Goal: Task Accomplishment & Management: Manage account settings

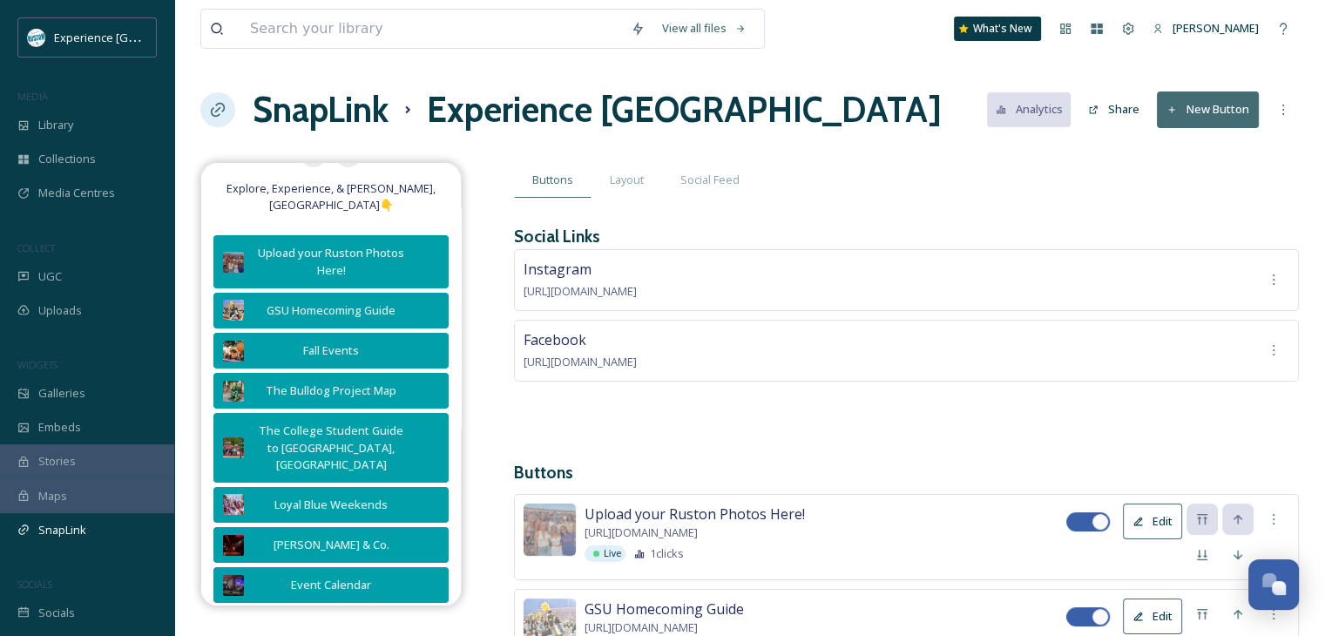
scroll to position [261, 0]
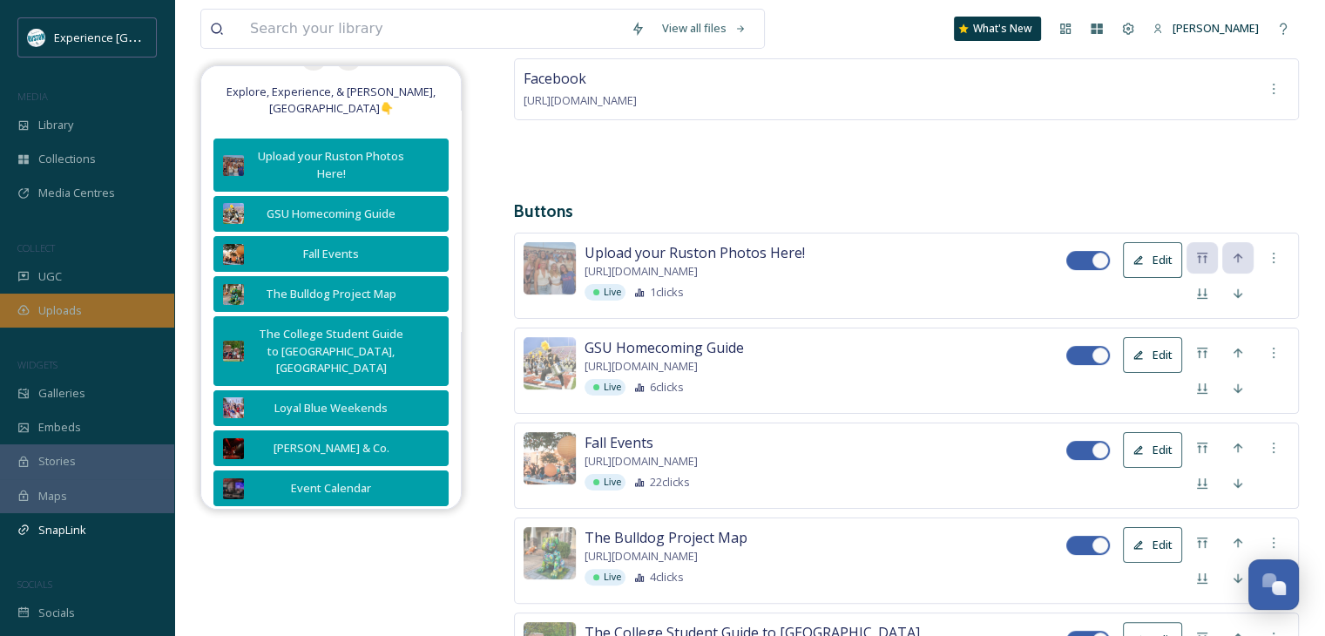
click at [73, 307] on span "Uploads" at bounding box center [60, 310] width 44 height 17
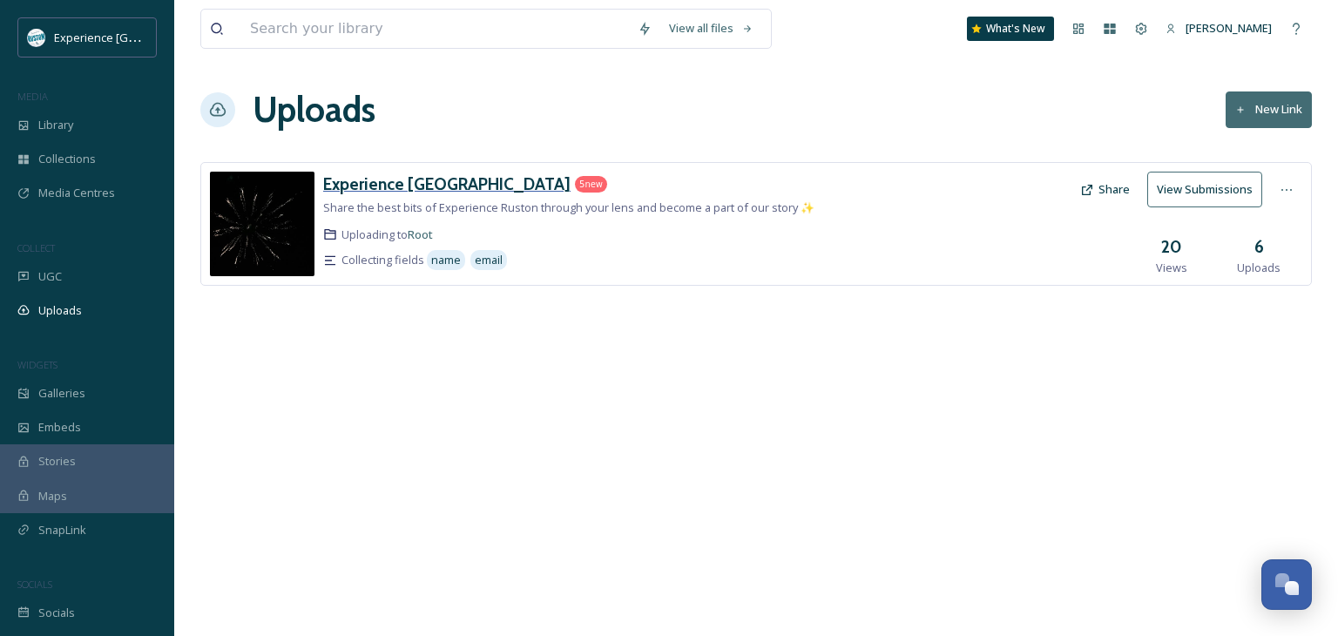
click at [425, 186] on h3 "Experience [GEOGRAPHIC_DATA]" at bounding box center [446, 183] width 247 height 21
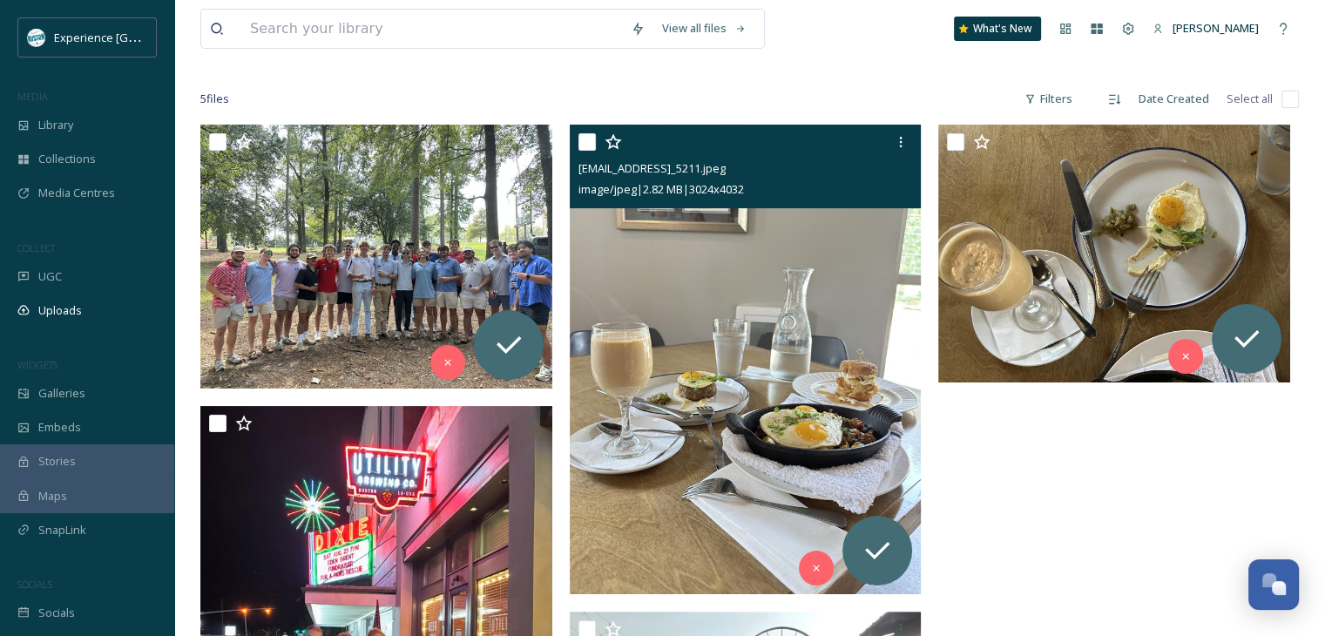
scroll to position [261, 0]
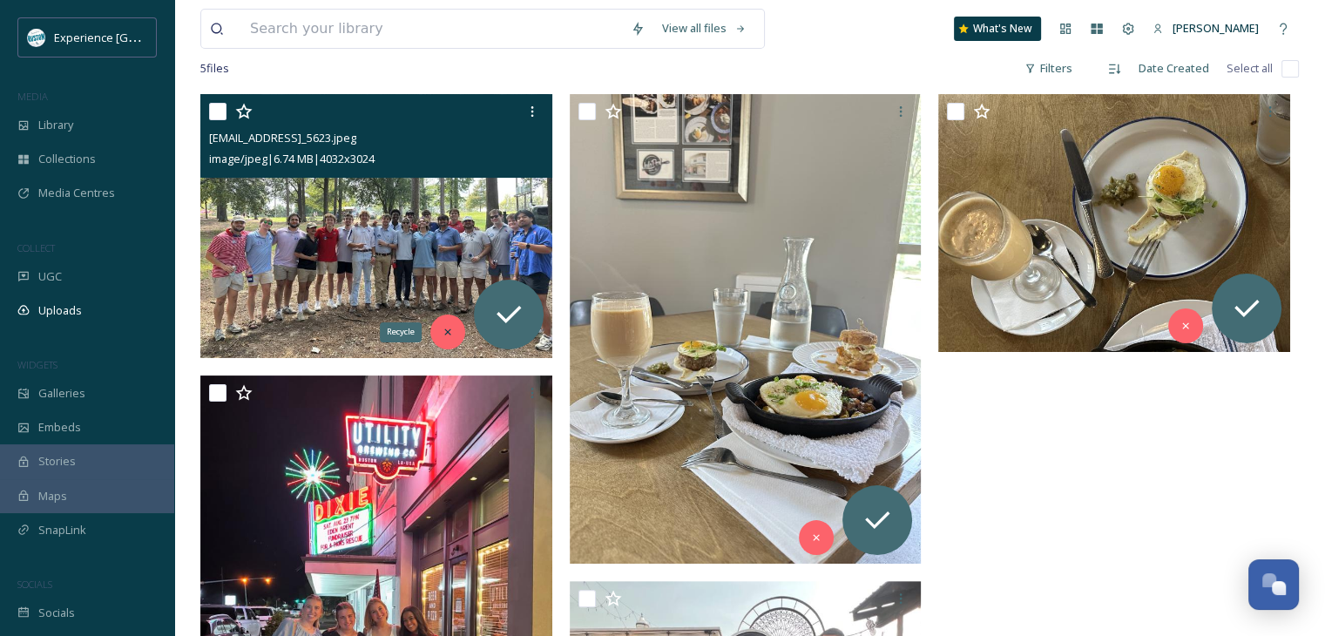
click at [446, 333] on icon at bounding box center [447, 332] width 6 height 6
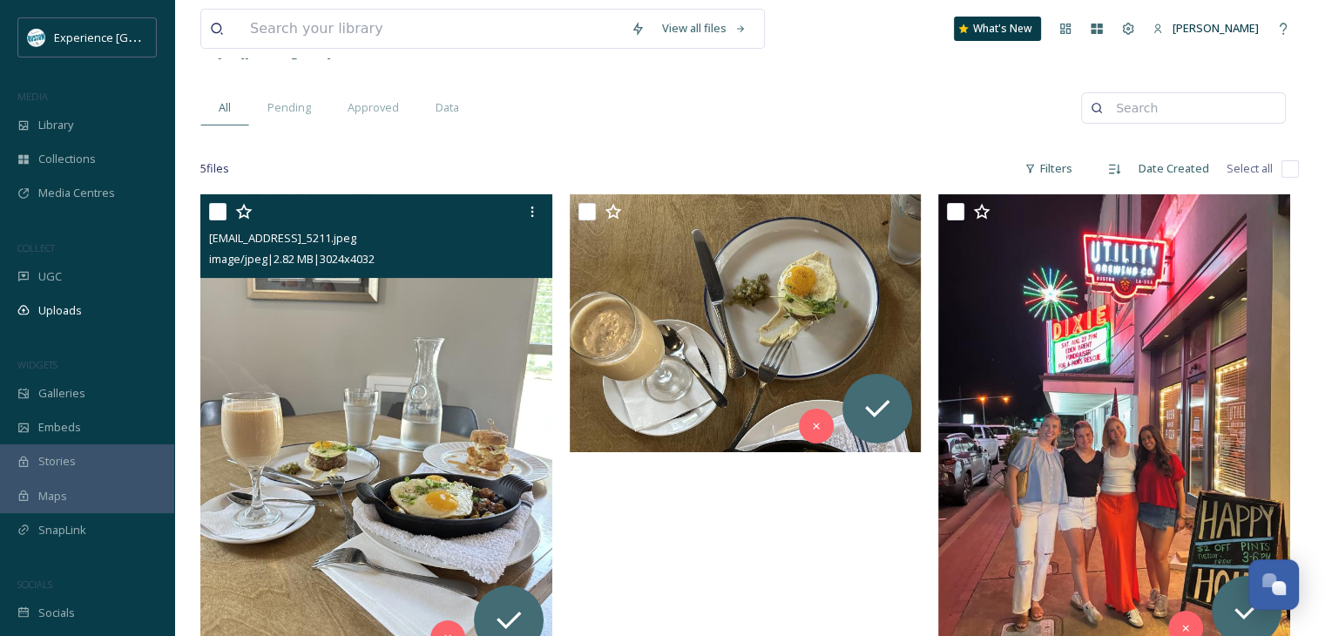
scroll to position [87, 0]
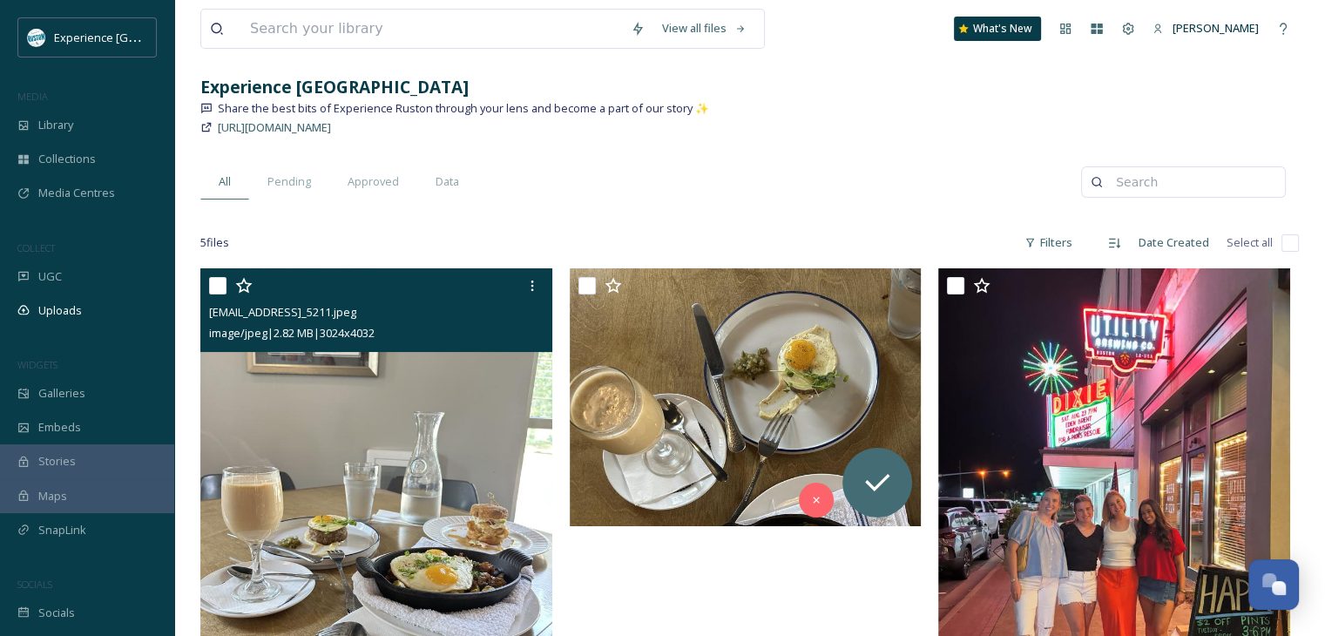
click at [215, 281] on input "checkbox" at bounding box center [217, 285] width 17 height 17
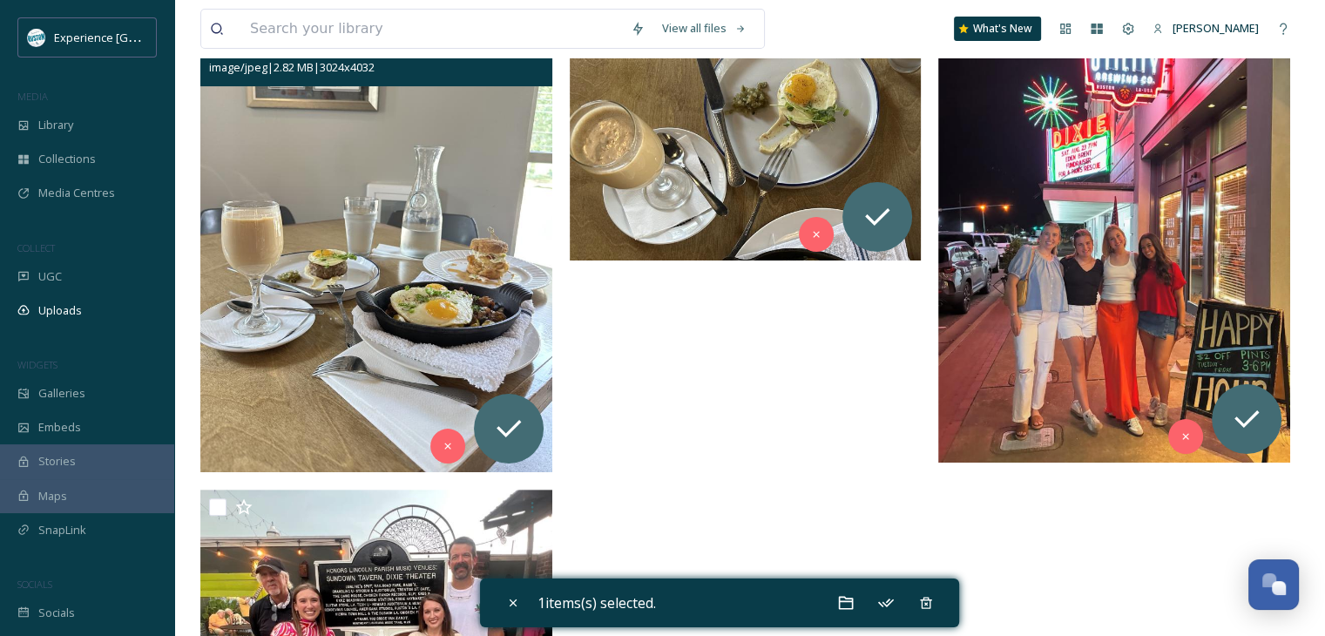
scroll to position [523, 0]
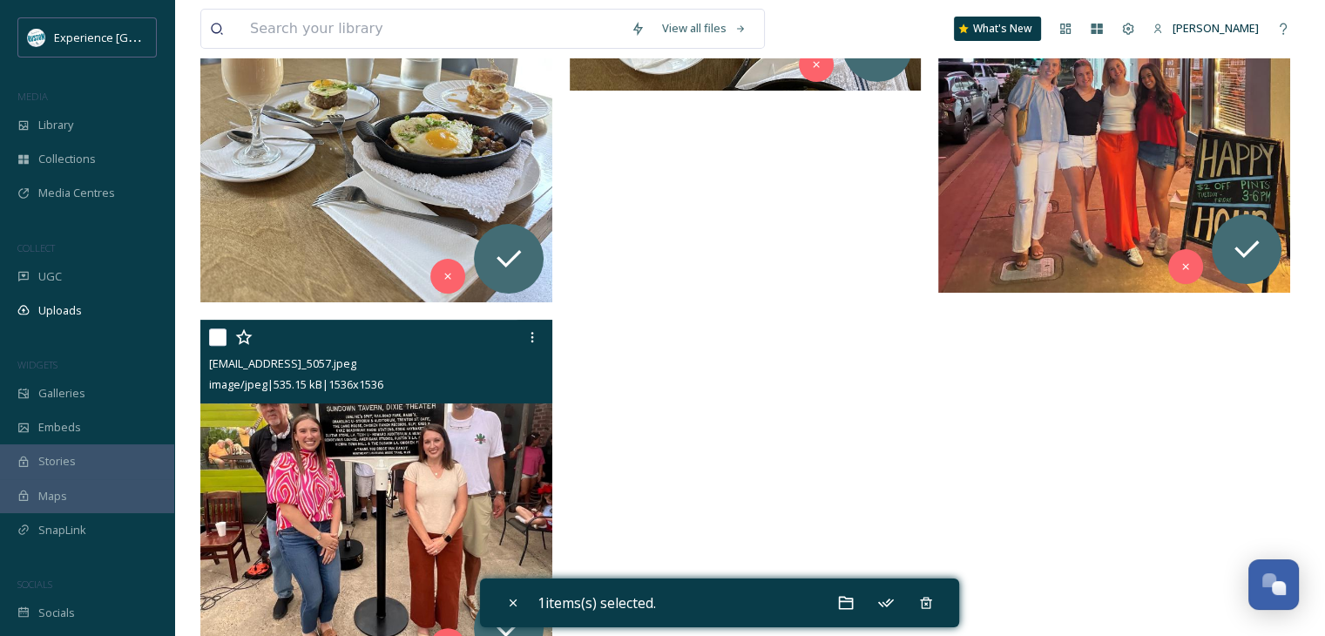
click at [208, 334] on div "[EMAIL_ADDRESS]_5057.jpeg image/jpeg | 535.15 kB | 1536 x 1536" at bounding box center [376, 362] width 352 height 84
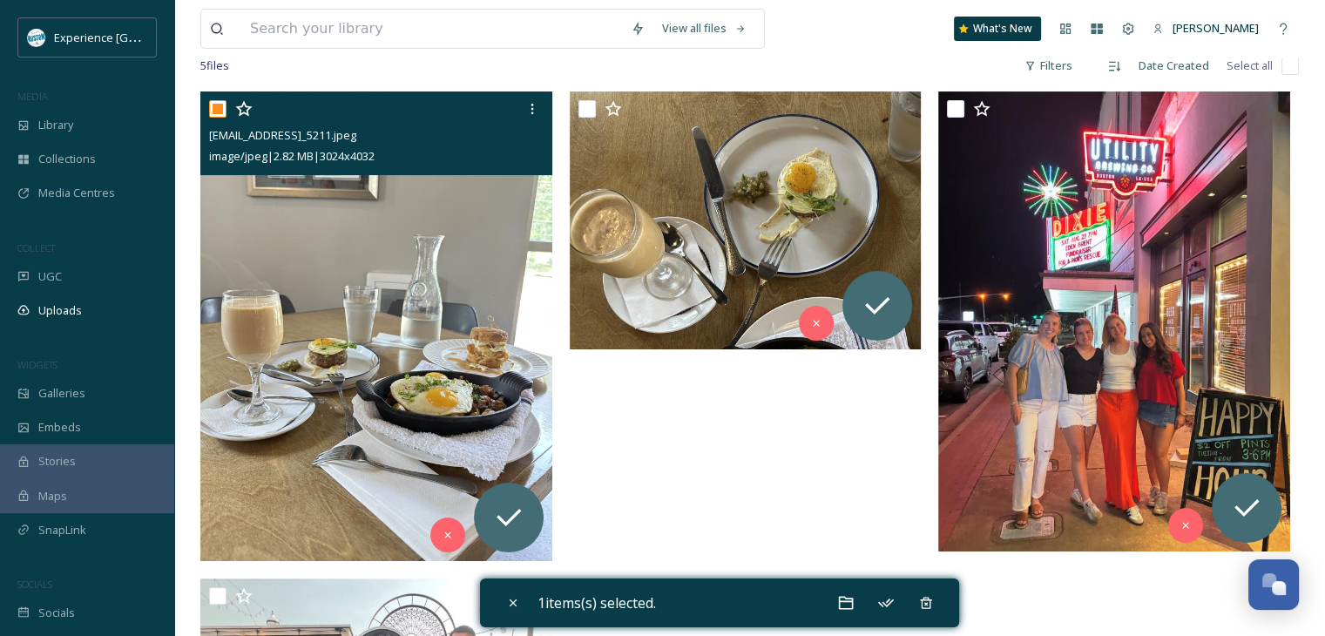
scroll to position [261, 0]
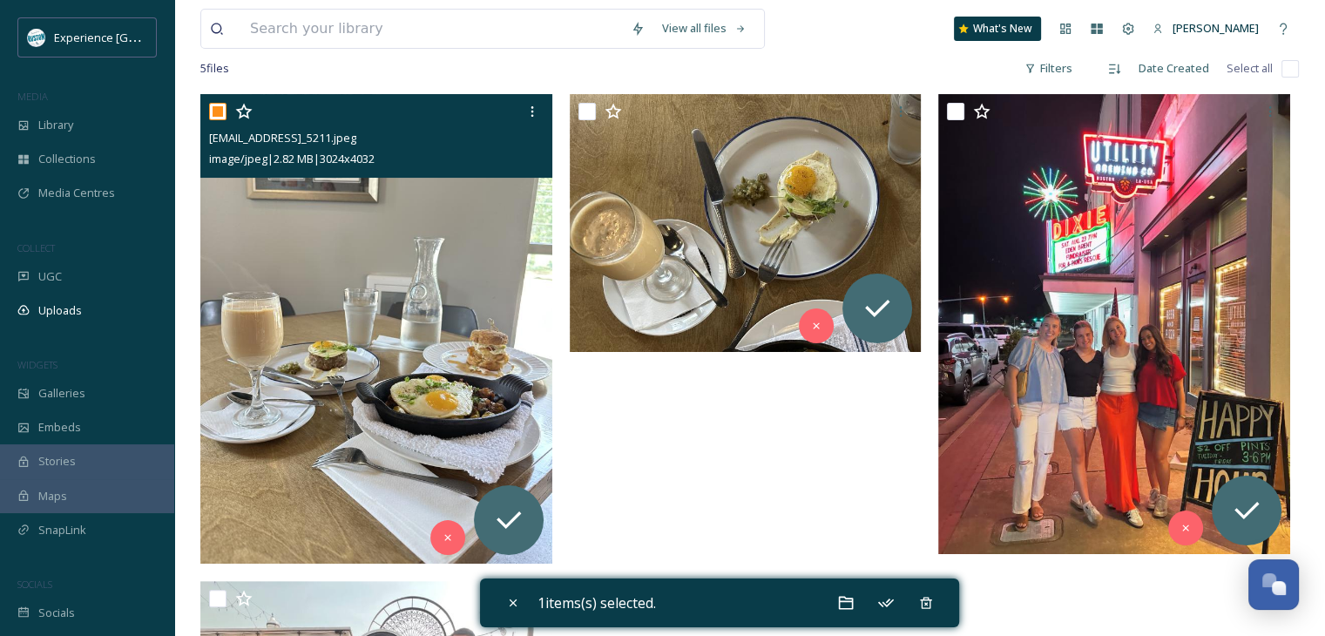
click at [216, 112] on input "checkbox" at bounding box center [217, 111] width 17 height 17
checkbox input "false"
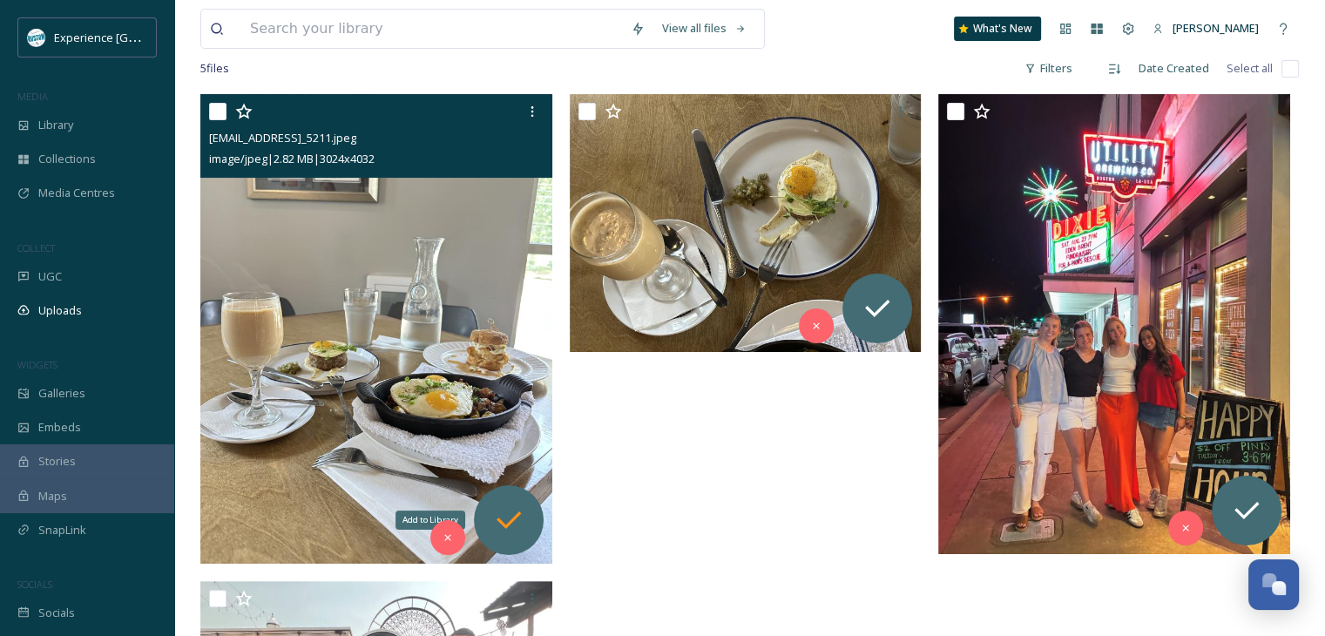
click at [516, 506] on icon at bounding box center [508, 520] width 35 height 35
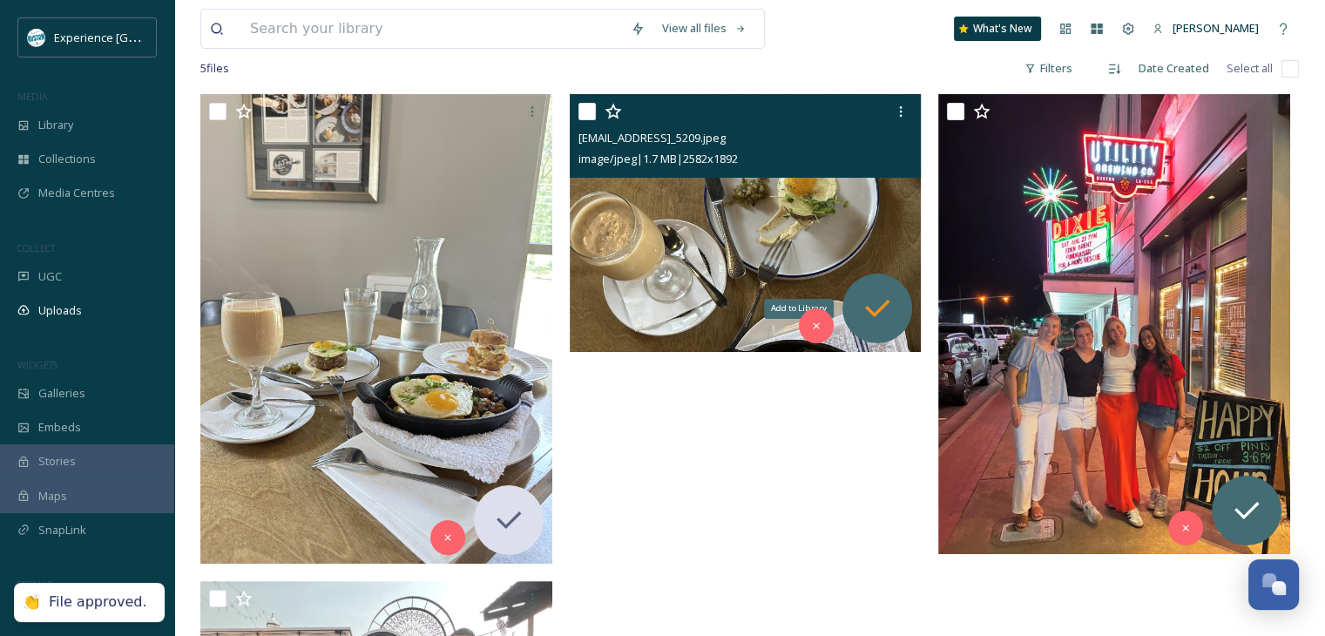
click at [866, 294] on icon at bounding box center [877, 308] width 35 height 35
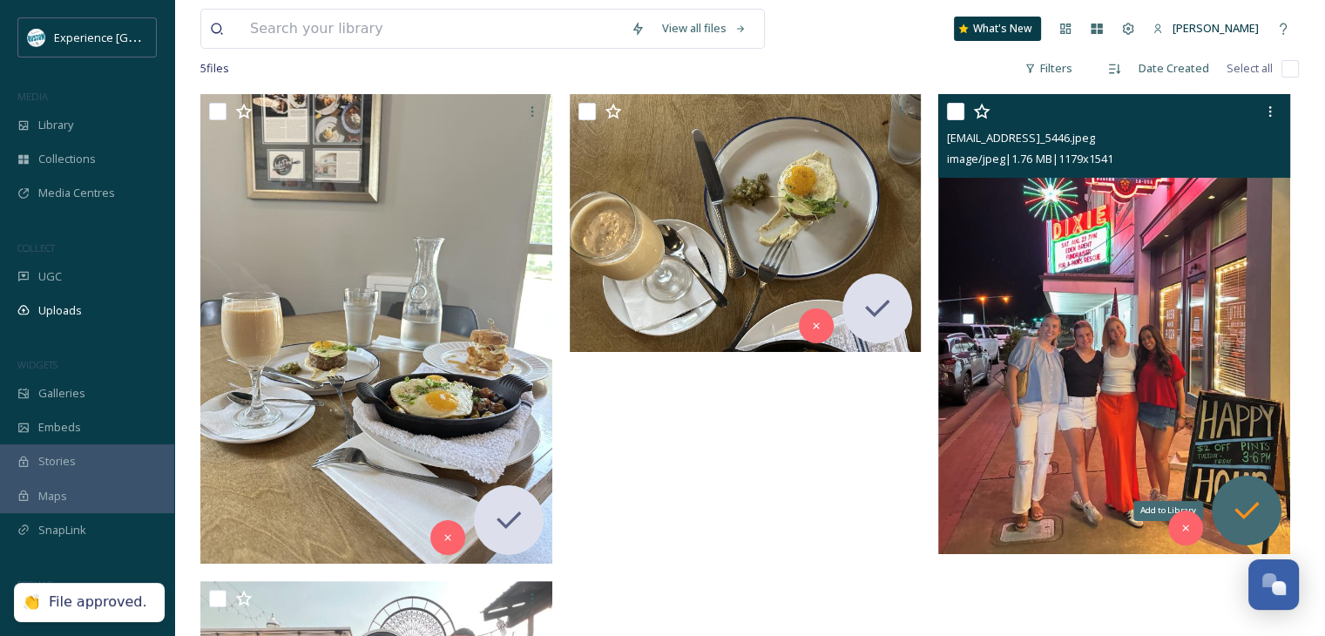
click at [1241, 495] on icon at bounding box center [1246, 510] width 35 height 35
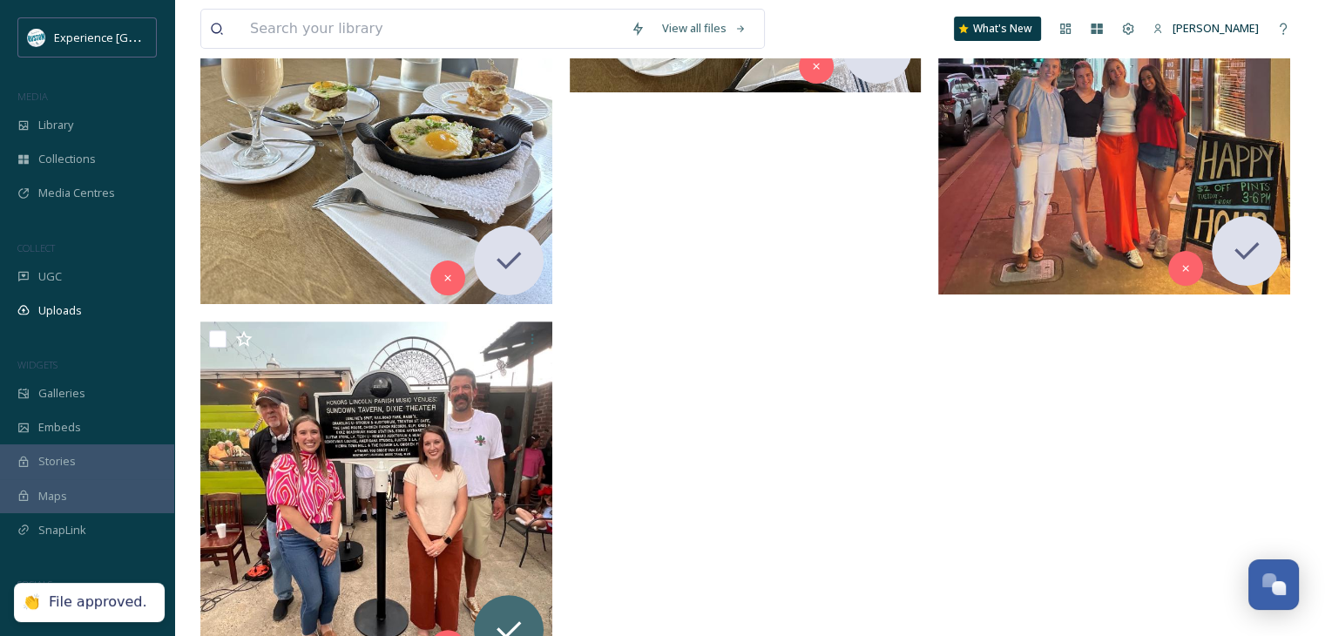
scroll to position [523, 0]
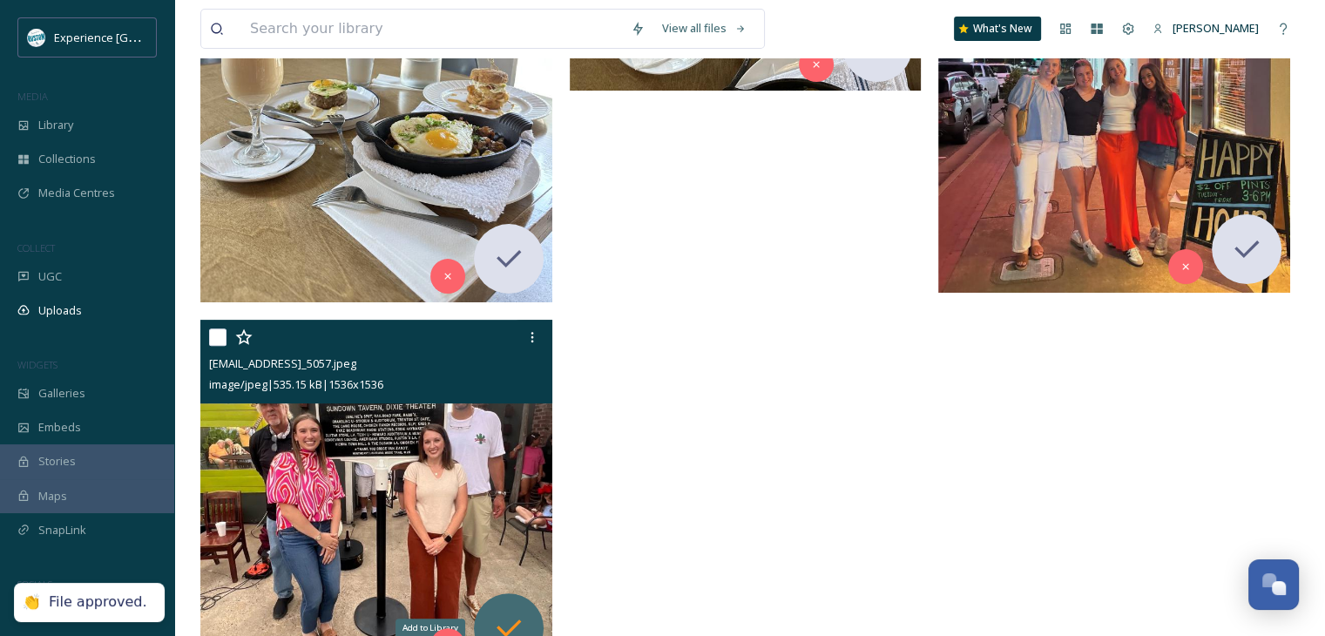
click at [492, 613] on icon at bounding box center [508, 628] width 35 height 35
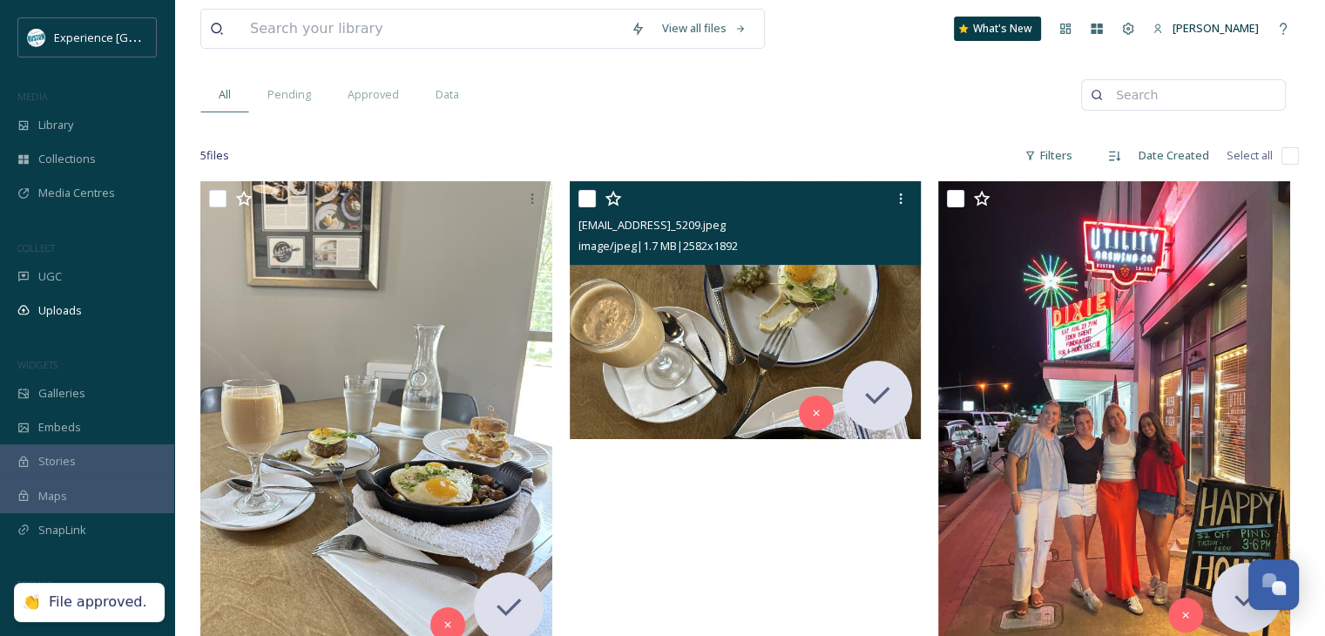
scroll to position [87, 0]
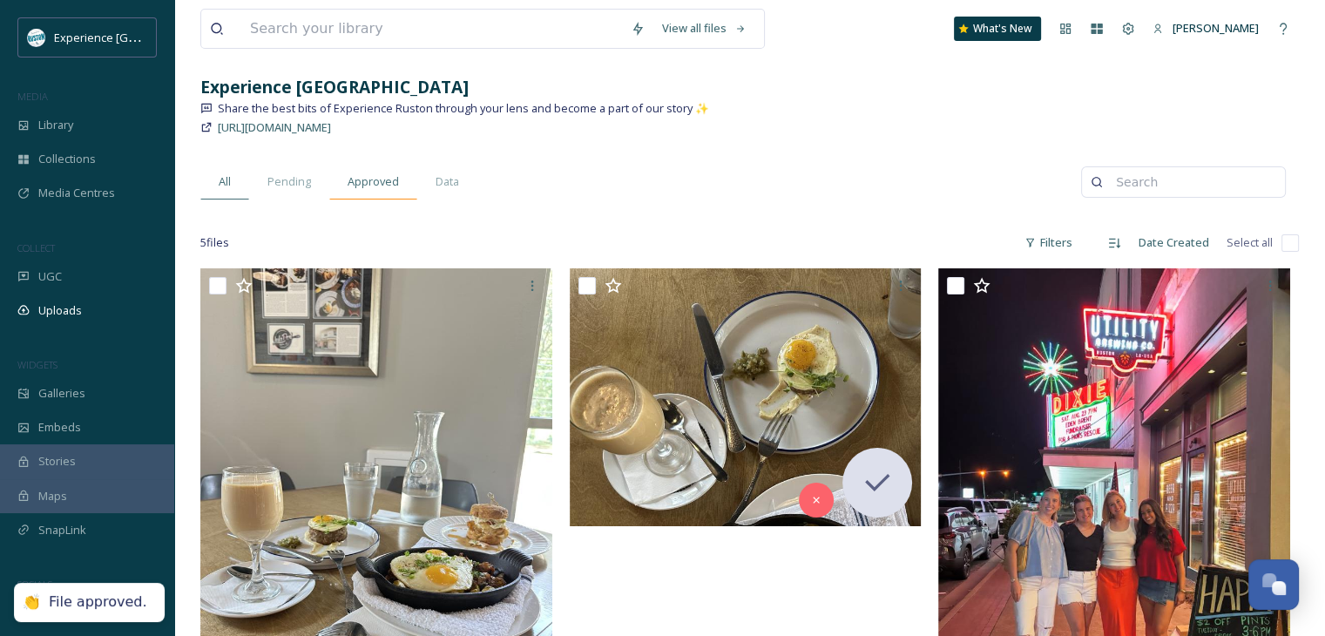
click at [366, 179] on span "Approved" at bounding box center [373, 181] width 51 height 17
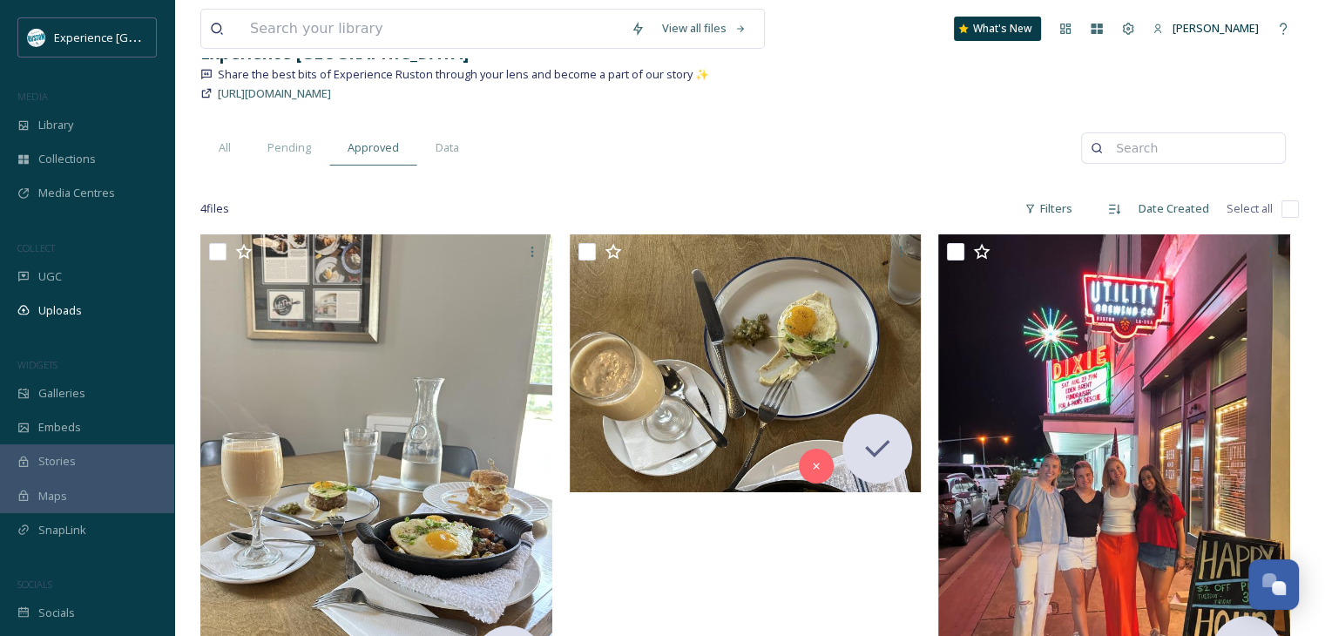
scroll to position [261, 0]
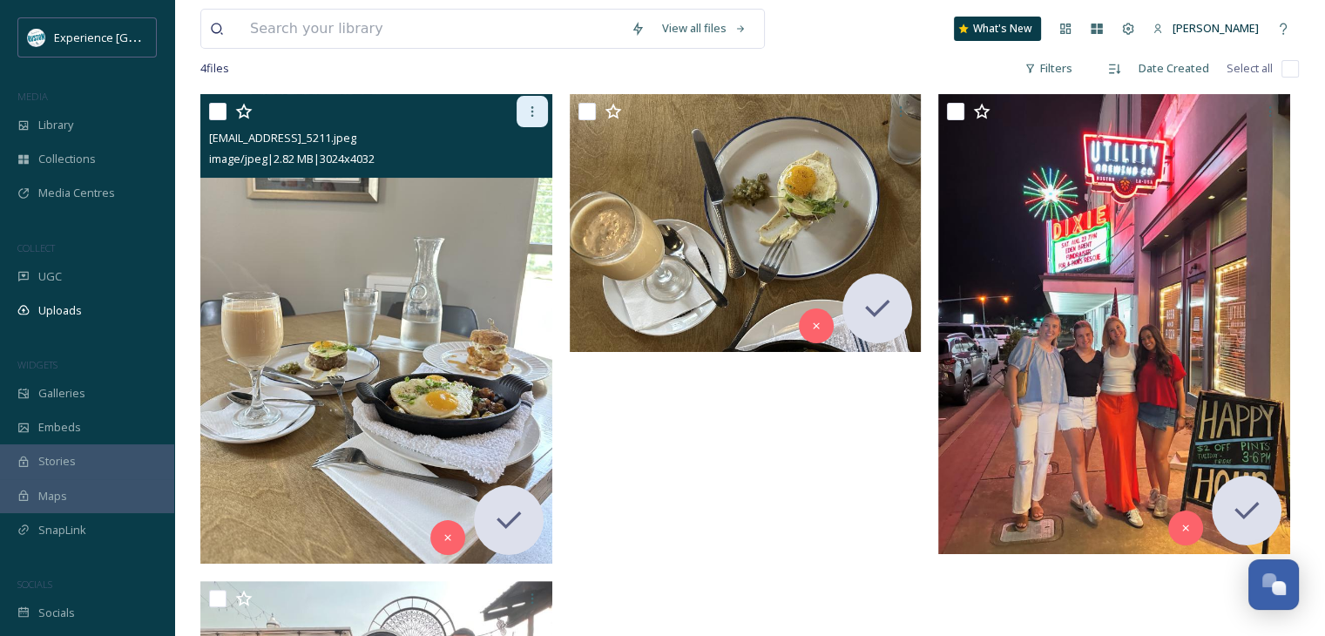
click at [533, 109] on icon at bounding box center [532, 112] width 14 height 14
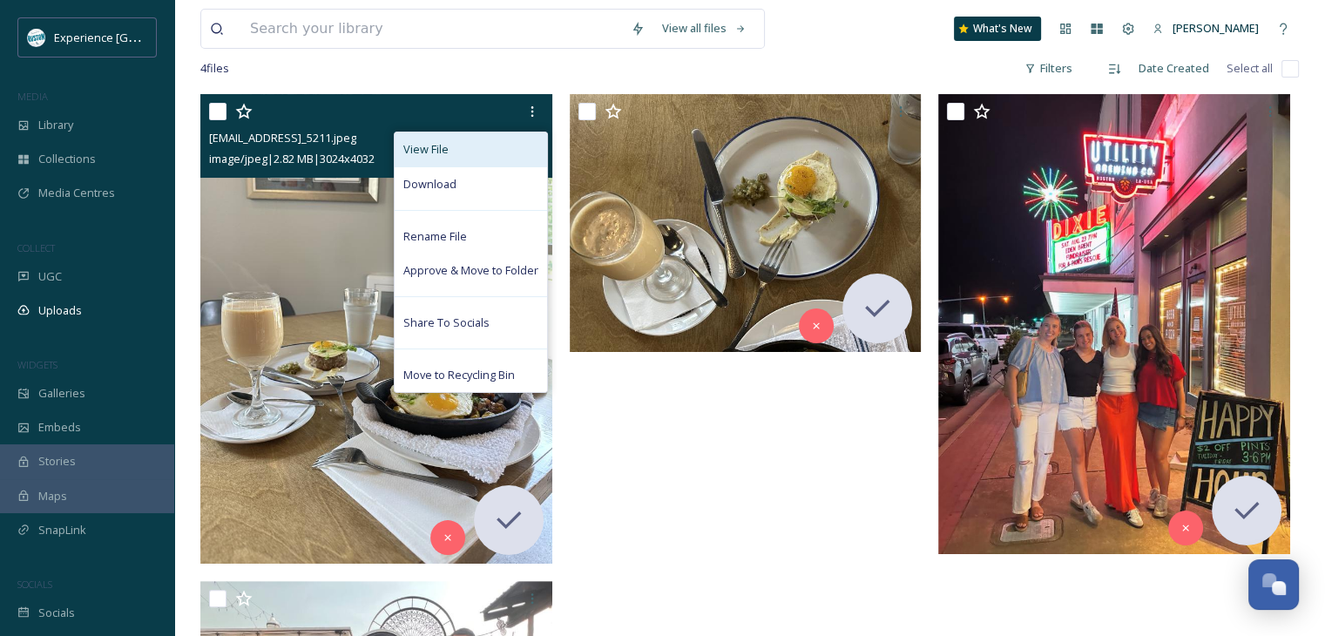
click at [453, 152] on div "View File" at bounding box center [471, 149] width 152 height 34
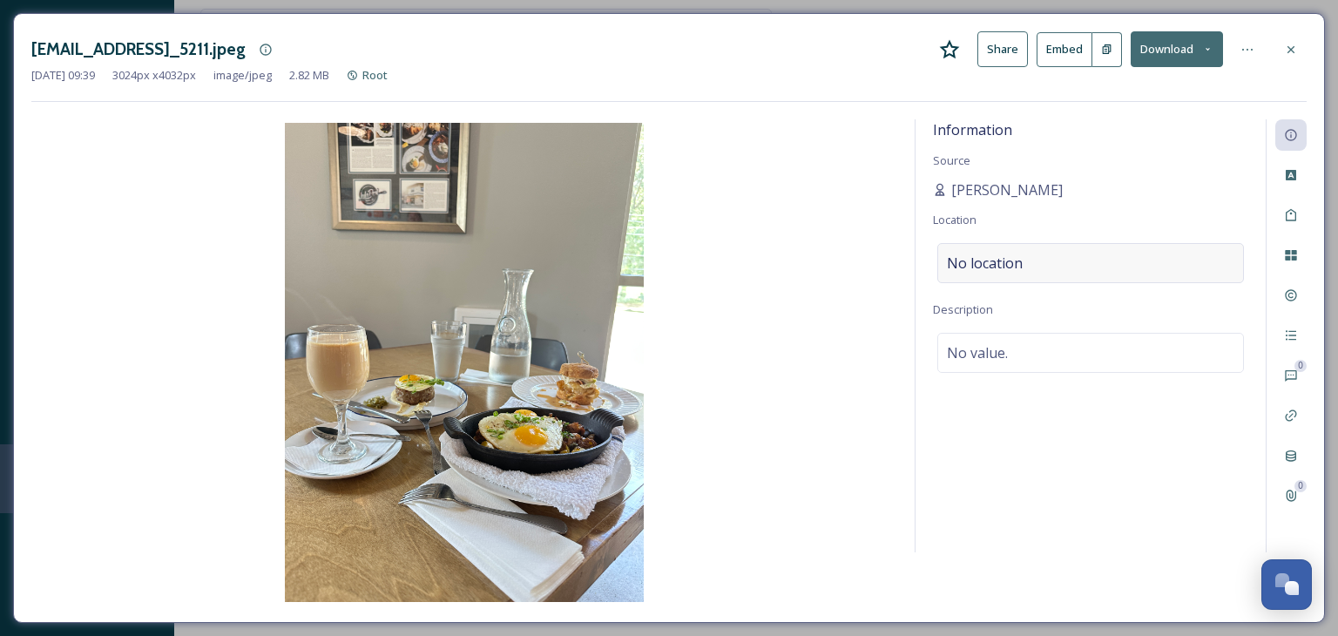
click at [993, 257] on span "No location" at bounding box center [985, 263] width 76 height 21
click at [992, 257] on input at bounding box center [1090, 263] width 305 height 38
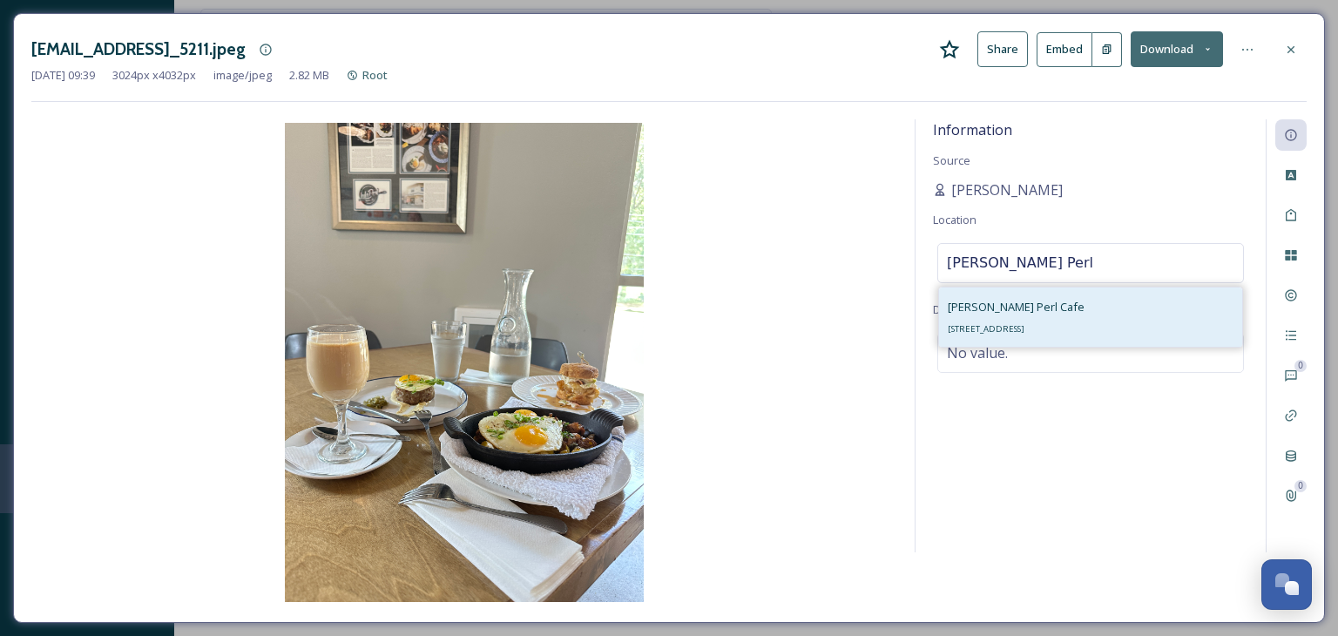
type input "[PERSON_NAME] Perl"
click at [1048, 314] on div "[PERSON_NAME] Perl Cafe [STREET_ADDRESS]" at bounding box center [1016, 317] width 137 height 42
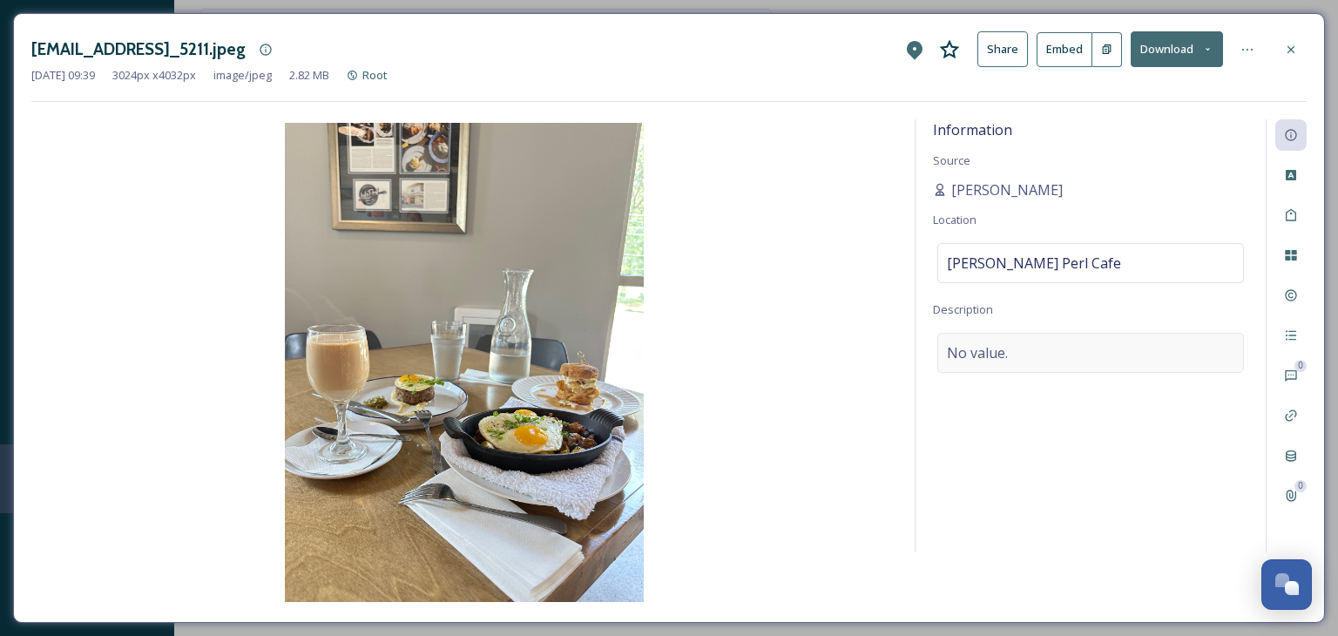
click at [1021, 346] on div "No value." at bounding box center [1090, 353] width 307 height 40
click at [1021, 345] on textarea at bounding box center [1090, 405] width 315 height 145
type textarea "Dining, food"
click at [1235, 51] on div at bounding box center [1247, 49] width 31 height 31
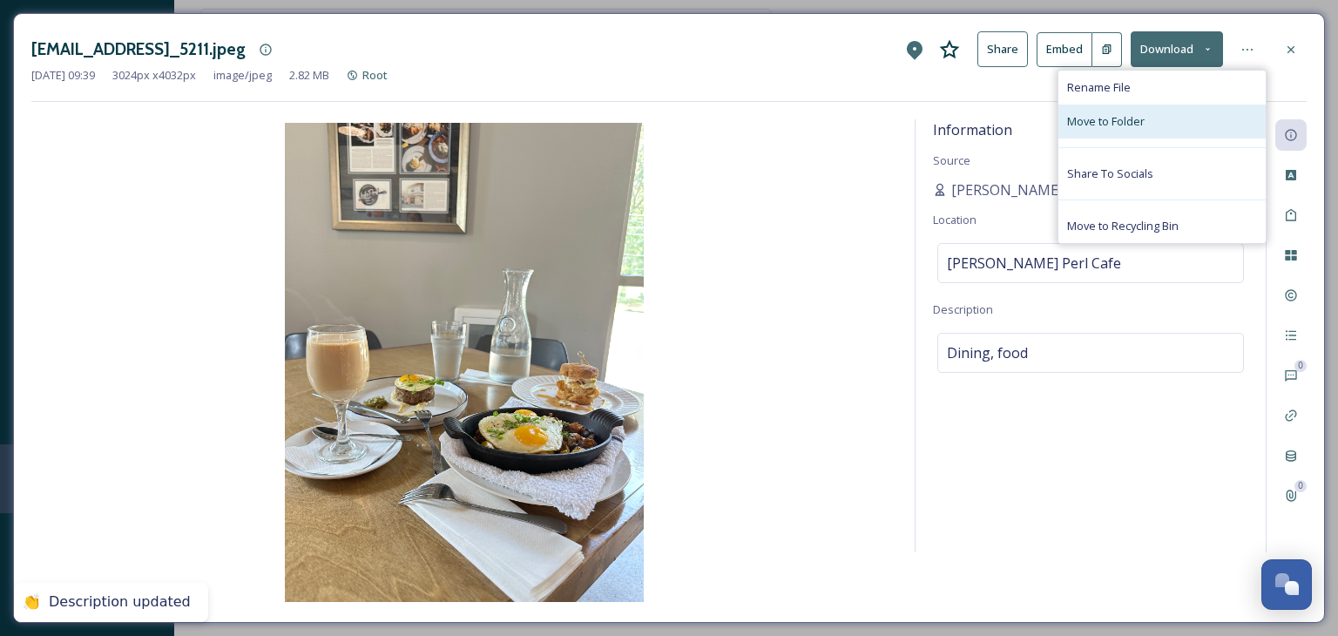
click at [1192, 124] on div "Move to Folder" at bounding box center [1162, 122] width 207 height 34
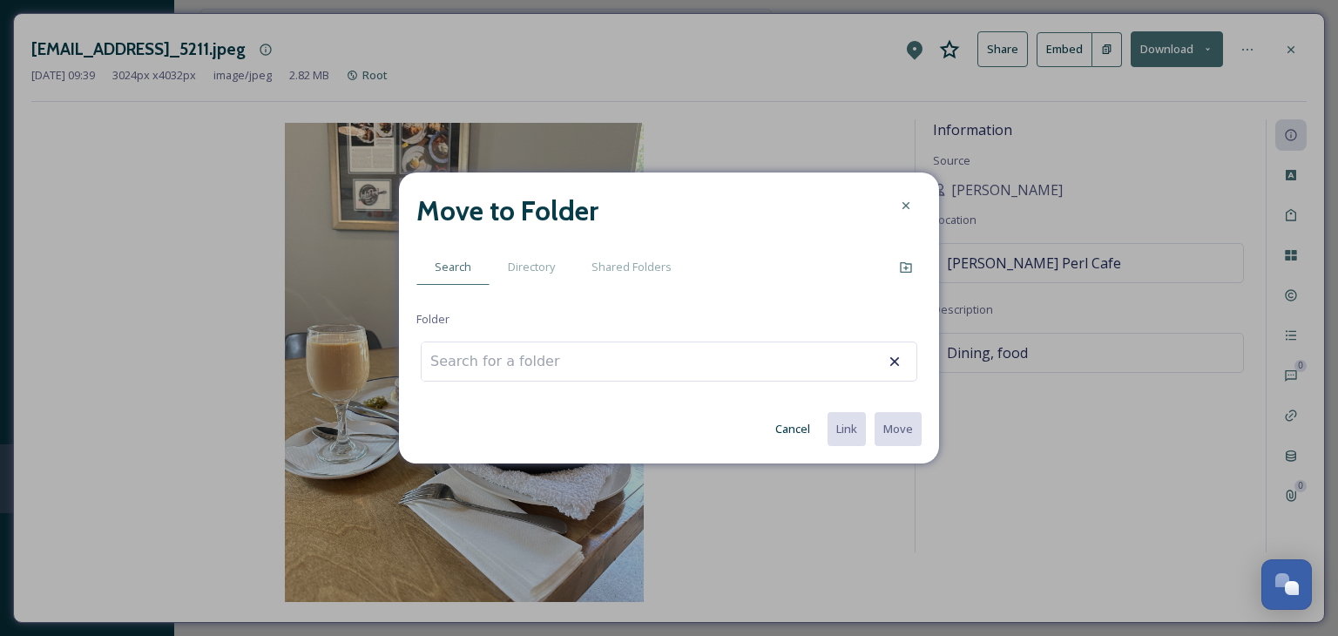
click at [731, 370] on div at bounding box center [669, 362] width 497 height 40
click at [704, 354] on div at bounding box center [669, 362] width 497 height 40
click at [481, 367] on input at bounding box center [518, 361] width 192 height 38
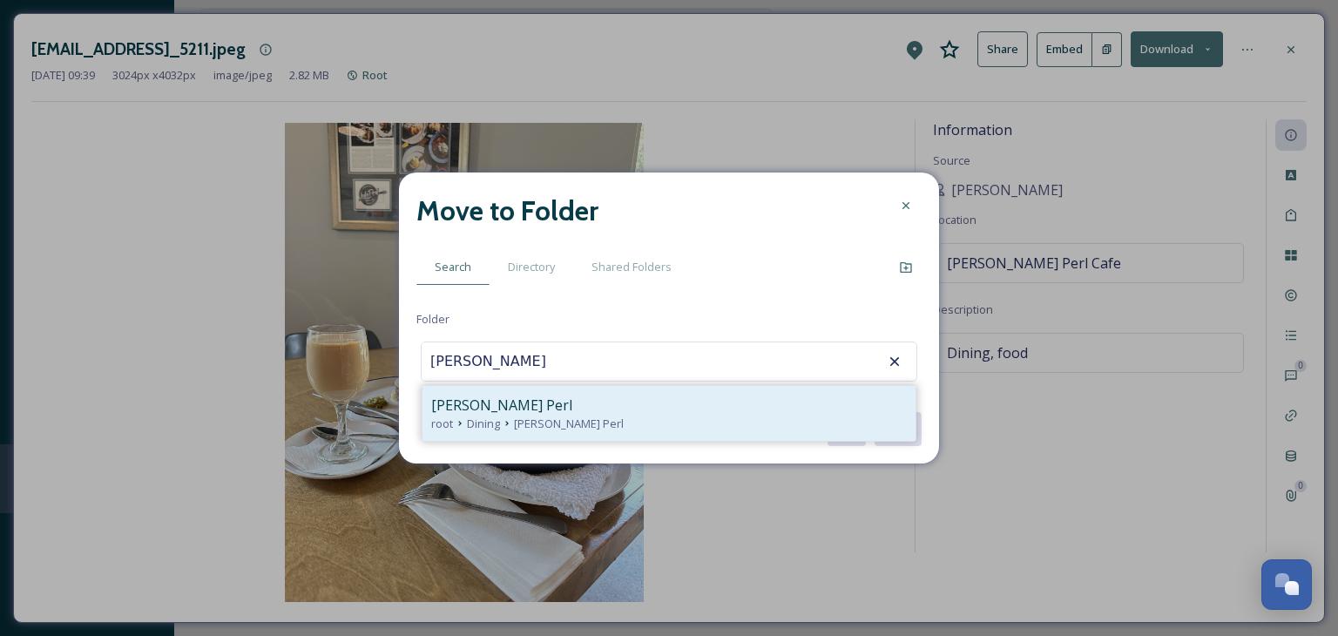
click at [738, 418] on div "root Dining [PERSON_NAME] Perl" at bounding box center [669, 424] width 476 height 17
type input "[PERSON_NAME] Perl"
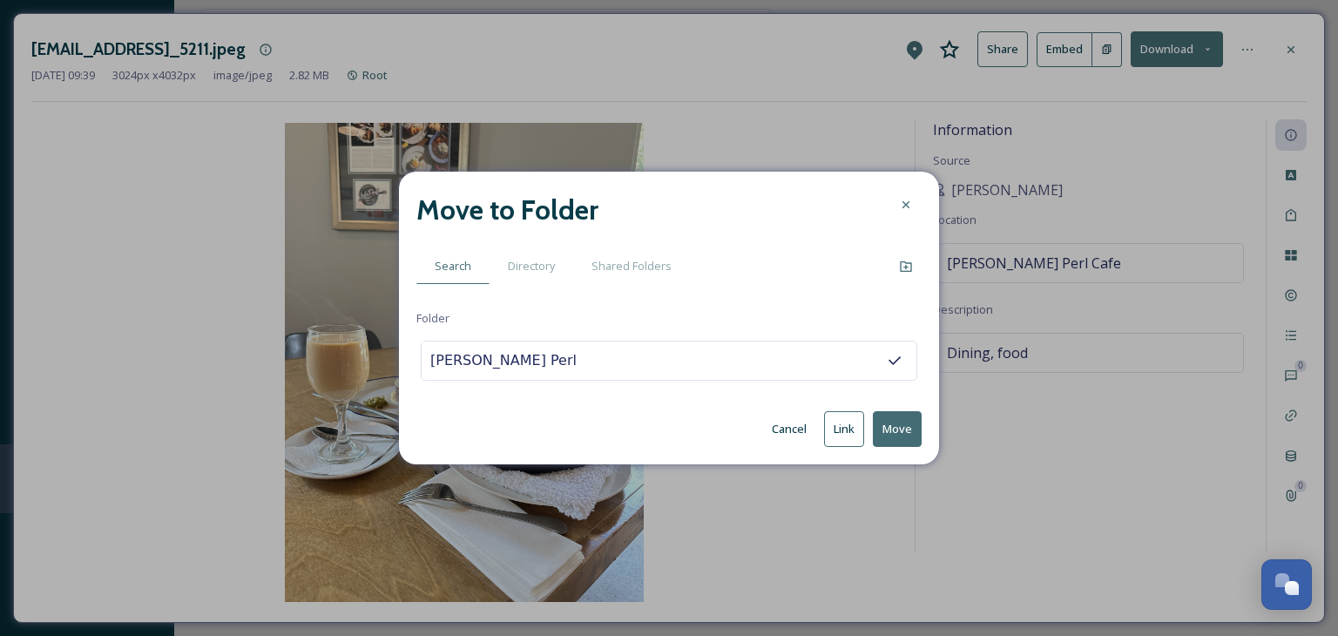
click at [886, 427] on button "Move" at bounding box center [897, 429] width 49 height 36
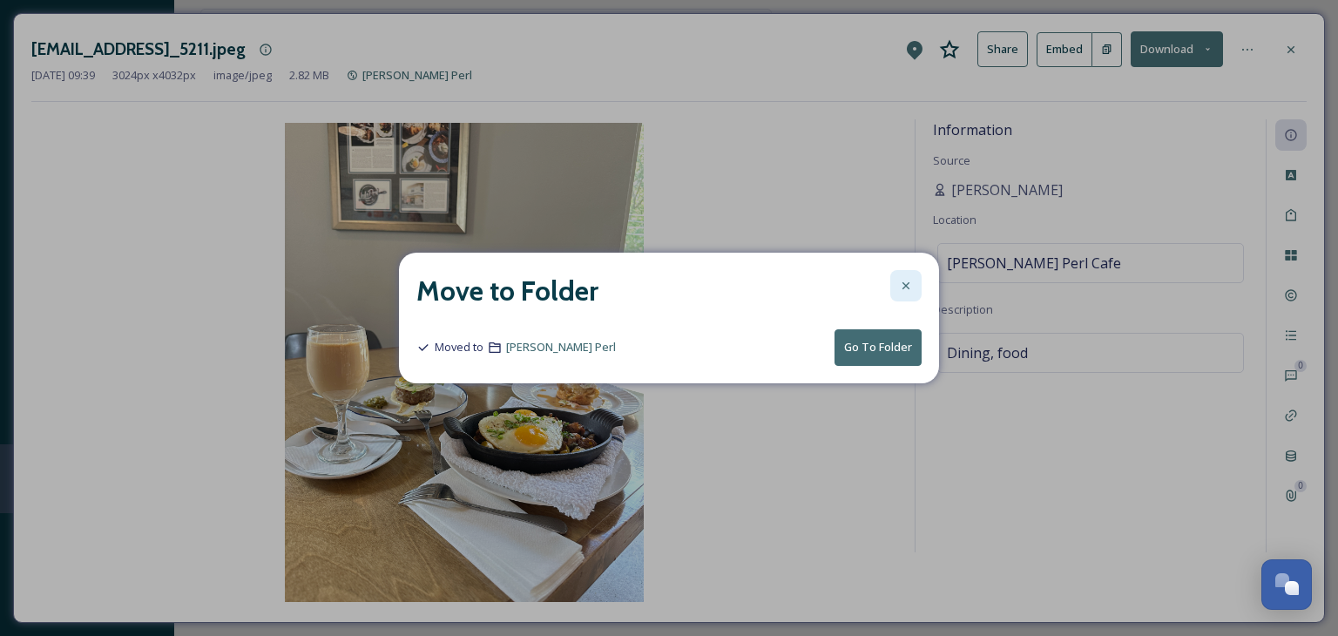
click at [896, 290] on div at bounding box center [905, 285] width 31 height 31
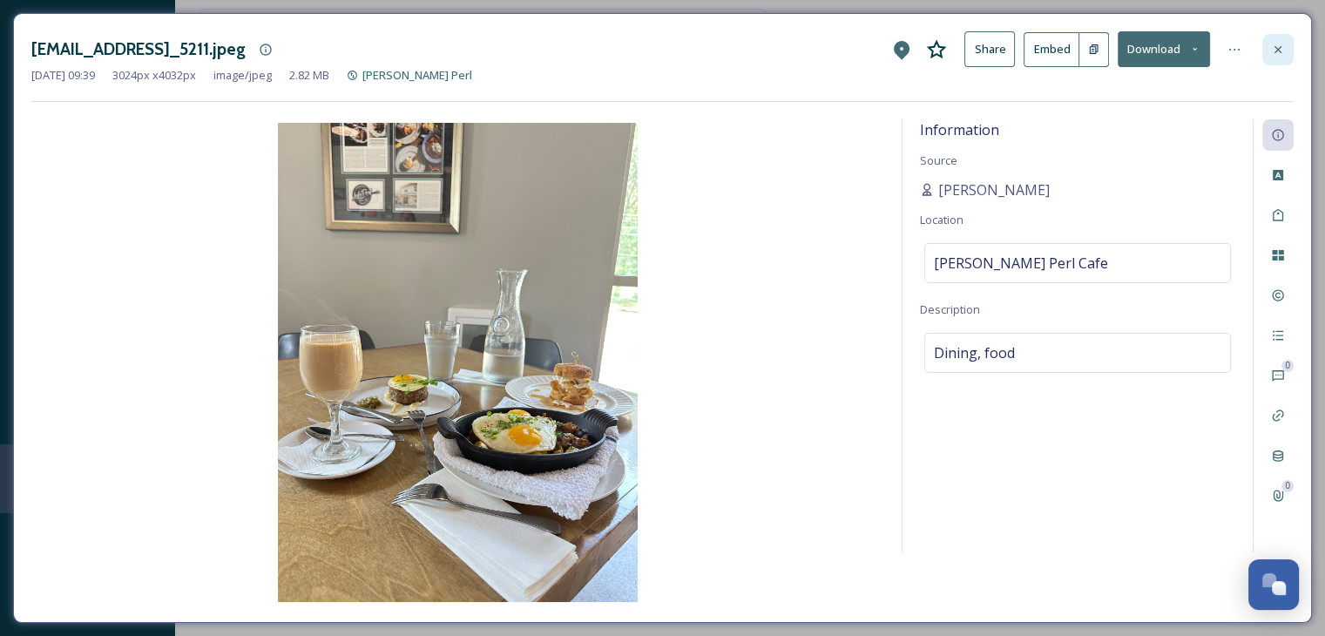
click at [1282, 43] on icon at bounding box center [1278, 50] width 14 height 14
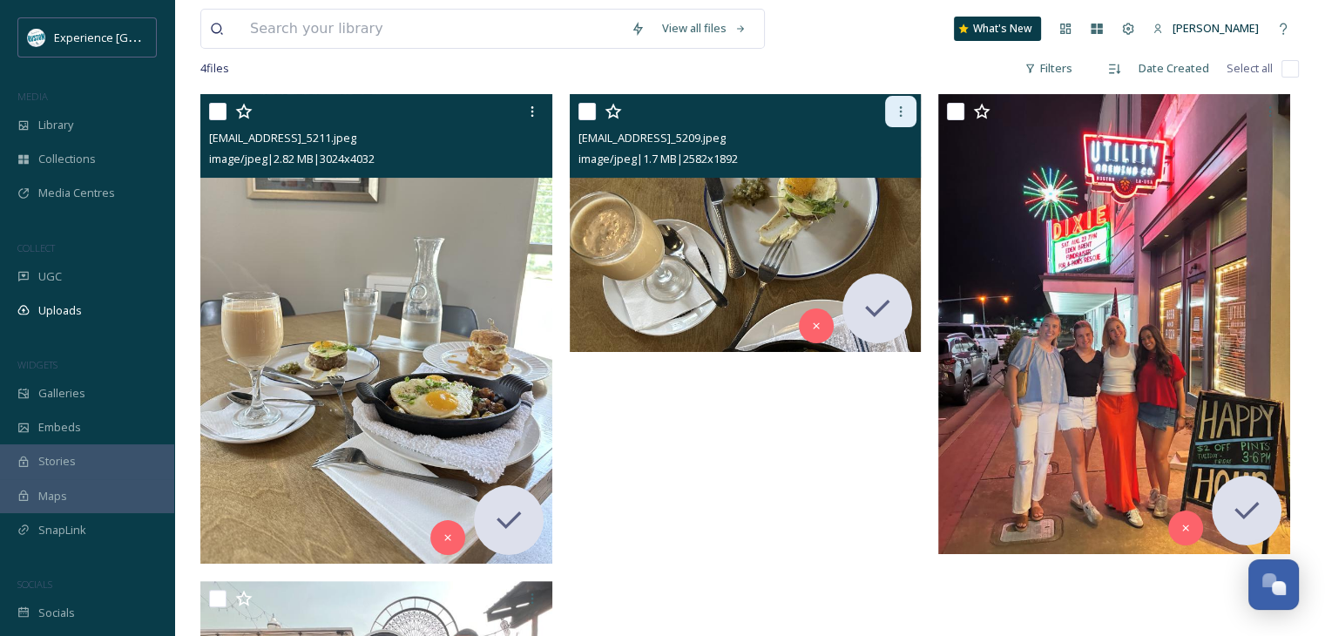
click at [897, 109] on icon at bounding box center [901, 112] width 14 height 14
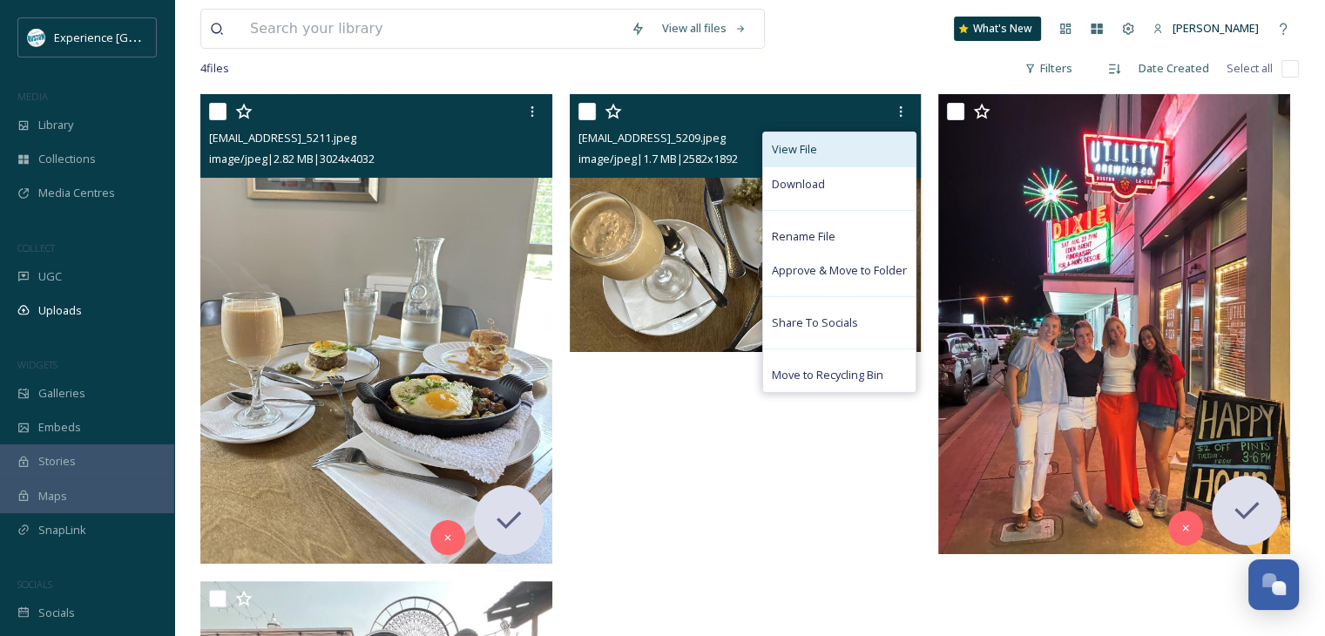
click at [822, 145] on div "View File" at bounding box center [839, 149] width 152 height 34
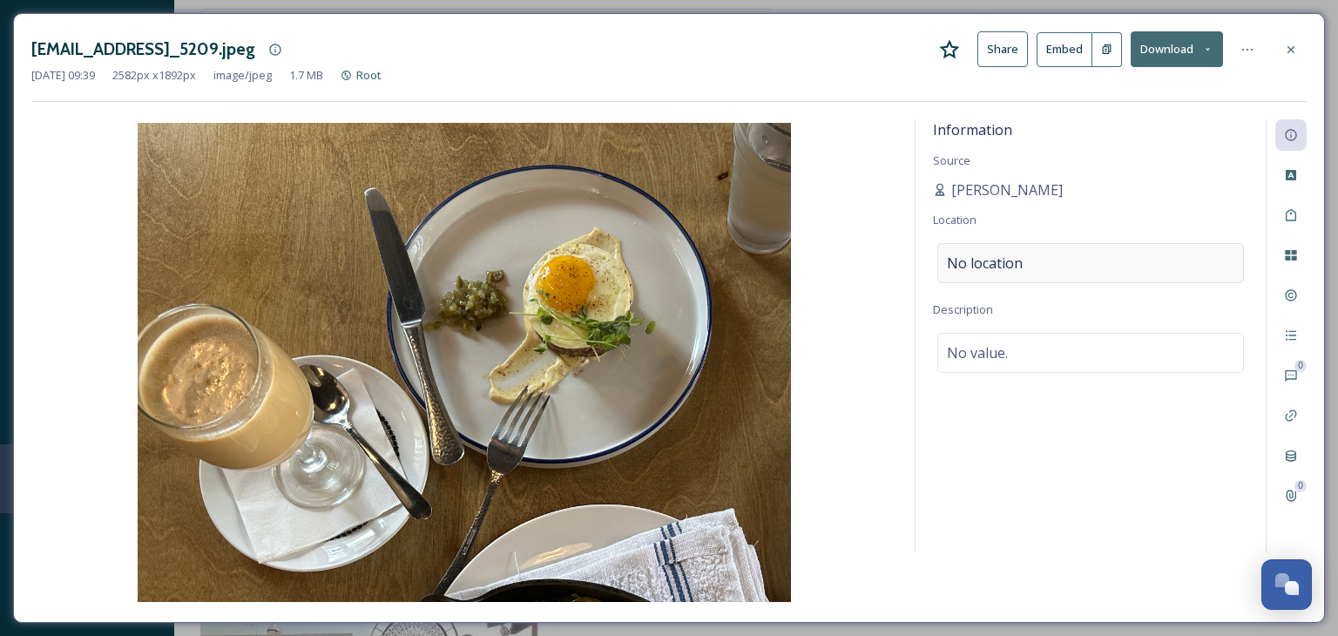
click at [1000, 262] on span "No location" at bounding box center [985, 263] width 76 height 21
click at [989, 261] on input at bounding box center [1090, 263] width 305 height 38
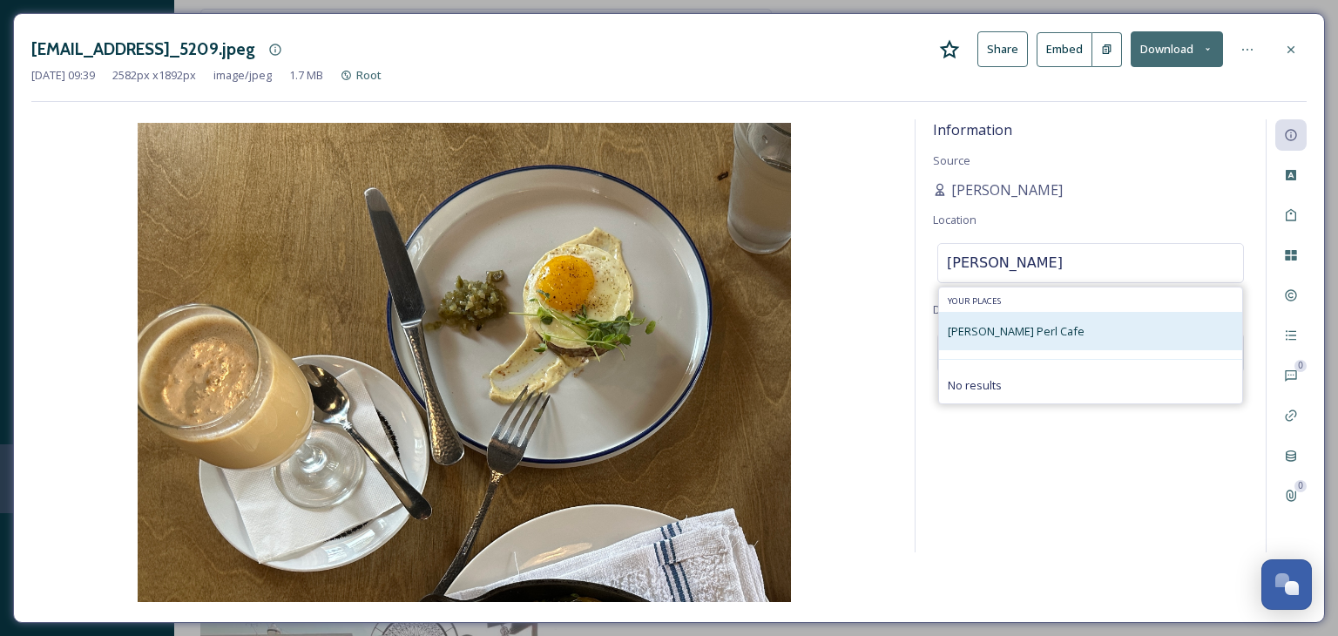
click at [1006, 339] on div "[PERSON_NAME] Perl Cafe" at bounding box center [1016, 331] width 137 height 21
click at [1006, 341] on div "[PERSON_NAME] Perl Cafe" at bounding box center [1090, 331] width 303 height 38
click at [978, 336] on span "[PERSON_NAME] Perl Cafe" at bounding box center [1016, 331] width 137 height 16
click at [982, 323] on span "[PERSON_NAME] Perl Cafe" at bounding box center [1016, 331] width 137 height 16
click at [957, 335] on span "[PERSON_NAME] Perl Cafe" at bounding box center [1016, 331] width 137 height 16
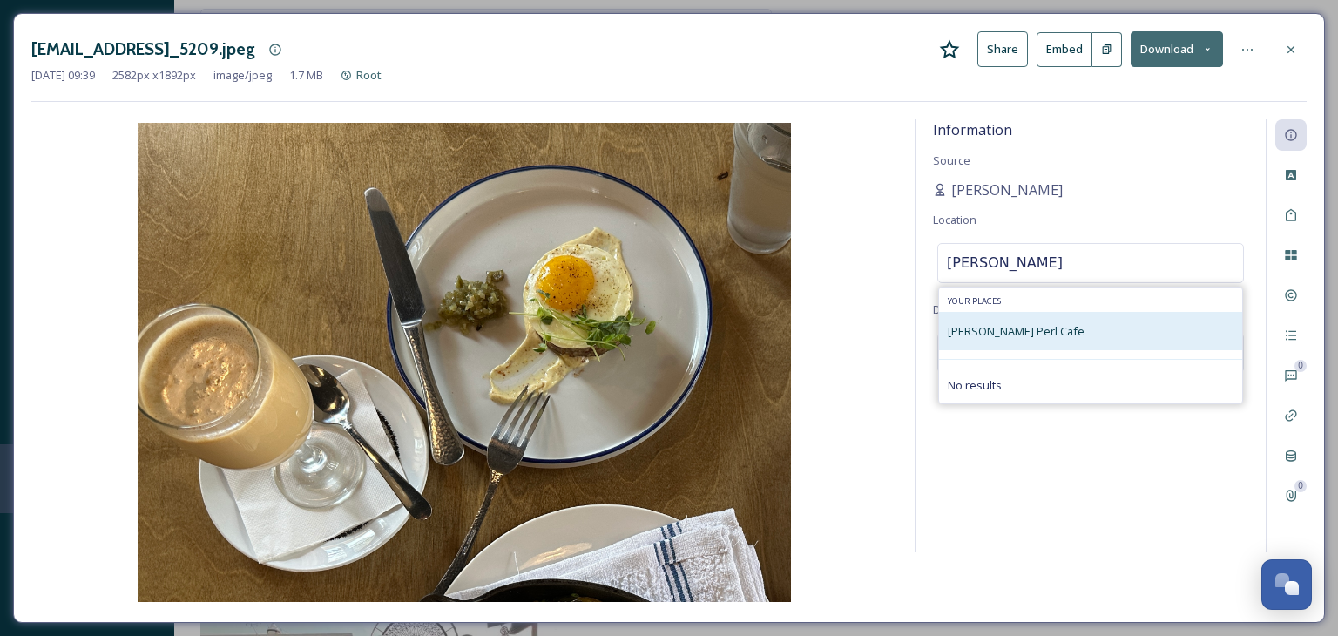
drag, startPoint x: 1004, startPoint y: 318, endPoint x: 1012, endPoint y: 317, distance: 8.8
click at [1012, 318] on div "[PERSON_NAME] Perl Cafe" at bounding box center [1090, 331] width 303 height 38
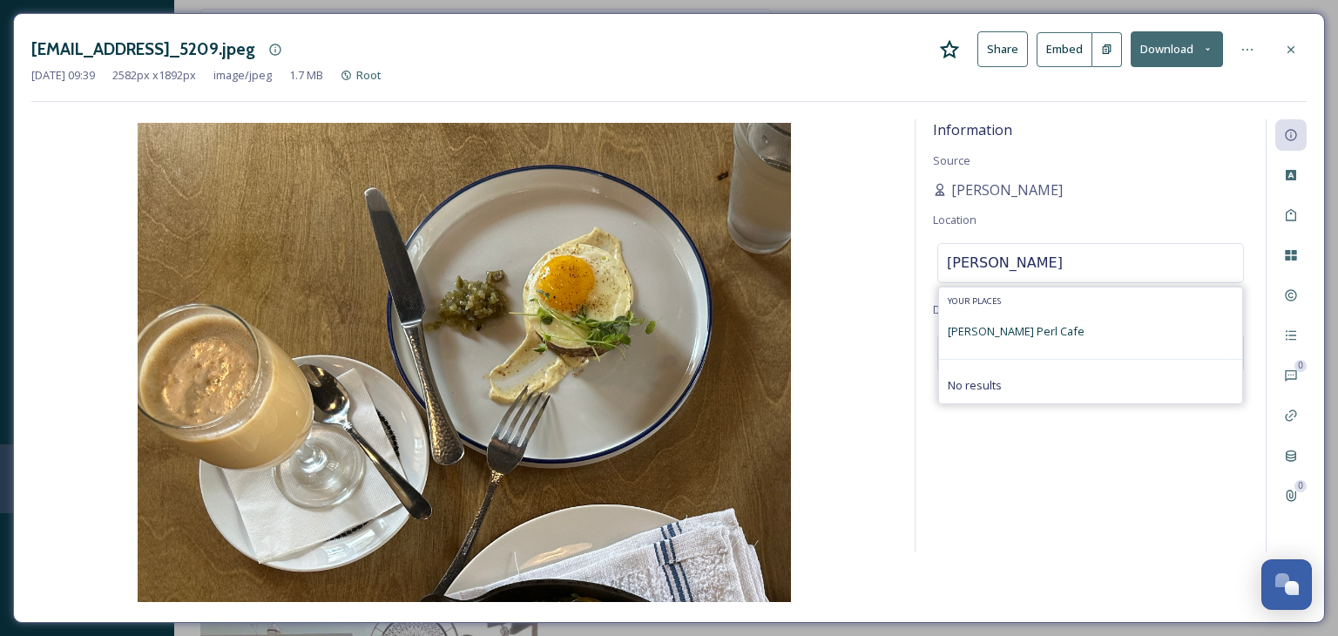
click at [990, 270] on input "[PERSON_NAME]" at bounding box center [1090, 263] width 305 height 38
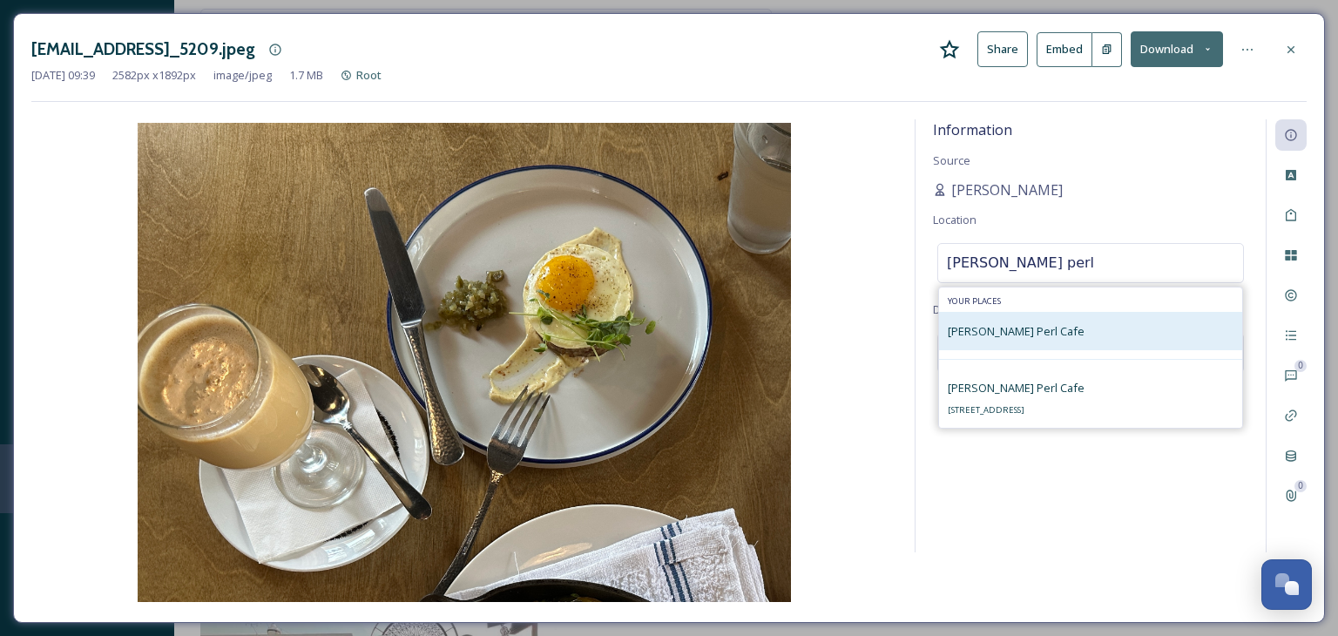
type input "[PERSON_NAME] perl"
click at [1006, 335] on span "[PERSON_NAME] Perl Cafe" at bounding box center [1016, 331] width 137 height 16
click at [962, 336] on span "[PERSON_NAME] Perl Cafe" at bounding box center [1016, 331] width 137 height 16
click at [959, 336] on span "[PERSON_NAME] Perl Cafe" at bounding box center [1016, 331] width 137 height 16
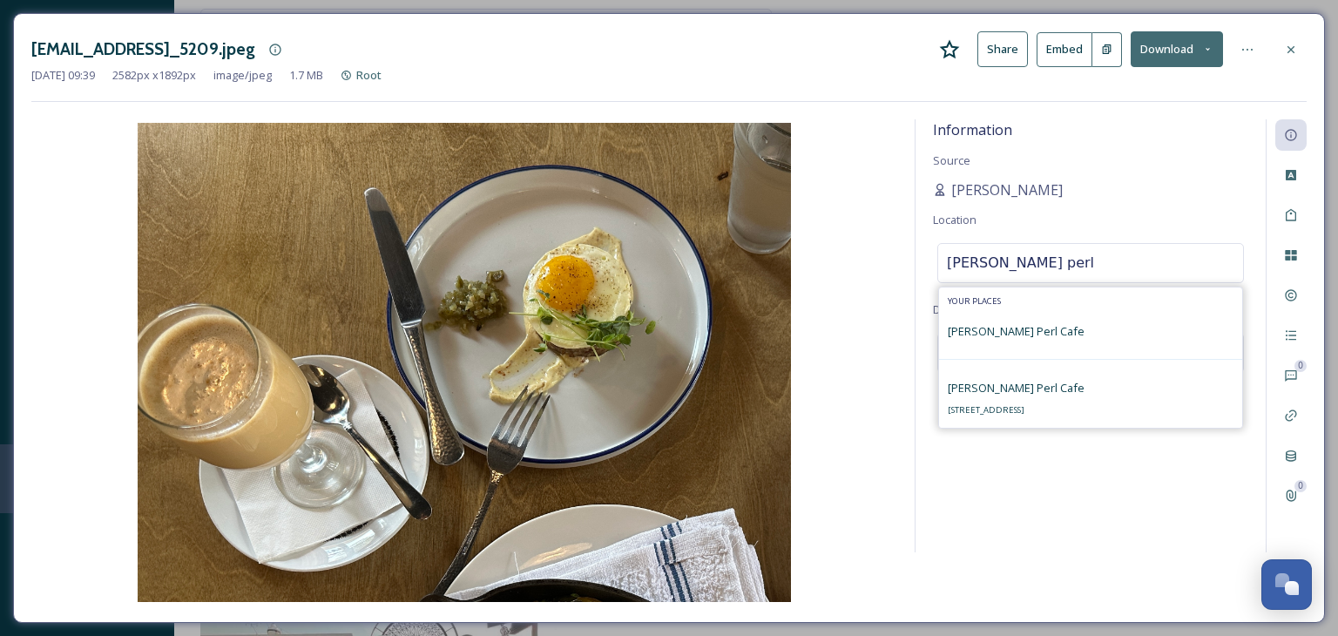
click at [1051, 269] on input "[PERSON_NAME] perl" at bounding box center [1090, 263] width 305 height 38
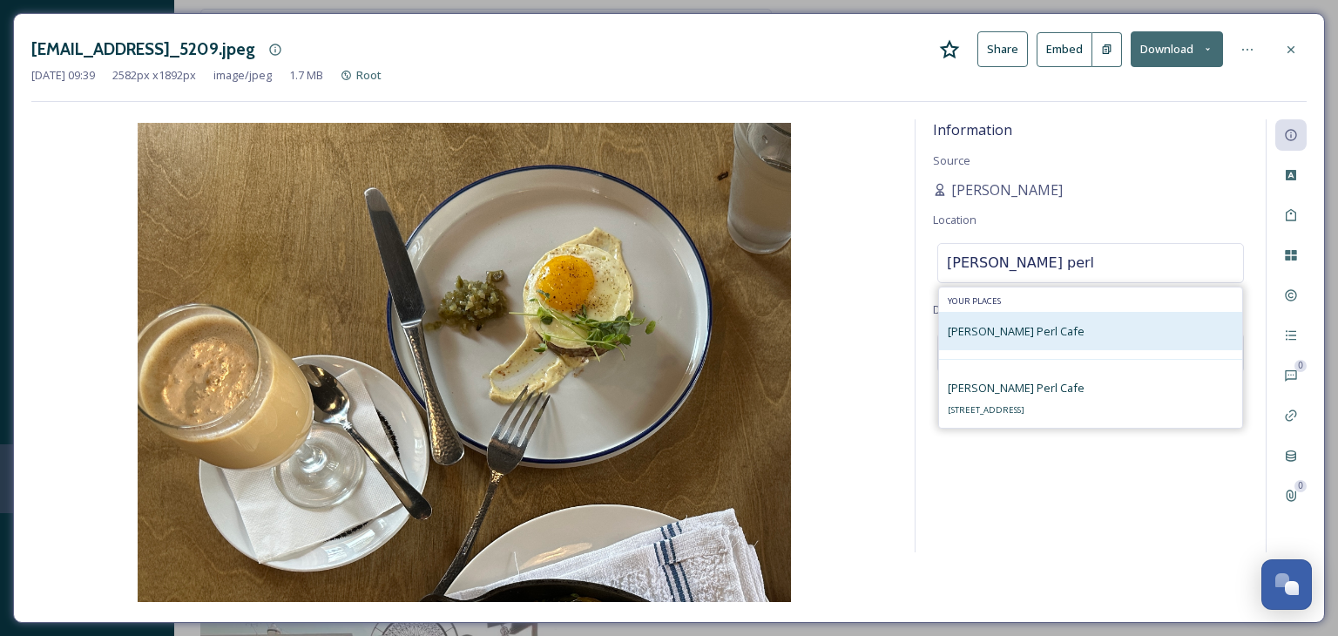
click at [980, 328] on span "[PERSON_NAME] Perl Cafe" at bounding box center [1016, 331] width 137 height 16
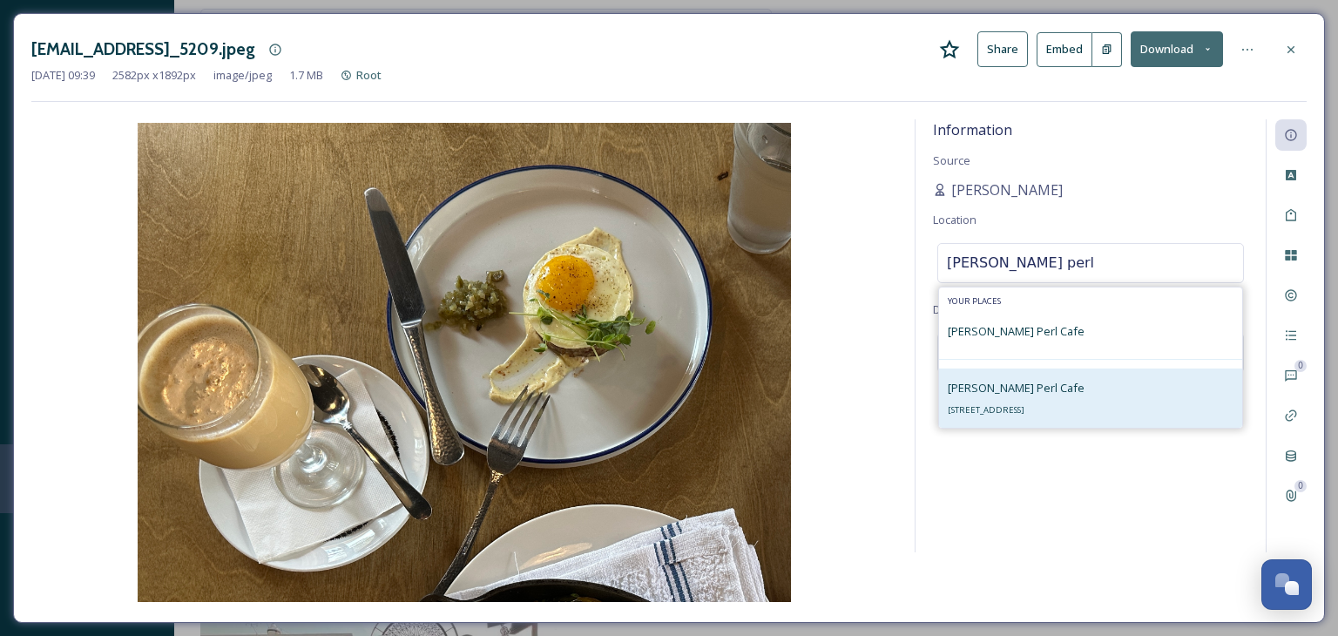
click at [985, 400] on div "[PERSON_NAME] Perl Cafe [STREET_ADDRESS]" at bounding box center [1016, 398] width 137 height 42
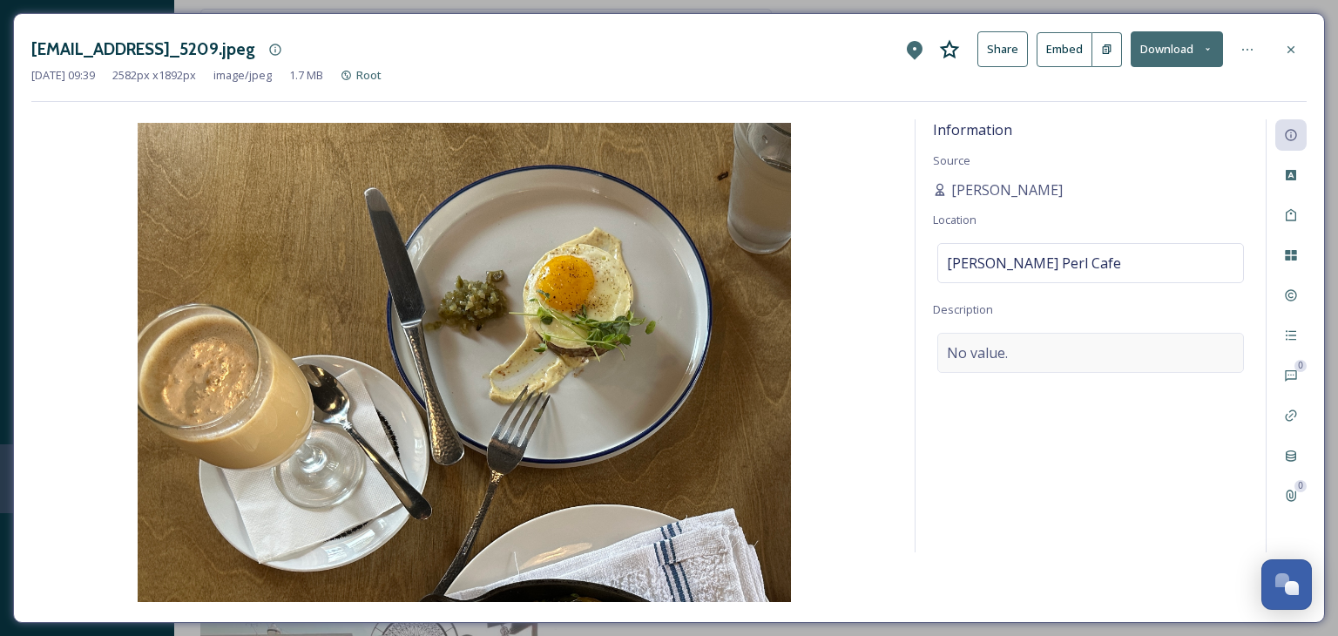
click at [1014, 362] on div "No value." at bounding box center [1090, 353] width 307 height 40
click at [1002, 358] on textarea at bounding box center [1090, 405] width 315 height 145
type textarea "Dining, food"
click at [1245, 56] on div at bounding box center [1247, 49] width 31 height 31
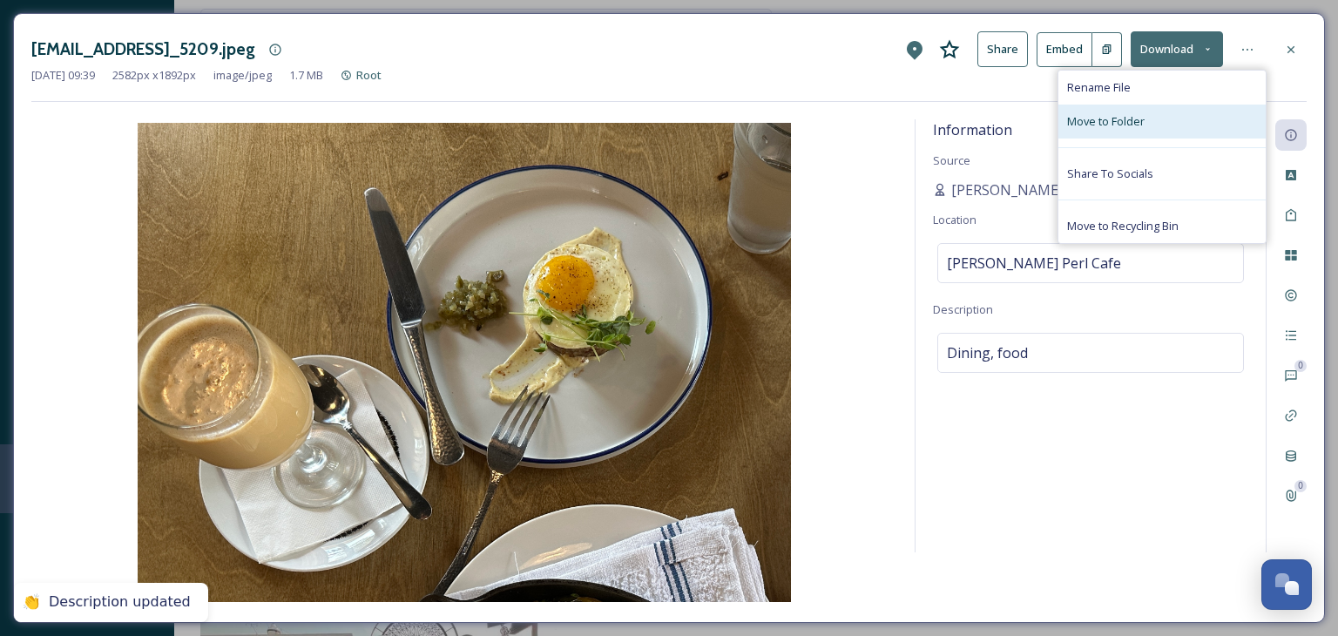
click at [1170, 113] on div "Move to Folder" at bounding box center [1162, 122] width 207 height 34
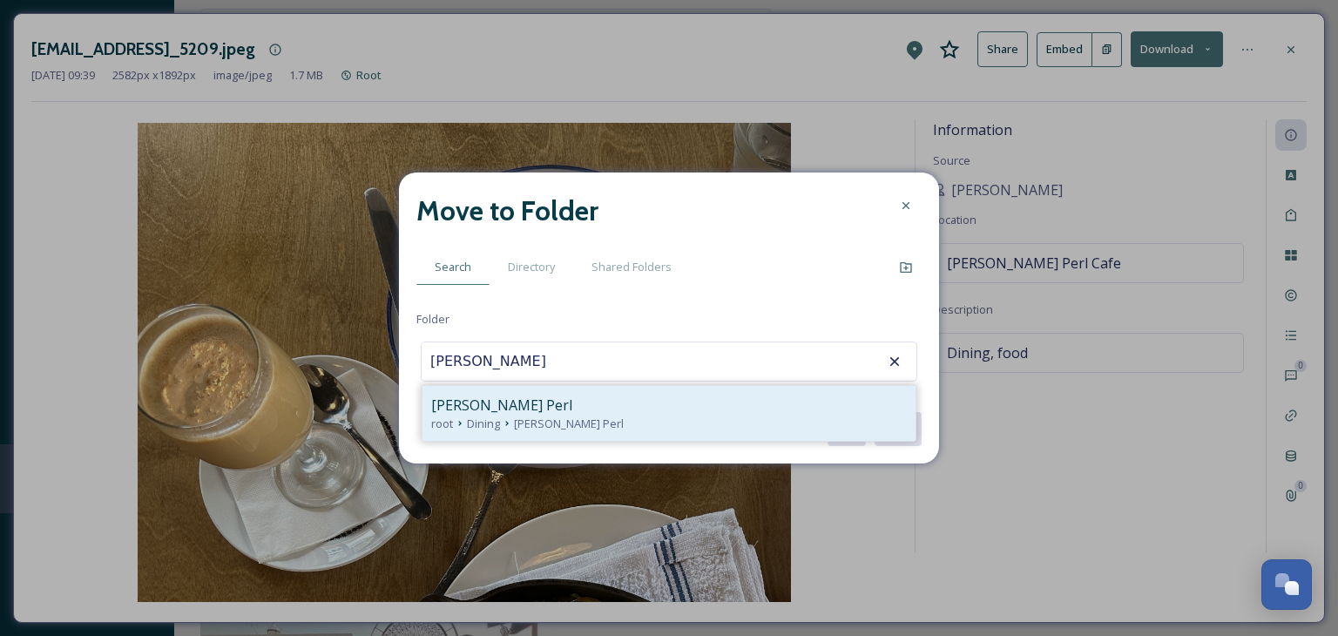
click at [644, 419] on div "root Dining [PERSON_NAME] Perl" at bounding box center [669, 424] width 476 height 17
type input "[PERSON_NAME] Perl"
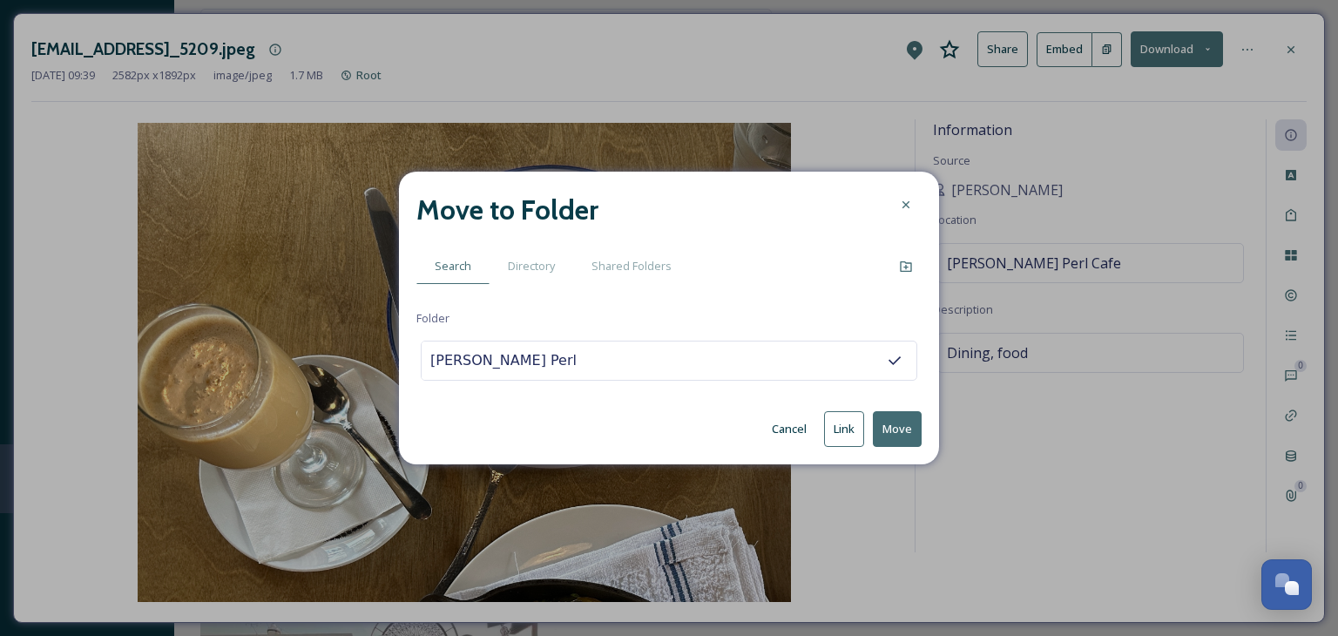
click at [896, 423] on button "Move" at bounding box center [897, 429] width 49 height 36
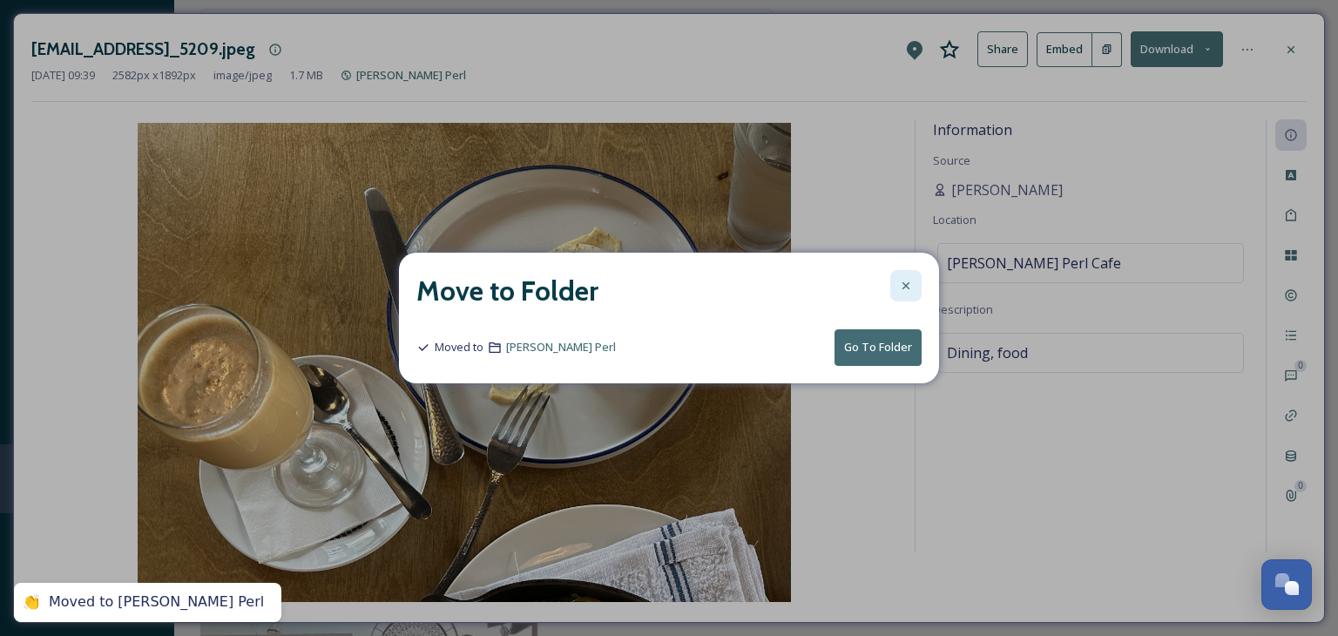
click at [910, 280] on icon at bounding box center [906, 286] width 14 height 14
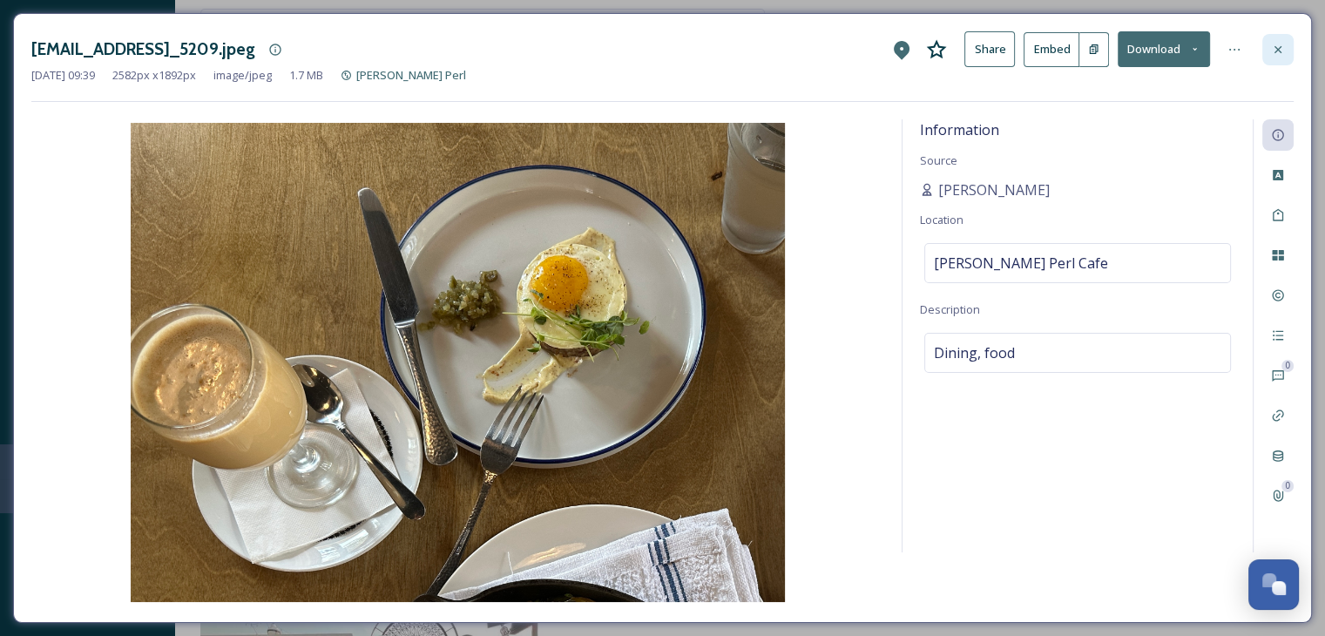
click at [1283, 48] on icon at bounding box center [1278, 50] width 14 height 14
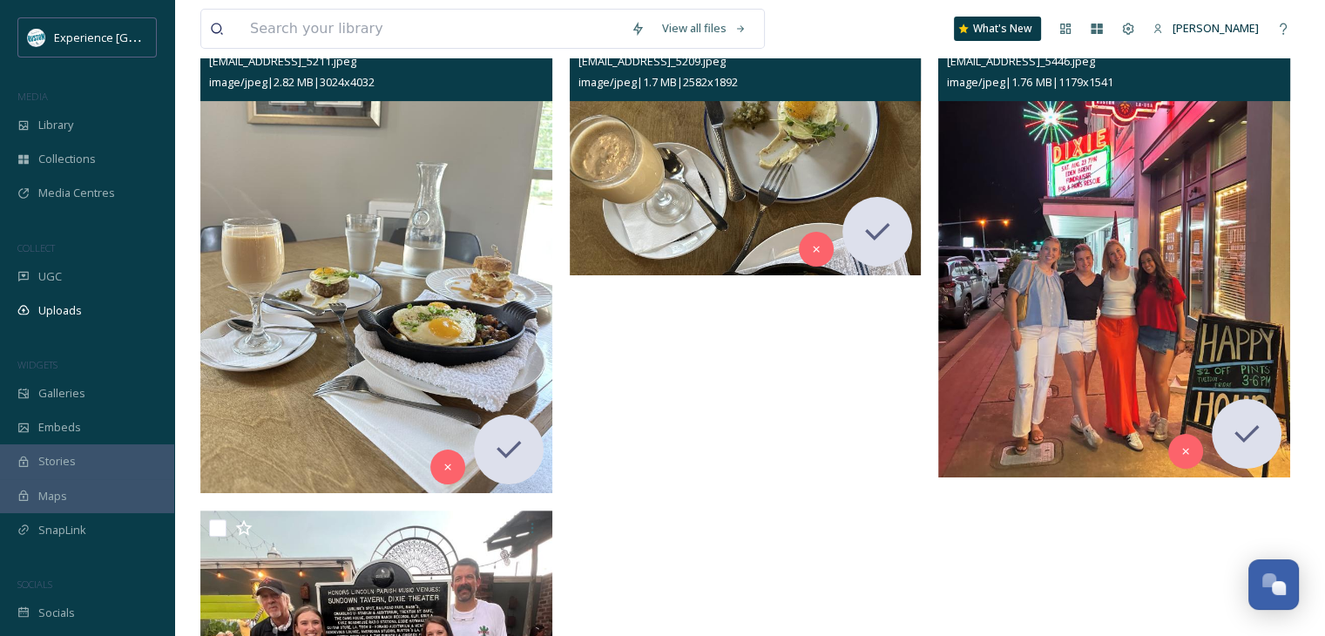
scroll to position [174, 0]
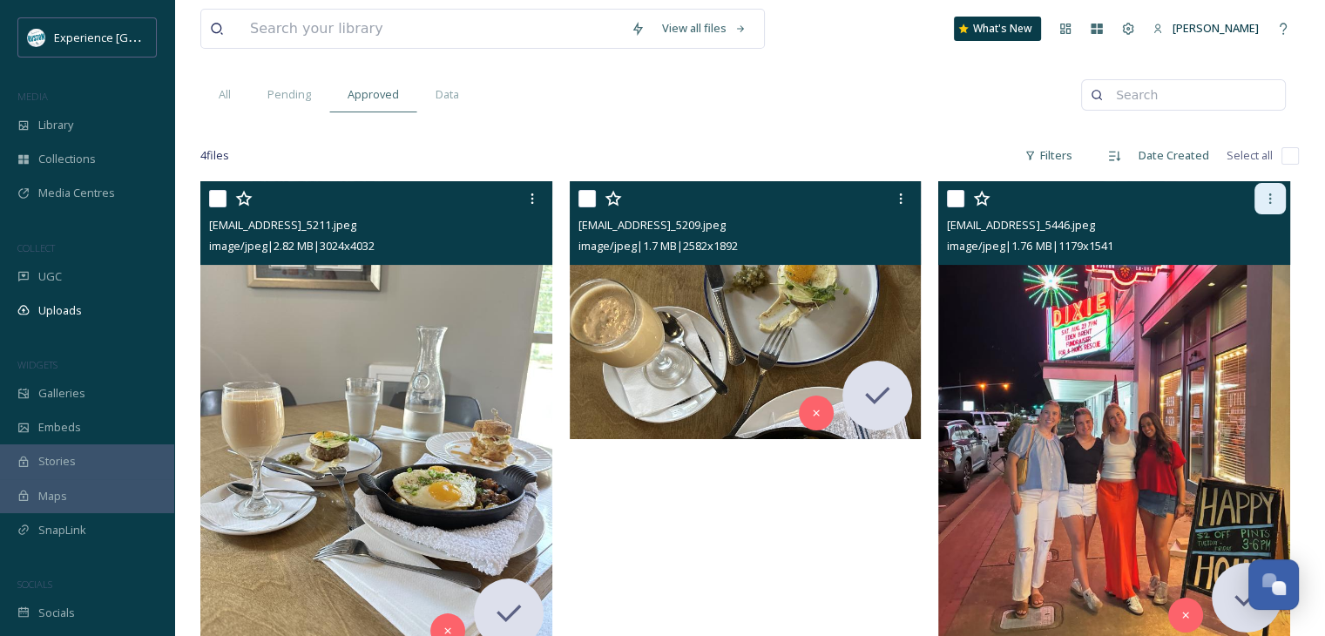
click at [1269, 193] on icon at bounding box center [1270, 198] width 3 height 10
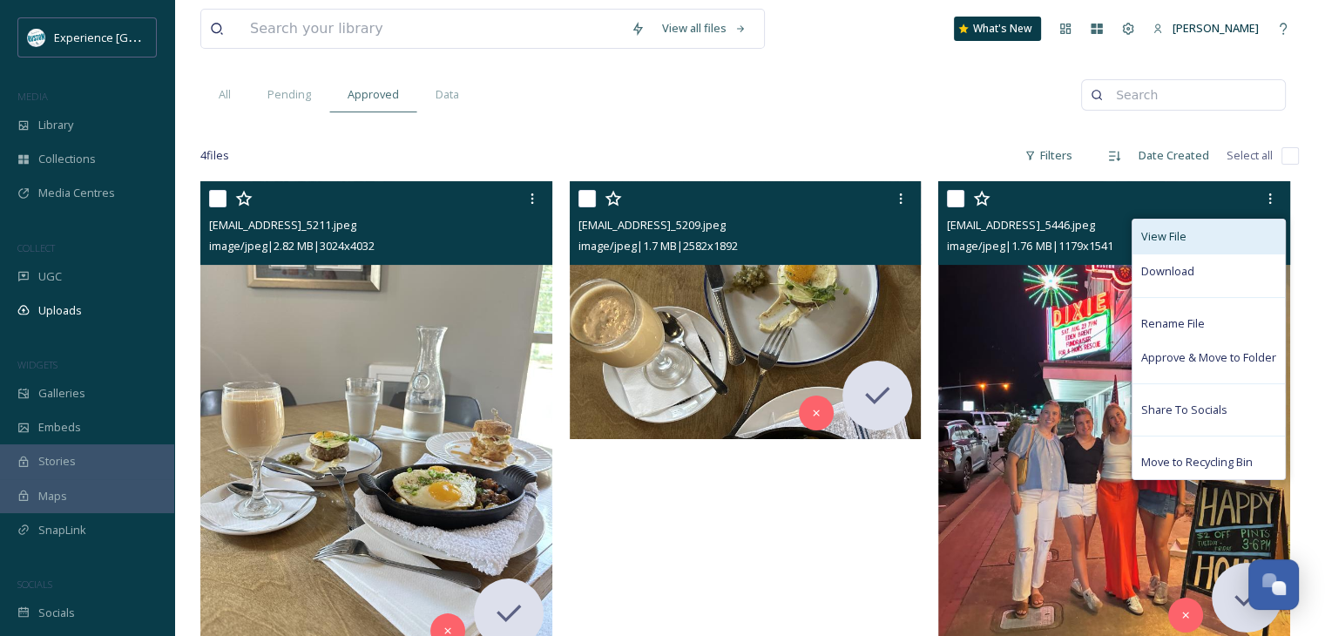
click at [1182, 240] on span "View File" at bounding box center [1163, 236] width 45 height 17
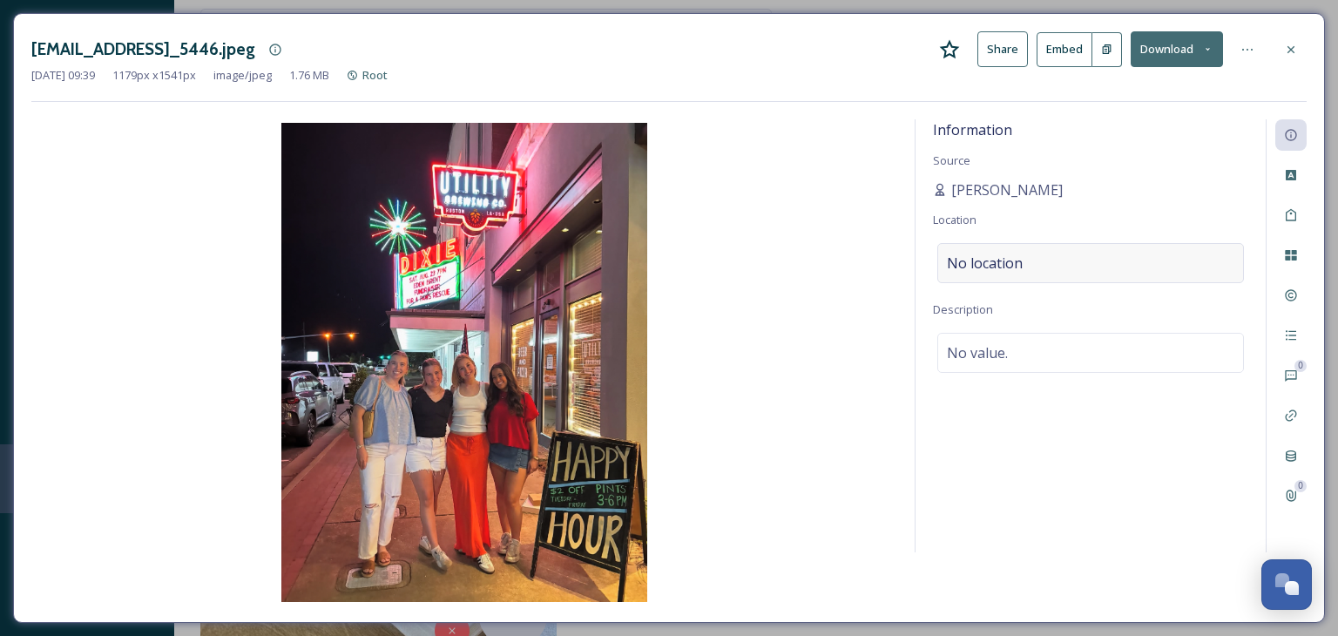
click at [999, 256] on span "No location" at bounding box center [985, 263] width 76 height 21
click at [994, 263] on input at bounding box center [1090, 263] width 305 height 38
type input "utility"
drag, startPoint x: 993, startPoint y: 267, endPoint x: 943, endPoint y: 272, distance: 50.7
click at [943, 272] on input "utility" at bounding box center [1090, 263] width 305 height 38
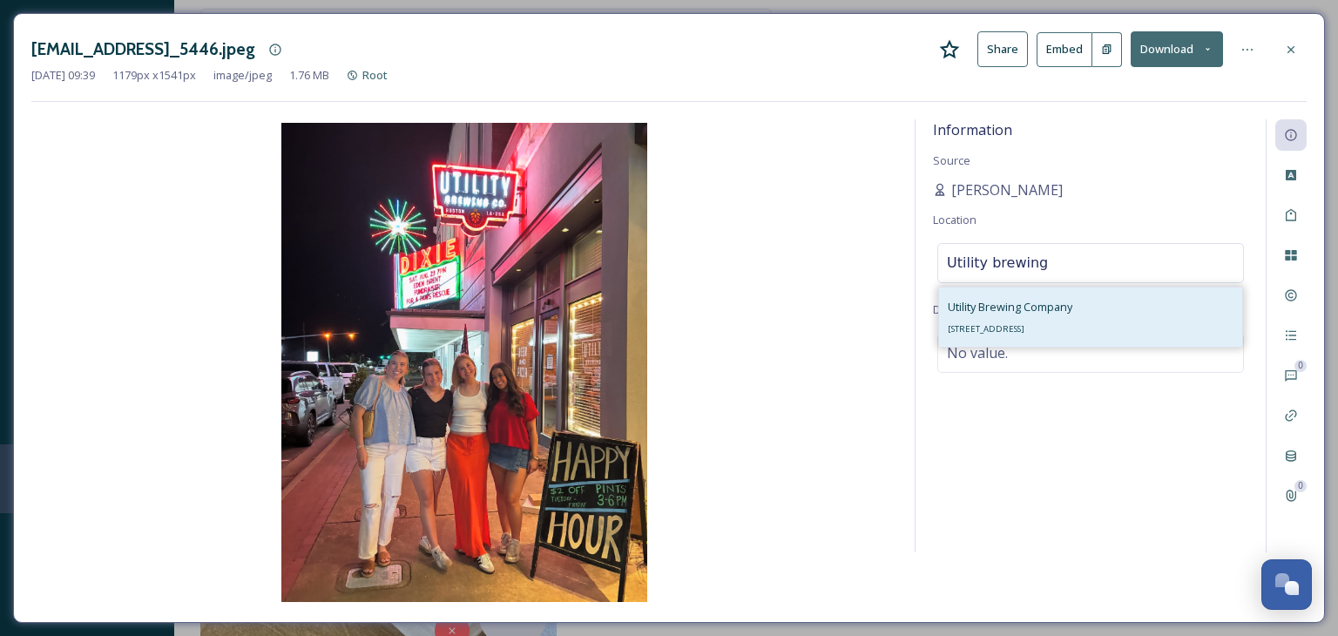
type input "Utility brewing"
click at [979, 311] on span "Utility Brewing Company" at bounding box center [1010, 307] width 125 height 16
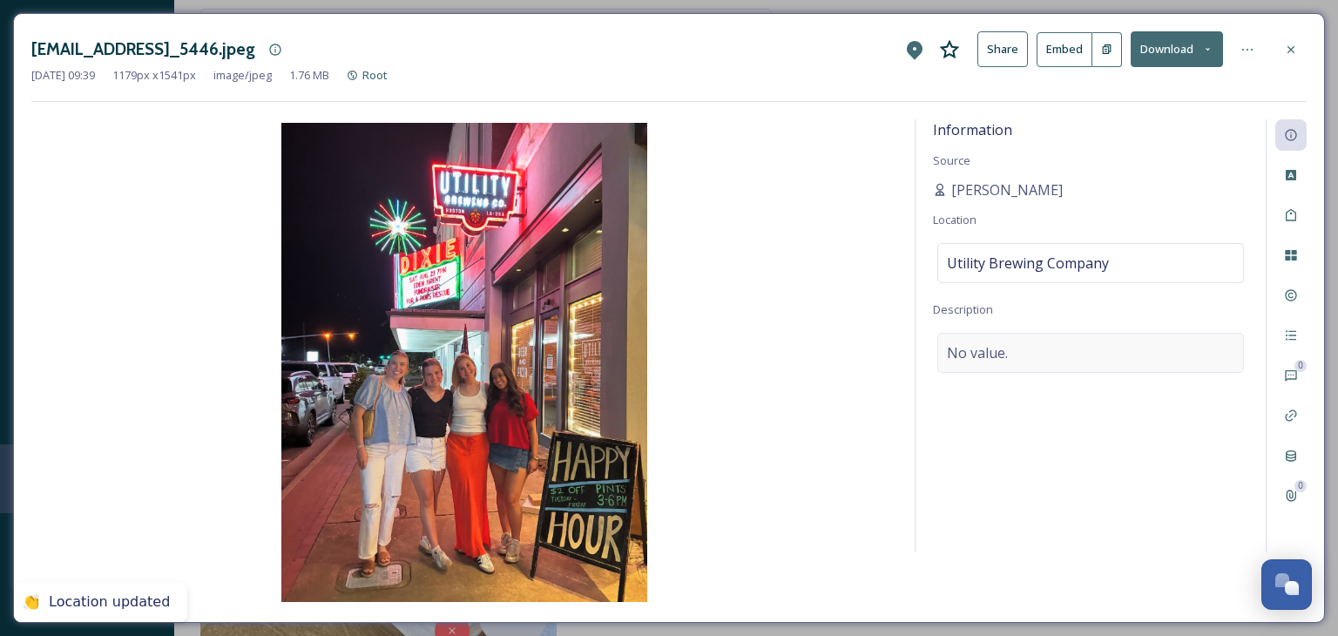
click at [985, 343] on span "No value." at bounding box center [977, 352] width 61 height 21
click at [986, 351] on textarea at bounding box center [1090, 405] width 315 height 145
type textarea "General downtown, group photo"
click at [1244, 46] on icon at bounding box center [1248, 50] width 14 height 14
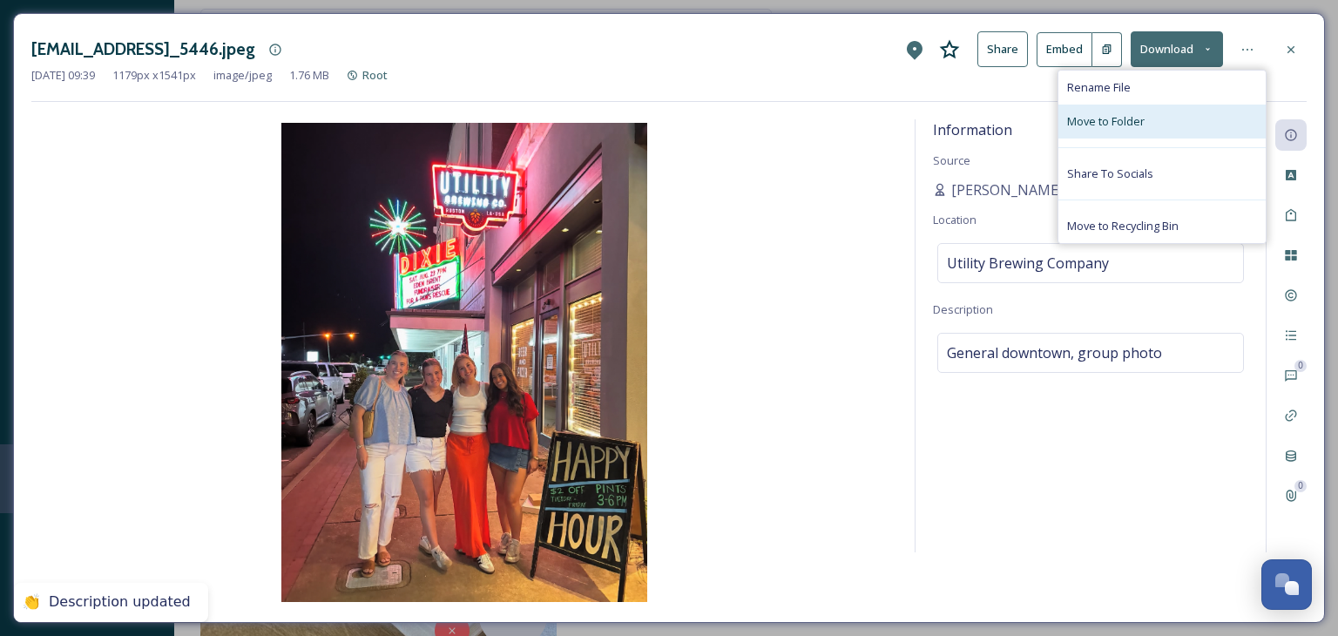
click at [1171, 115] on div "Move to Folder" at bounding box center [1162, 122] width 207 height 34
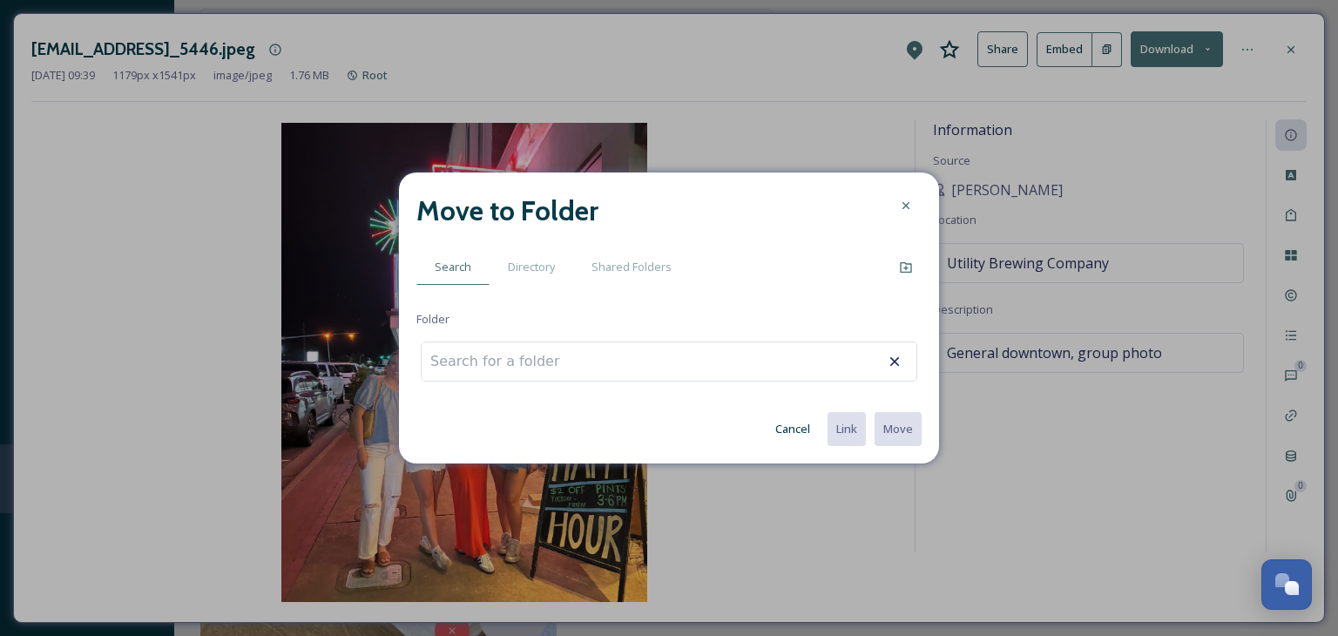
type input "g"
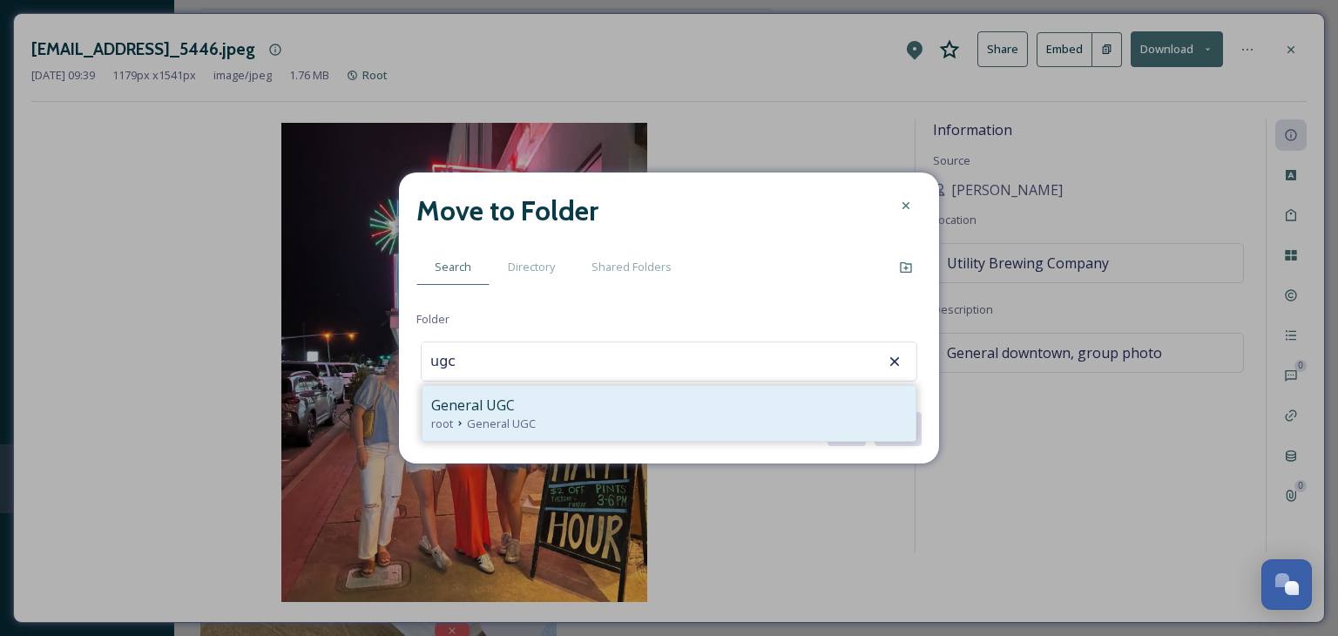
click at [547, 407] on div "General UGC" at bounding box center [669, 405] width 476 height 21
type input "General UGC"
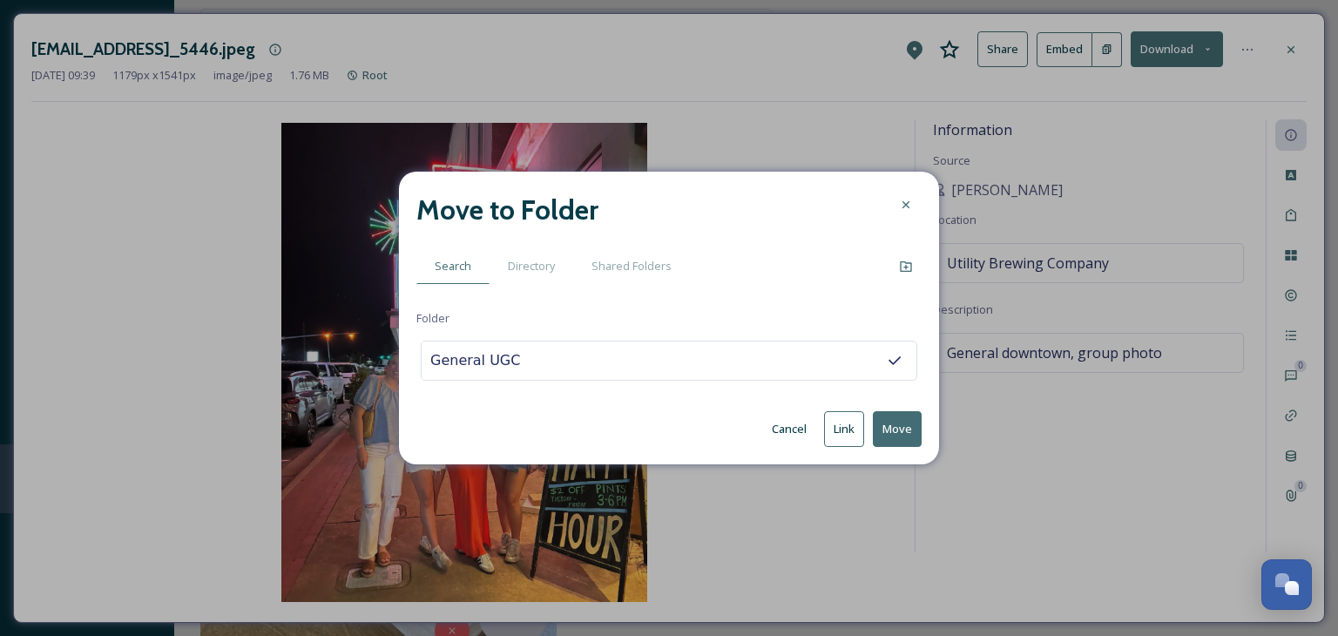
click at [904, 432] on button "Move" at bounding box center [897, 429] width 49 height 36
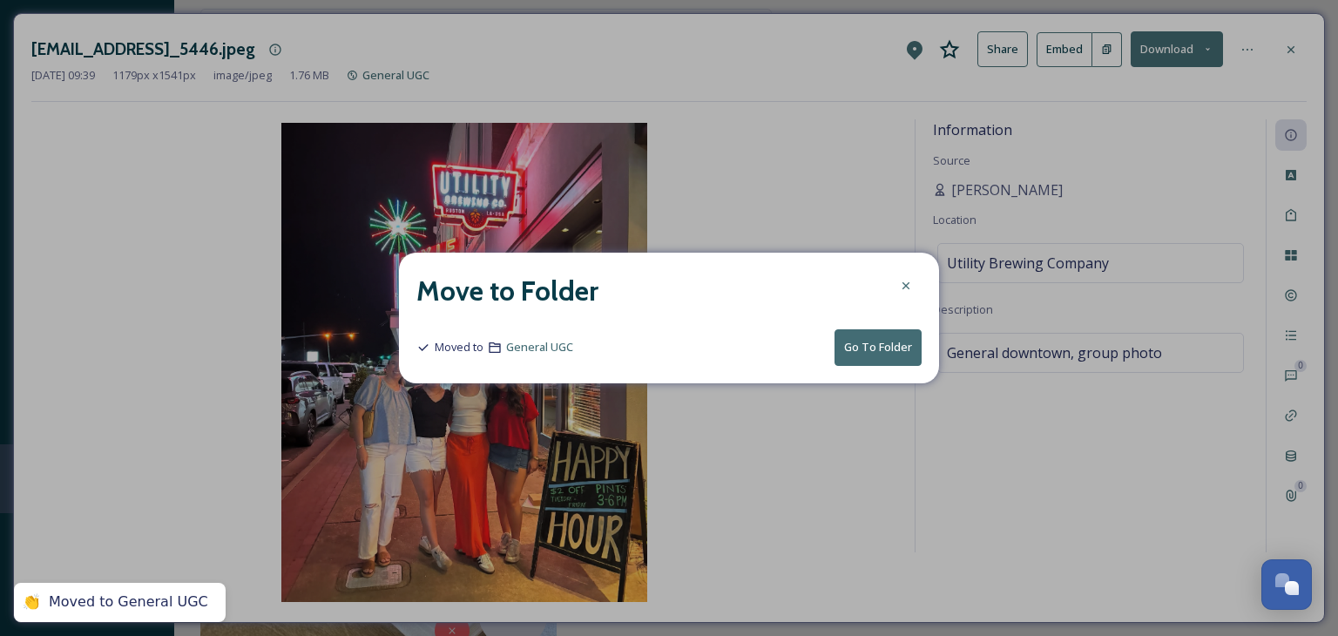
click at [901, 288] on div at bounding box center [905, 285] width 31 height 31
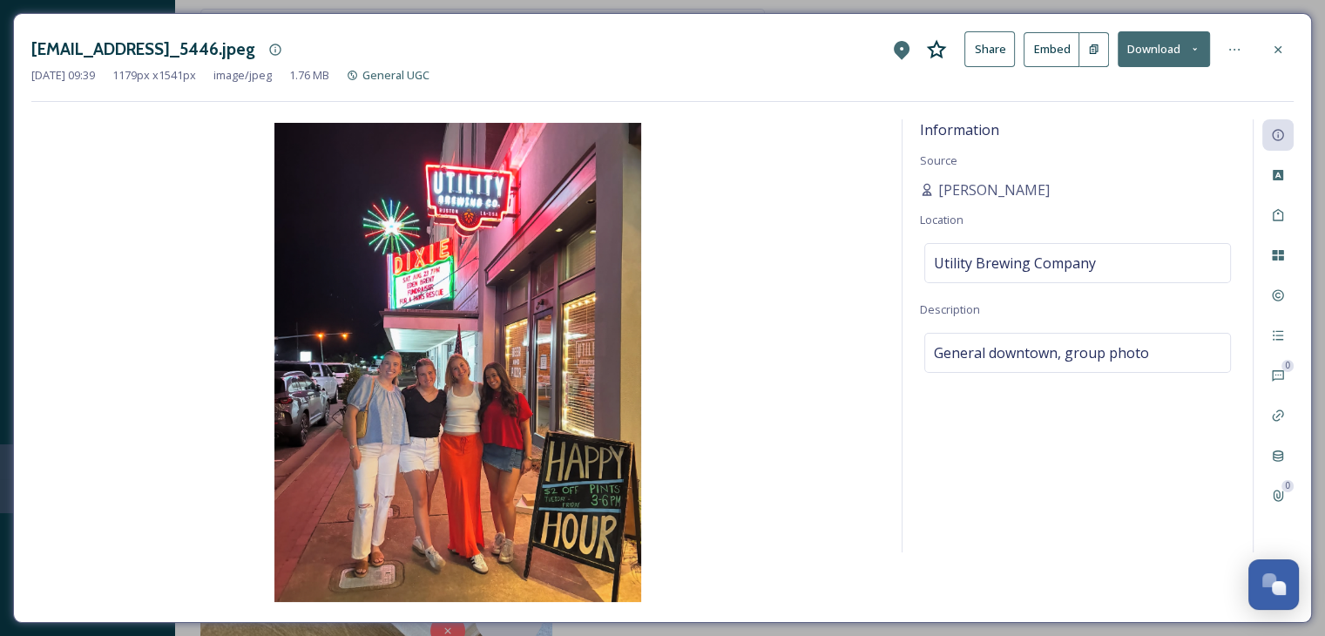
click at [1289, 48] on div at bounding box center [1277, 49] width 31 height 31
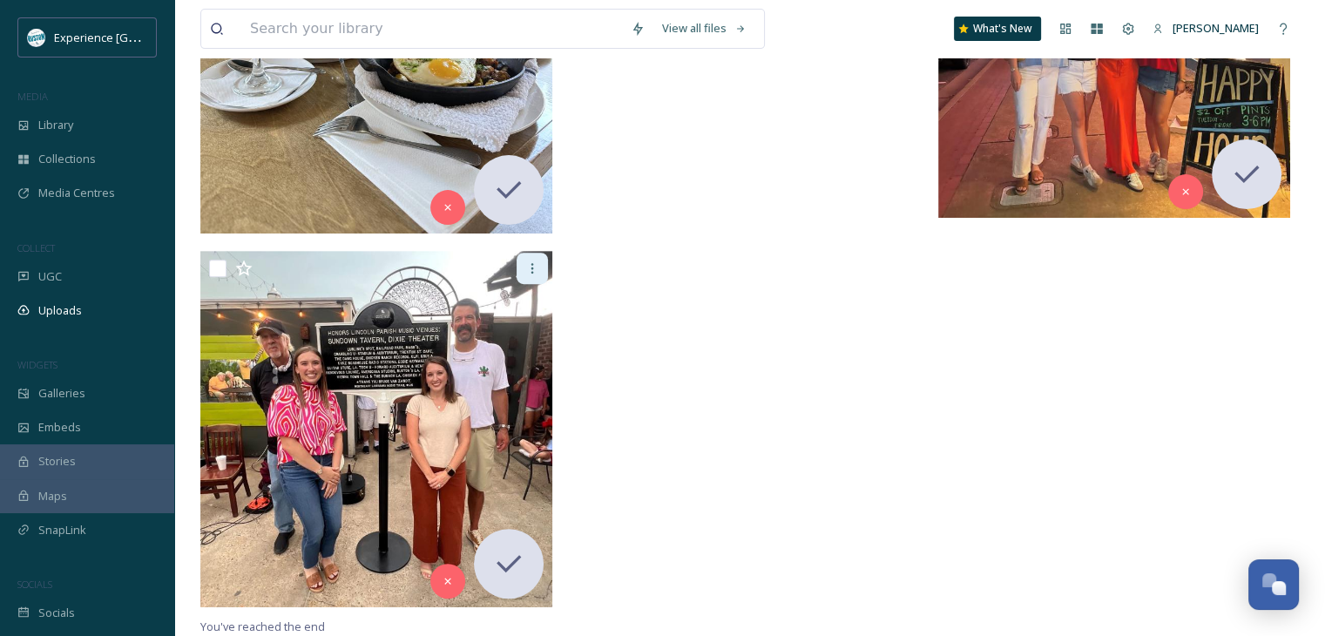
scroll to position [593, 0]
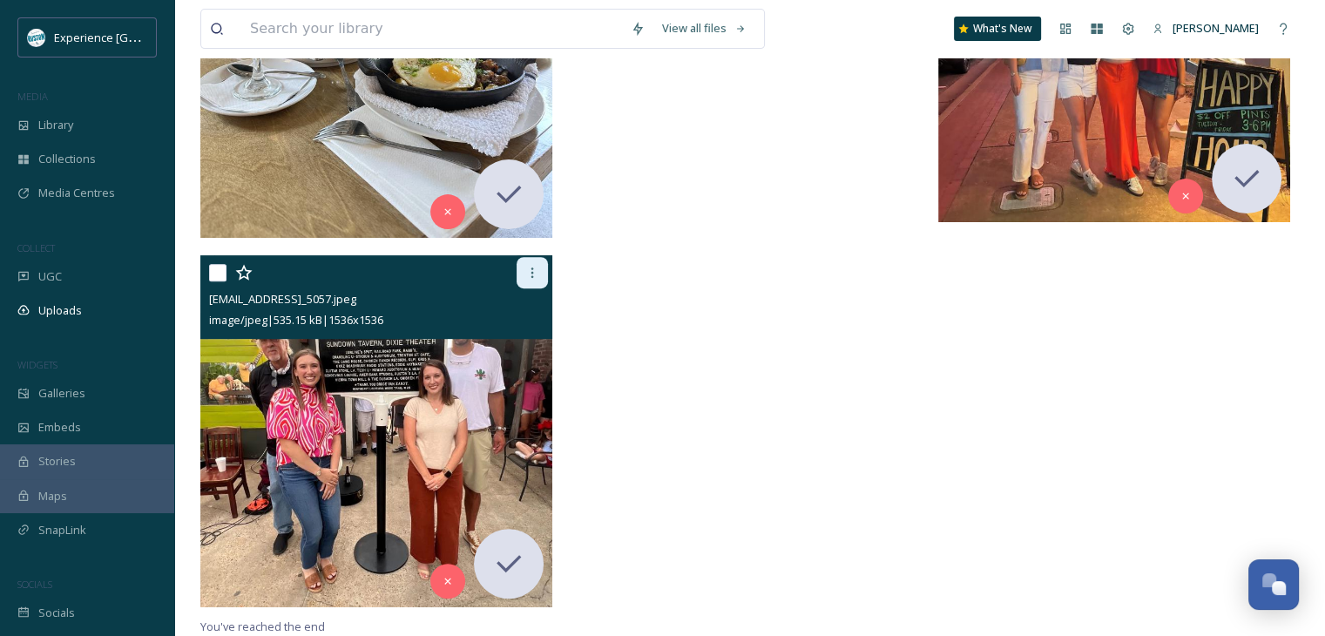
click at [535, 275] on icon at bounding box center [532, 273] width 14 height 14
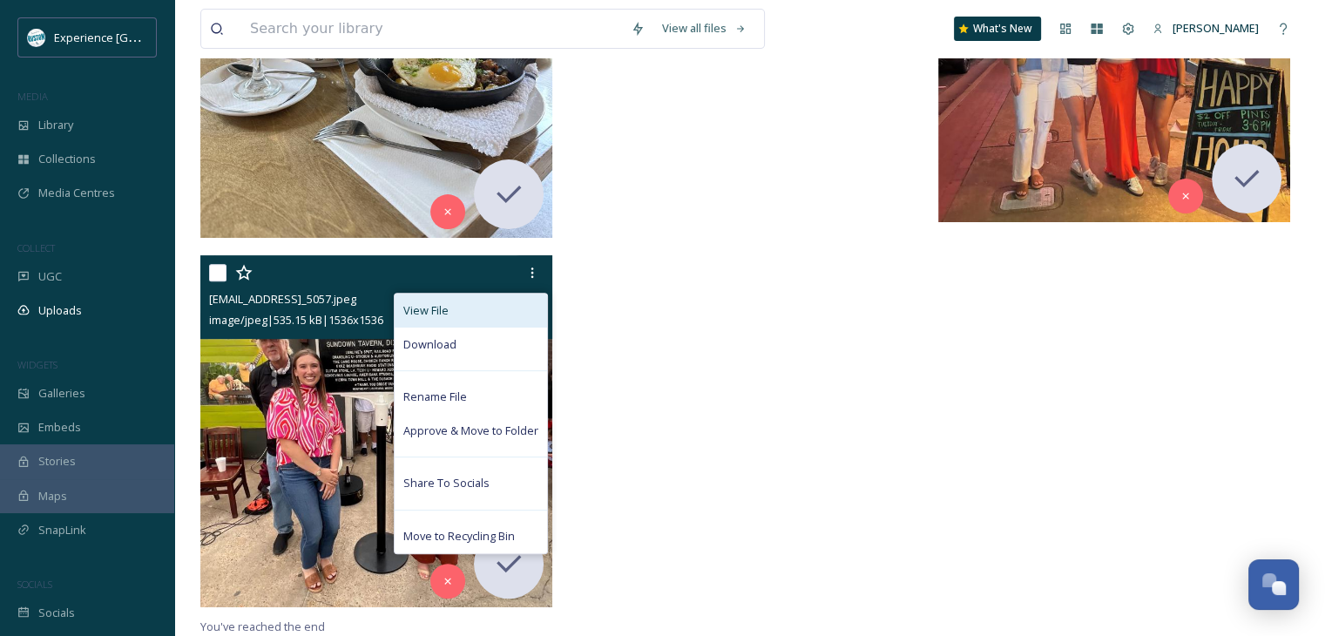
click at [468, 318] on div "View File" at bounding box center [471, 311] width 152 height 34
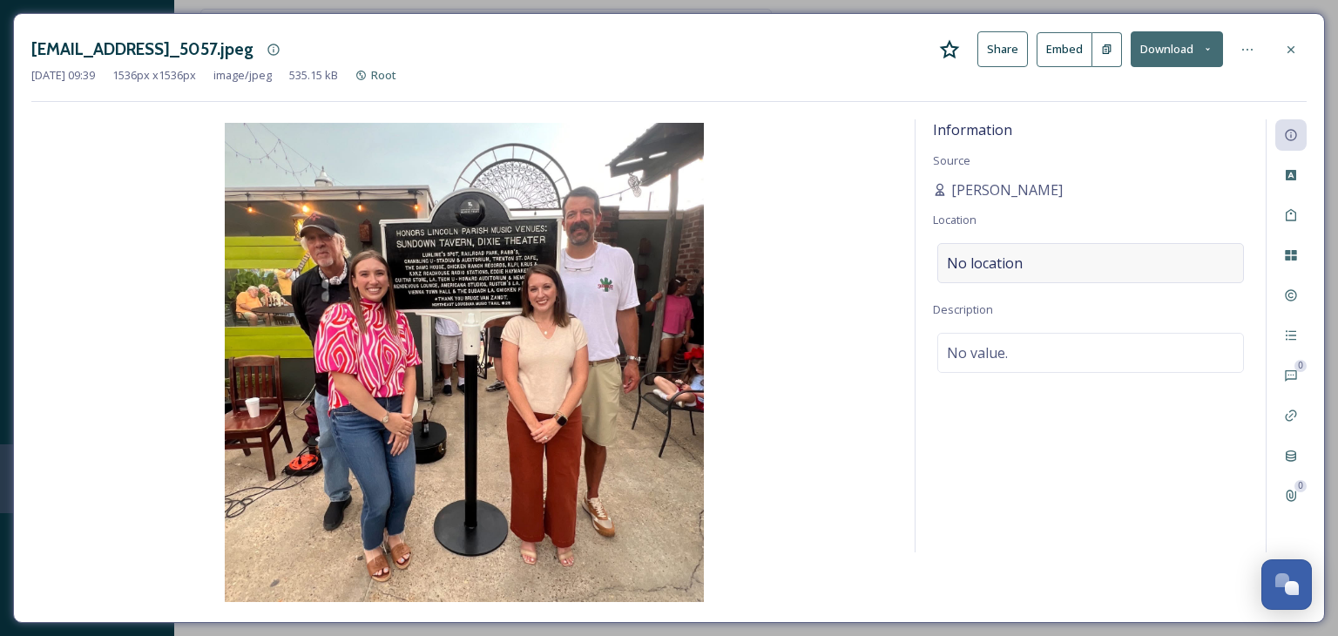
click at [966, 255] on span "No location" at bounding box center [985, 263] width 76 height 21
click at [962, 262] on input at bounding box center [1090, 263] width 305 height 38
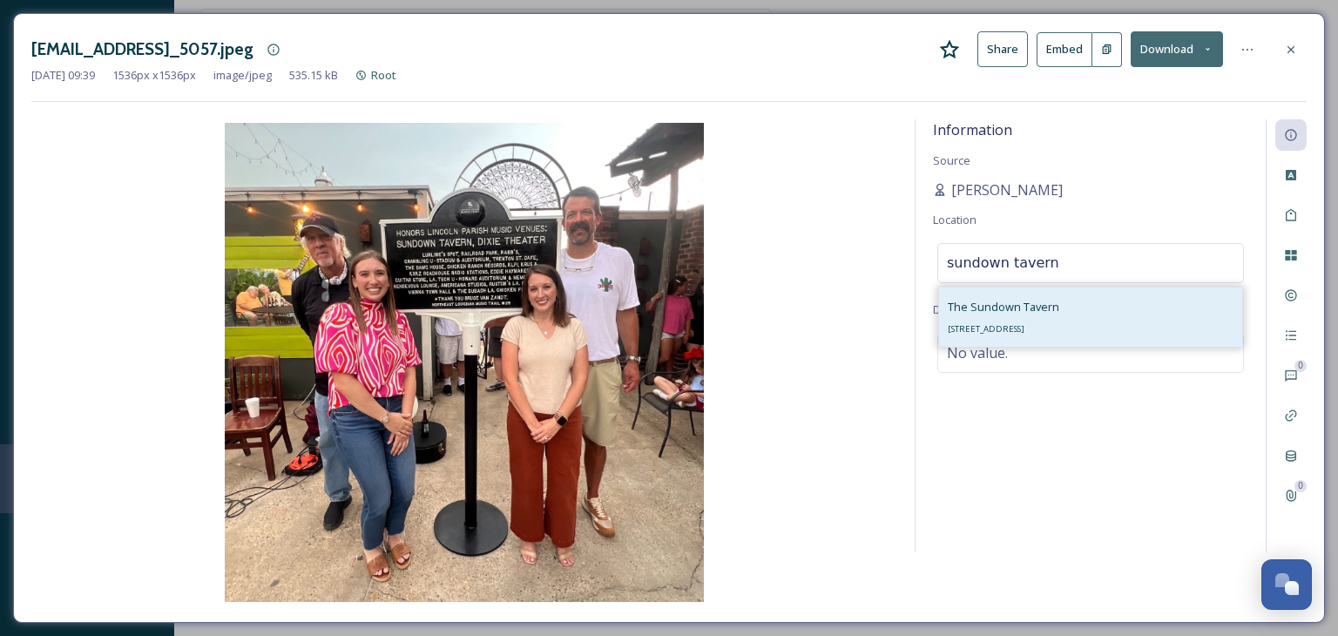
type input "sundown tavern"
click at [1001, 304] on span "The Sundown Tavern" at bounding box center [1004, 307] width 112 height 16
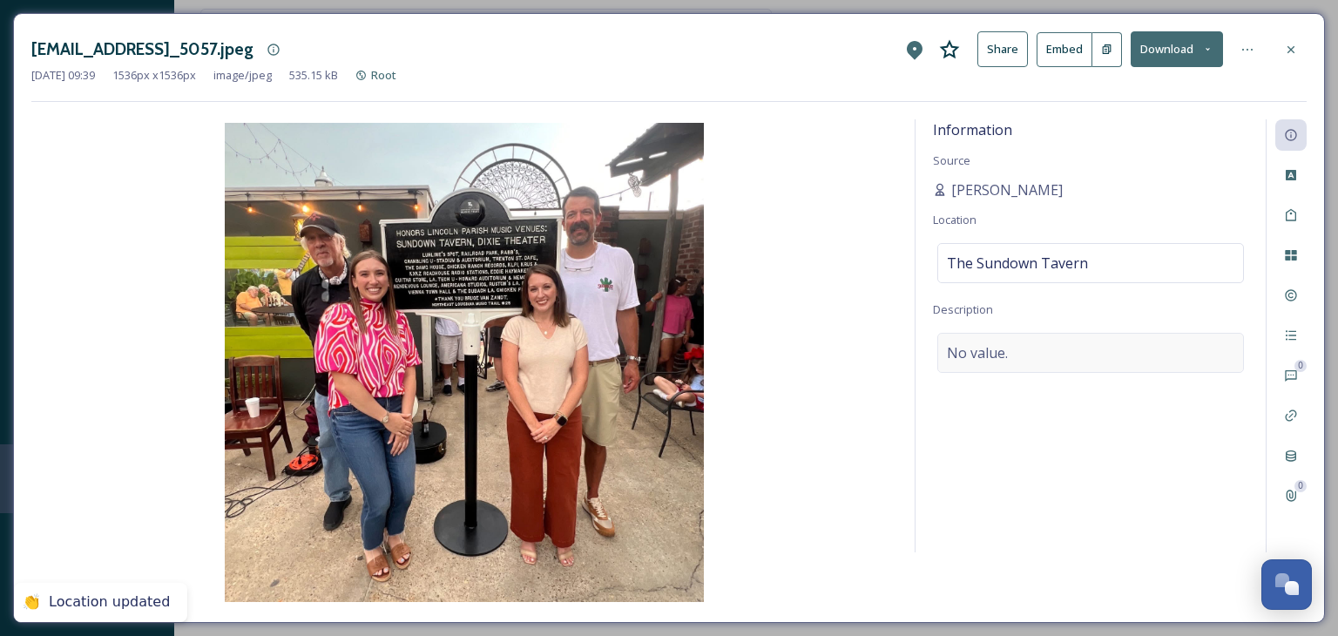
click at [987, 339] on div "No value." at bounding box center [1090, 353] width 307 height 40
click at [988, 350] on textarea at bounding box center [1090, 405] width 315 height 145
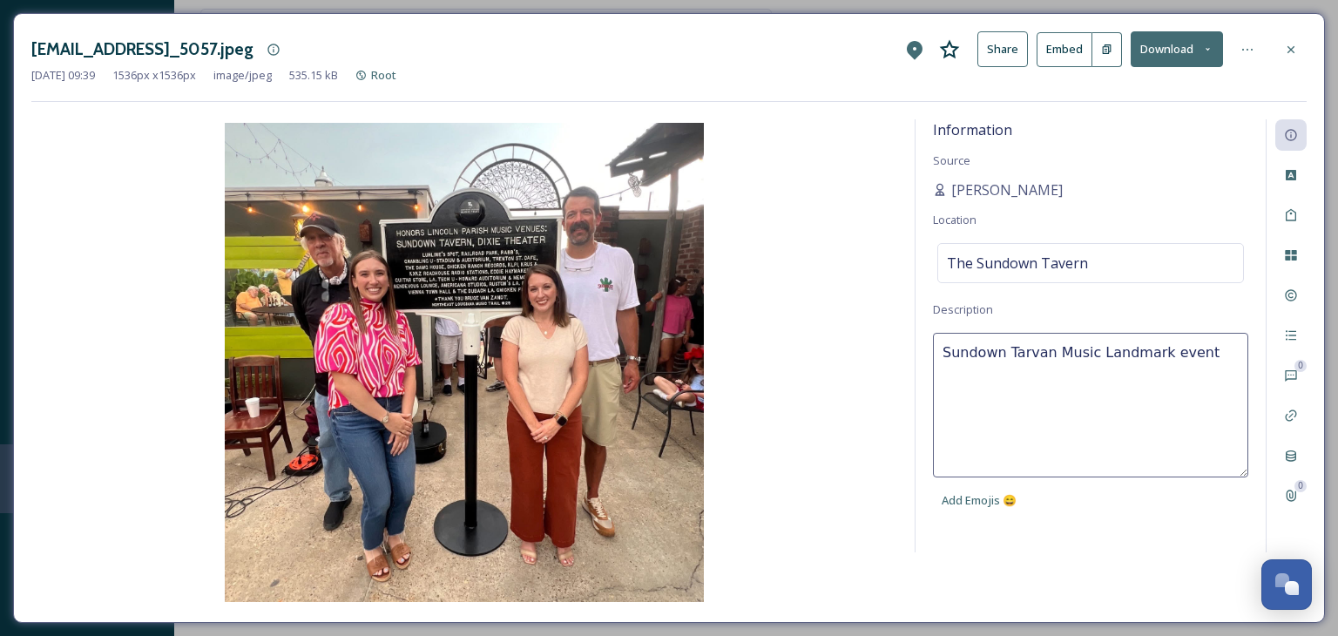
click at [1004, 349] on textarea "Sundown Tarvan Music Landmark event" at bounding box center [1090, 405] width 315 height 145
click at [1012, 350] on textarea "Sundown Tarvan Music Landmark event" at bounding box center [1090, 405] width 315 height 145
click at [1018, 350] on textarea "Sundown Tarvan Music Landmark event" at bounding box center [1090, 405] width 315 height 145
type textarea "Sundown Tavern Music Landmark event"
click at [1101, 351] on textarea "Sundown Tavern Music Landmark event" at bounding box center [1090, 405] width 315 height 145
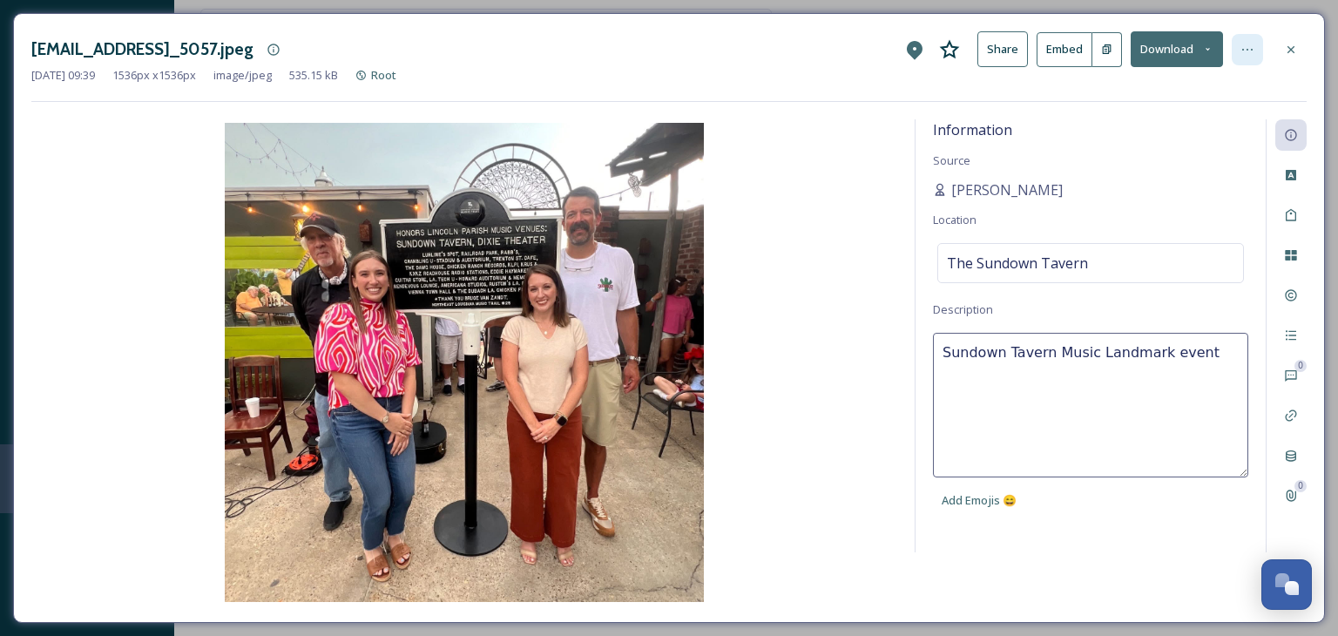
click at [1237, 53] on div at bounding box center [1247, 49] width 31 height 31
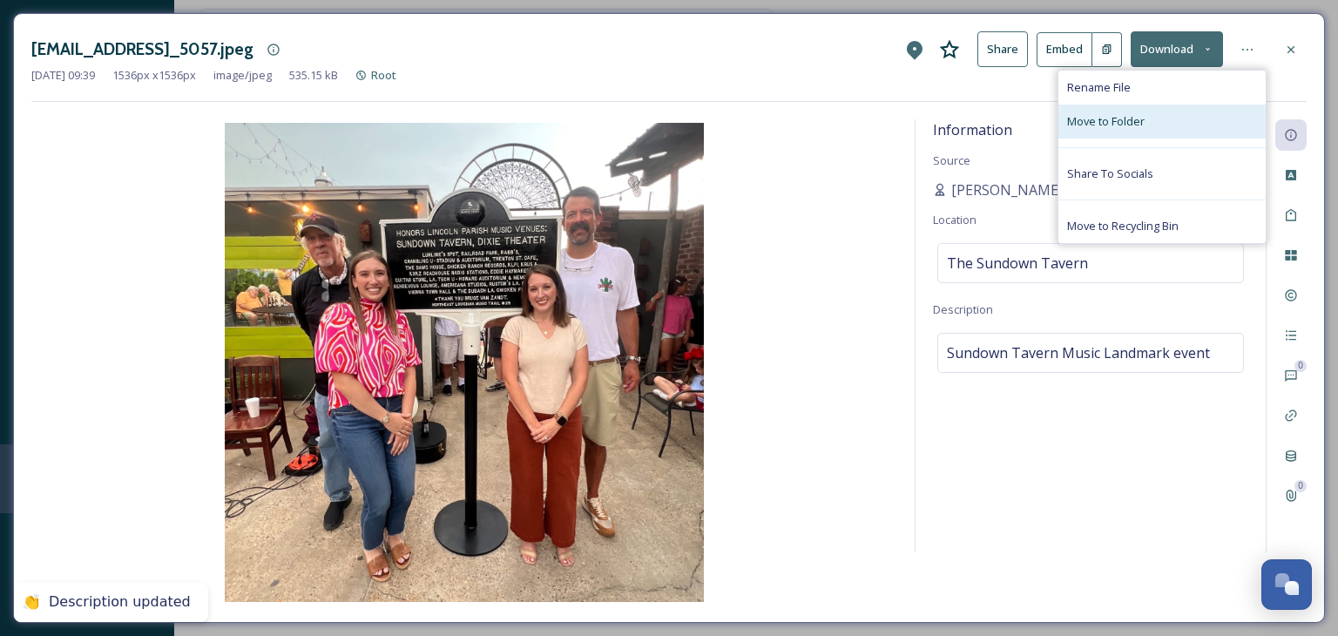
click at [1170, 116] on div "Move to Folder" at bounding box center [1162, 122] width 207 height 34
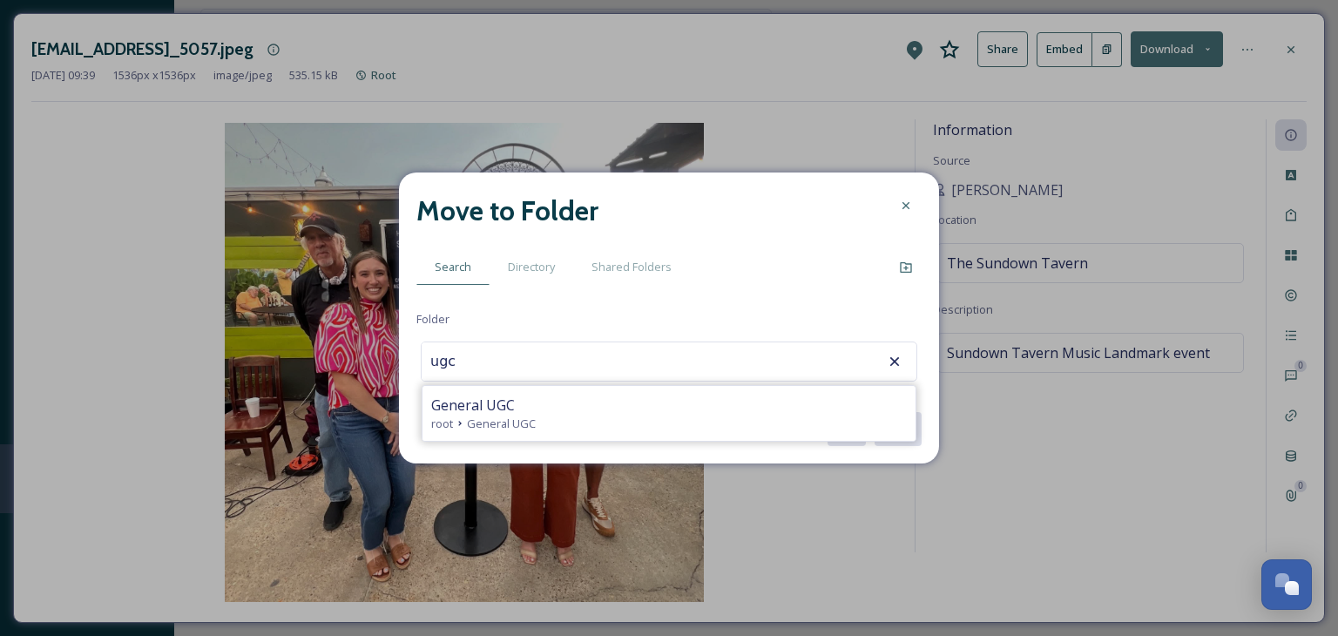
click at [545, 412] on div "General UGC" at bounding box center [669, 405] width 476 height 21
type input "General UGC"
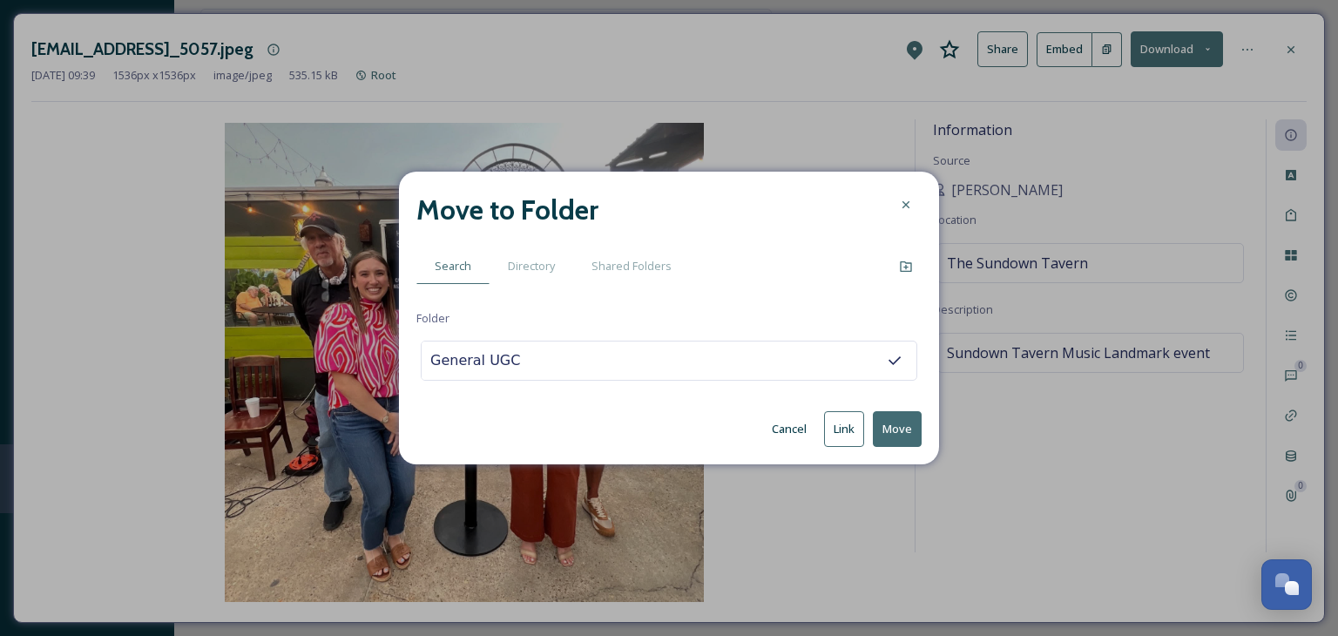
click at [896, 435] on button "Move" at bounding box center [897, 429] width 49 height 36
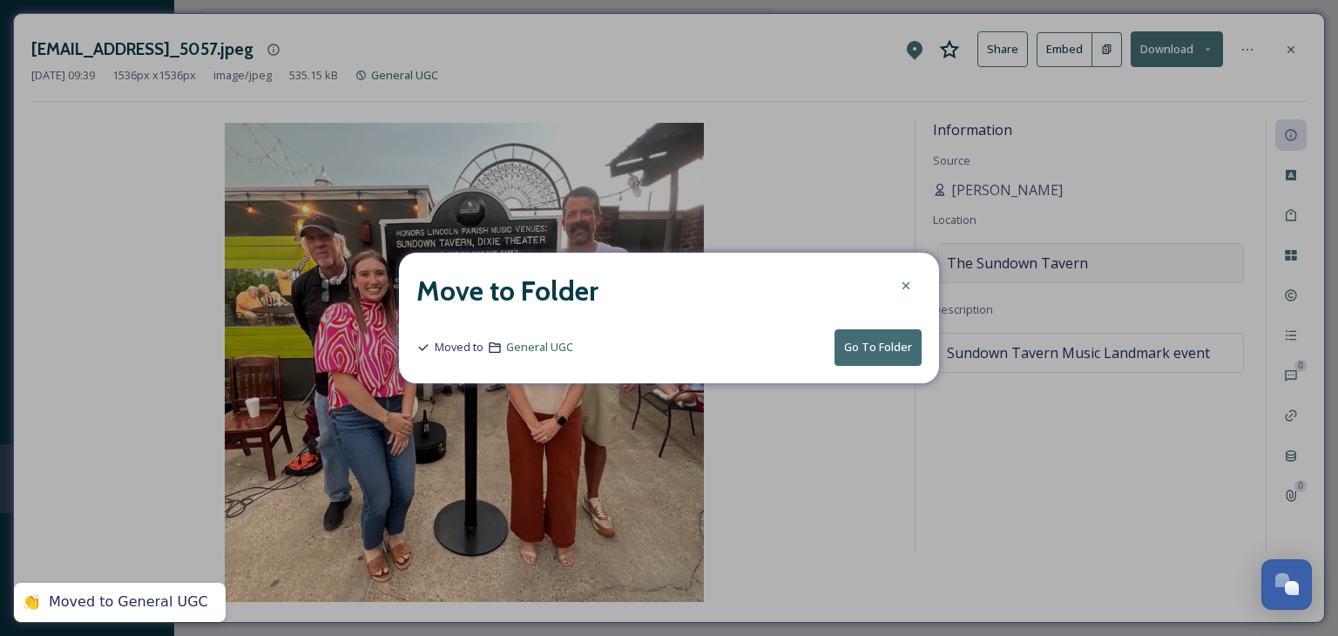
drag, startPoint x: 905, startPoint y: 281, endPoint x: 953, endPoint y: 259, distance: 52.6
click at [906, 281] on icon at bounding box center [906, 286] width 14 height 14
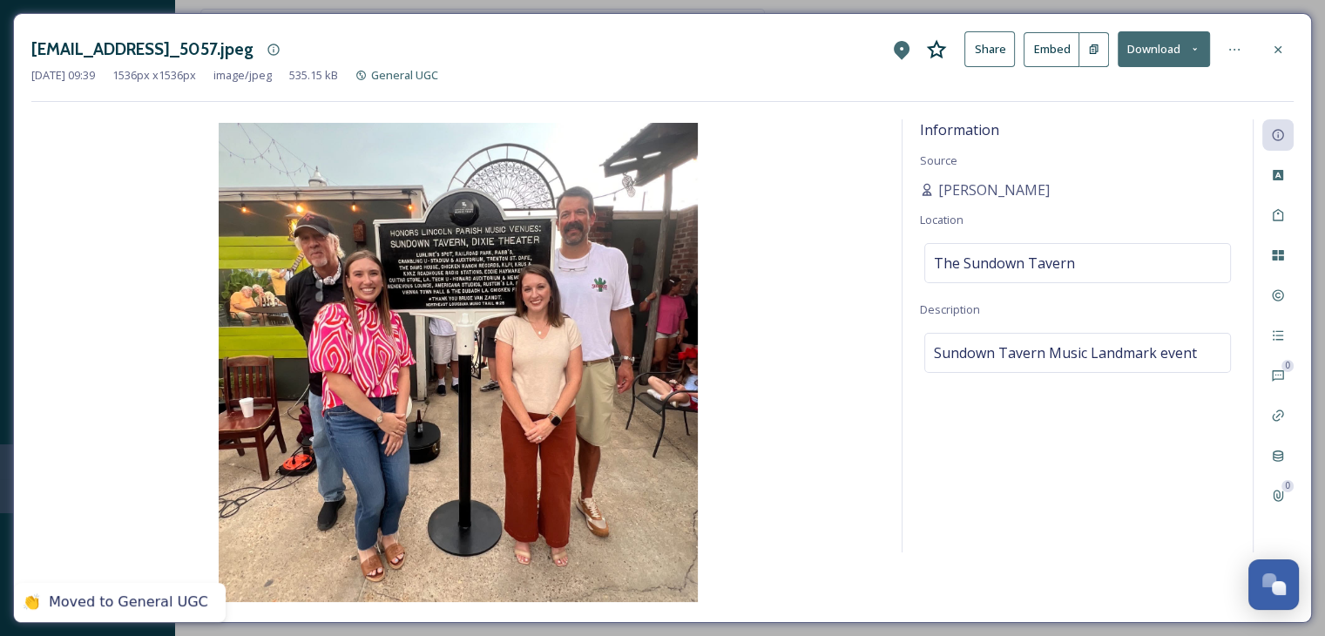
click at [1286, 38] on div at bounding box center [1277, 49] width 31 height 31
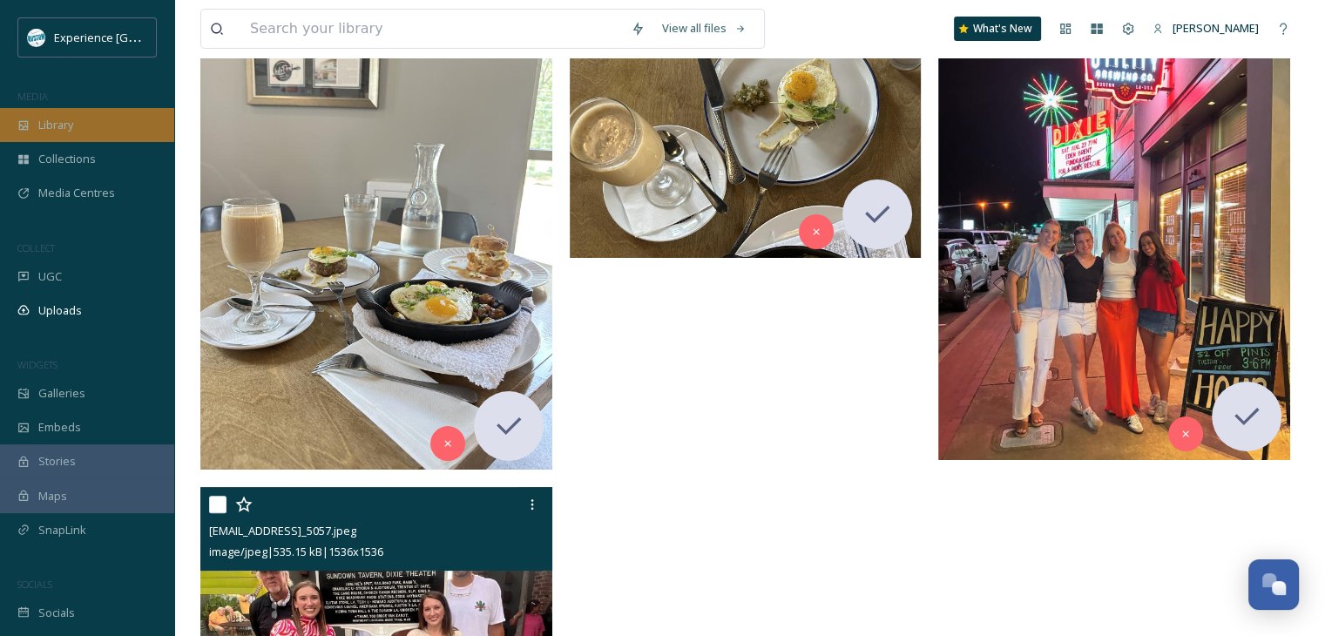
click at [72, 124] on span "Library" at bounding box center [55, 125] width 35 height 17
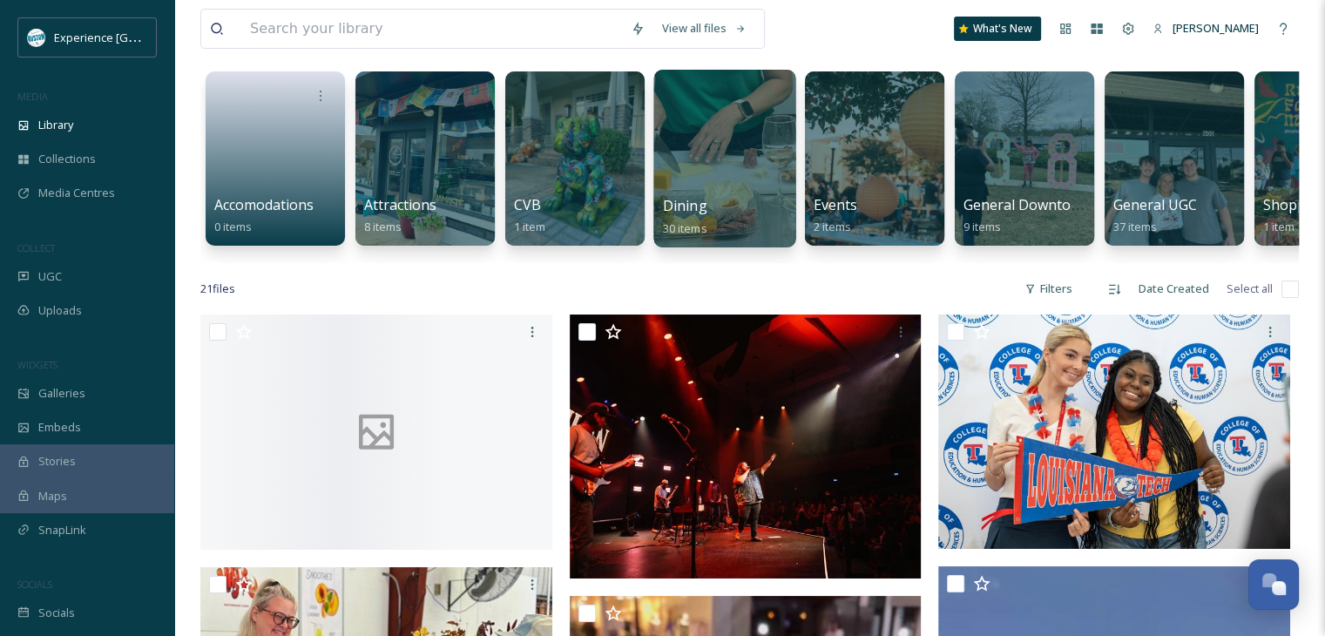
scroll to position [261, 0]
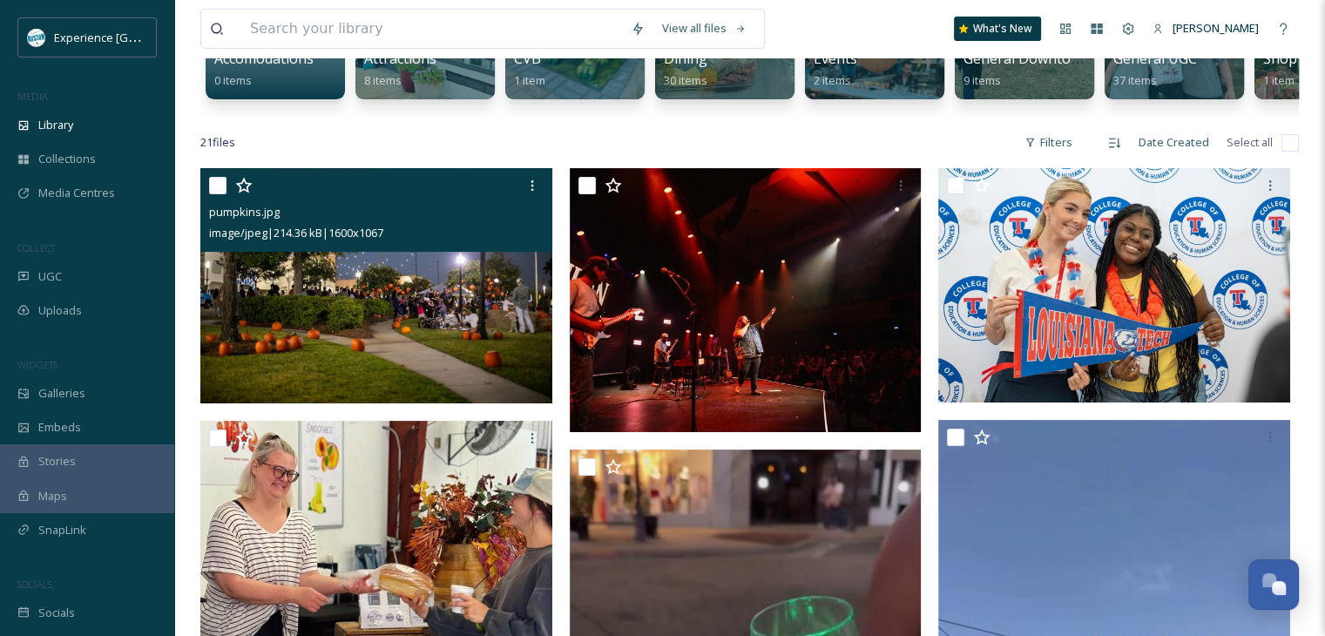
click at [213, 194] on input "checkbox" at bounding box center [217, 185] width 17 height 17
checkbox input "true"
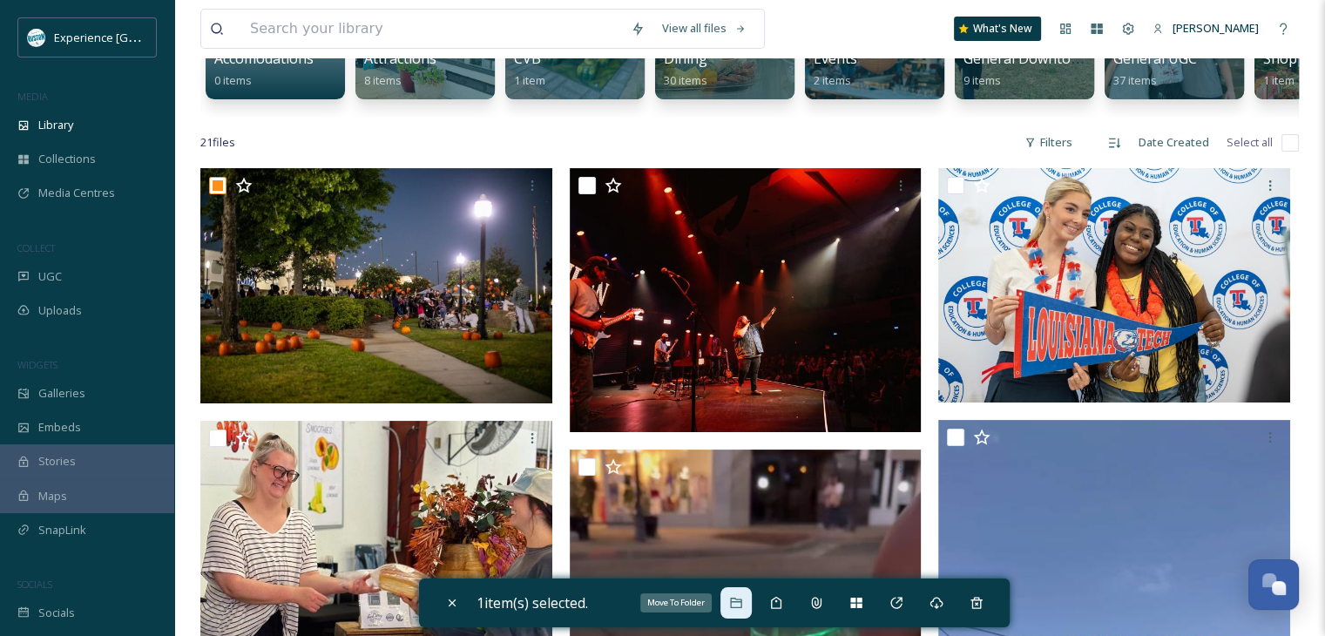
click at [734, 607] on icon at bounding box center [736, 603] width 14 height 14
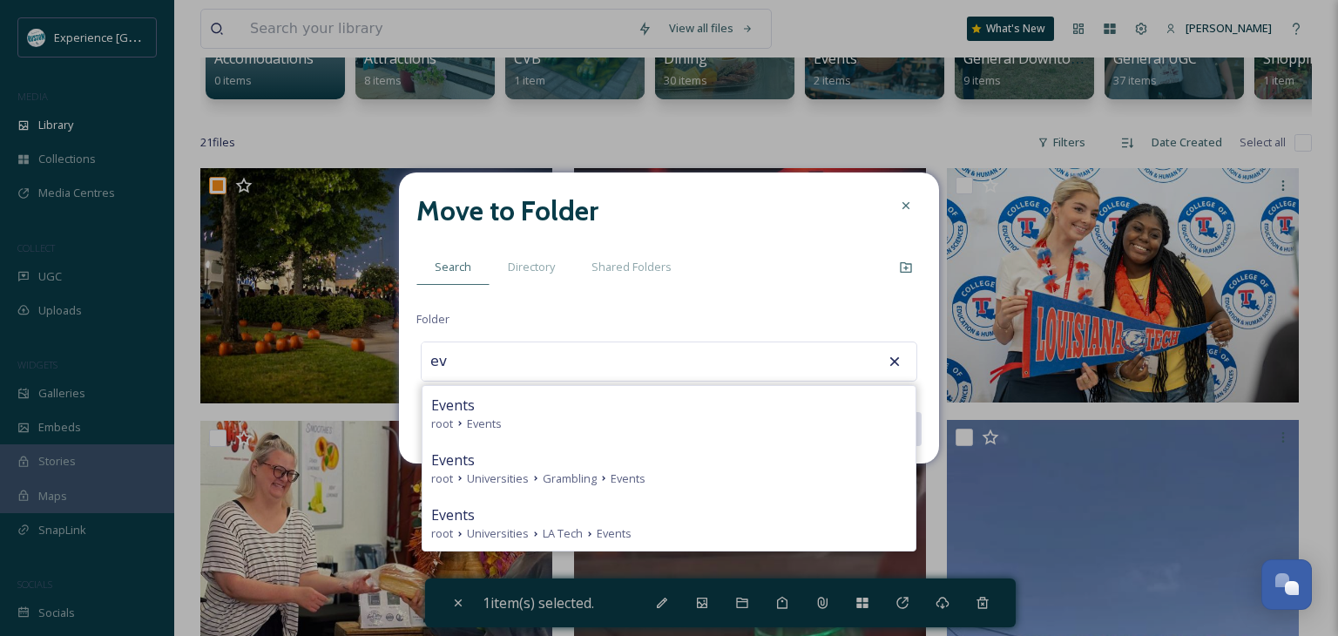
type input "e"
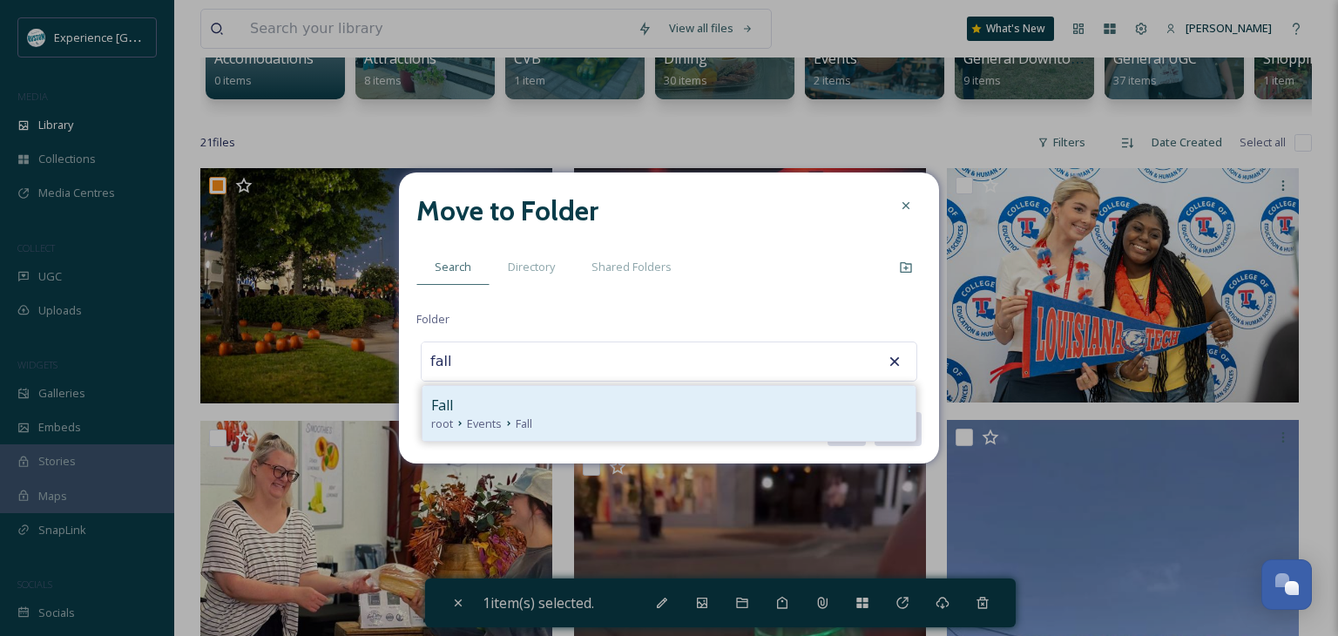
click at [619, 390] on div "Fall root Events Fall" at bounding box center [669, 413] width 493 height 55
type input "Fall"
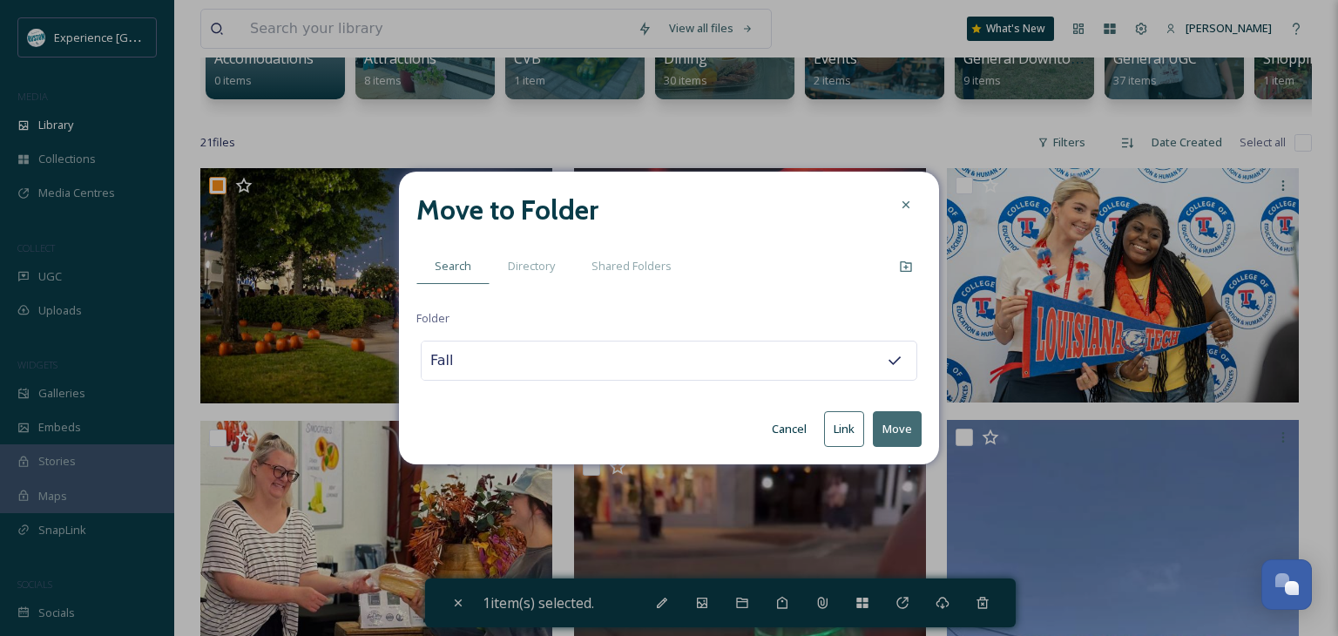
click at [889, 423] on button "Move" at bounding box center [897, 429] width 49 height 36
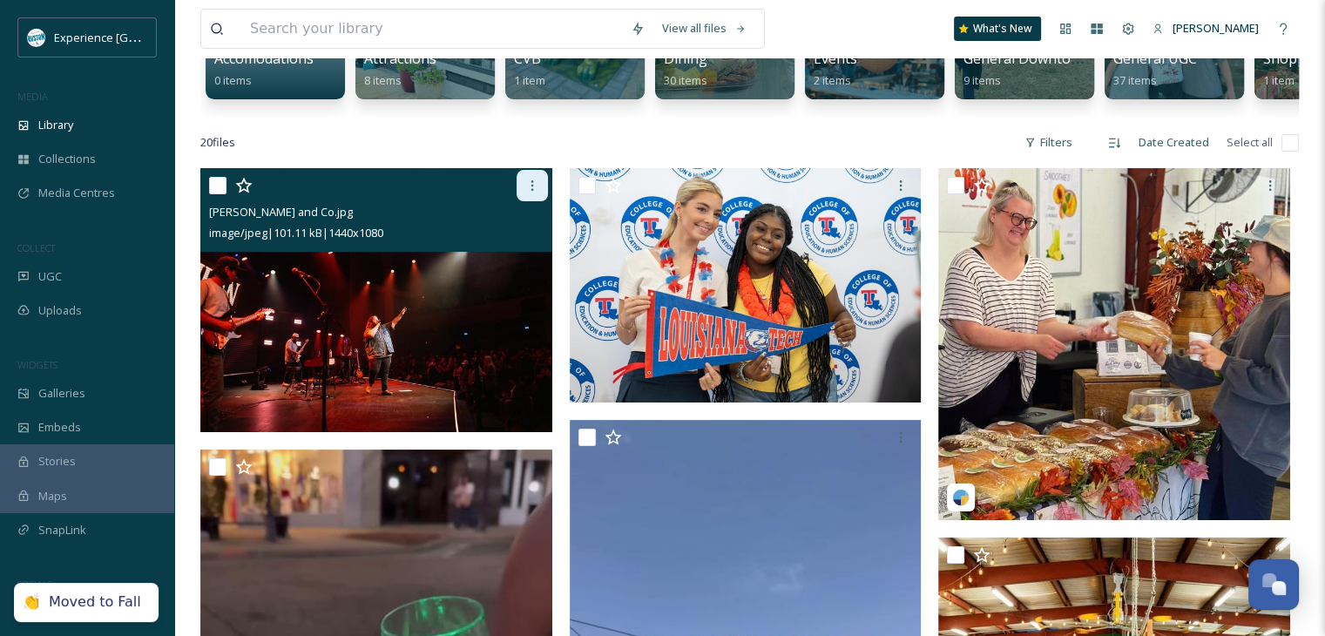
click at [528, 193] on icon at bounding box center [532, 186] width 14 height 14
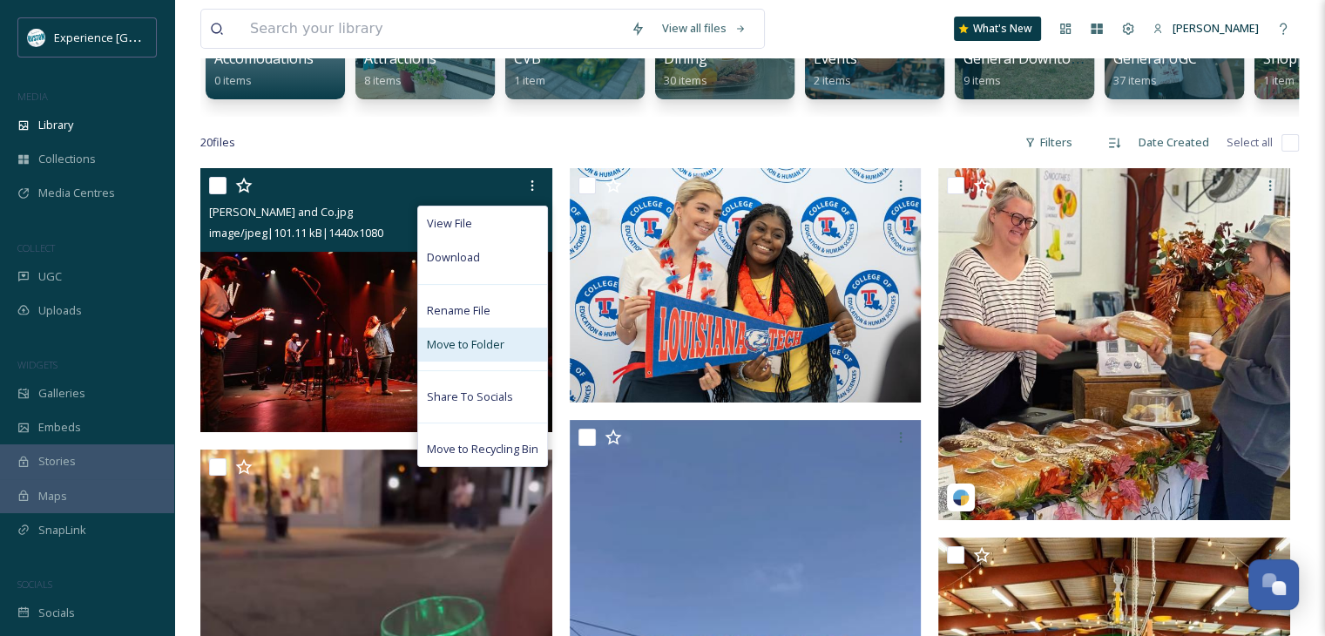
click at [491, 349] on span "Move to Folder" at bounding box center [466, 344] width 78 height 17
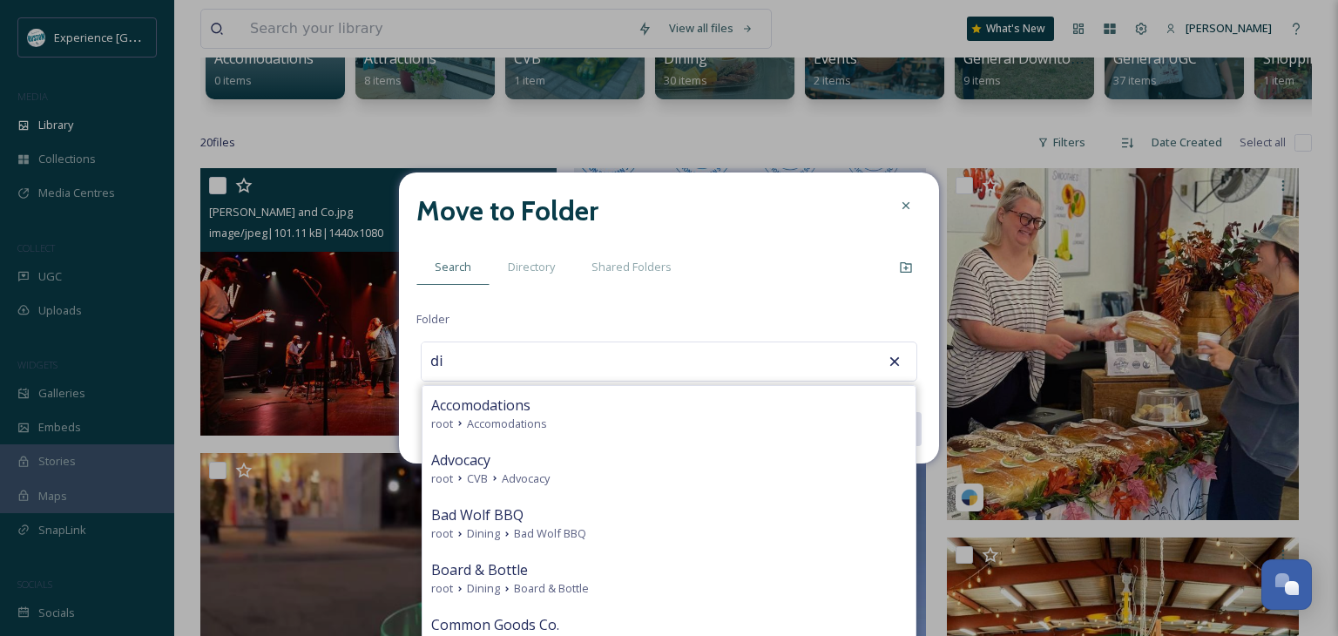
type input "di"
click at [906, 204] on icon at bounding box center [906, 206] width 14 height 14
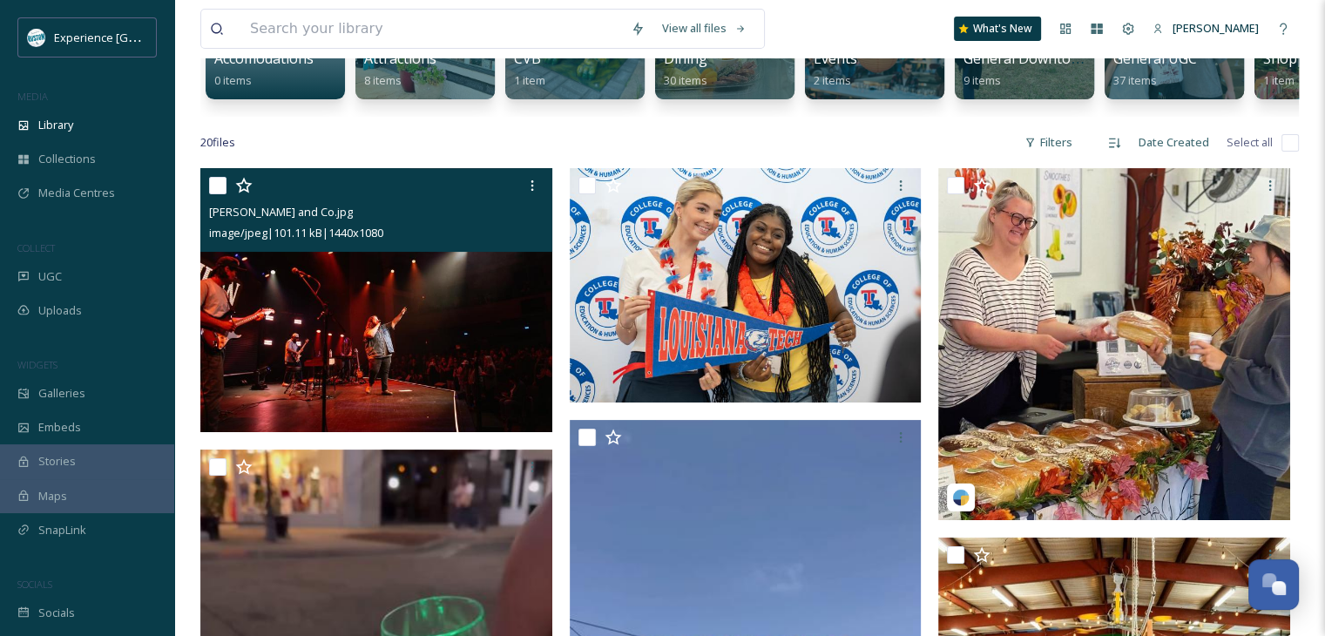
click at [217, 194] on input "checkbox" at bounding box center [217, 185] width 17 height 17
checkbox input "true"
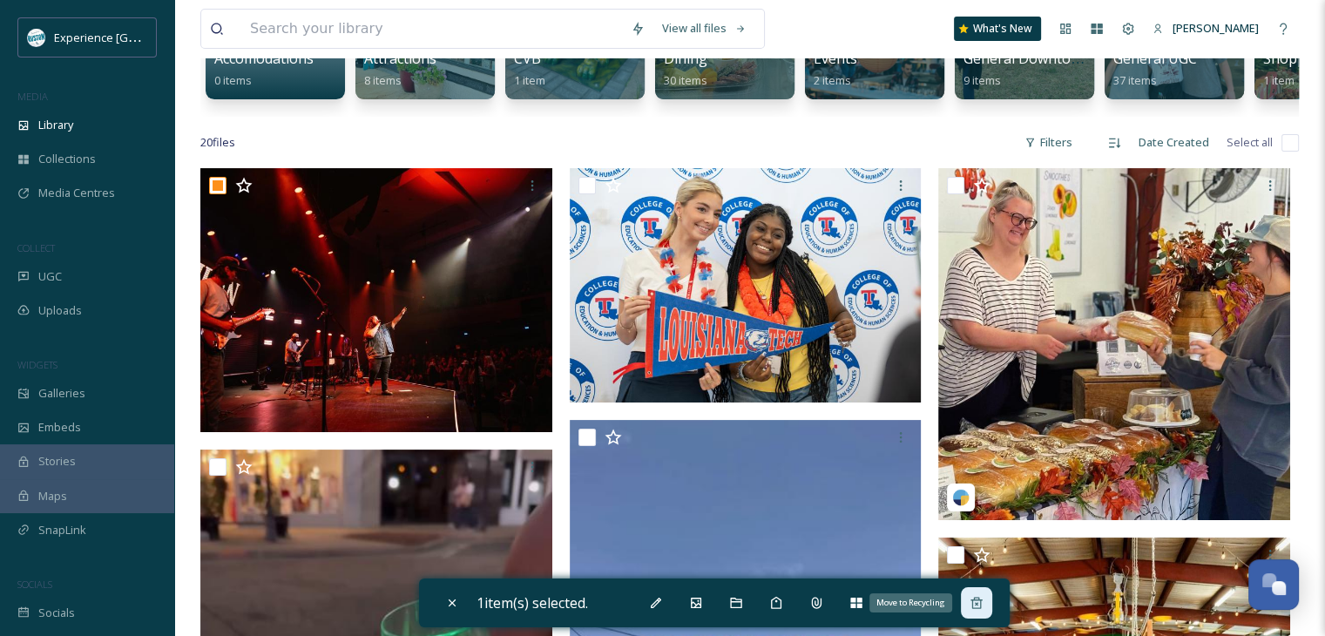
click at [982, 605] on icon at bounding box center [976, 602] width 11 height 11
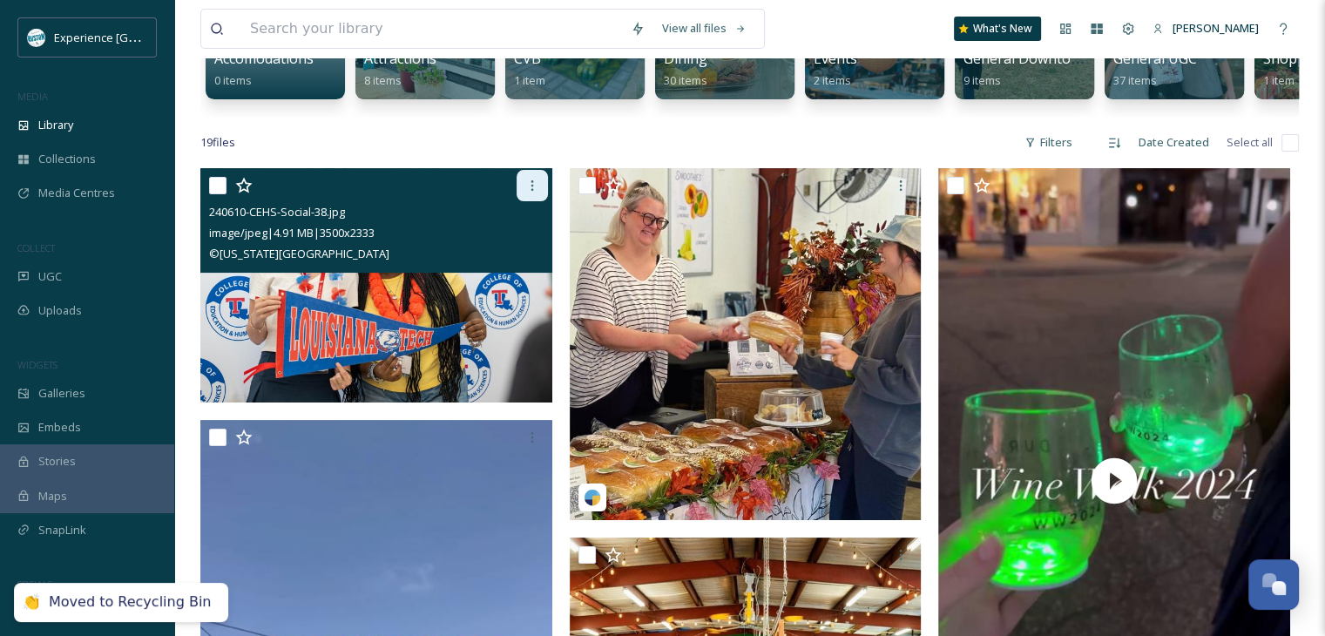
click at [531, 193] on icon at bounding box center [532, 186] width 14 height 14
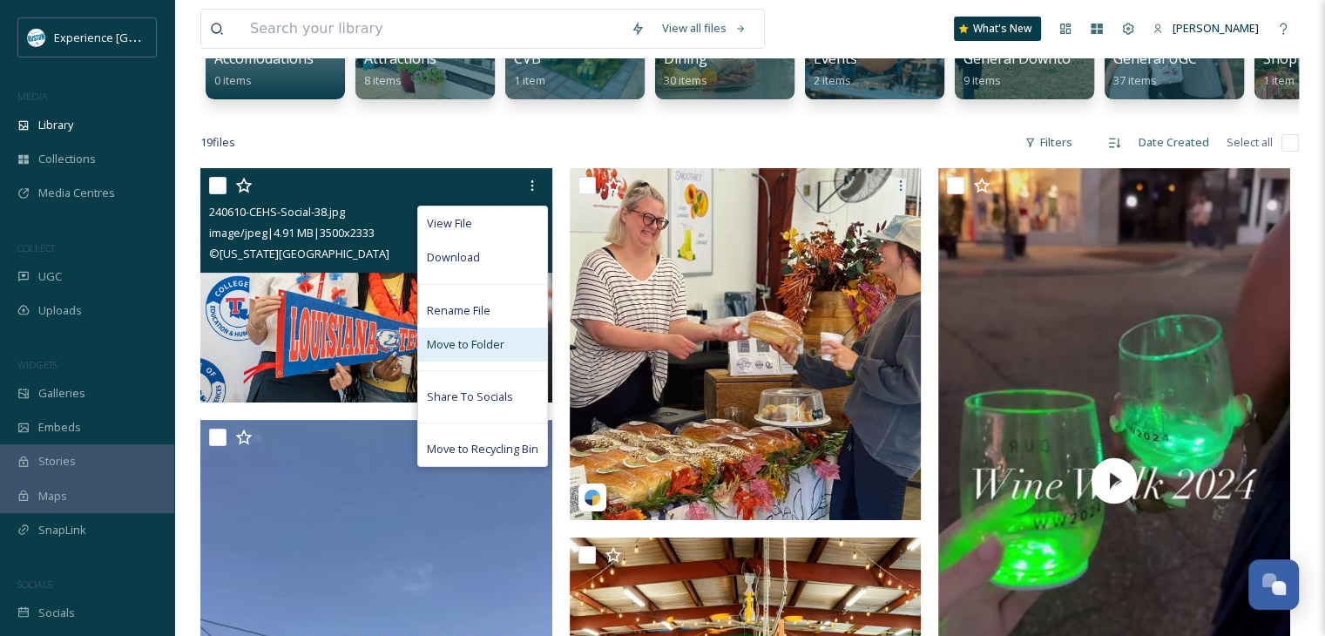
click at [485, 353] on span "Move to Folder" at bounding box center [466, 344] width 78 height 17
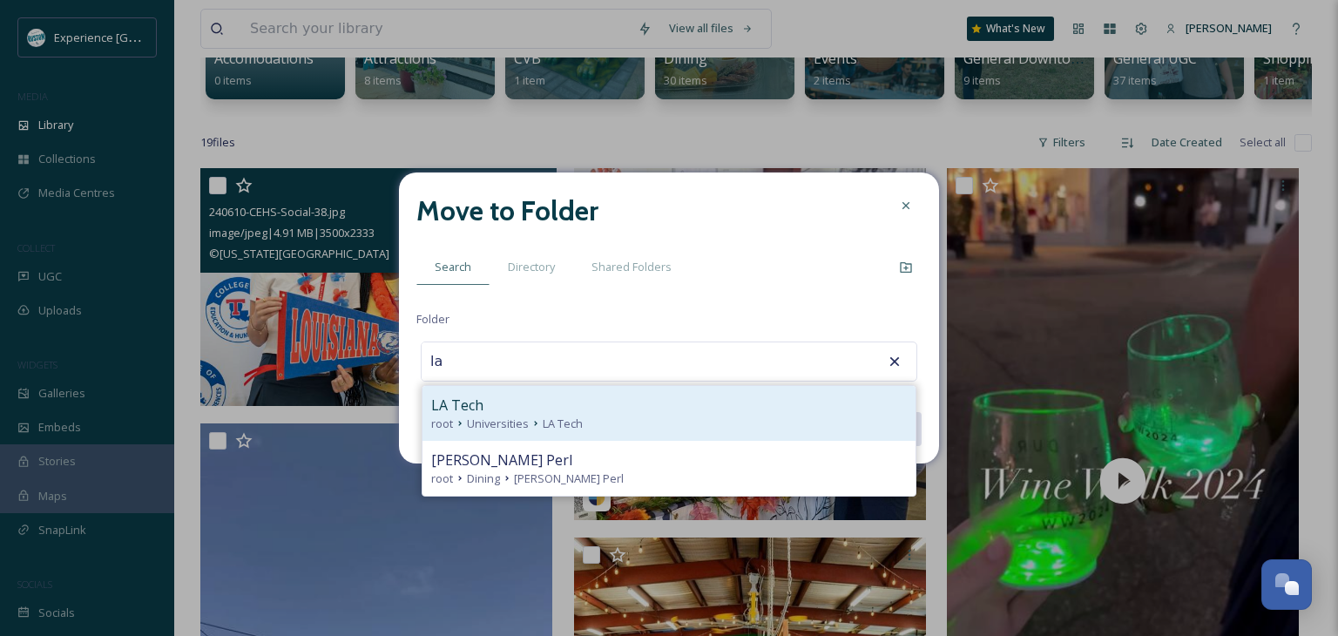
click at [603, 409] on div "LA Tech" at bounding box center [669, 405] width 476 height 21
type input "LA Tech"
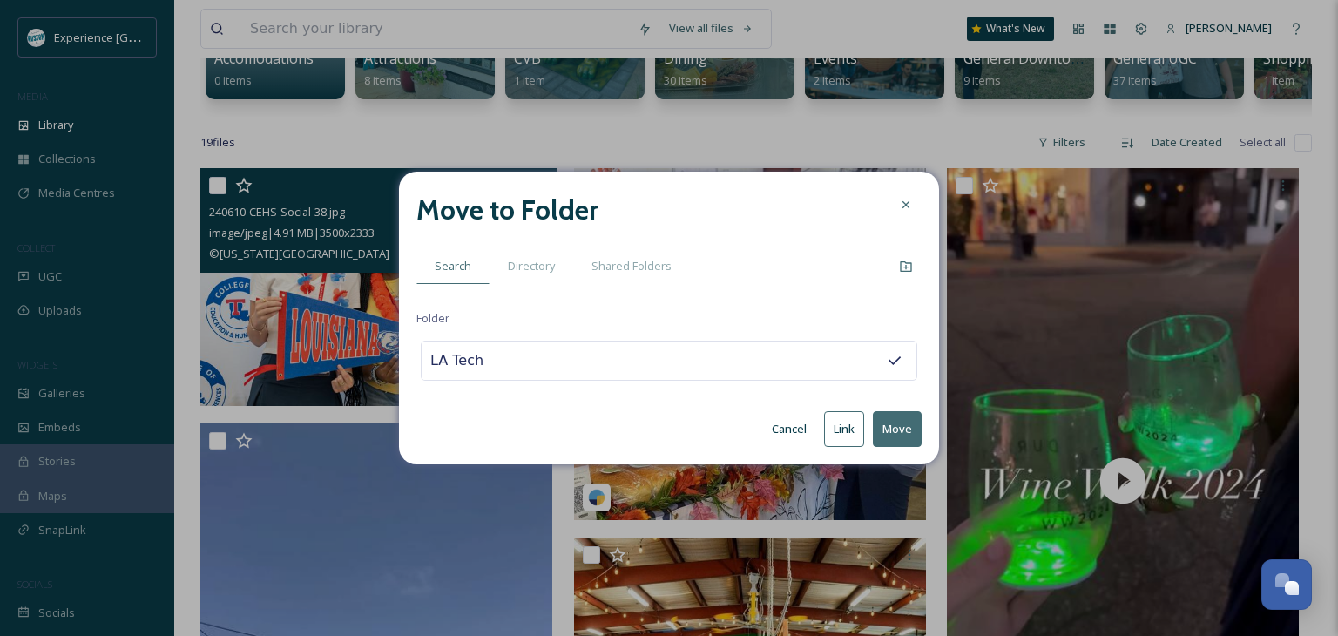
click at [892, 433] on button "Move" at bounding box center [897, 429] width 49 height 36
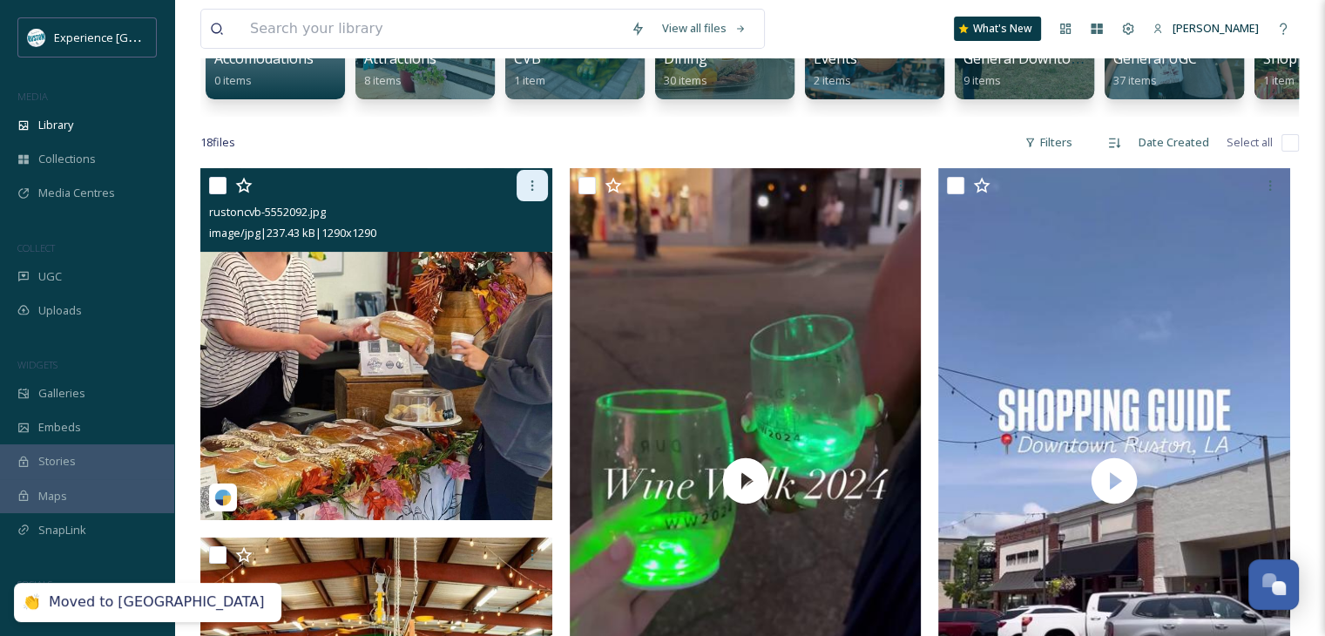
click at [521, 200] on div at bounding box center [532, 185] width 31 height 31
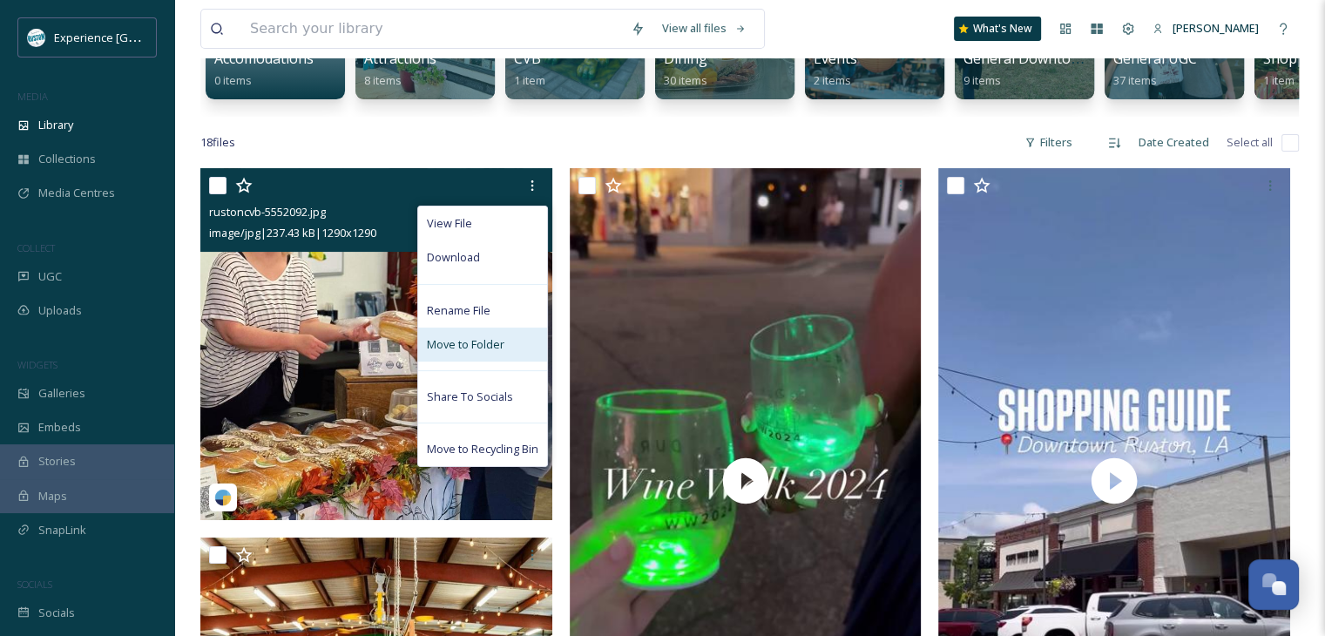
click at [481, 346] on div "Move to Folder" at bounding box center [482, 345] width 129 height 34
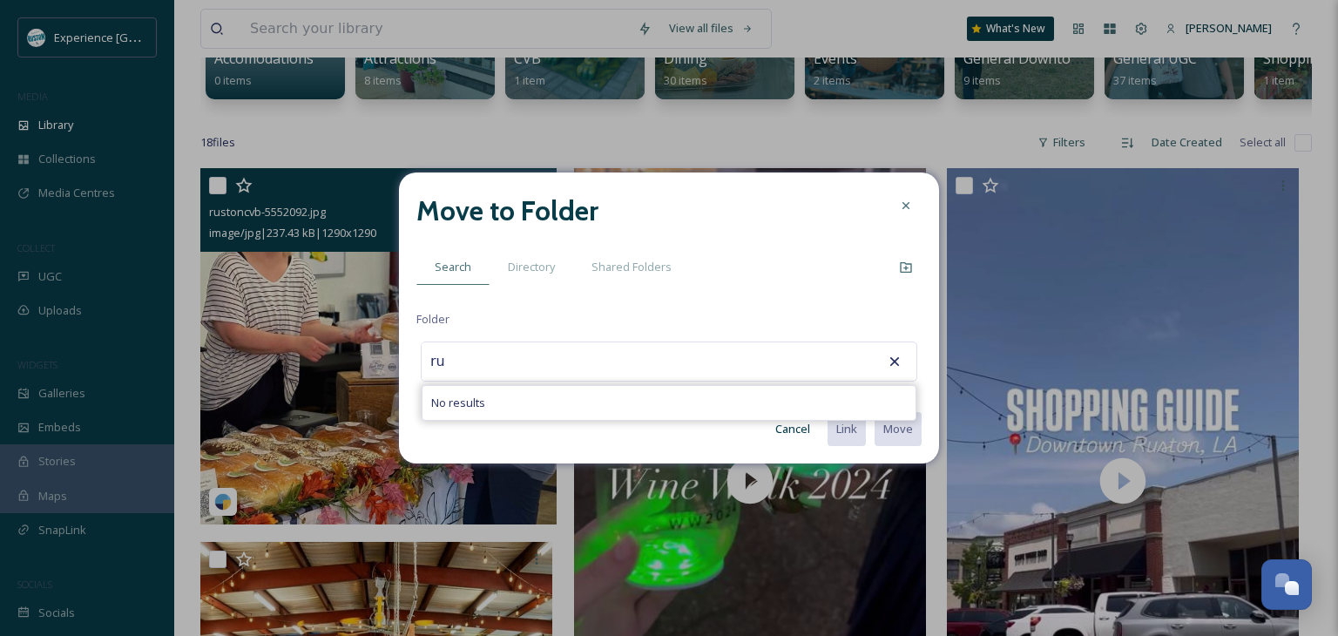
type input "r"
type input "farmers"
click at [897, 209] on div at bounding box center [905, 205] width 31 height 31
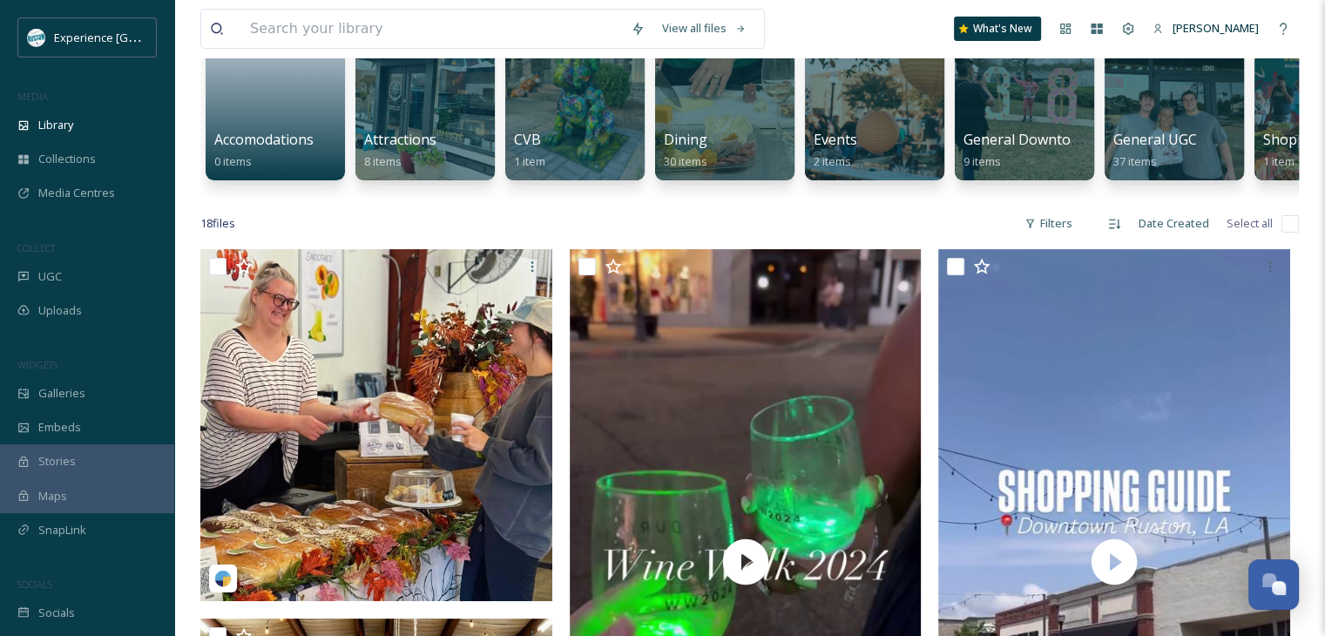
scroll to position [87, 0]
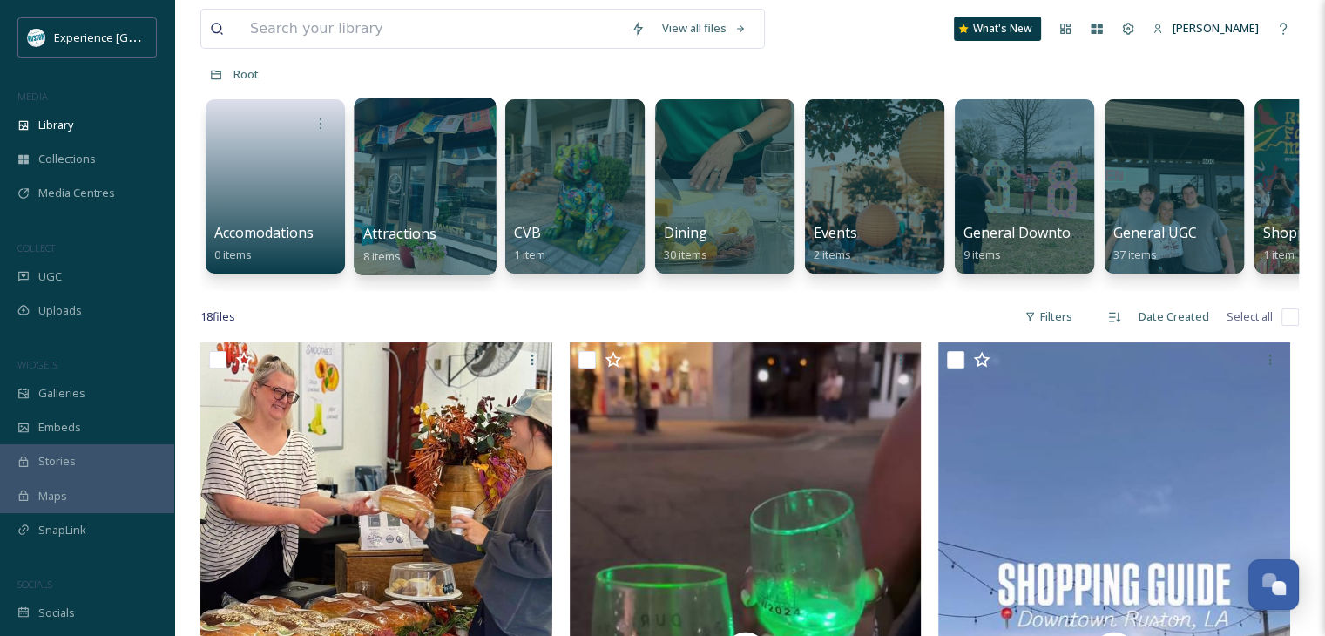
click at [445, 208] on div at bounding box center [425, 187] width 142 height 178
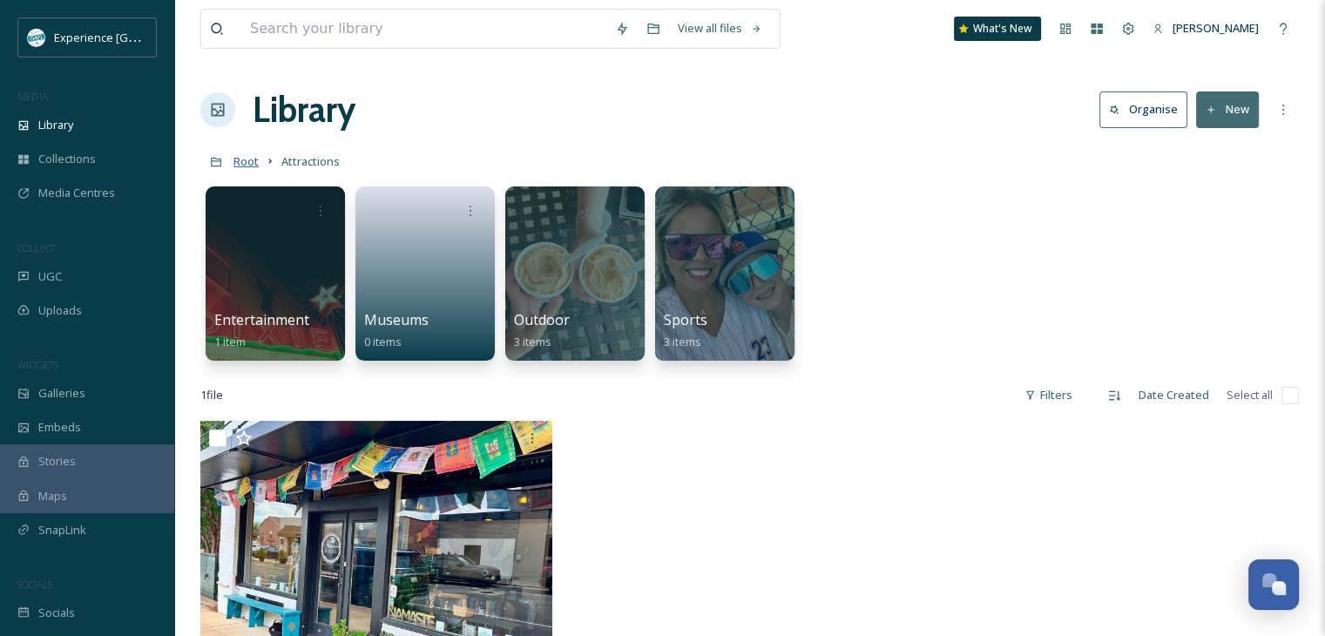
click at [247, 161] on span "Root" at bounding box center [246, 161] width 25 height 16
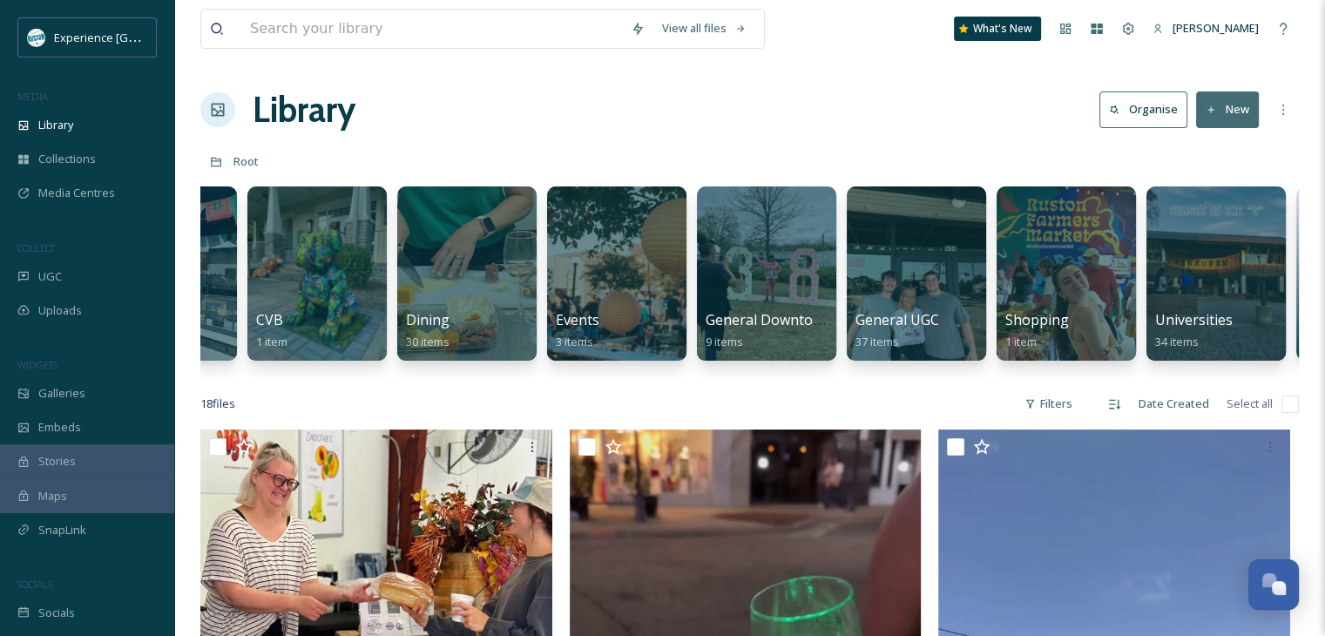
scroll to position [0, 261]
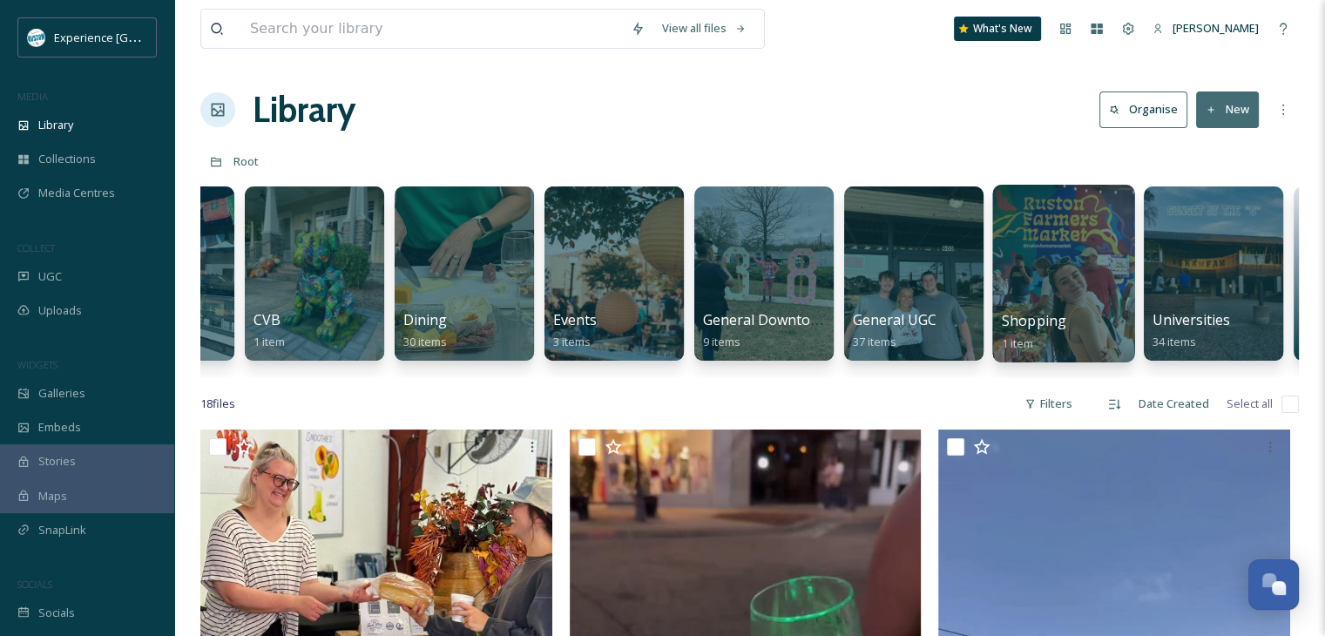
click at [1073, 287] on div at bounding box center [1063, 274] width 142 height 178
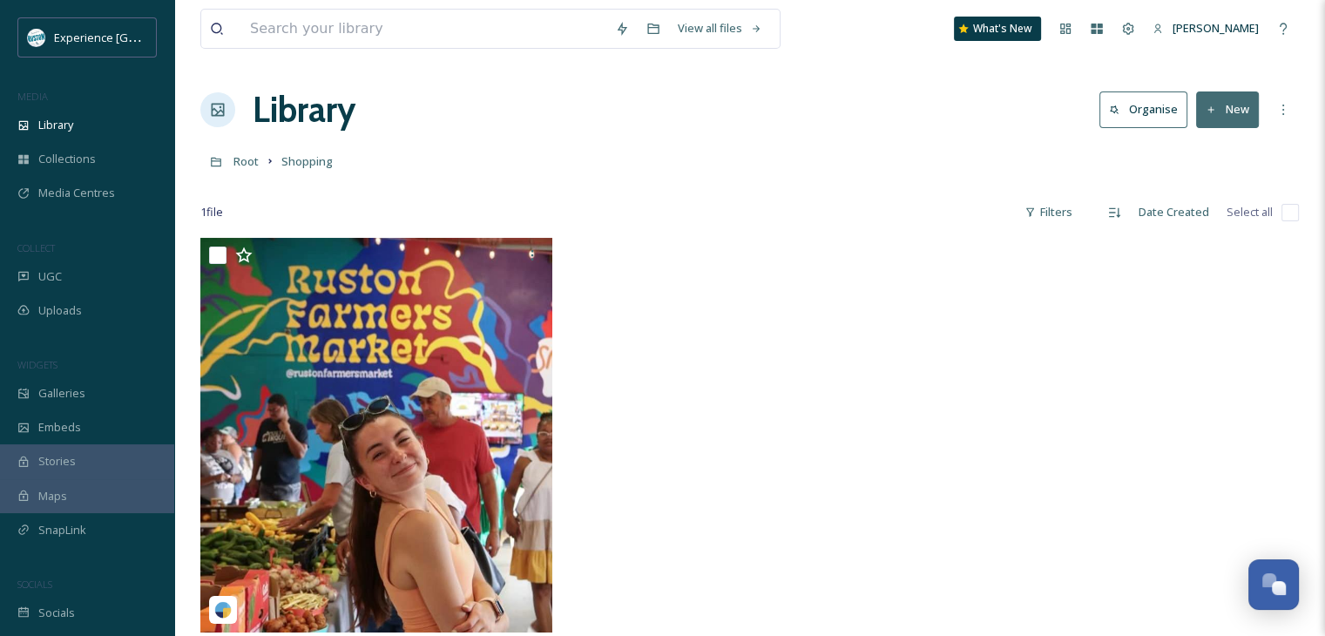
click at [1206, 115] on button "New" at bounding box center [1227, 109] width 63 height 36
click at [1195, 220] on span "Folder" at bounding box center [1207, 218] width 33 height 17
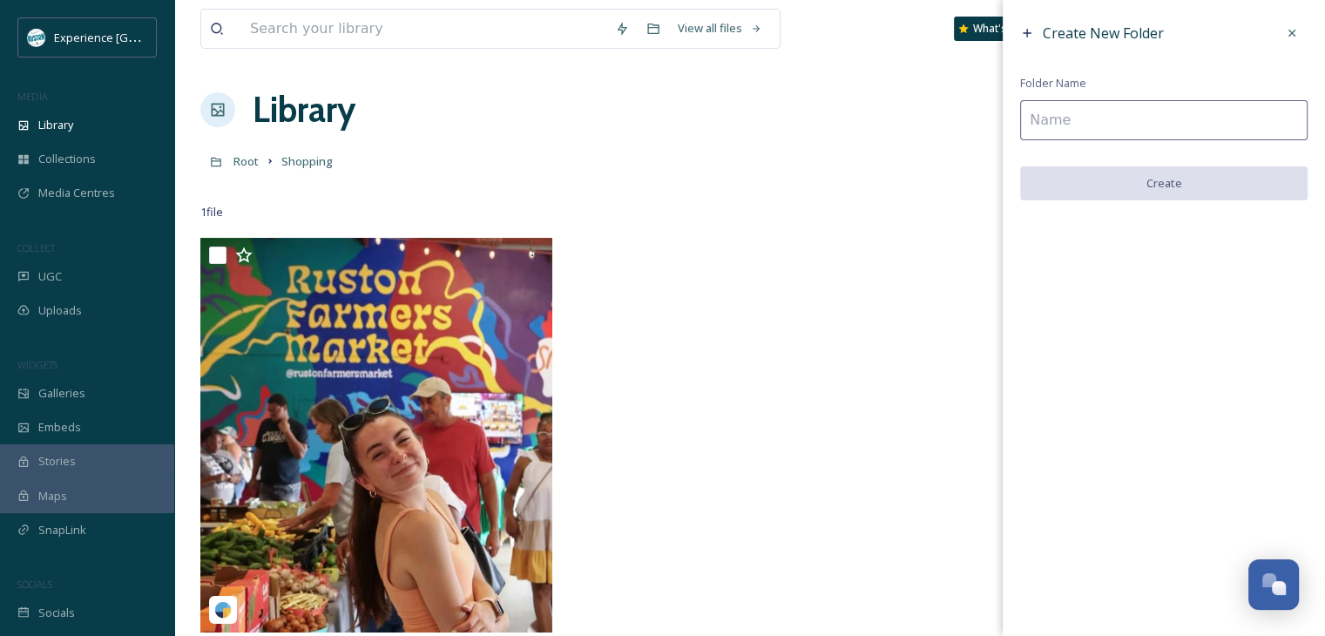
click at [1052, 122] on input at bounding box center [1164, 120] width 288 height 40
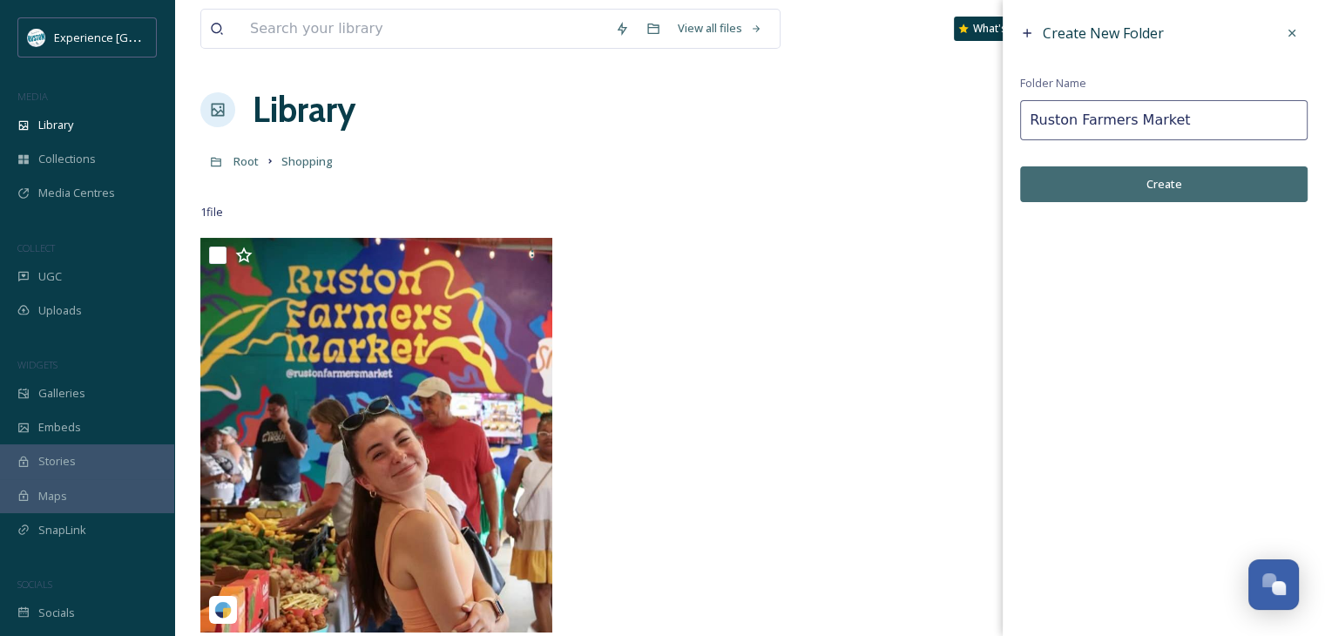
type input "Ruston Farmers Market"
click at [1089, 170] on button "Create" at bounding box center [1164, 184] width 288 height 36
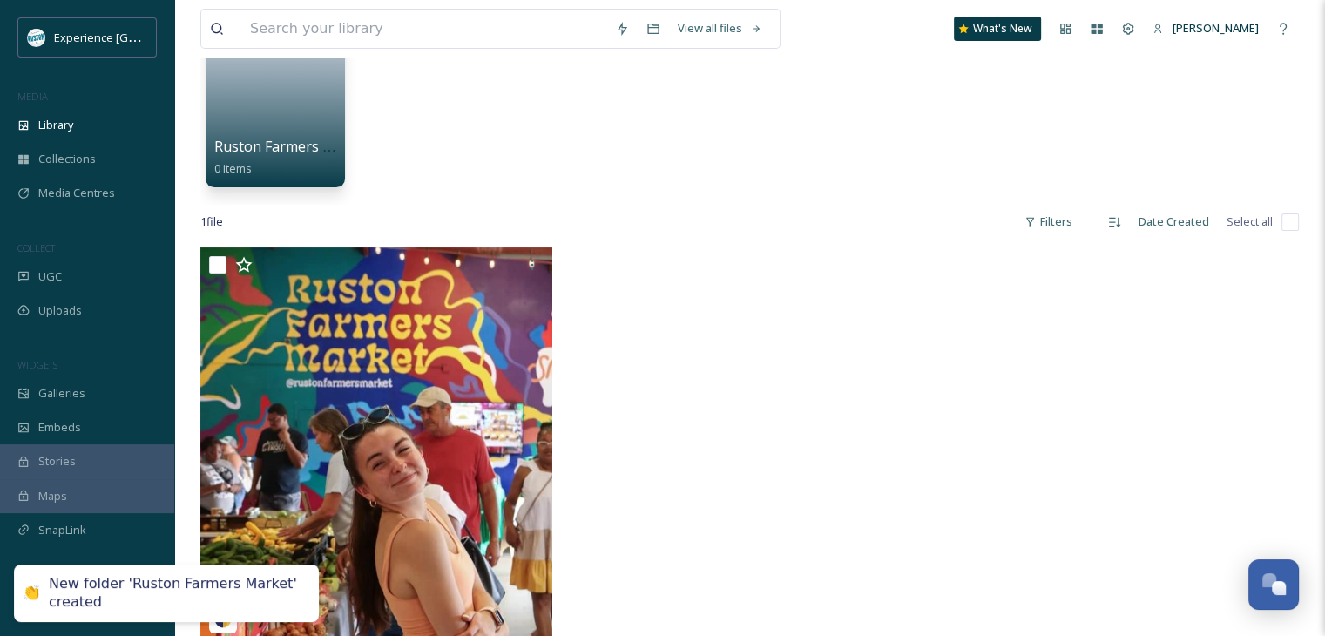
scroll to position [174, 0]
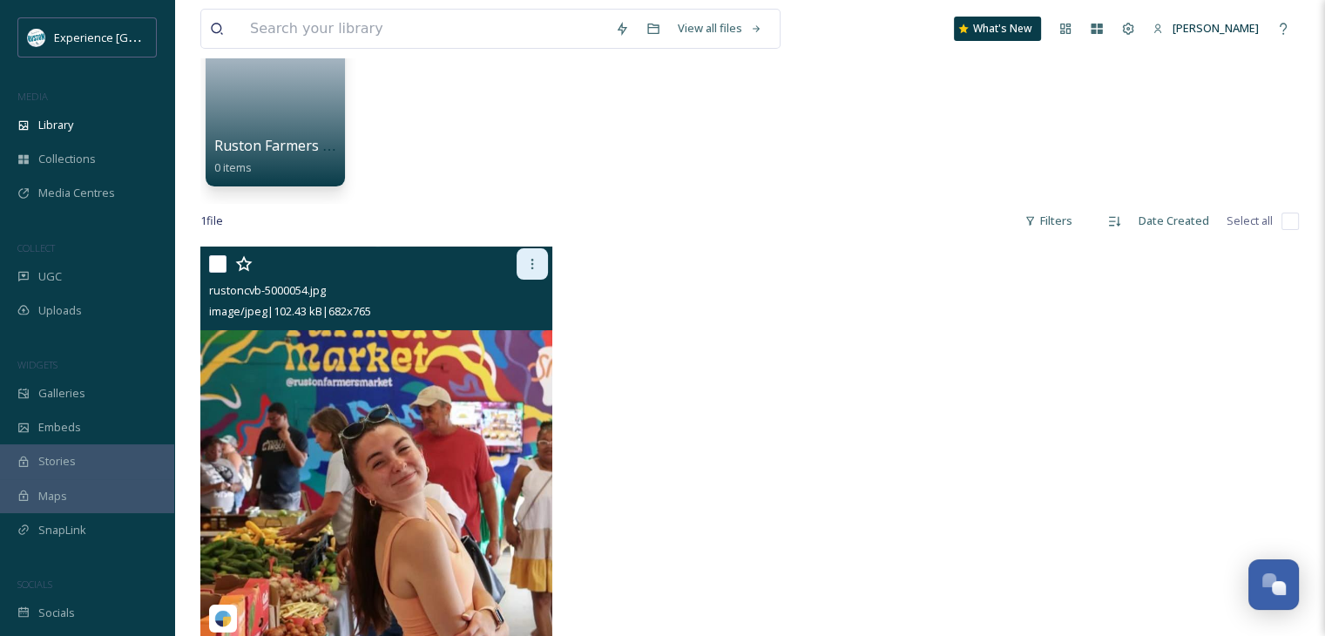
click at [529, 267] on icon at bounding box center [532, 264] width 14 height 14
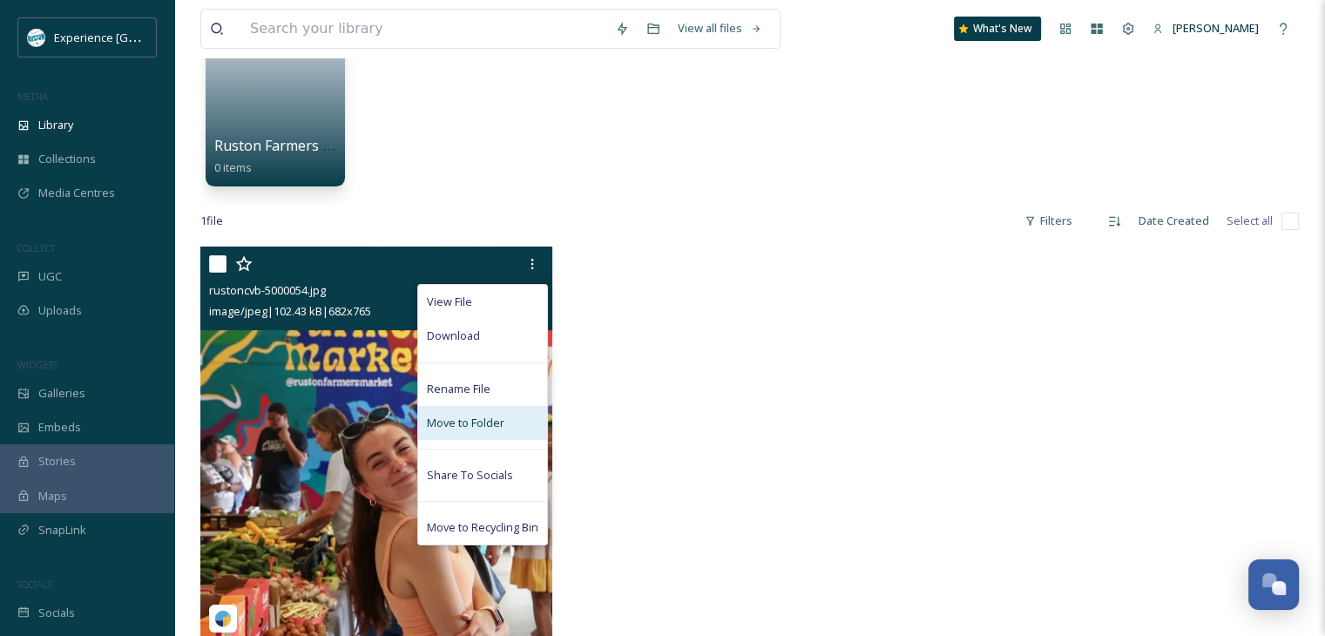
click at [480, 423] on span "Move to Folder" at bounding box center [466, 423] width 78 height 17
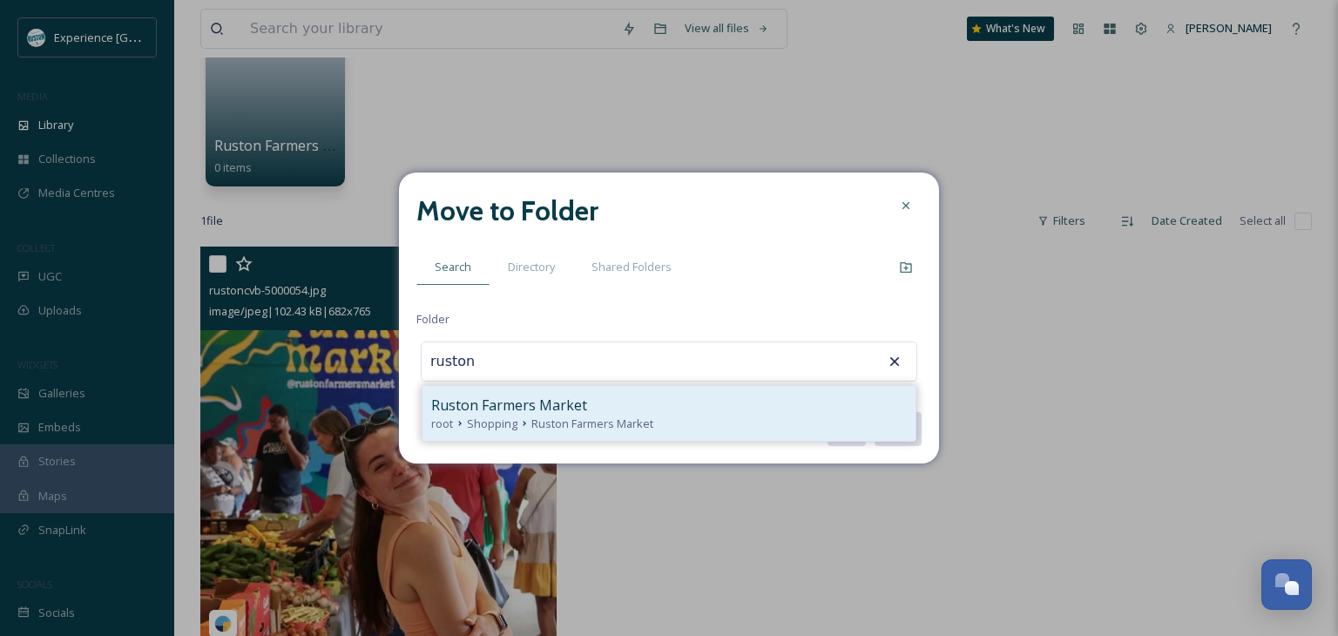
click at [544, 403] on span "Ruston Farmers Market" at bounding box center [509, 405] width 156 height 21
type input "Ruston Farmers Market"
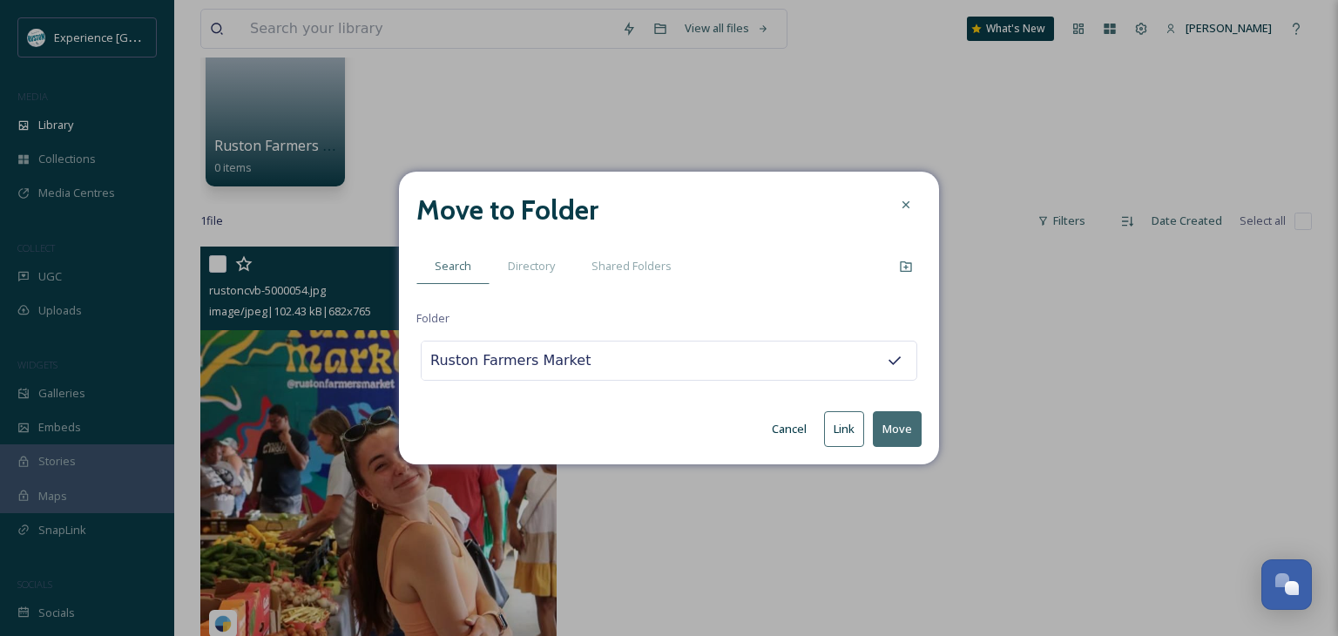
click at [889, 422] on button "Move" at bounding box center [897, 429] width 49 height 36
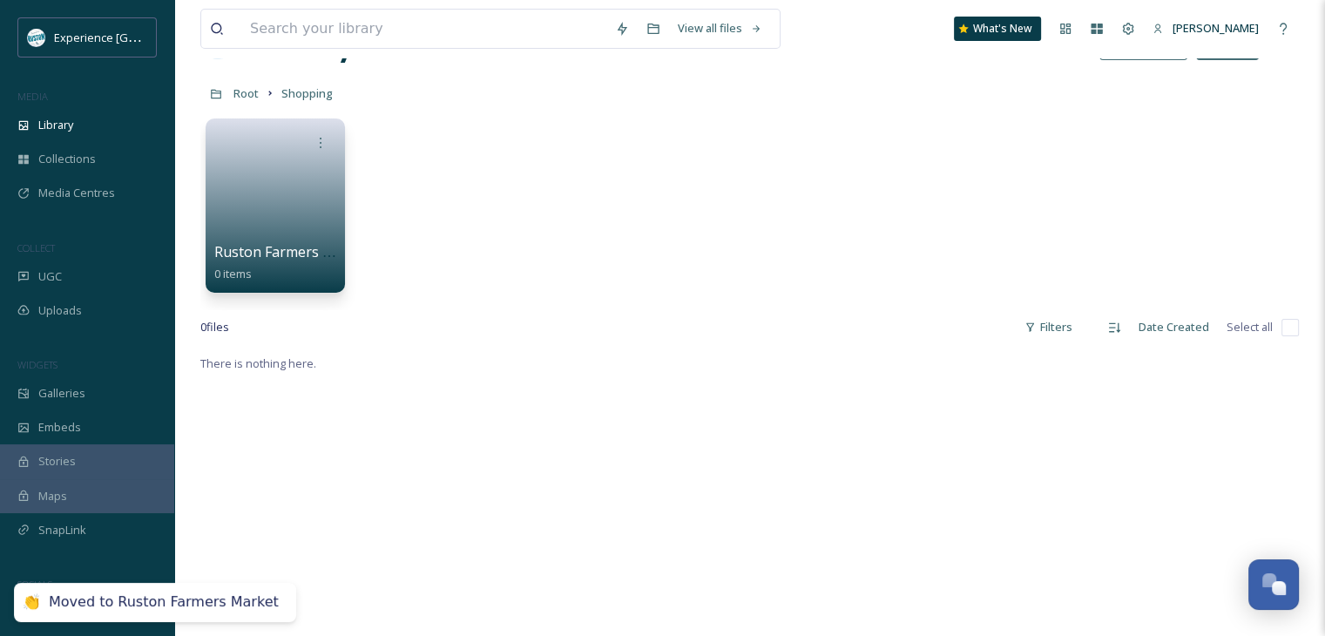
scroll to position [0, 0]
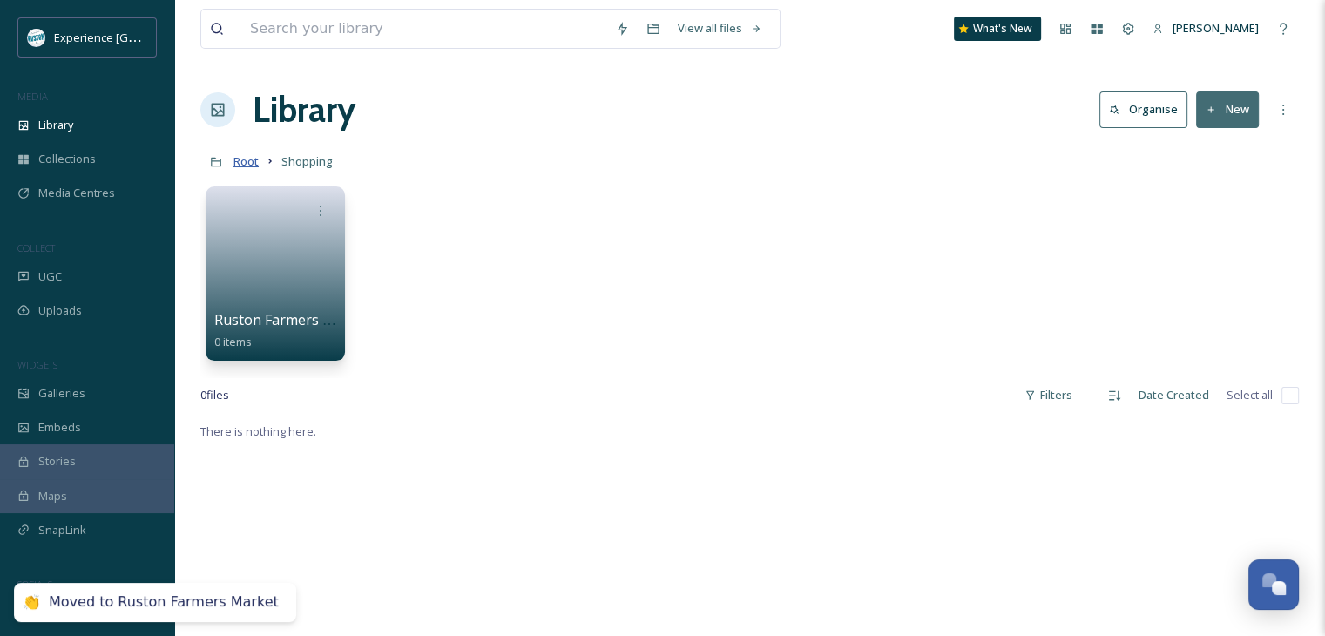
click at [248, 166] on span "Root" at bounding box center [246, 161] width 25 height 16
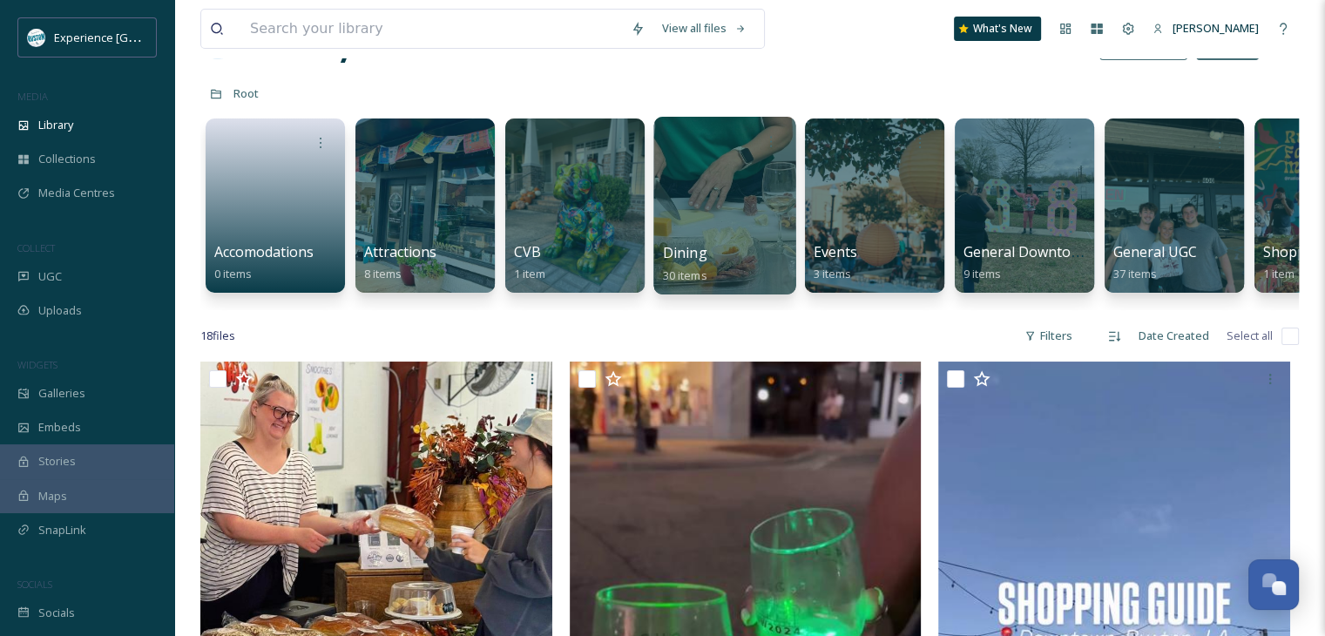
scroll to position [174, 0]
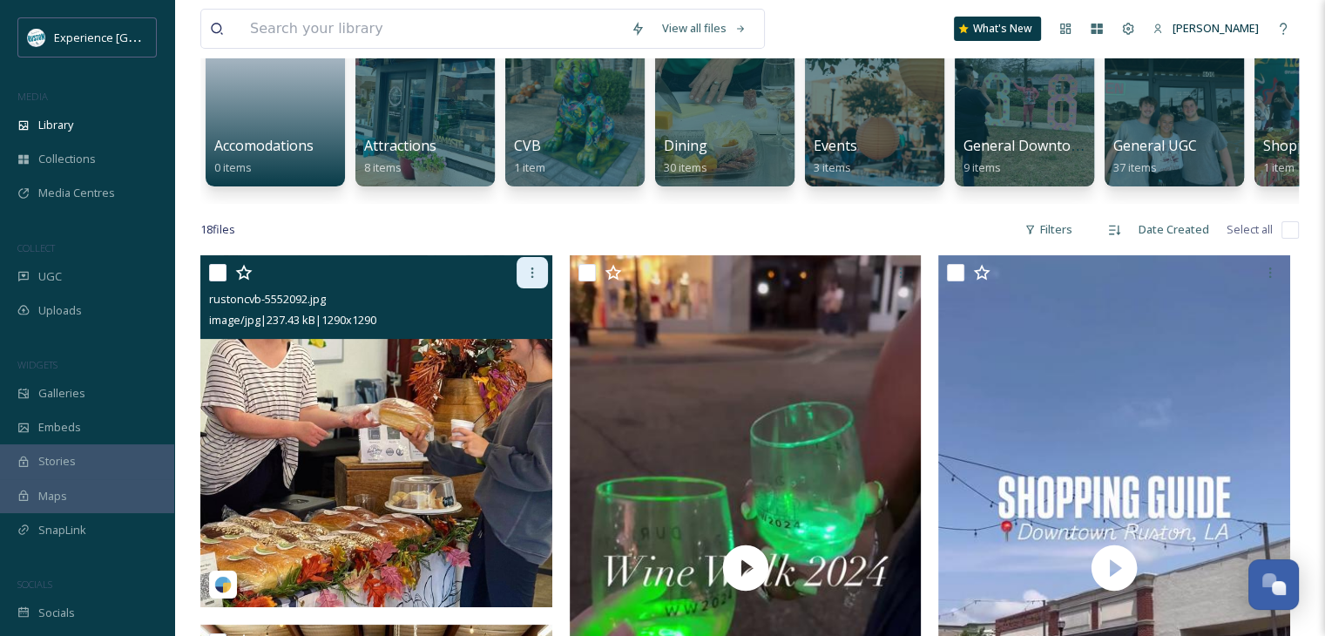
click at [531, 288] on div at bounding box center [532, 272] width 31 height 31
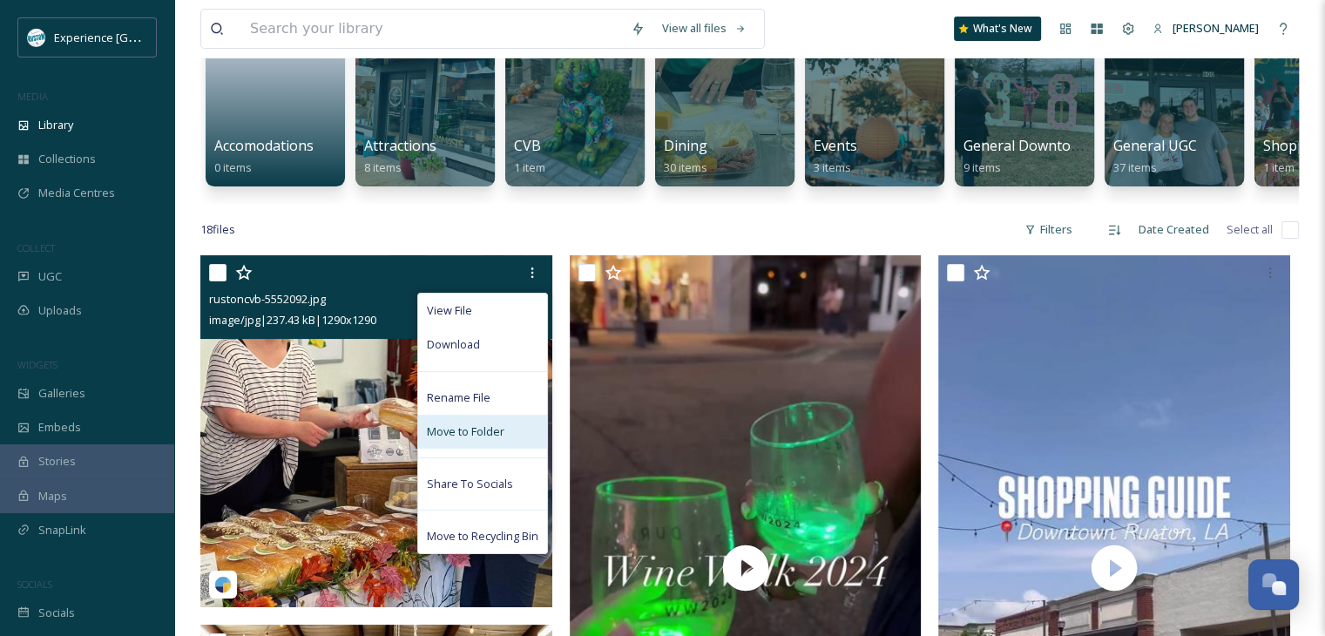
click at [443, 439] on span "Move to Folder" at bounding box center [466, 431] width 78 height 17
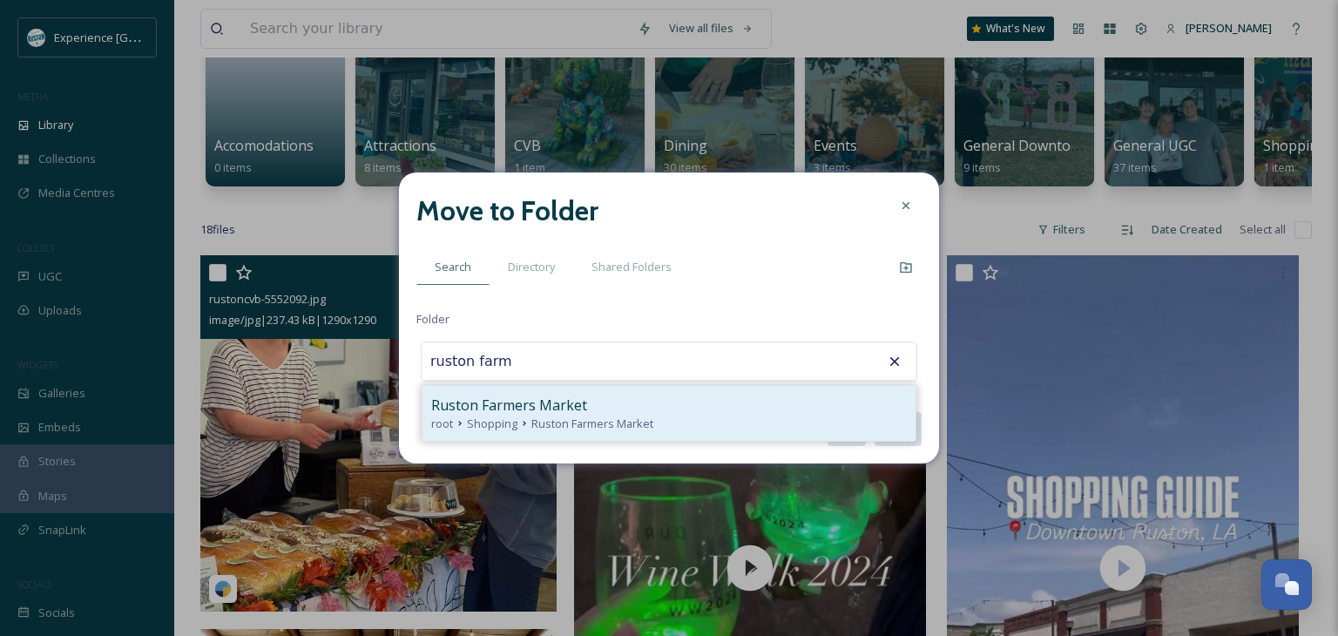
click at [561, 399] on span "Ruston Farmers Market" at bounding box center [509, 405] width 156 height 21
type input "Ruston Farmers Market"
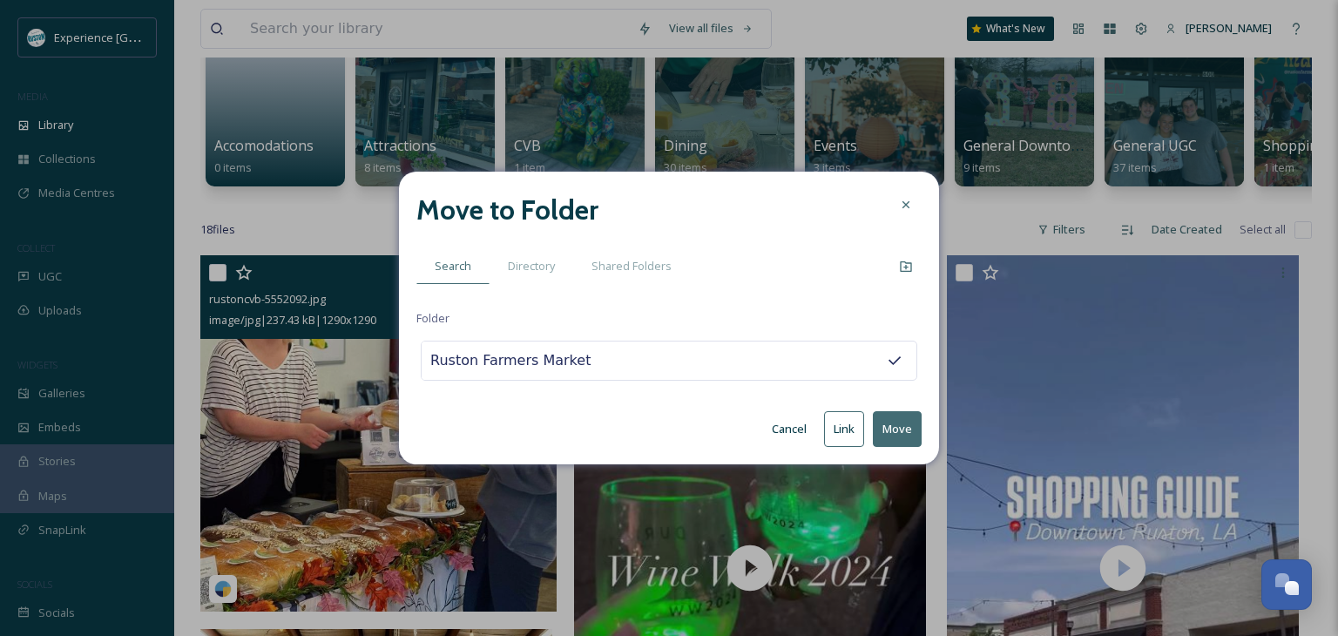
click at [899, 442] on button "Move" at bounding box center [897, 429] width 49 height 36
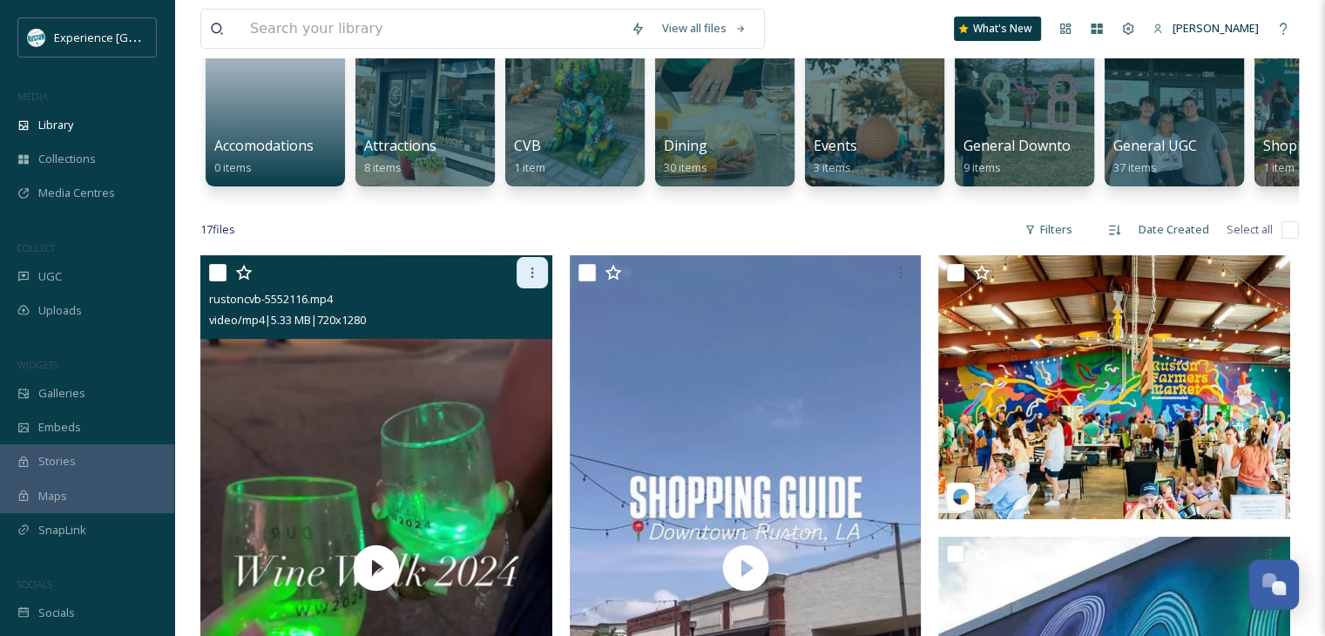
click at [525, 280] on icon at bounding box center [532, 273] width 14 height 14
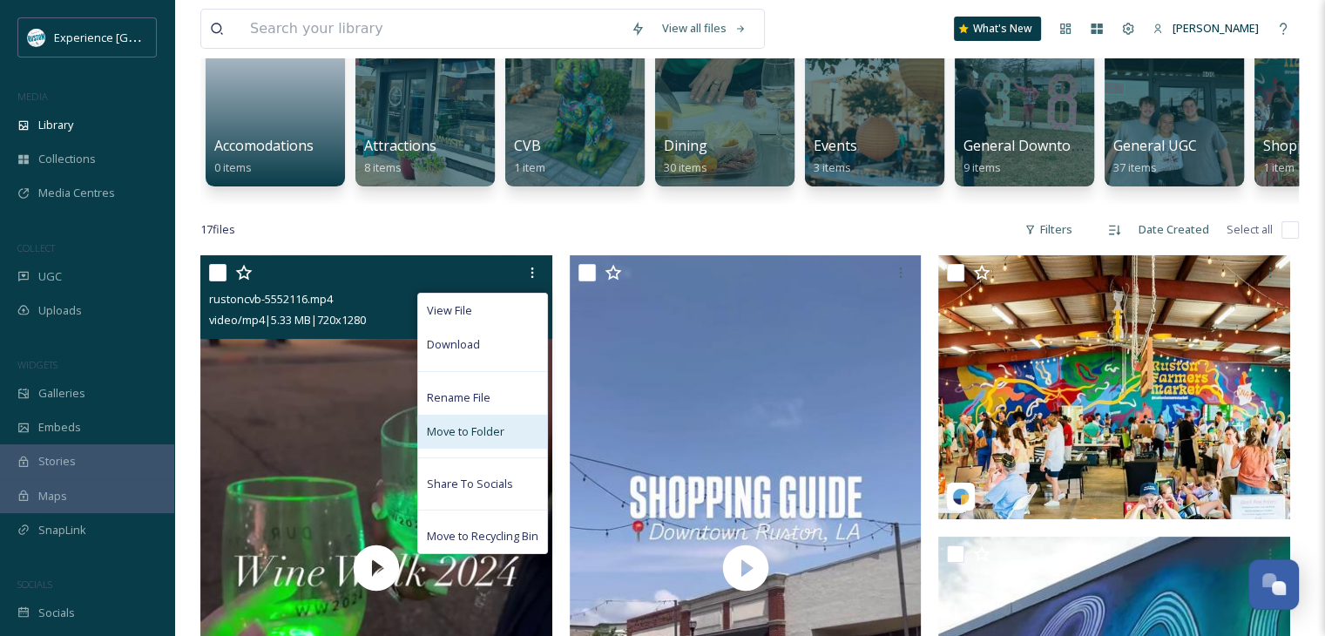
click at [476, 440] on span "Move to Folder" at bounding box center [466, 431] width 78 height 17
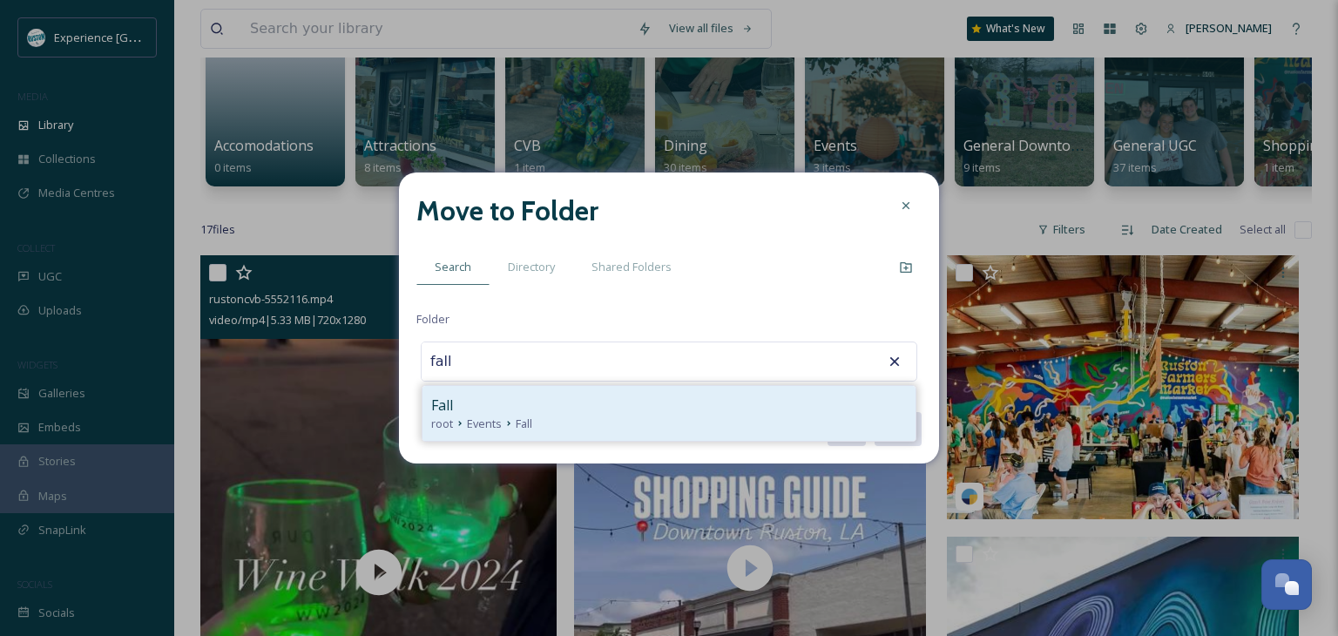
click at [547, 416] on div "root Events Fall" at bounding box center [669, 424] width 476 height 17
type input "Fall"
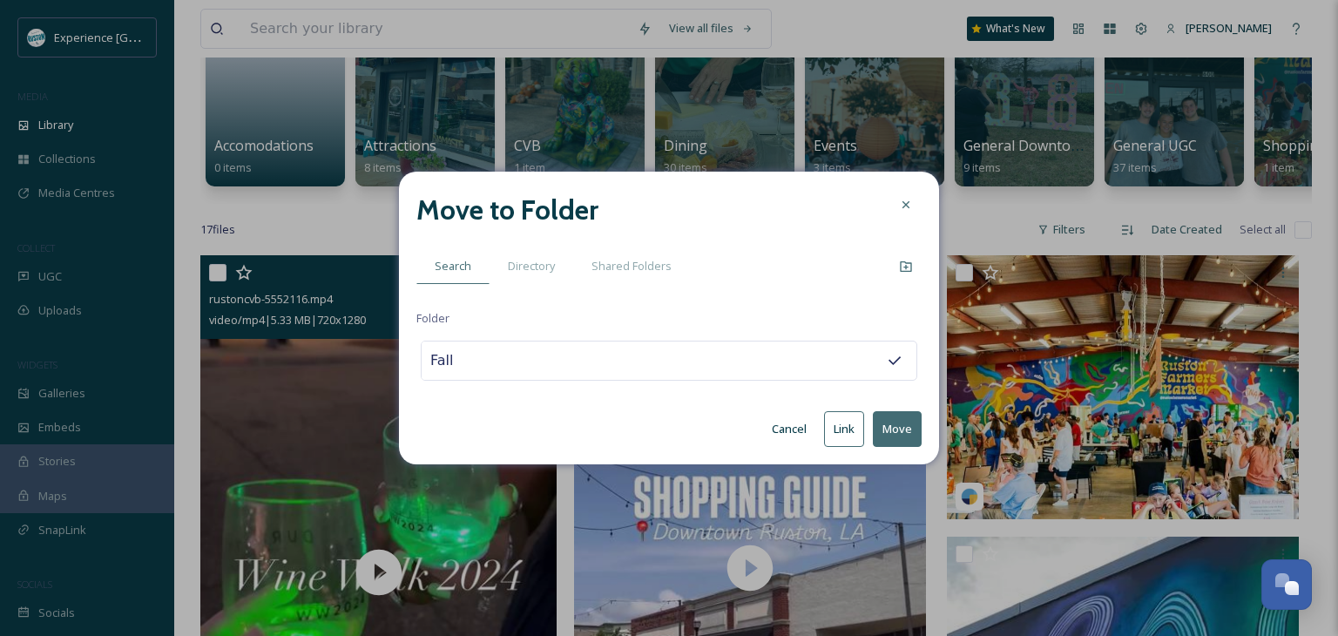
click at [892, 437] on button "Move" at bounding box center [897, 429] width 49 height 36
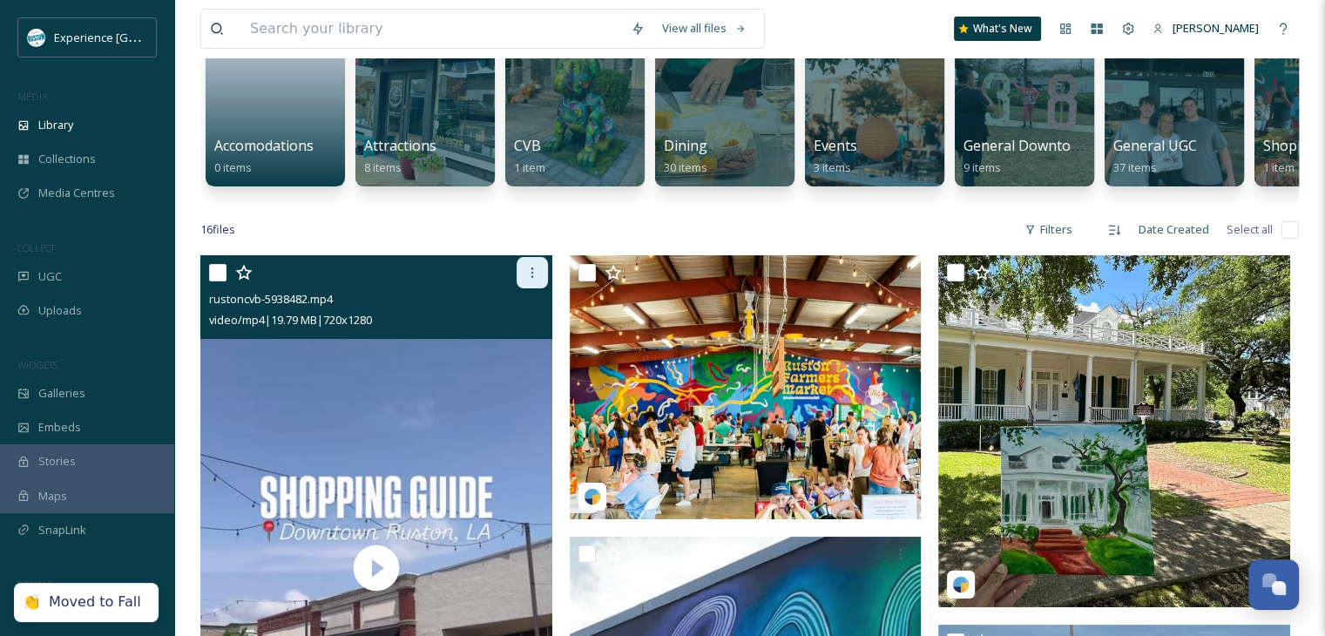
click at [529, 280] on icon at bounding box center [532, 273] width 14 height 14
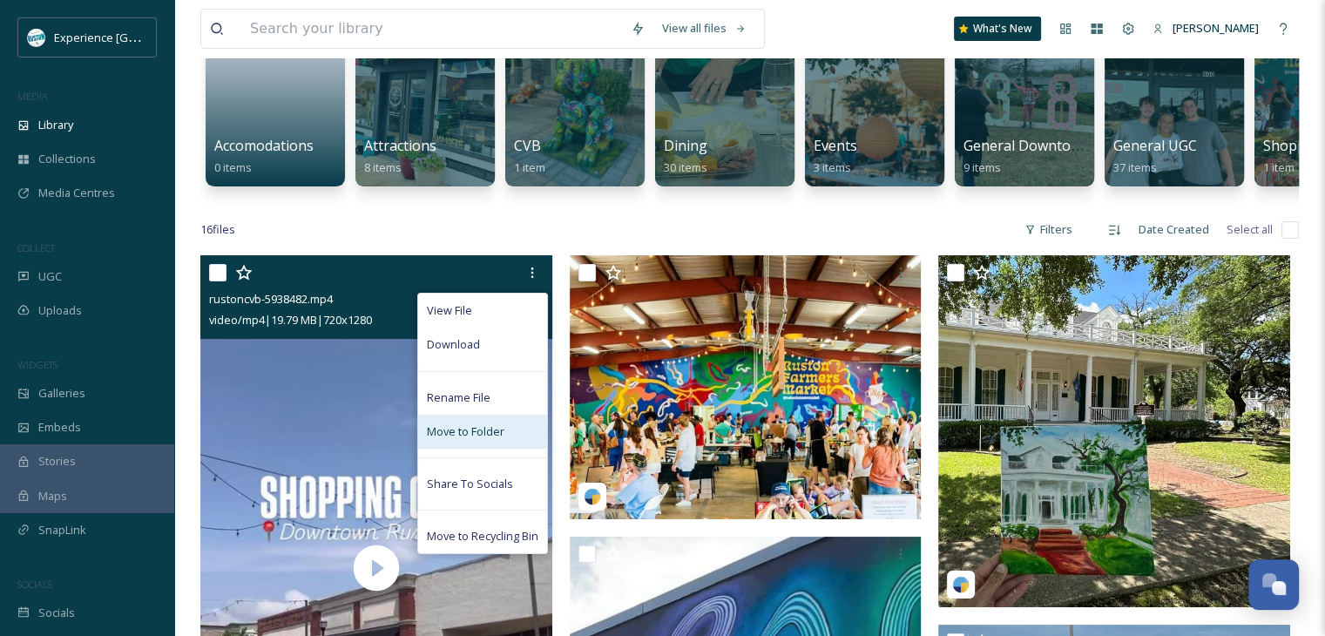
click at [478, 440] on span "Move to Folder" at bounding box center [466, 431] width 78 height 17
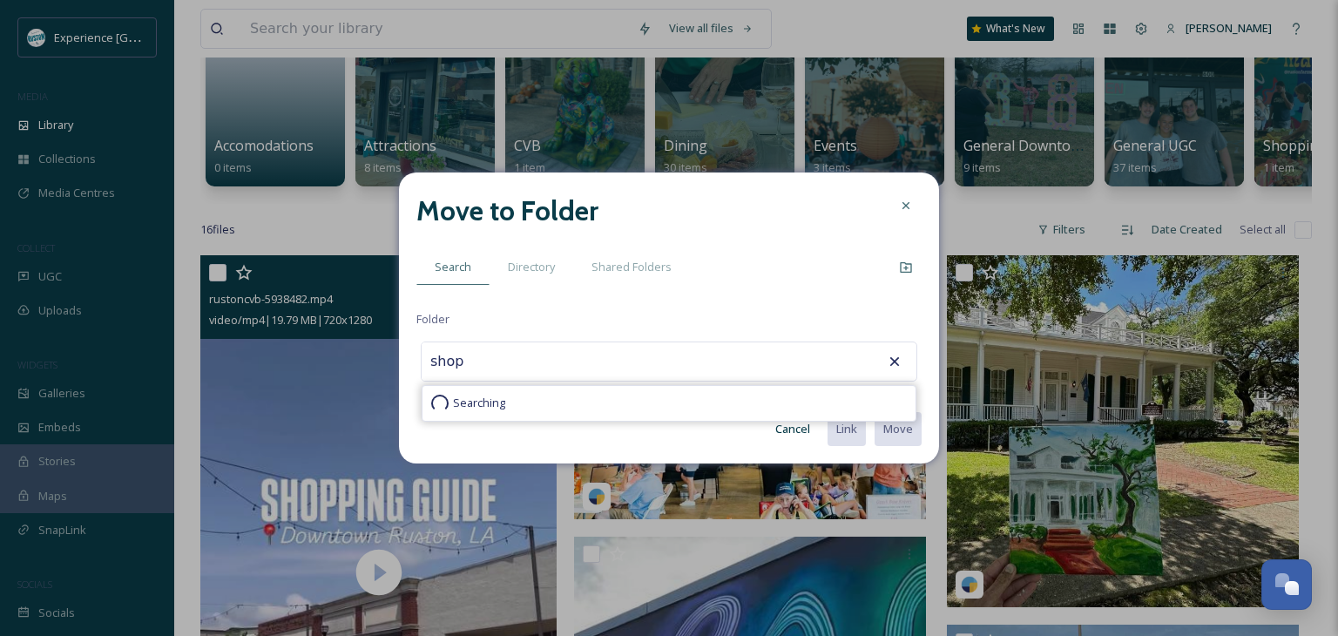
type input "shop"
click at [894, 361] on icon at bounding box center [895, 361] width 10 height 10
click at [555, 371] on input "shop" at bounding box center [518, 361] width 192 height 38
click at [482, 368] on input "shop" at bounding box center [518, 361] width 192 height 38
click at [467, 367] on input "shop" at bounding box center [518, 361] width 192 height 38
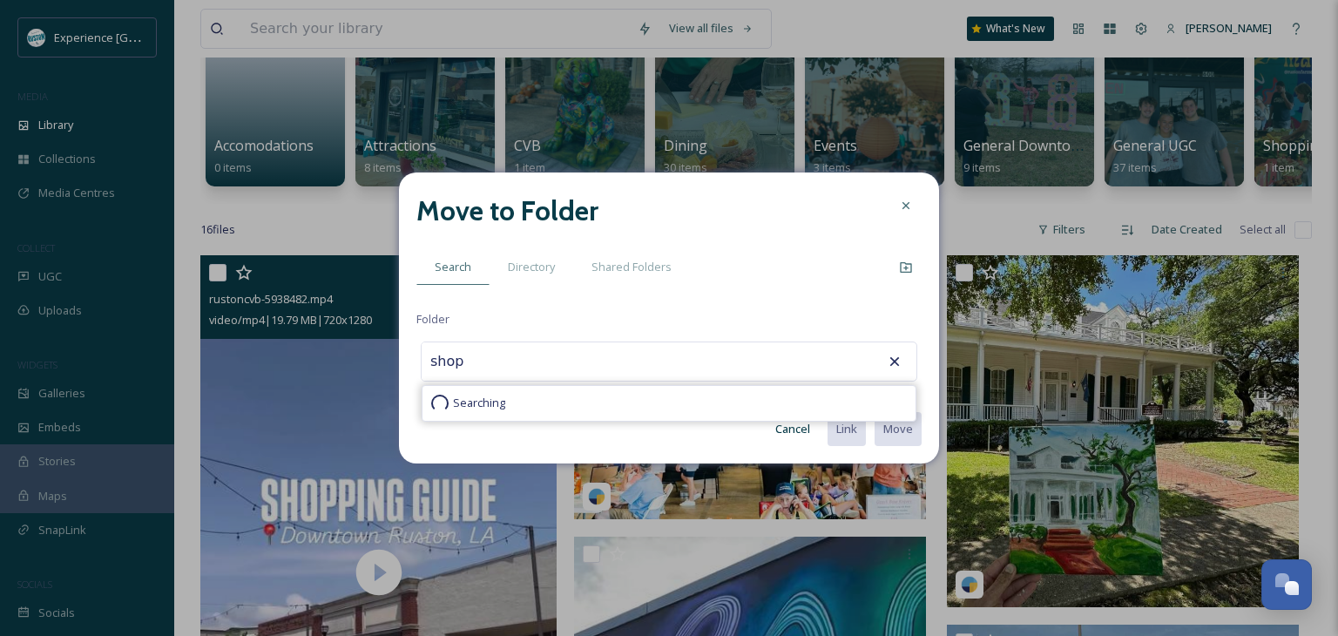
click at [454, 365] on input "shop" at bounding box center [518, 361] width 192 height 38
click at [453, 365] on input "shop" at bounding box center [518, 361] width 192 height 38
click at [902, 210] on icon at bounding box center [906, 206] width 14 height 14
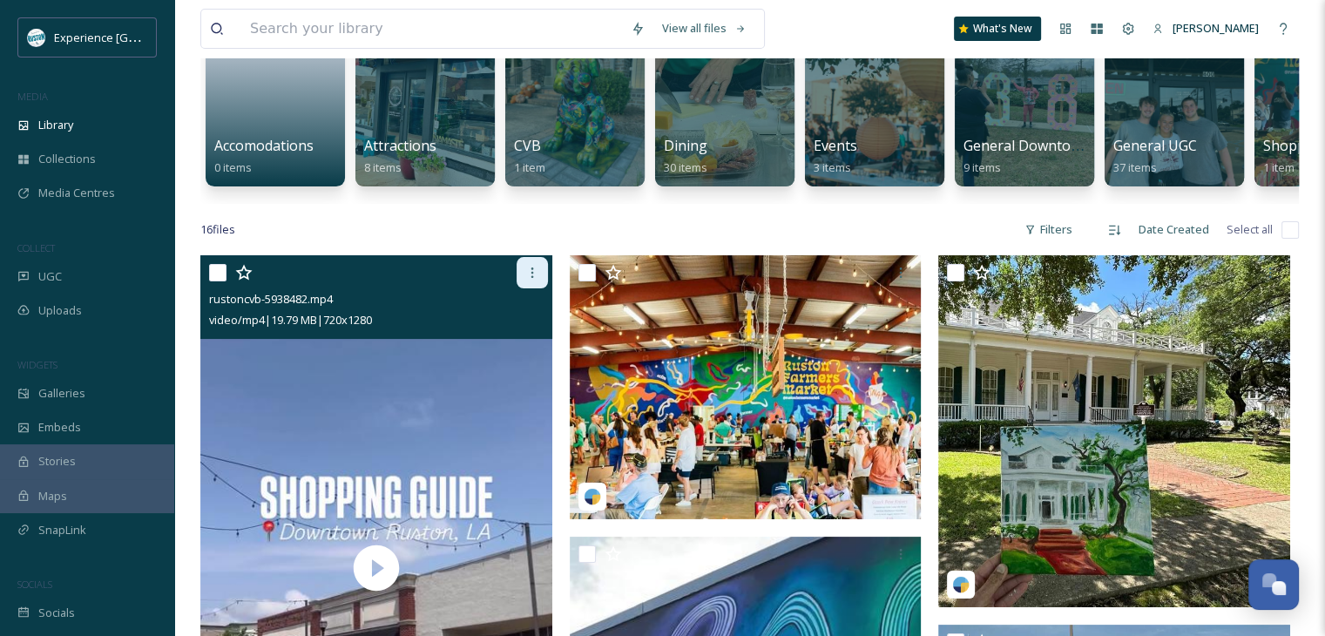
click at [537, 280] on icon at bounding box center [532, 273] width 14 height 14
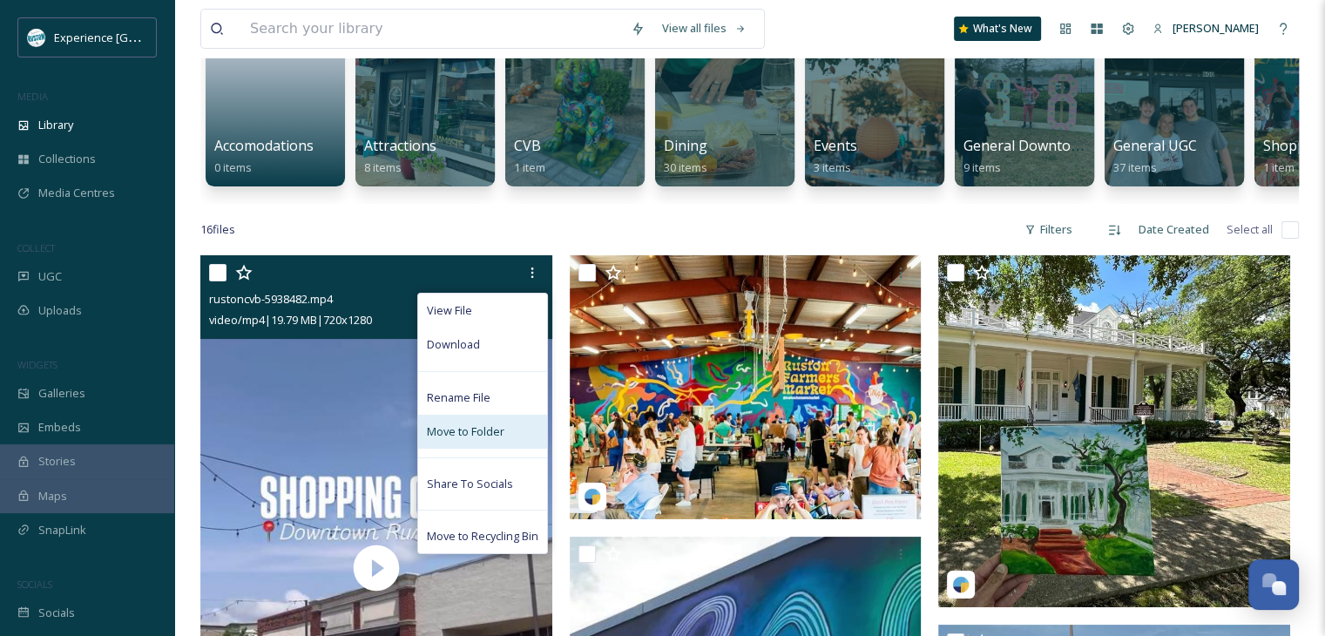
click at [482, 440] on span "Move to Folder" at bounding box center [466, 431] width 78 height 17
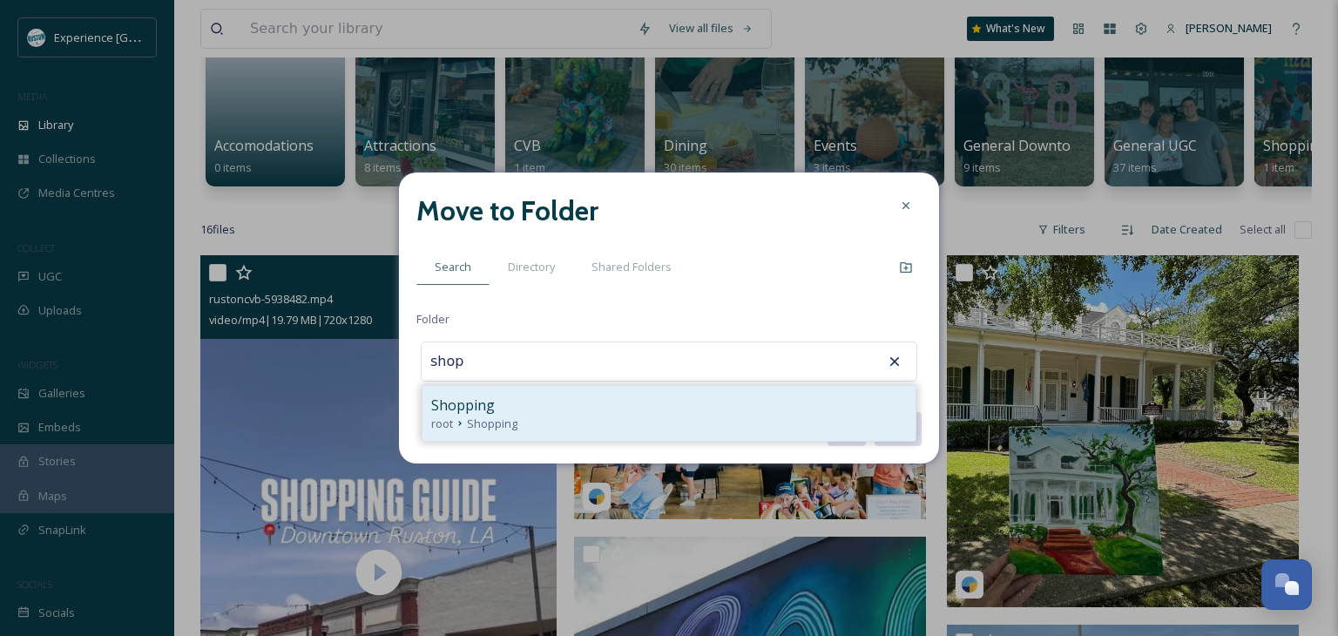
click at [604, 406] on div "Shopping" at bounding box center [669, 405] width 476 height 21
type input "Shopping"
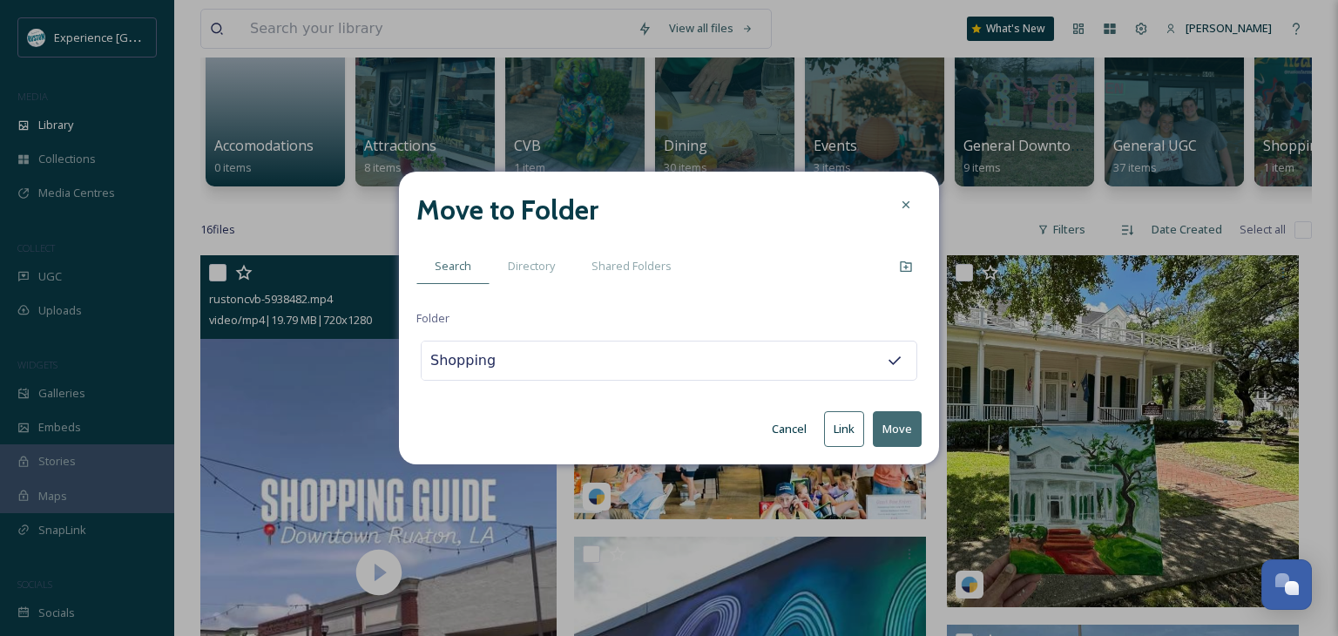
click at [901, 432] on button "Move" at bounding box center [897, 429] width 49 height 36
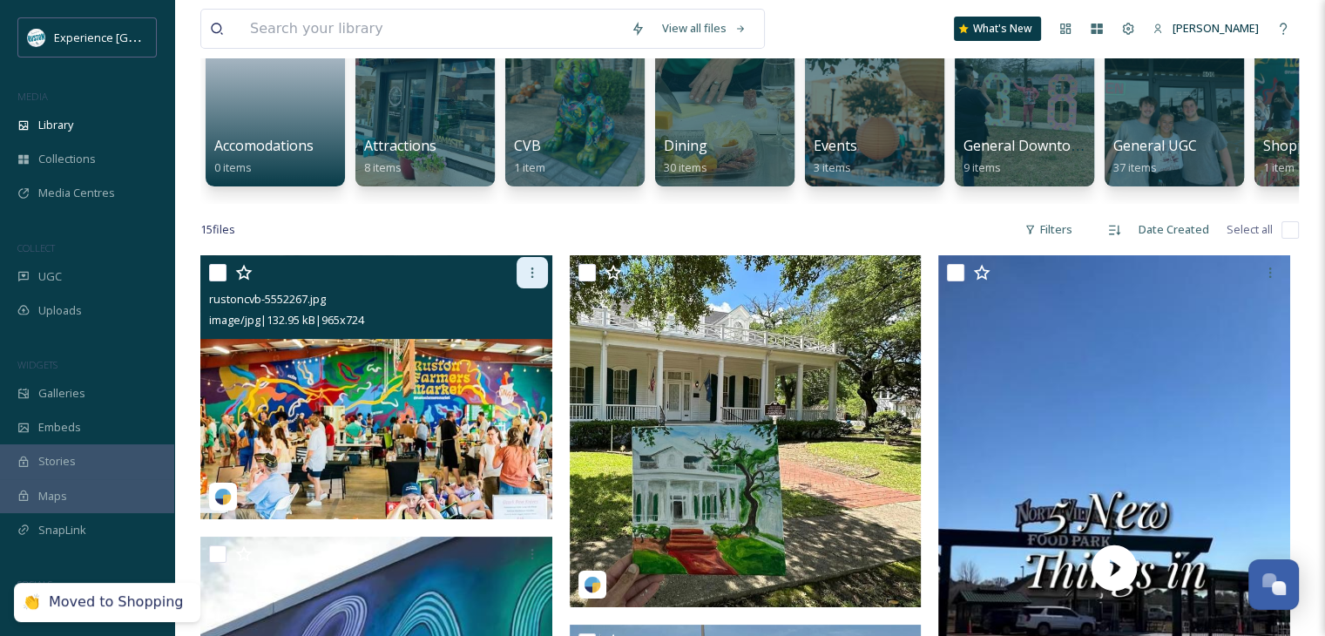
click at [524, 288] on div at bounding box center [532, 272] width 31 height 31
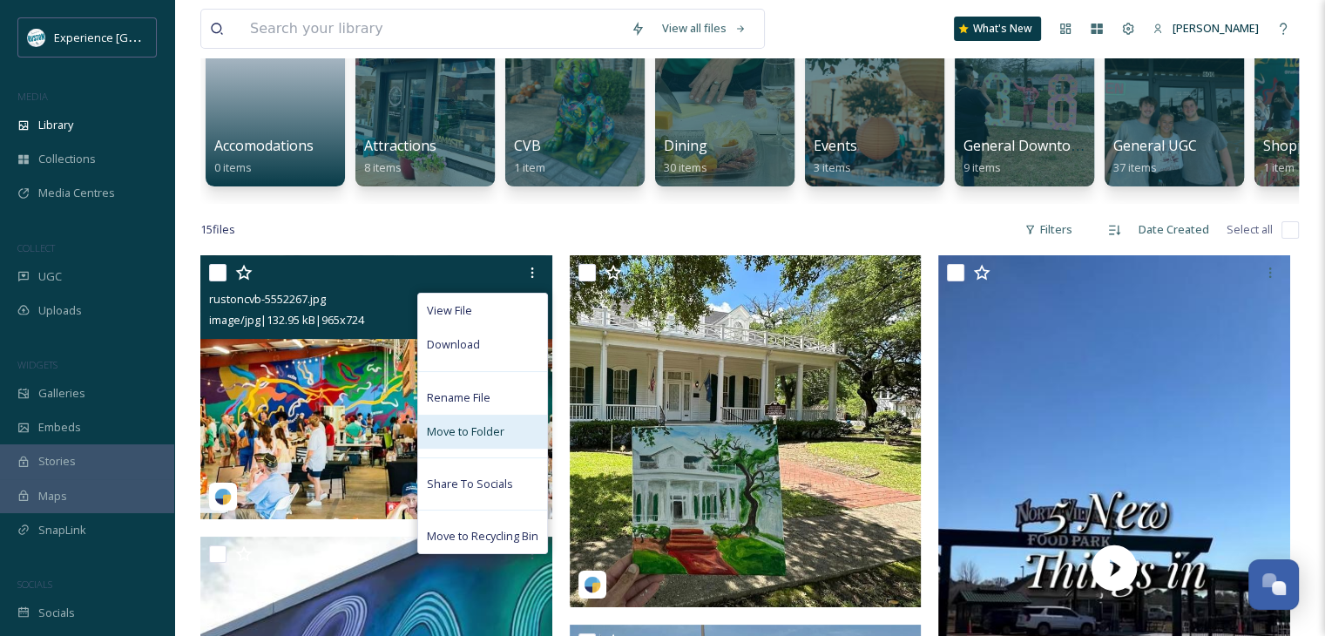
click at [505, 448] on div "Move to Folder" at bounding box center [482, 432] width 129 height 34
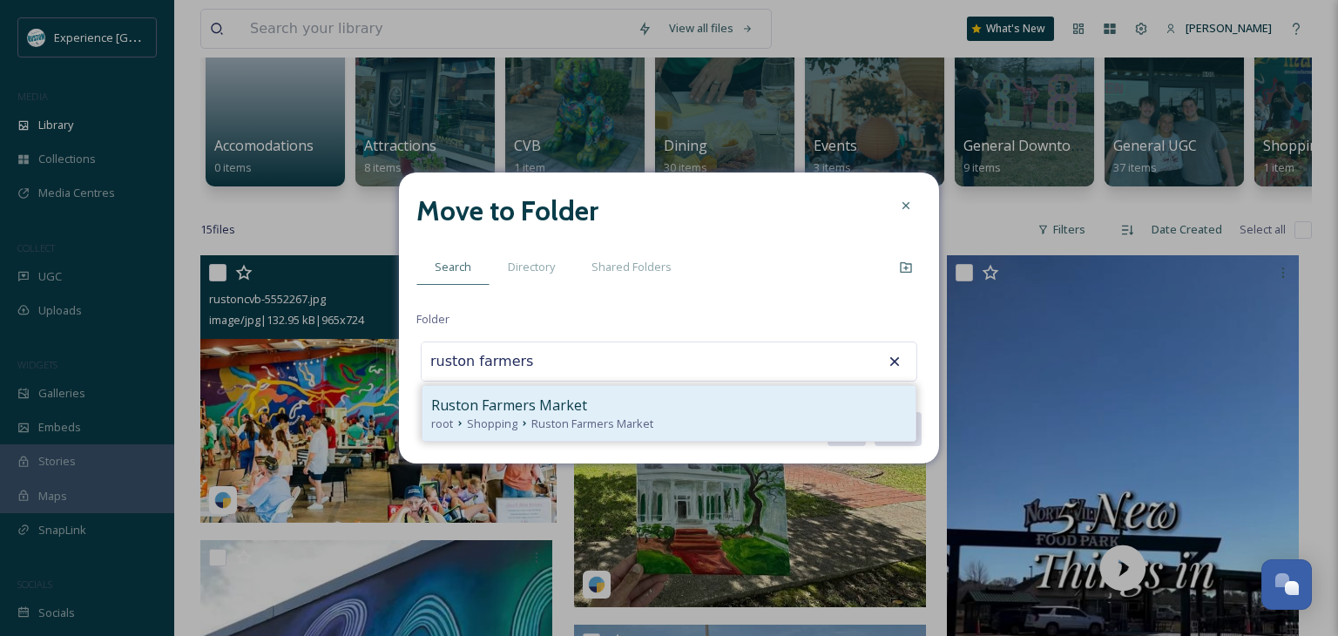
click at [568, 402] on span "Ruston Farmers Market" at bounding box center [509, 405] width 156 height 21
type input "Ruston Farmers Market"
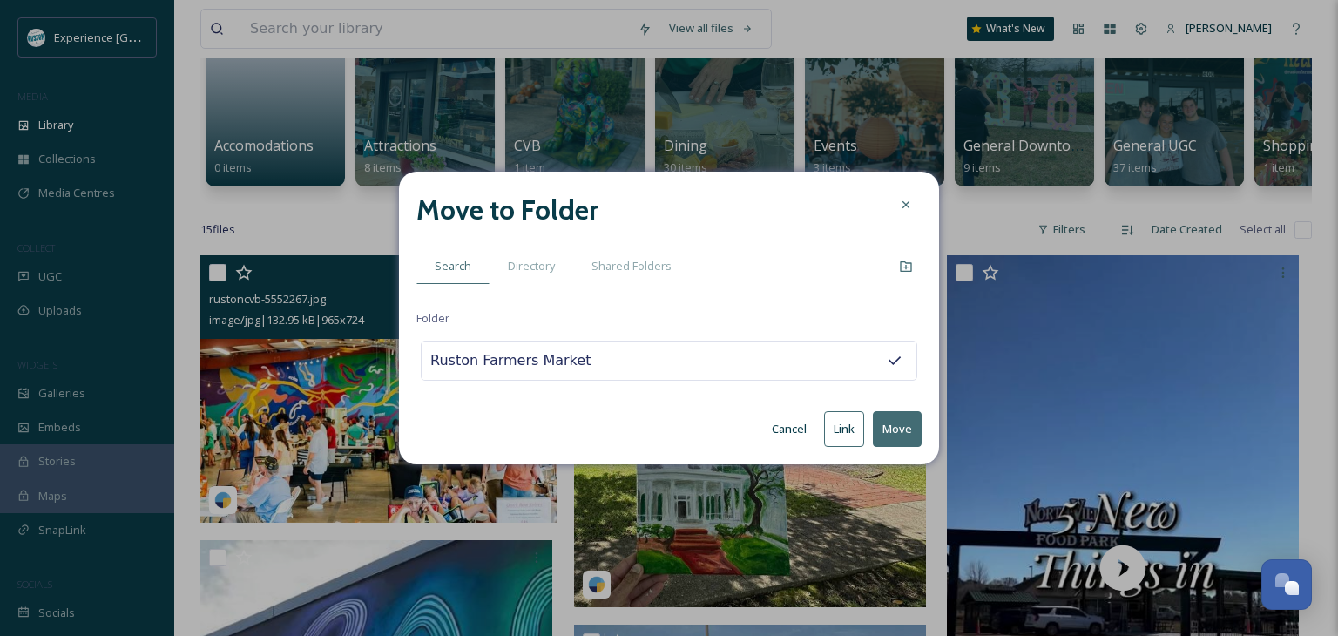
click at [901, 426] on button "Move" at bounding box center [897, 429] width 49 height 36
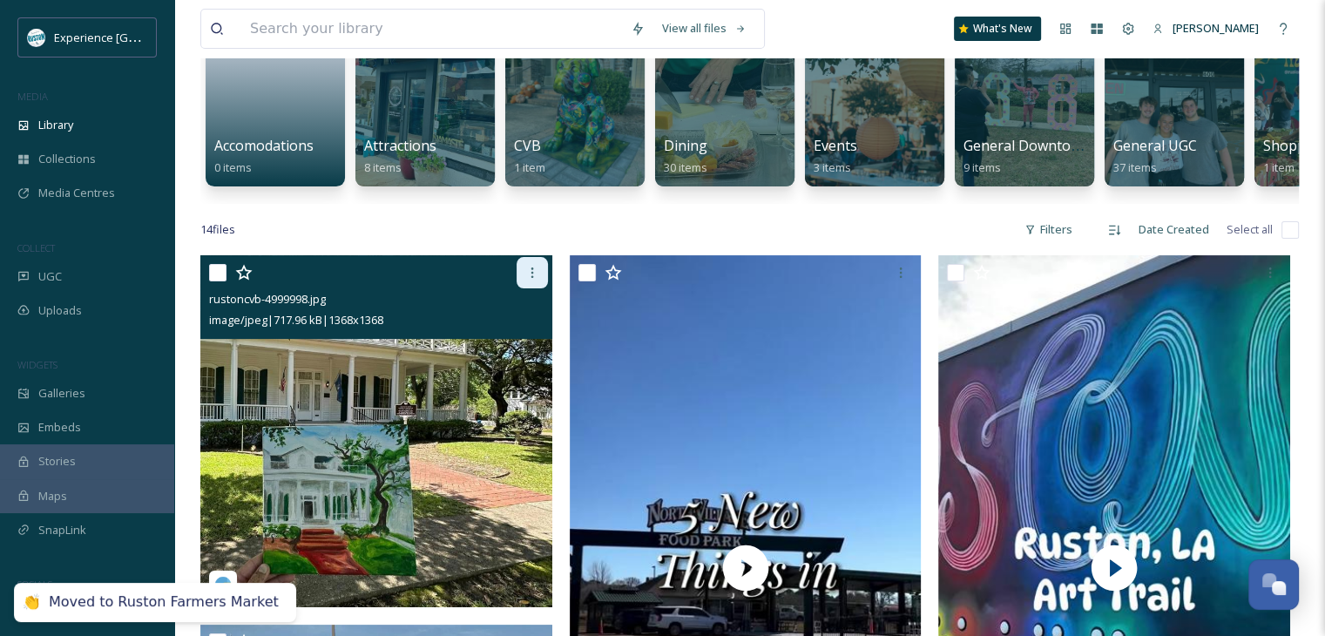
click at [537, 280] on icon at bounding box center [532, 273] width 14 height 14
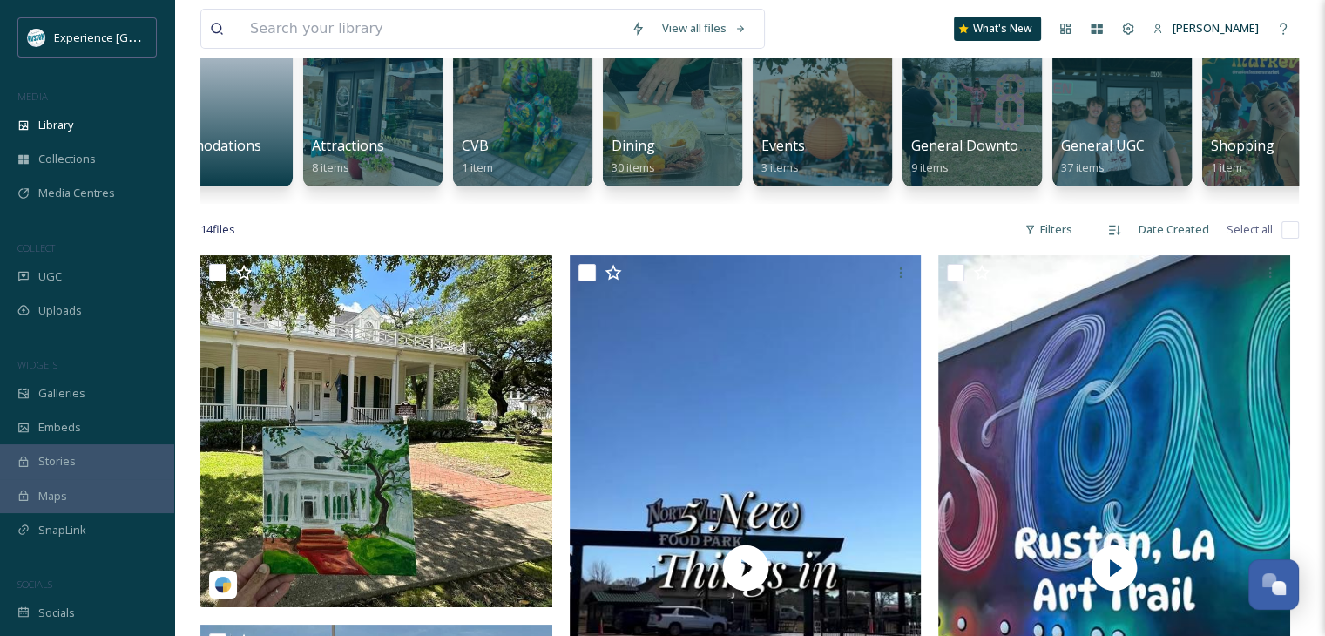
scroll to position [0, 0]
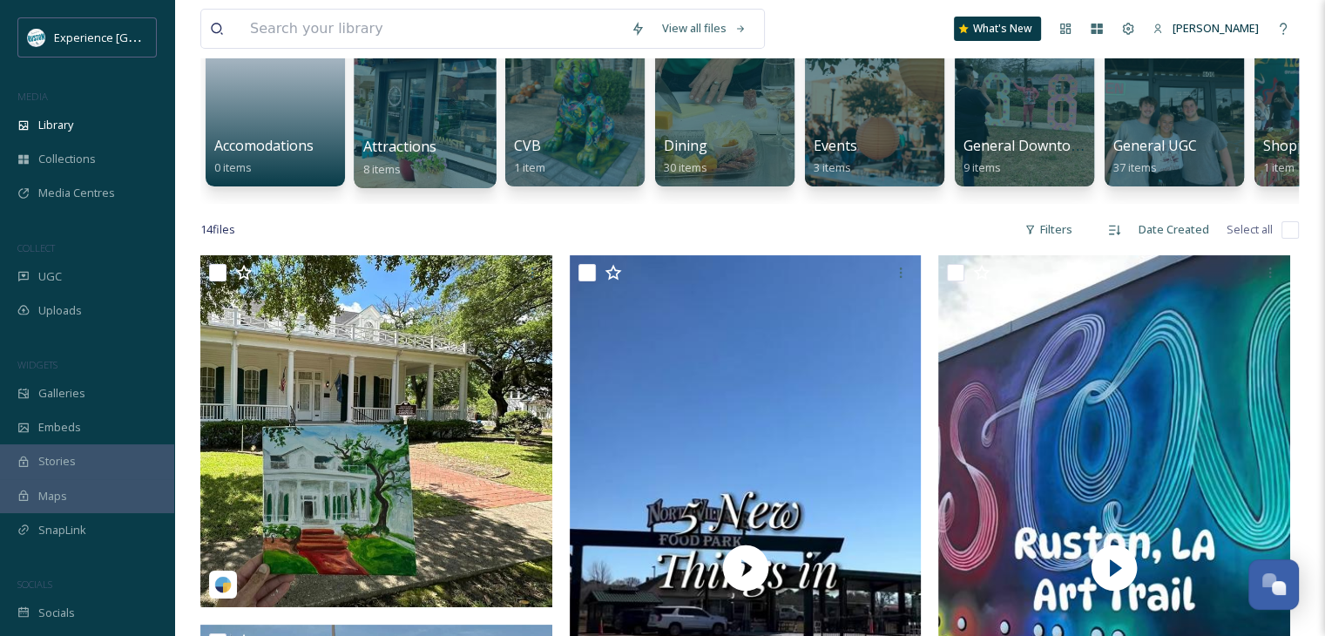
click at [421, 91] on div at bounding box center [425, 99] width 142 height 178
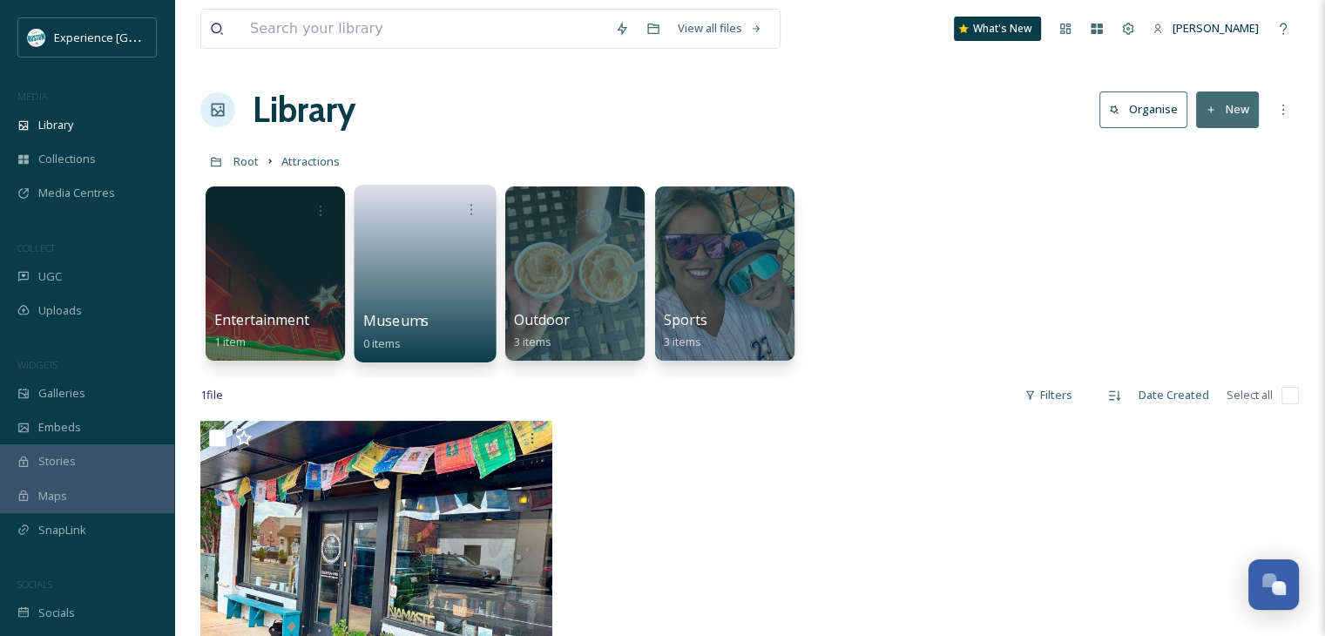
click at [419, 247] on link at bounding box center [425, 268] width 125 height 85
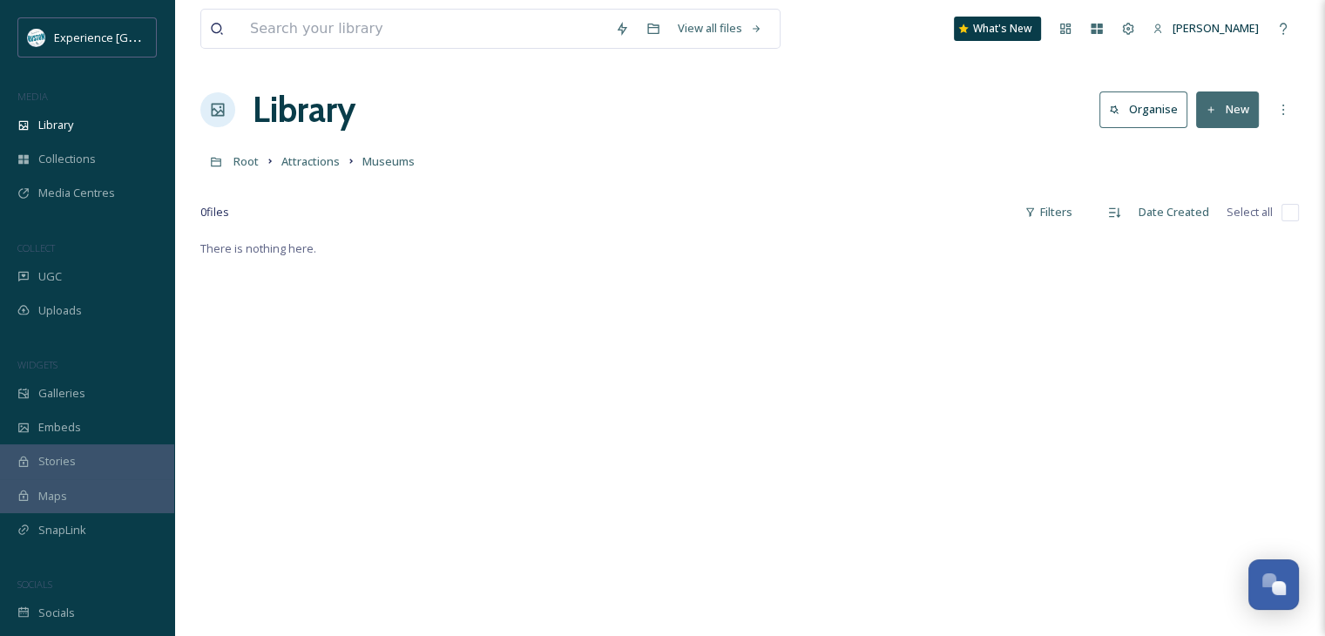
click at [1236, 111] on button "New" at bounding box center [1227, 109] width 63 height 36
click at [1206, 220] on span "Folder" at bounding box center [1207, 218] width 33 height 17
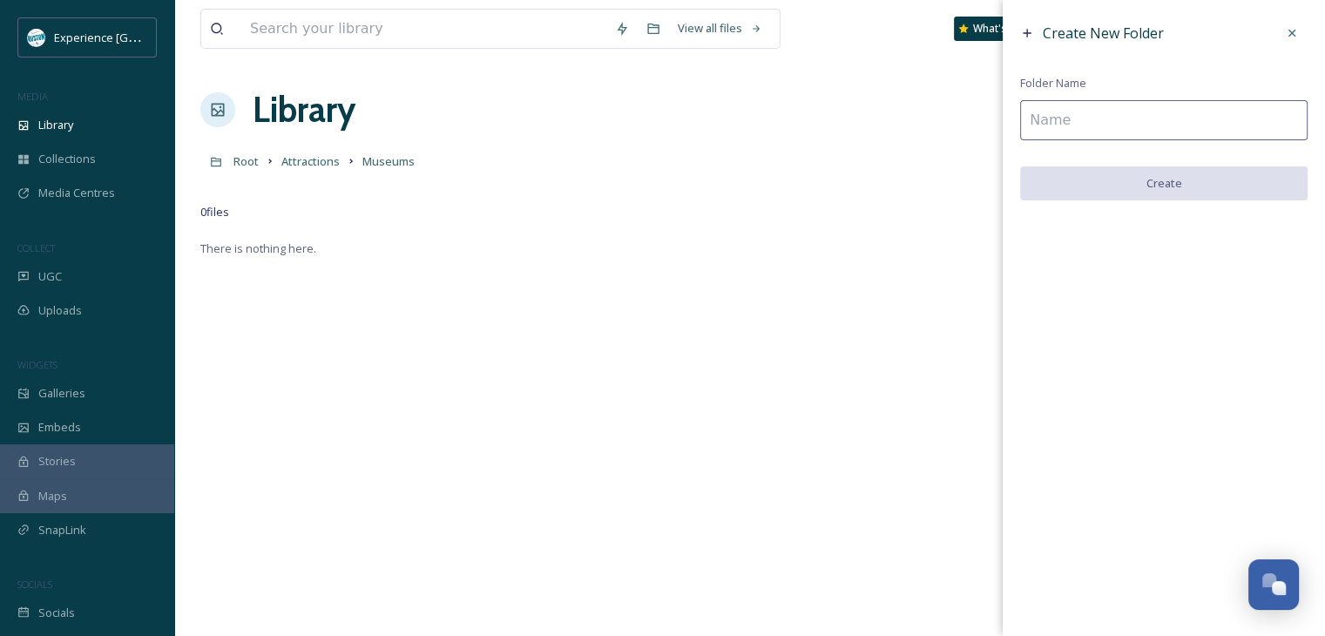
click at [1044, 125] on input at bounding box center [1164, 120] width 288 height 40
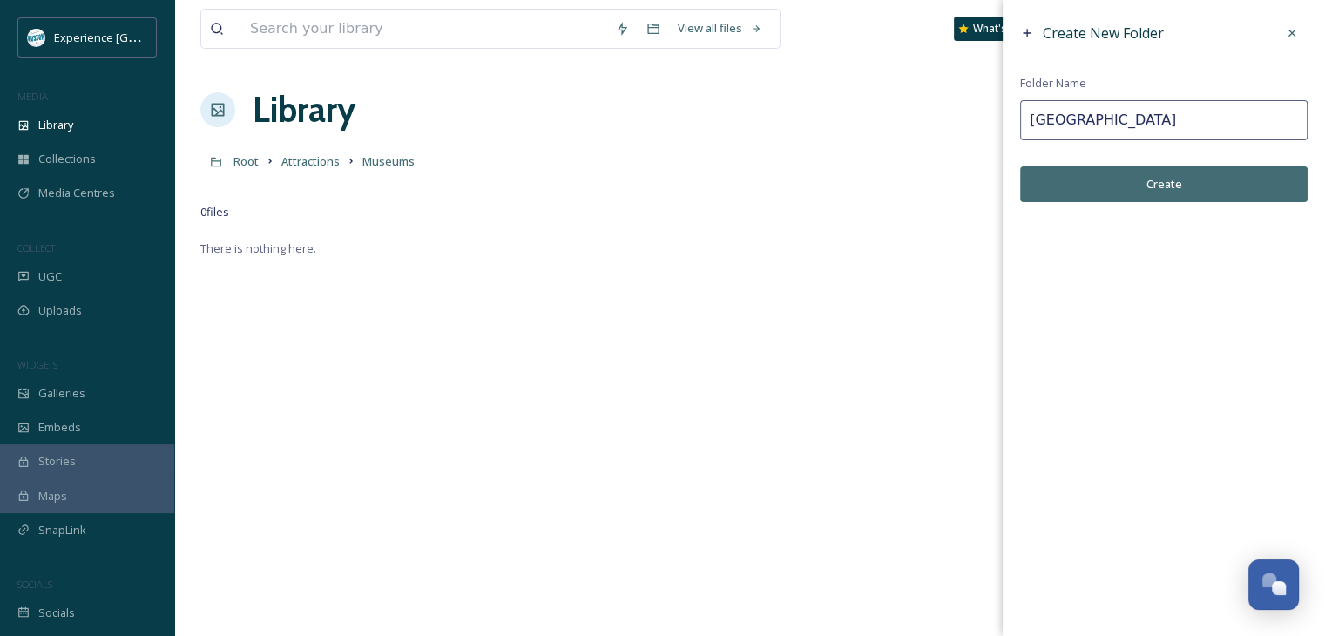
type input "[GEOGRAPHIC_DATA]"
click at [1163, 183] on button "Create" at bounding box center [1164, 184] width 288 height 36
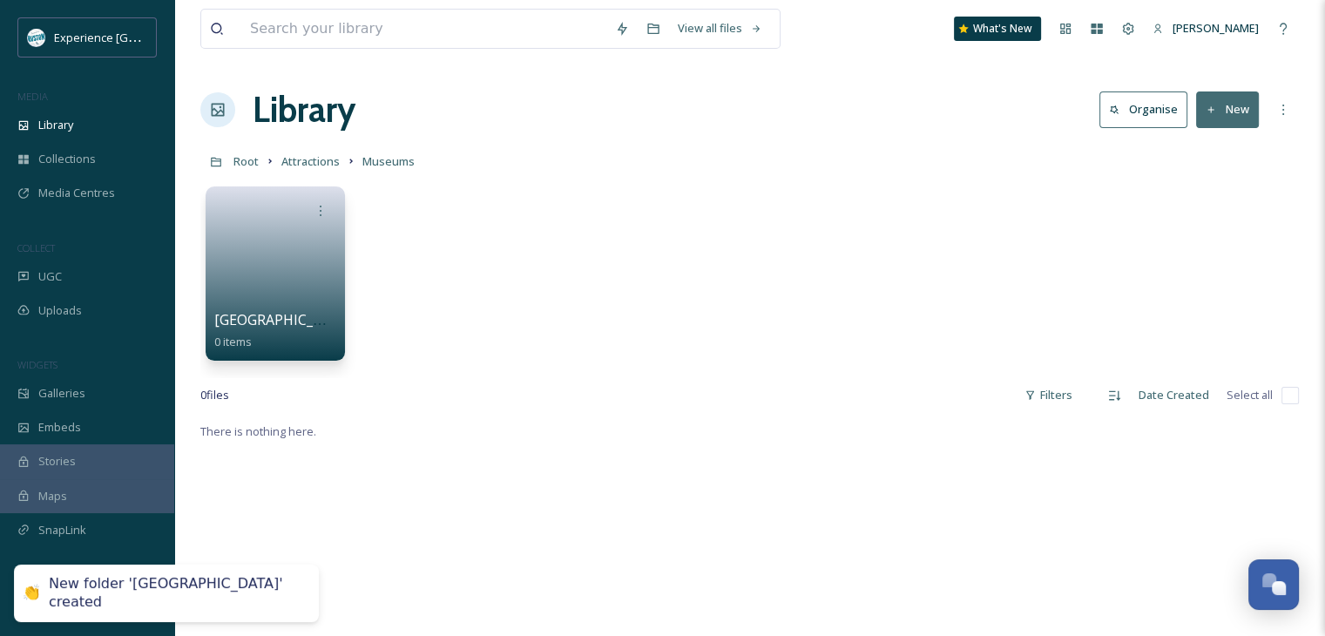
click at [1237, 119] on button "New" at bounding box center [1227, 109] width 63 height 36
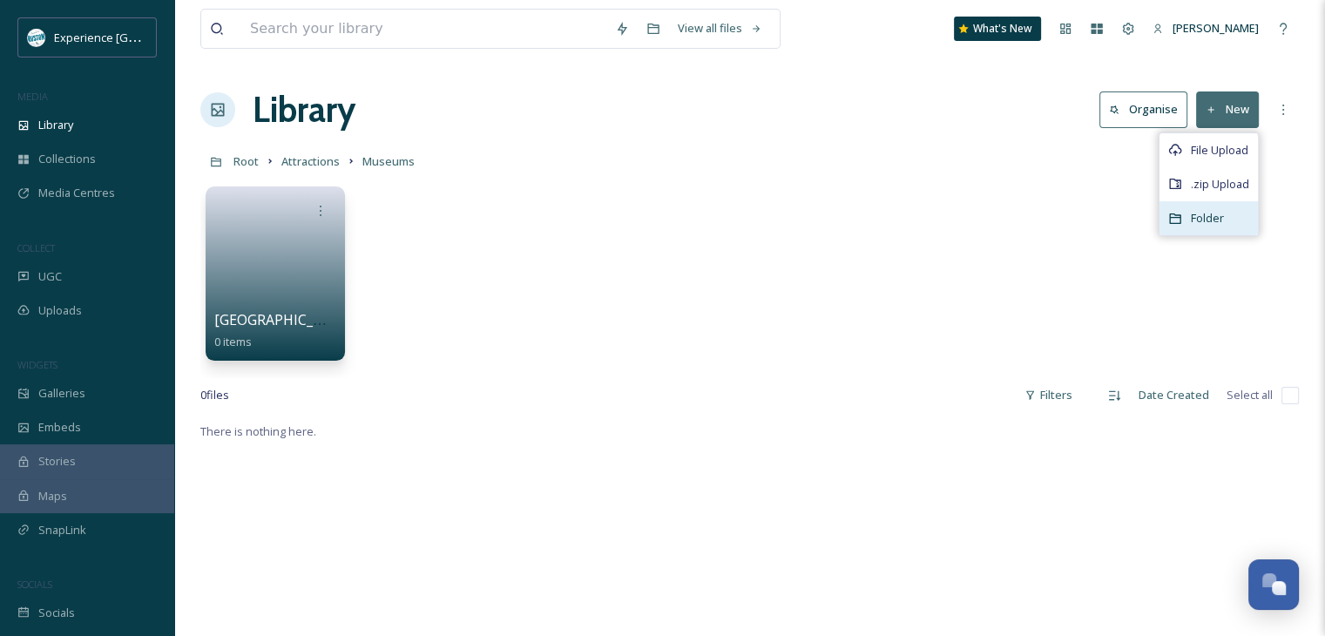
click at [1206, 218] on span "Folder" at bounding box center [1207, 218] width 33 height 17
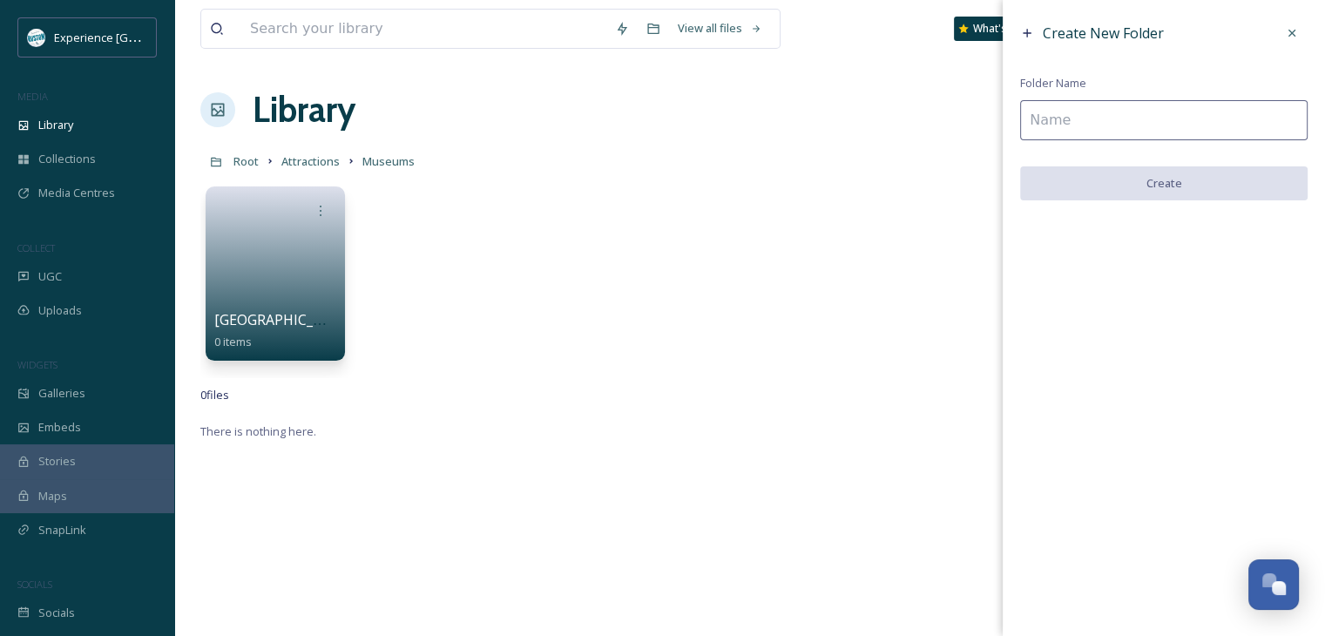
click at [1057, 125] on input at bounding box center [1164, 120] width 288 height 40
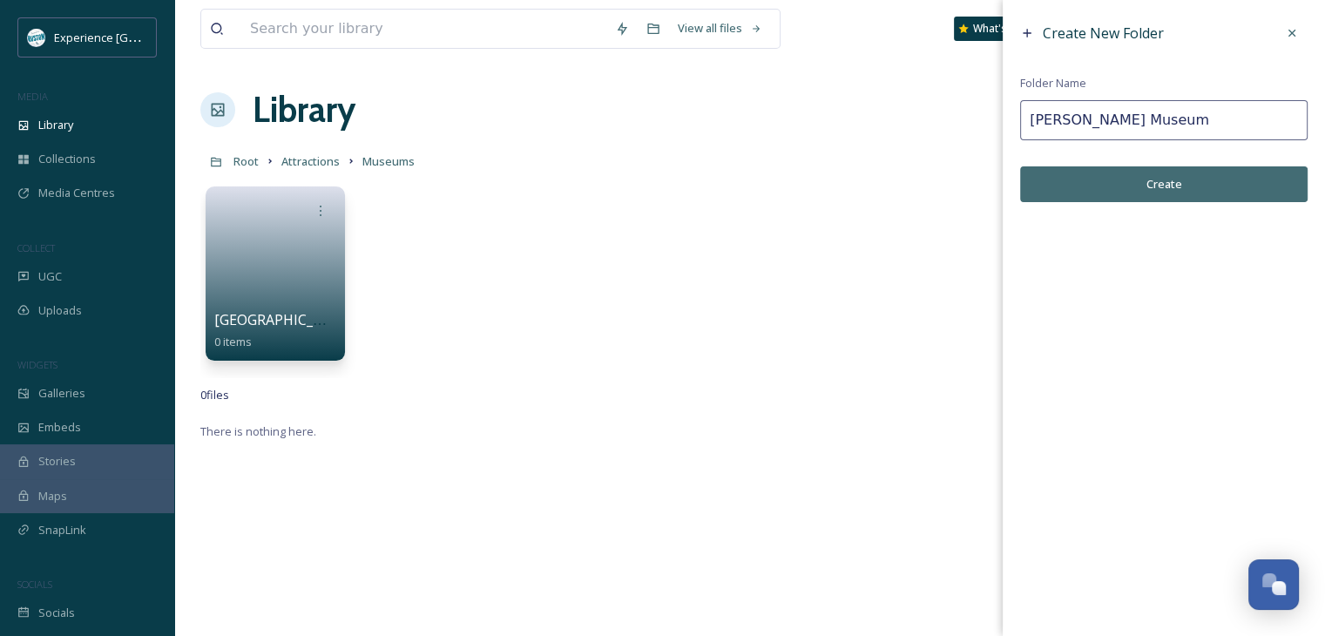
type input "[PERSON_NAME] Museum"
click at [1081, 196] on button "Create" at bounding box center [1164, 184] width 288 height 36
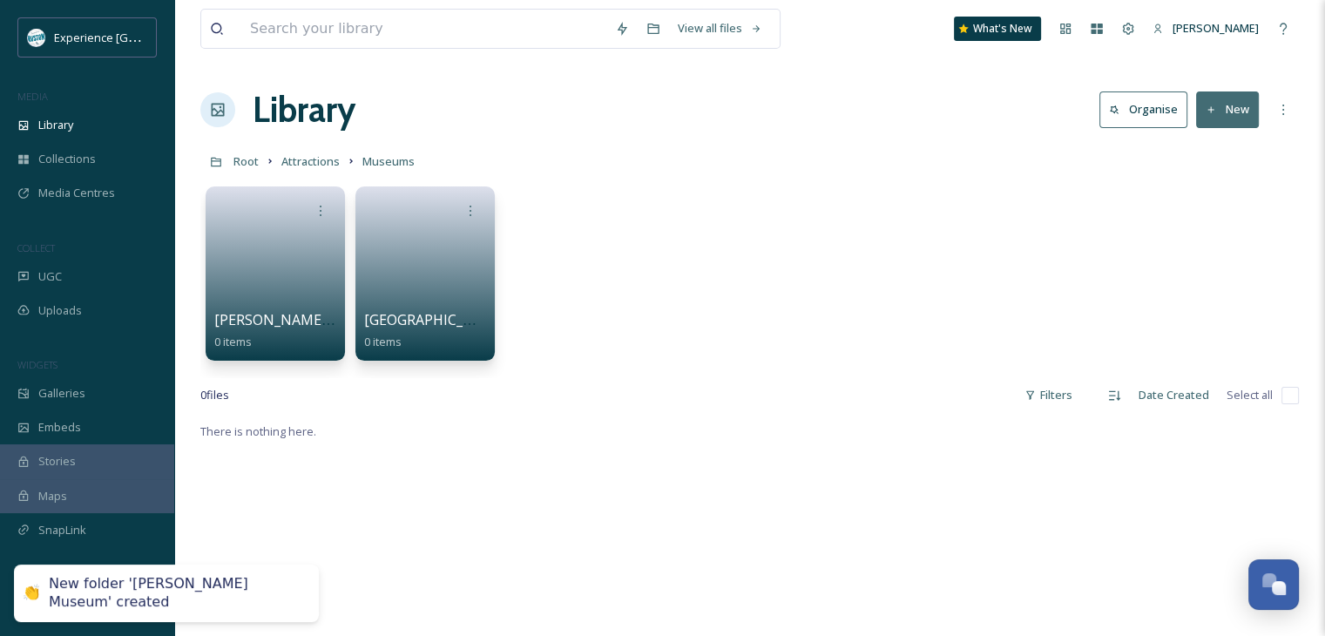
click at [1224, 108] on button "New" at bounding box center [1227, 109] width 63 height 36
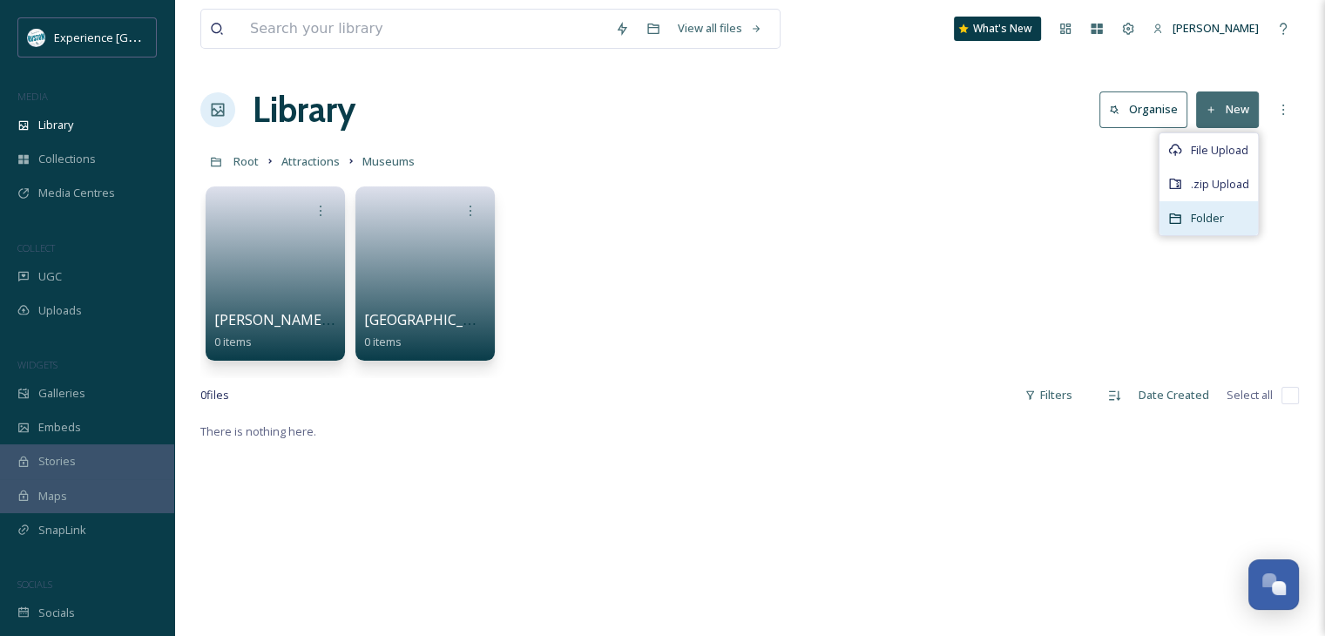
click at [1193, 206] on div "Folder" at bounding box center [1209, 218] width 98 height 34
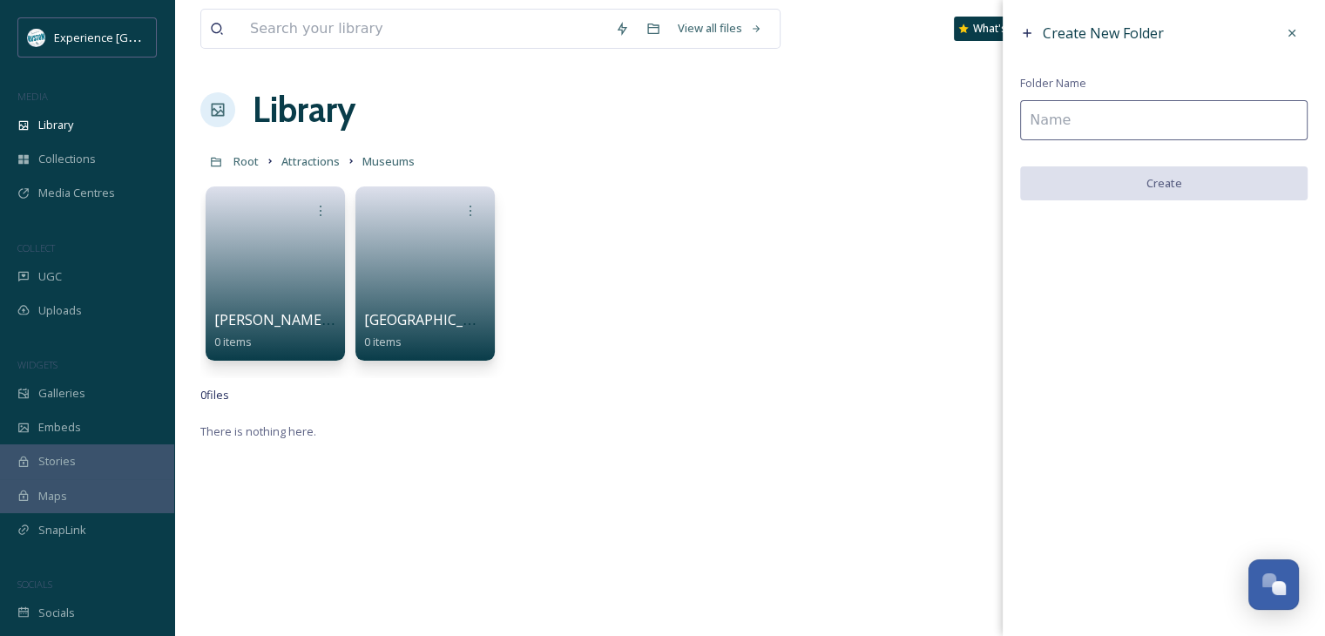
click at [1153, 130] on input at bounding box center [1164, 120] width 288 height 40
type input "L"
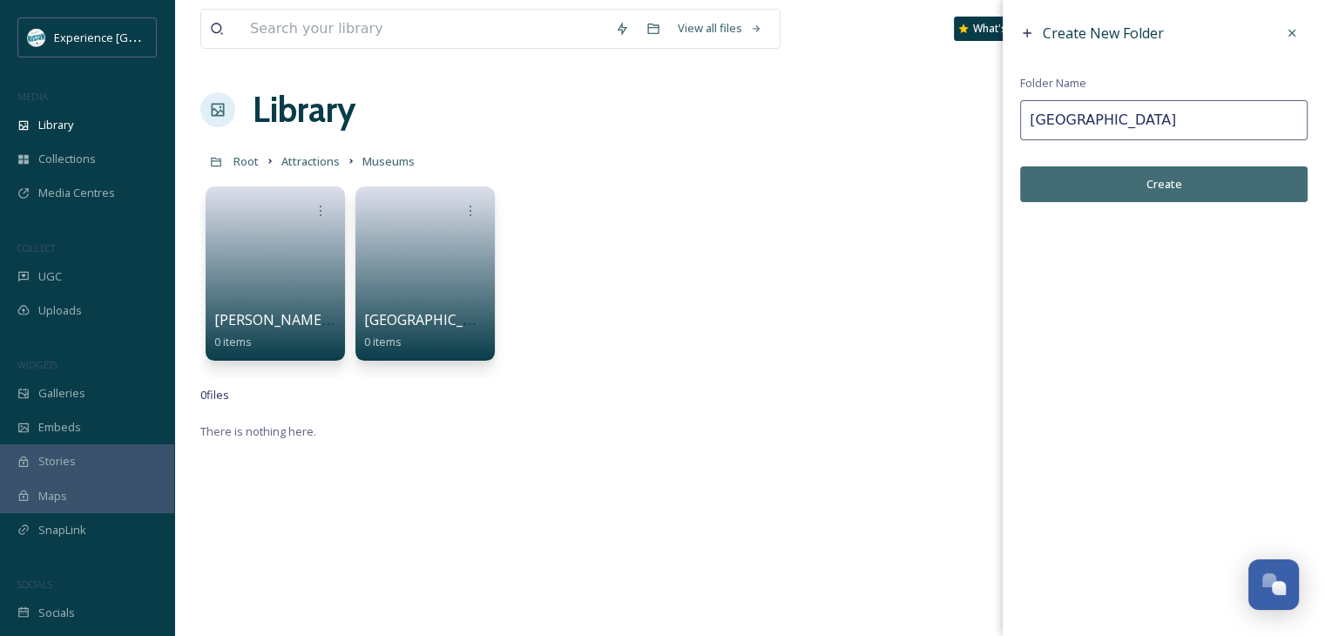
type input "[GEOGRAPHIC_DATA]"
click at [1141, 182] on button "Create" at bounding box center [1164, 184] width 288 height 36
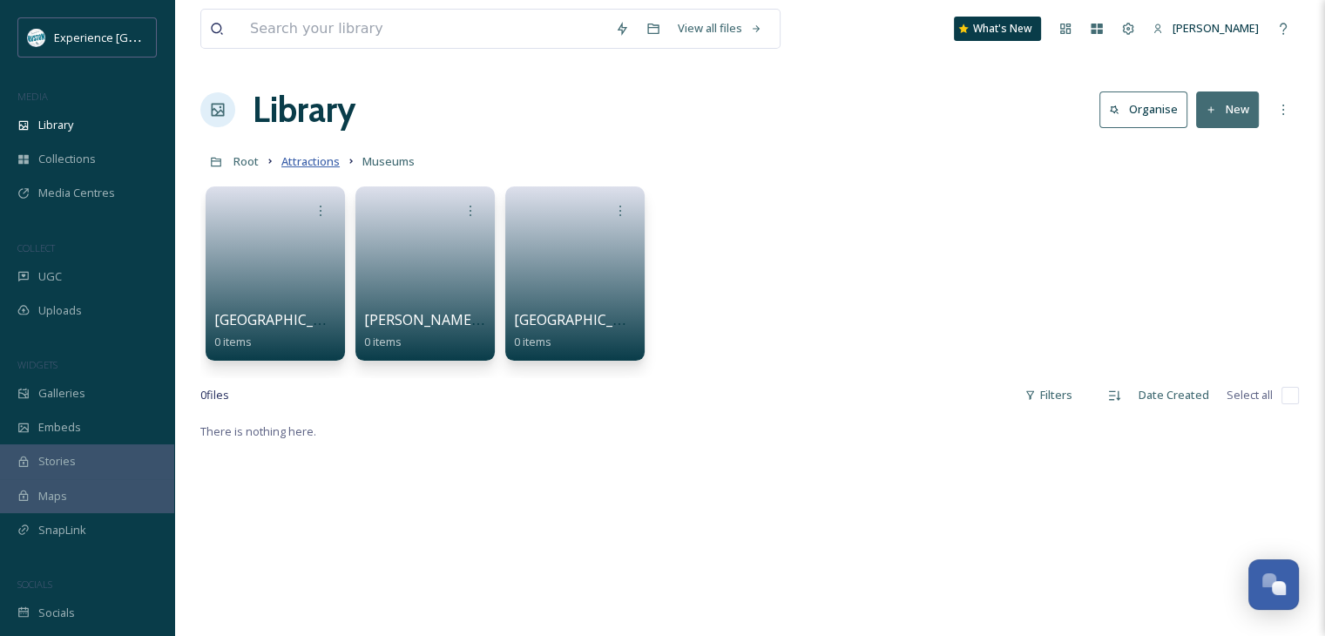
click at [300, 159] on span "Attractions" at bounding box center [310, 161] width 58 height 16
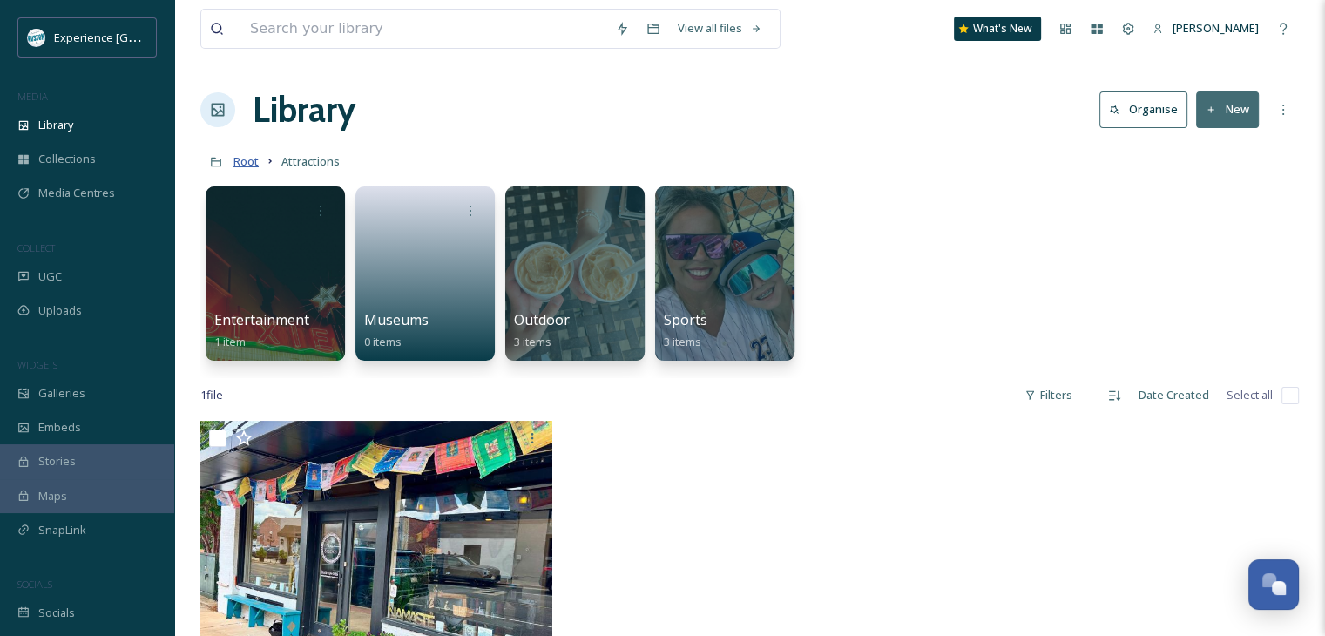
click at [253, 161] on span "Root" at bounding box center [246, 161] width 25 height 16
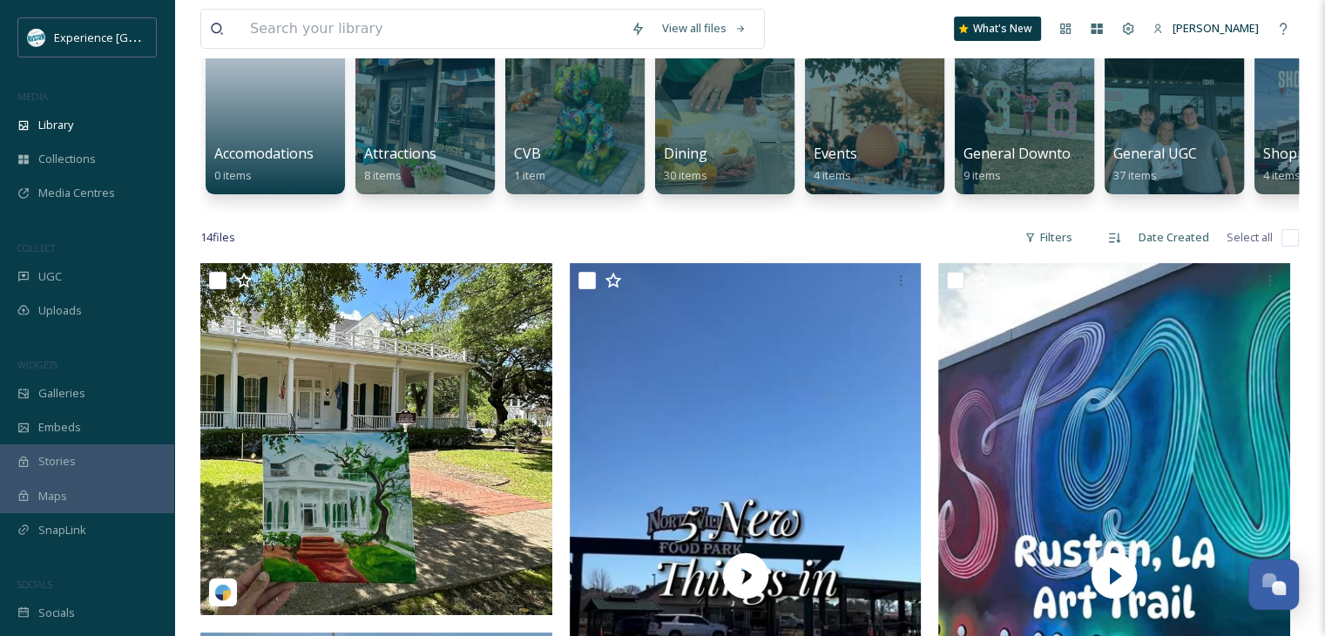
scroll to position [174, 0]
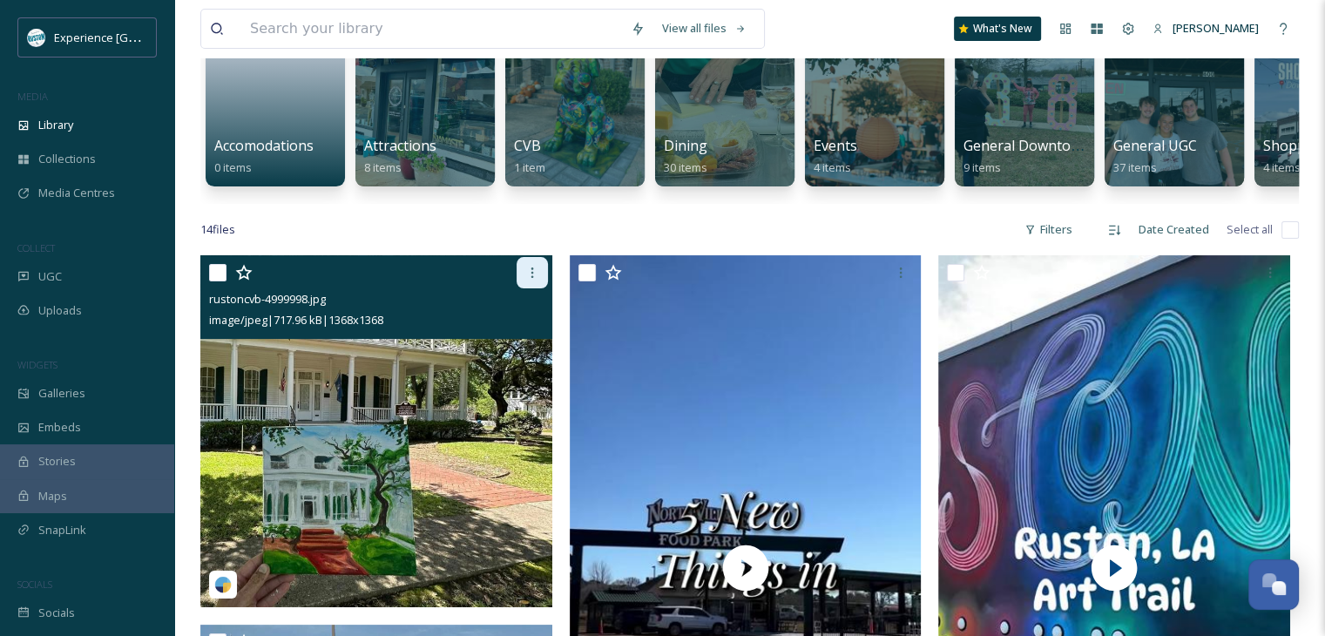
click at [535, 280] on icon at bounding box center [532, 273] width 14 height 14
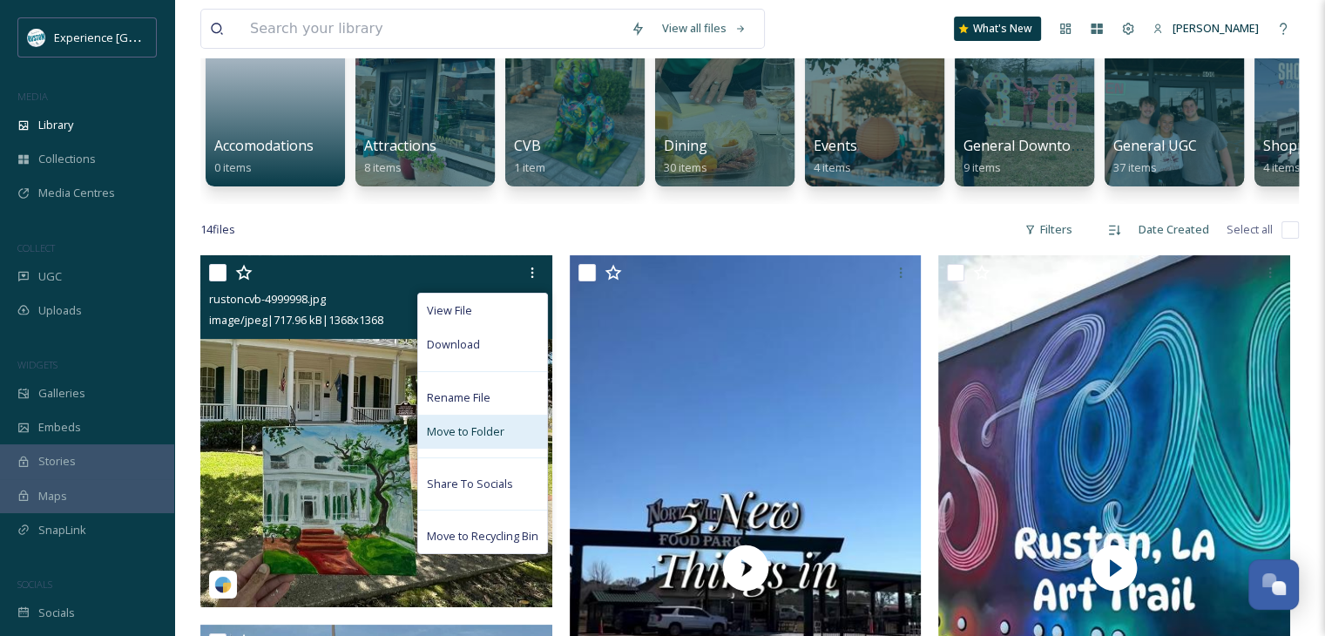
click at [499, 437] on span "Move to Folder" at bounding box center [466, 431] width 78 height 17
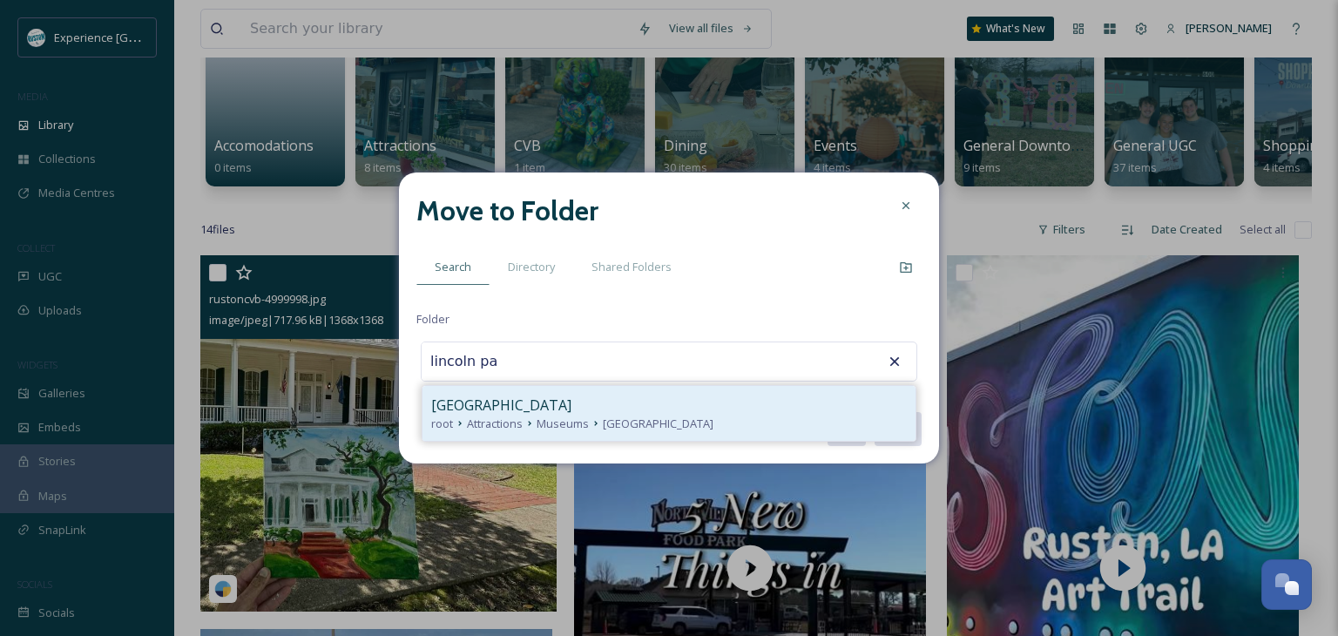
drag, startPoint x: 572, startPoint y: 383, endPoint x: 575, endPoint y: 423, distance: 39.4
click at [575, 423] on span "Museums" at bounding box center [563, 424] width 52 height 17
type input "[GEOGRAPHIC_DATA]"
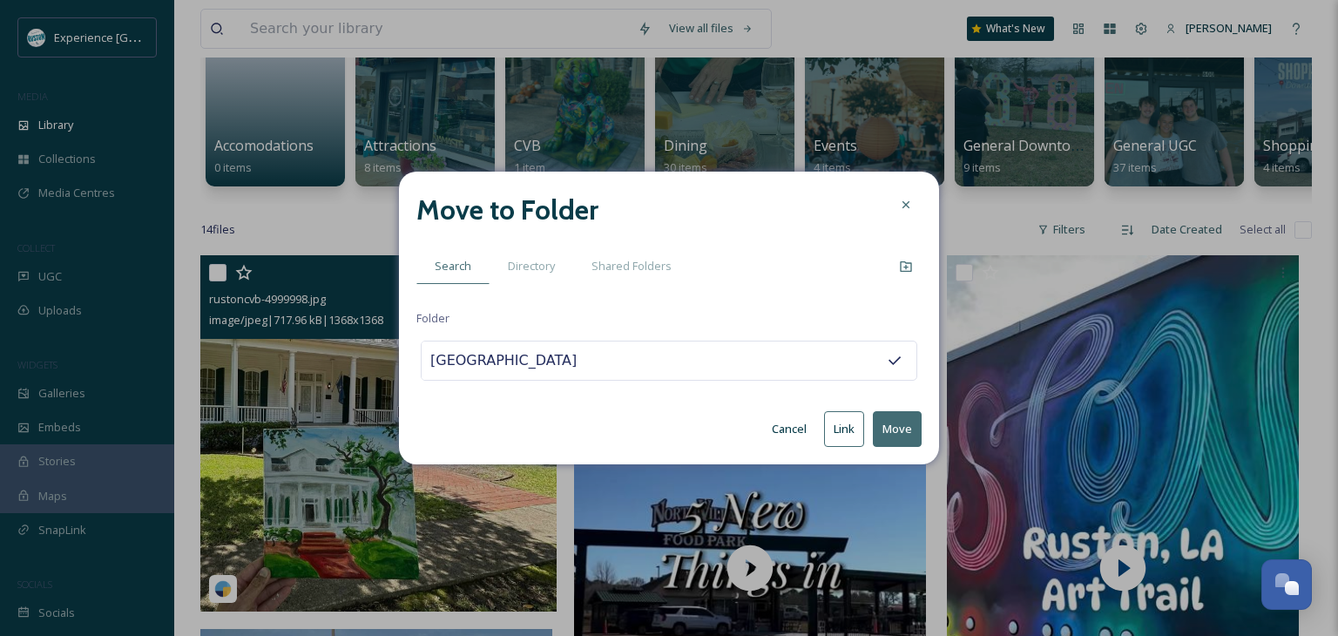
click at [888, 426] on button "Move" at bounding box center [897, 429] width 49 height 36
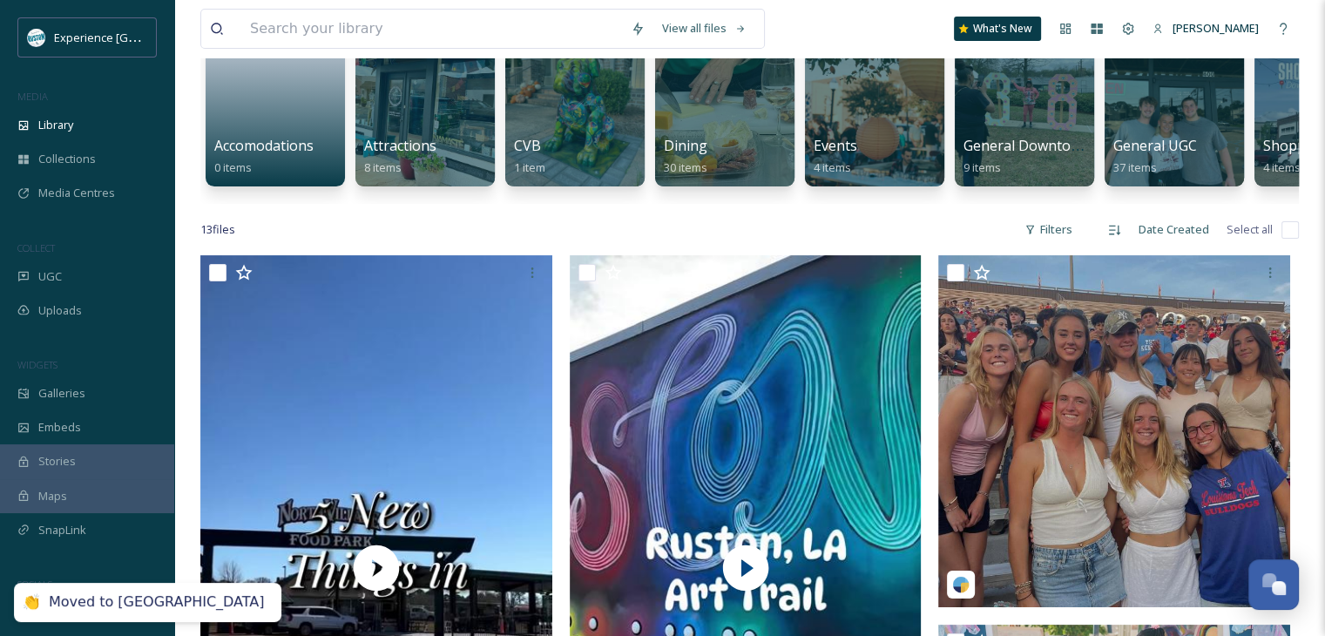
scroll to position [261, 0]
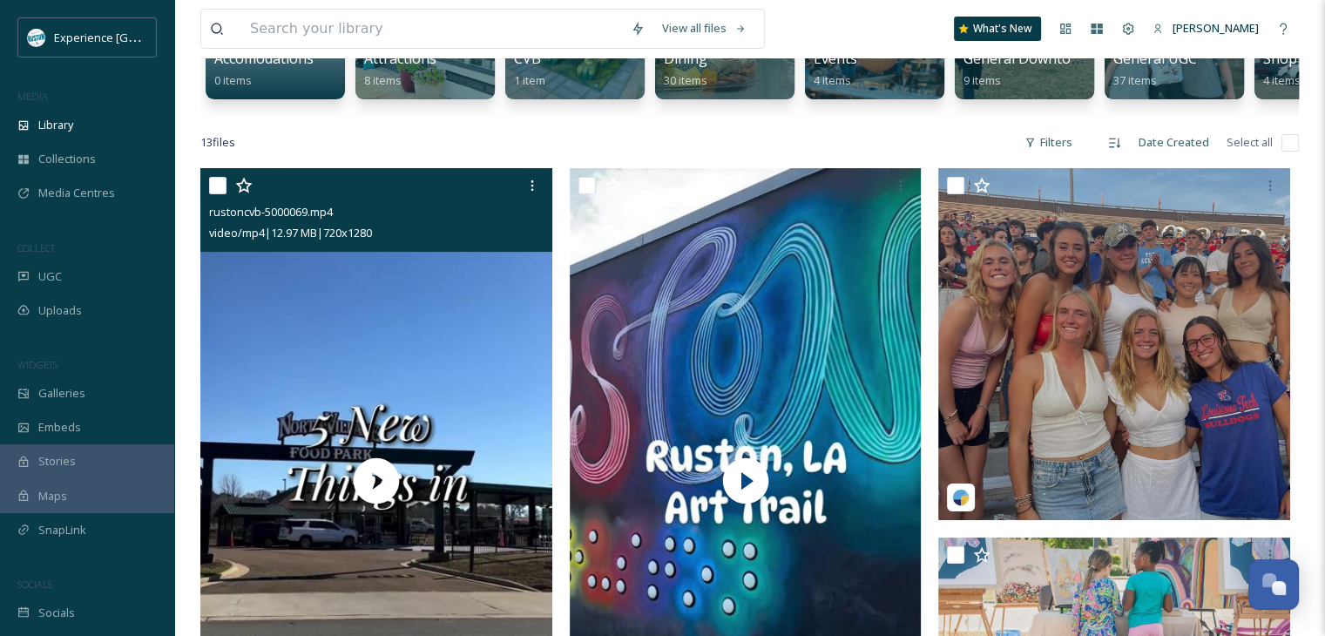
click at [210, 194] on input "checkbox" at bounding box center [217, 185] width 17 height 17
checkbox input "true"
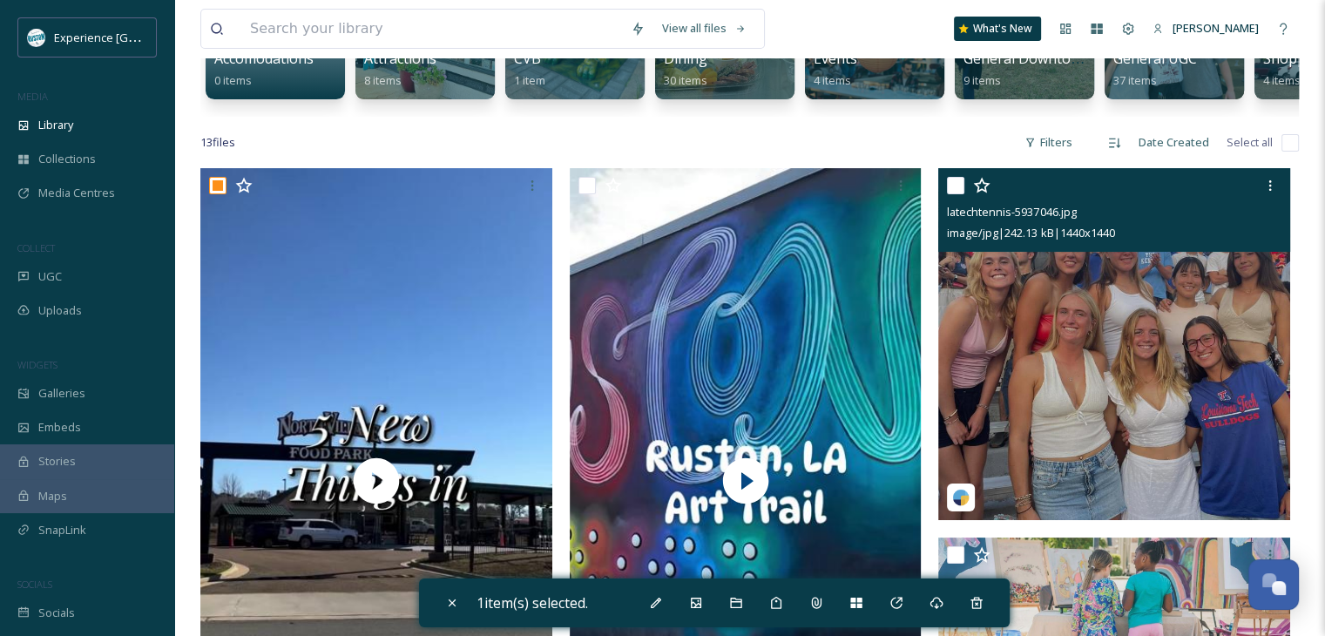
click at [955, 194] on input "checkbox" at bounding box center [955, 185] width 17 height 17
checkbox input "true"
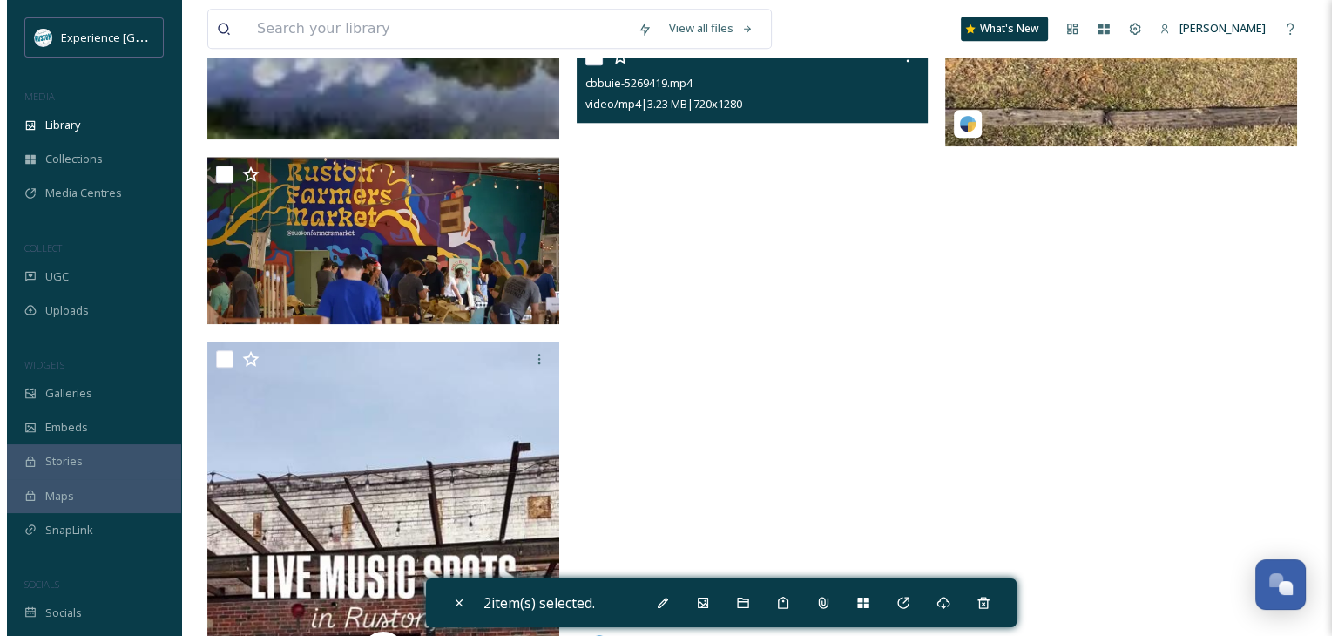
scroll to position [1743, 0]
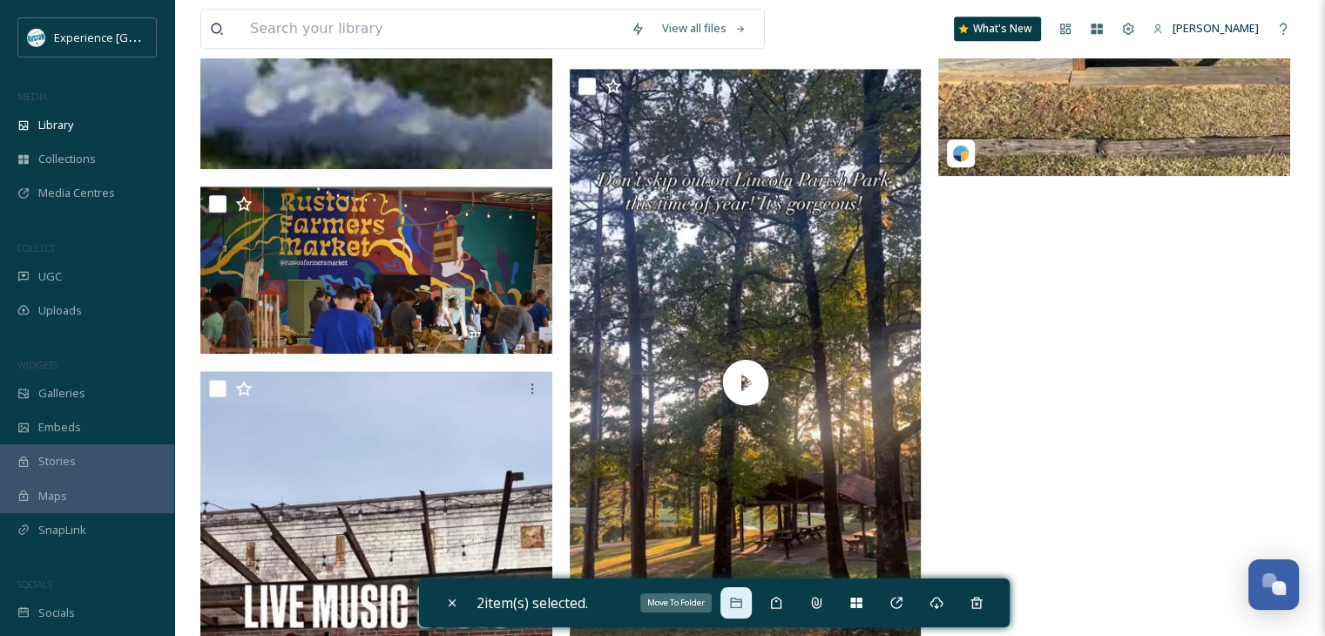
click at [741, 604] on icon at bounding box center [736, 603] width 14 height 14
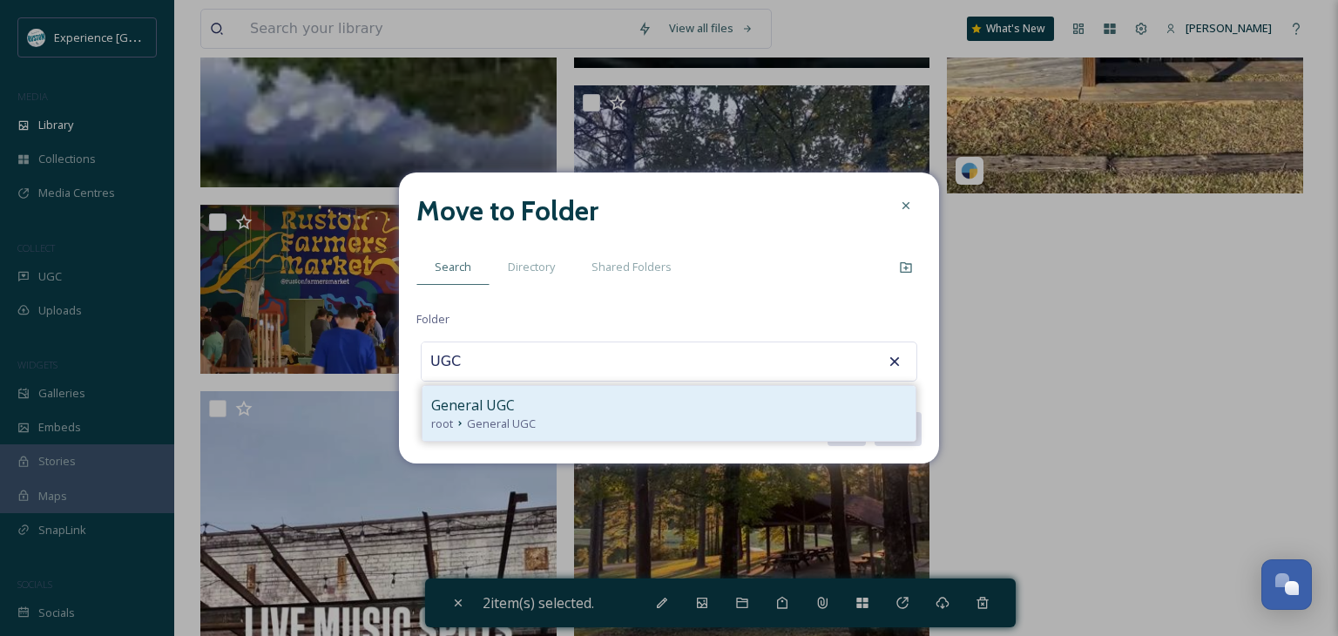
click at [591, 406] on div "General UGC" at bounding box center [669, 405] width 476 height 21
type input "General UGC"
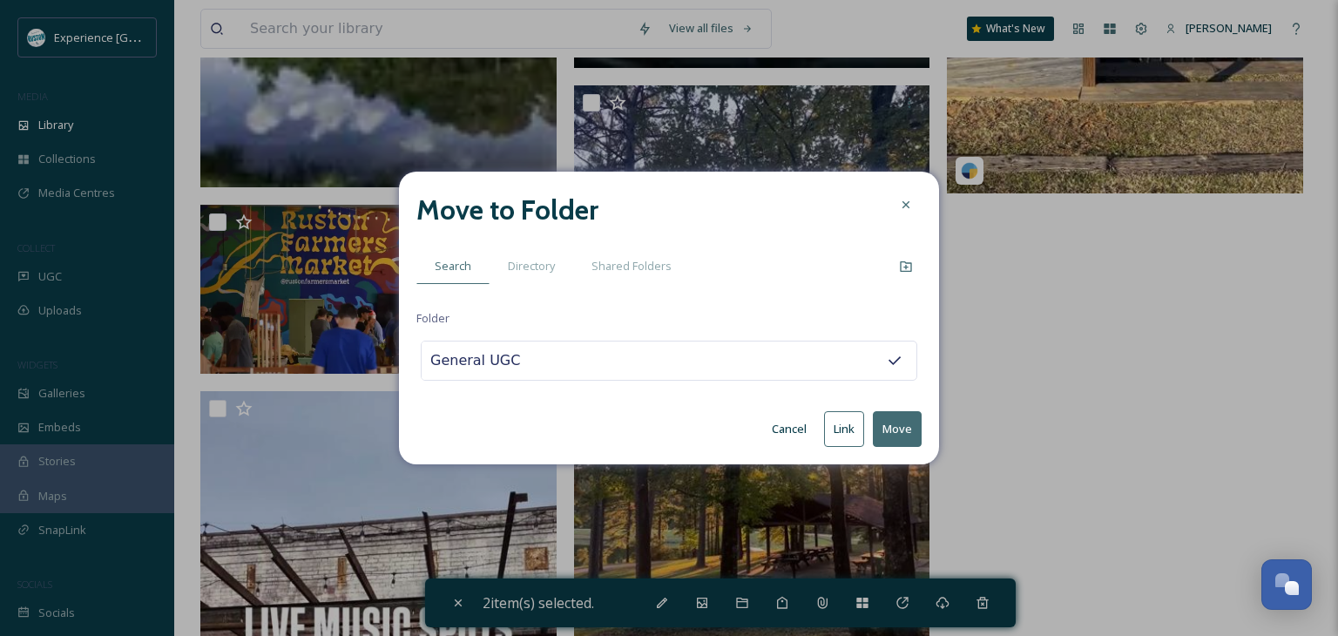
click at [887, 430] on button "Move" at bounding box center [897, 429] width 49 height 36
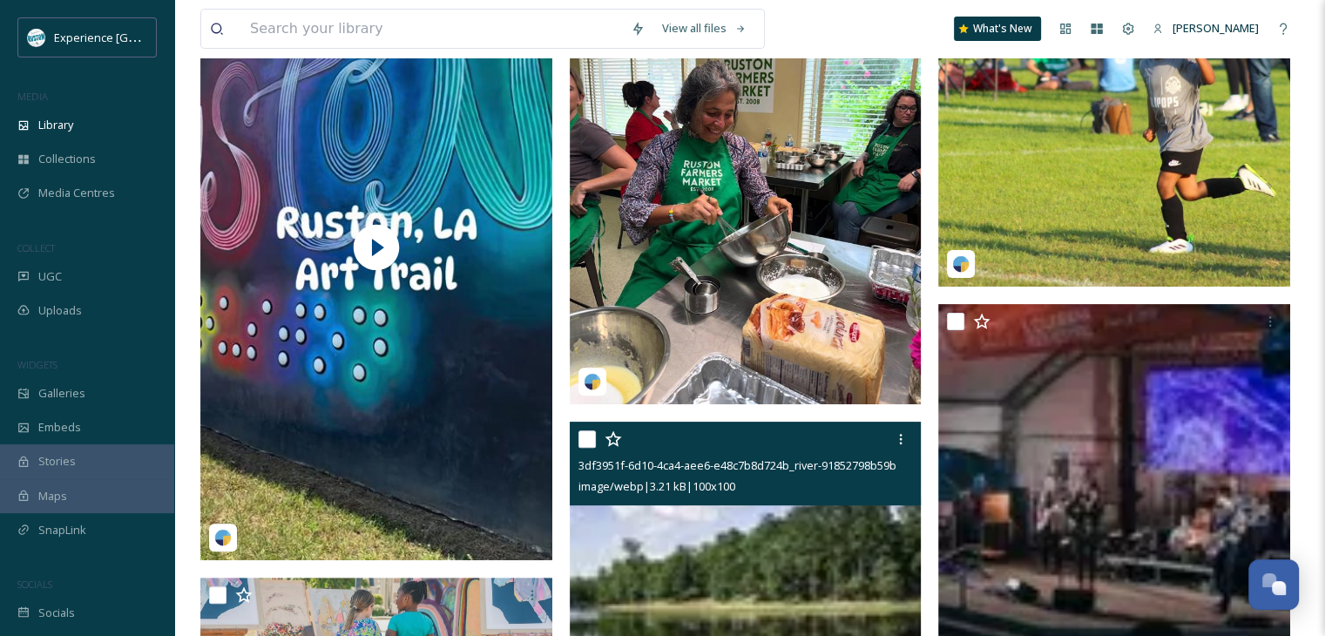
scroll to position [728, 0]
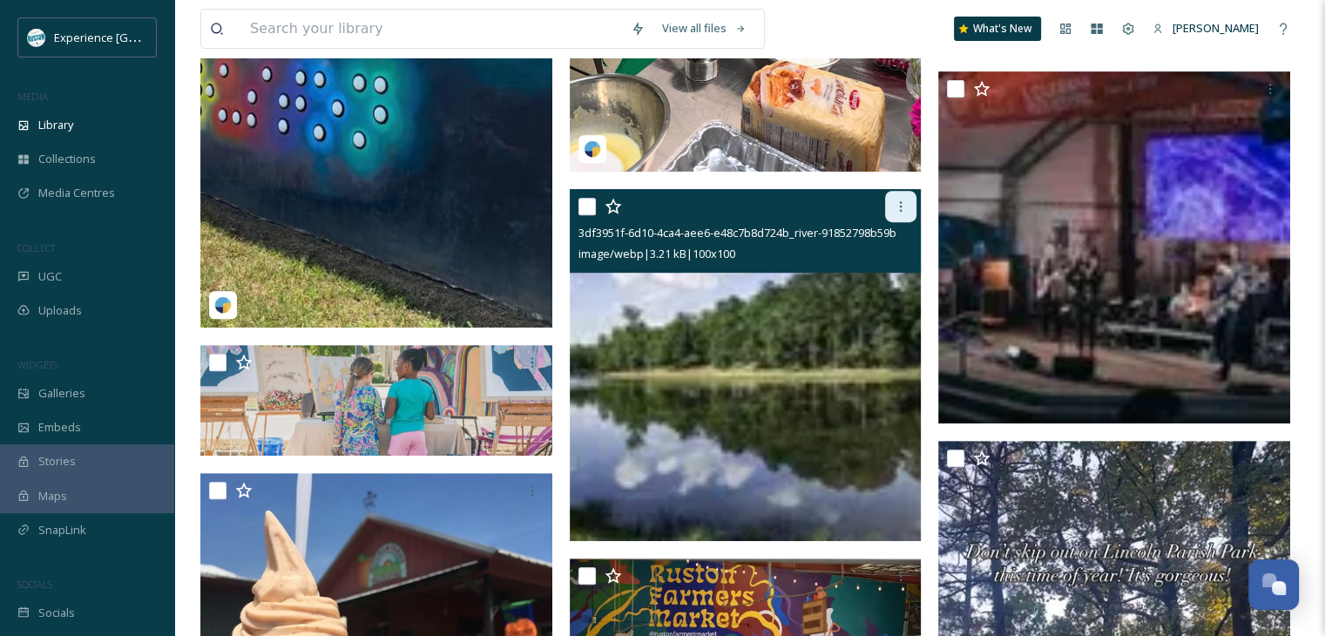
click at [901, 222] on div at bounding box center [900, 206] width 31 height 31
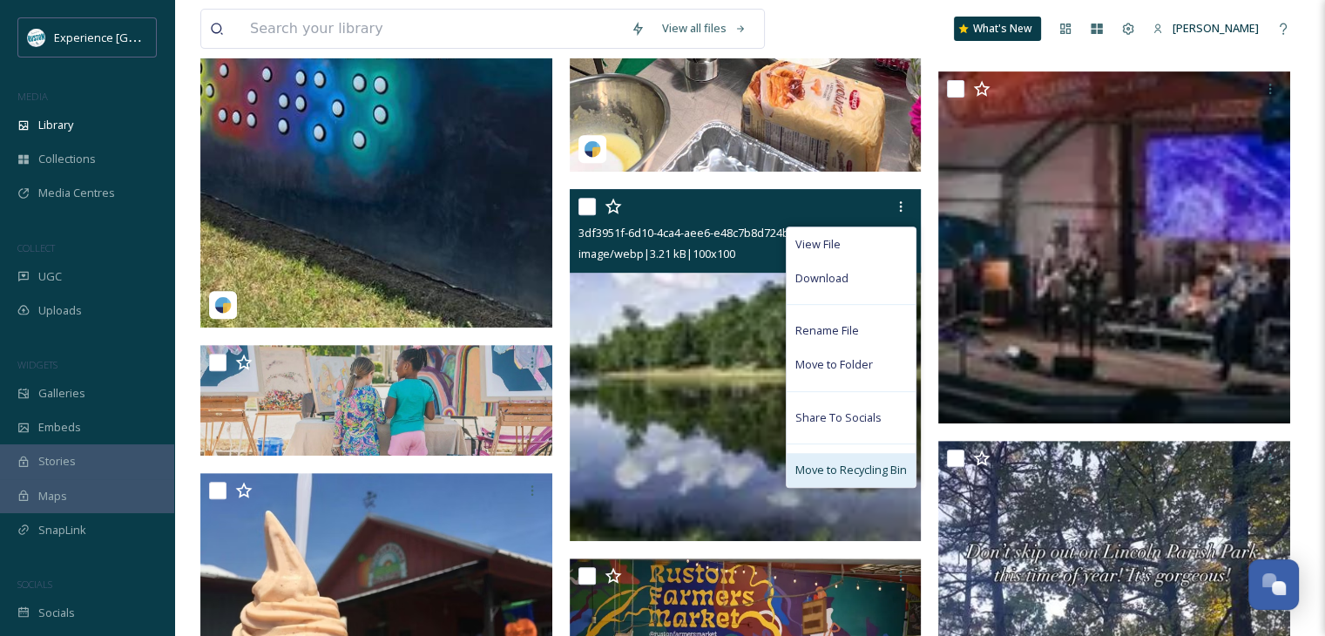
click at [873, 478] on span "Move to Recycling Bin" at bounding box center [851, 470] width 112 height 17
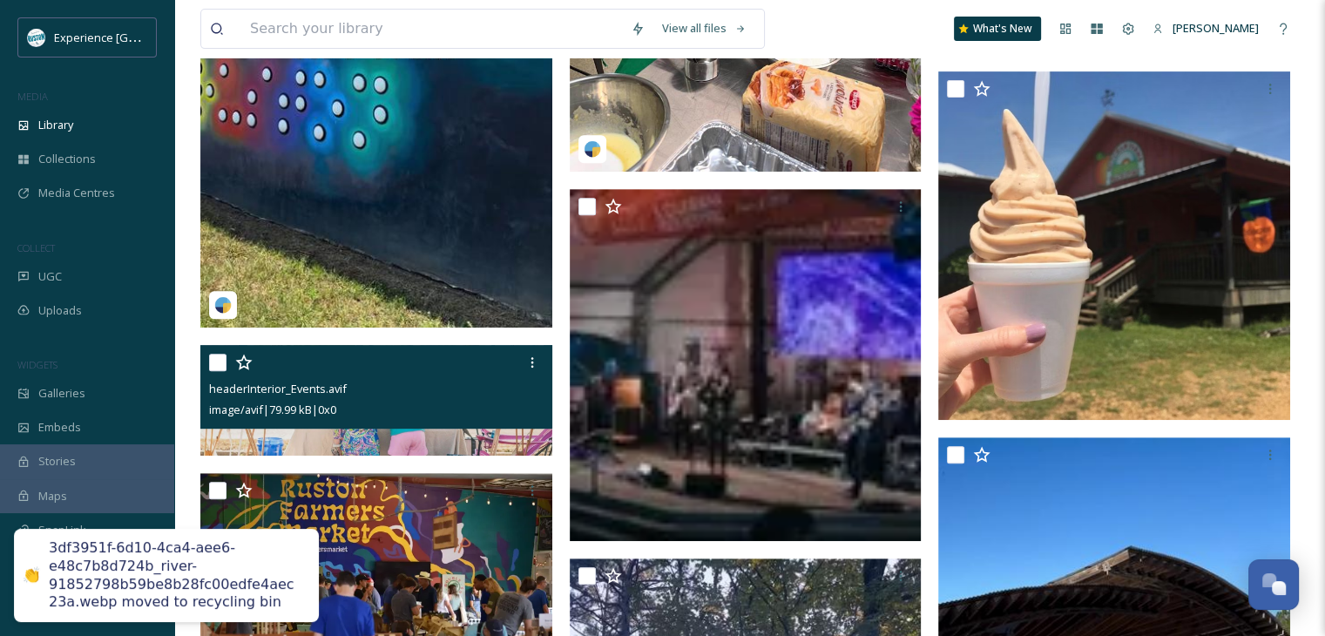
click at [224, 371] on input "checkbox" at bounding box center [217, 362] width 17 height 17
checkbox input "true"
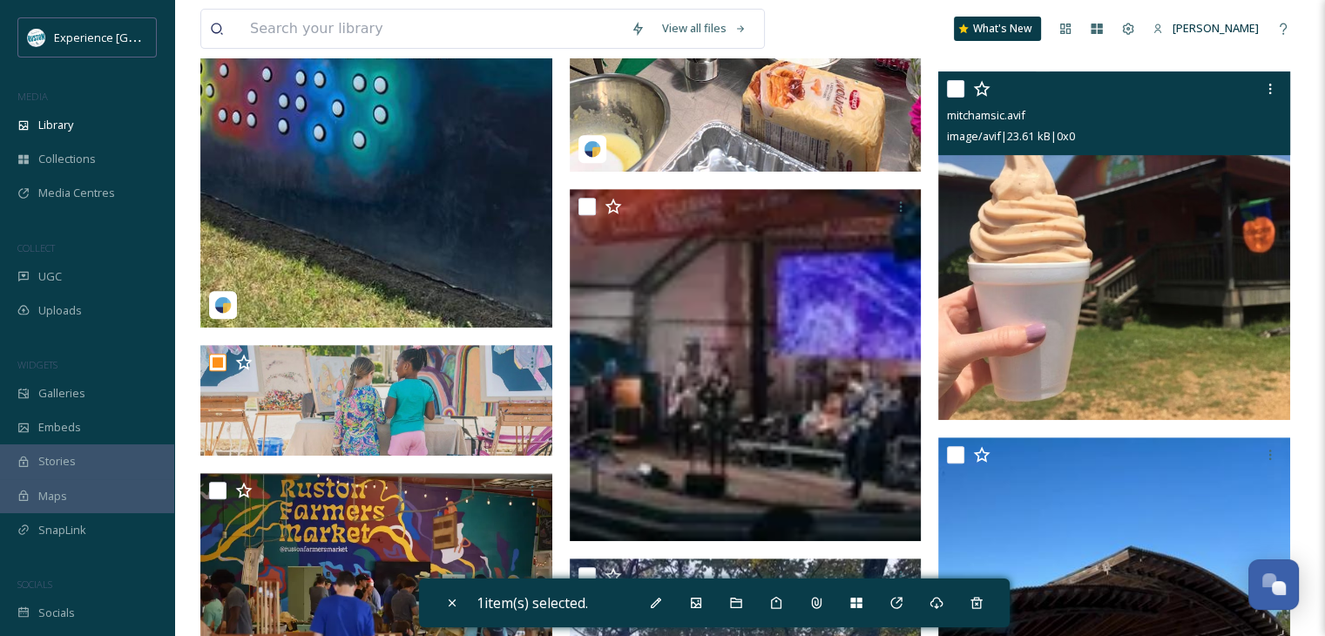
click at [956, 98] on input "checkbox" at bounding box center [955, 88] width 17 height 17
click at [1273, 96] on icon at bounding box center [1270, 89] width 14 height 14
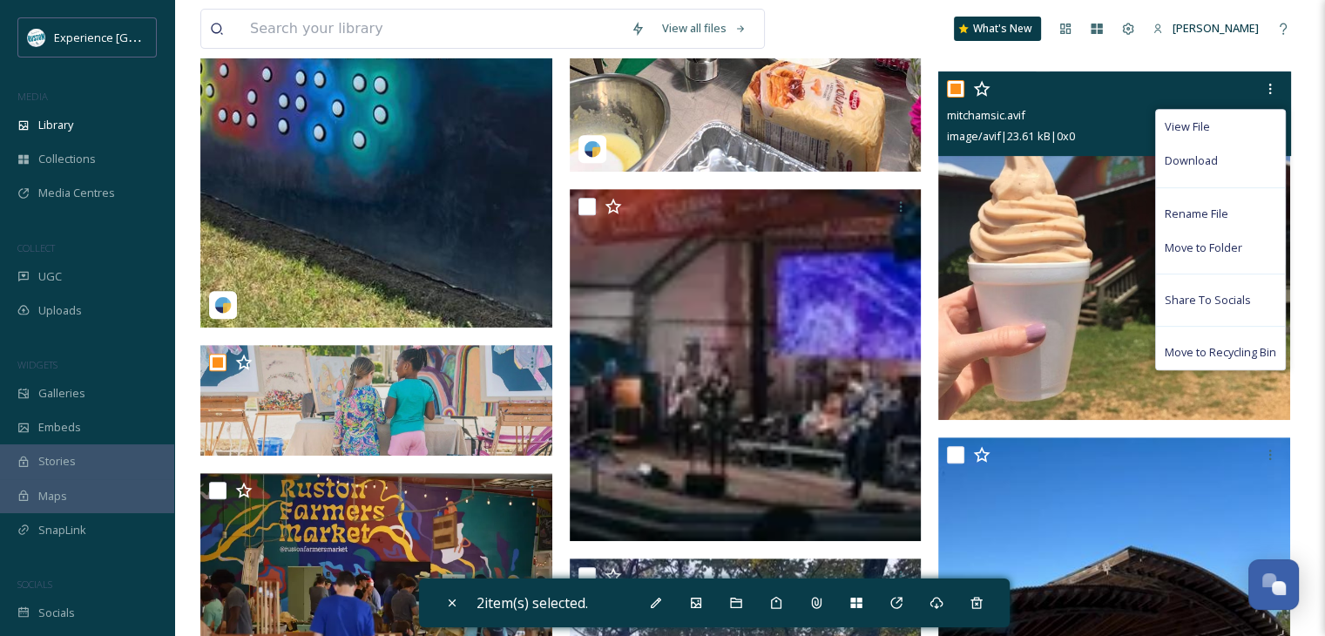
click at [955, 98] on input "checkbox" at bounding box center [955, 88] width 17 height 17
checkbox input "false"
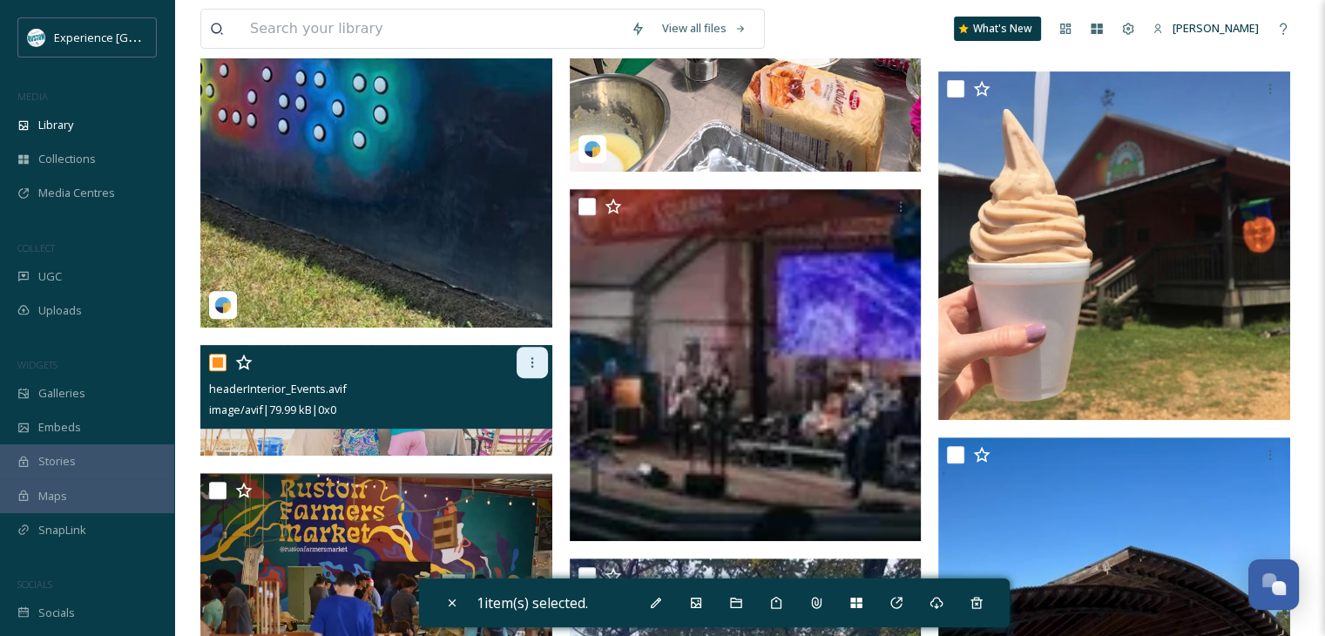
click at [526, 369] on icon at bounding box center [532, 362] width 14 height 14
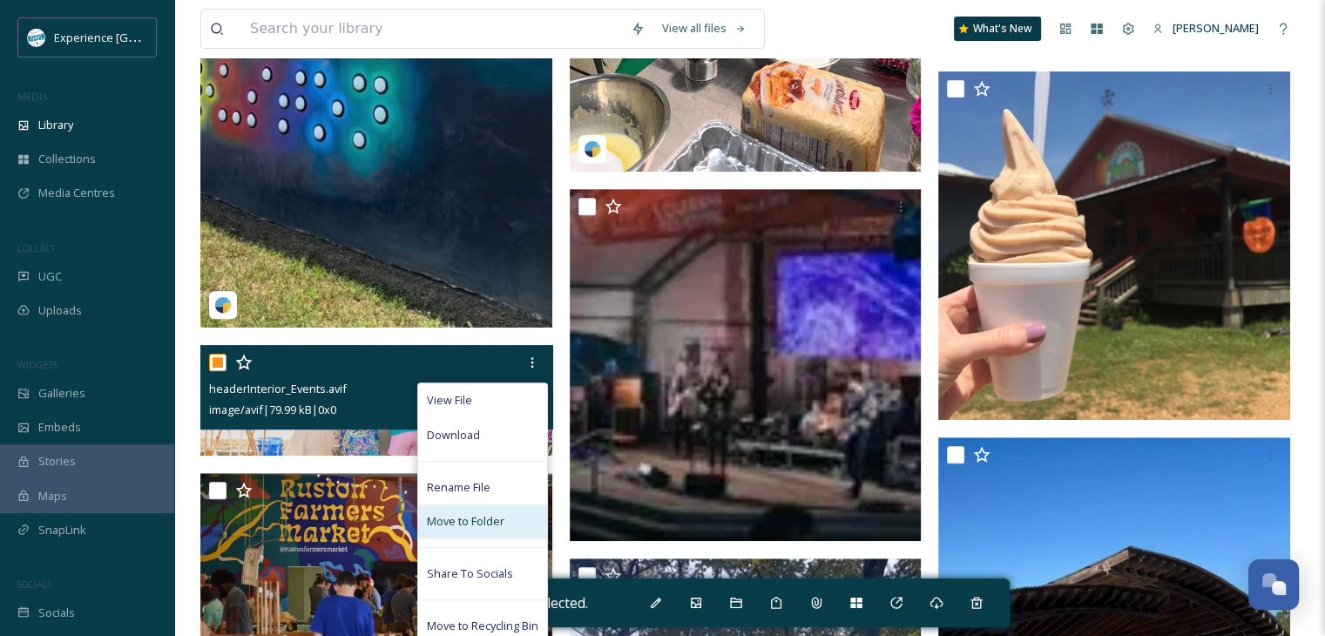
click at [477, 530] on span "Move to Folder" at bounding box center [466, 521] width 78 height 17
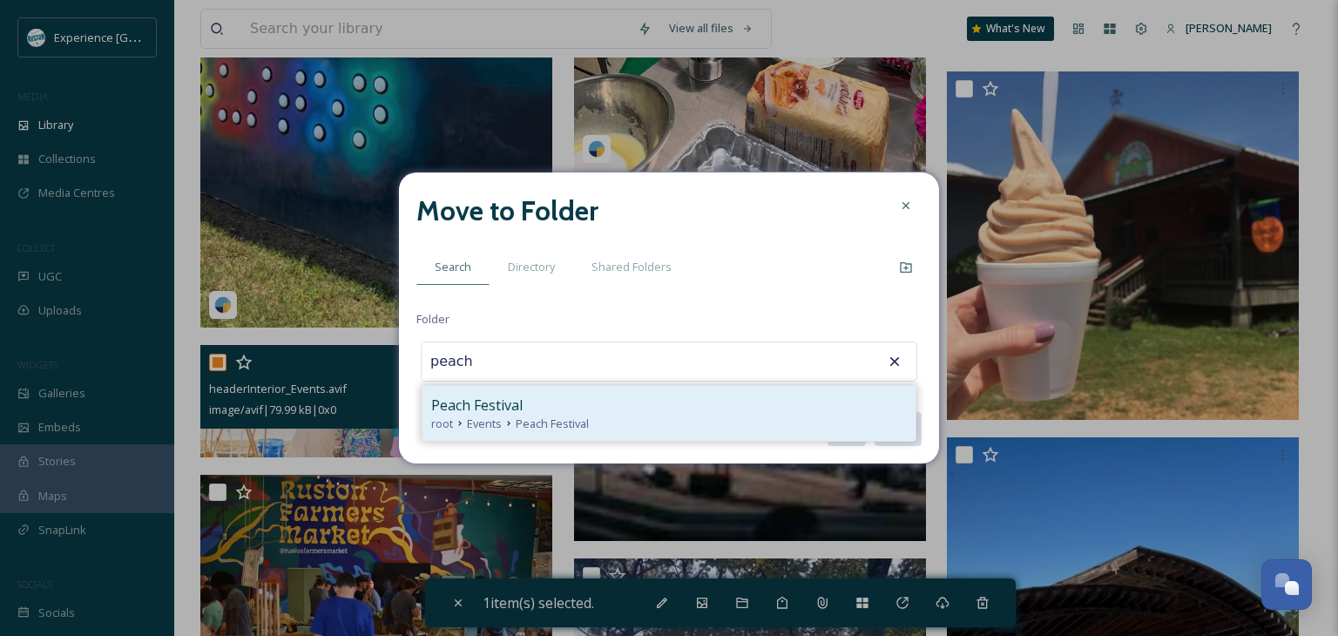
click at [551, 419] on span "Peach Festival" at bounding box center [552, 424] width 73 height 17
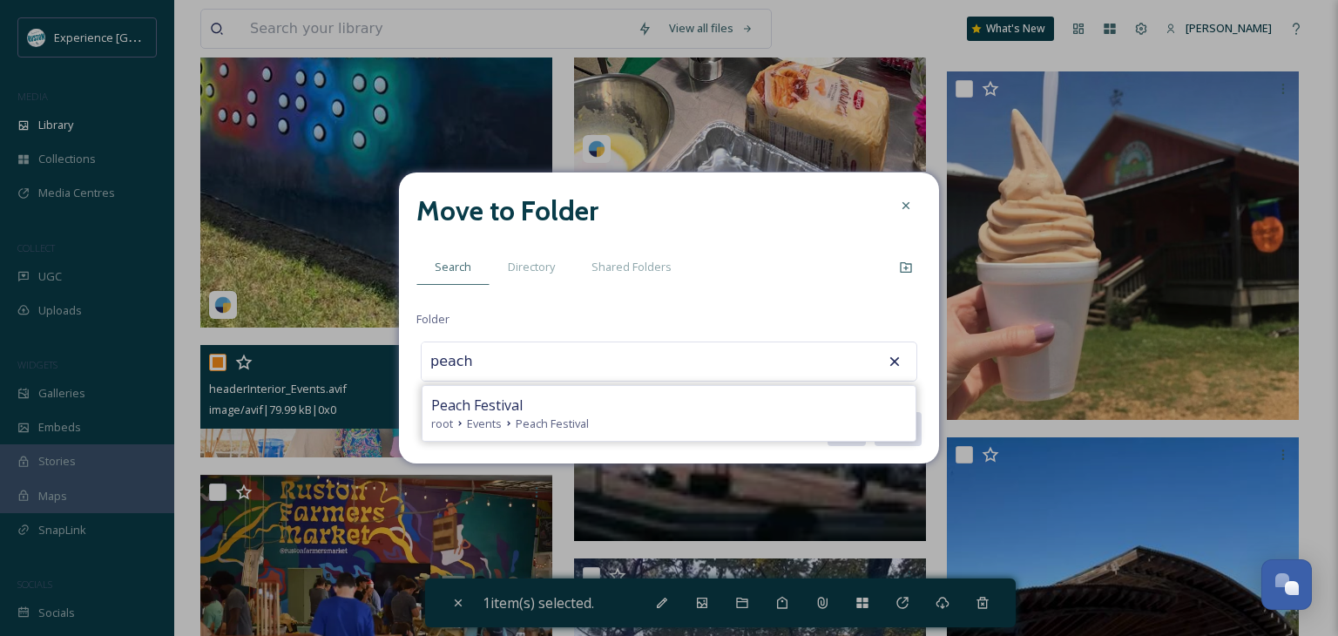
type input "Peach Festival"
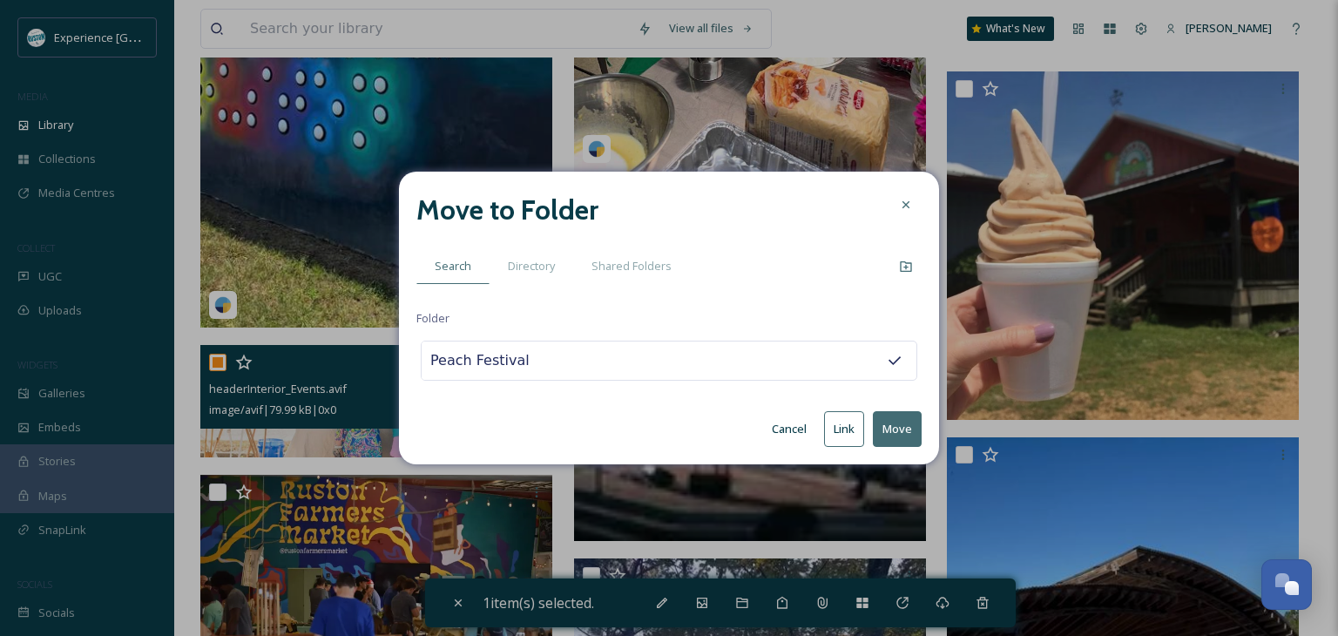
click at [903, 426] on button "Move" at bounding box center [897, 429] width 49 height 36
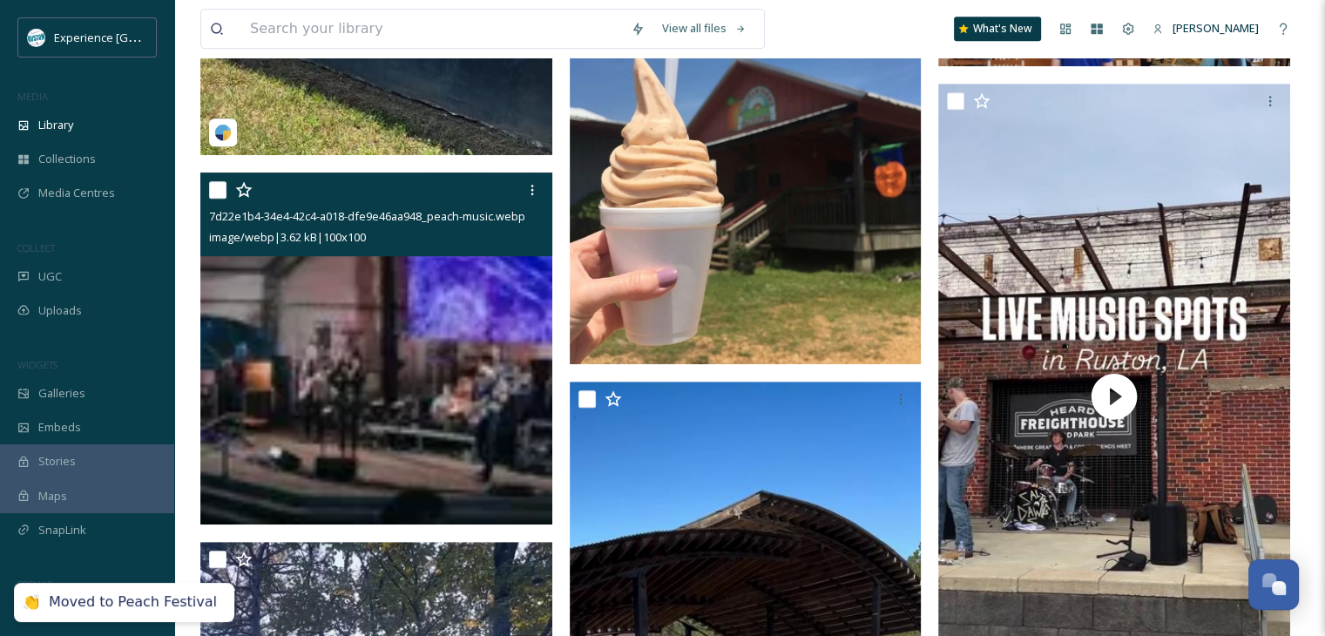
scroll to position [902, 0]
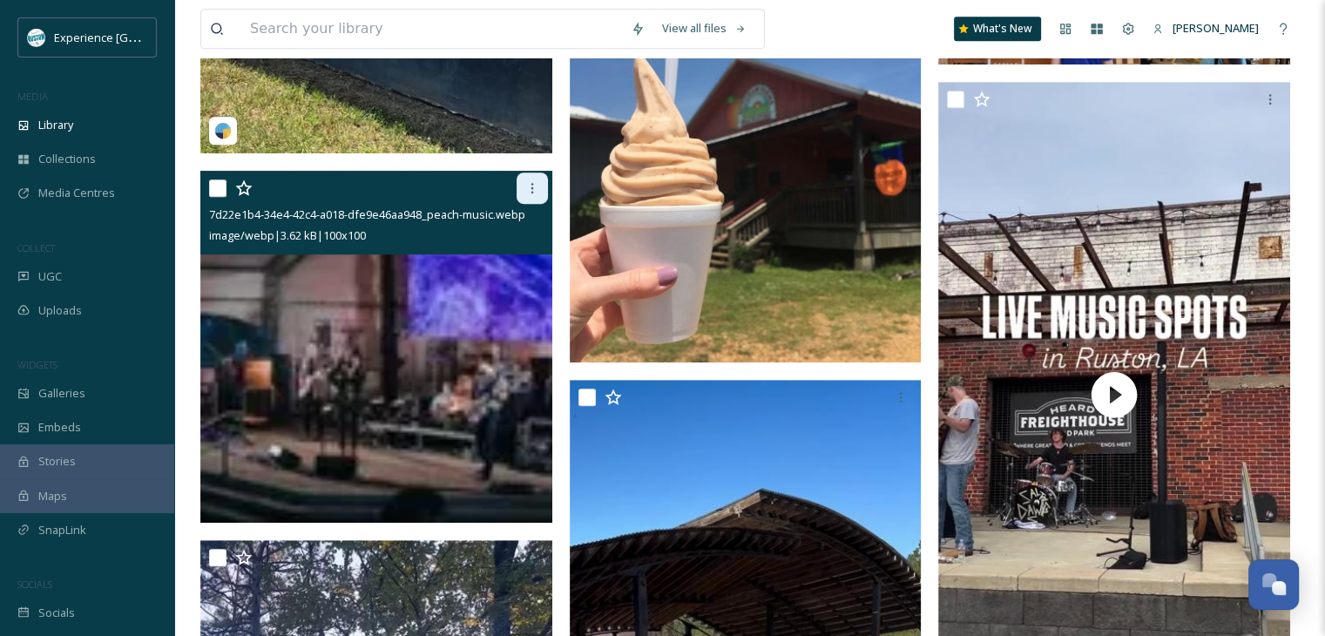
click at [536, 195] on icon at bounding box center [532, 188] width 14 height 14
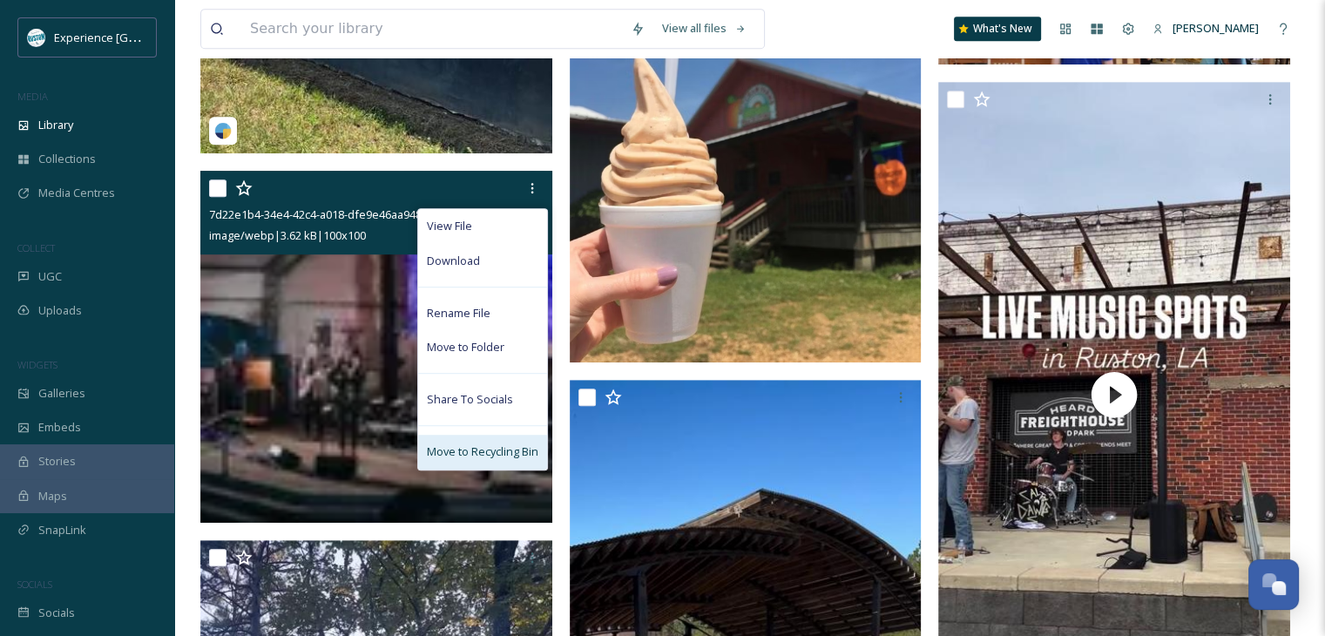
click at [484, 457] on span "Move to Recycling Bin" at bounding box center [483, 451] width 112 height 17
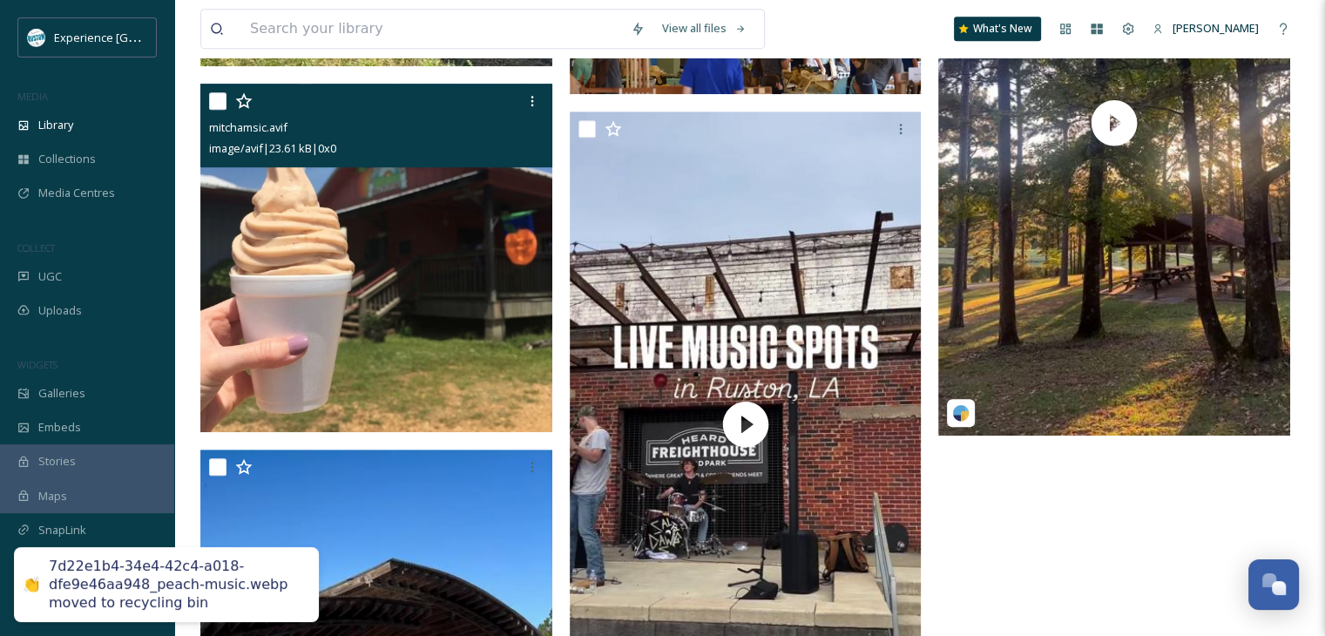
scroll to position [815, 0]
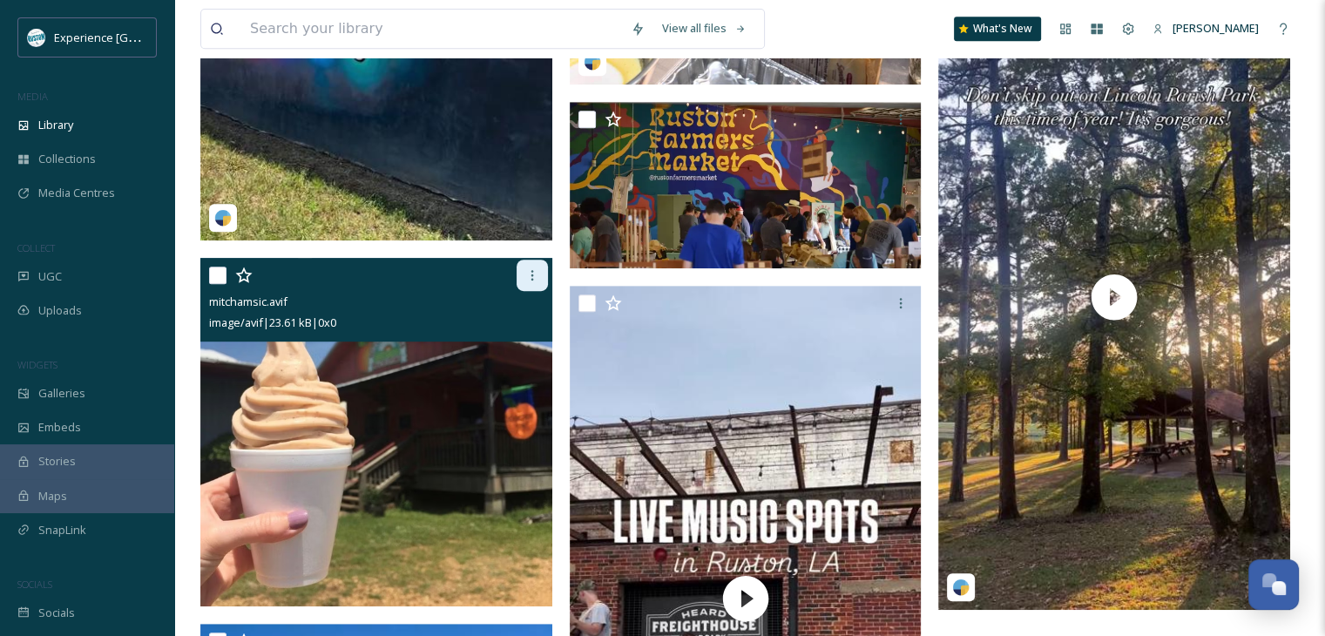
click at [528, 282] on icon at bounding box center [532, 275] width 14 height 14
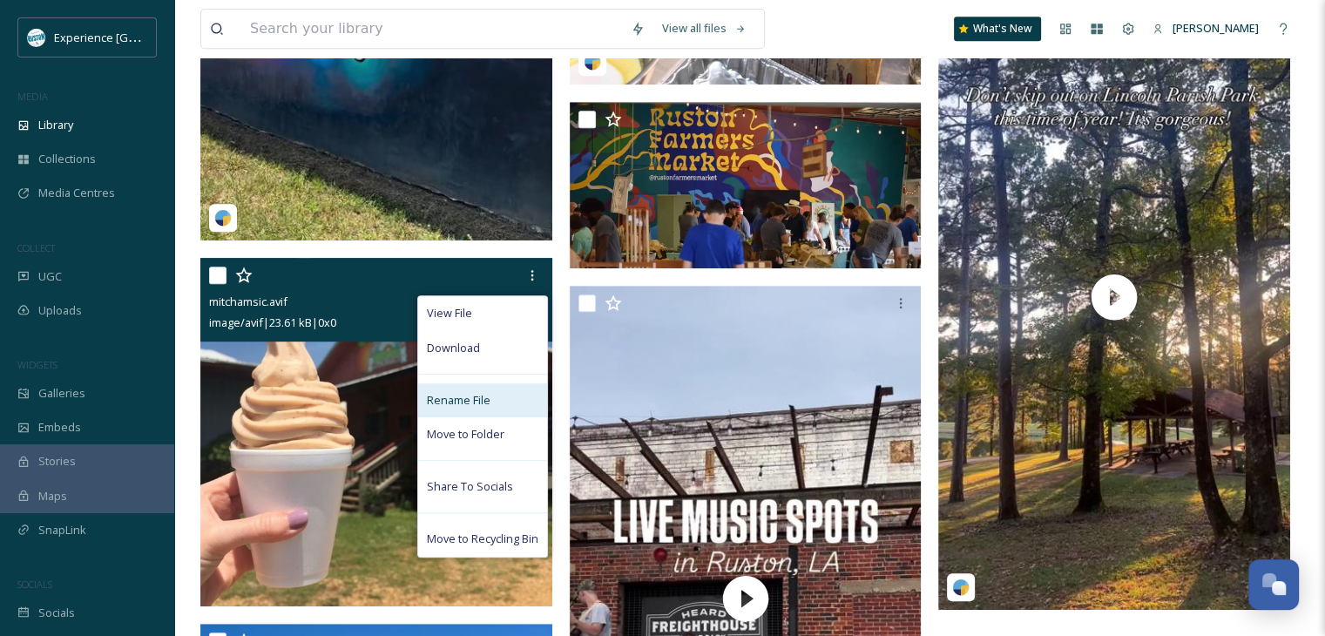
click at [483, 409] on span "Rename File" at bounding box center [459, 400] width 64 height 17
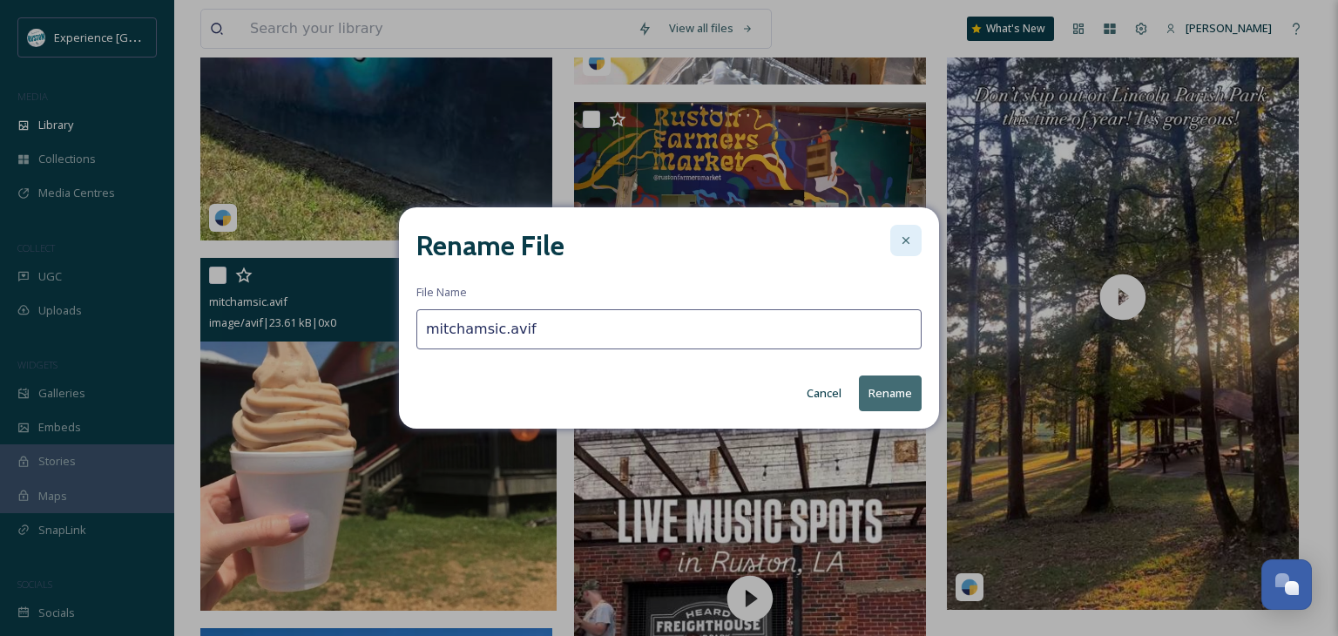
click at [904, 240] on icon at bounding box center [906, 241] width 14 height 14
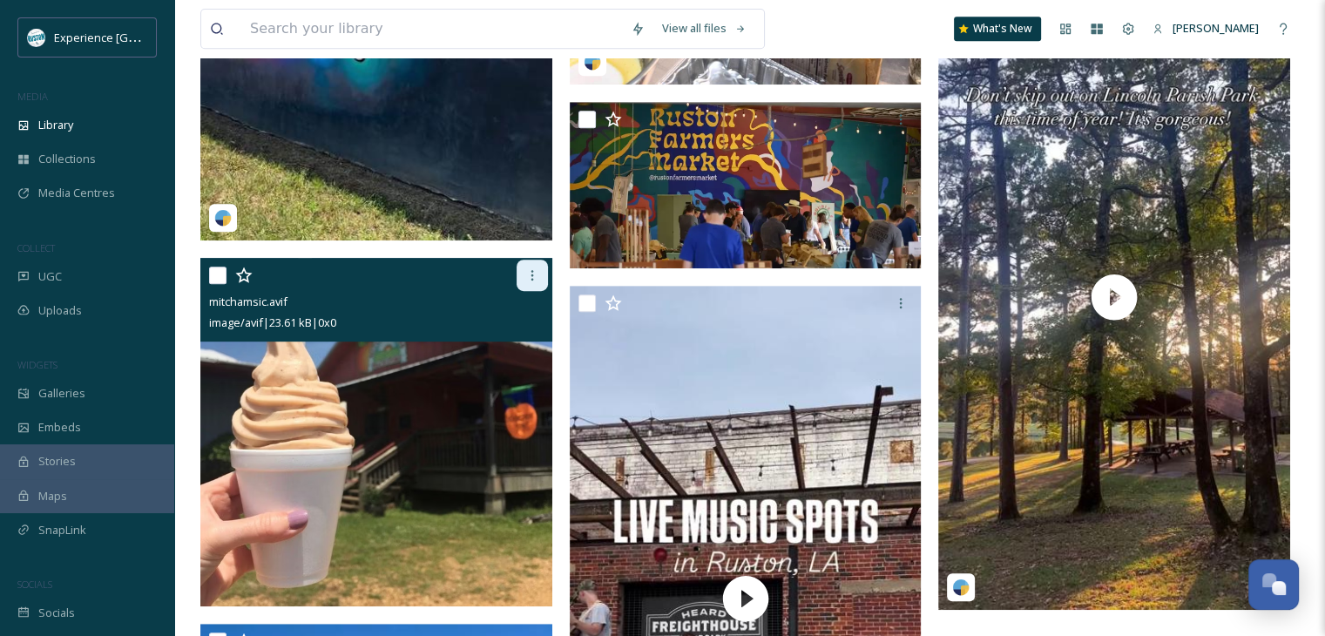
click at [524, 284] on div at bounding box center [532, 275] width 31 height 31
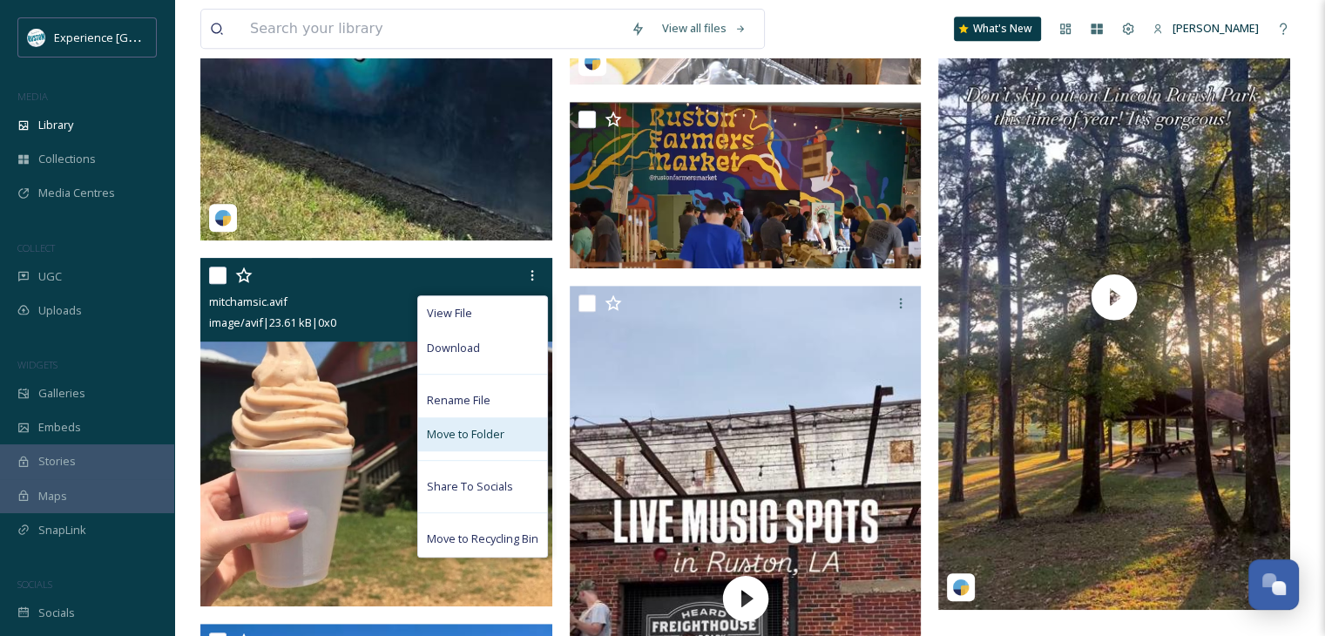
click at [476, 440] on span "Move to Folder" at bounding box center [466, 434] width 78 height 17
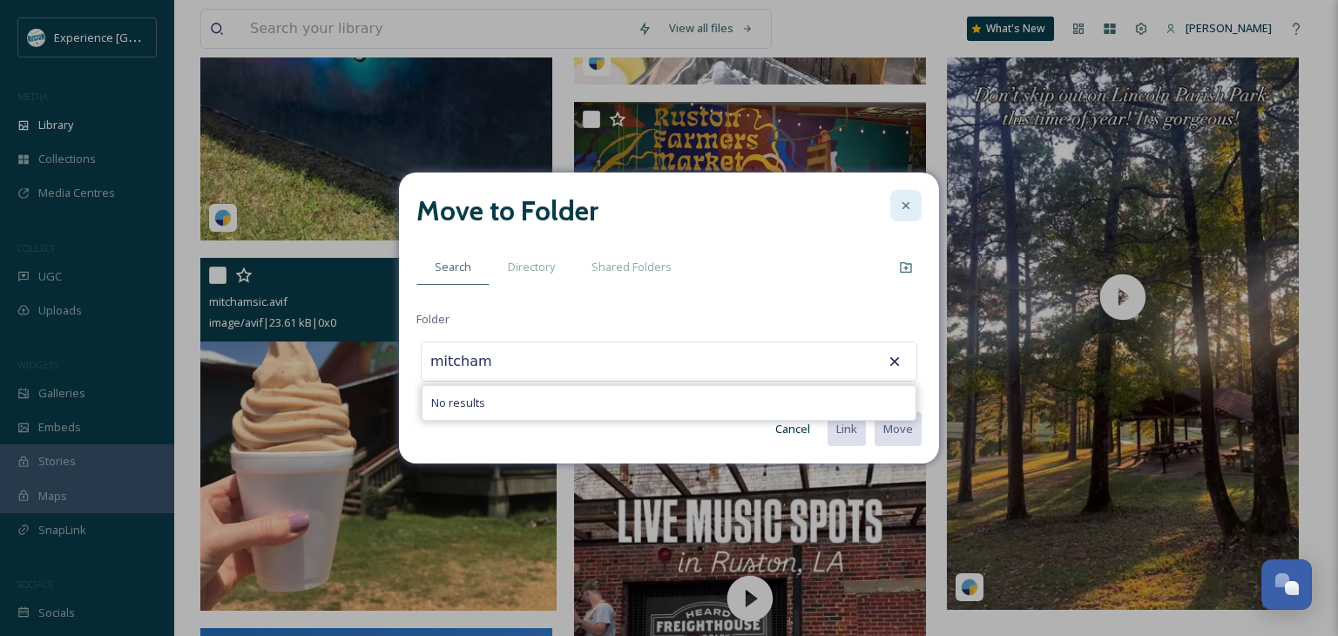
type input "mitcham"
click at [912, 210] on icon at bounding box center [906, 206] width 14 height 14
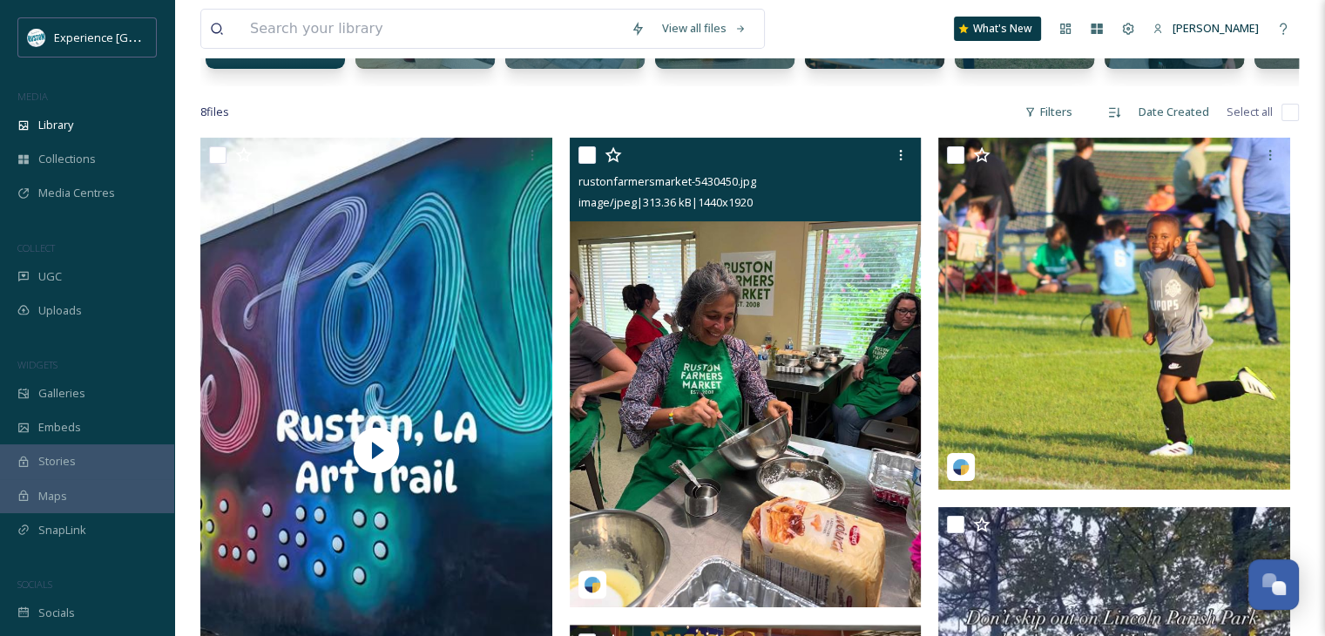
scroll to position [0, 0]
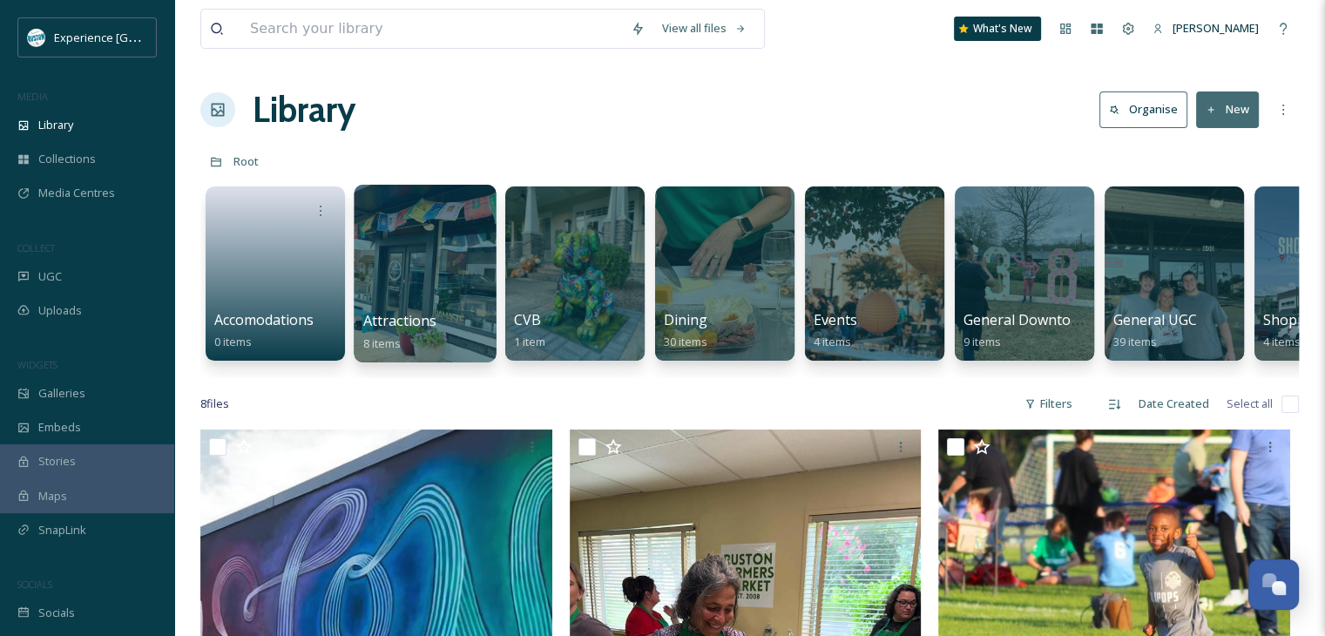
click at [430, 284] on div at bounding box center [425, 274] width 142 height 178
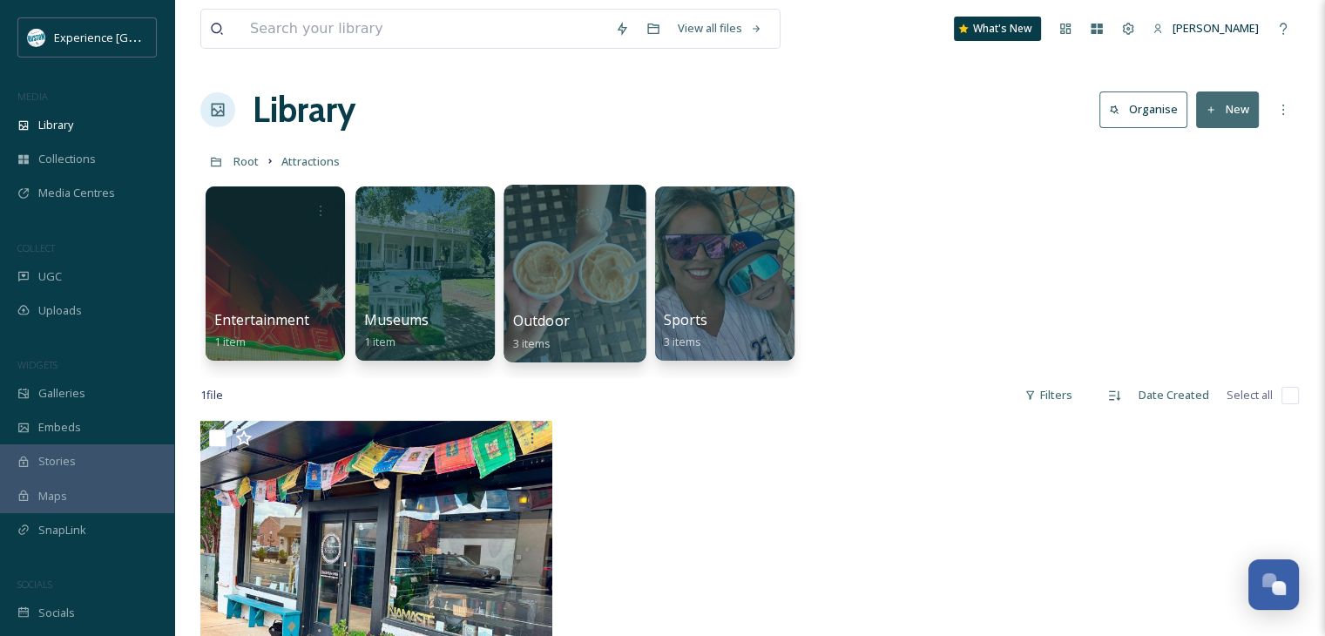
click at [582, 303] on div at bounding box center [575, 274] width 142 height 178
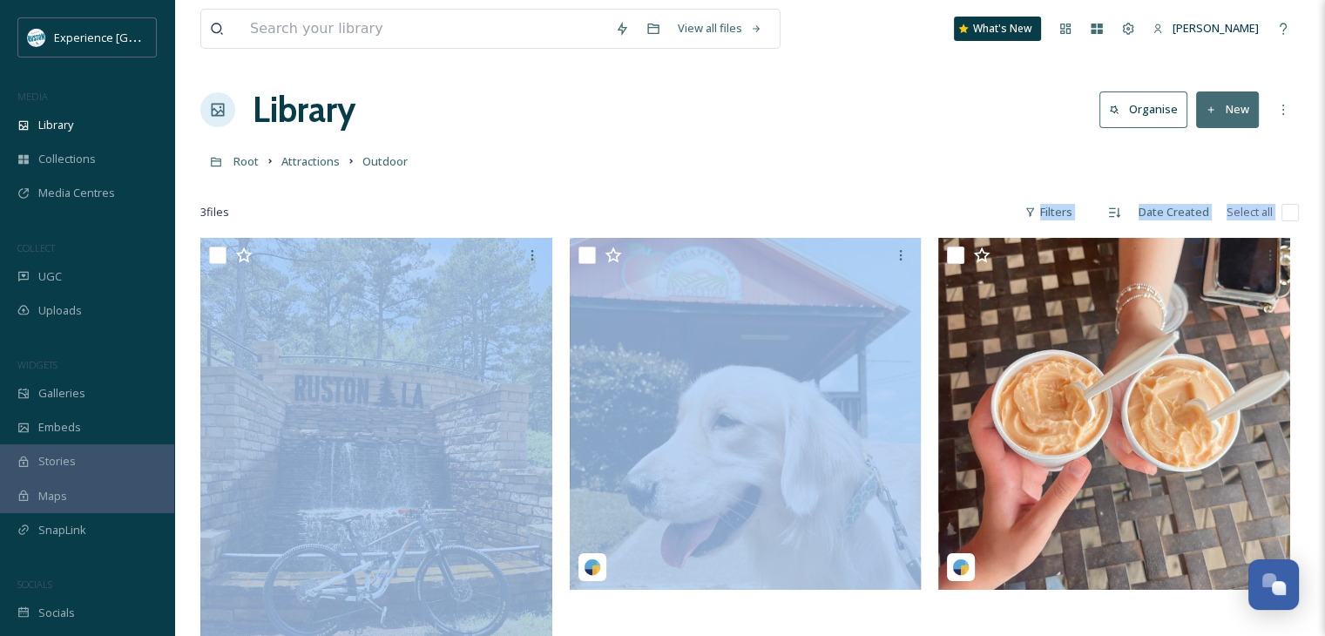
drag, startPoint x: 807, startPoint y: 175, endPoint x: 710, endPoint y: 234, distance: 113.4
click at [709, 234] on div "View all files What's New [PERSON_NAME] Library Organise New Root Attractions O…" at bounding box center [749, 437] width 1151 height 874
click at [1209, 117] on button "New" at bounding box center [1227, 109] width 63 height 36
click at [1209, 211] on span "Folder" at bounding box center [1207, 218] width 33 height 17
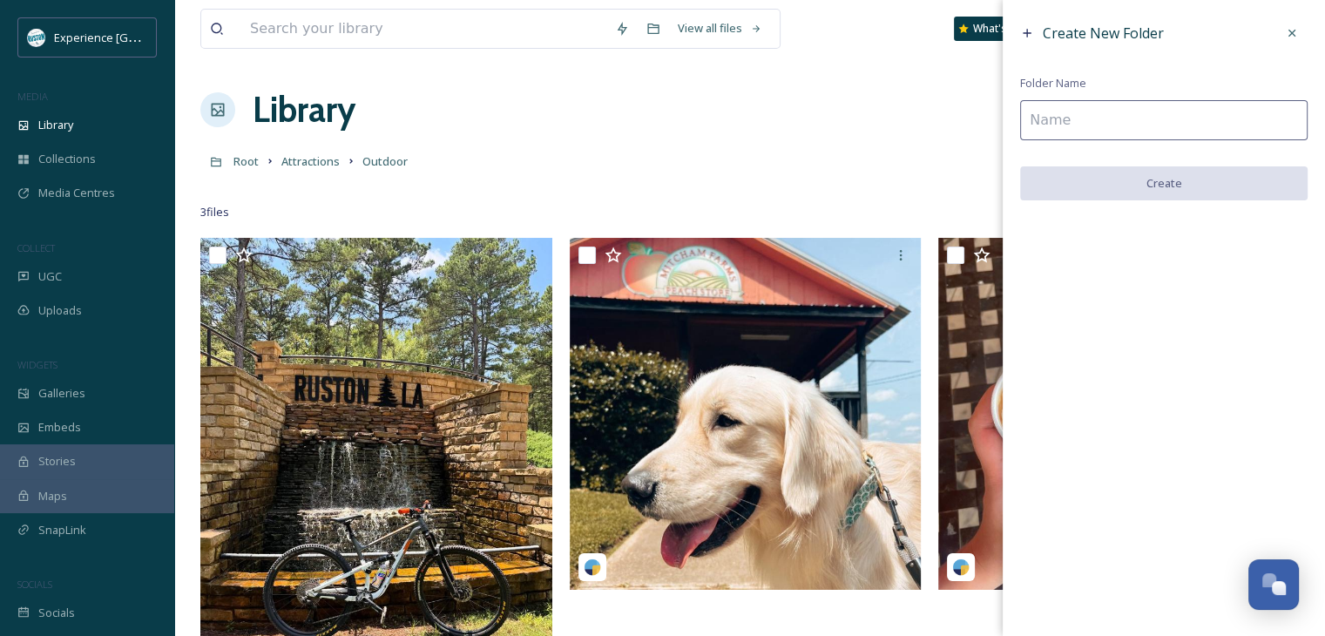
click at [1119, 105] on input at bounding box center [1164, 120] width 288 height 40
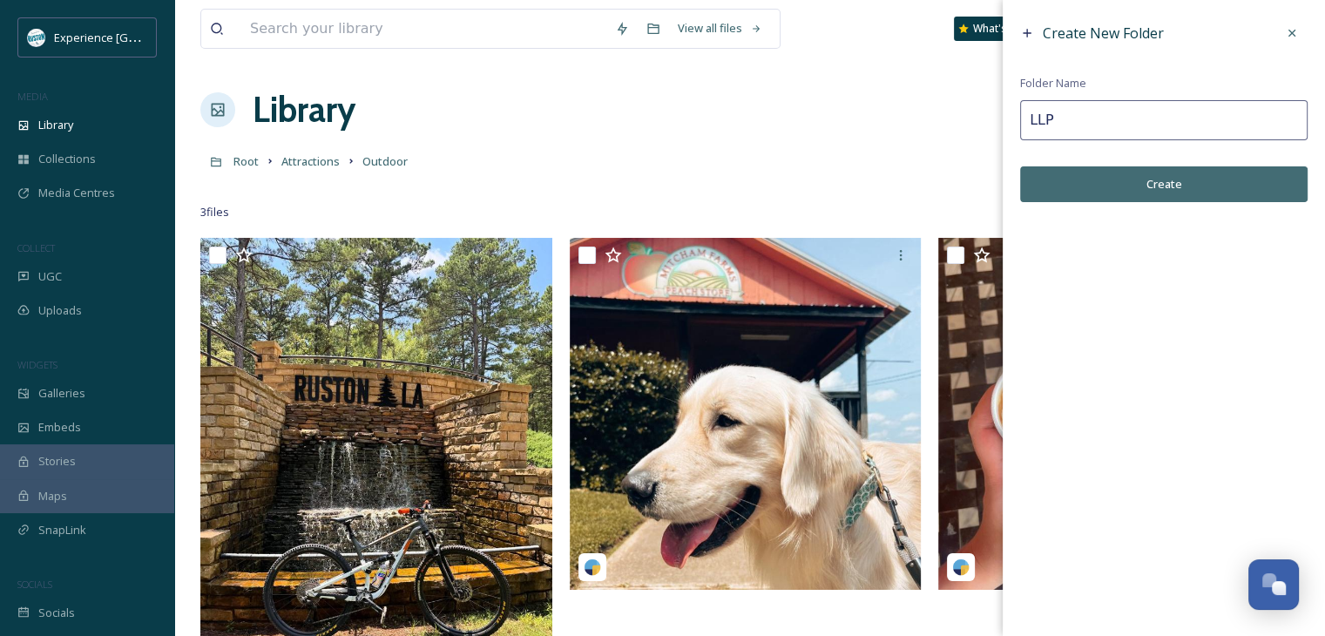
type input "LLP"
click at [1127, 177] on button "Create" at bounding box center [1164, 184] width 288 height 36
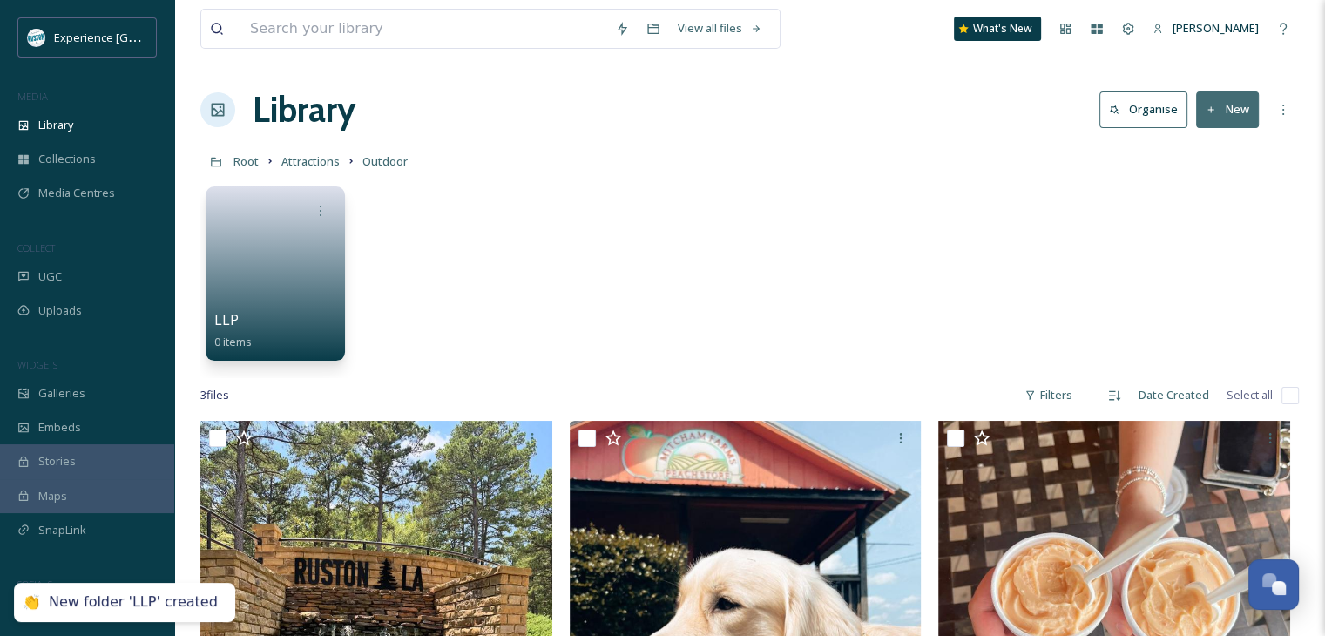
click at [1235, 104] on button "New" at bounding box center [1227, 109] width 63 height 36
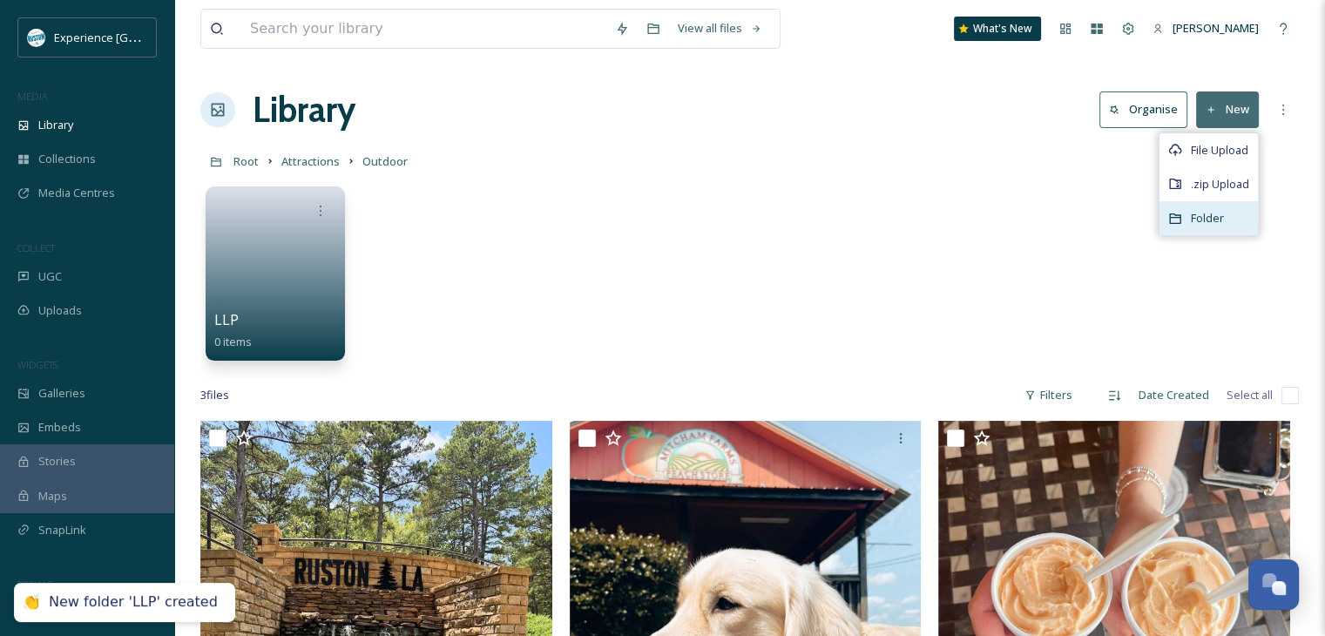
click at [1195, 220] on span "Folder" at bounding box center [1207, 218] width 33 height 17
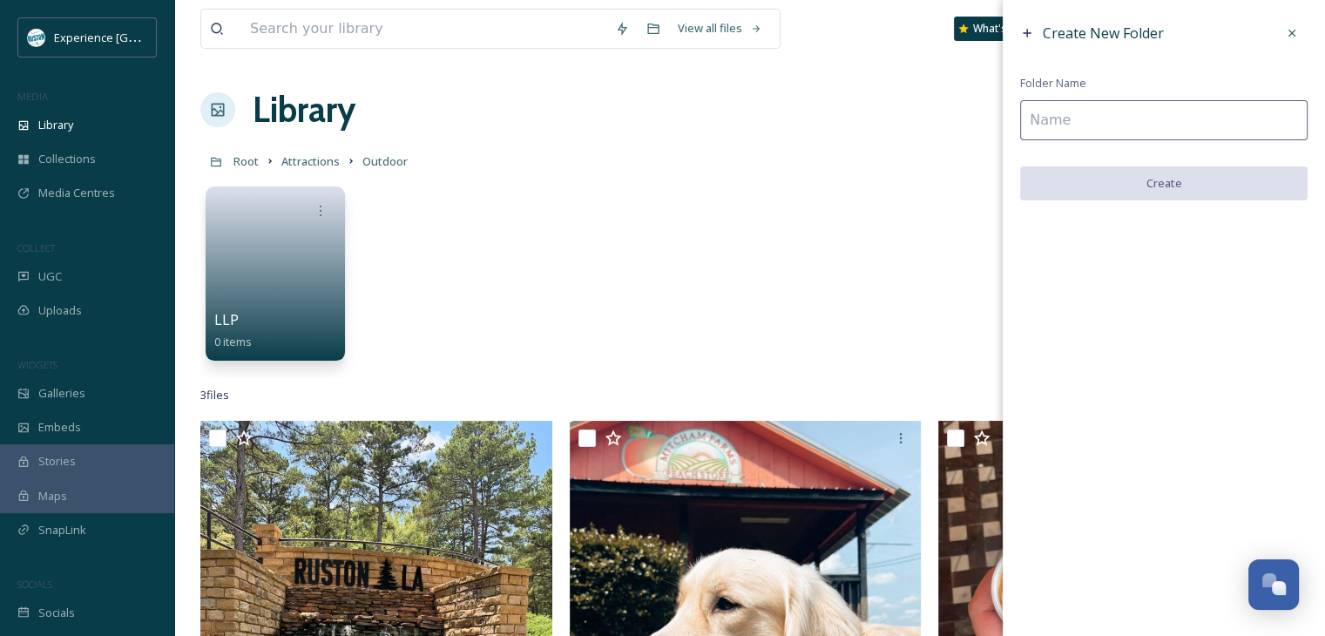
click at [1039, 118] on input at bounding box center [1164, 120] width 288 height 40
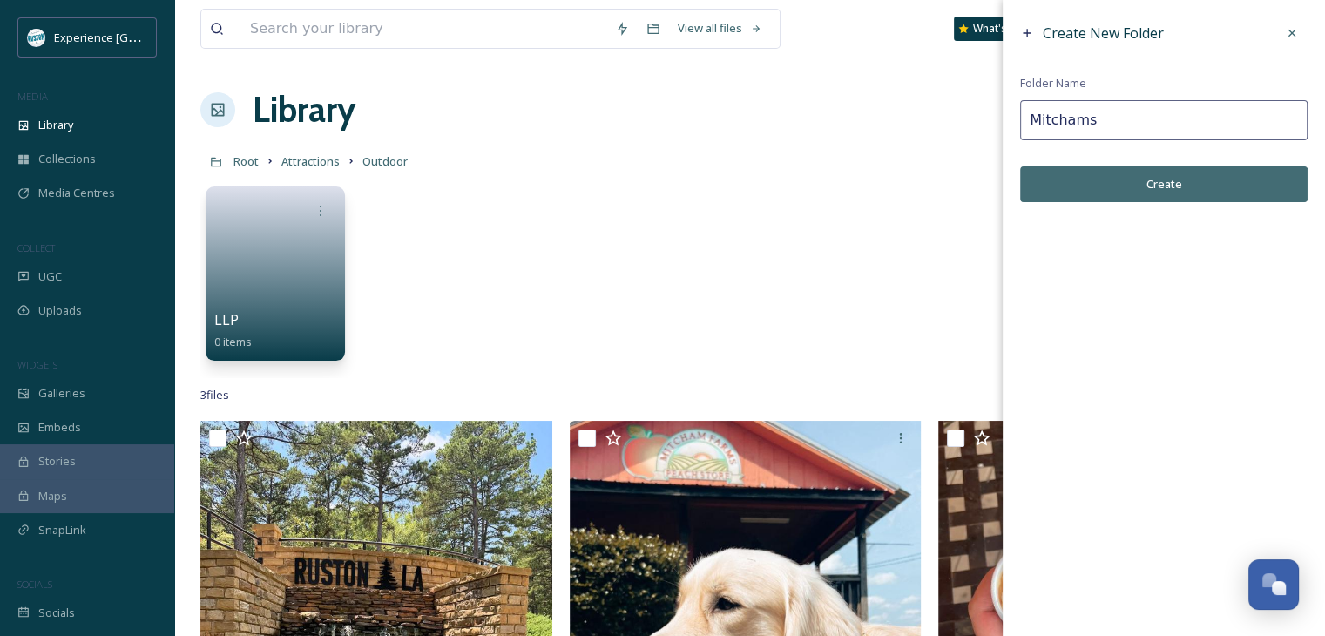
type input "Mitchams"
click at [1110, 185] on button "Create" at bounding box center [1164, 184] width 288 height 36
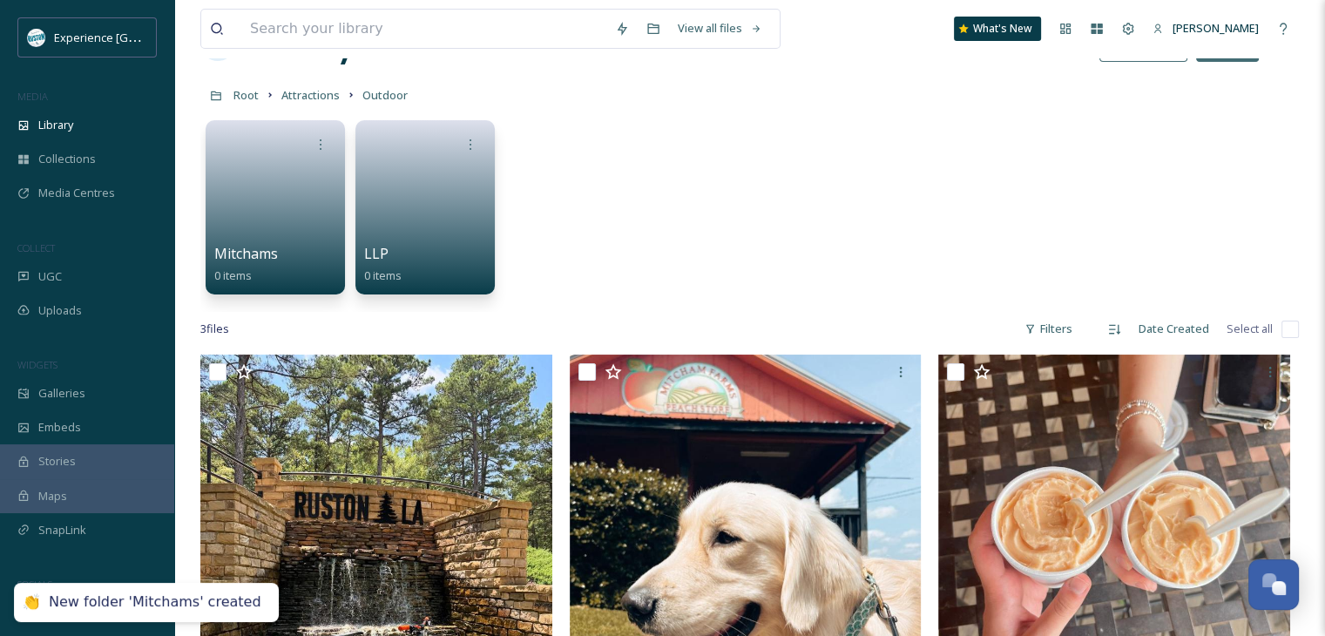
scroll to position [174, 0]
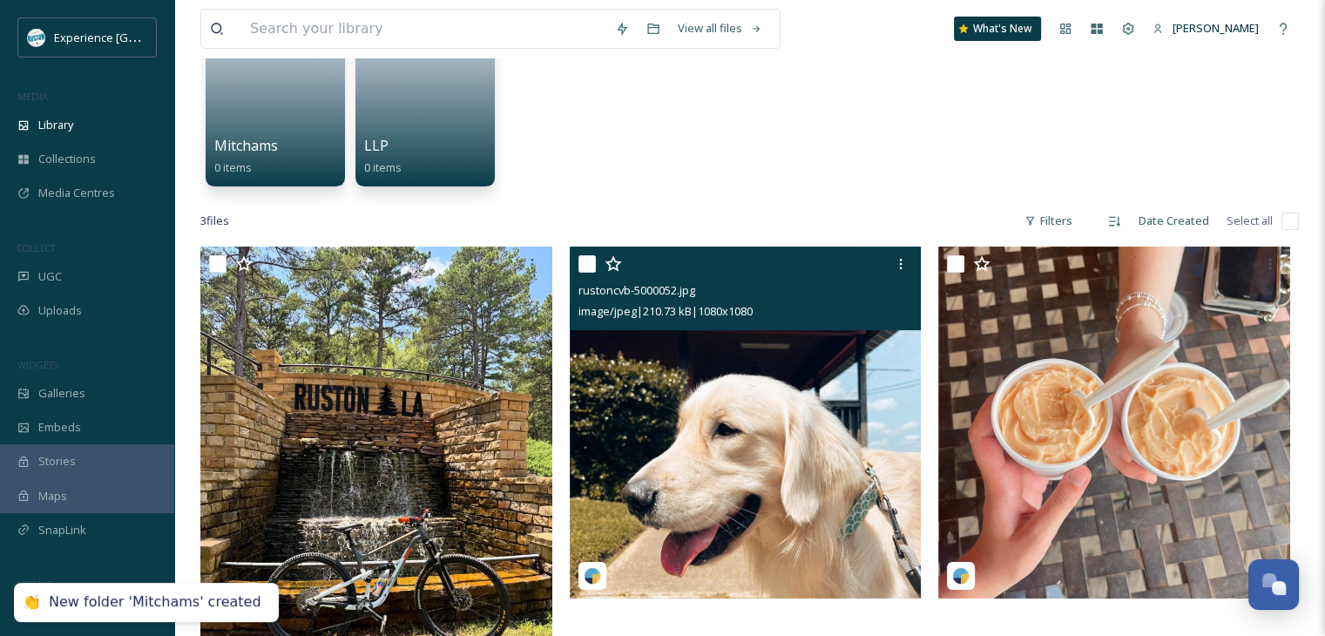
click at [583, 262] on input "checkbox" at bounding box center [587, 263] width 17 height 17
checkbox input "true"
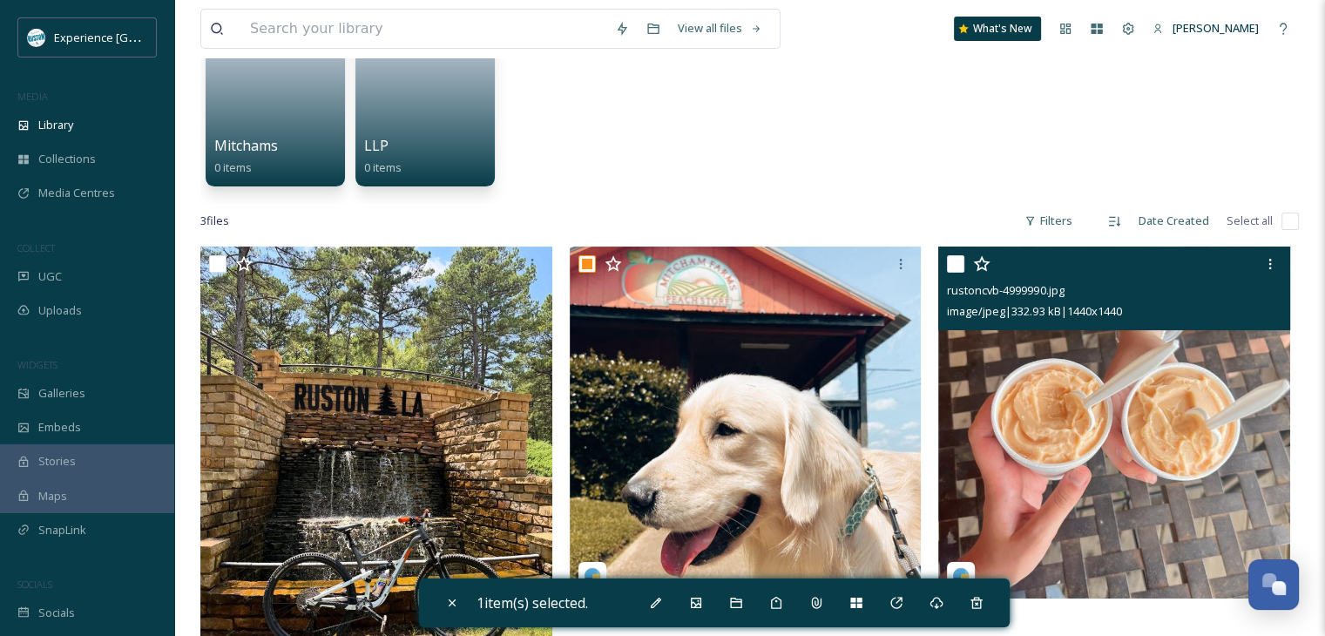
click at [946, 260] on div "rustoncvb-4999990.jpg image/jpeg | 332.93 kB | 1440 x 1440" at bounding box center [1114, 289] width 352 height 84
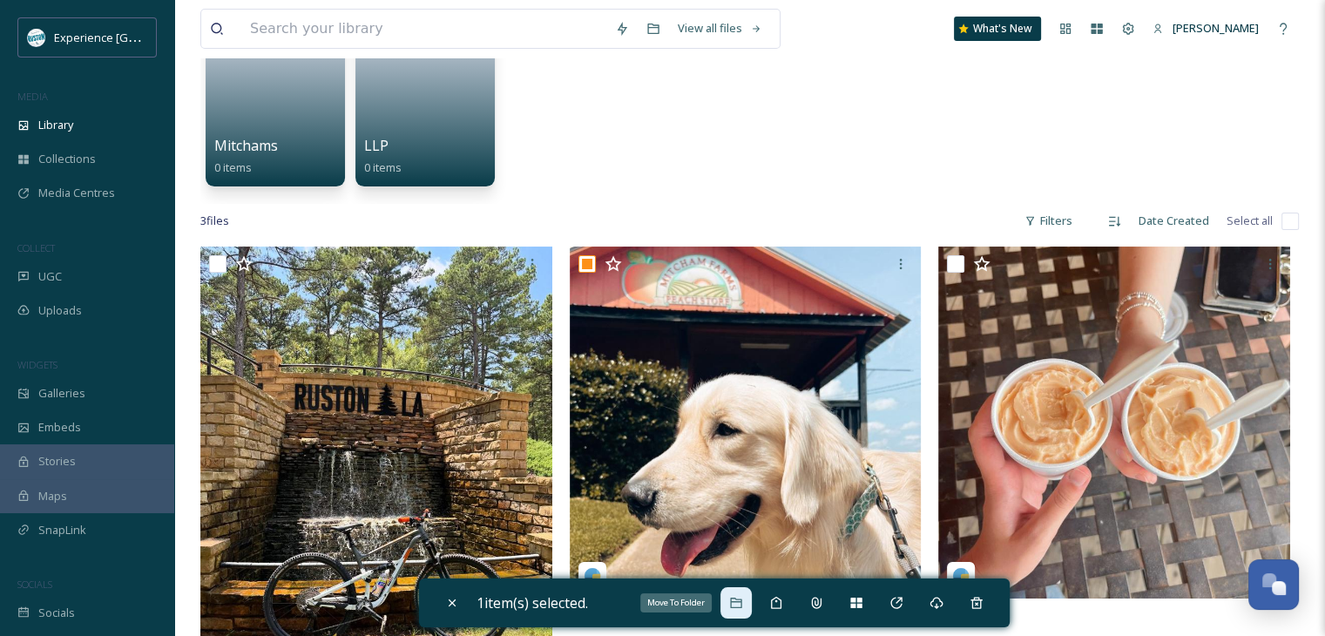
click at [730, 599] on div "Move To Folder" at bounding box center [736, 602] width 31 height 31
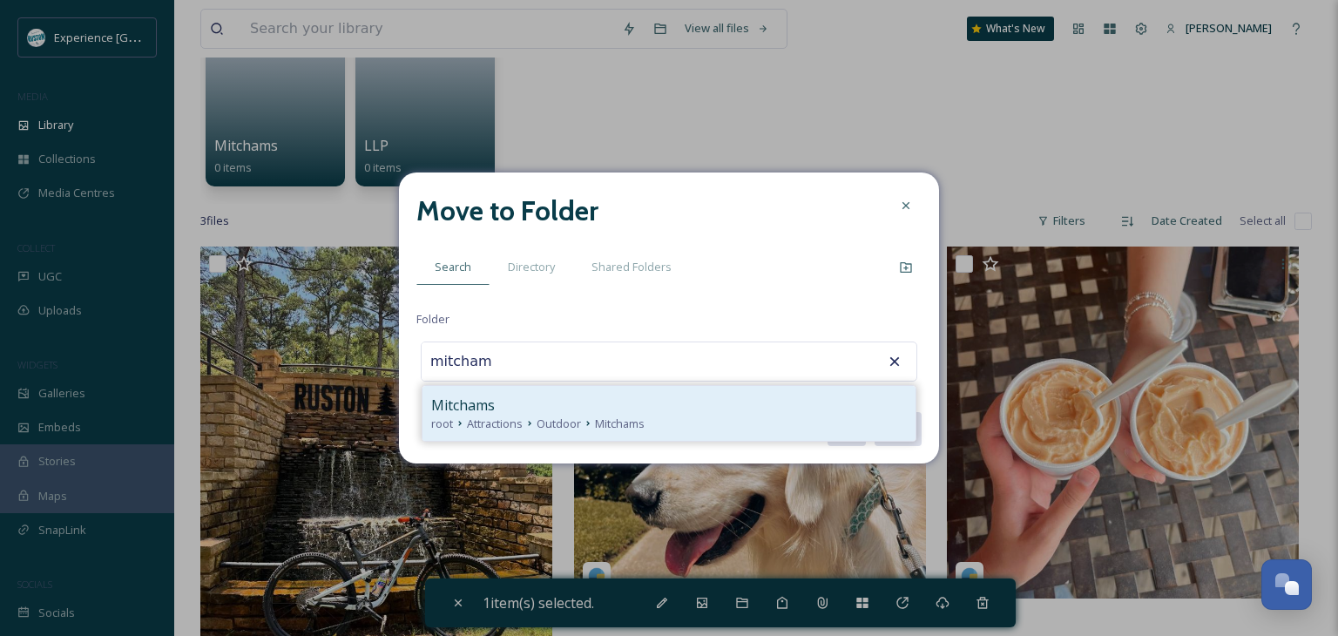
click at [703, 401] on div "Mitchams" at bounding box center [669, 405] width 476 height 21
type input "Mitchams"
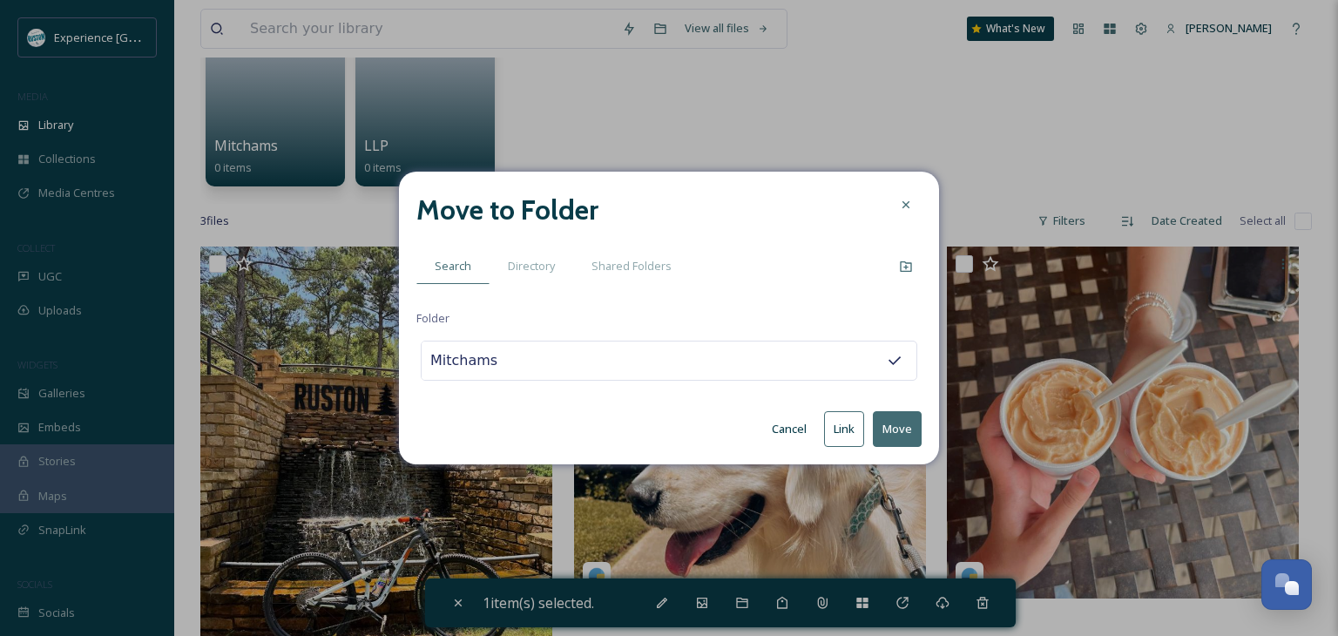
click at [892, 426] on button "Move" at bounding box center [897, 429] width 49 height 36
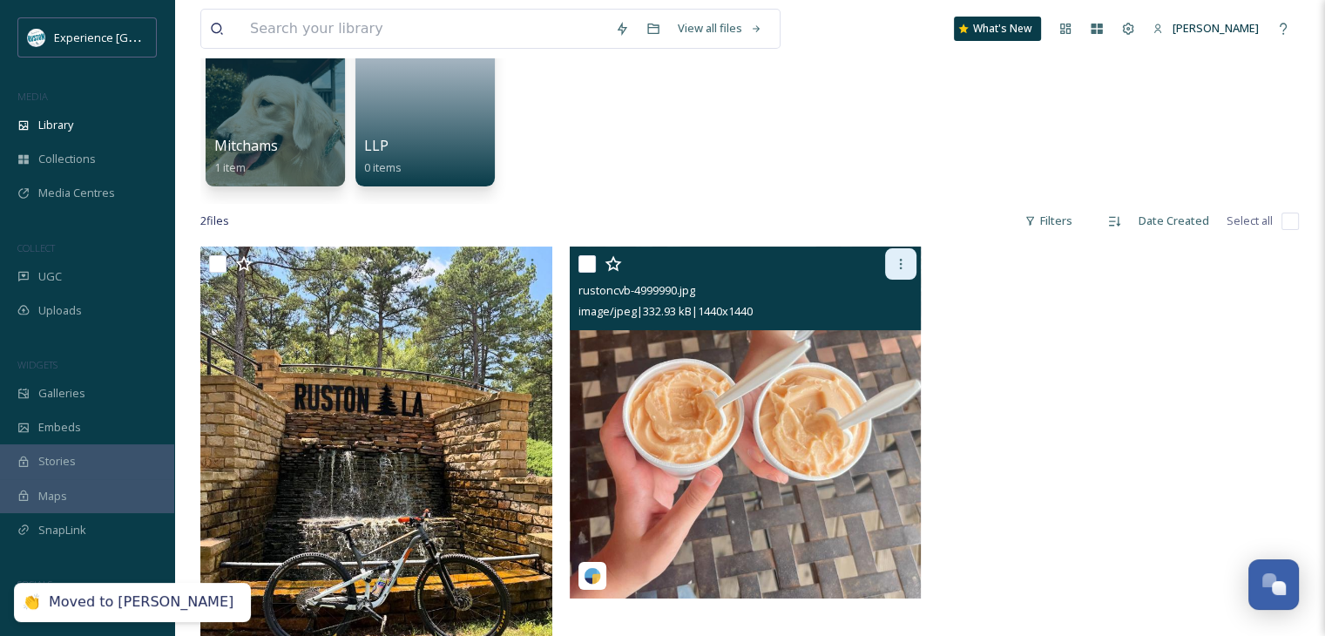
click at [902, 260] on icon at bounding box center [901, 264] width 3 height 10
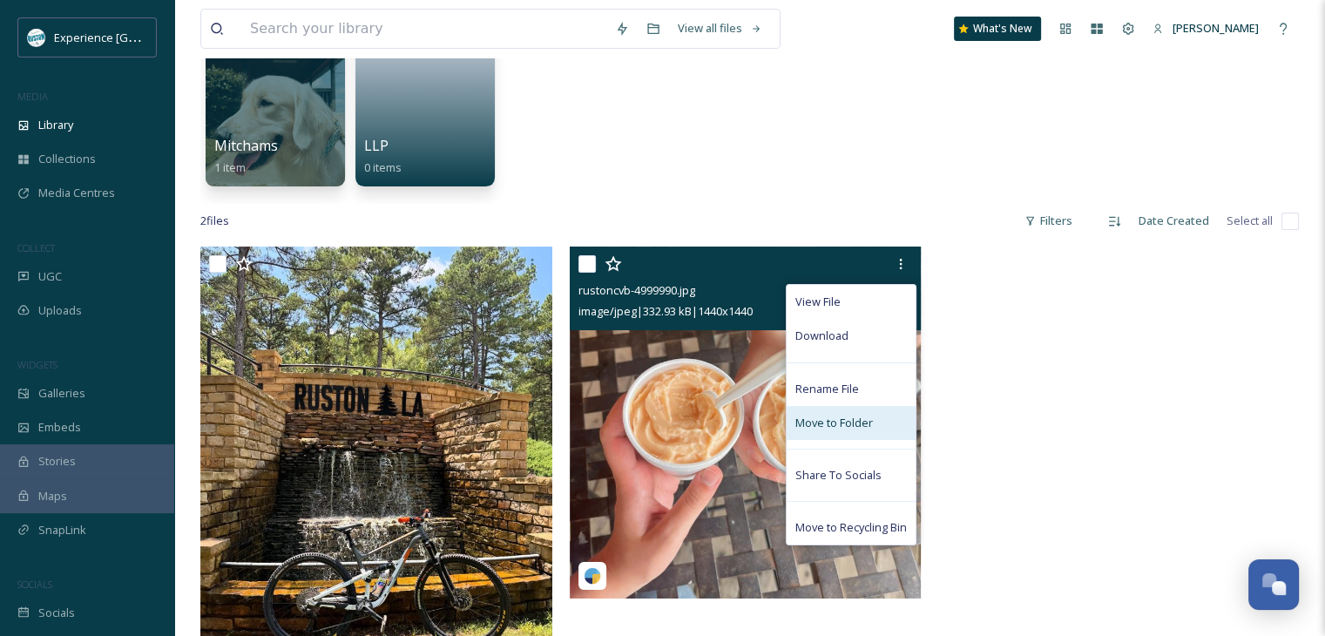
click at [837, 421] on span "Move to Folder" at bounding box center [834, 423] width 78 height 17
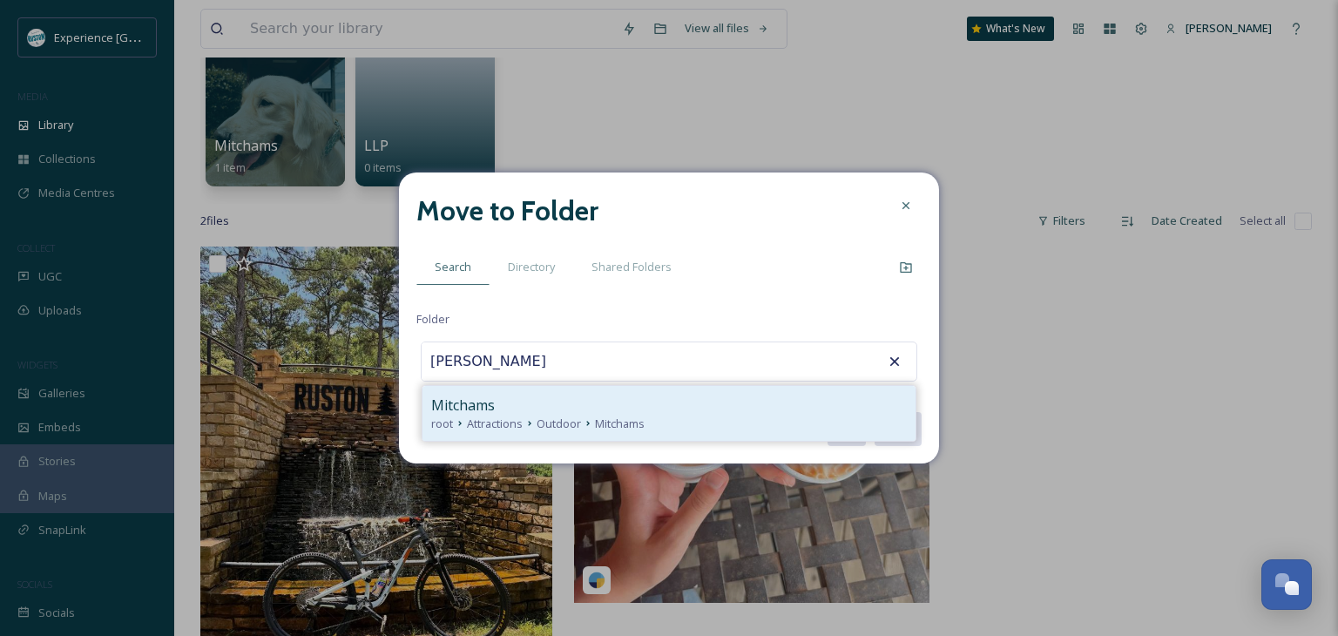
click at [676, 408] on div "Mitchams" at bounding box center [669, 405] width 476 height 21
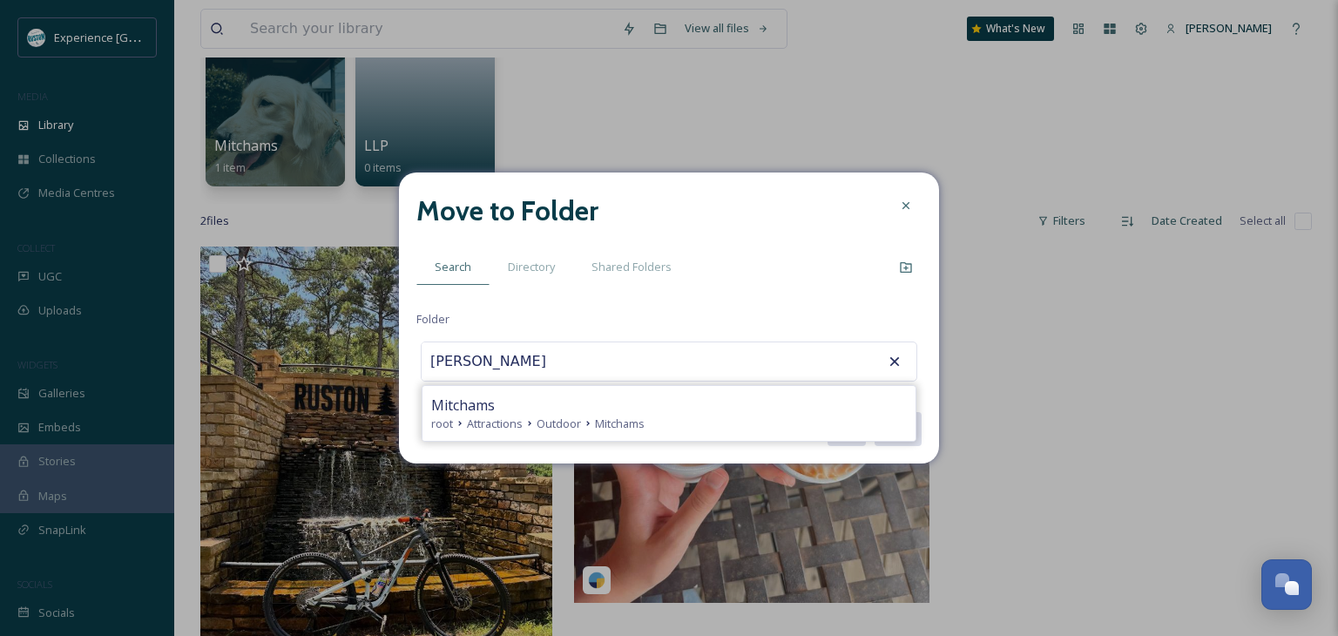
type input "Mitchams"
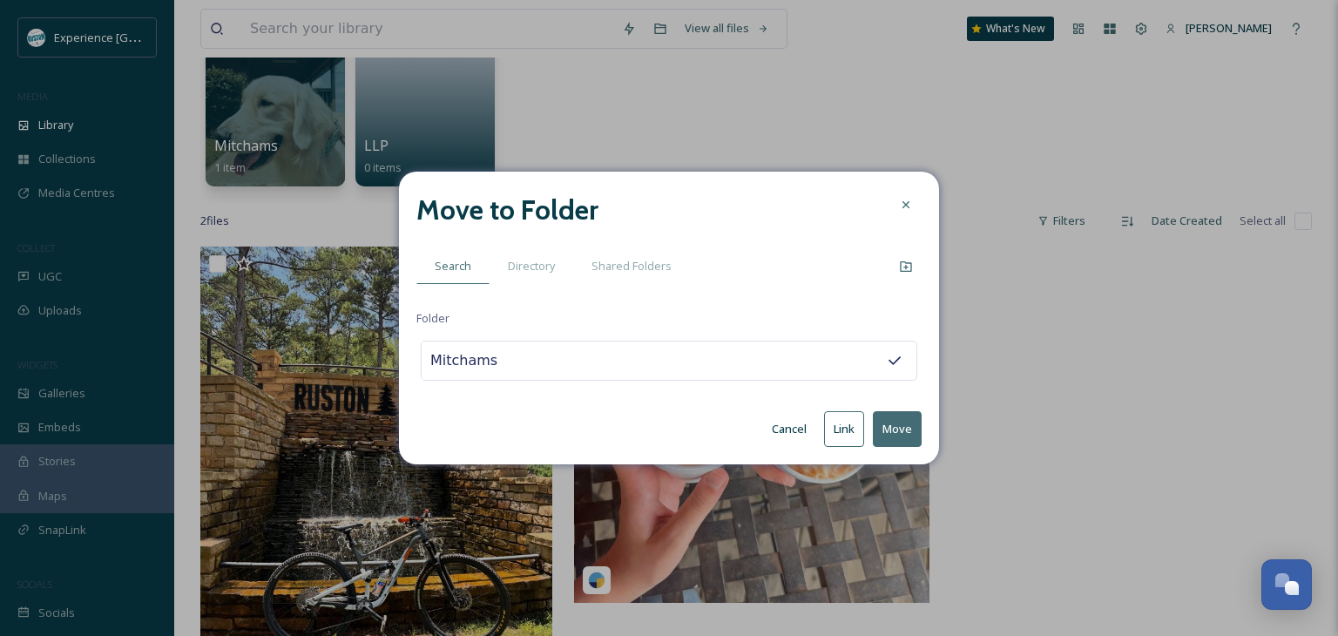
click at [900, 426] on button "Move" at bounding box center [897, 429] width 49 height 36
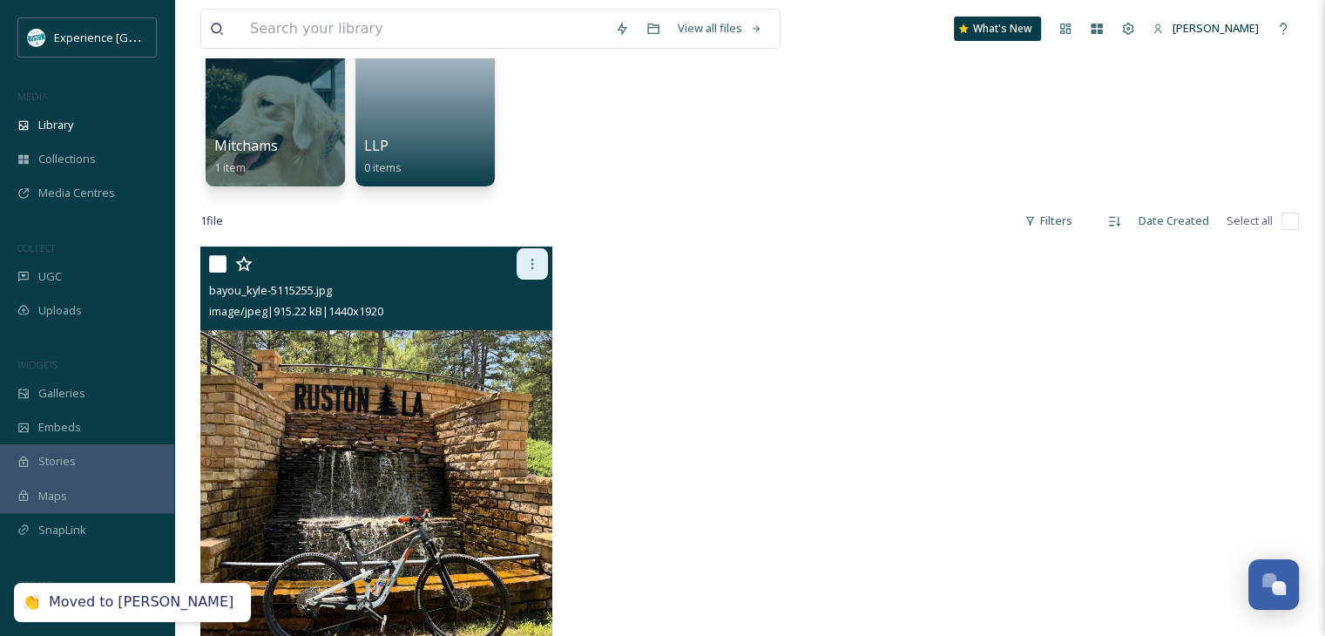
click at [538, 260] on icon at bounding box center [532, 264] width 14 height 14
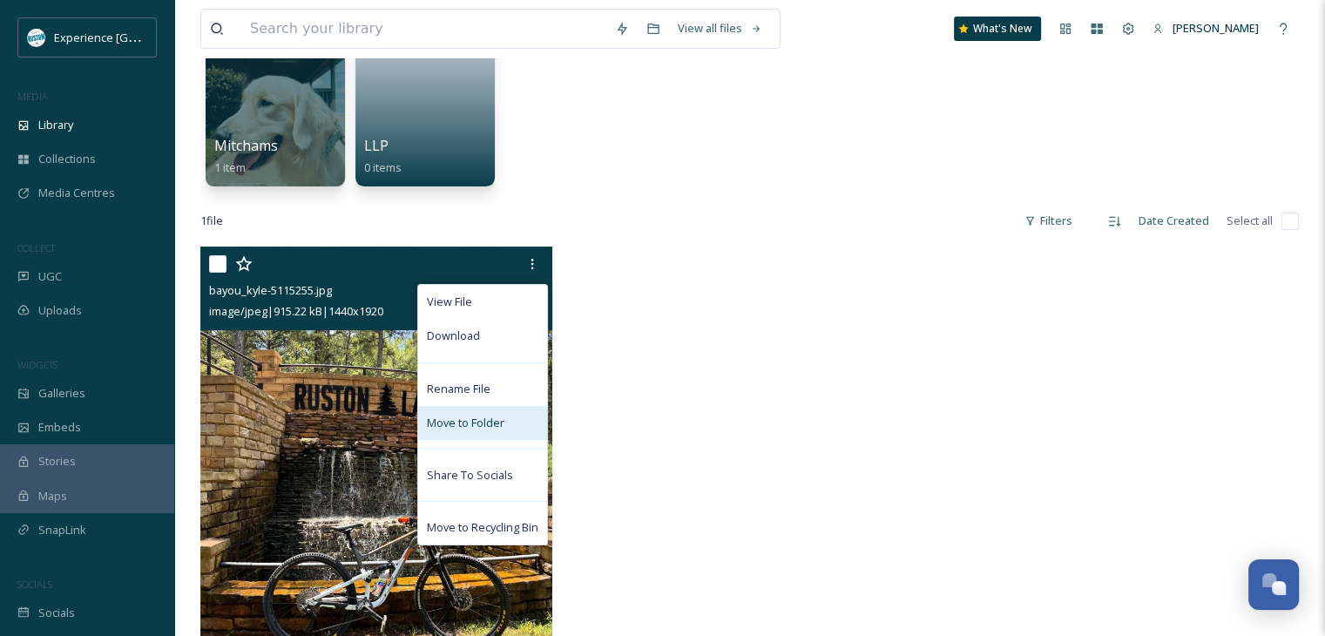
click at [475, 419] on span "Move to Folder" at bounding box center [466, 423] width 78 height 17
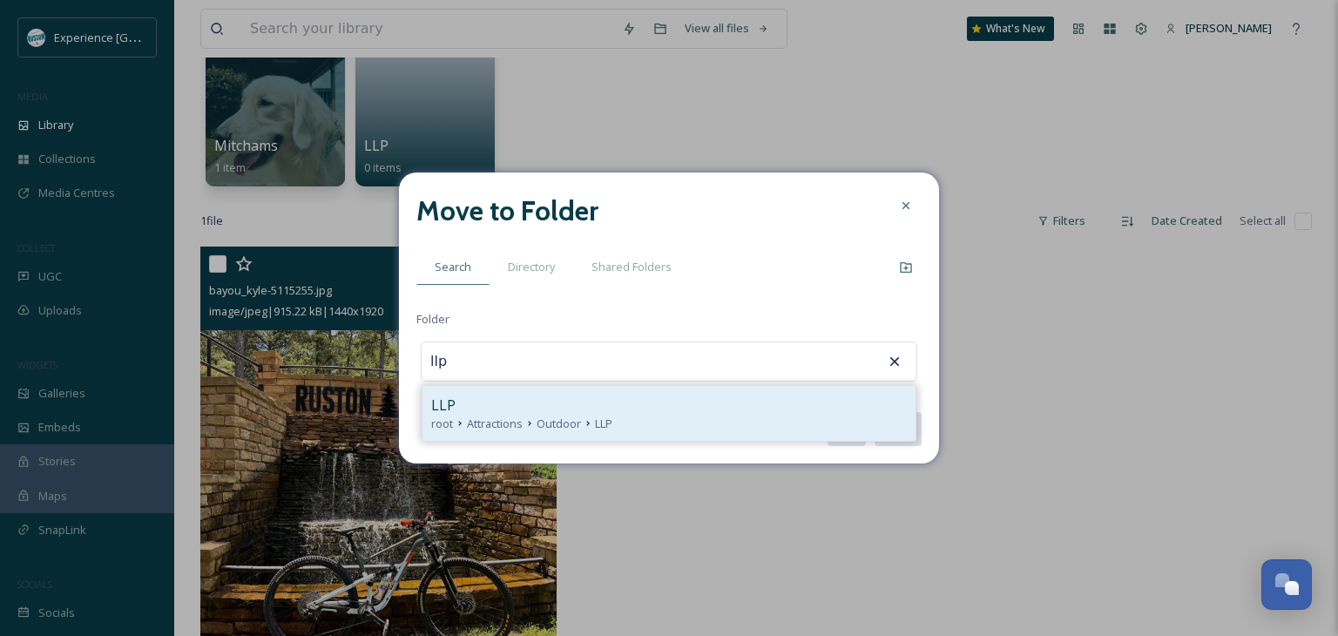
click at [604, 409] on div "LLP" at bounding box center [669, 405] width 476 height 21
type input "LLP"
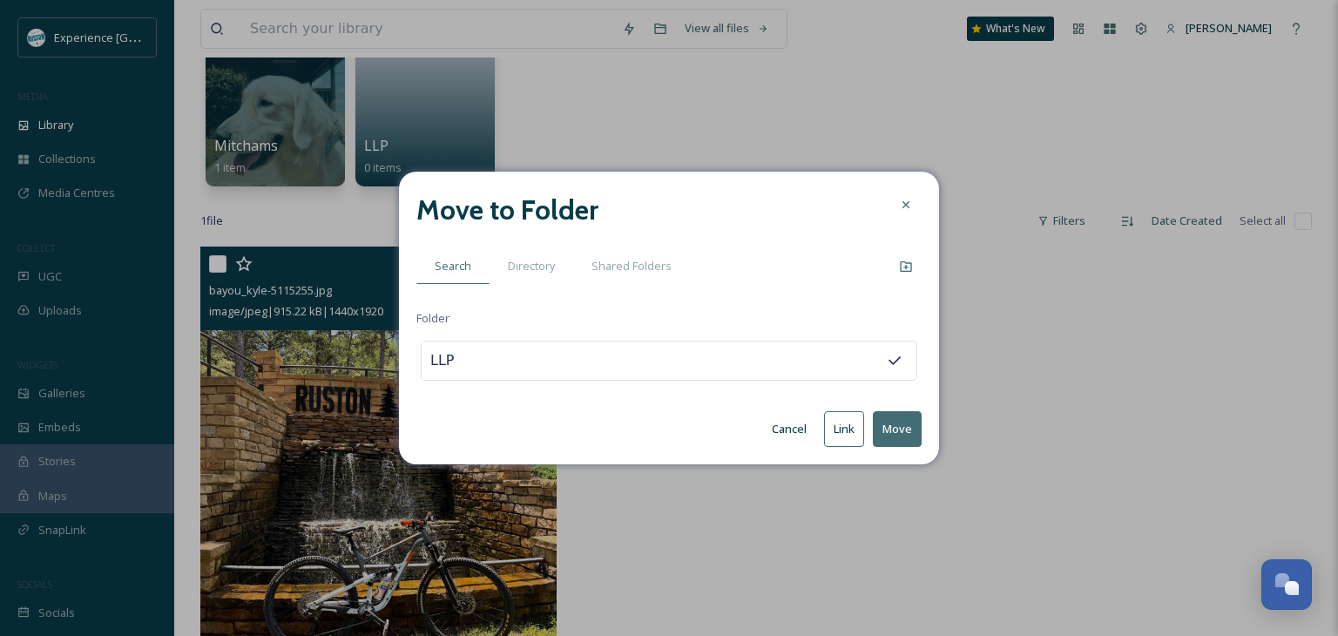
click at [896, 421] on button "Move" at bounding box center [897, 429] width 49 height 36
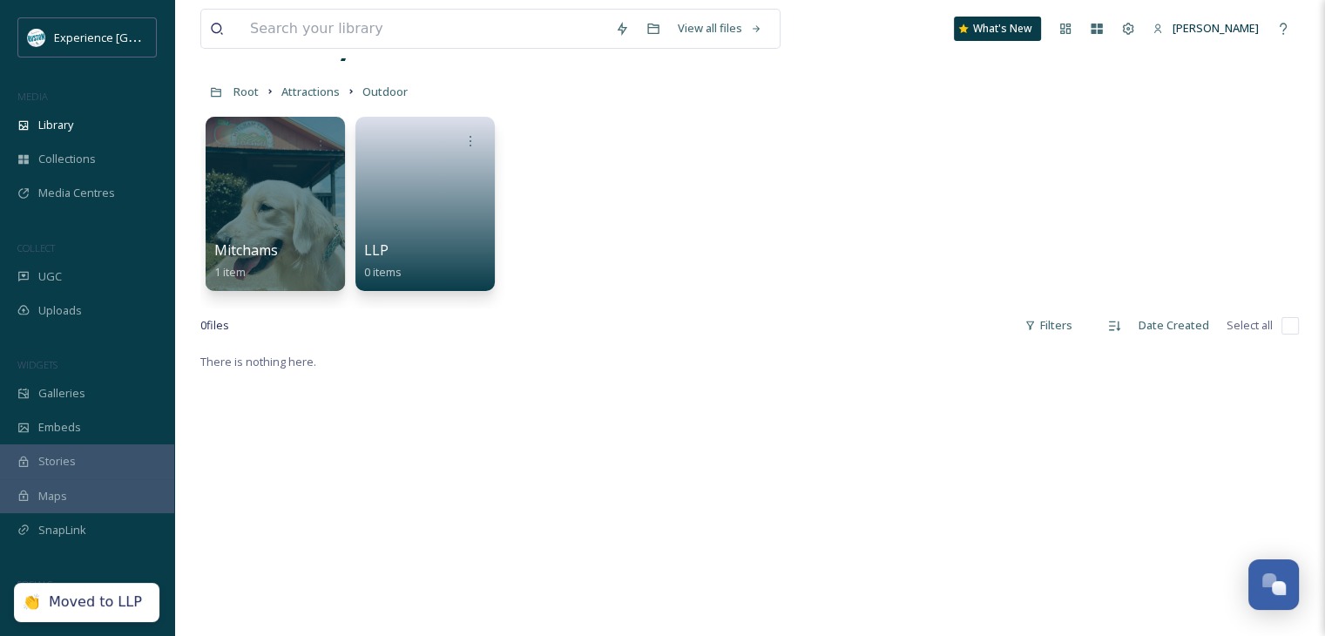
scroll to position [0, 0]
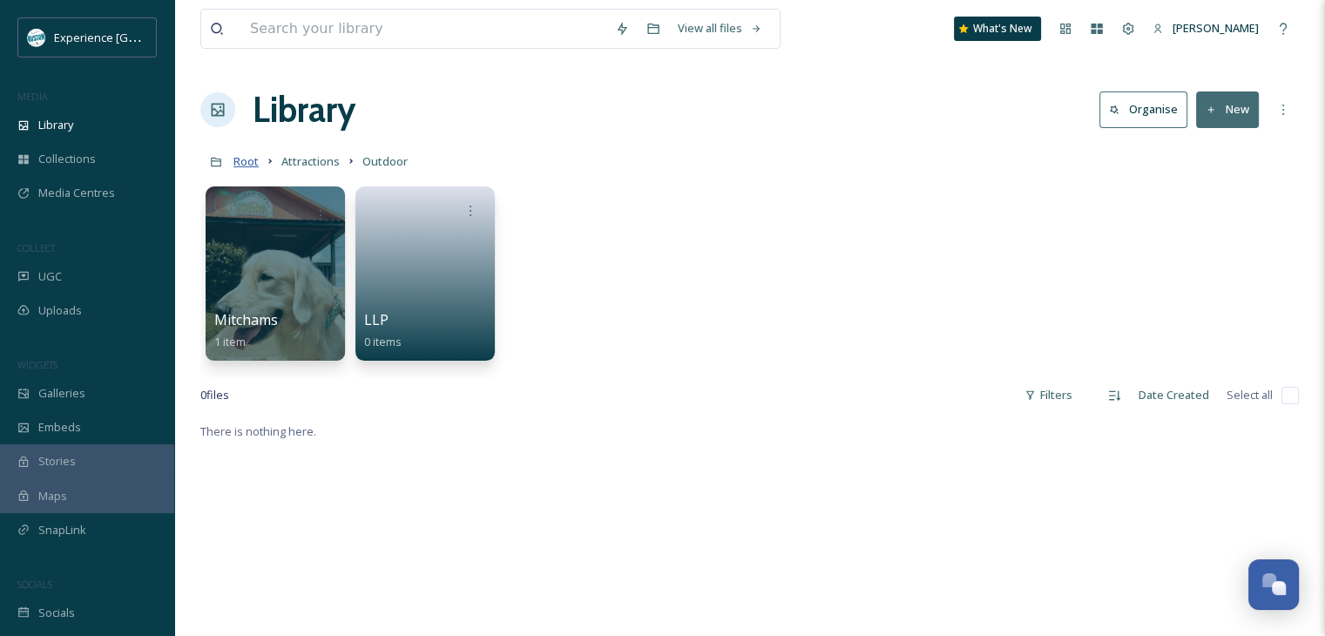
click at [250, 166] on span "Root" at bounding box center [246, 161] width 25 height 16
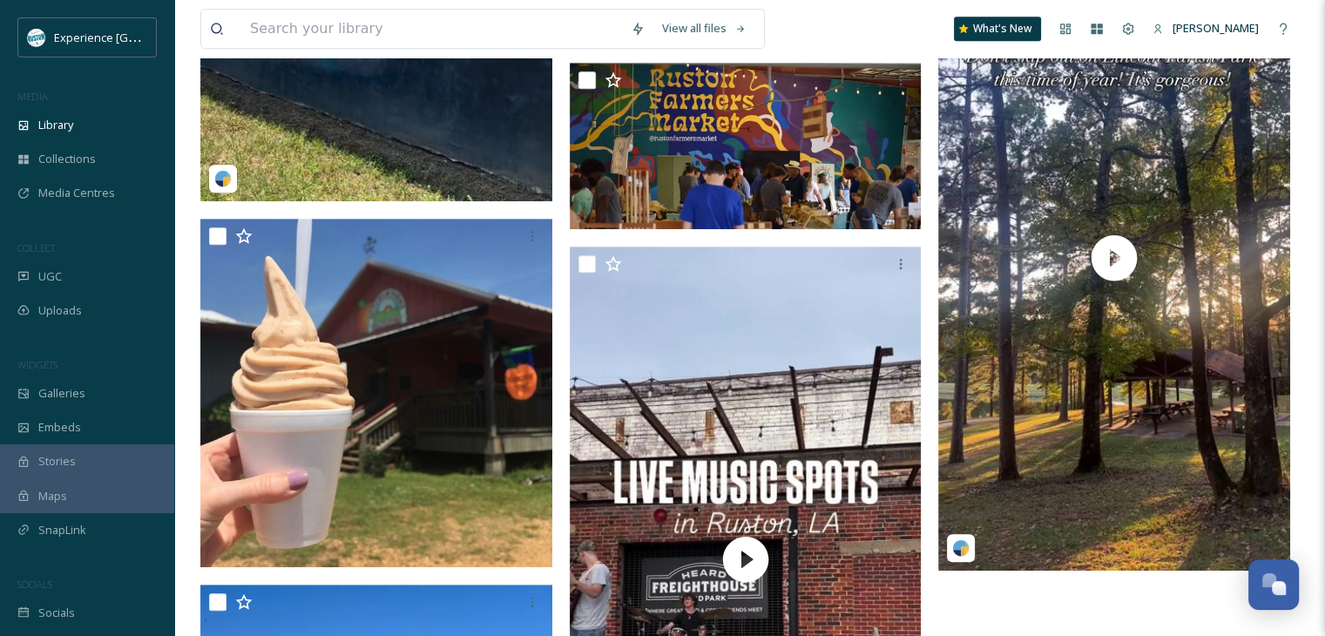
scroll to position [958, 0]
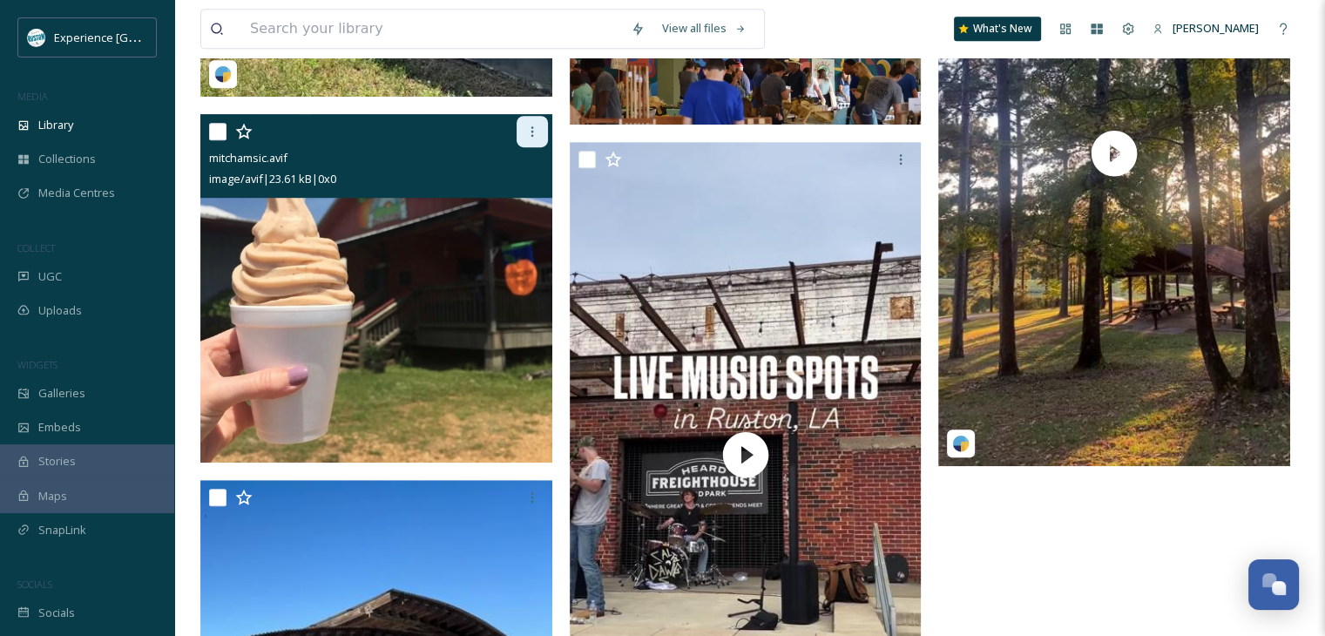
click at [530, 139] on icon at bounding box center [532, 132] width 14 height 14
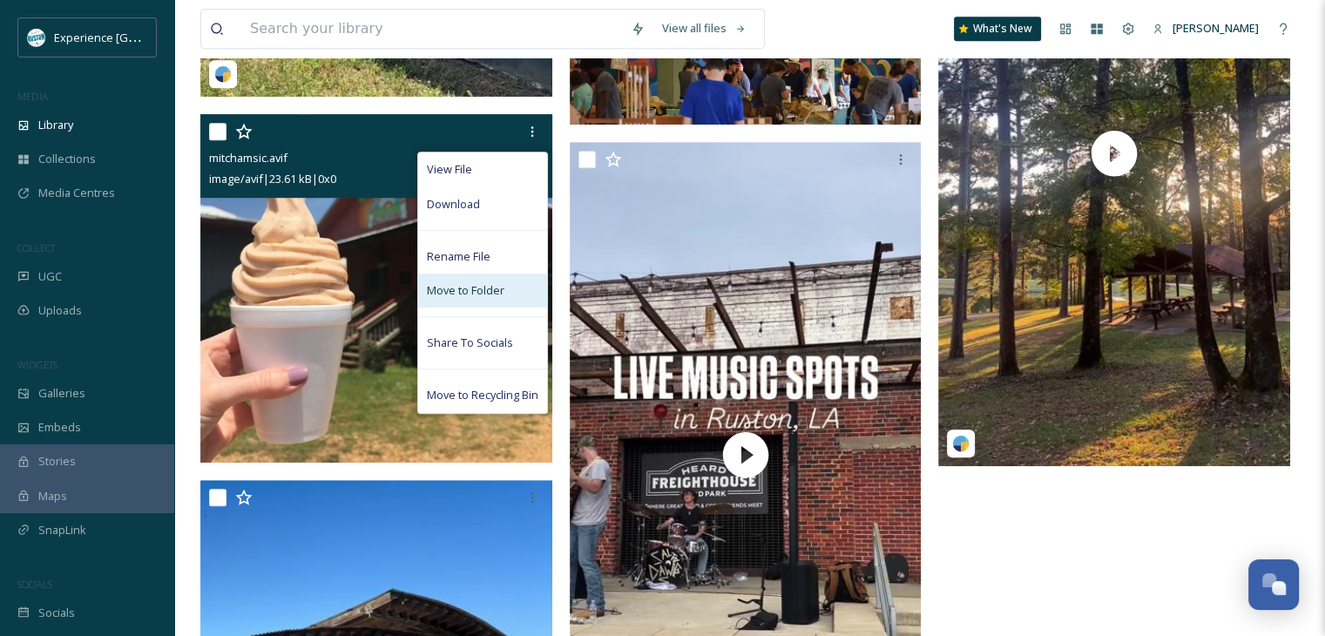
click at [486, 293] on div "Move to Folder" at bounding box center [482, 291] width 129 height 34
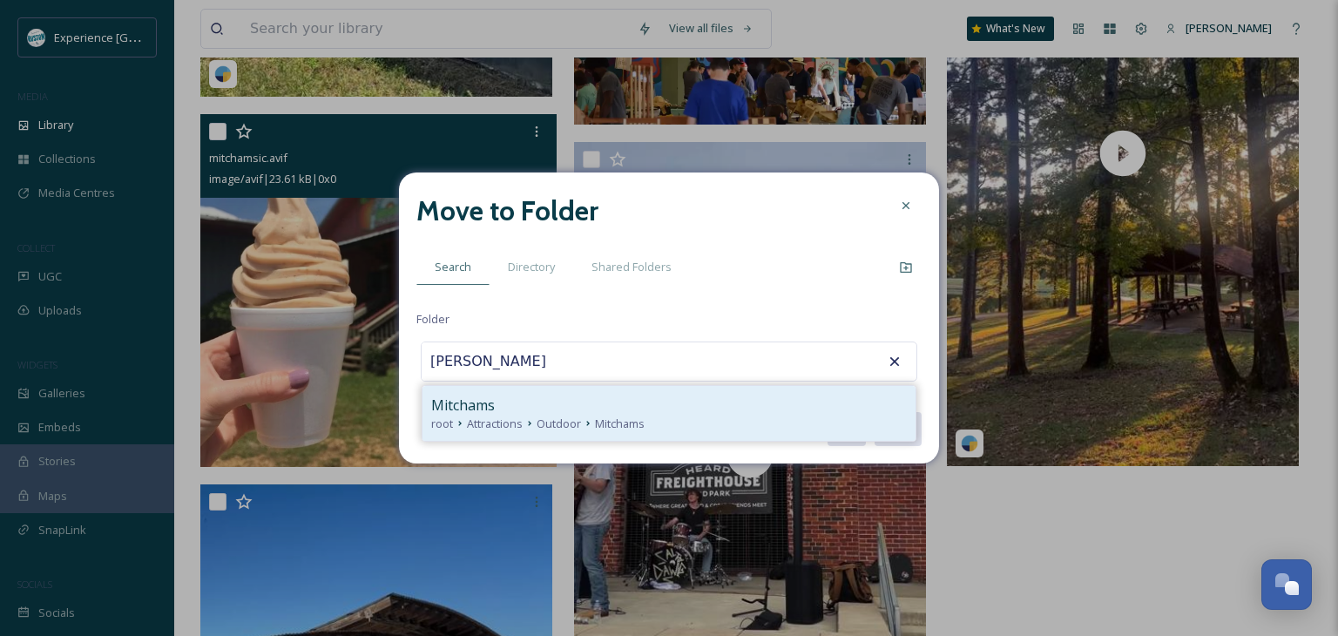
click at [574, 402] on div "Mitchams" at bounding box center [669, 405] width 476 height 21
type input "Mitchams"
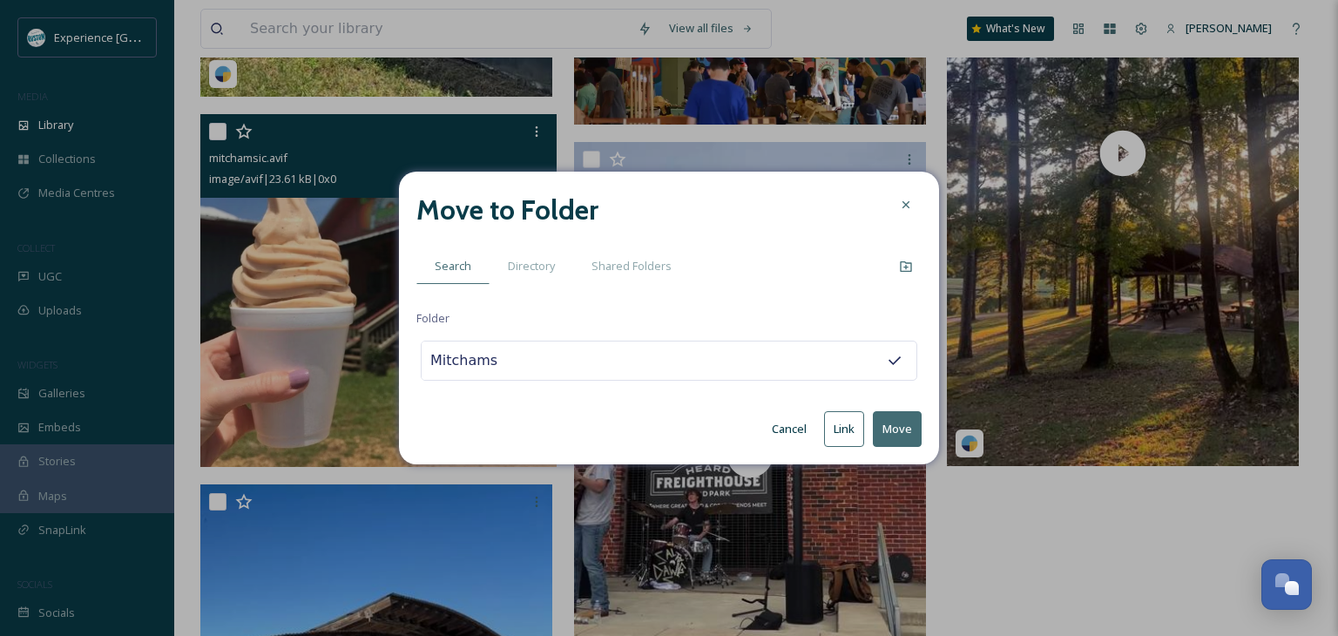
click at [899, 437] on button "Move" at bounding box center [897, 429] width 49 height 36
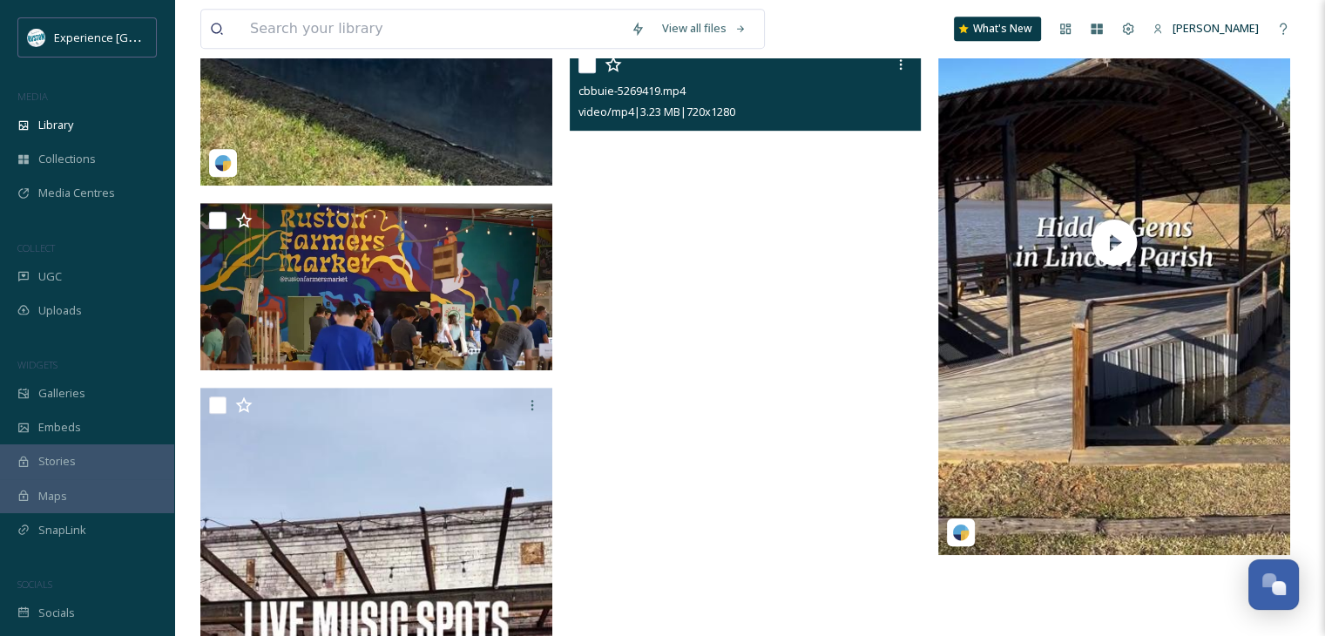
scroll to position [697, 0]
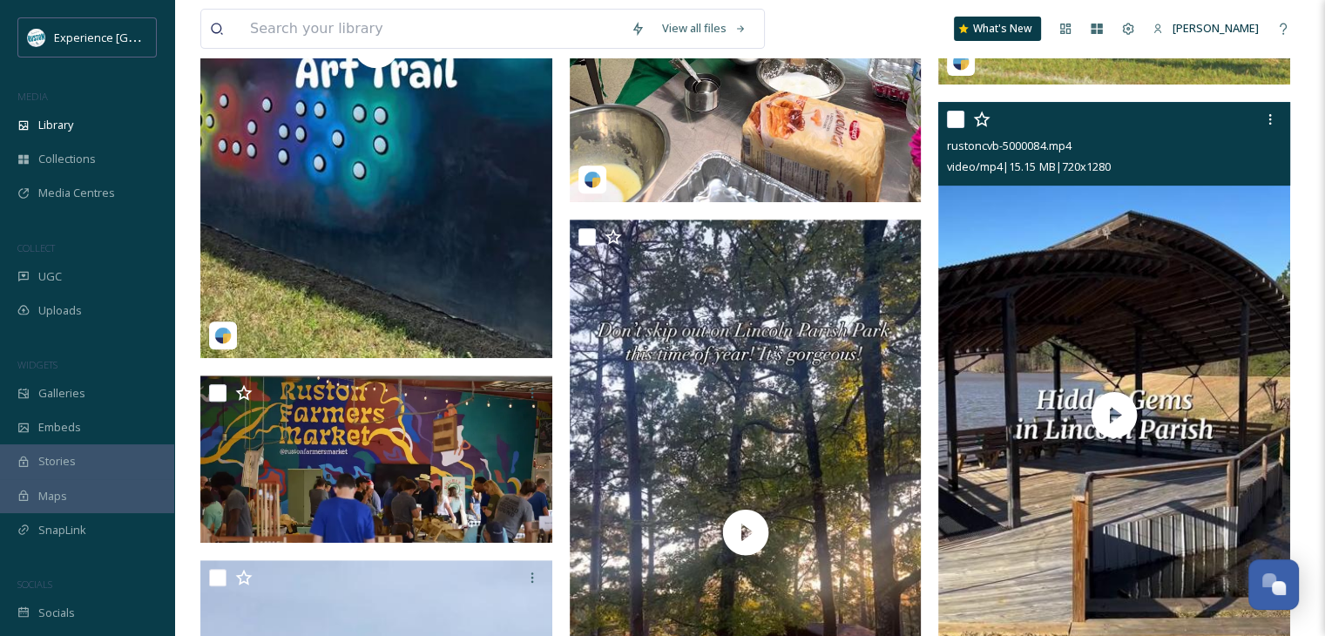
click at [955, 128] on input "checkbox" at bounding box center [955, 119] width 17 height 17
checkbox input "true"
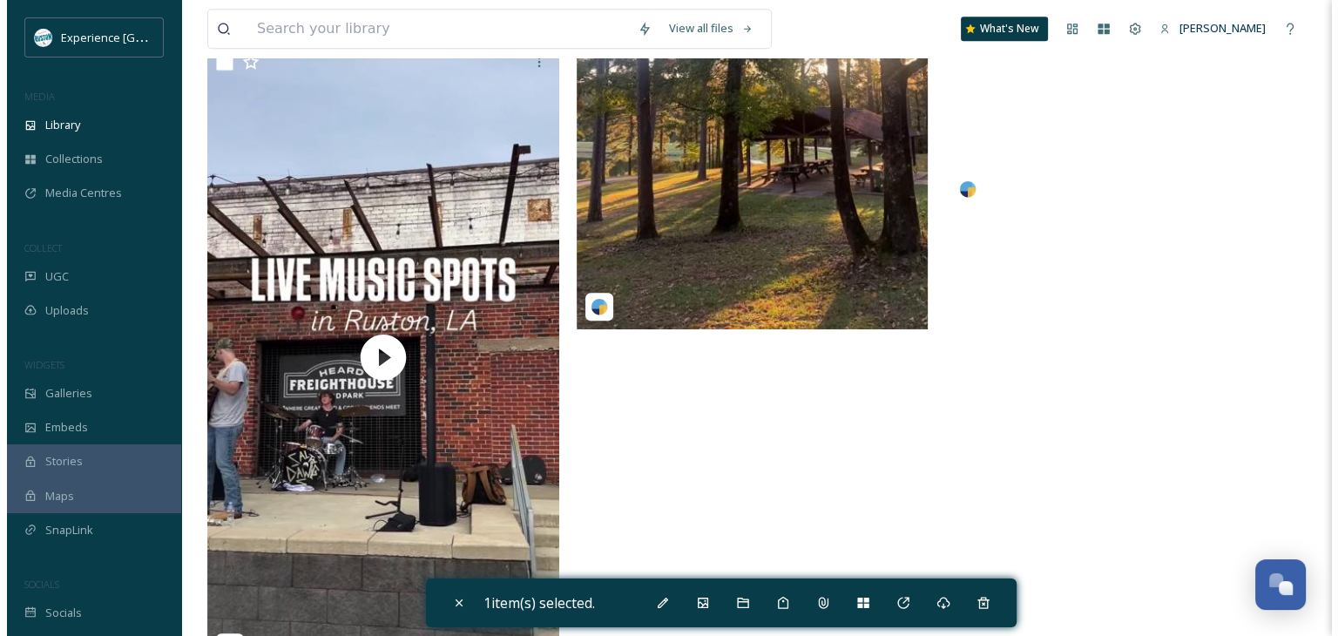
scroll to position [1220, 0]
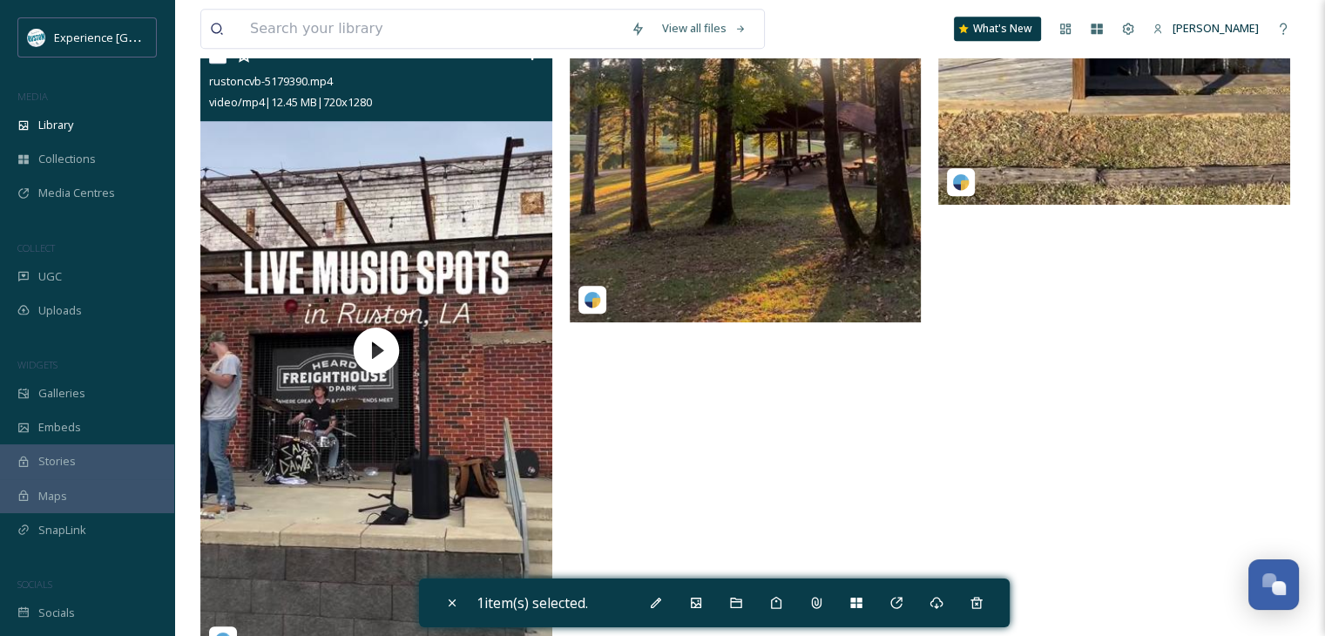
click at [213, 64] on input "checkbox" at bounding box center [217, 54] width 17 height 17
checkbox input "true"
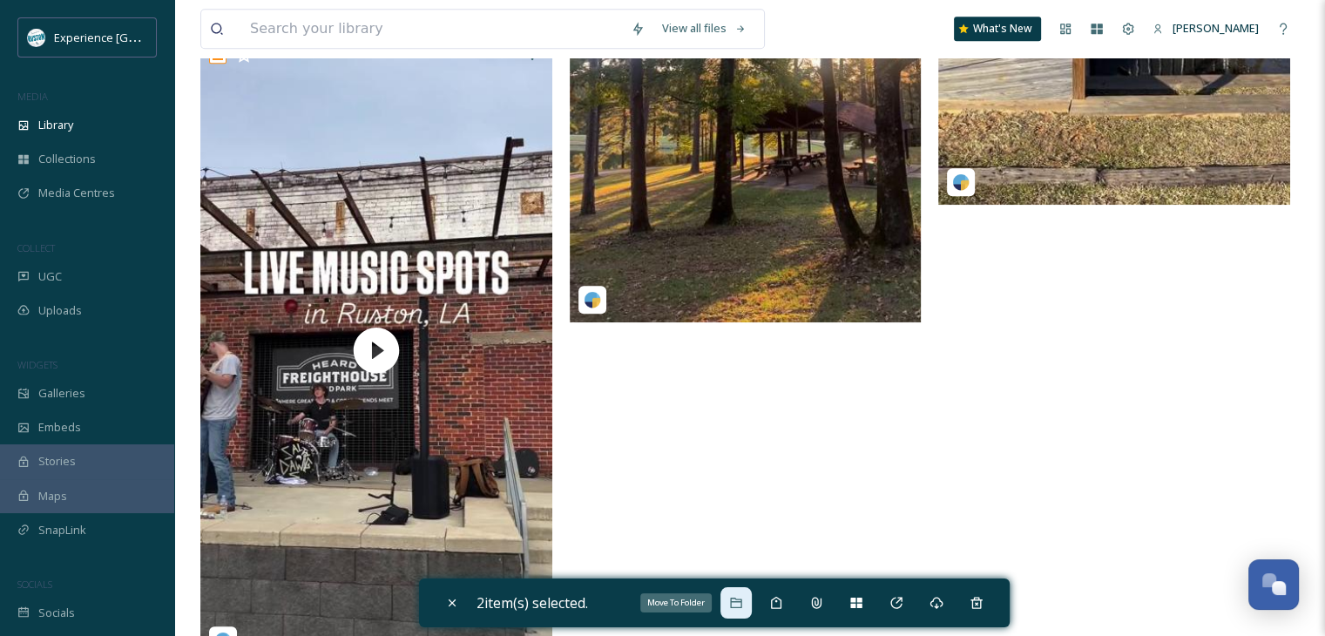
click at [741, 594] on div "Move To Folder" at bounding box center [736, 602] width 31 height 31
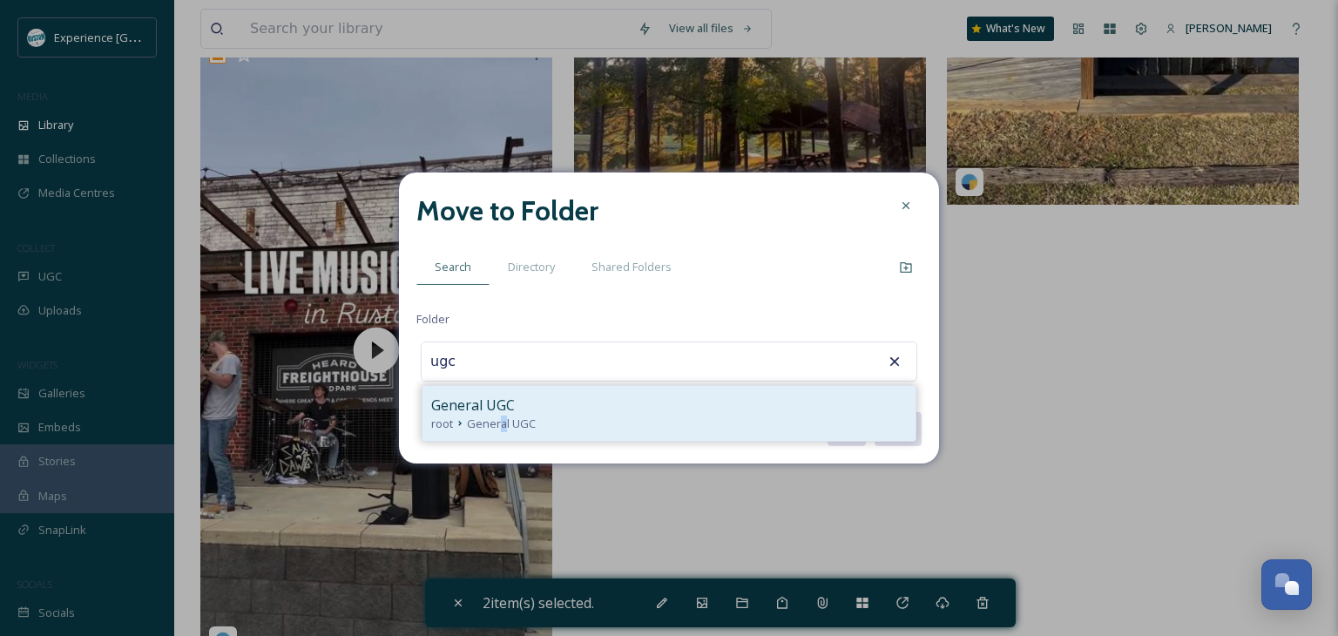
click at [504, 434] on div "General UGC root General UGC" at bounding box center [669, 413] width 493 height 55
type input "General UGC"
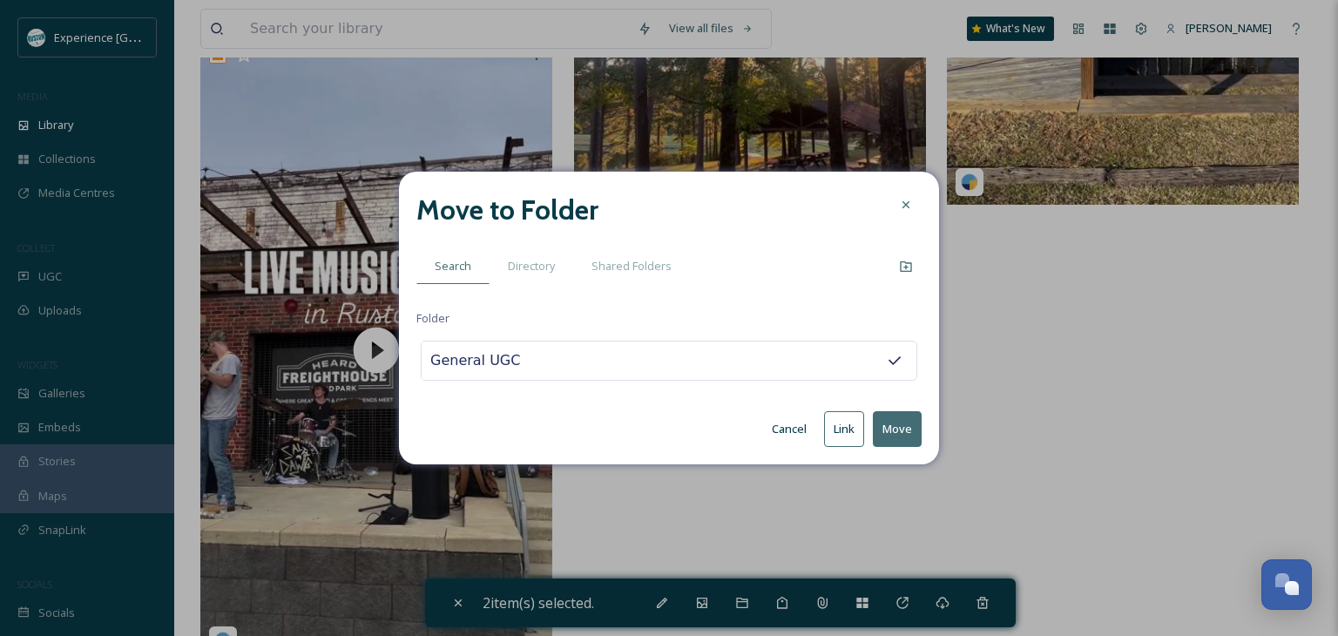
click at [916, 429] on button "Move" at bounding box center [897, 429] width 49 height 36
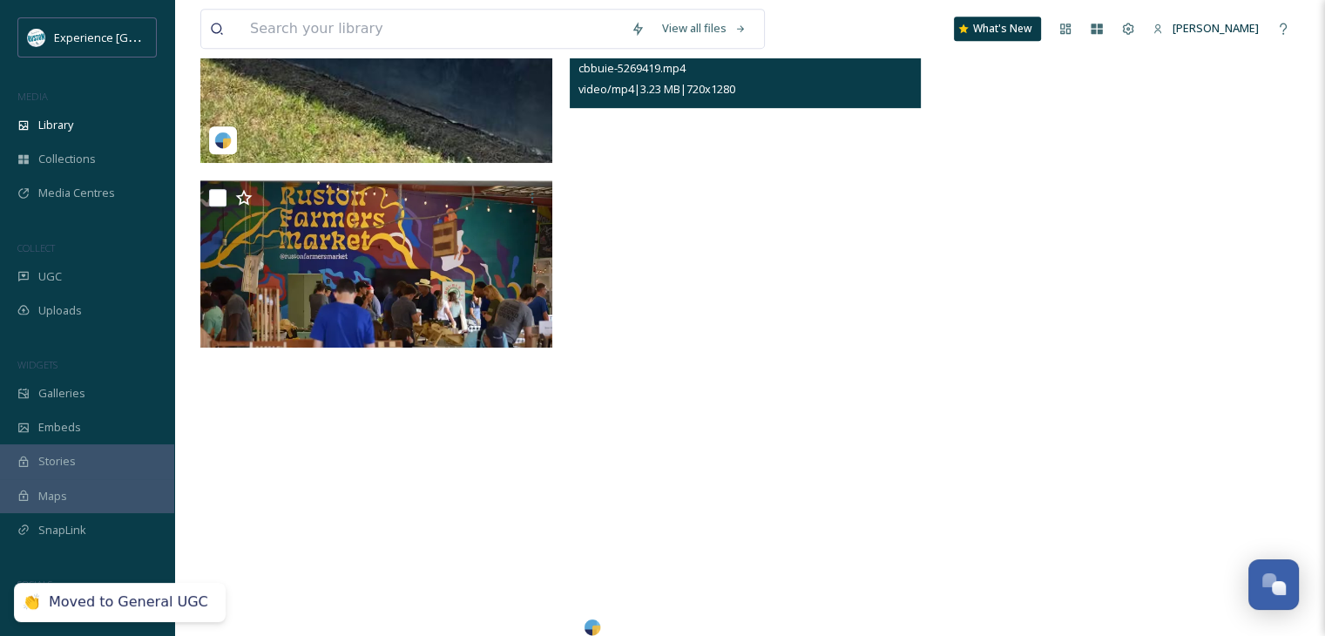
scroll to position [862, 0]
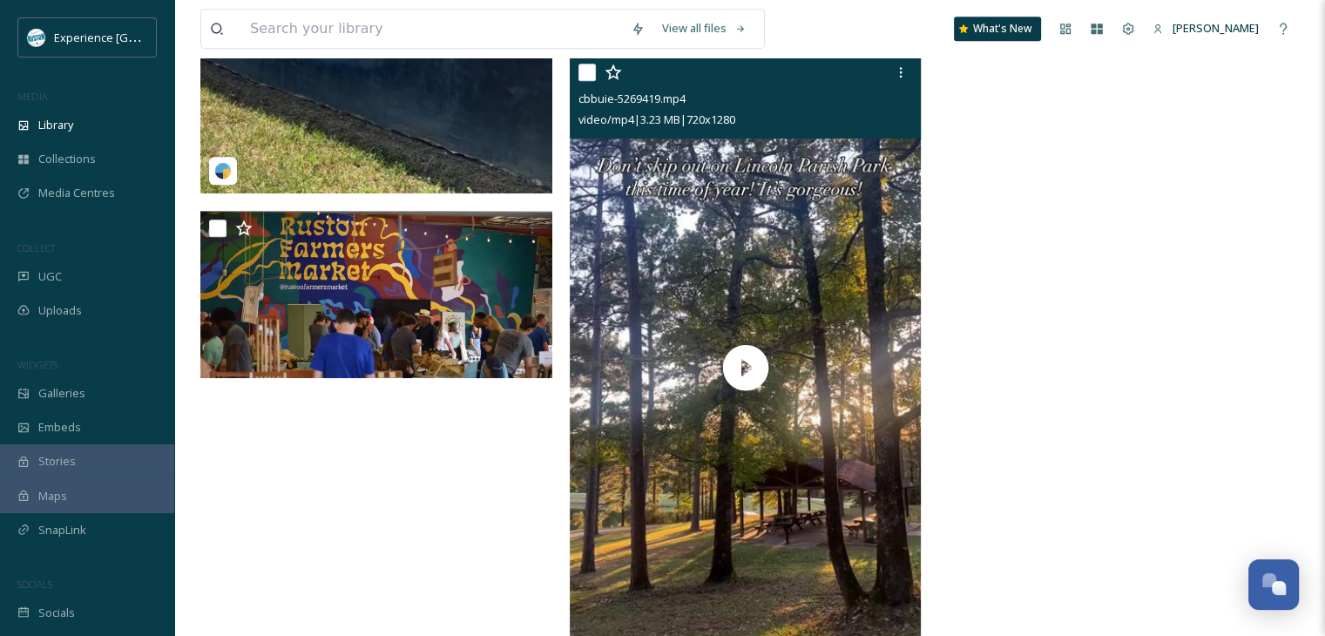
click at [576, 82] on div "cbbuie-5269419.mp4 video/mp4 | 3.23 MB | 720 x 1280" at bounding box center [746, 97] width 352 height 84
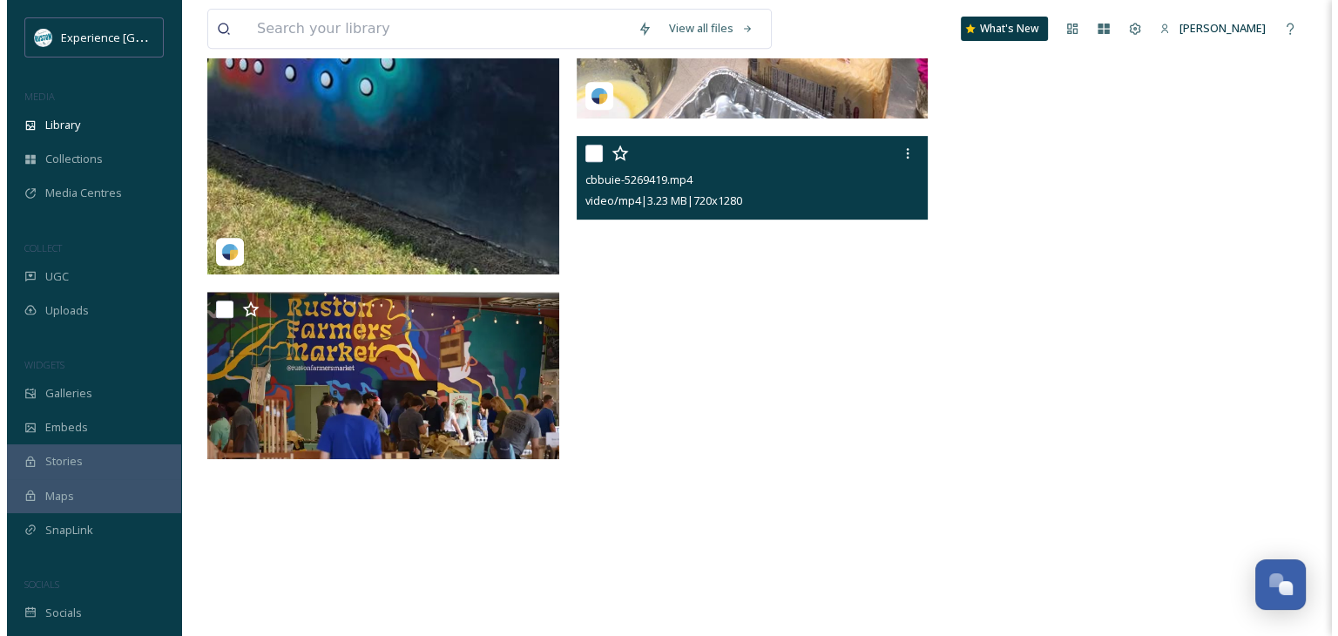
scroll to position [687, 0]
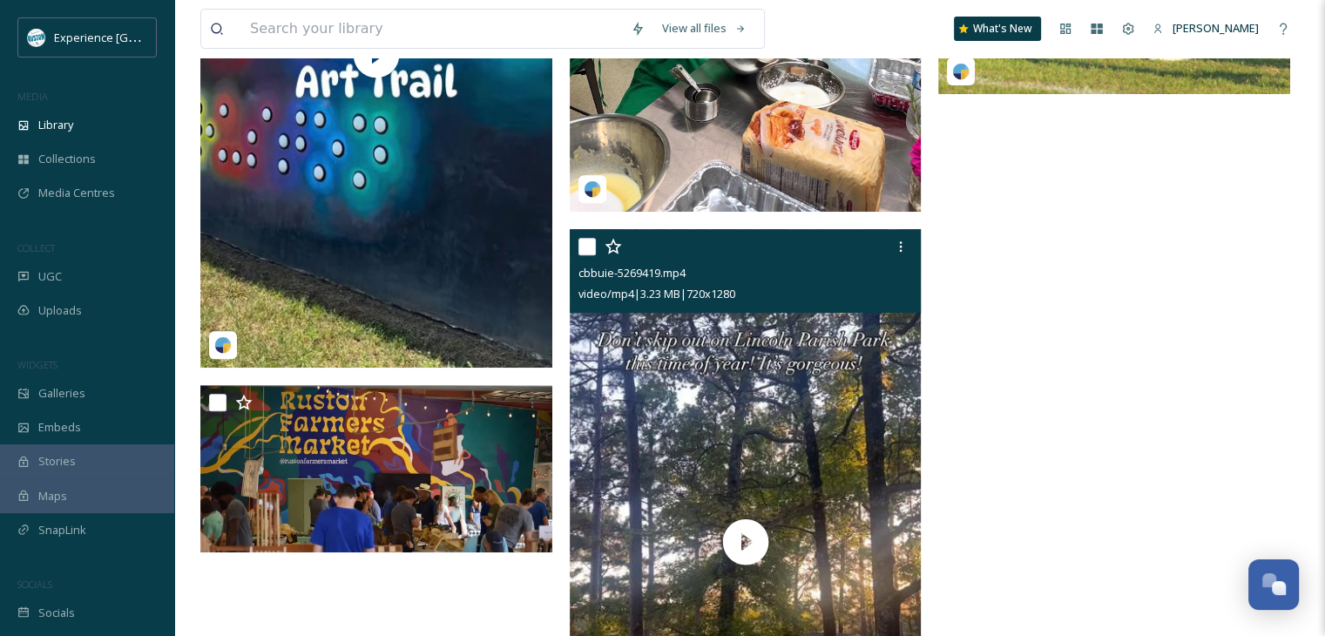
click at [583, 255] on input "checkbox" at bounding box center [587, 246] width 17 height 17
checkbox input "true"
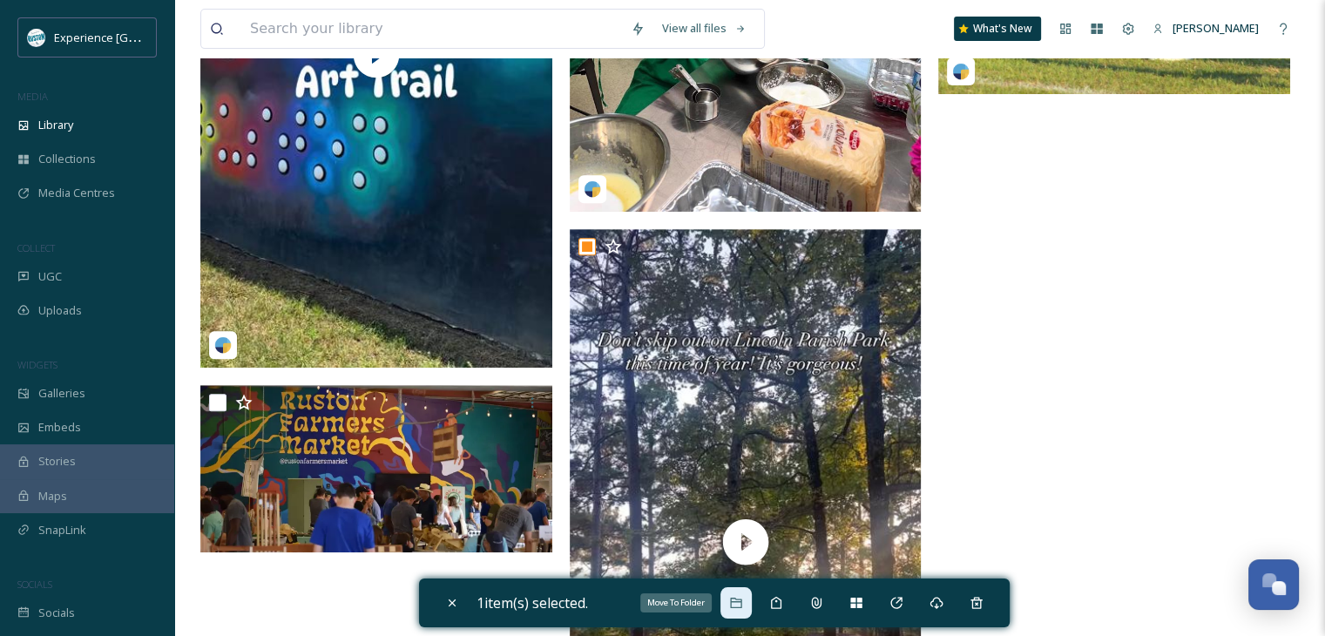
click at [743, 590] on div "Move To Folder" at bounding box center [736, 602] width 31 height 31
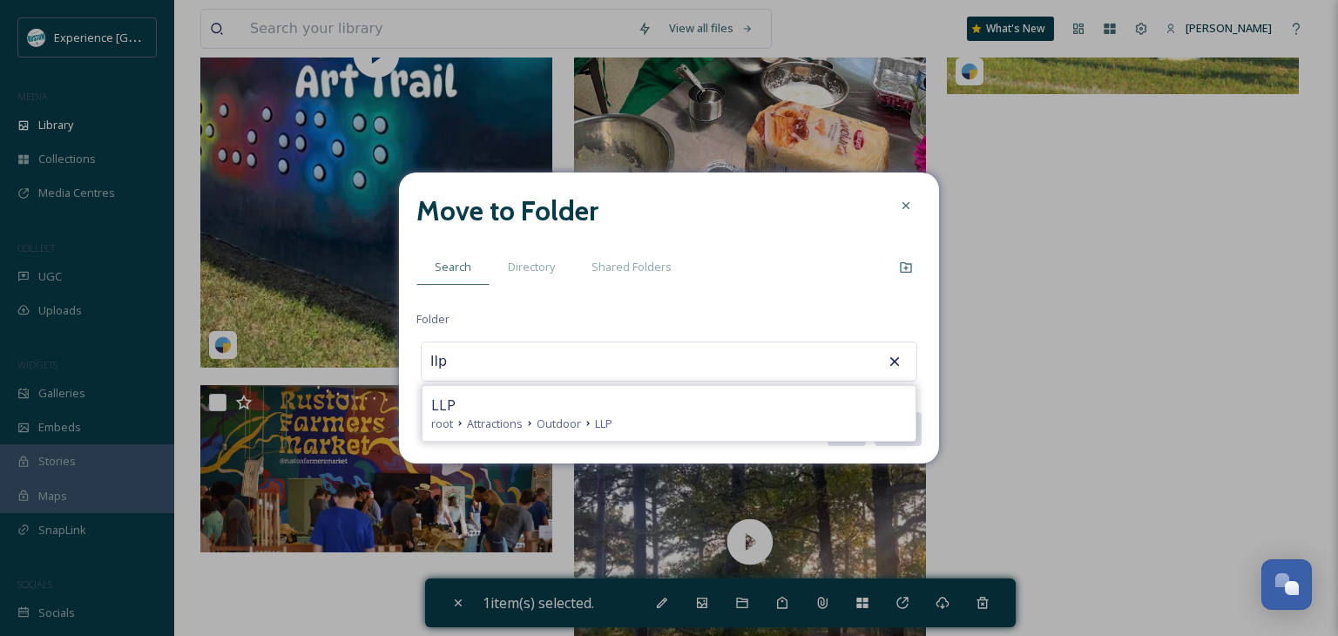
click at [641, 401] on div "LLP" at bounding box center [669, 405] width 476 height 21
type input "LLP"
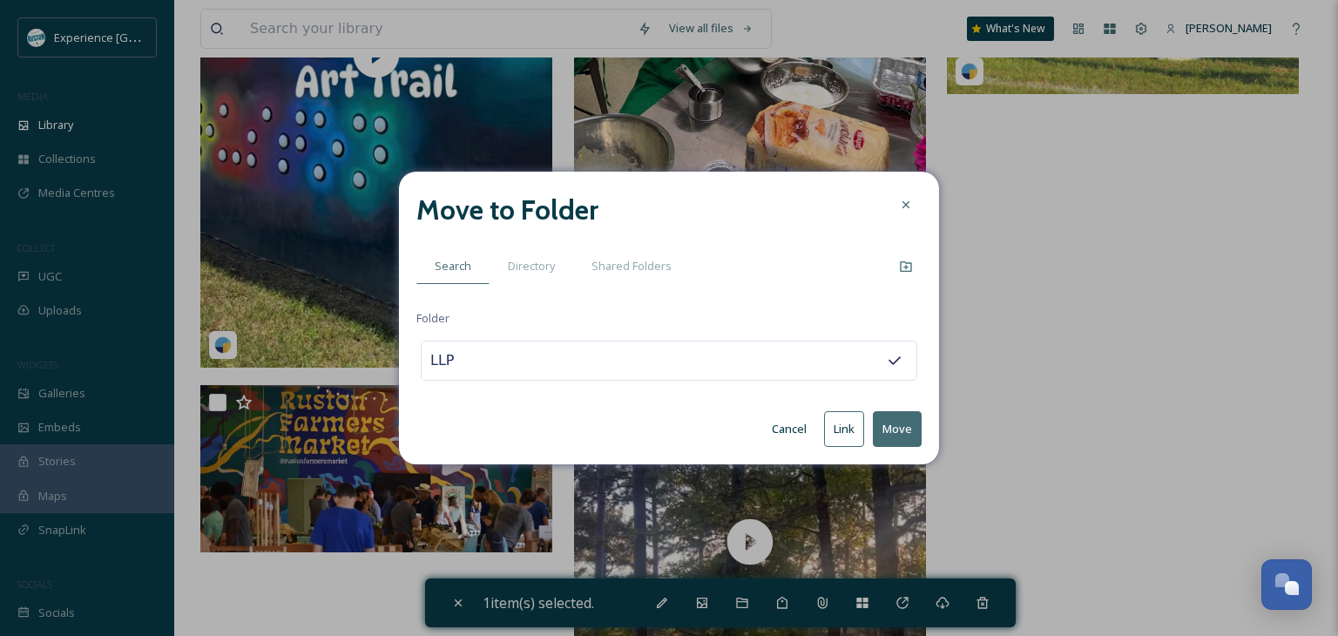
click at [899, 424] on button "Move" at bounding box center [897, 429] width 49 height 36
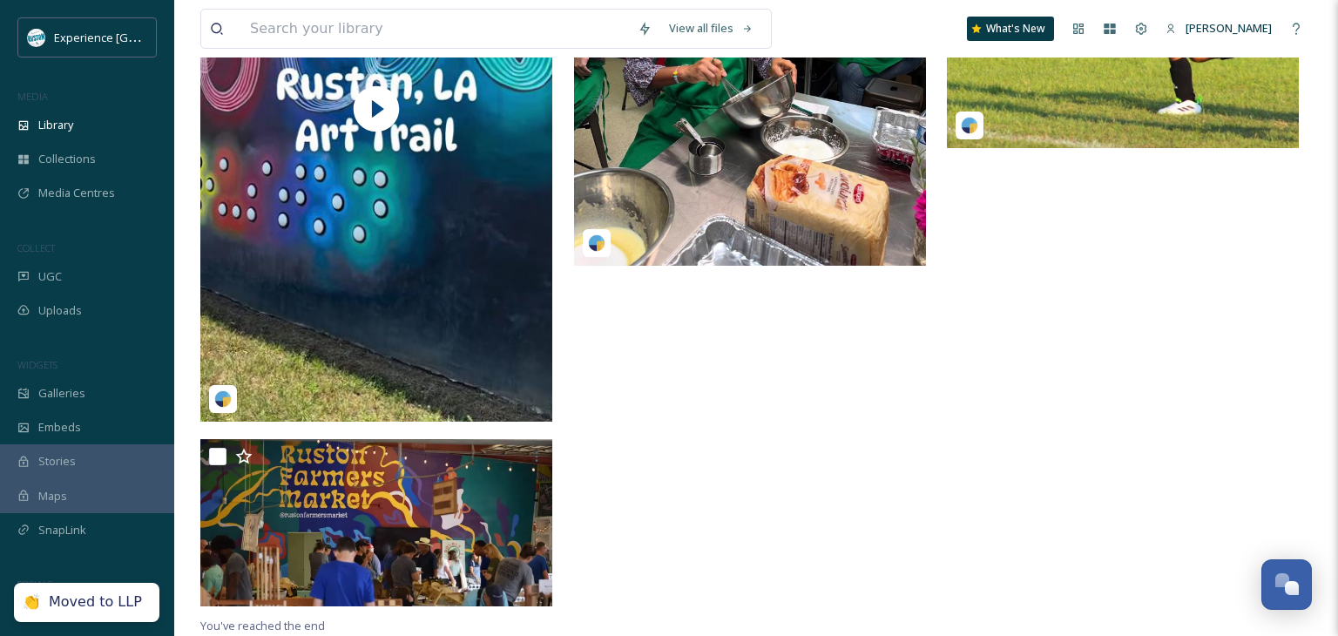
scroll to position [646, 0]
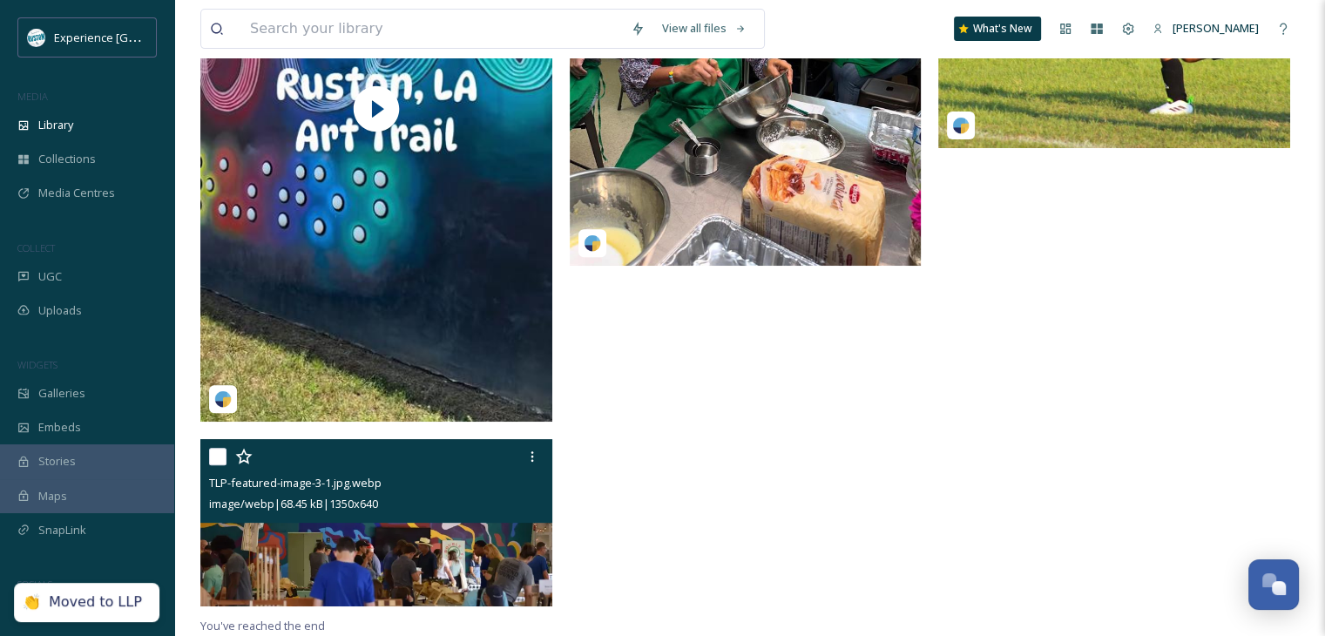
click at [212, 457] on input "checkbox" at bounding box center [217, 456] width 17 height 17
checkbox input "true"
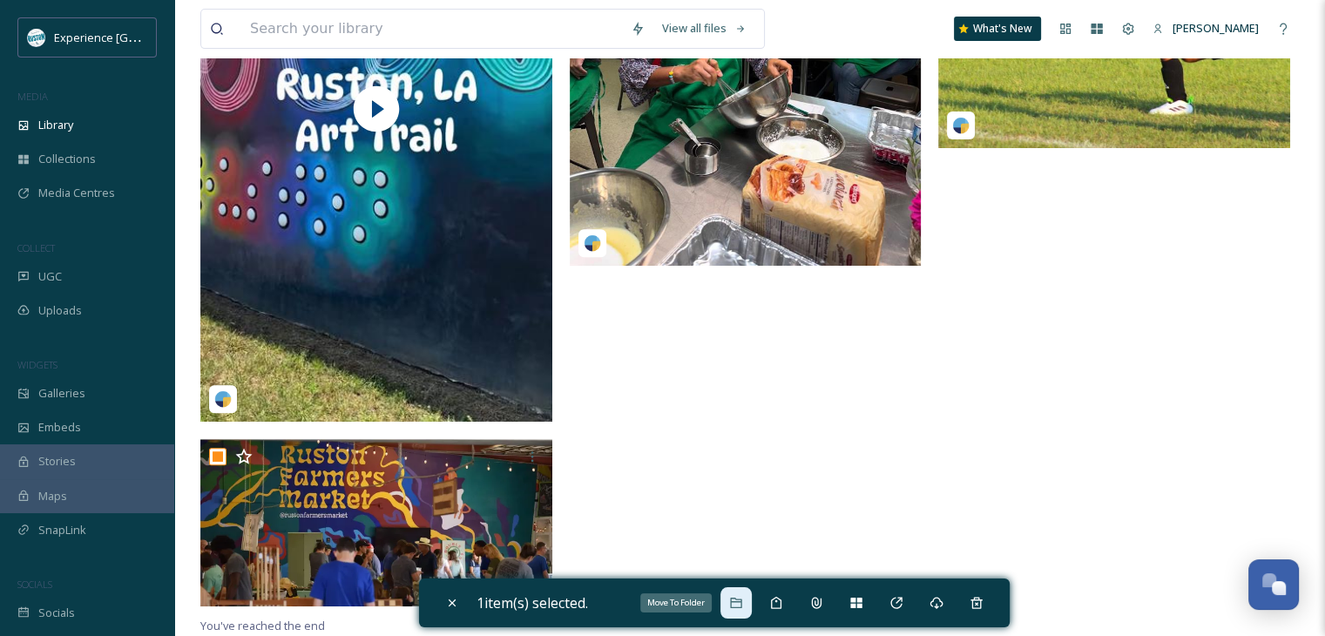
click at [725, 602] on div "Move To Folder" at bounding box center [736, 602] width 31 height 31
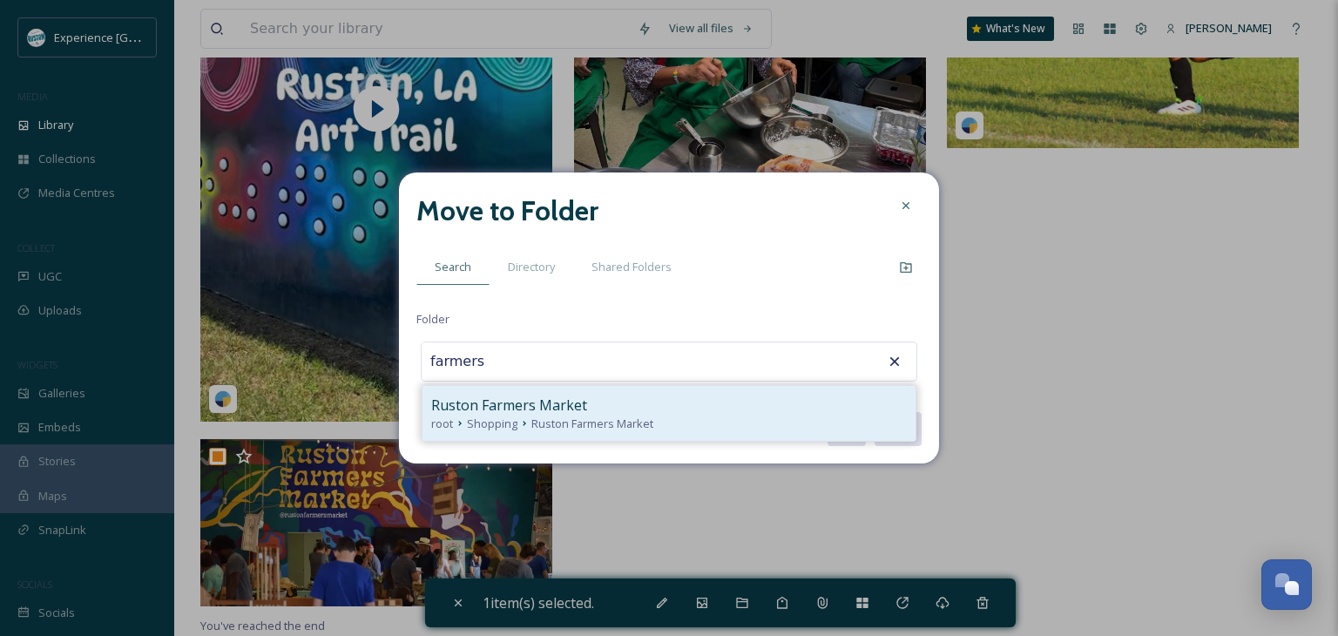
click at [537, 416] on span "Ruston Farmers Market" at bounding box center [592, 424] width 122 height 17
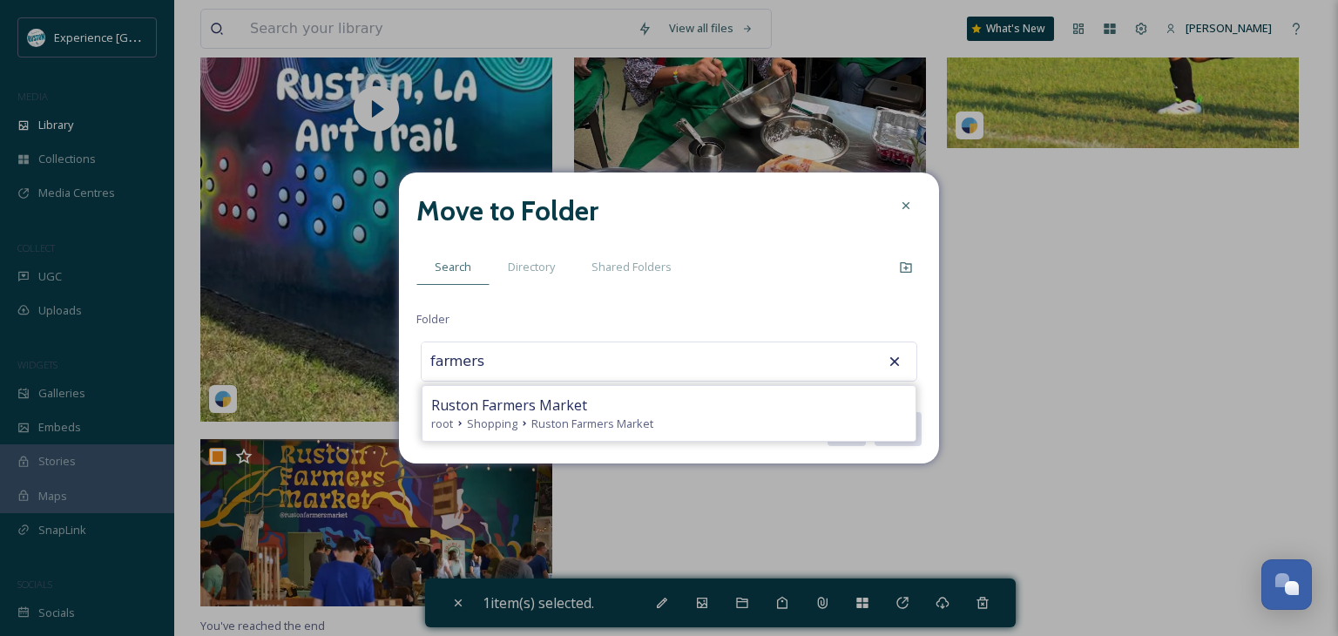
type input "Ruston Farmers Market"
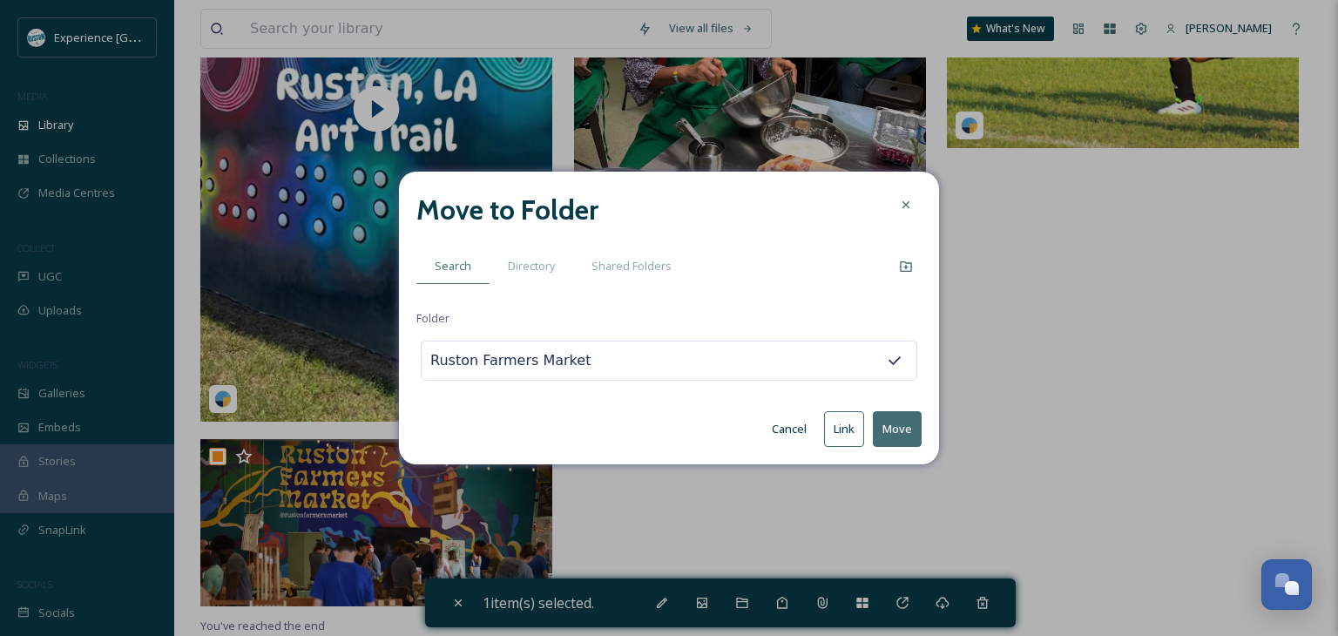
click at [900, 429] on button "Move" at bounding box center [897, 429] width 49 height 36
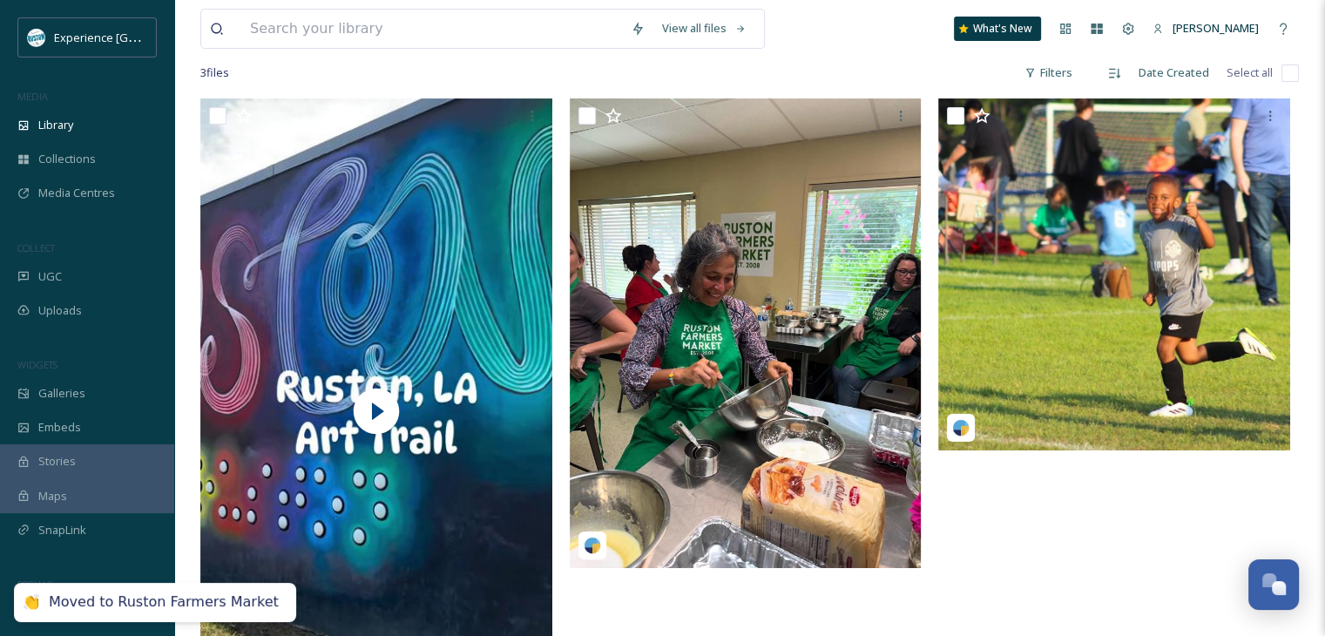
scroll to position [200, 0]
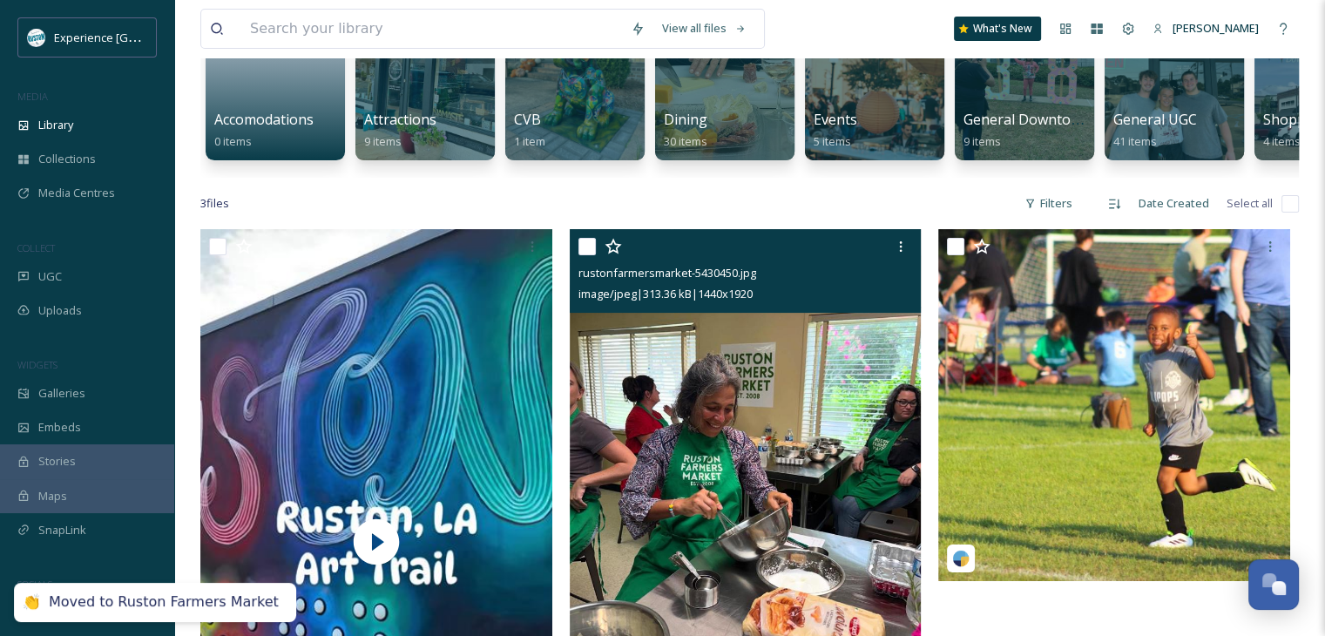
click at [592, 255] on input "checkbox" at bounding box center [587, 246] width 17 height 17
checkbox input "true"
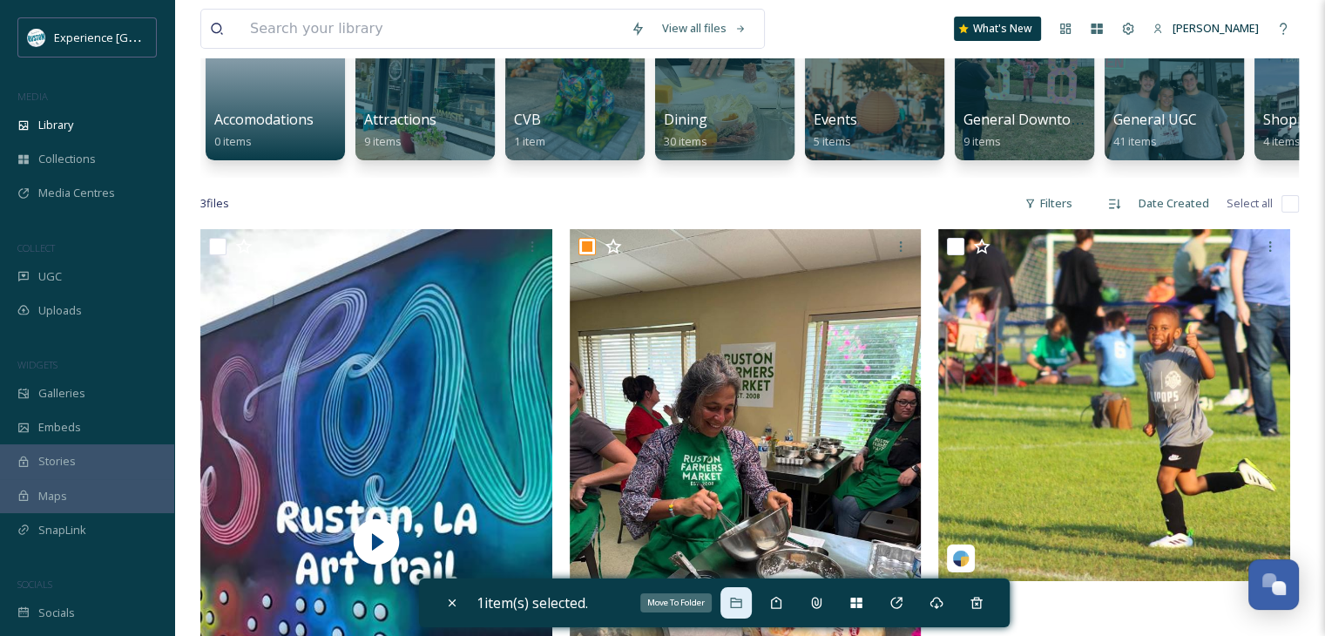
click at [743, 607] on icon at bounding box center [736, 603] width 14 height 14
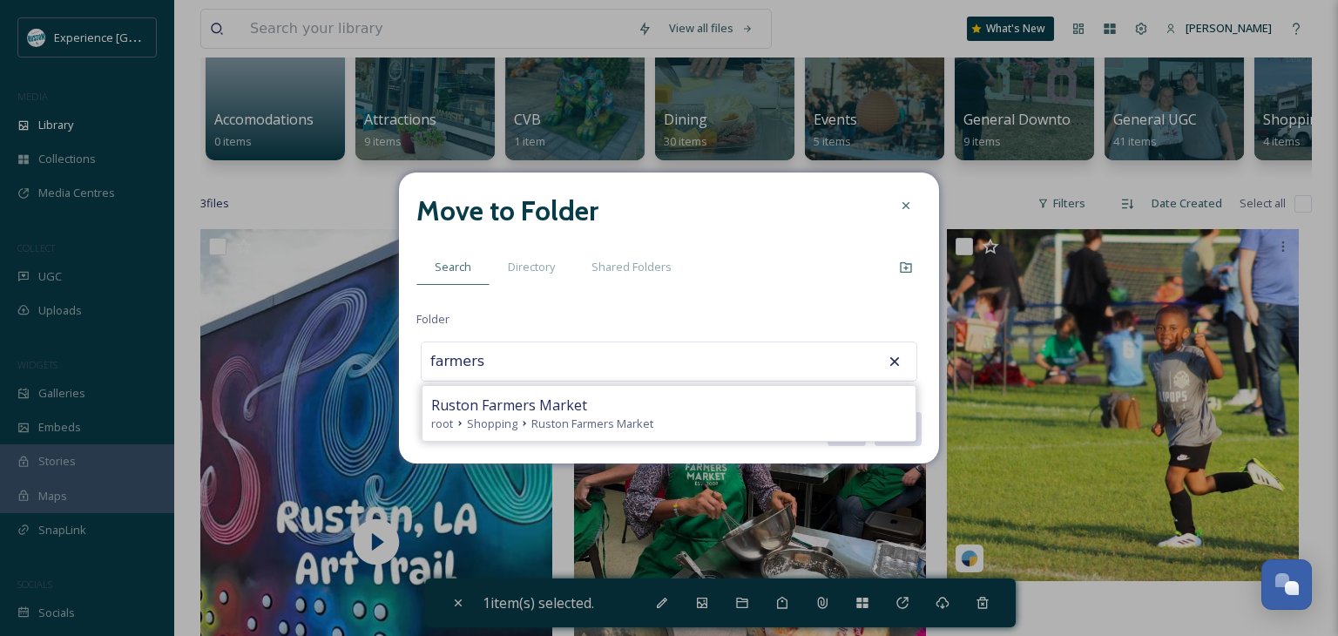
click at [522, 411] on span "Ruston Farmers Market" at bounding box center [509, 405] width 156 height 21
type input "Ruston Farmers Market"
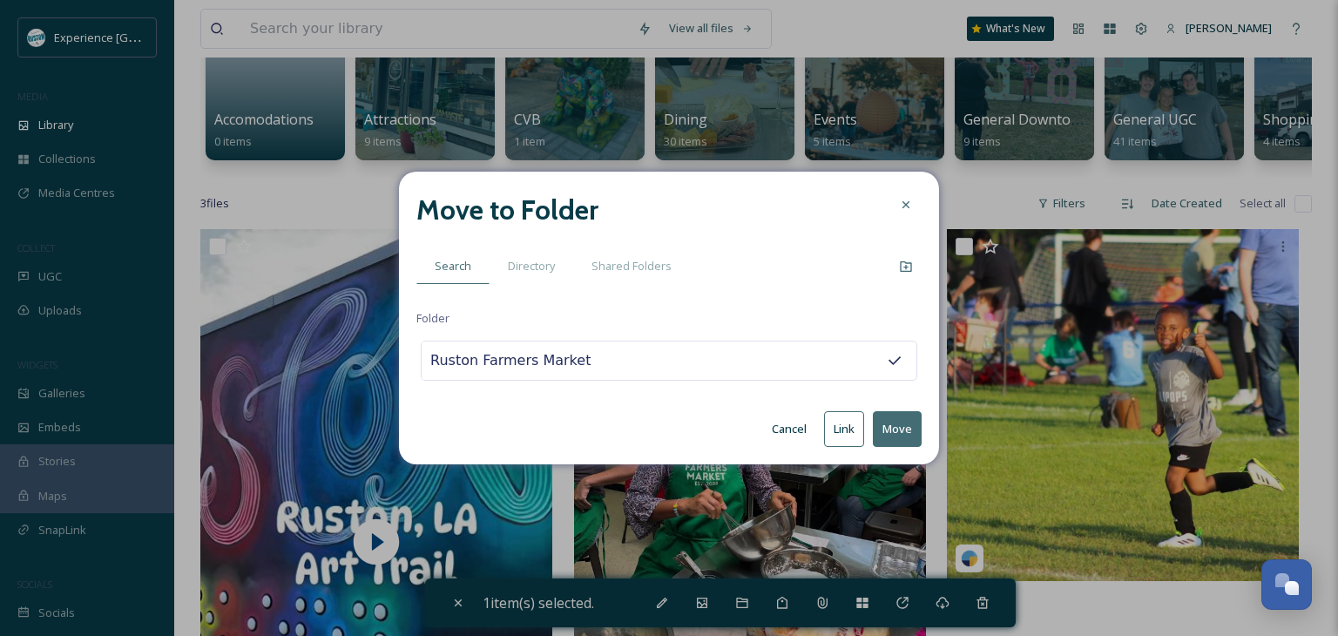
click at [898, 423] on button "Move" at bounding box center [897, 429] width 49 height 36
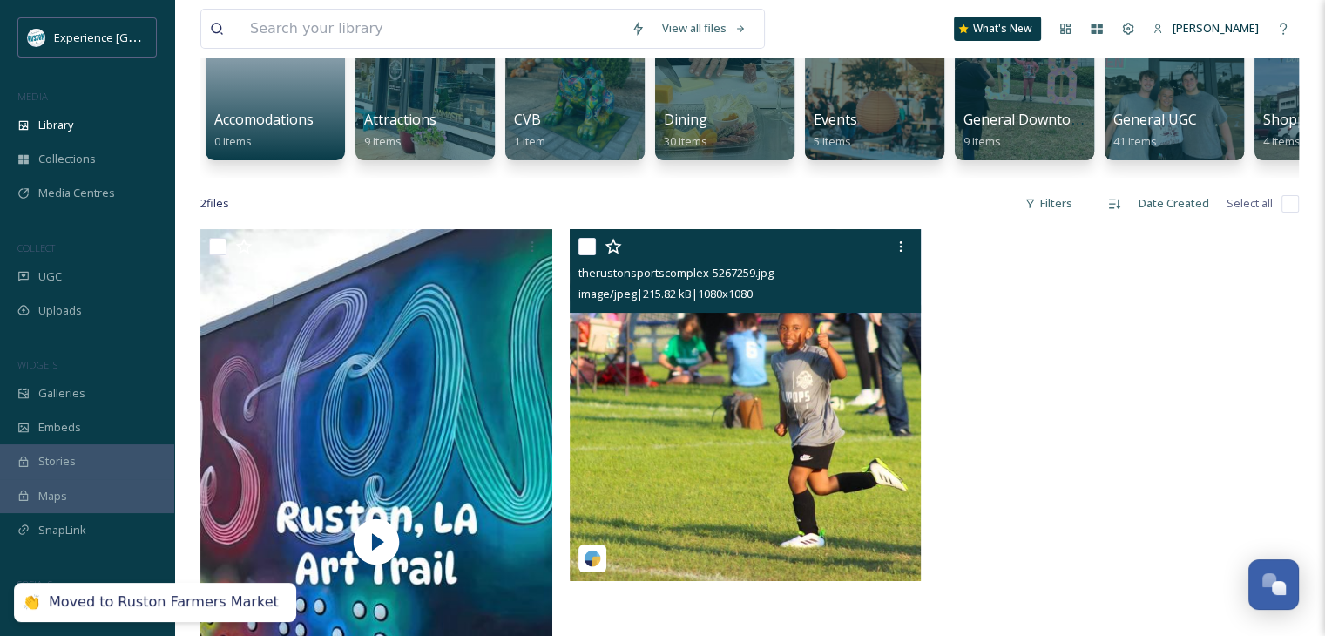
click at [585, 255] on input "checkbox" at bounding box center [587, 246] width 17 height 17
checkbox input "true"
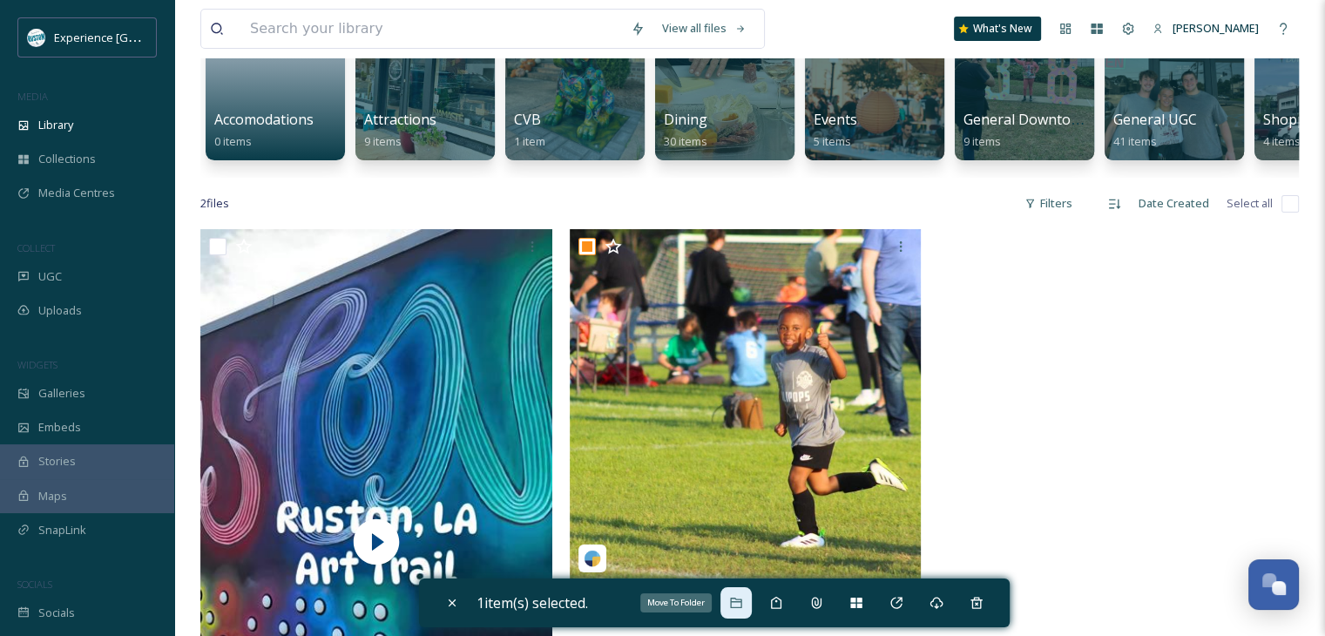
click at [738, 596] on icon at bounding box center [736, 603] width 14 height 14
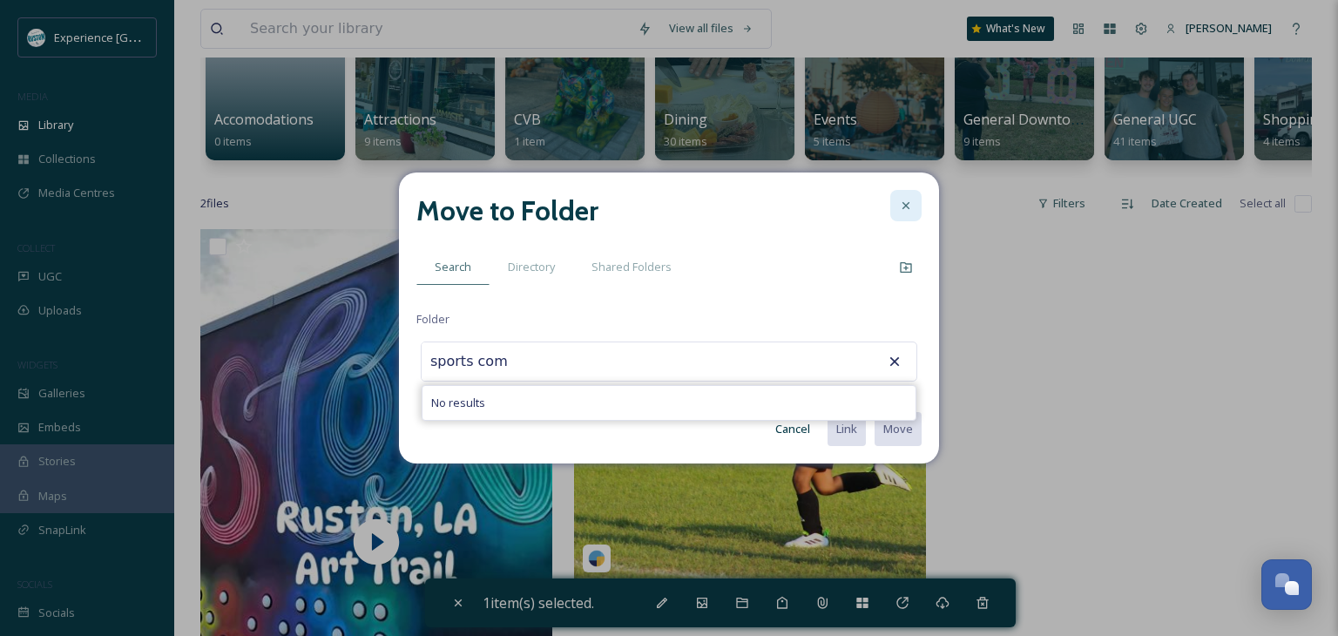
type input "sports com"
click at [901, 199] on icon at bounding box center [906, 206] width 14 height 14
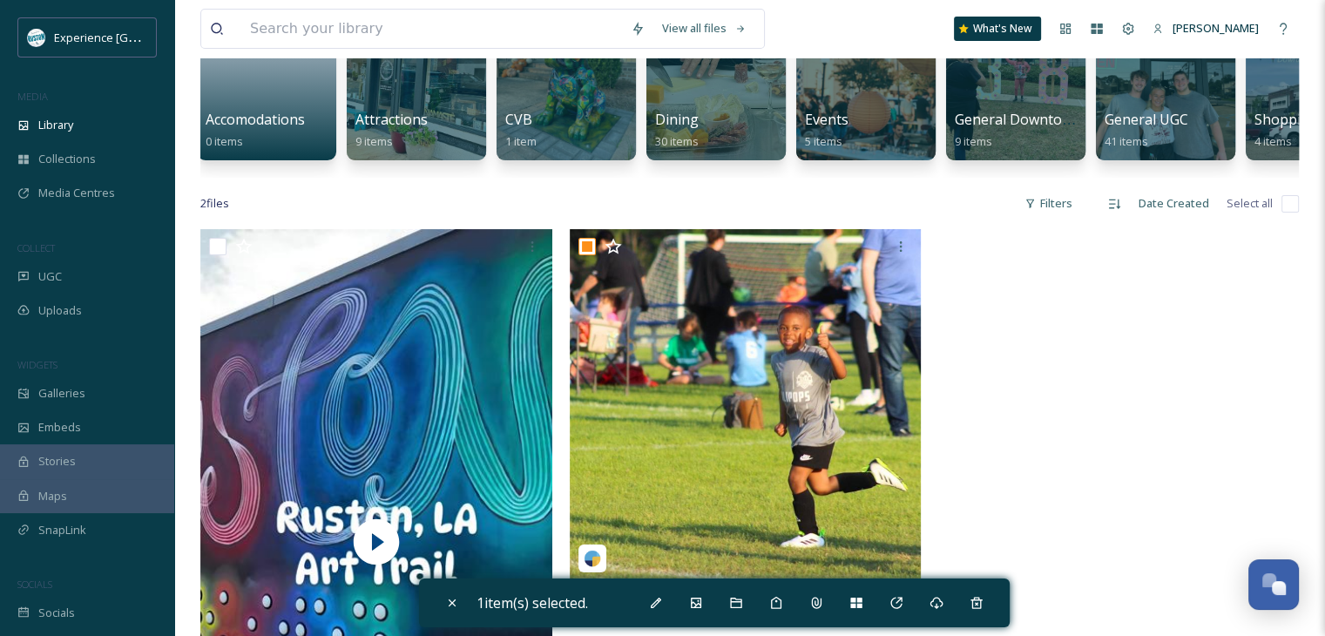
scroll to position [0, 0]
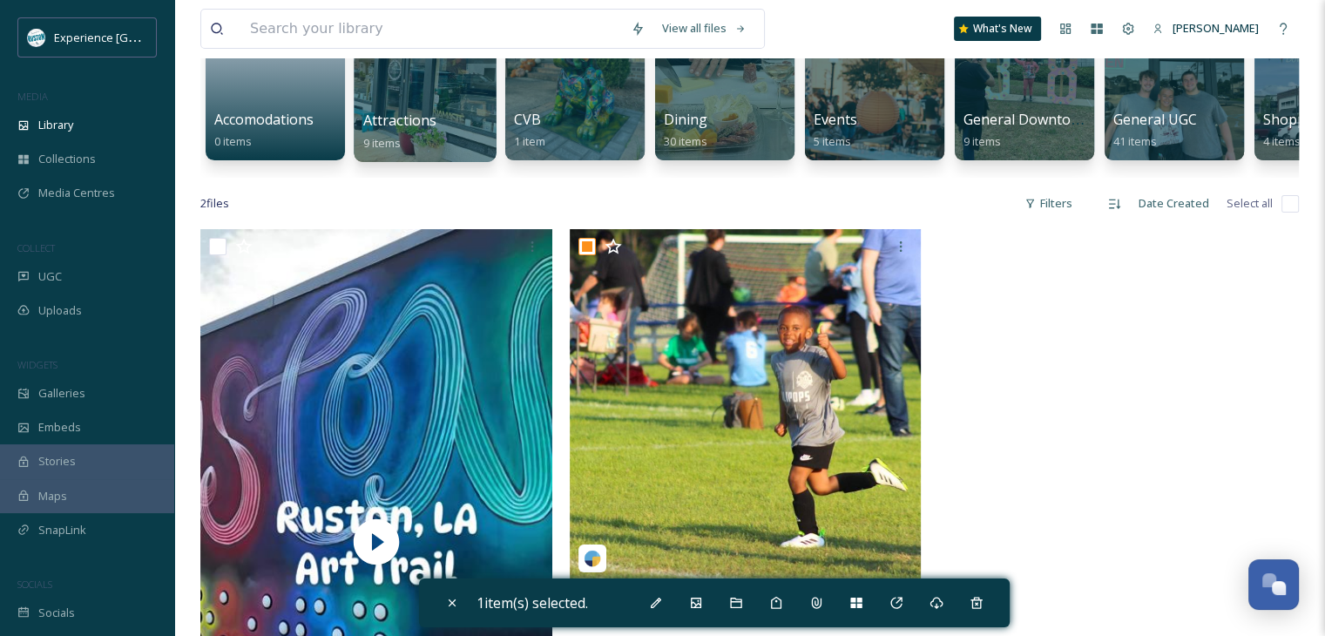
click at [434, 112] on span "Attractions" at bounding box center [400, 120] width 74 height 19
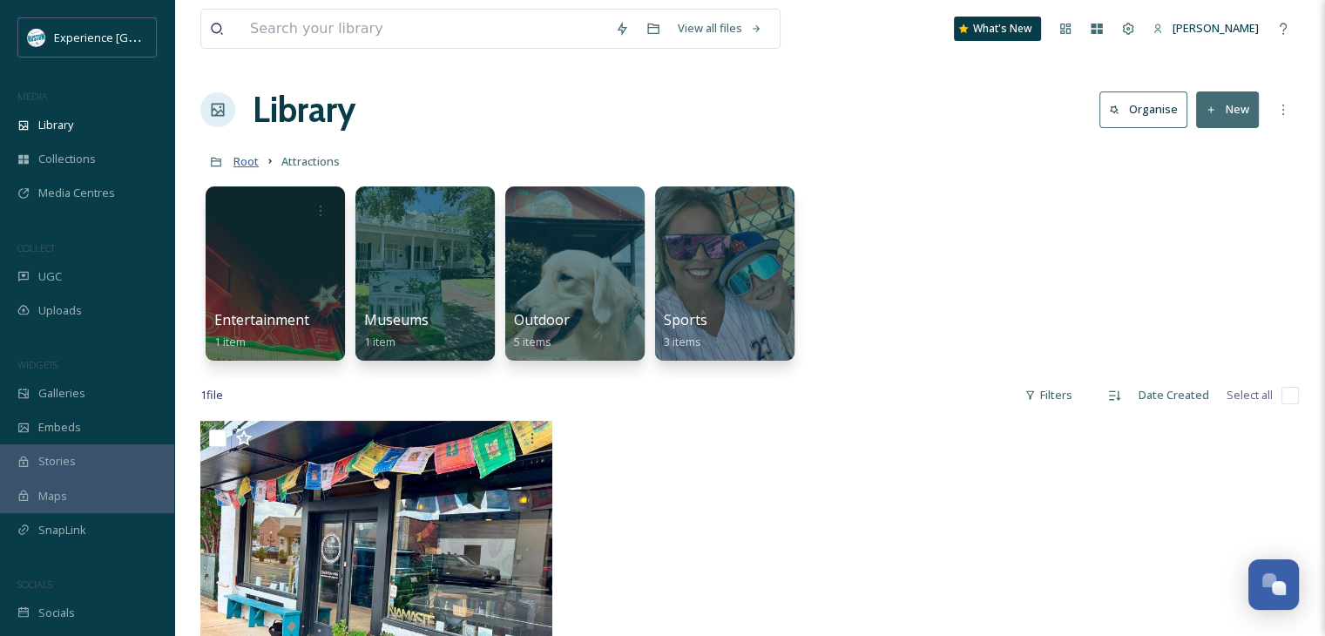
click at [241, 163] on span "Root" at bounding box center [246, 161] width 25 height 16
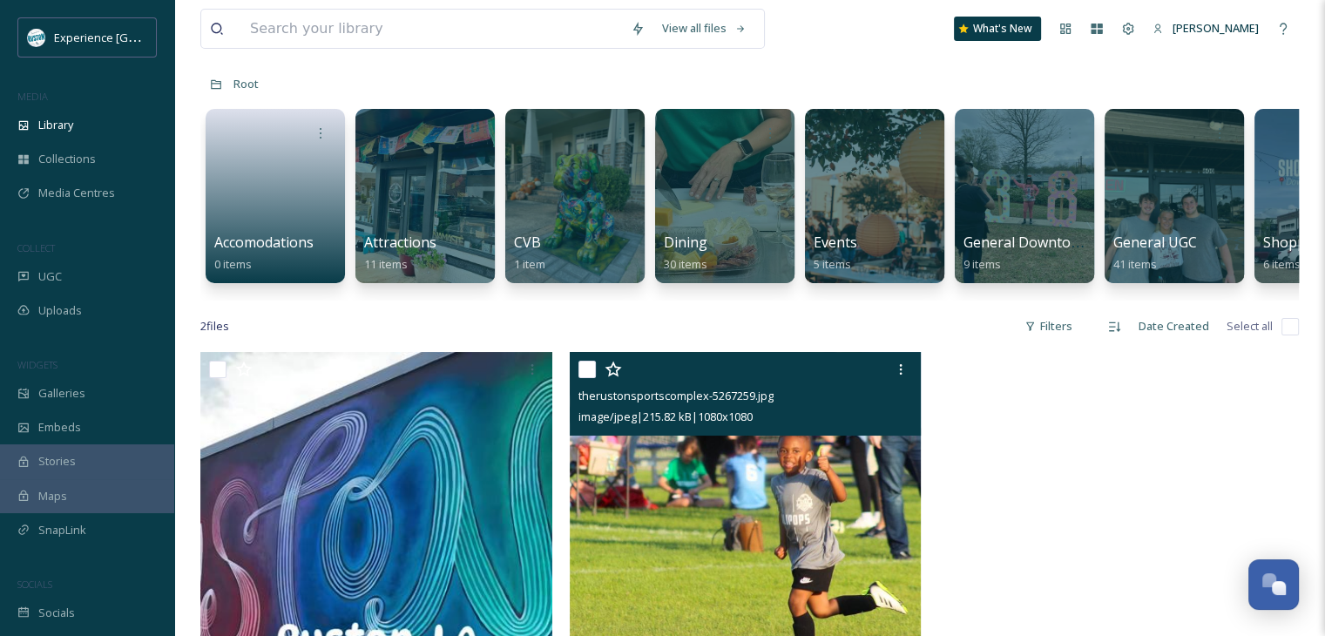
scroll to position [261, 0]
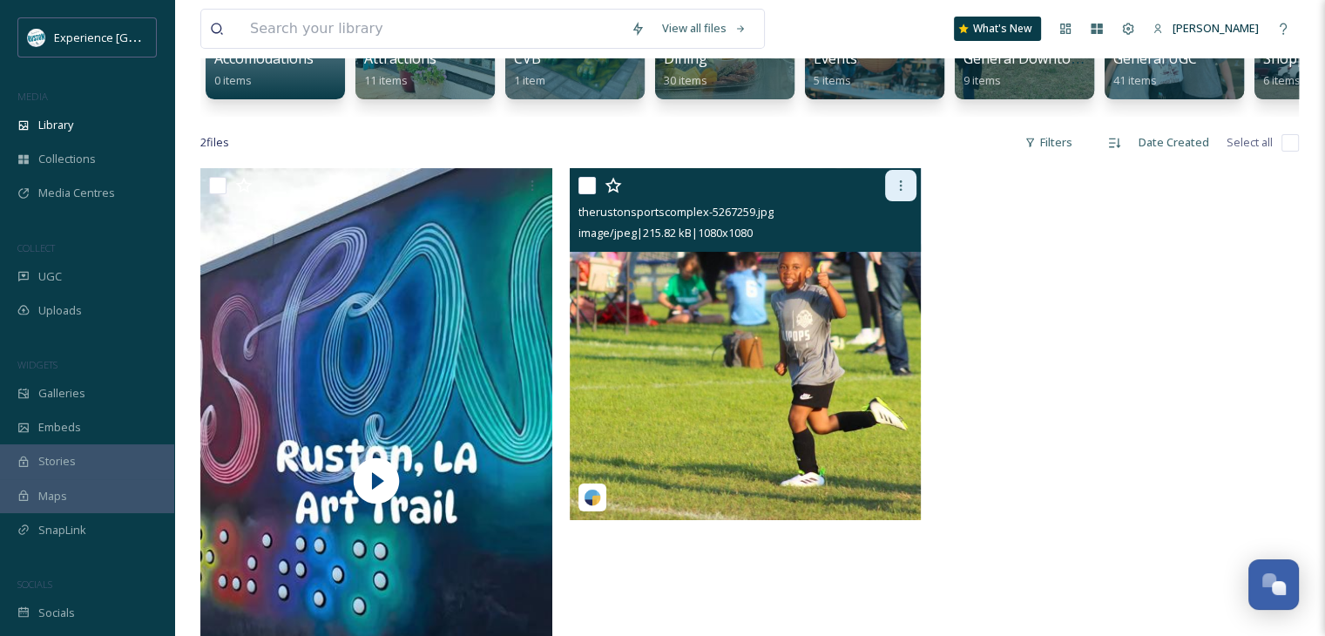
click at [913, 201] on div at bounding box center [900, 185] width 31 height 31
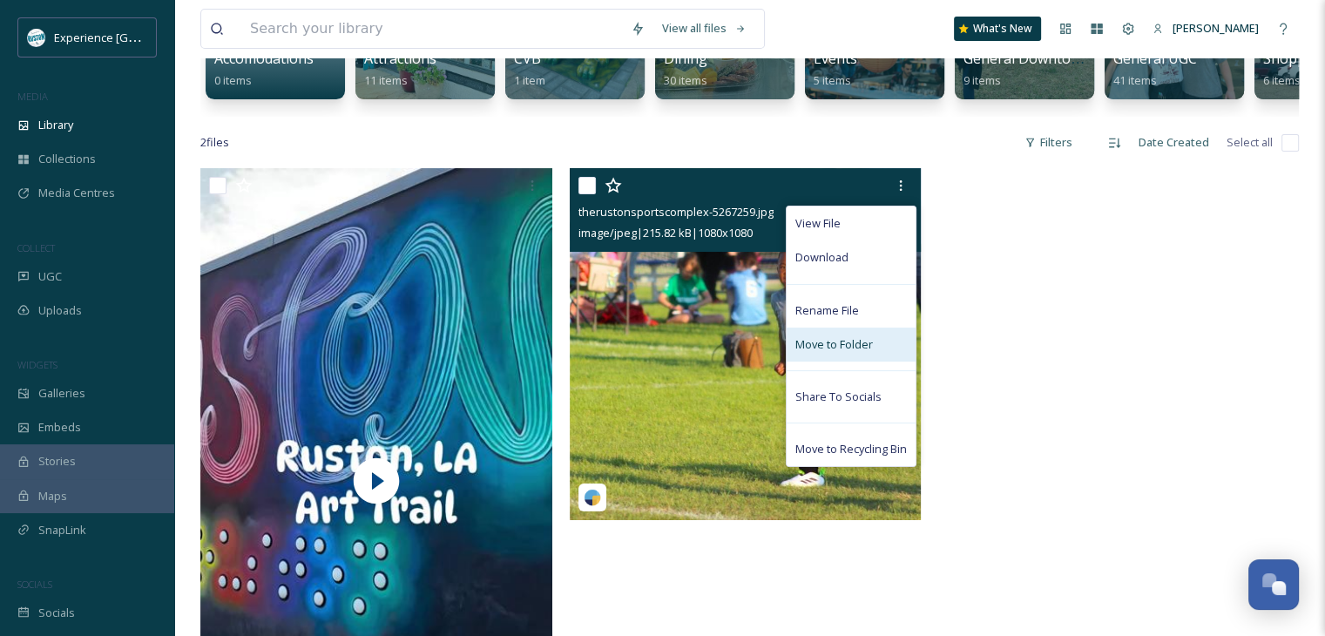
click at [855, 353] on span "Move to Folder" at bounding box center [834, 344] width 78 height 17
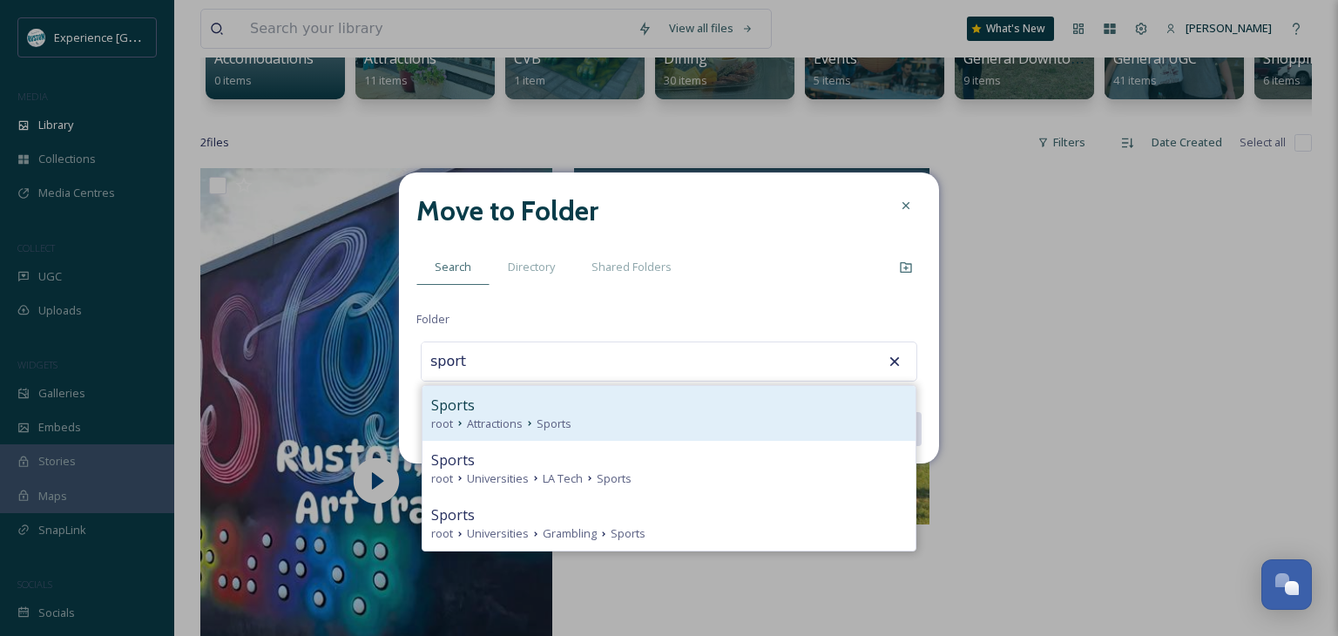
click at [665, 410] on div "Sports" at bounding box center [669, 405] width 476 height 21
type input "Sports"
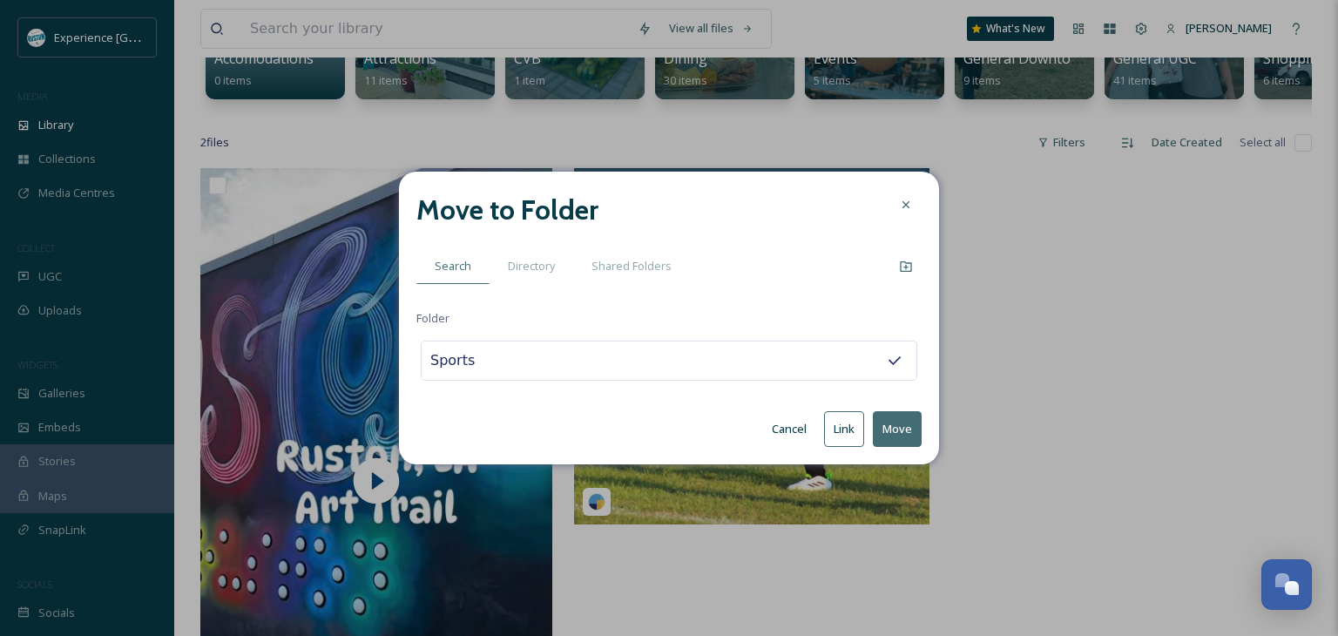
click at [897, 432] on button "Move" at bounding box center [897, 429] width 49 height 36
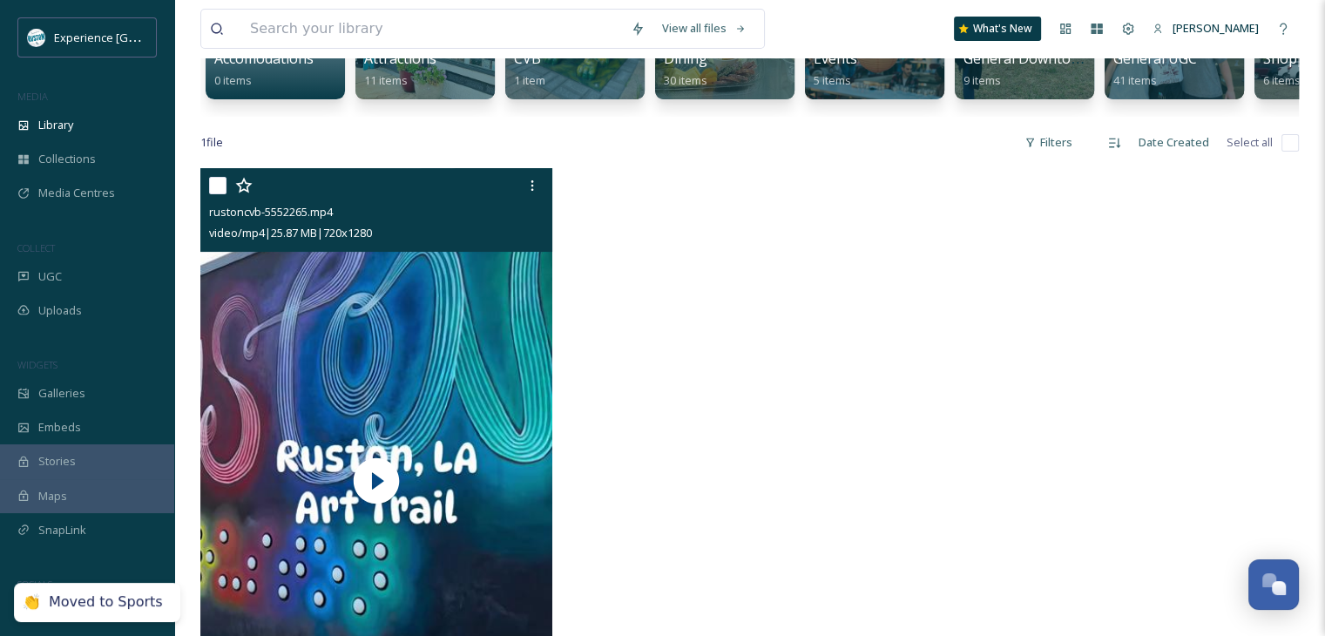
click at [212, 194] on input "checkbox" at bounding box center [217, 185] width 17 height 17
checkbox input "true"
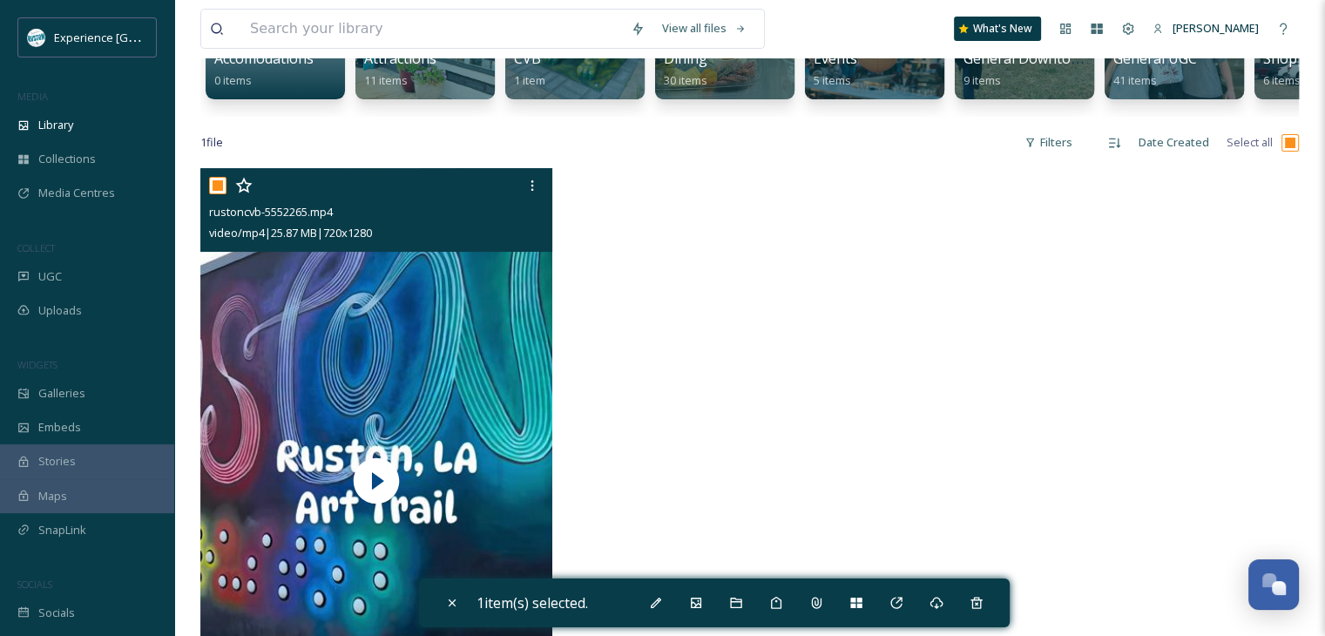
checkbox input "true"
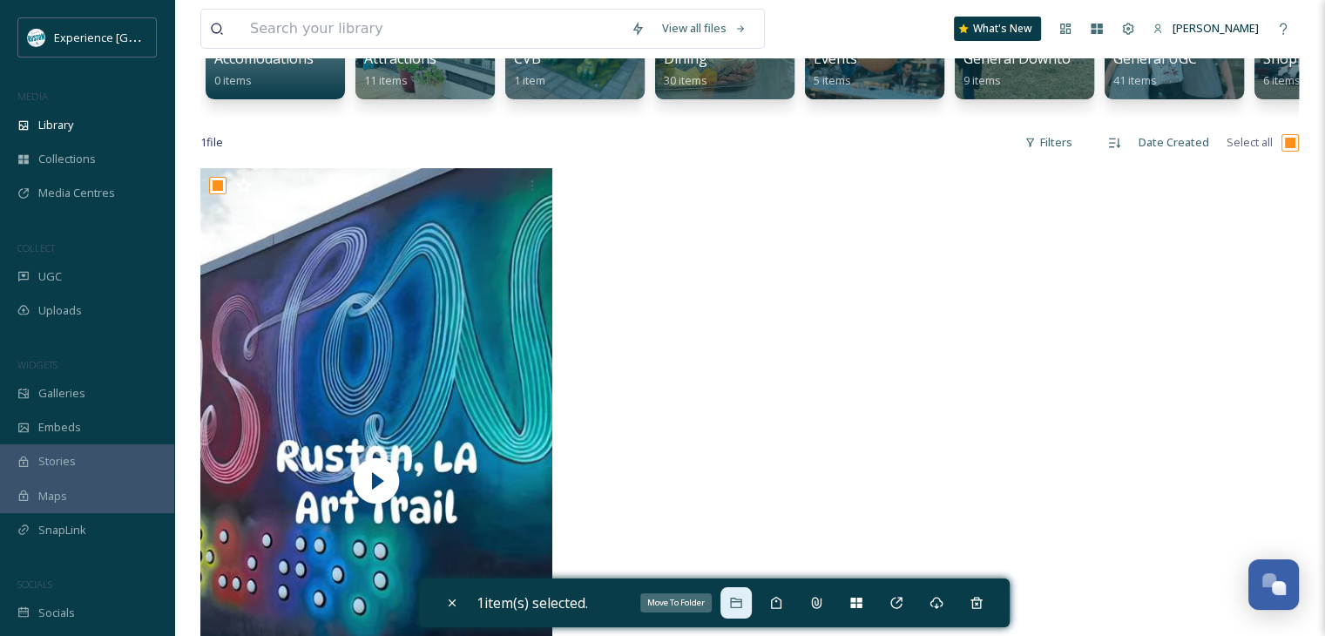
click at [734, 598] on icon at bounding box center [736, 603] width 14 height 14
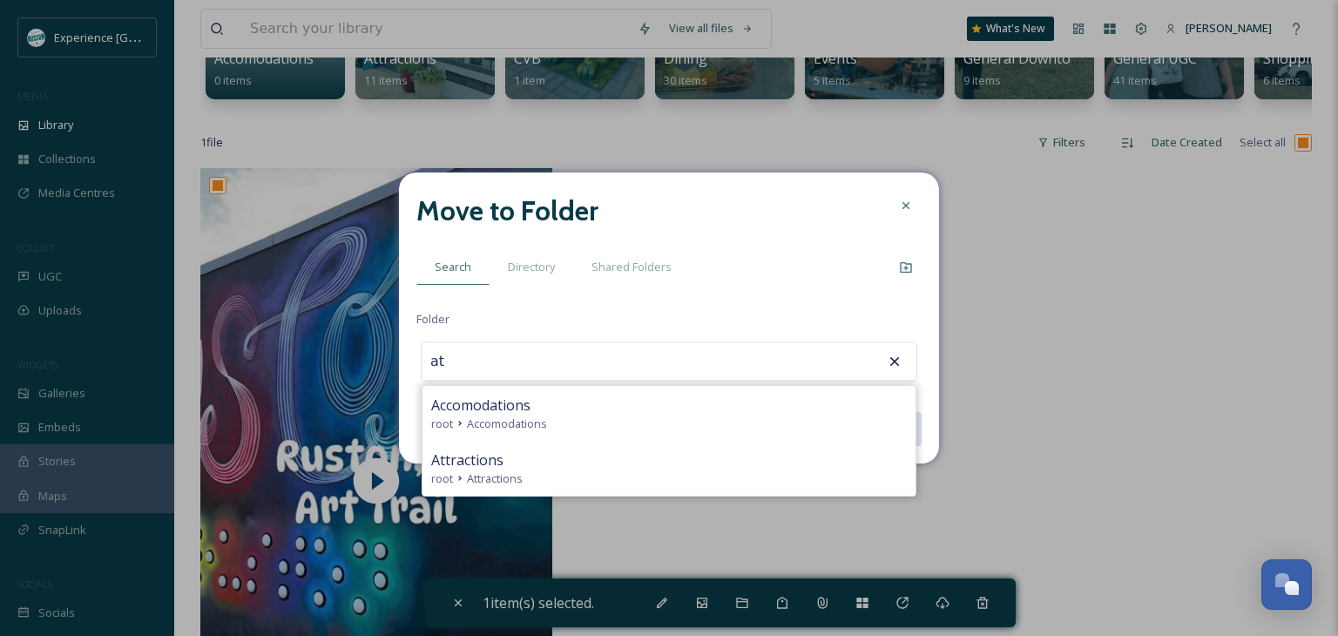
type input "a"
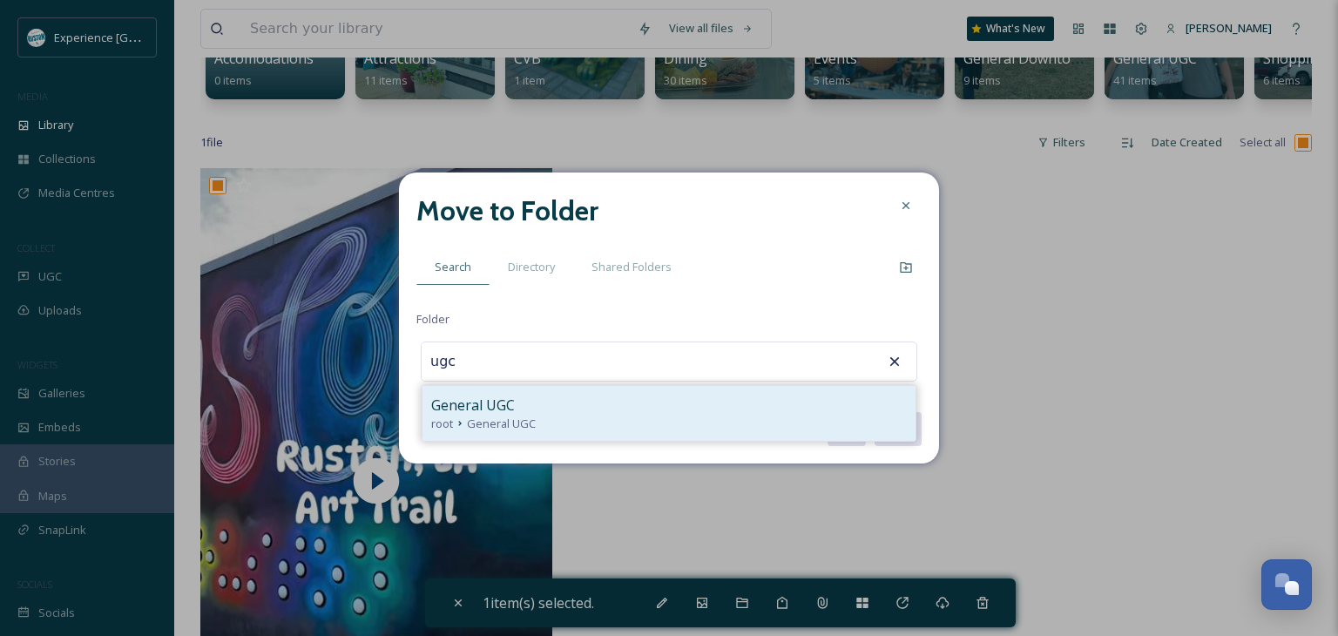
click at [545, 411] on div "General UGC" at bounding box center [669, 405] width 476 height 21
type input "General UGC"
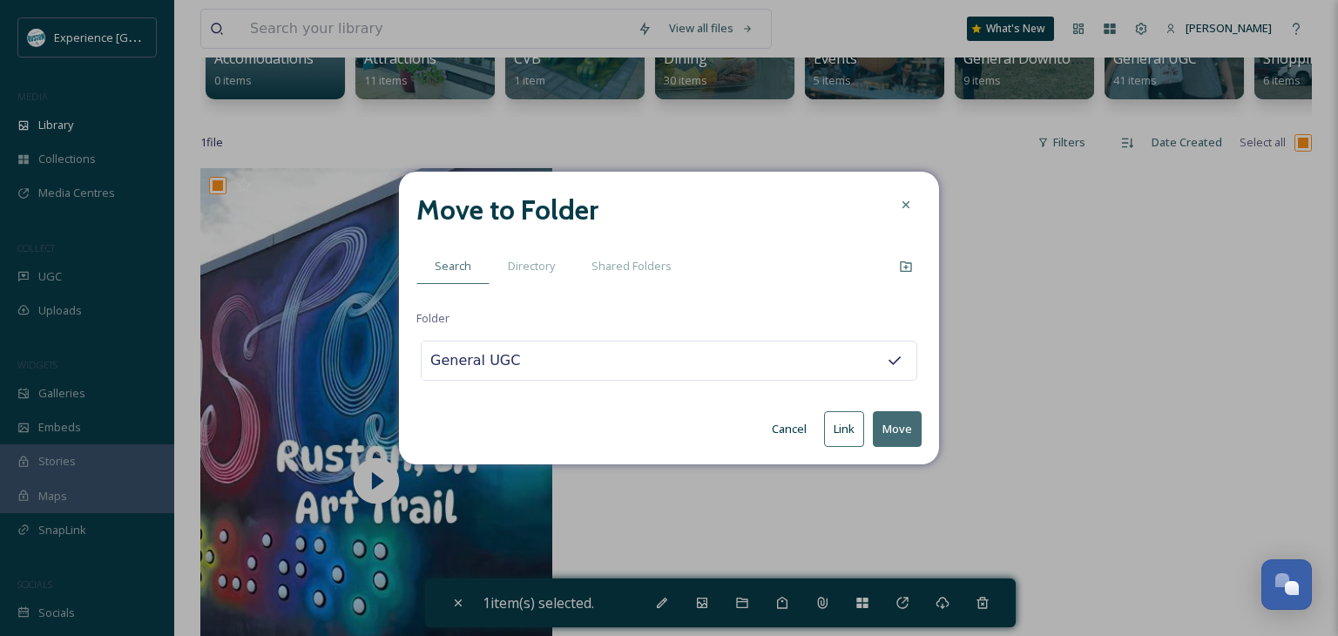
click at [892, 436] on button "Move" at bounding box center [897, 429] width 49 height 36
checkbox input "false"
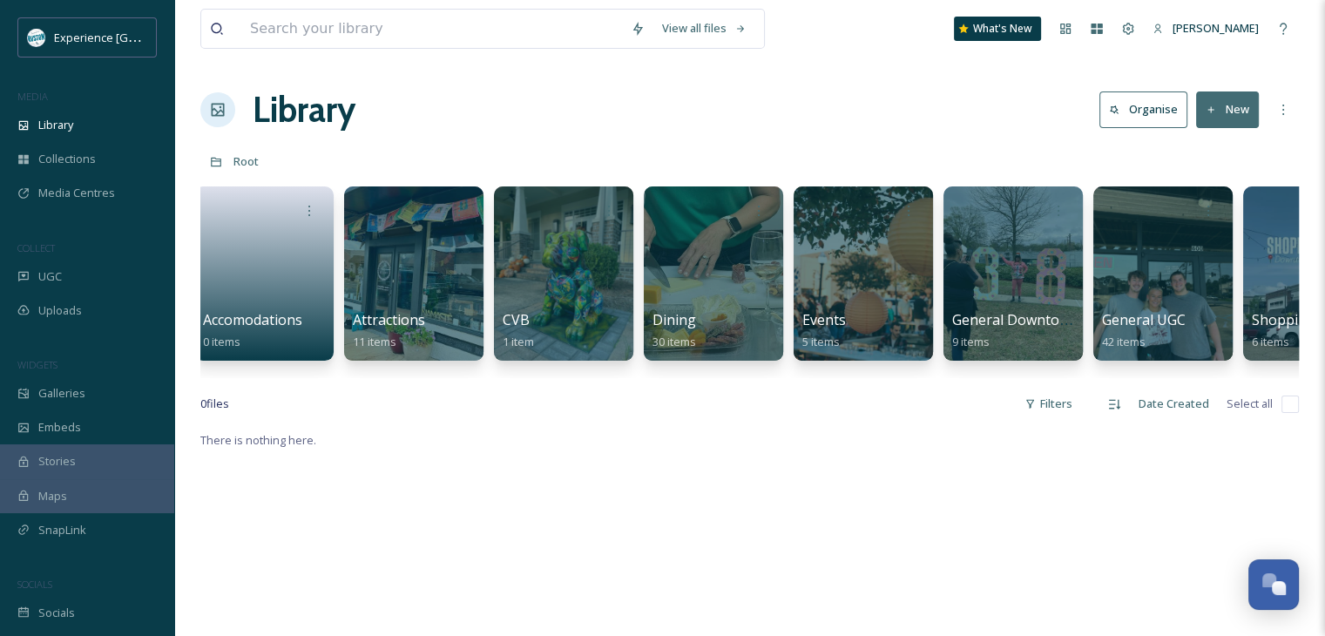
scroll to position [0, 0]
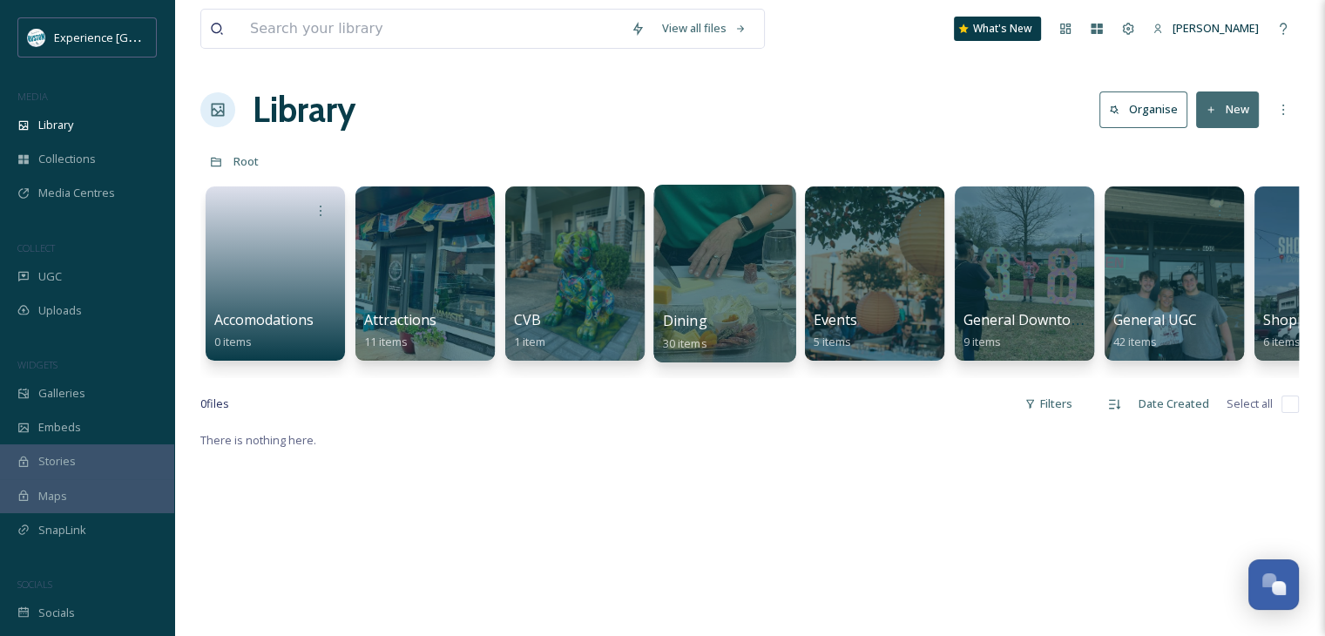
click at [732, 311] on div "Dining 30 items" at bounding box center [725, 332] width 125 height 44
click at [725, 328] on div "Dining 30 items" at bounding box center [725, 332] width 125 height 44
click at [706, 254] on div at bounding box center [724, 274] width 142 height 178
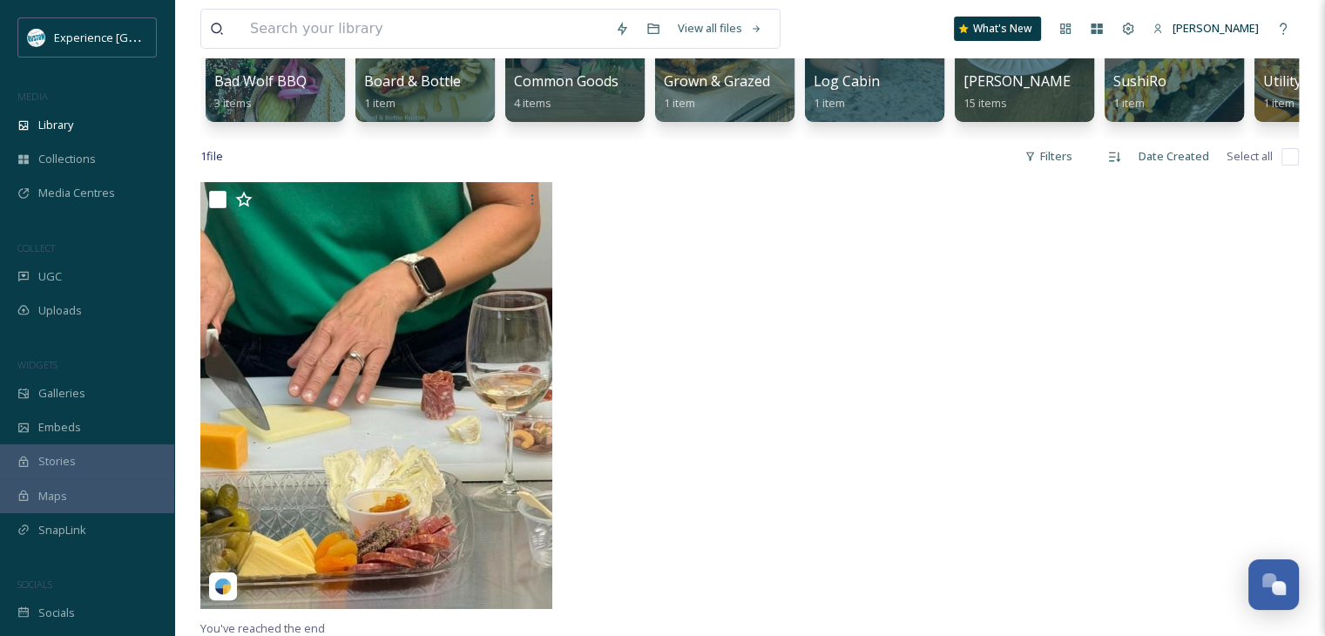
scroll to position [349, 0]
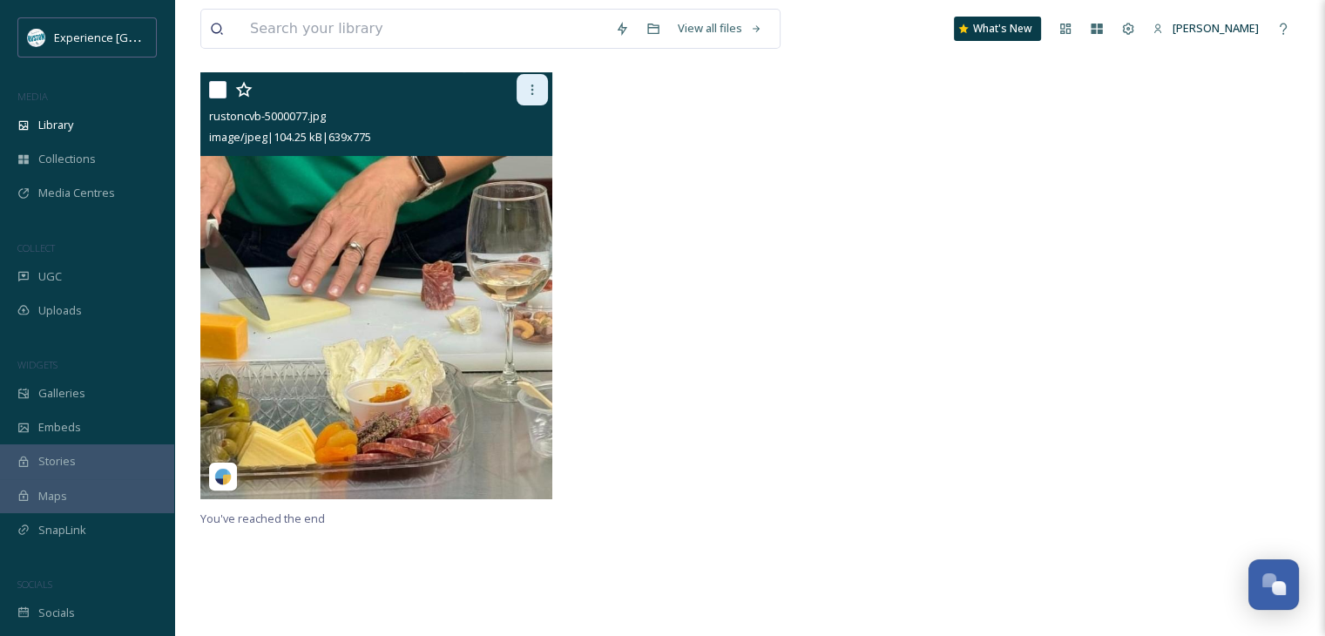
click at [531, 95] on icon at bounding box center [532, 90] width 3 height 10
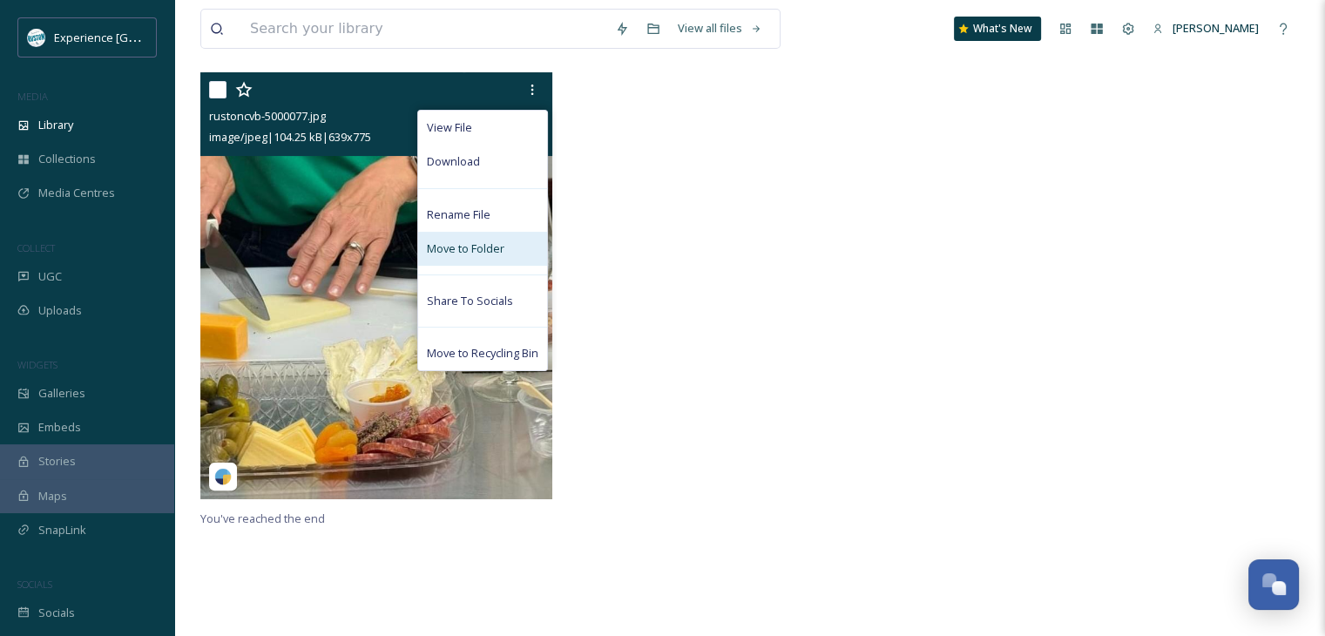
click at [494, 257] on span "Move to Folder" at bounding box center [466, 248] width 78 height 17
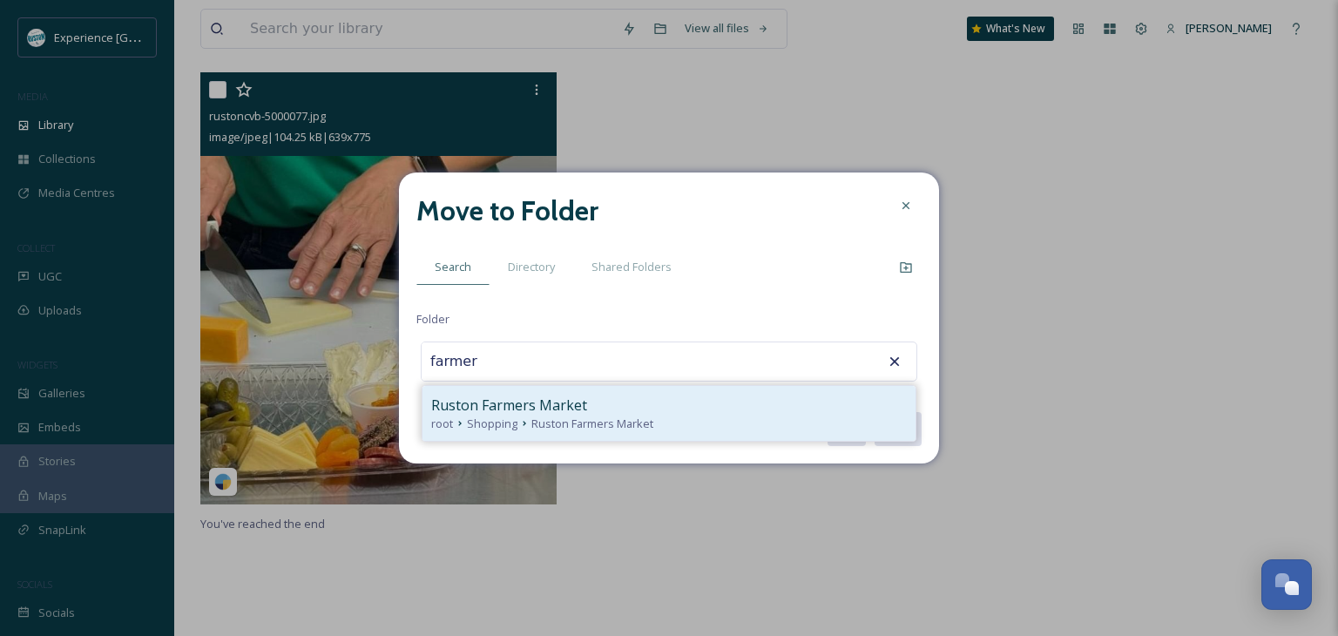
click at [602, 403] on div "Ruston Farmers Market" at bounding box center [669, 405] width 476 height 21
type input "Ruston Farmers Market"
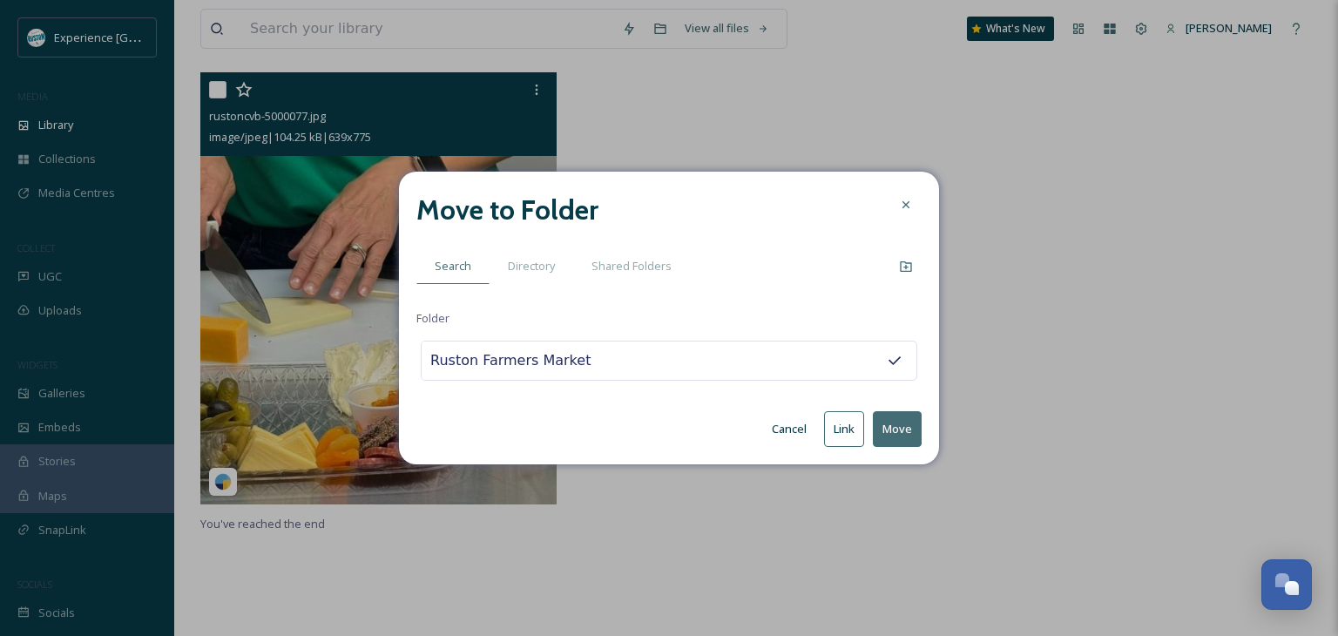
click at [898, 430] on button "Move" at bounding box center [897, 429] width 49 height 36
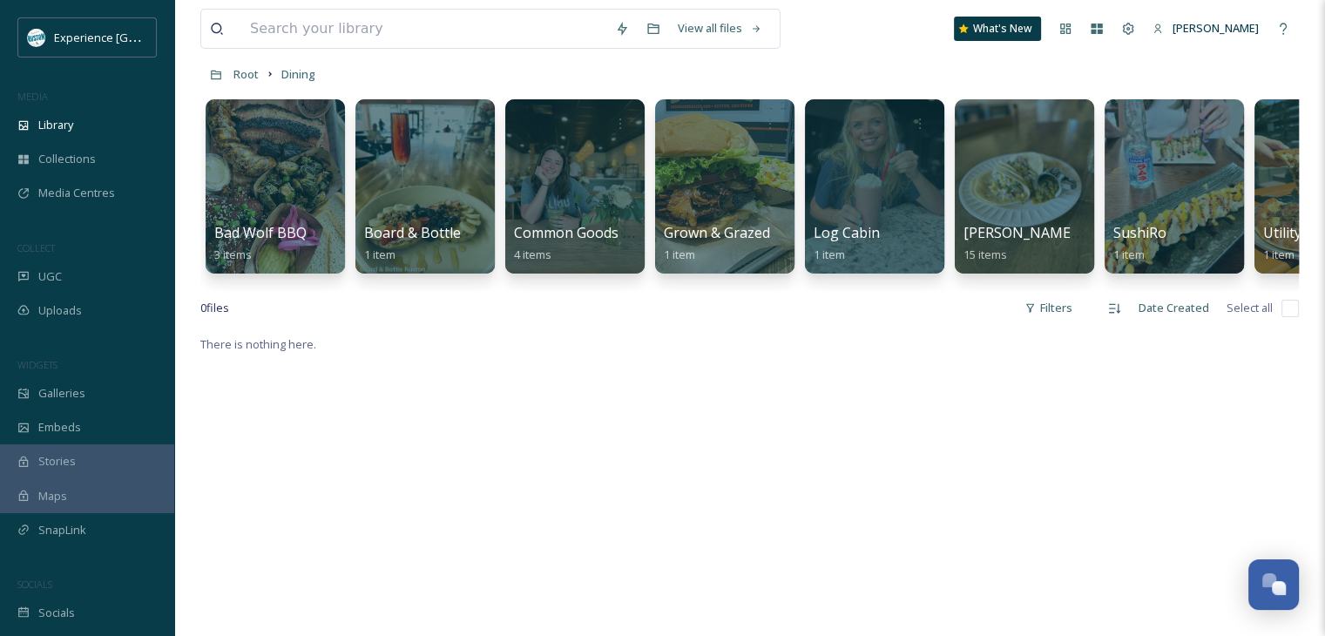
scroll to position [0, 0]
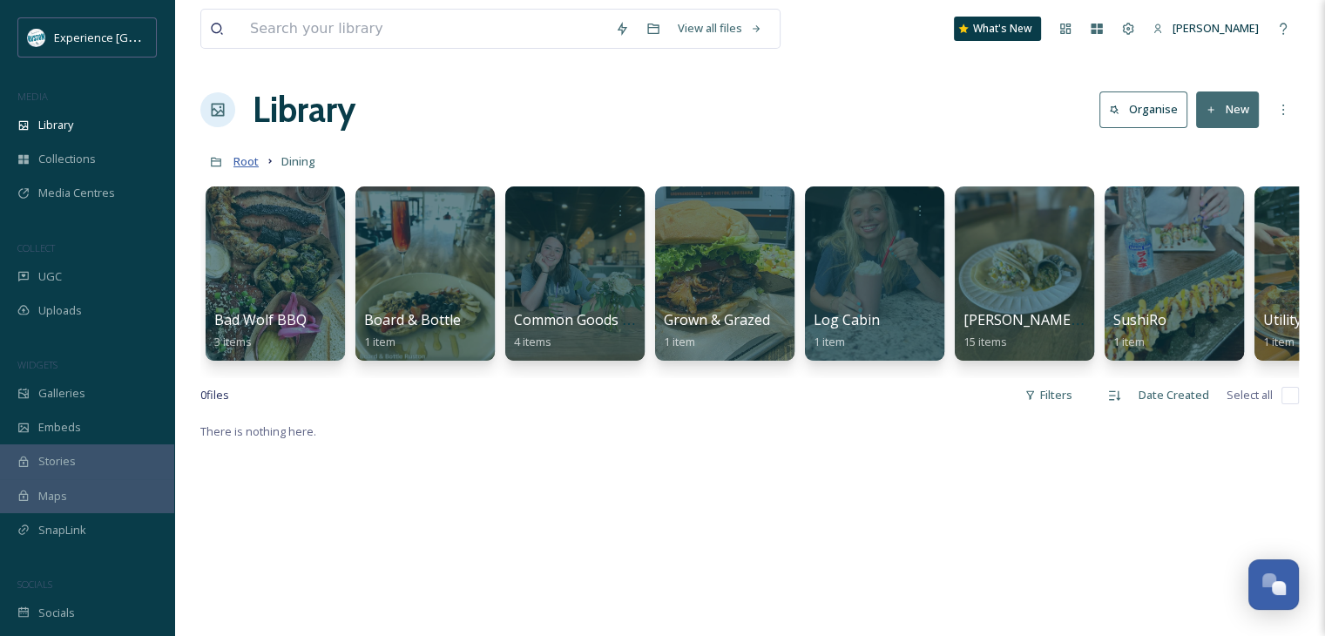
click at [244, 161] on span "Root" at bounding box center [246, 161] width 25 height 16
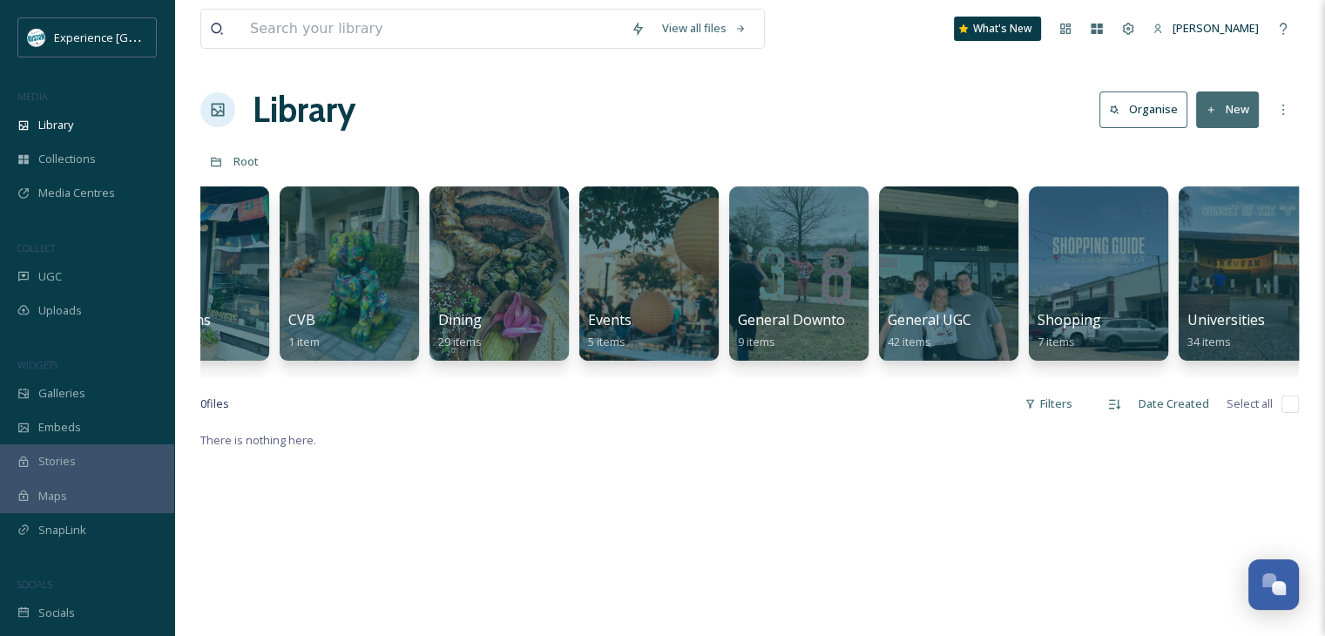
scroll to position [0, 265]
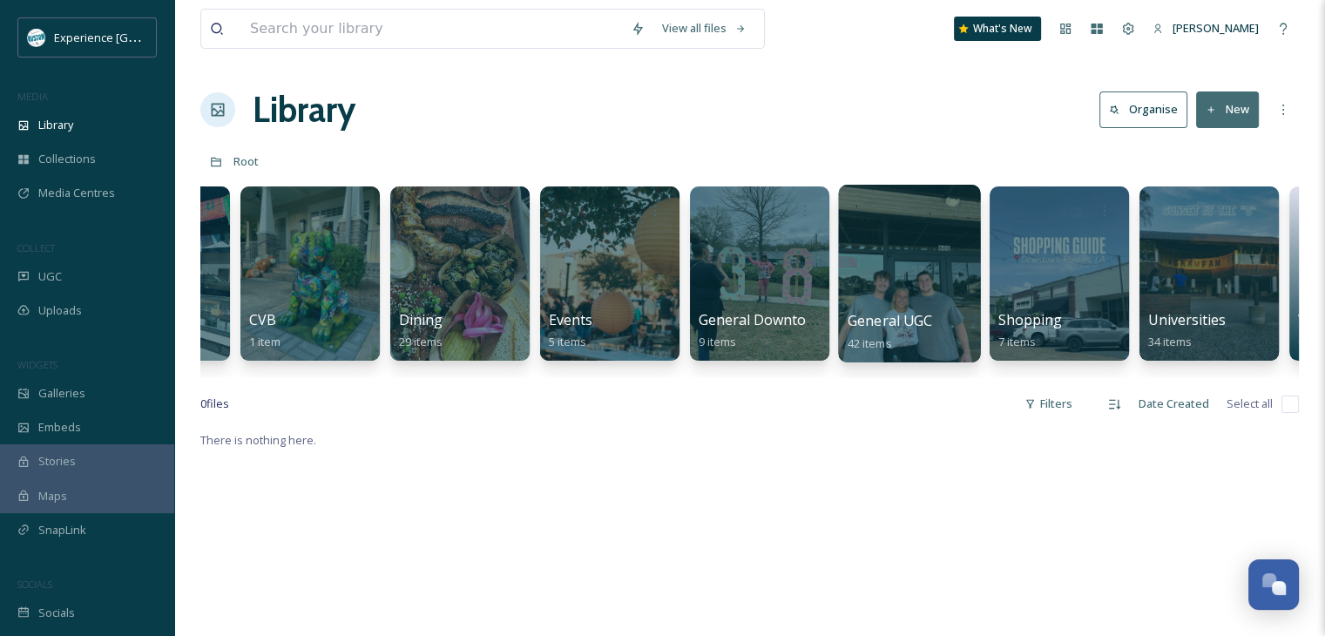
click at [955, 292] on div at bounding box center [909, 274] width 142 height 178
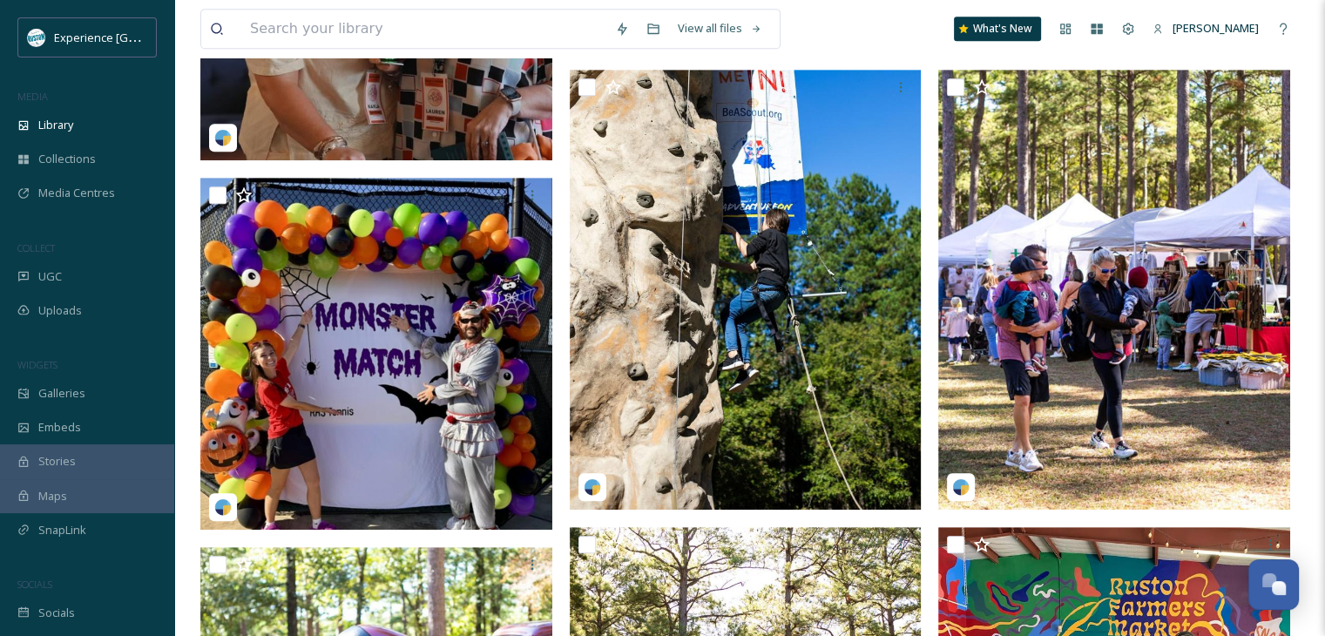
scroll to position [871, 0]
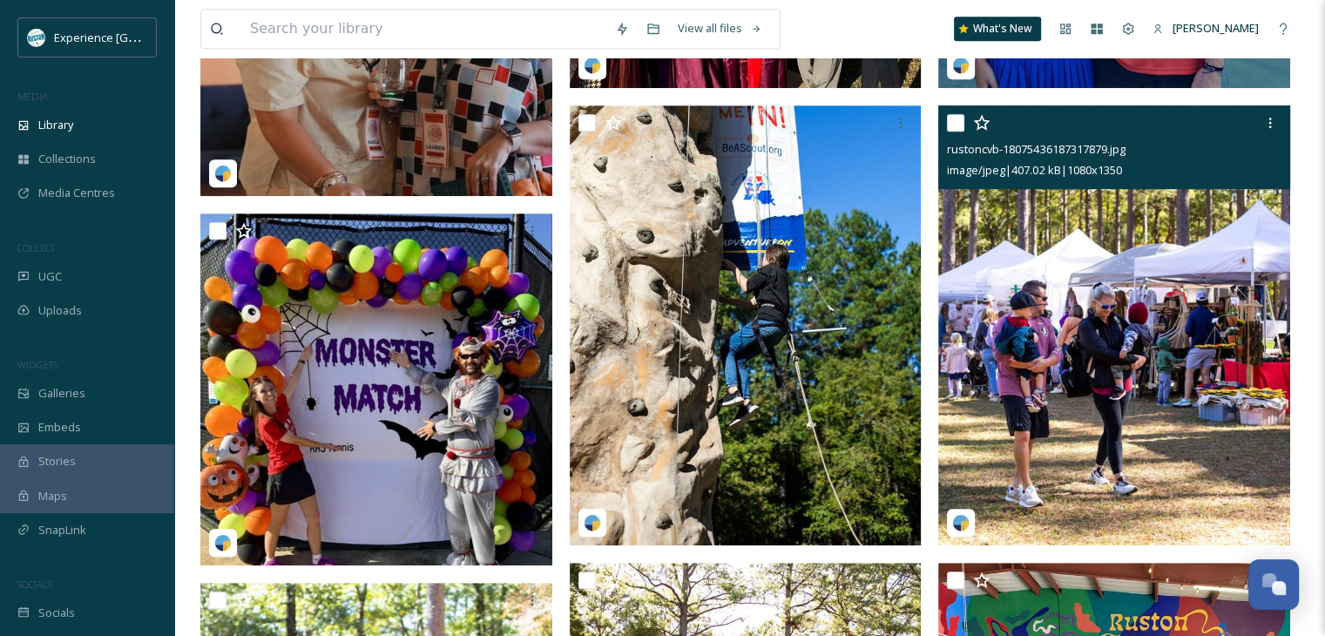
click at [951, 127] on input "checkbox" at bounding box center [955, 122] width 17 height 17
checkbox input "true"
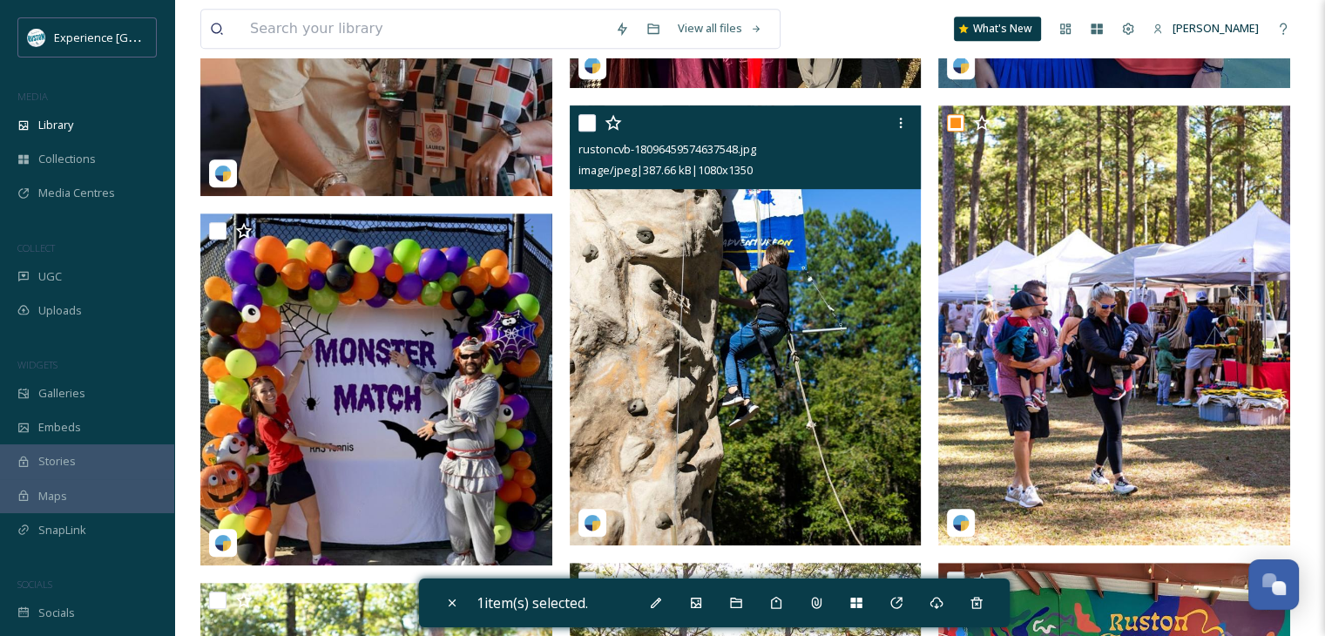
click at [581, 131] on input "checkbox" at bounding box center [587, 122] width 17 height 17
checkbox input "true"
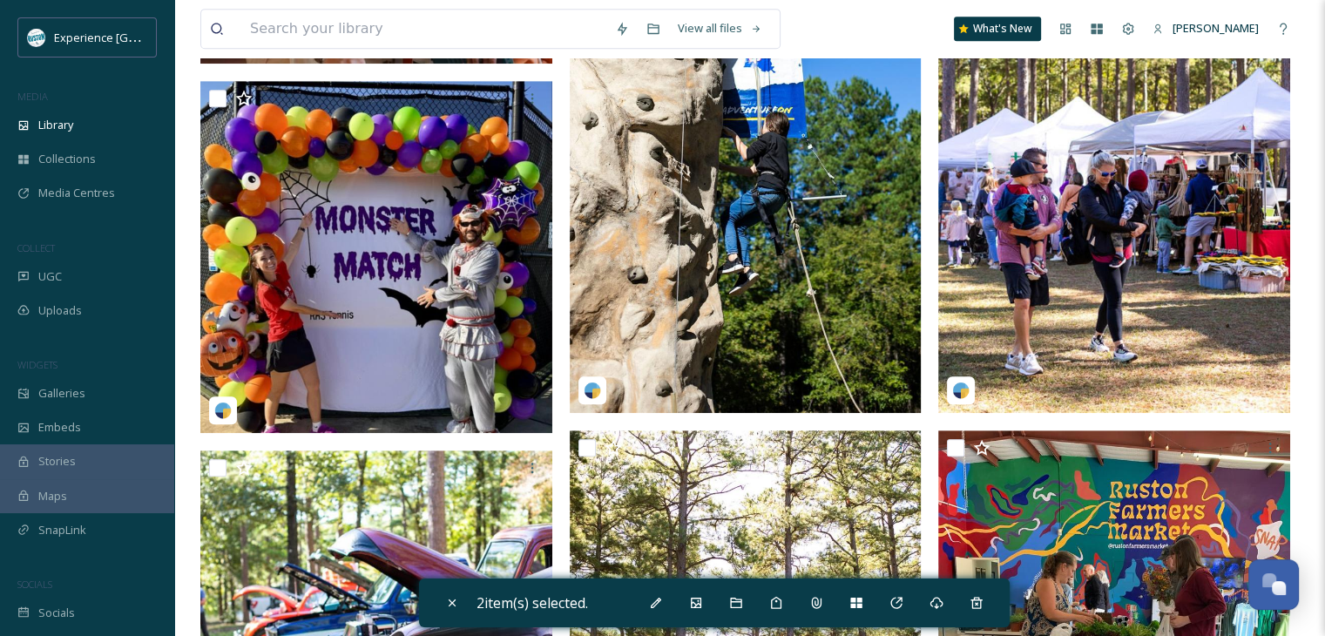
scroll to position [1220, 0]
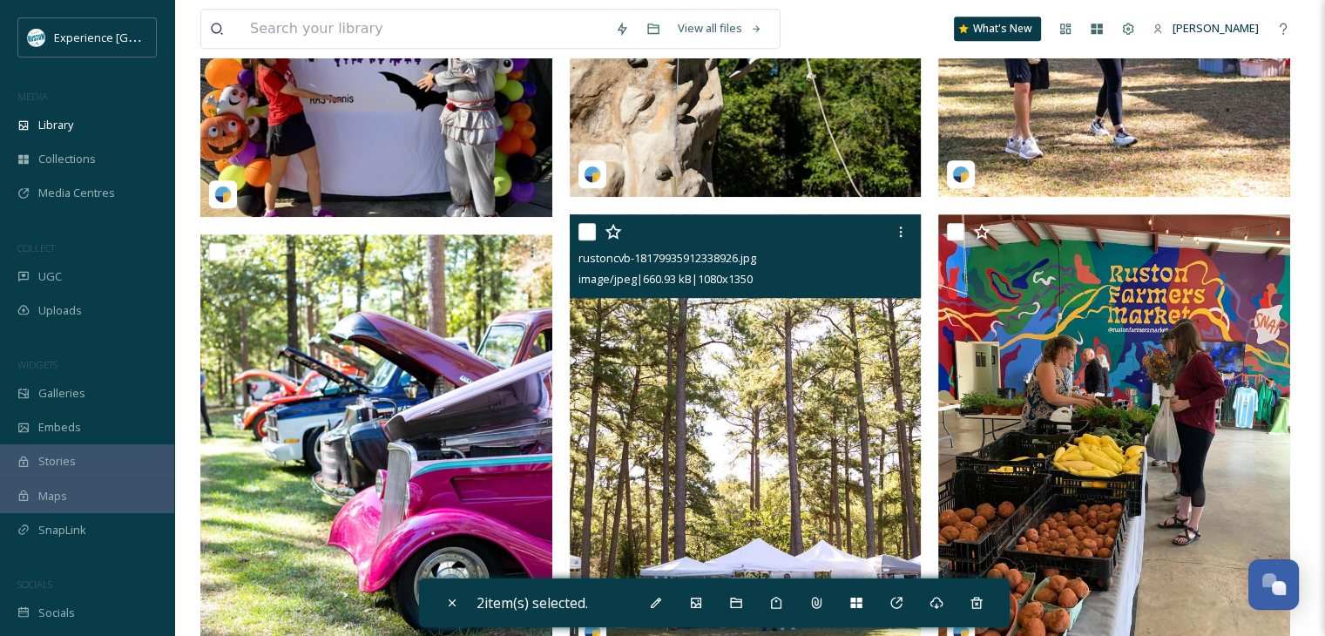
click at [592, 224] on input "checkbox" at bounding box center [587, 231] width 17 height 17
checkbox input "true"
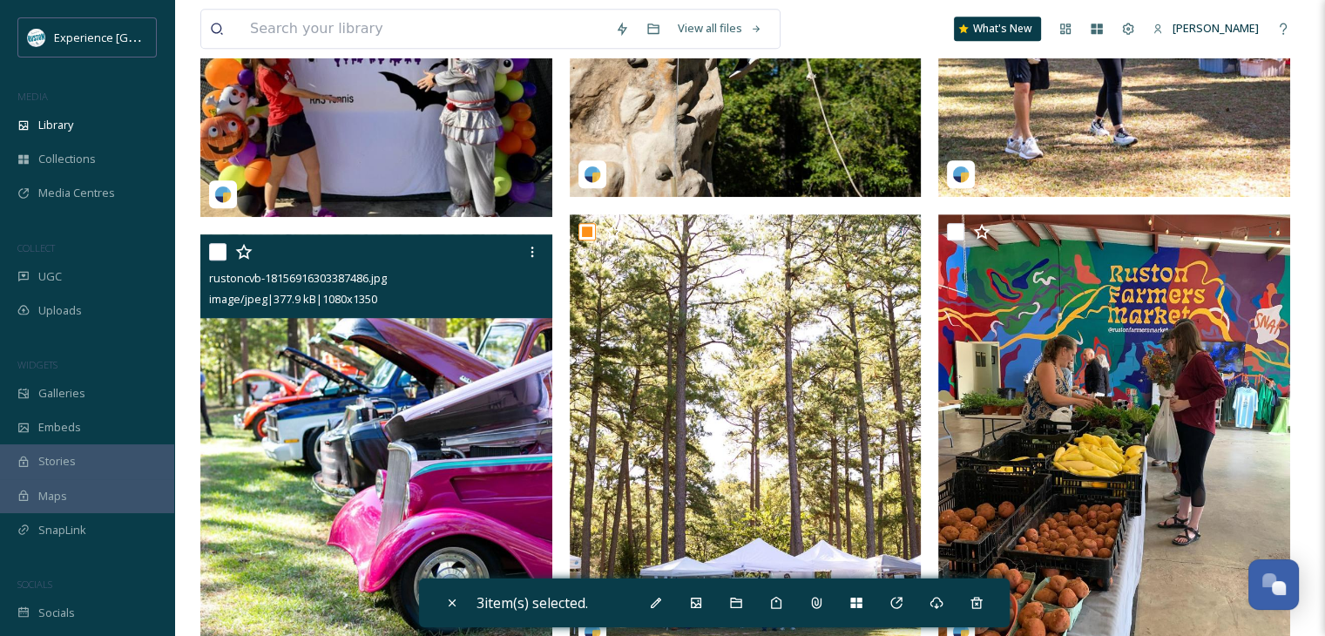
click at [220, 248] on input "checkbox" at bounding box center [217, 251] width 17 height 17
checkbox input "true"
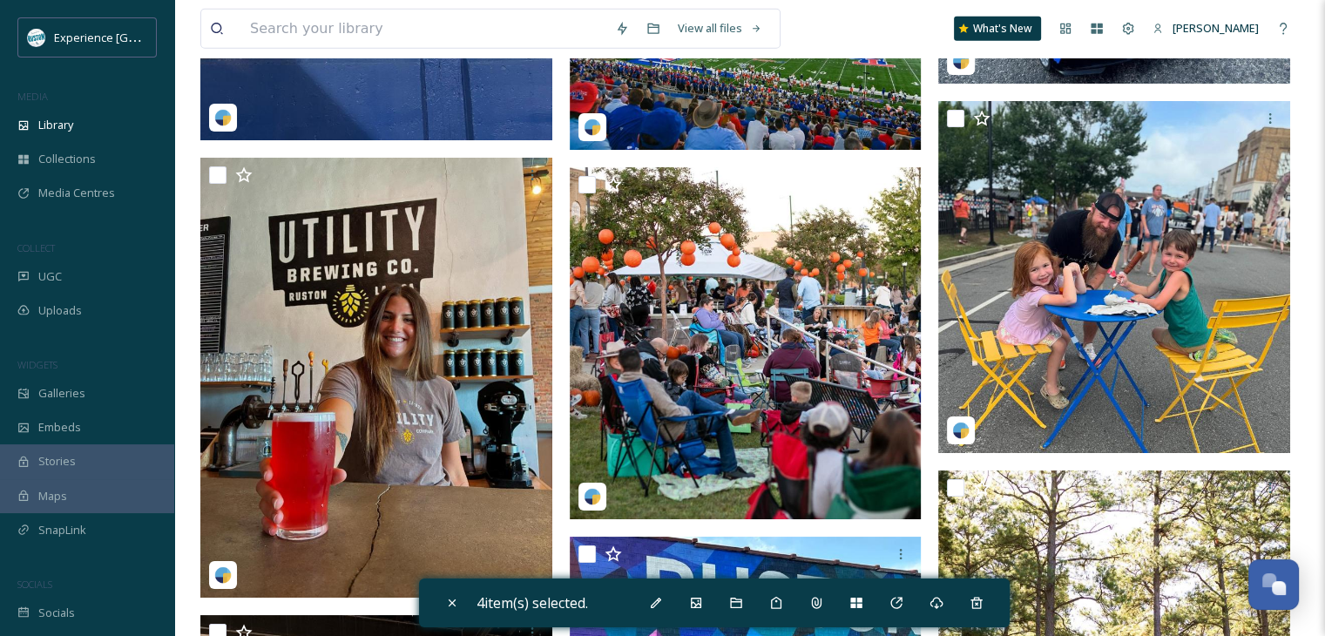
scroll to position [4879, 0]
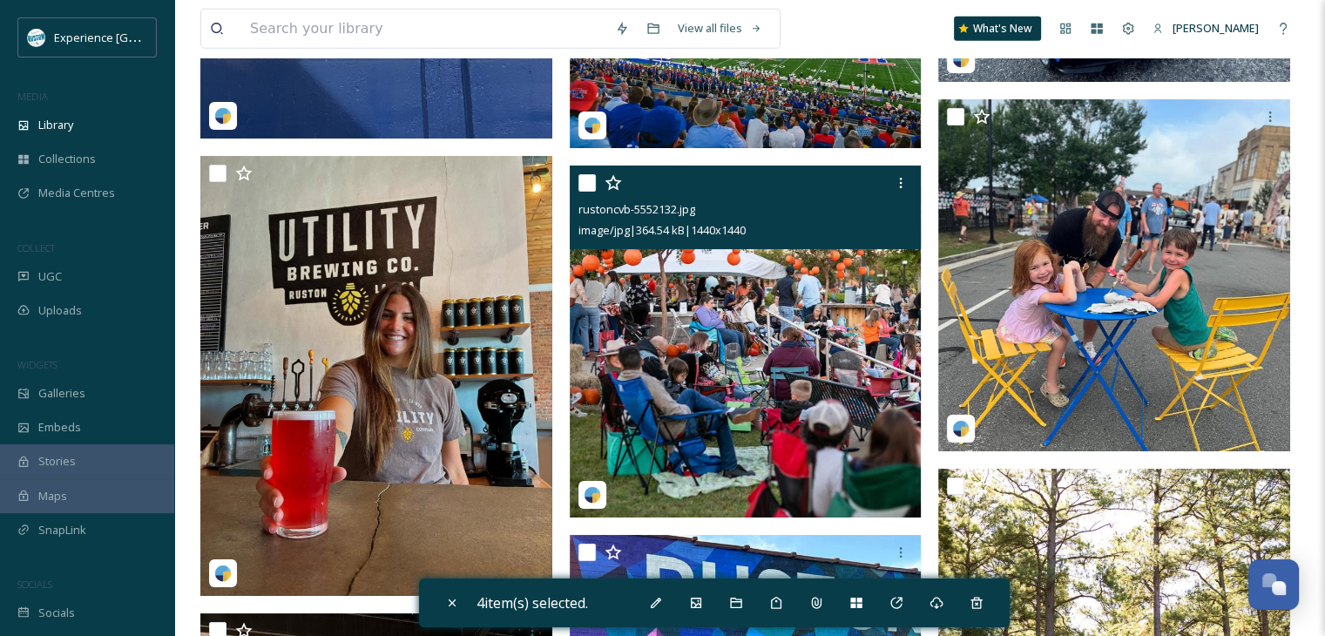
click at [583, 189] on input "checkbox" at bounding box center [587, 182] width 17 height 17
checkbox input "true"
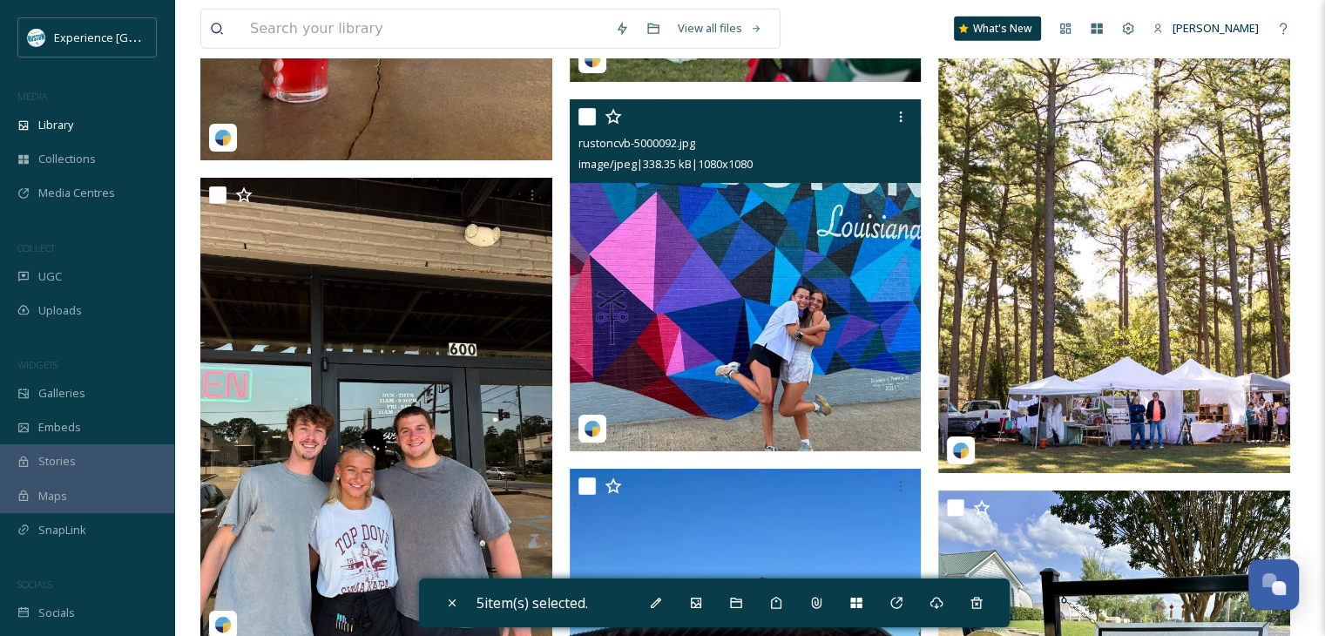
scroll to position [5228, 0]
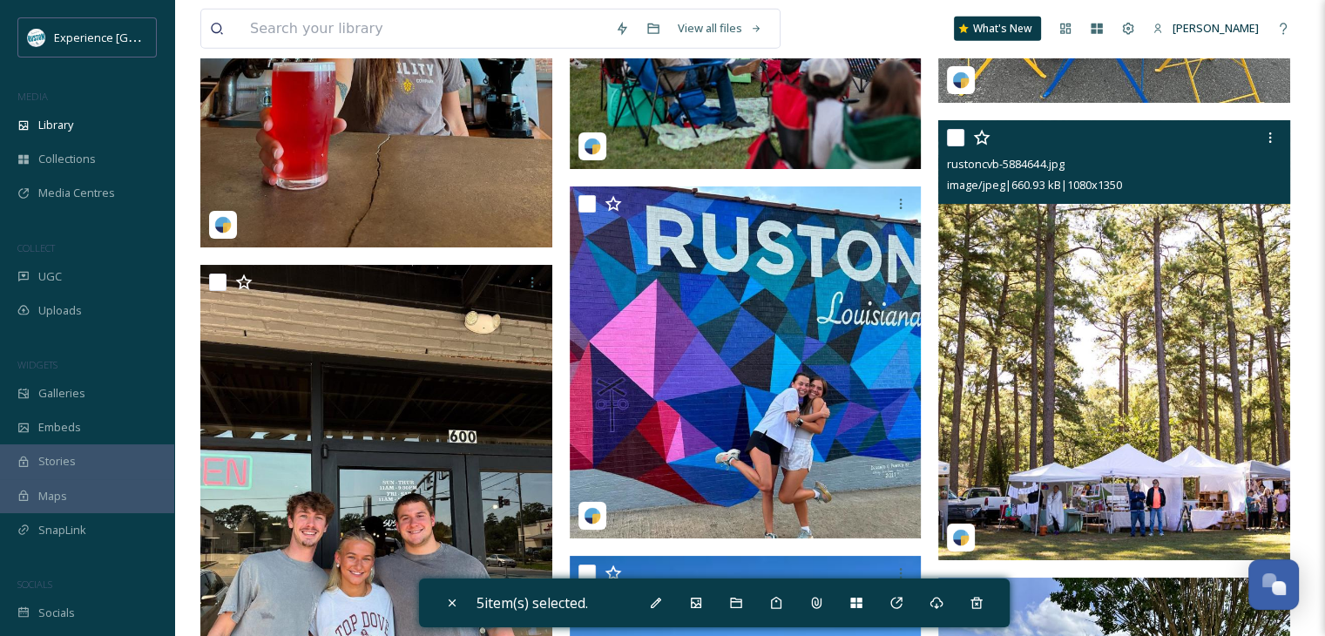
click at [955, 140] on input "checkbox" at bounding box center [955, 137] width 17 height 17
checkbox input "true"
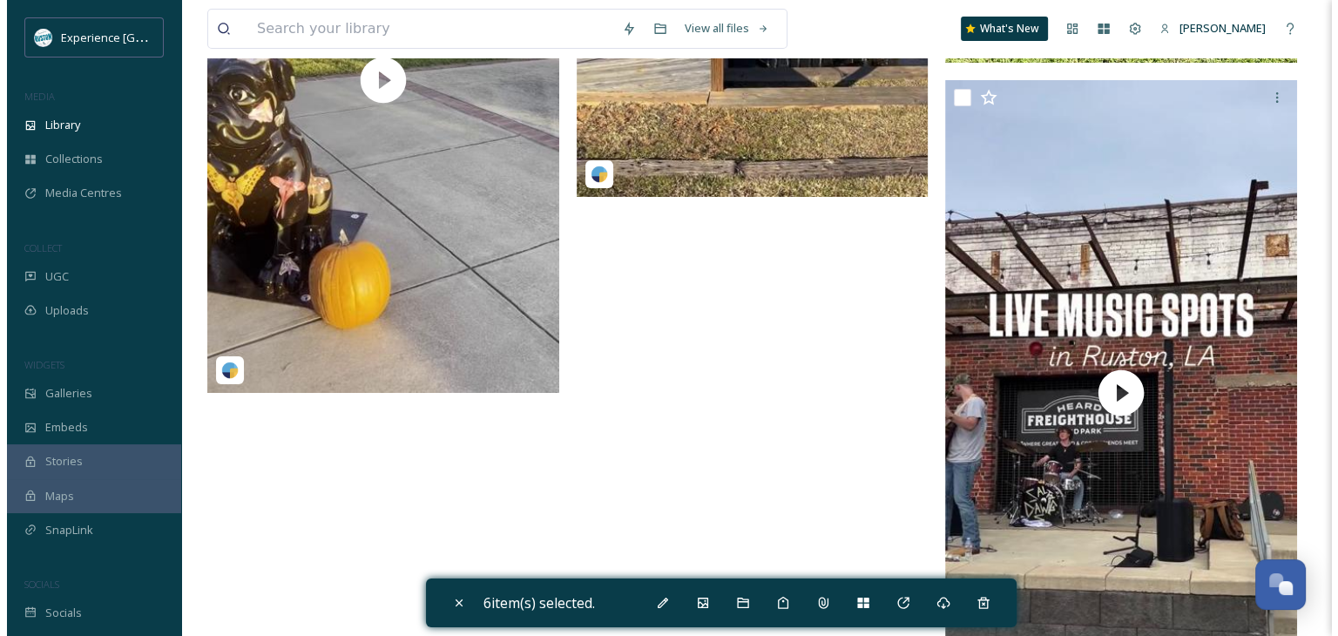
scroll to position [6312, 0]
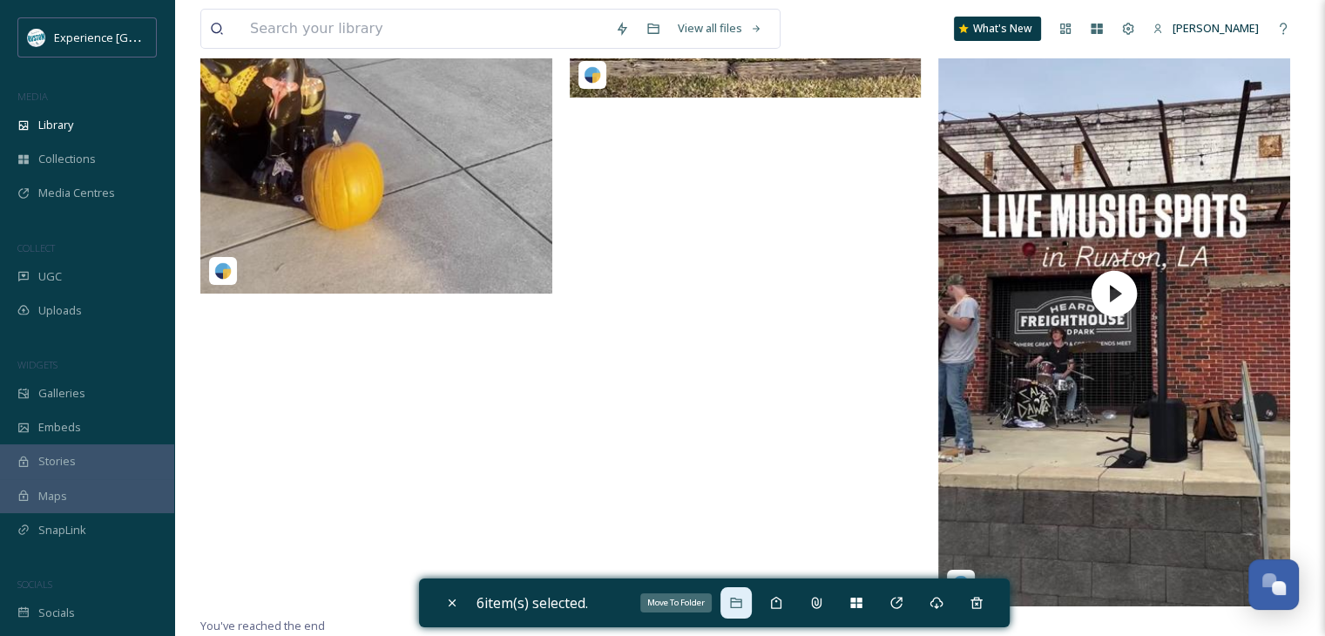
click at [741, 604] on icon at bounding box center [736, 603] width 14 height 14
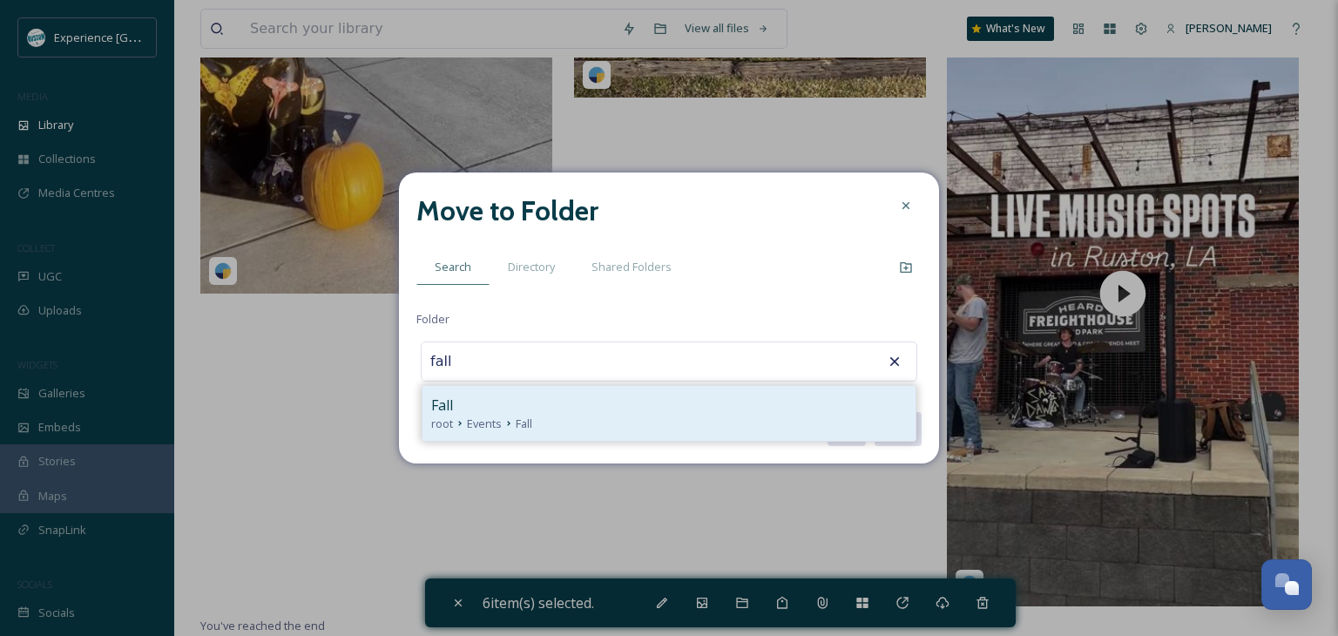
click at [565, 423] on div "root Events Fall" at bounding box center [669, 424] width 476 height 17
type input "Fall"
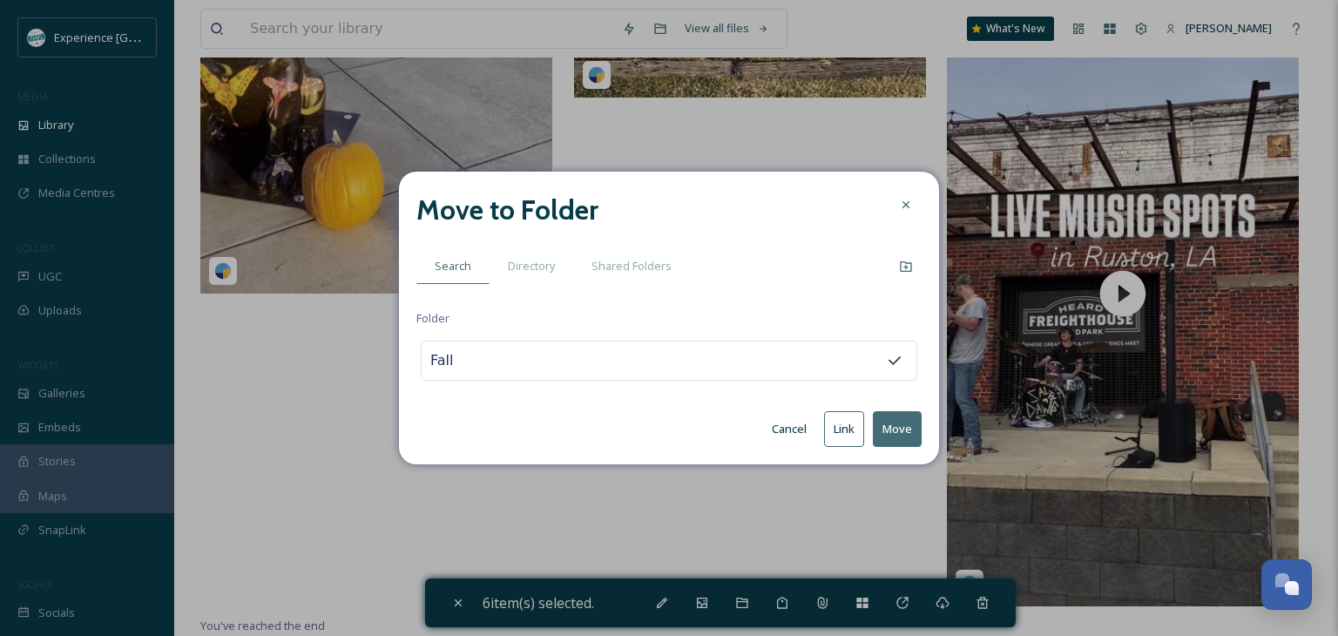
click at [888, 427] on button "Move" at bounding box center [897, 429] width 49 height 36
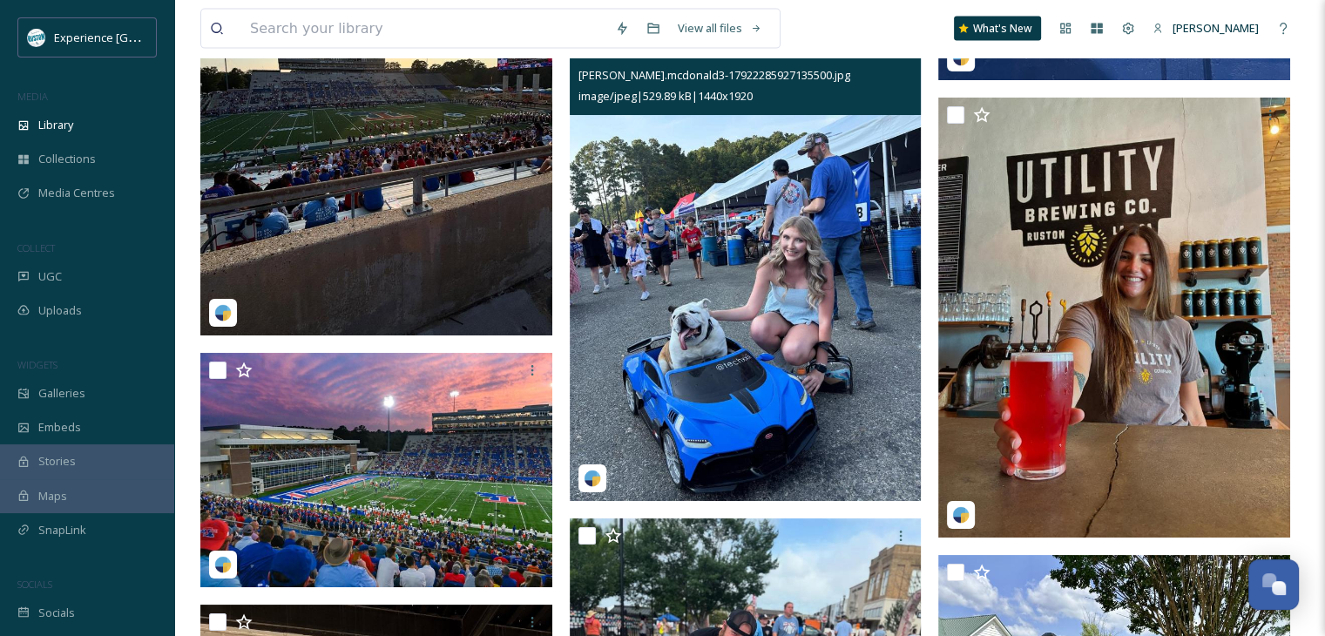
scroll to position [3972, 0]
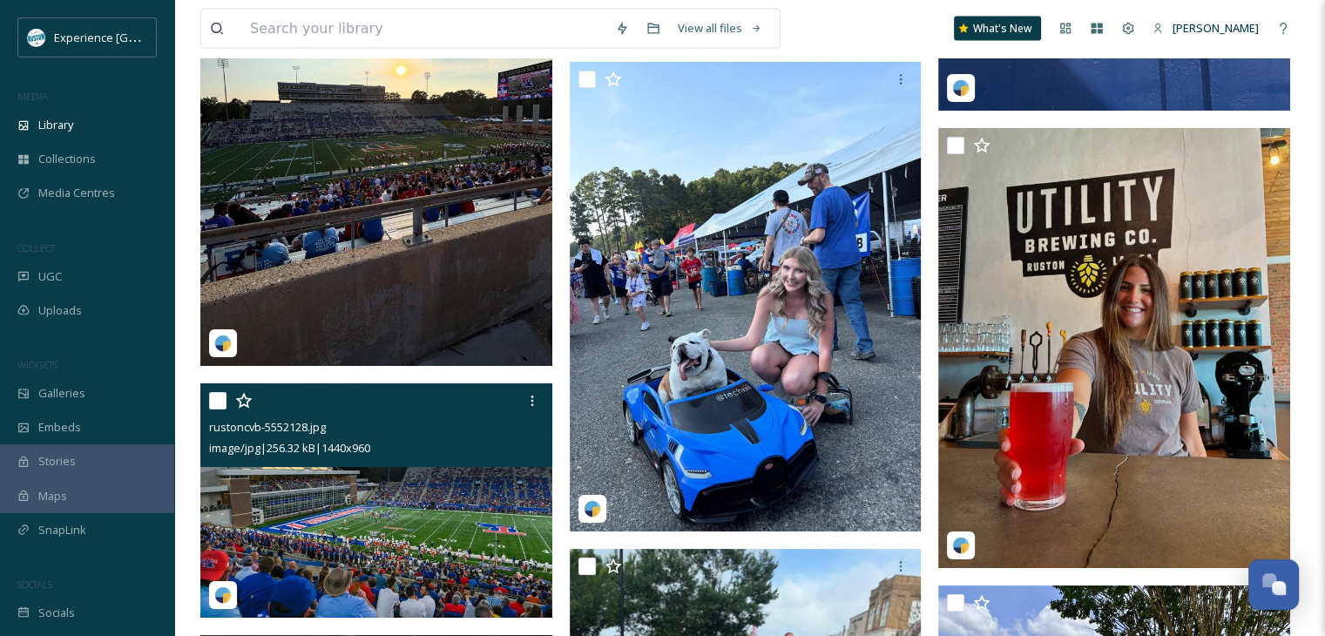
click at [213, 401] on input "checkbox" at bounding box center [217, 400] width 17 height 17
checkbox input "true"
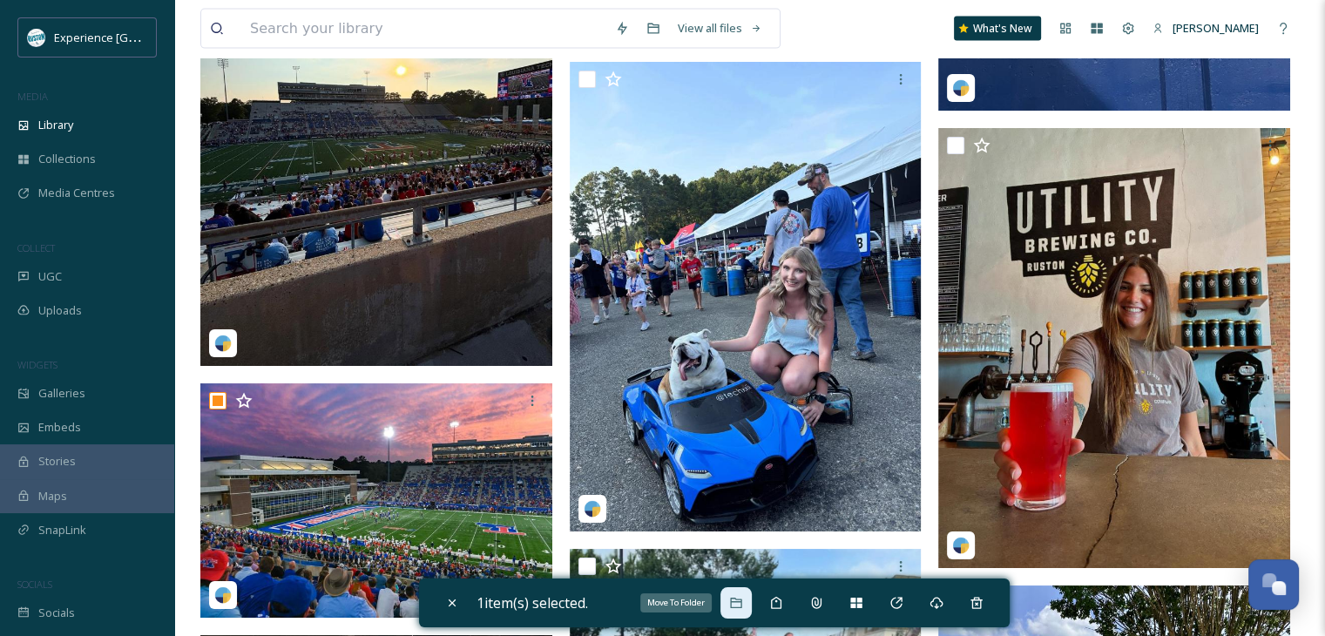
click at [742, 602] on icon at bounding box center [736, 603] width 14 height 14
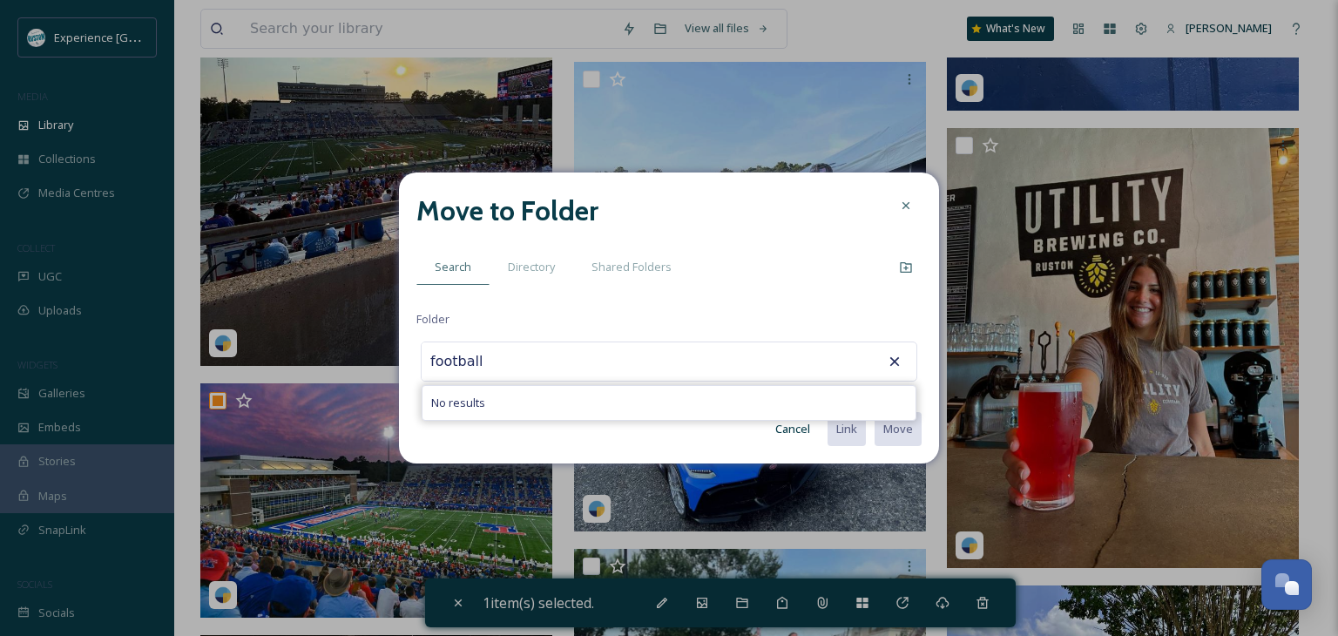
type input "football"
click at [638, 362] on div "football No results" at bounding box center [669, 362] width 497 height 40
click at [477, 355] on input "football" at bounding box center [518, 361] width 192 height 38
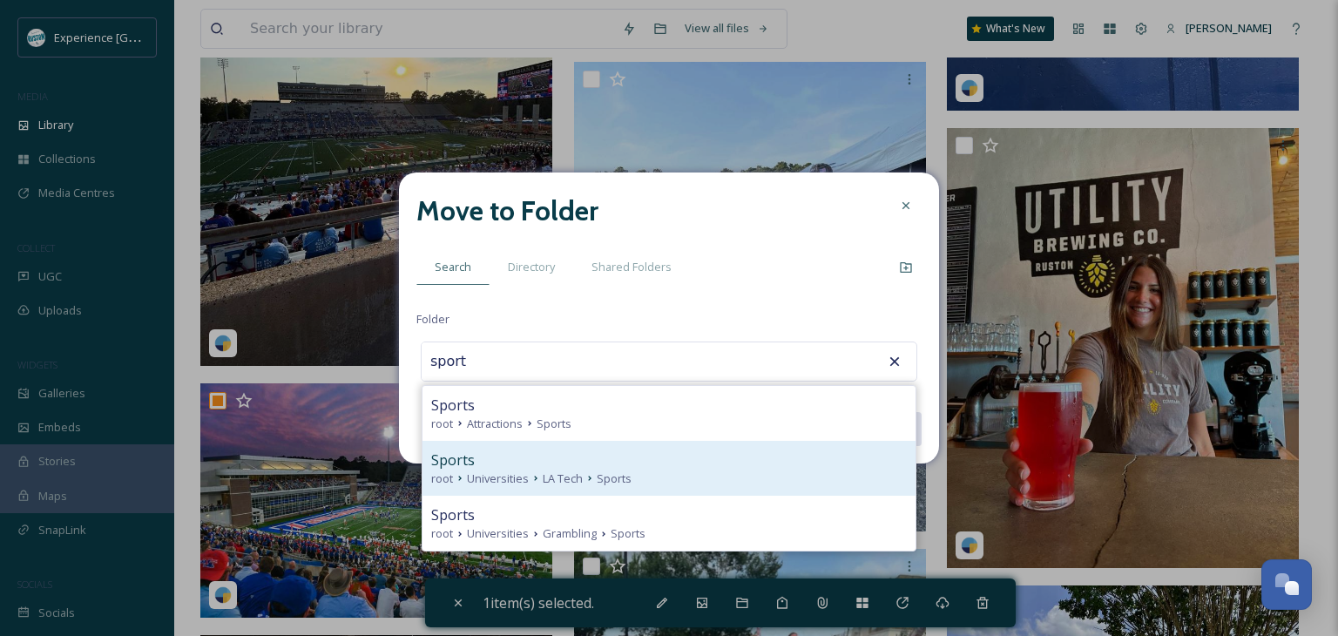
click at [558, 468] on div "Sports" at bounding box center [669, 460] width 476 height 21
type input "Sports"
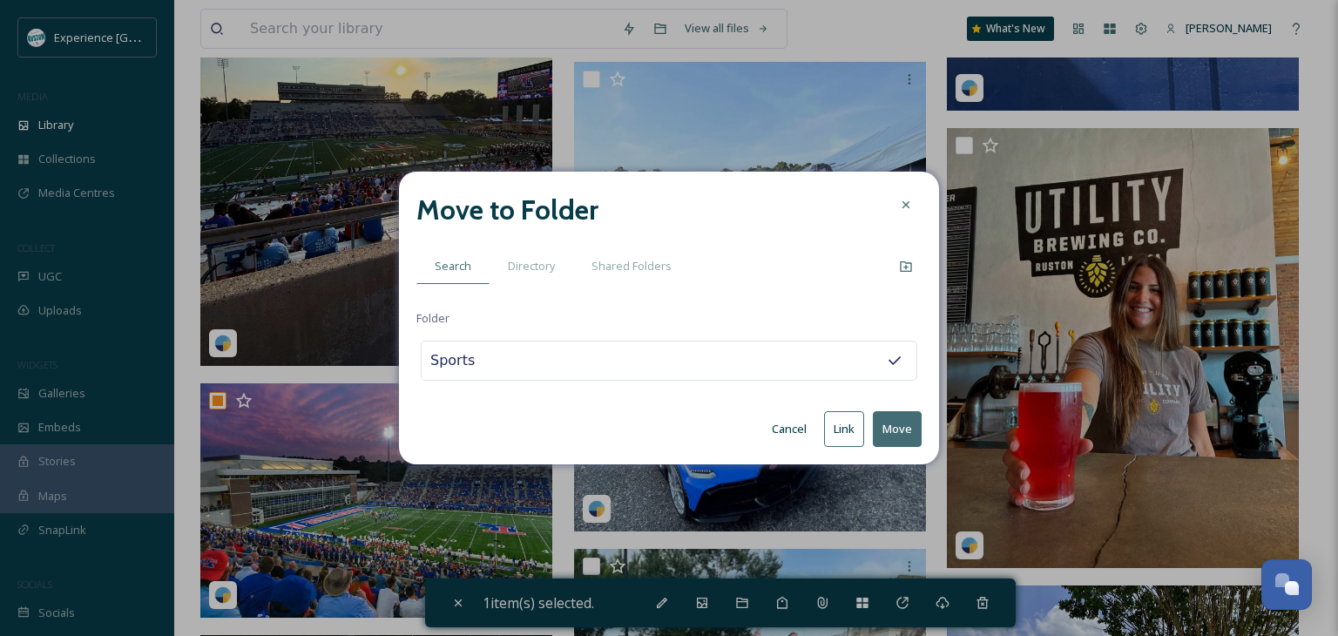
click at [883, 430] on button "Move" at bounding box center [897, 429] width 49 height 36
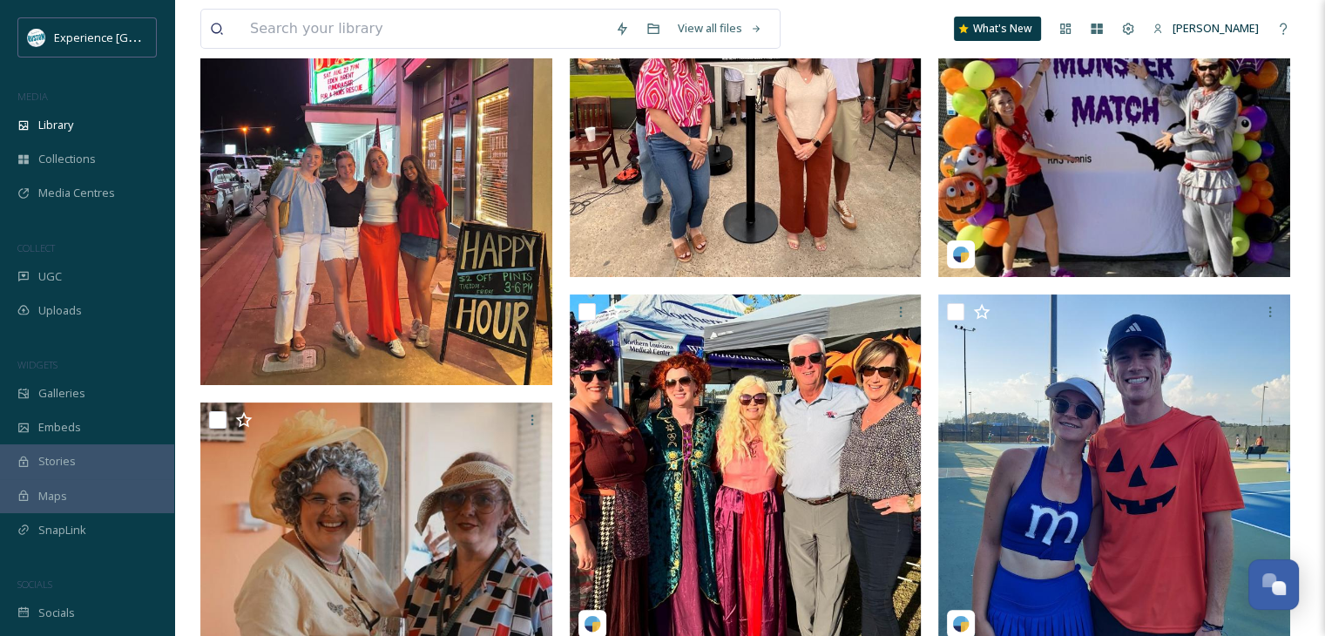
scroll to position [0, 0]
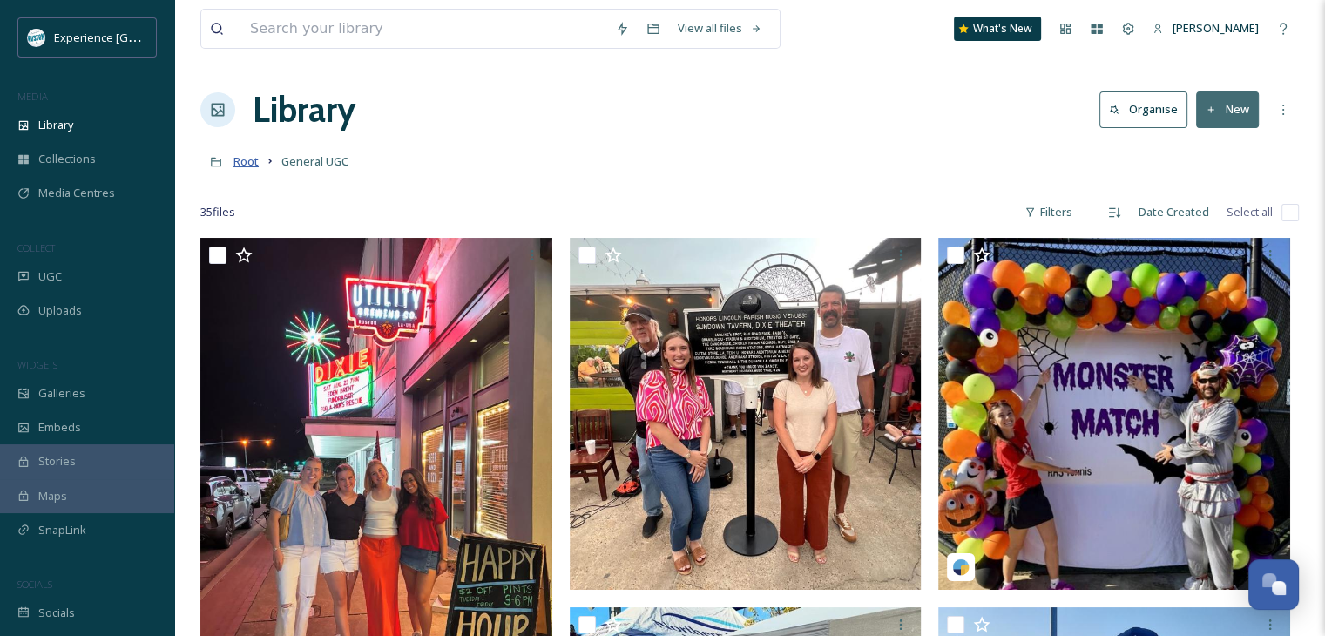
click at [251, 165] on span "Root" at bounding box center [246, 161] width 25 height 16
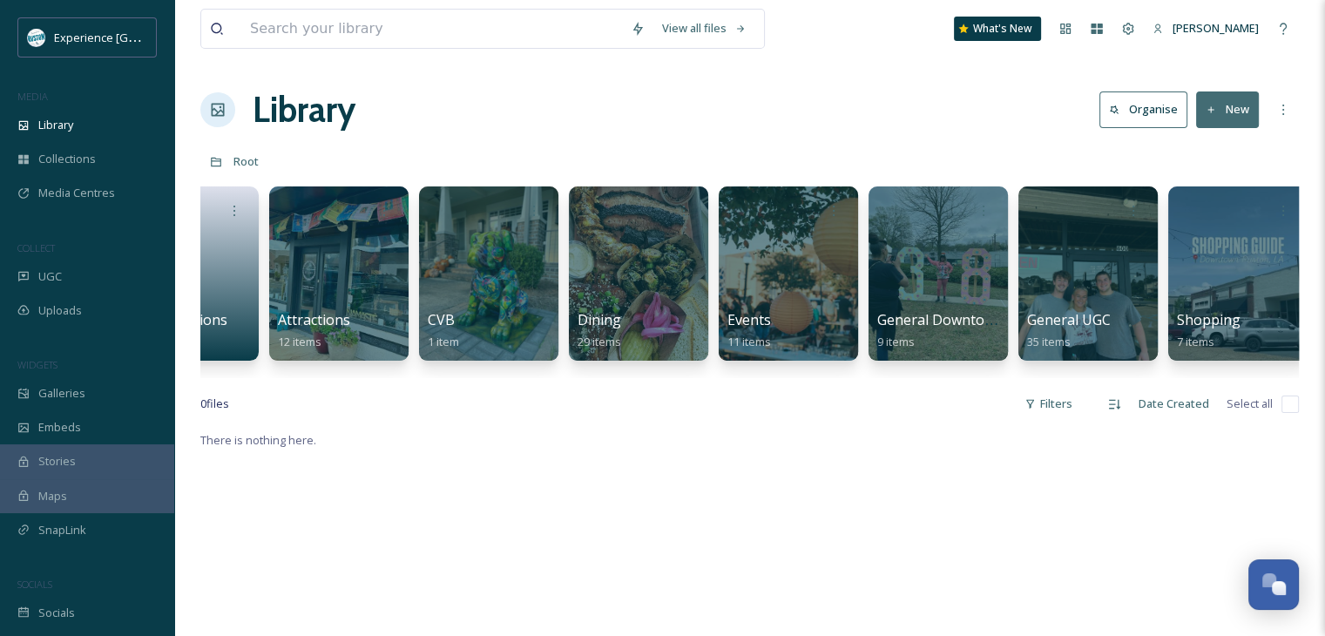
scroll to position [0, 132]
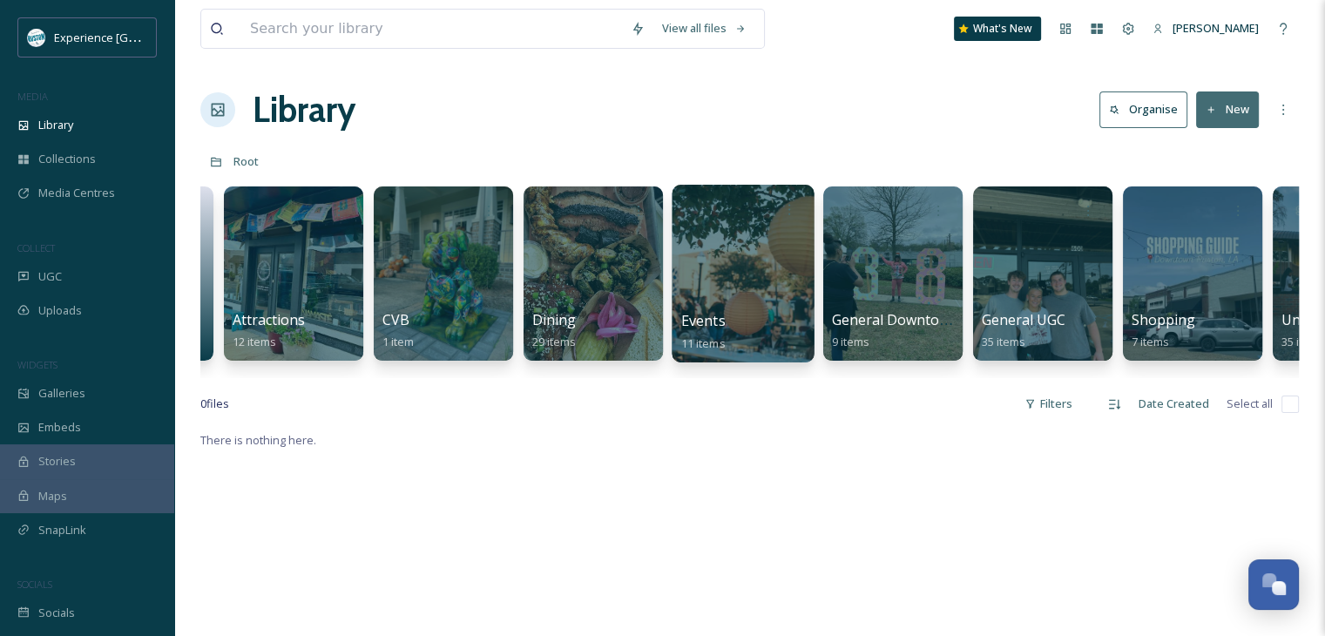
click at [719, 289] on div at bounding box center [743, 274] width 142 height 178
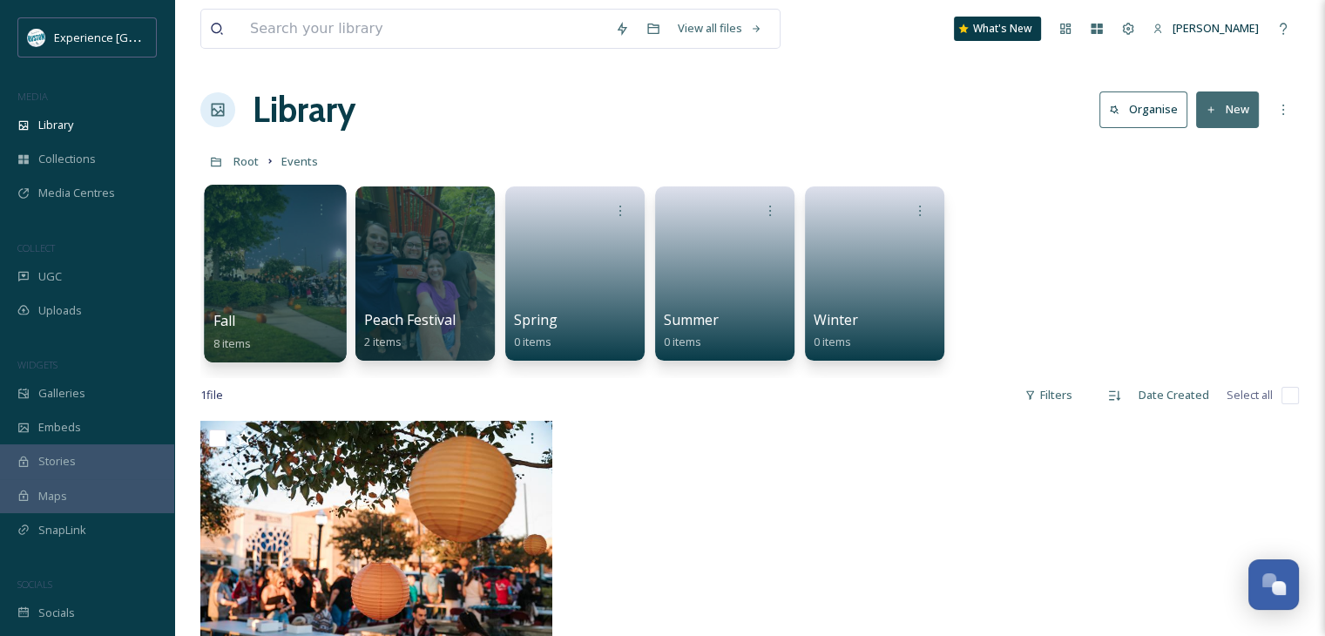
click at [240, 282] on div at bounding box center [275, 274] width 142 height 178
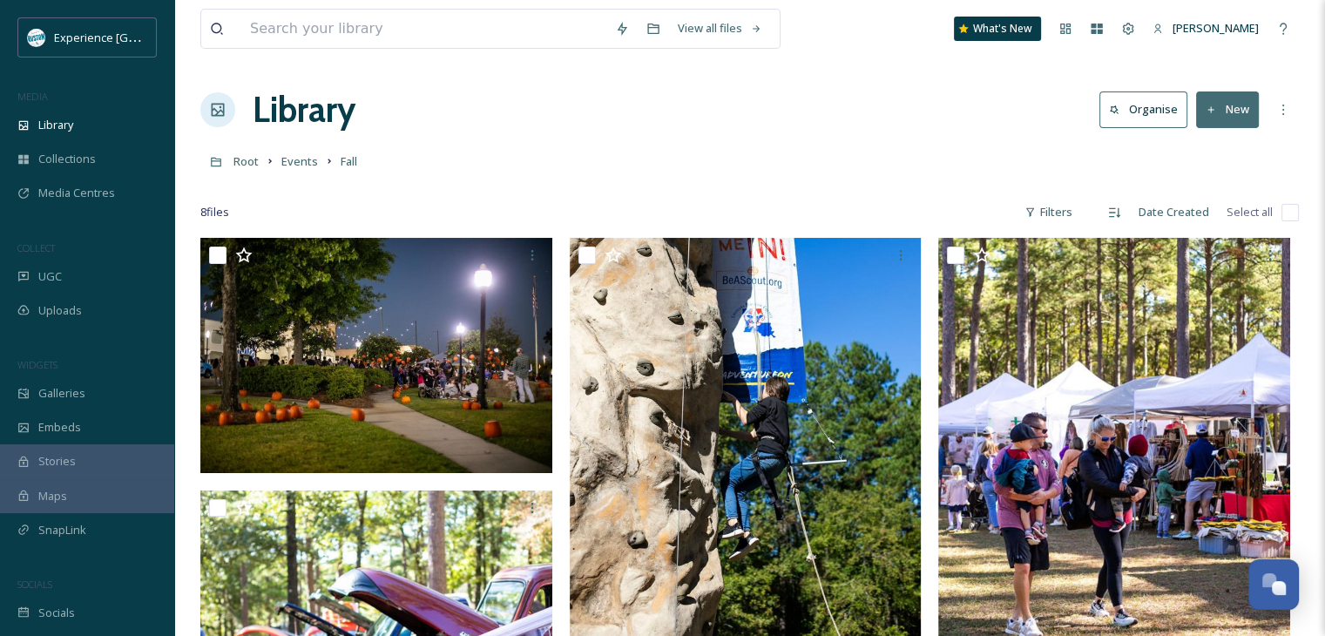
click at [1220, 110] on button "New" at bounding box center [1227, 109] width 63 height 36
click at [1223, 220] on span "Folder" at bounding box center [1207, 218] width 33 height 17
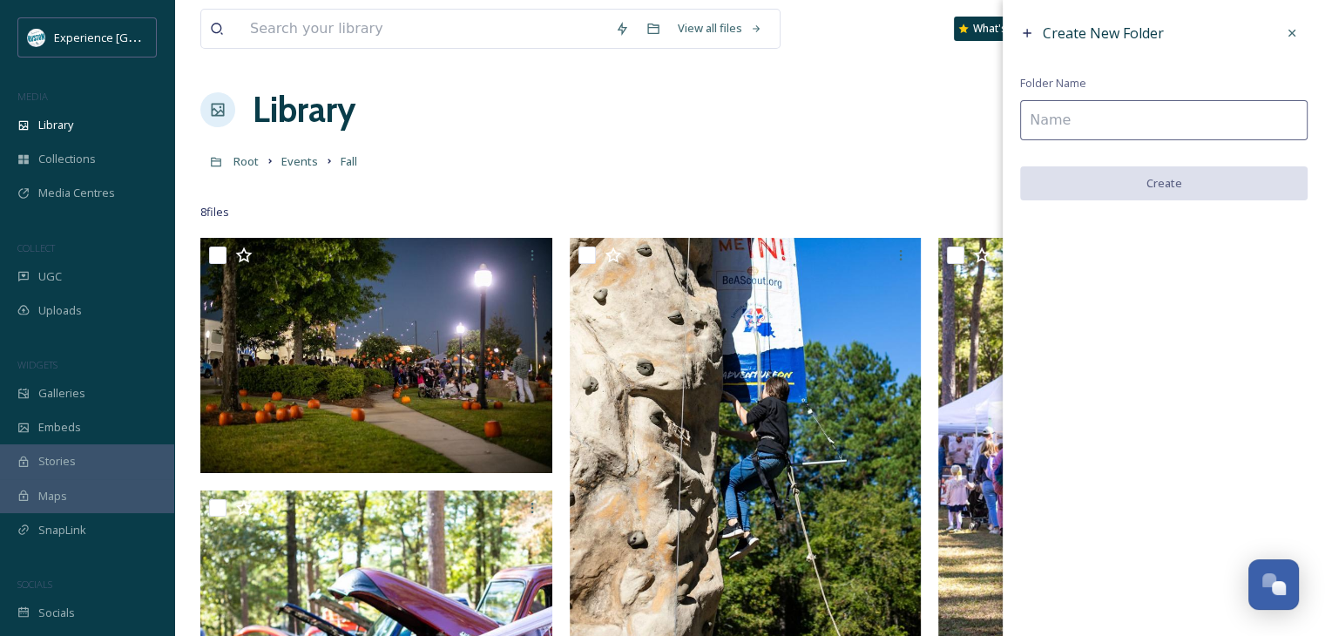
scroll to position [556, 0]
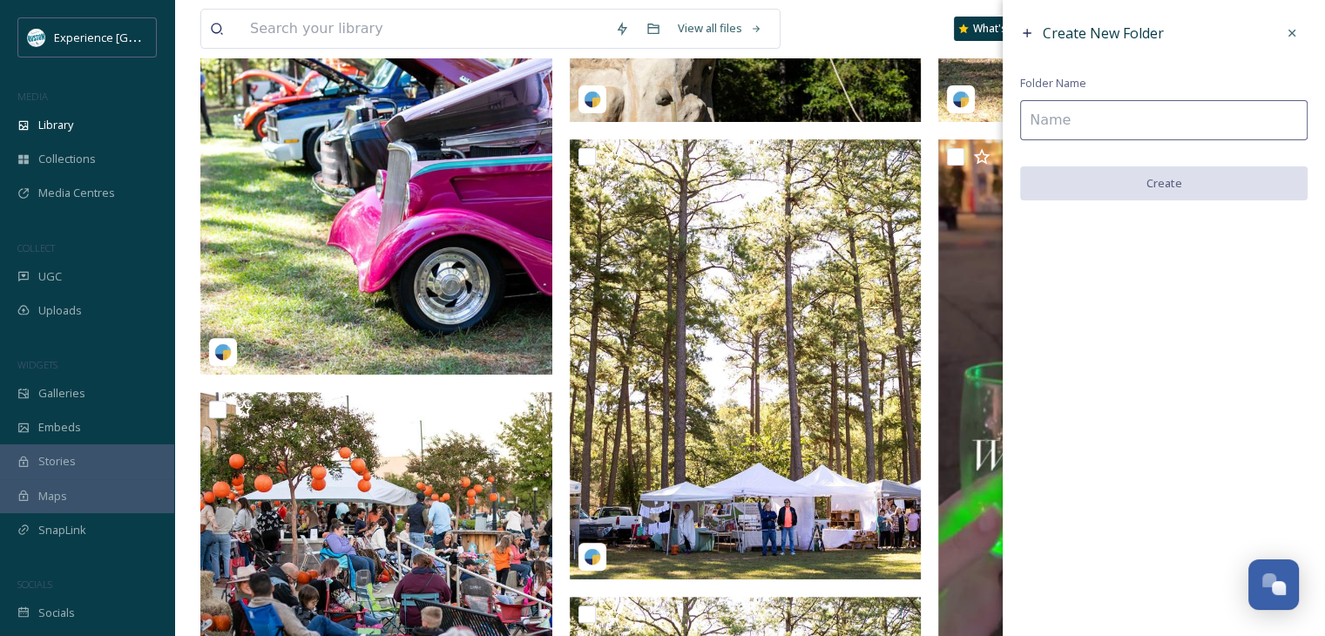
click at [1110, 112] on input at bounding box center [1164, 120] width 288 height 40
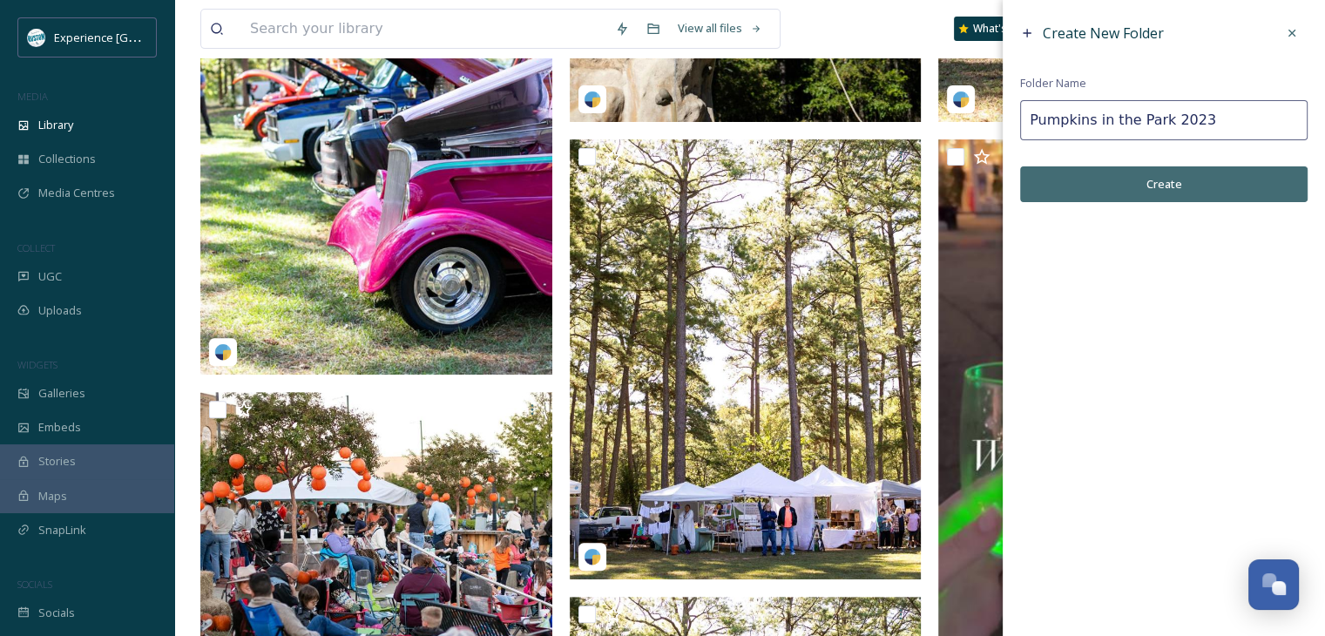
type input "Pumpkins in the Park 2023"
click at [1222, 181] on button "Create" at bounding box center [1164, 184] width 288 height 36
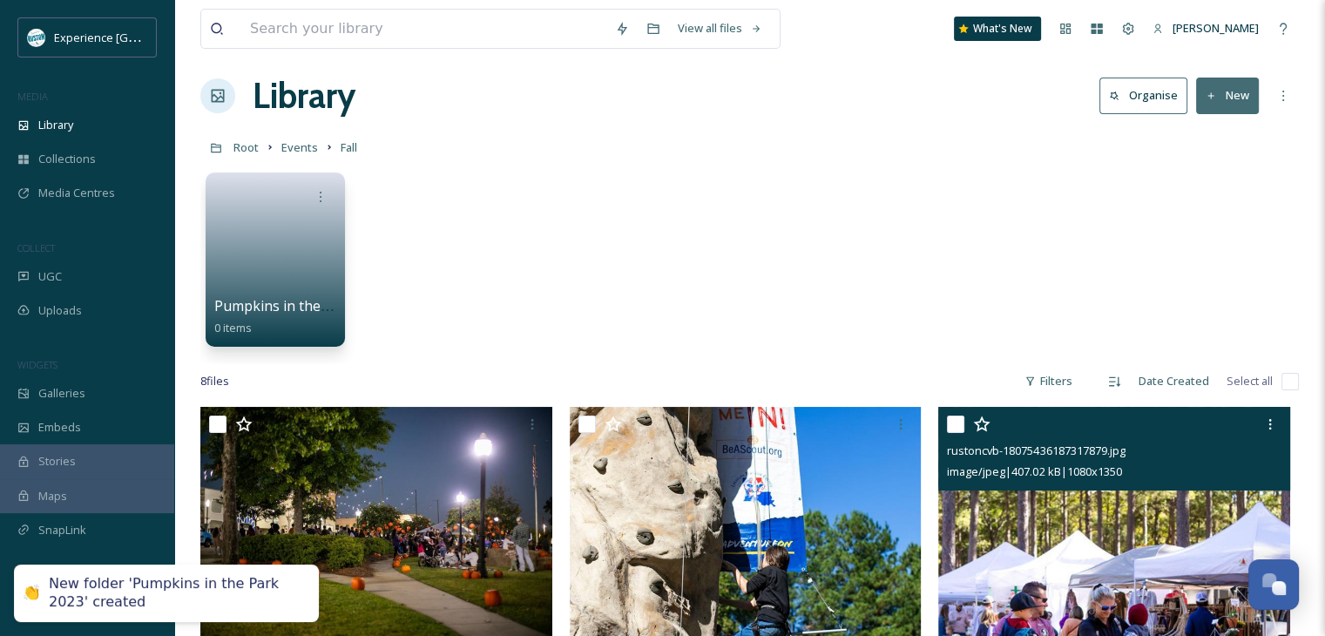
scroll to position [0, 0]
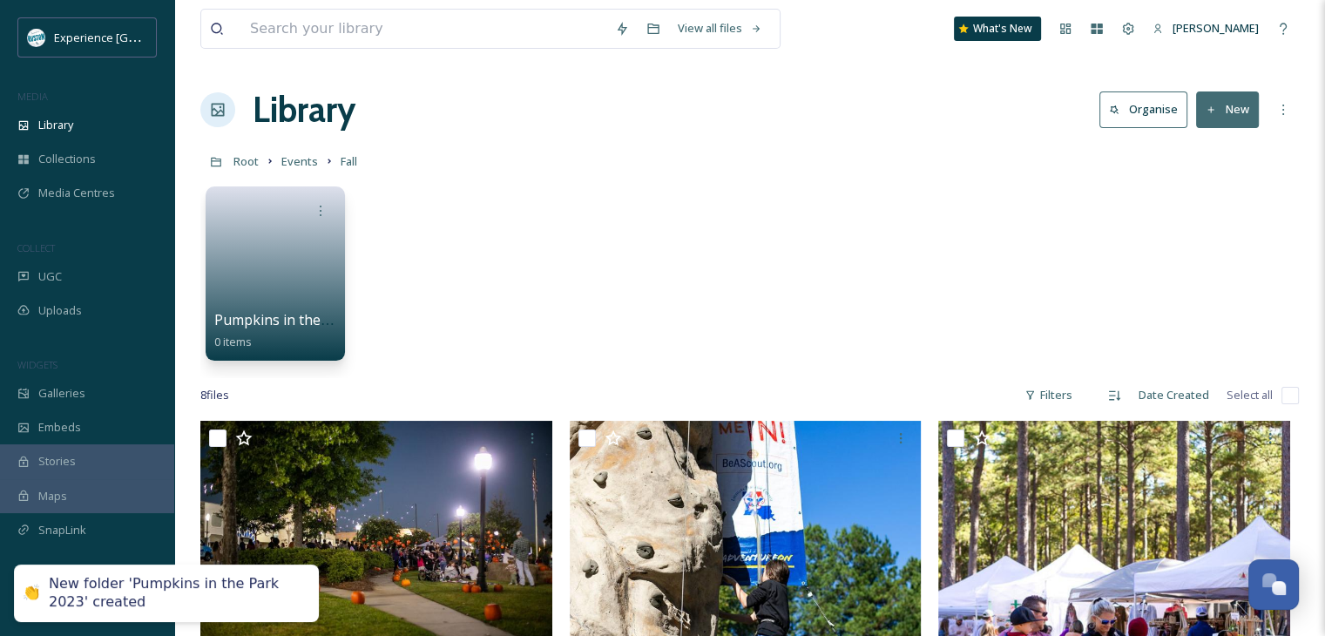
click at [1230, 103] on button "New" at bounding box center [1227, 109] width 63 height 36
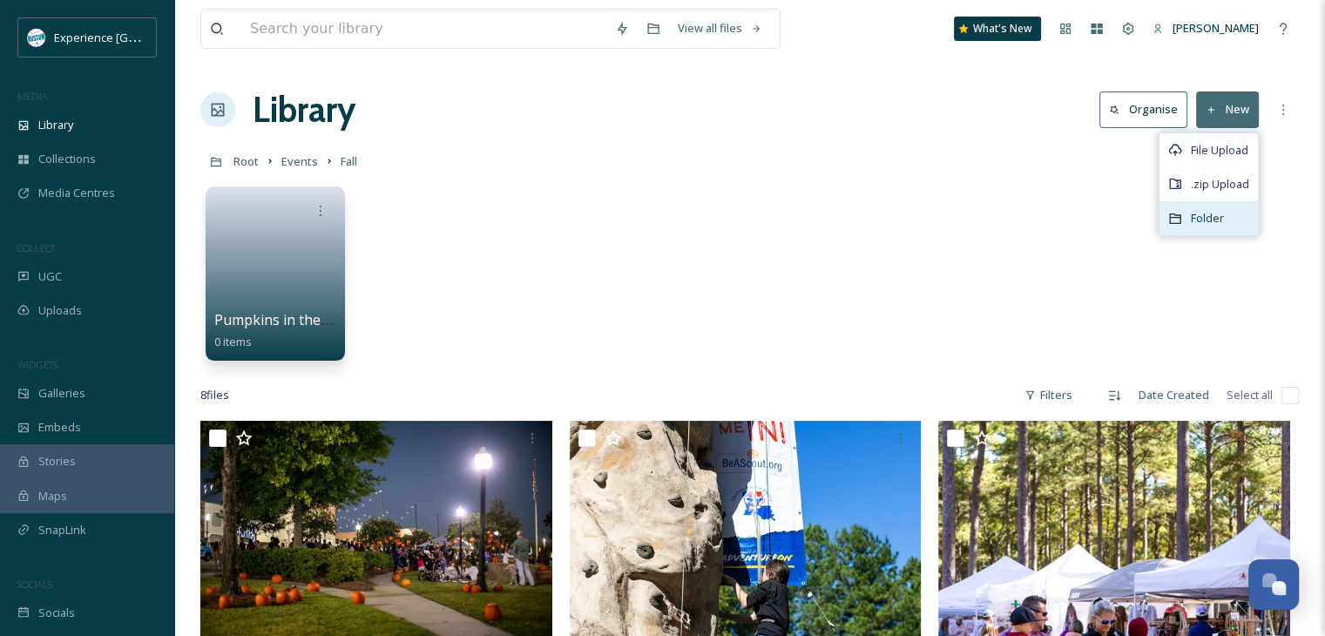
click at [1203, 211] on span "Folder" at bounding box center [1207, 218] width 33 height 17
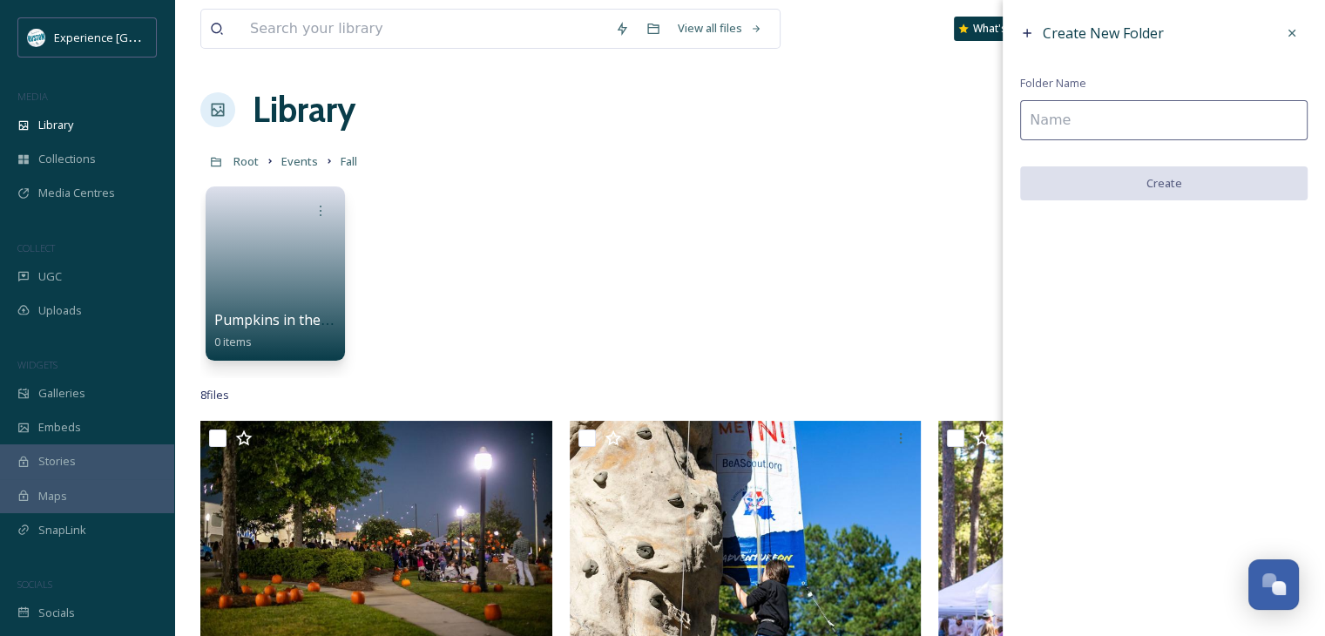
click at [1066, 118] on input at bounding box center [1164, 120] width 288 height 40
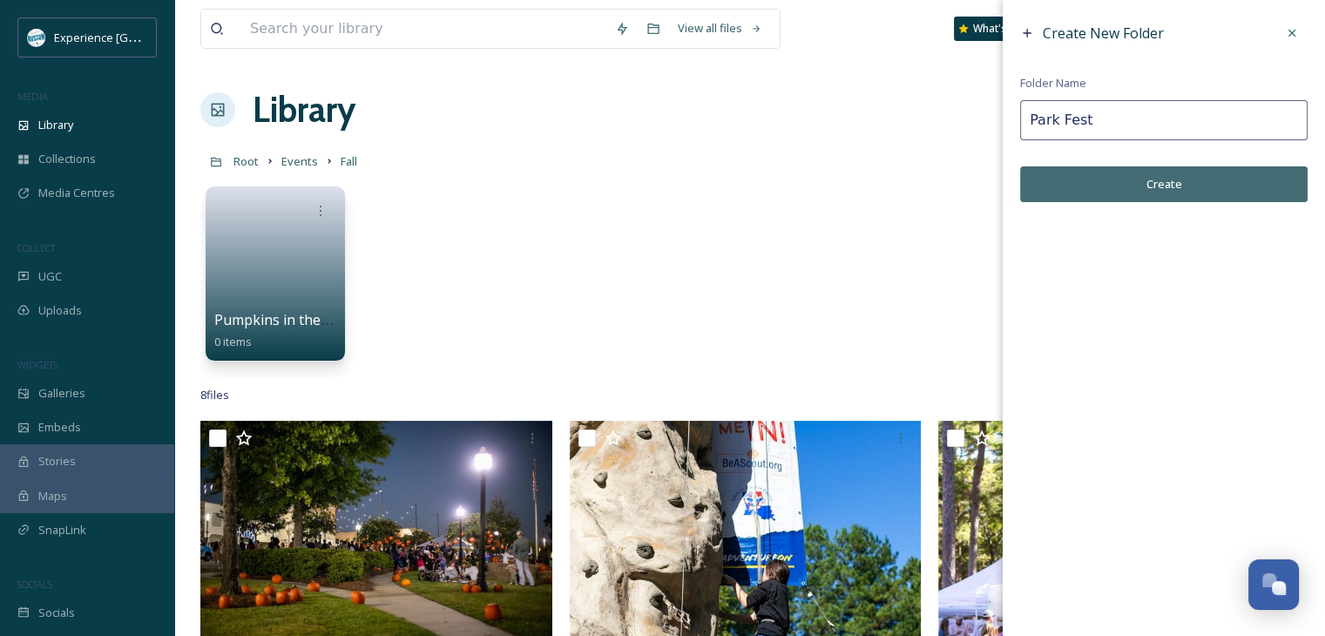
click at [1032, 119] on input "Park Fest" at bounding box center [1164, 120] width 288 height 40
type input "2023 Park Fest"
click at [1150, 188] on button "Create" at bounding box center [1164, 184] width 288 height 36
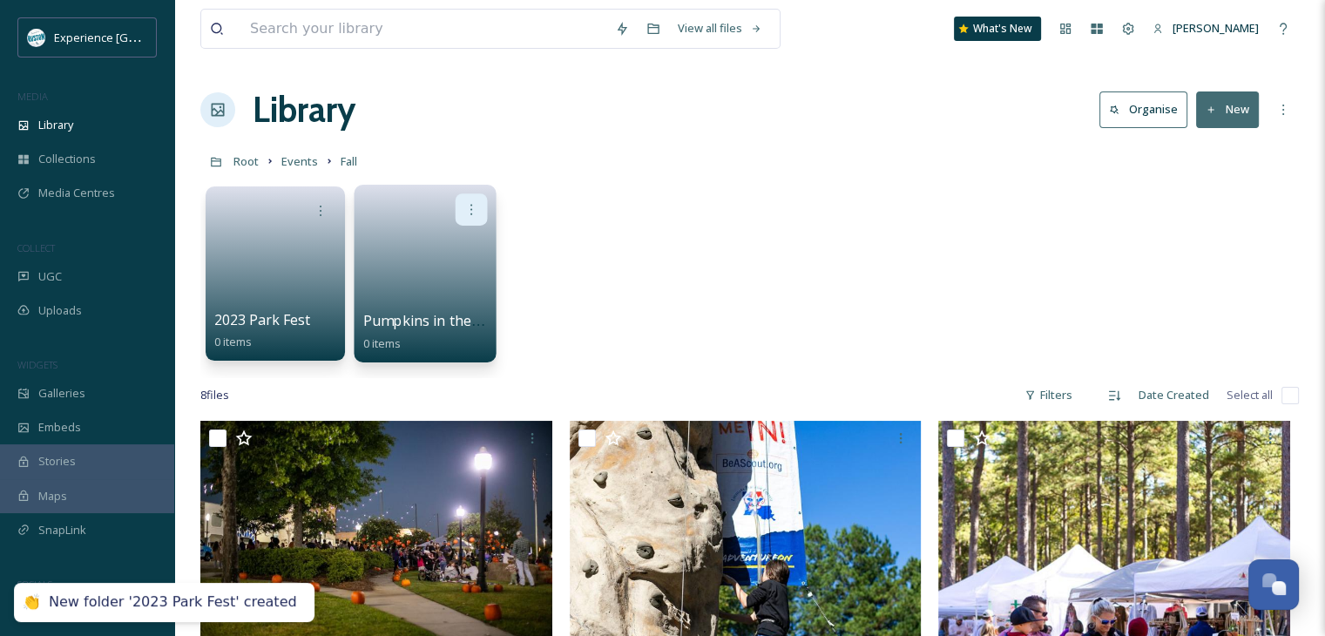
click at [480, 206] on div at bounding box center [472, 209] width 32 height 32
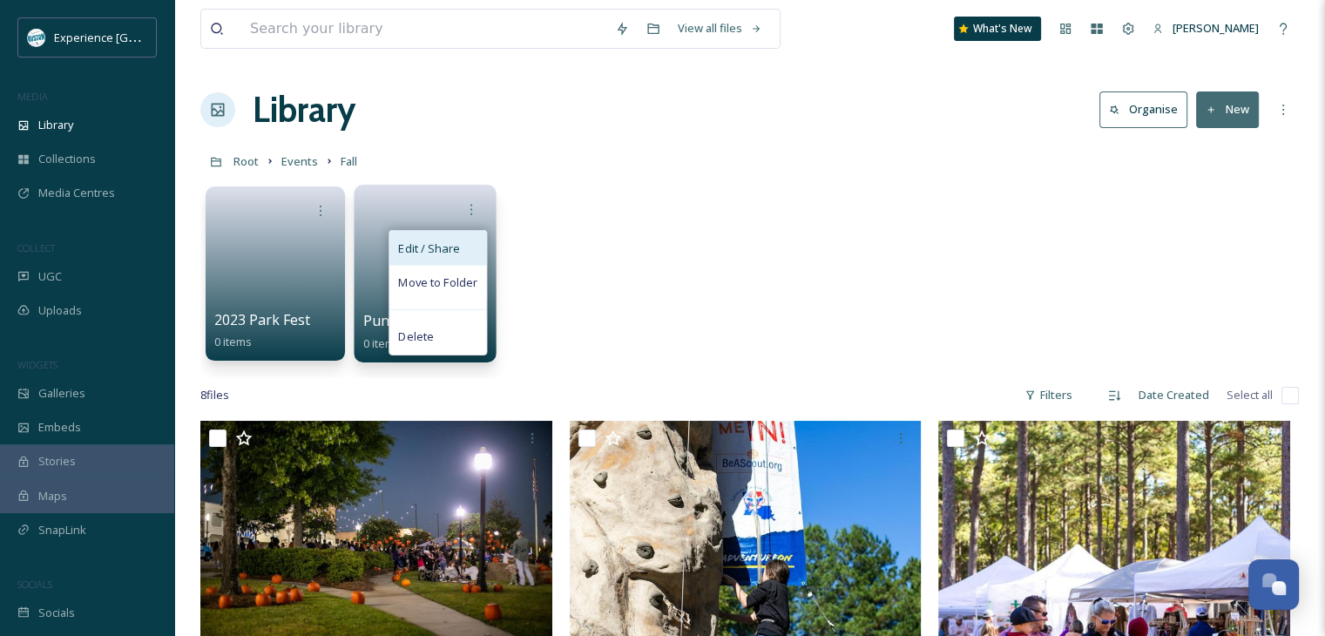
click at [442, 246] on span "Edit / Share" at bounding box center [428, 248] width 61 height 17
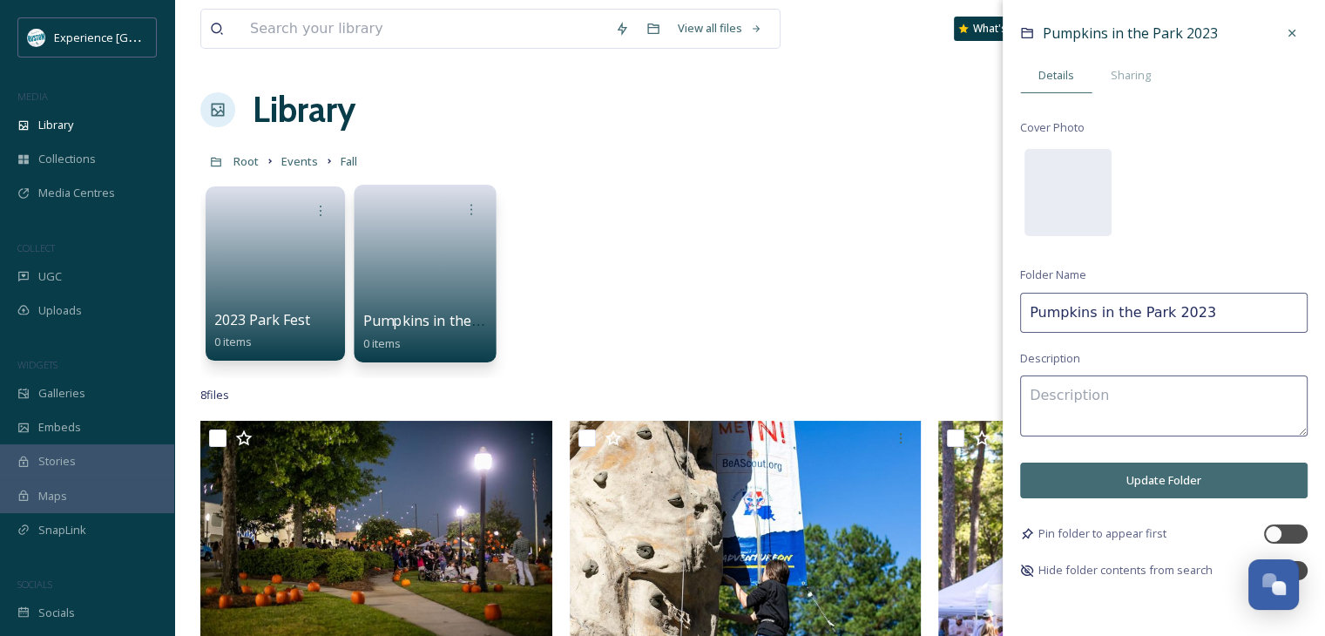
drag, startPoint x: 1198, startPoint y: 308, endPoint x: 1157, endPoint y: 310, distance: 41.0
click at [1157, 310] on input "Pumpkins in the Park 2023" at bounding box center [1164, 313] width 288 height 40
click at [1029, 315] on input "Pumpkins in the Park" at bounding box center [1164, 313] width 288 height 40
type input "2023 Pumpkins in the Park"
click at [1179, 471] on button "Update Folder" at bounding box center [1164, 481] width 288 height 36
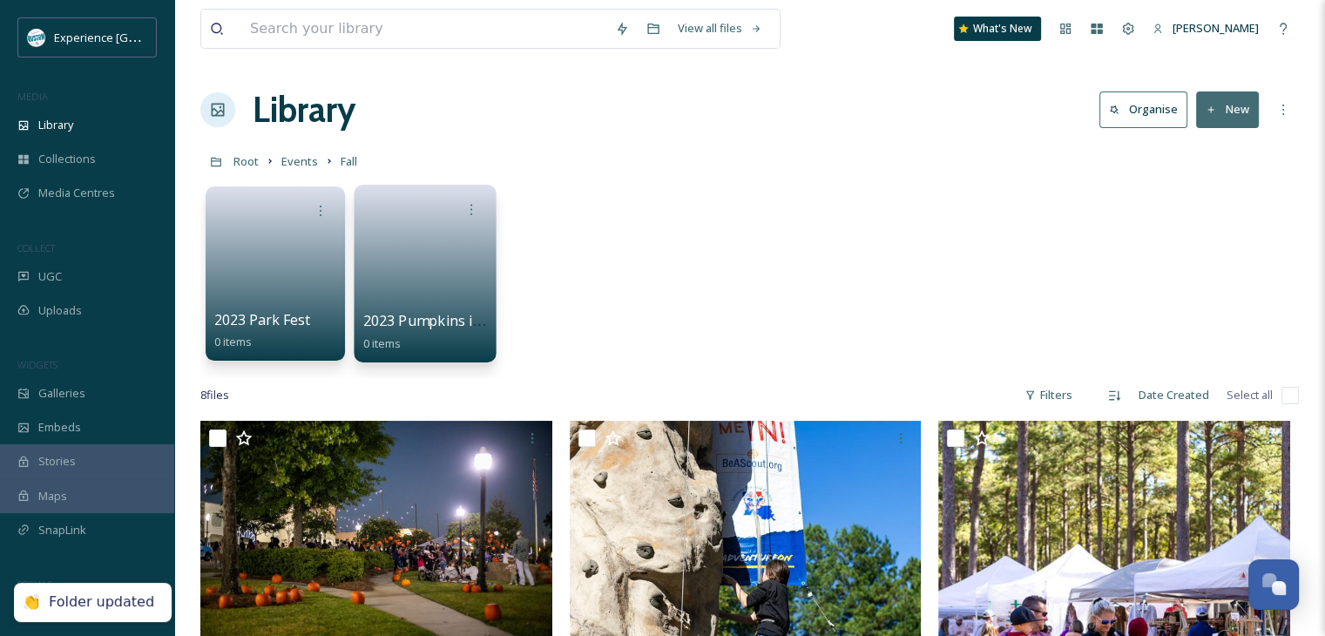
scroll to position [174, 0]
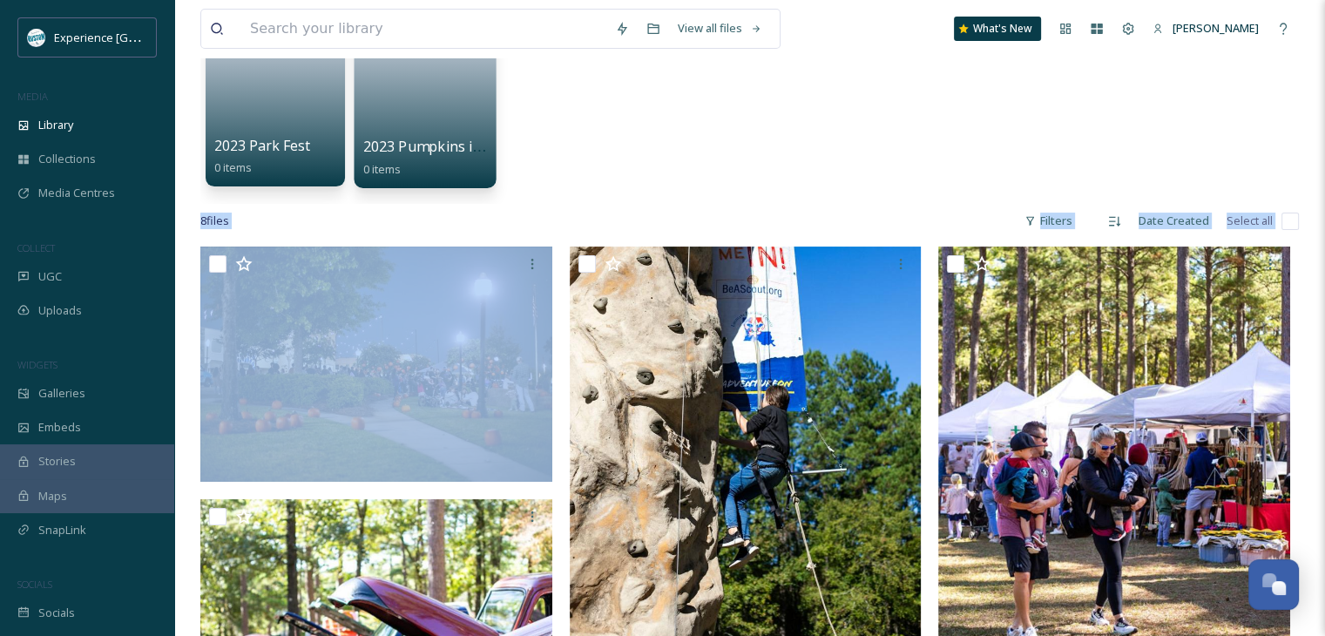
drag, startPoint x: 293, startPoint y: 281, endPoint x: 396, endPoint y: 140, distance: 175.1
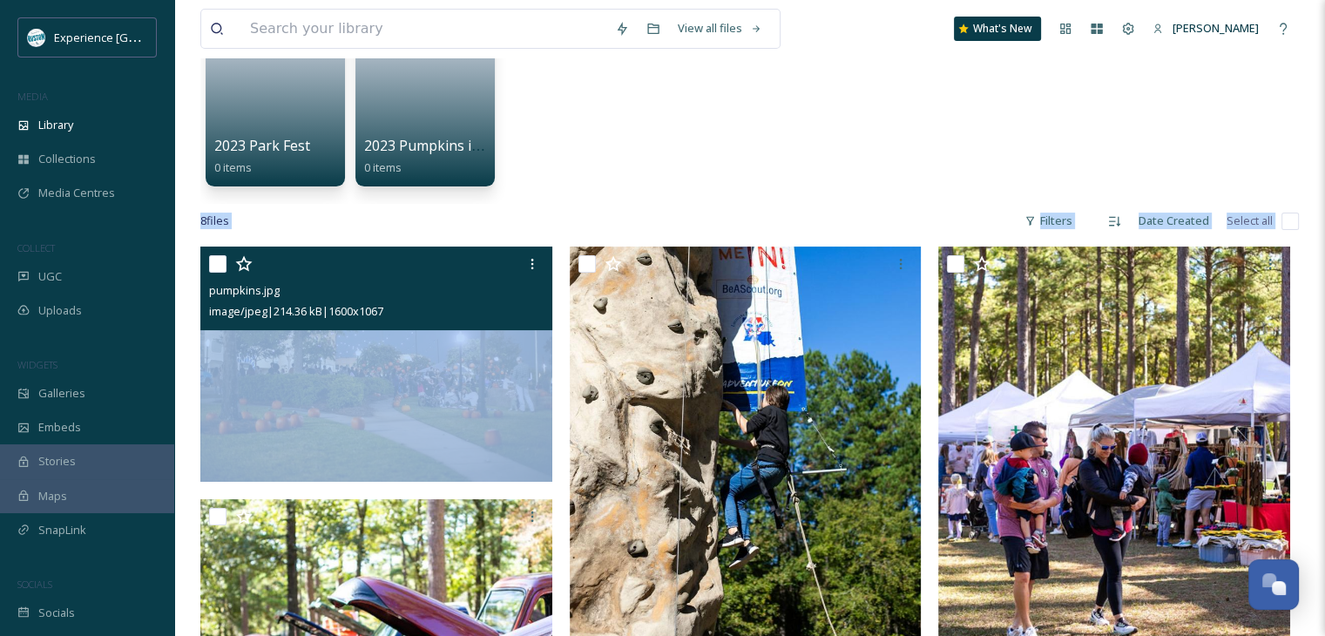
click at [213, 257] on input "checkbox" at bounding box center [217, 263] width 17 height 17
checkbox input "true"
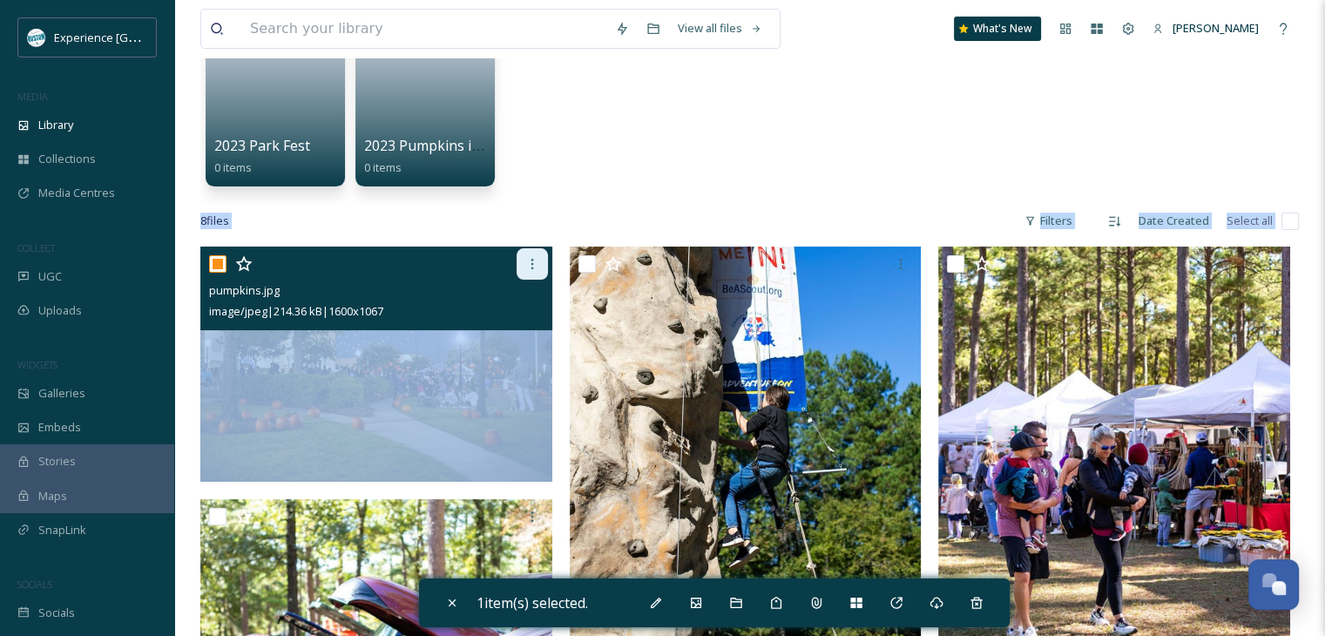
click at [523, 261] on div at bounding box center [532, 263] width 31 height 31
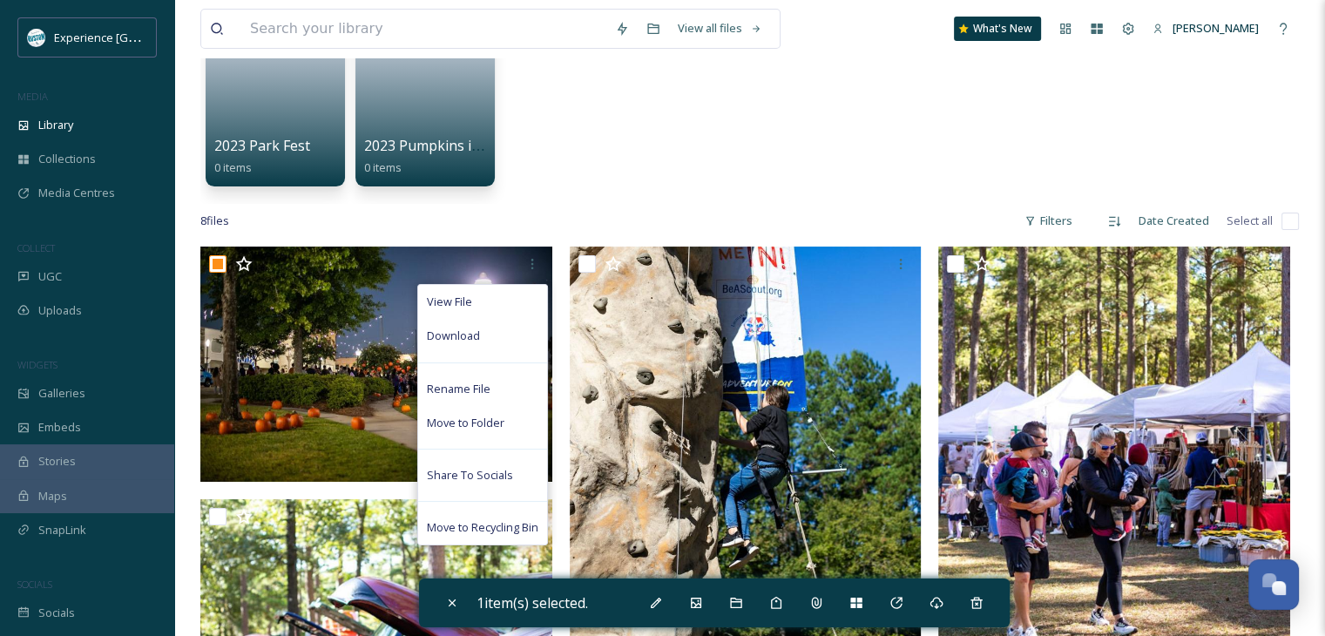
click at [612, 179] on div "2023 Park Fest 0 items 2023 Pumpkins in the Park 0 items" at bounding box center [749, 103] width 1099 height 200
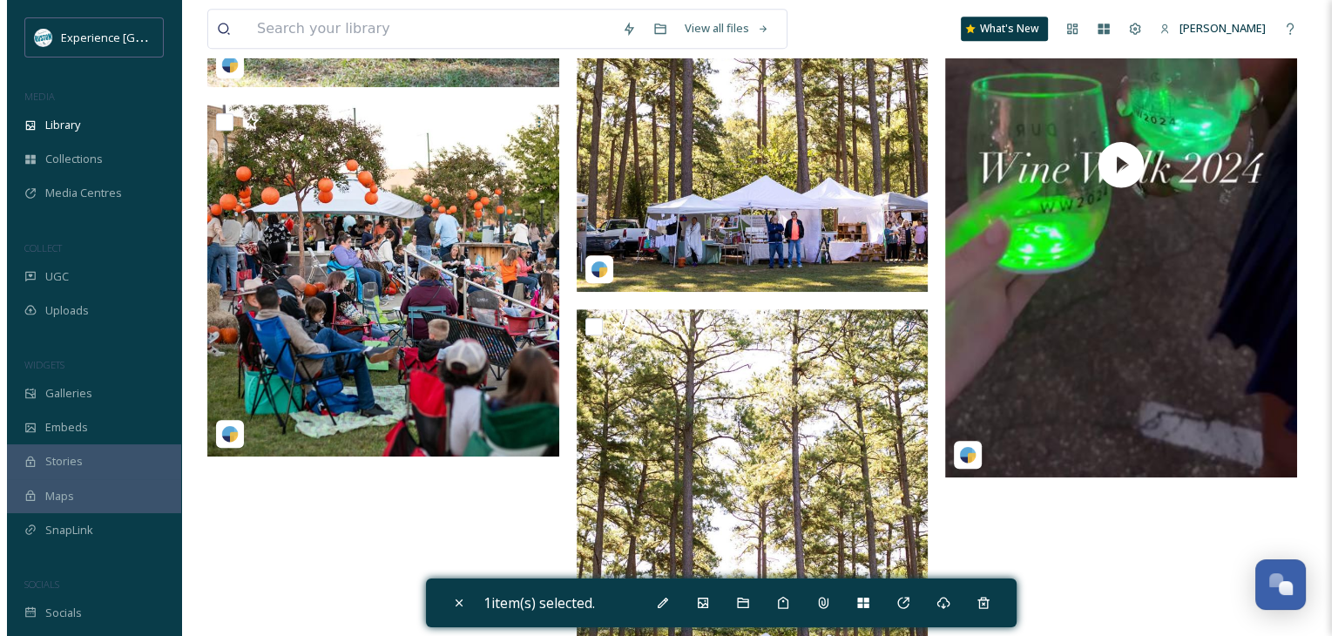
scroll to position [1046, 0]
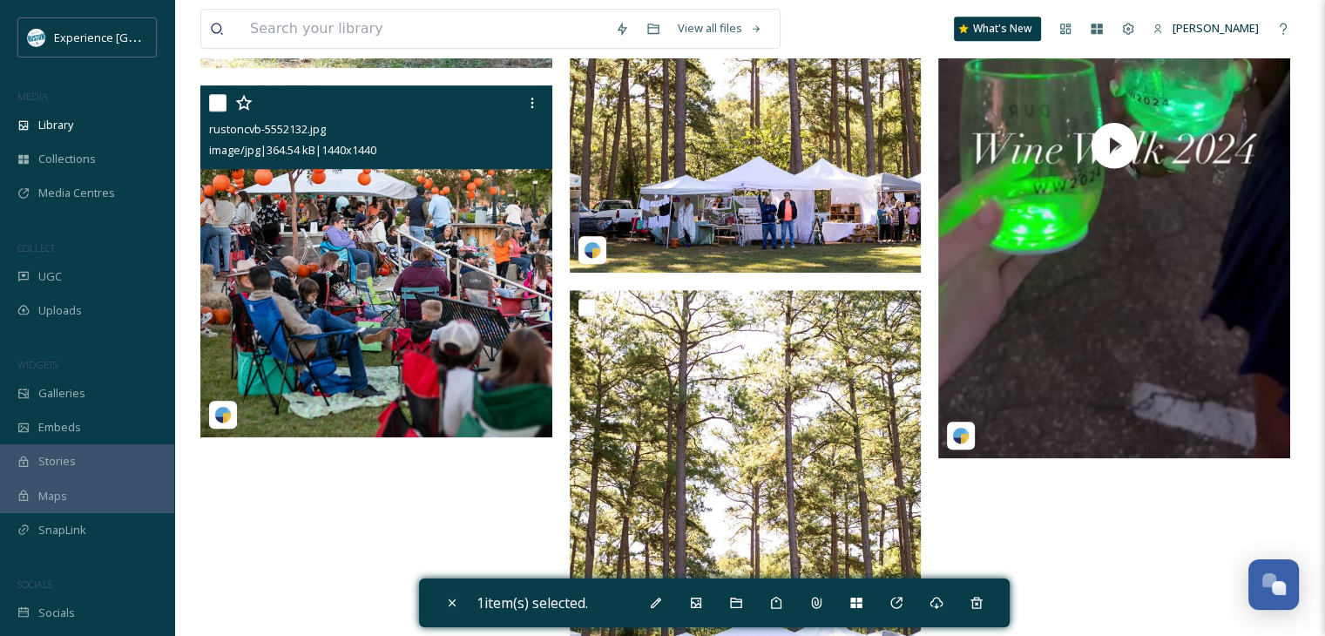
click at [210, 109] on input "checkbox" at bounding box center [217, 102] width 17 height 17
checkbox input "true"
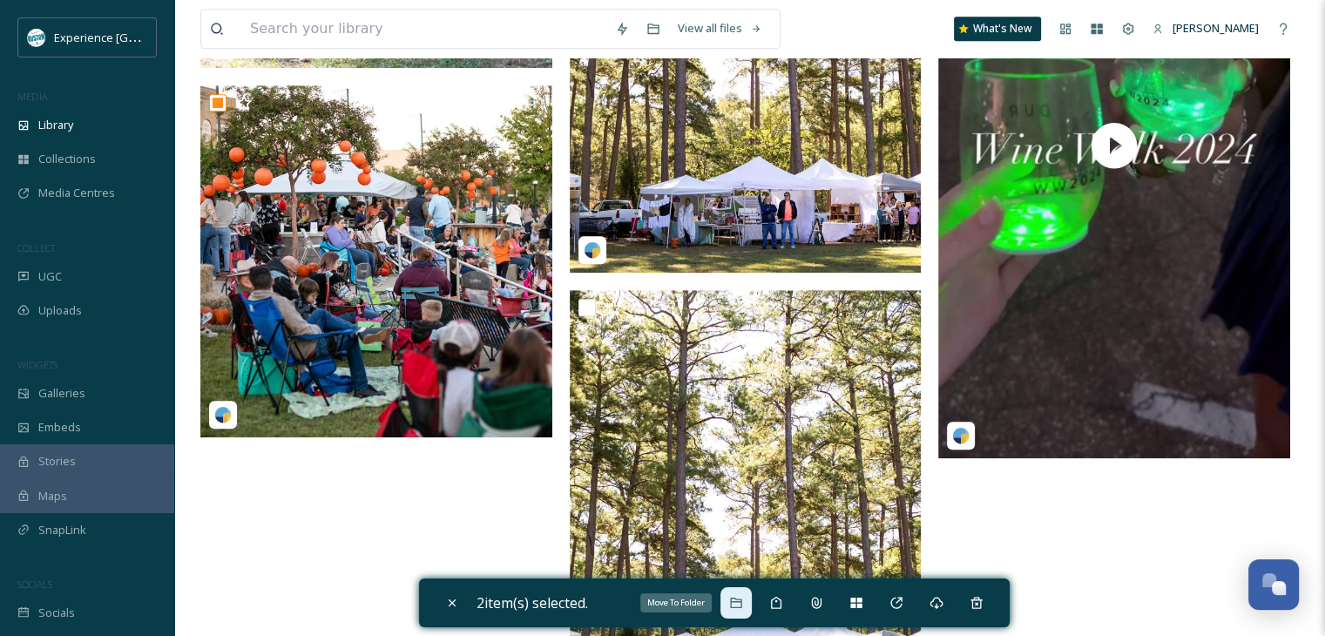
click at [738, 604] on icon at bounding box center [736, 603] width 14 height 14
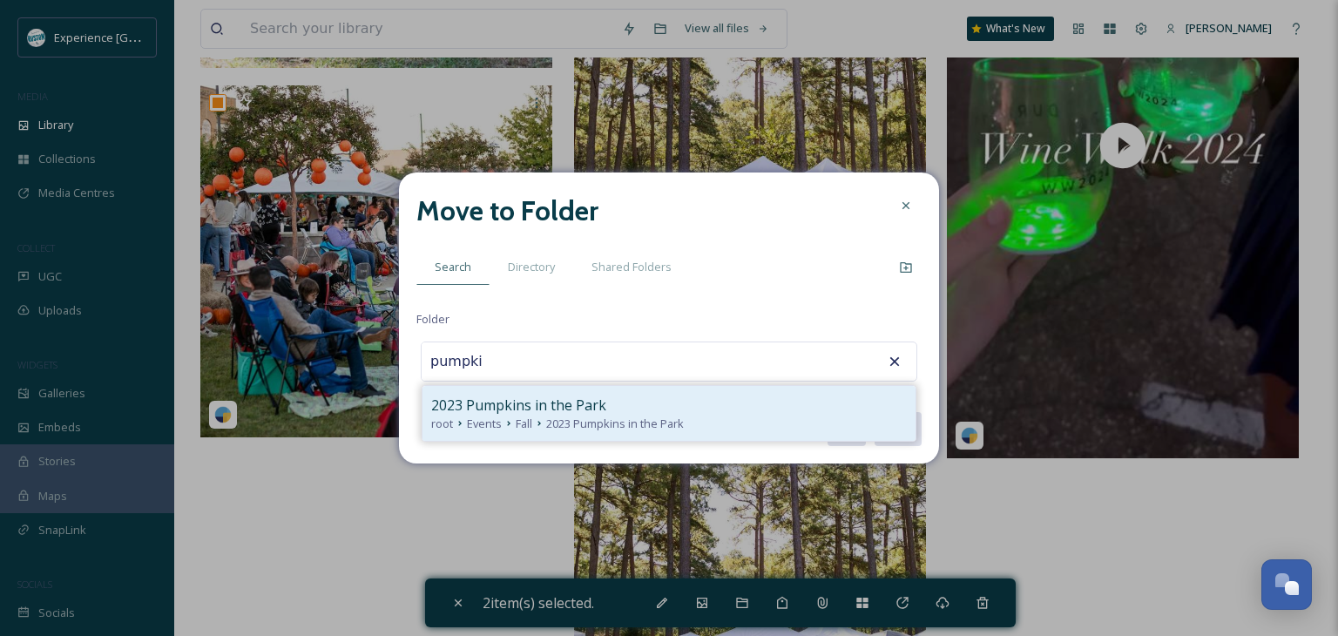
click at [673, 409] on div "2023 Pumpkins in the Park" at bounding box center [669, 405] width 476 height 21
type input "2023 Pumpkins in the Park"
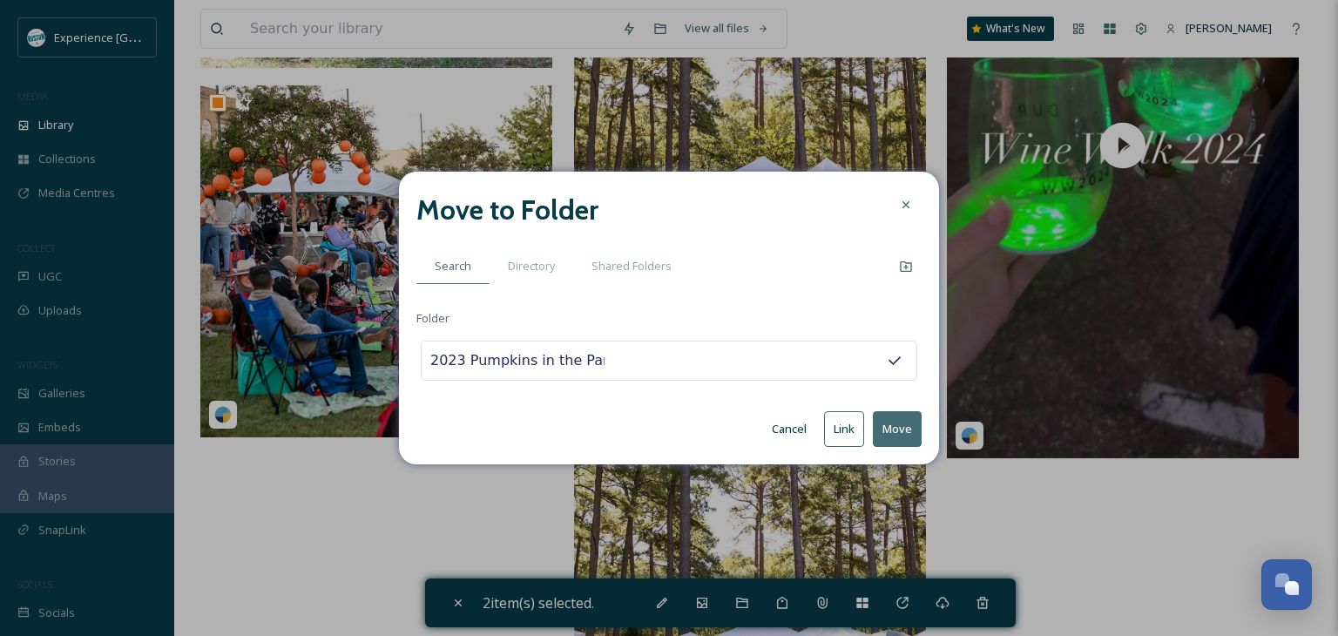
click at [904, 428] on button "Move" at bounding box center [897, 429] width 49 height 36
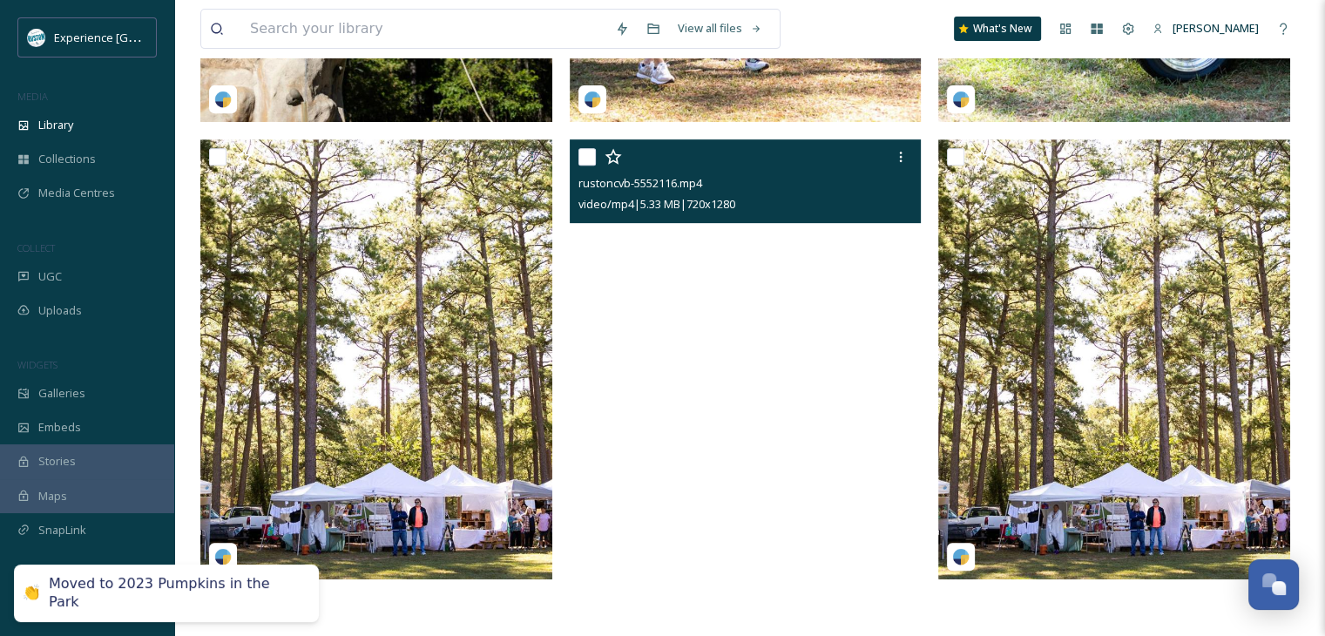
scroll to position [723, 0]
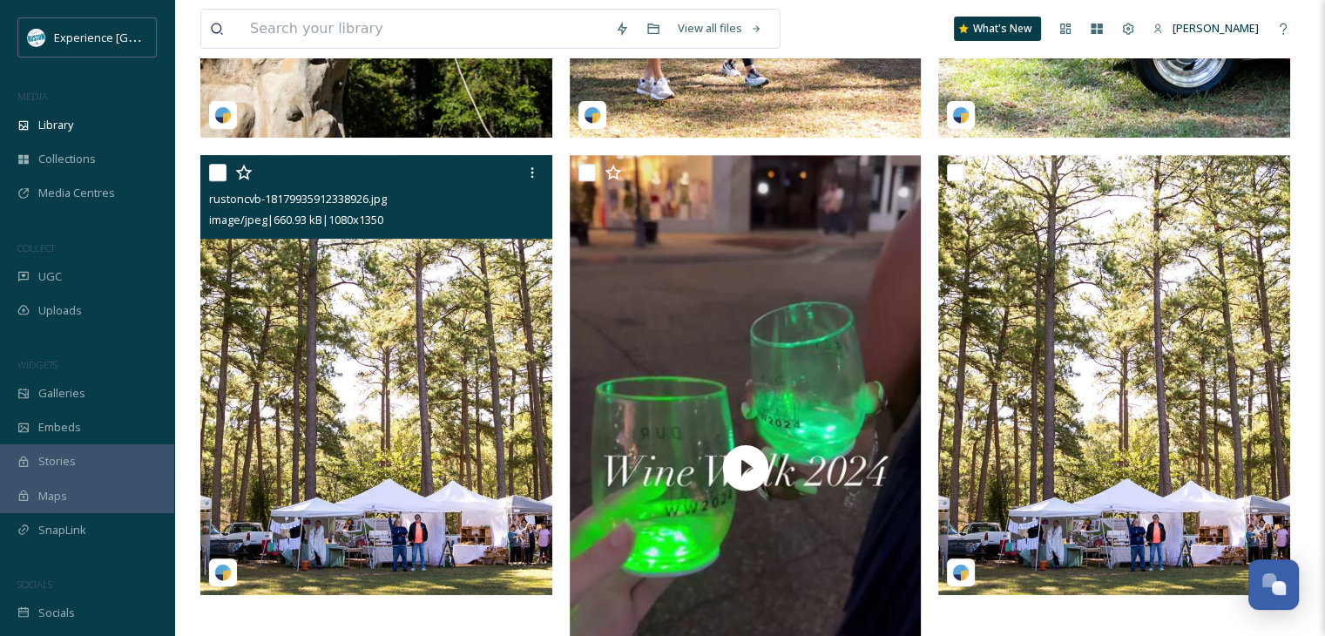
click at [208, 172] on div "rustoncvb-18179935912338926.jpg image/jpeg | 660.93 kB | 1080 x 1350" at bounding box center [376, 197] width 352 height 84
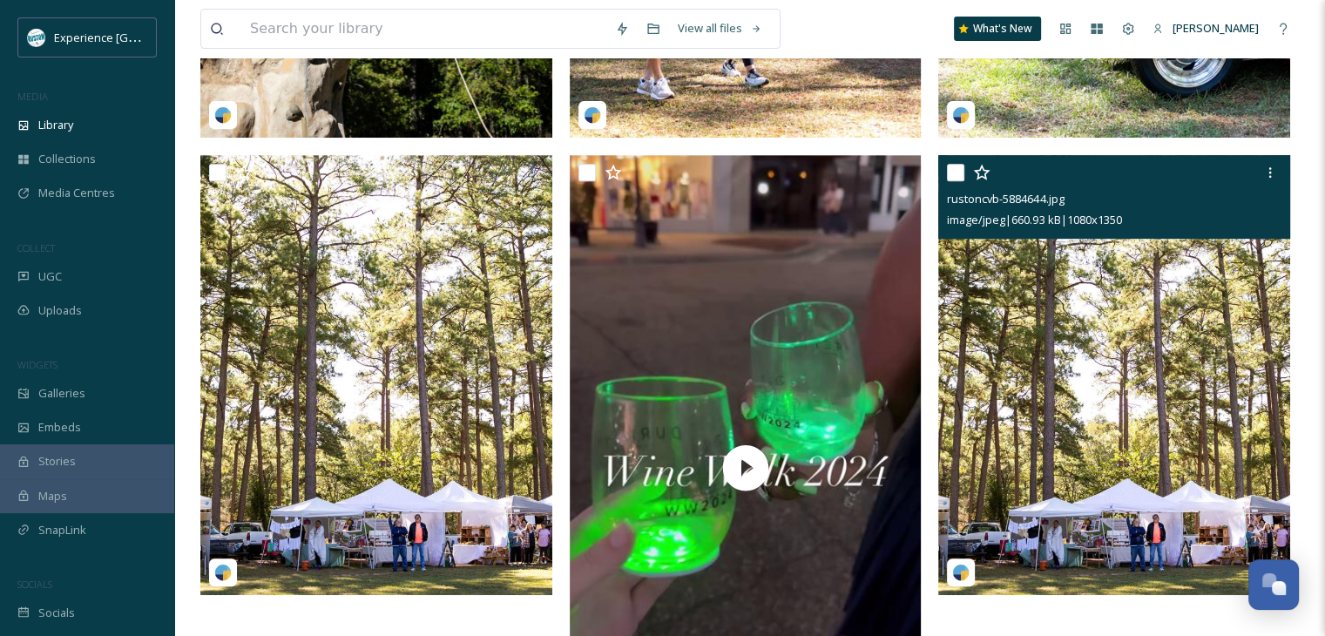
click at [951, 169] on input "checkbox" at bounding box center [955, 172] width 17 height 17
checkbox input "true"
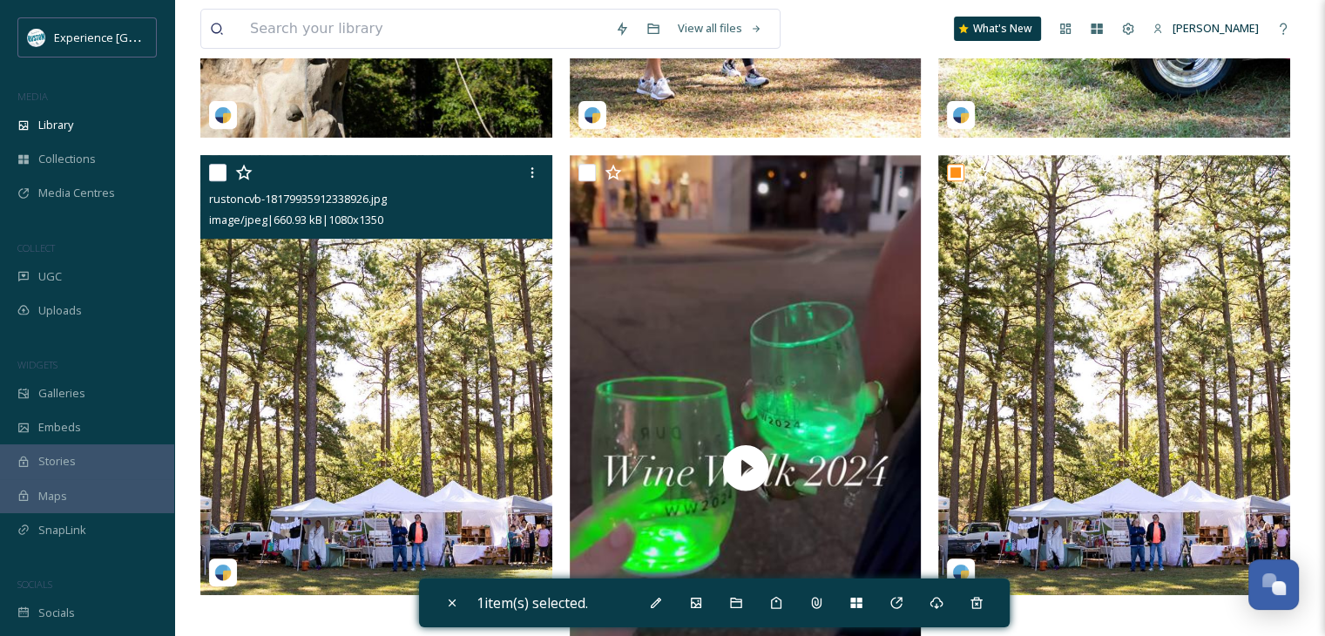
click at [220, 170] on input "checkbox" at bounding box center [217, 172] width 17 height 17
checkbox input "true"
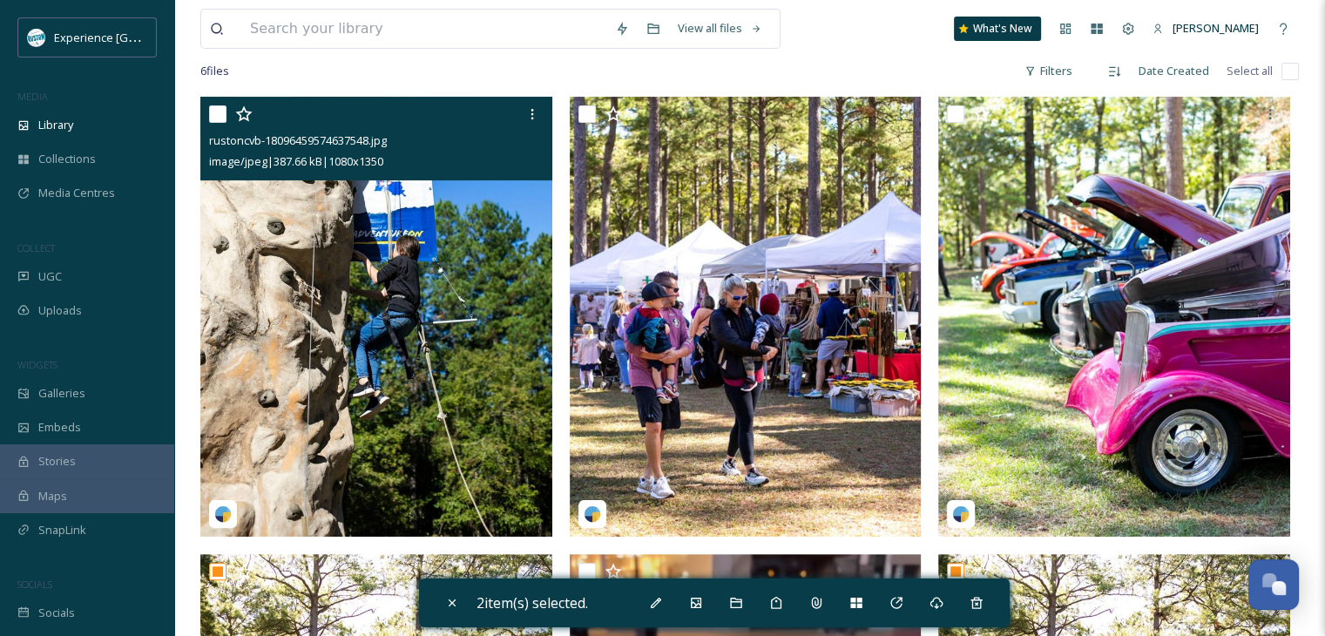
scroll to position [288, 0]
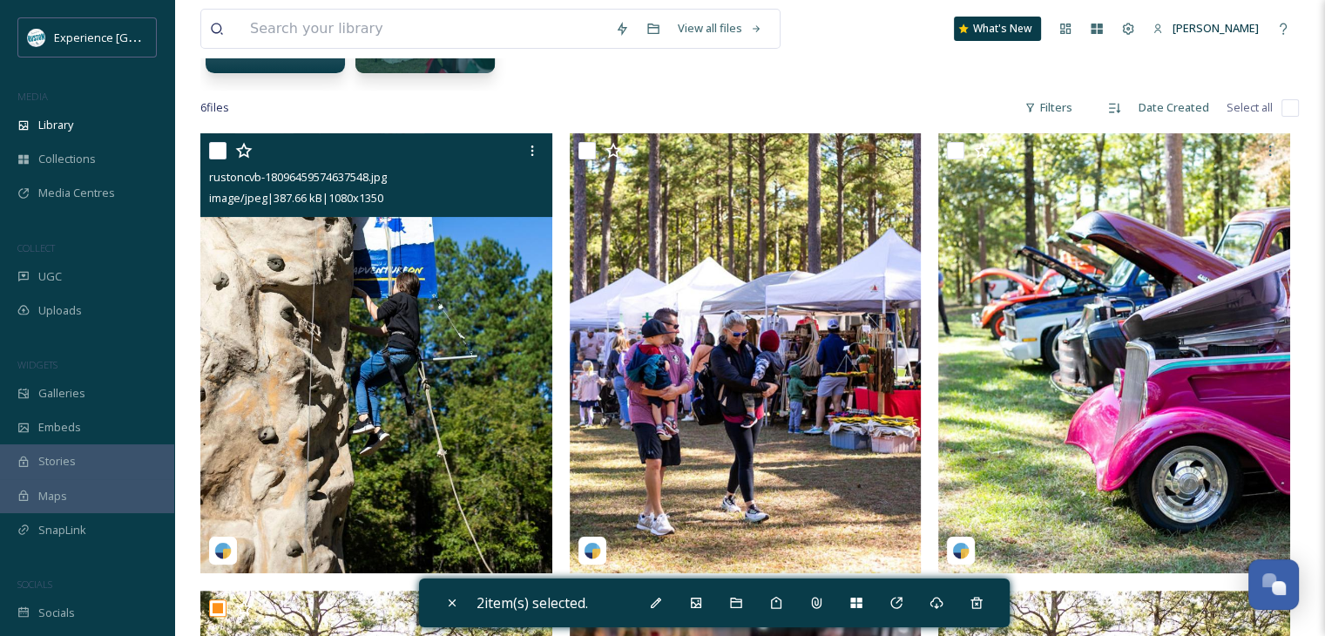
click at [219, 155] on input "checkbox" at bounding box center [217, 150] width 17 height 17
checkbox input "true"
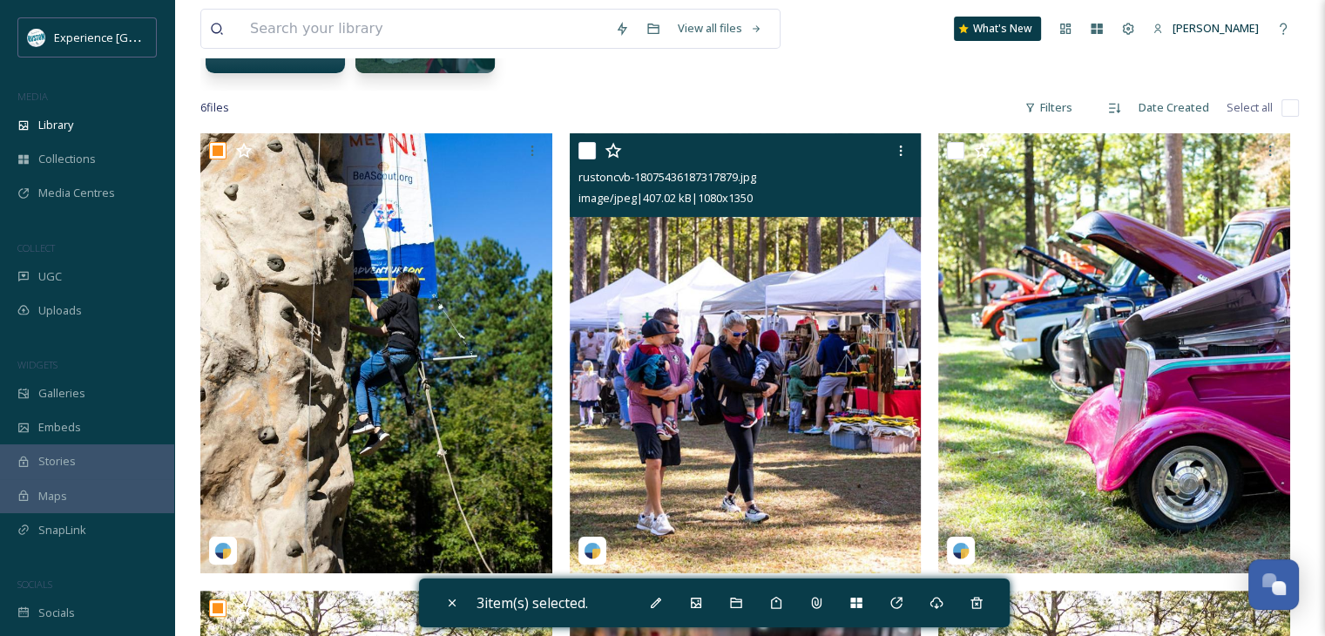
click at [584, 150] on input "checkbox" at bounding box center [587, 150] width 17 height 17
checkbox input "true"
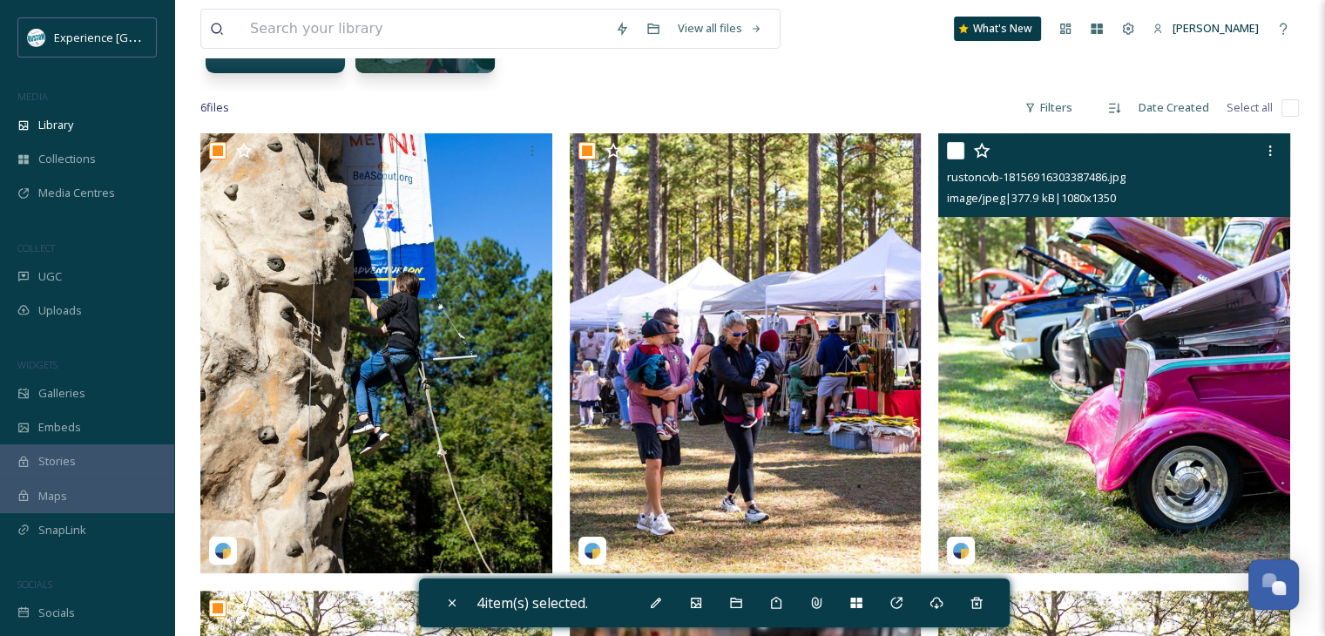
click at [955, 153] on input "checkbox" at bounding box center [955, 150] width 17 height 17
checkbox input "true"
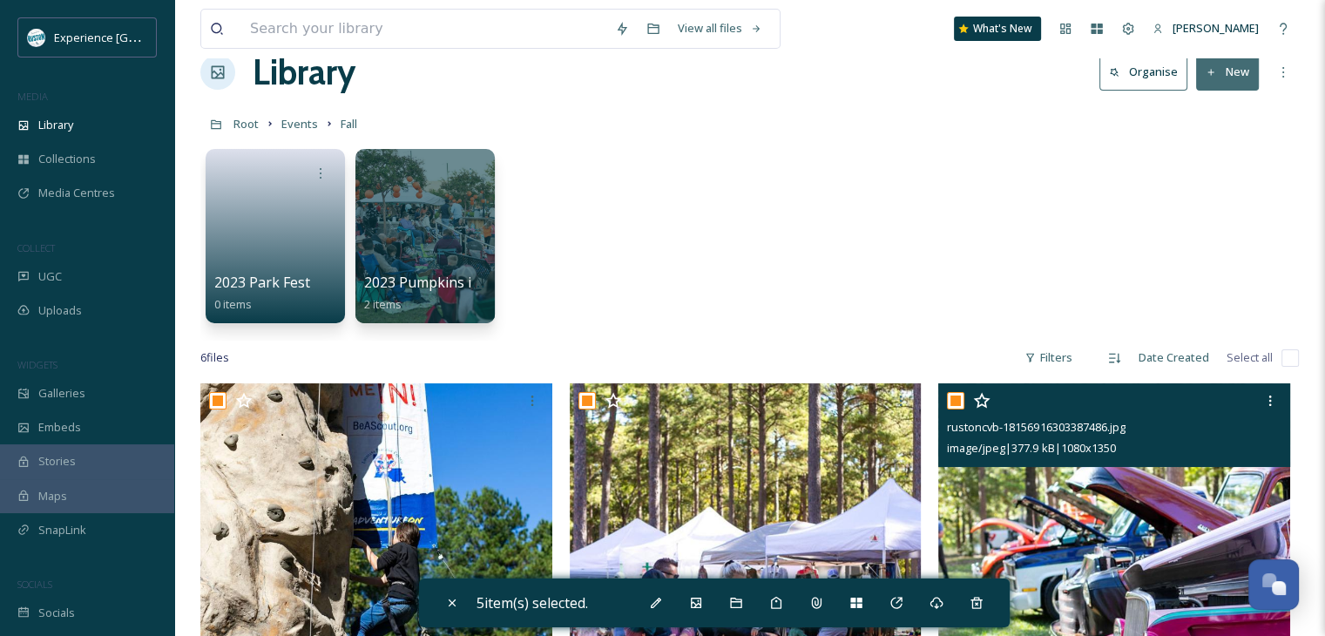
scroll to position [26, 0]
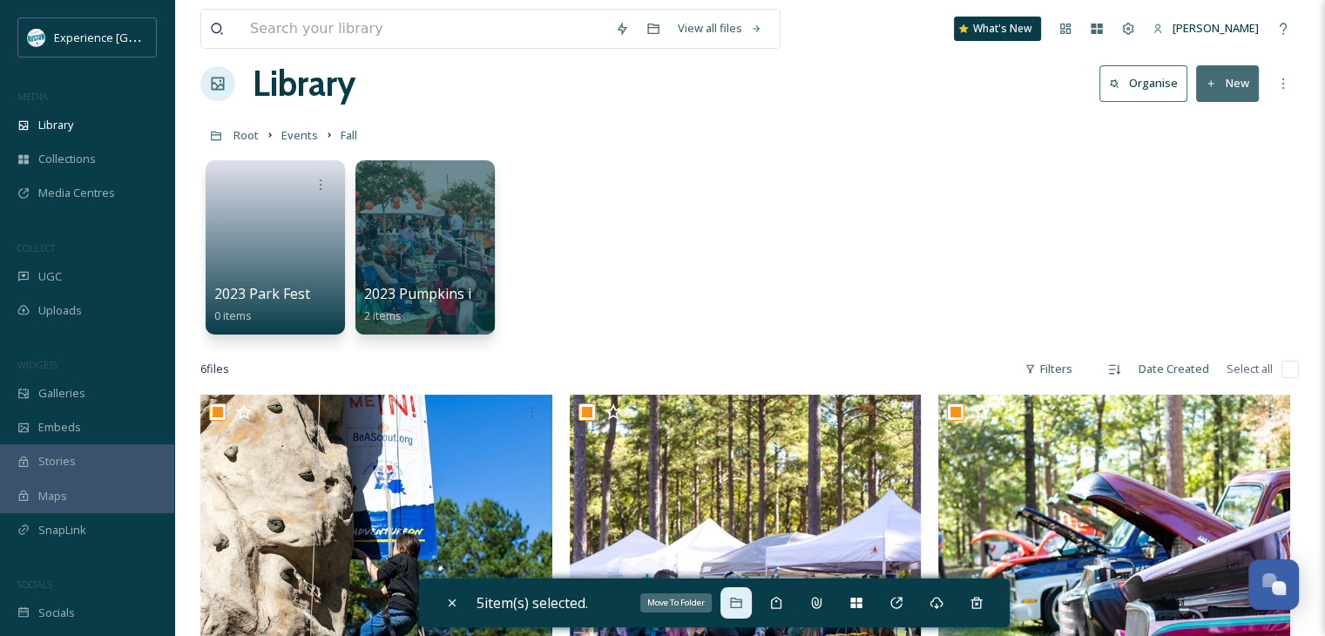
click at [734, 597] on icon at bounding box center [736, 603] width 14 height 14
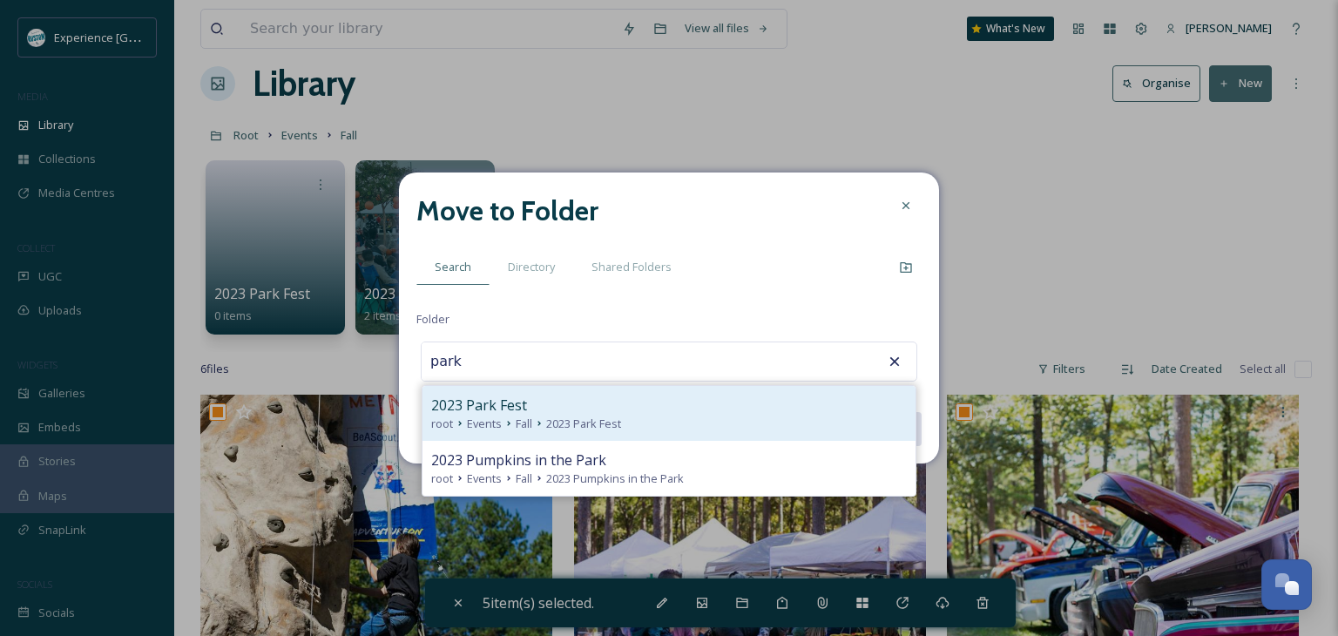
click at [641, 416] on div "root Events Fall 2023 Park Fest" at bounding box center [669, 424] width 476 height 17
type input "2023 Park Fest"
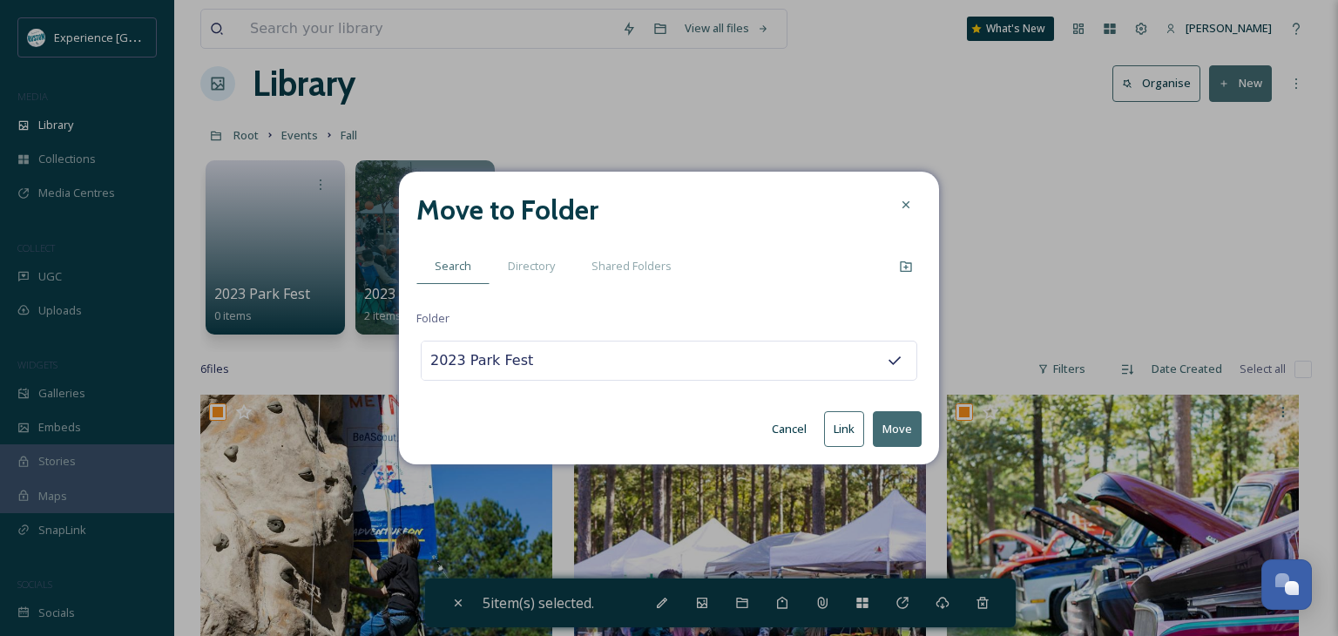
click at [893, 430] on button "Move" at bounding box center [897, 429] width 49 height 36
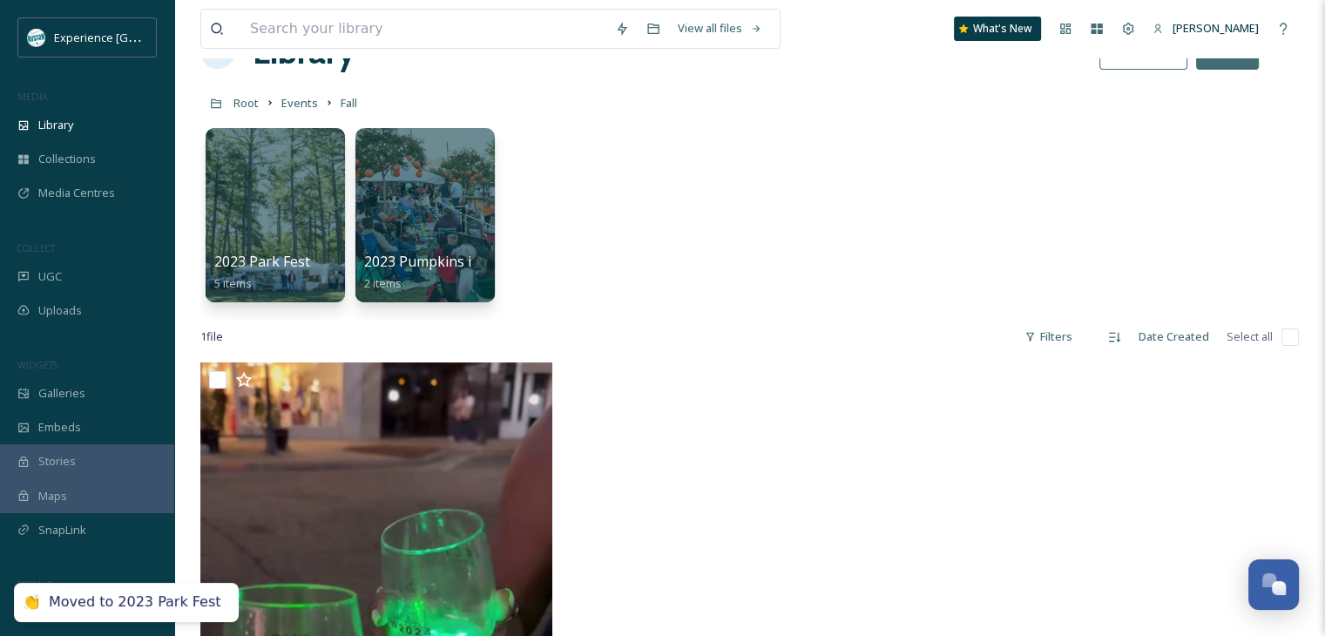
scroll to position [0, 0]
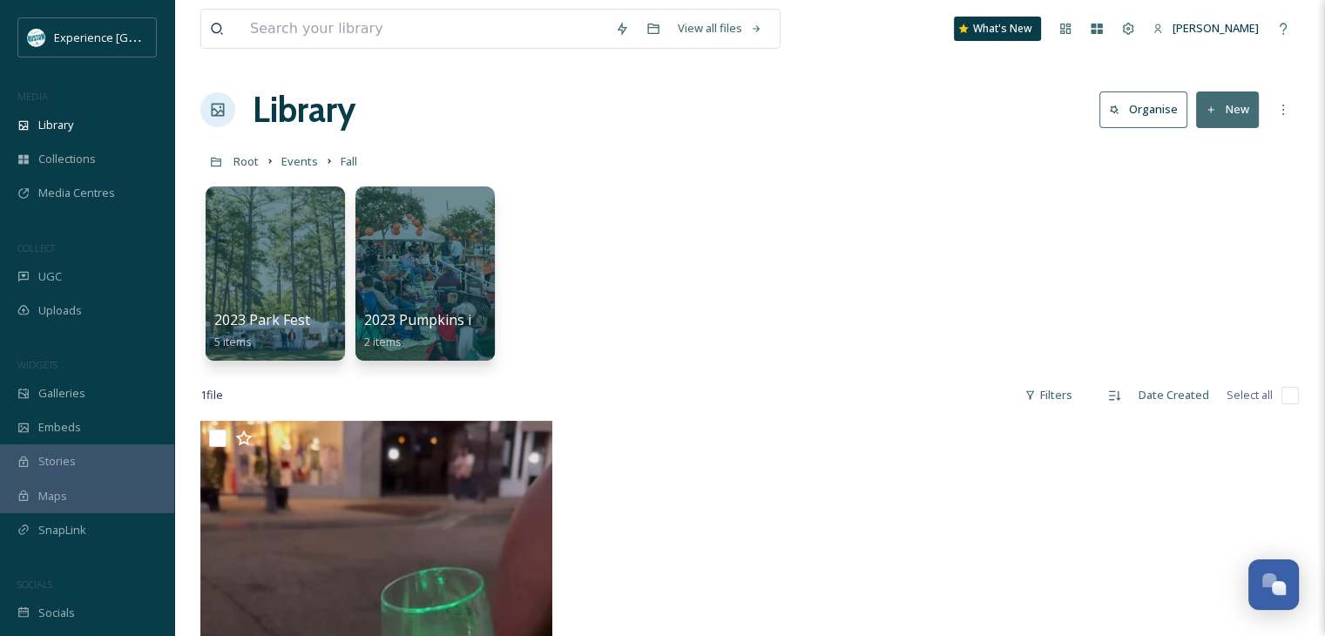
click at [1220, 109] on button "New" at bounding box center [1227, 109] width 63 height 36
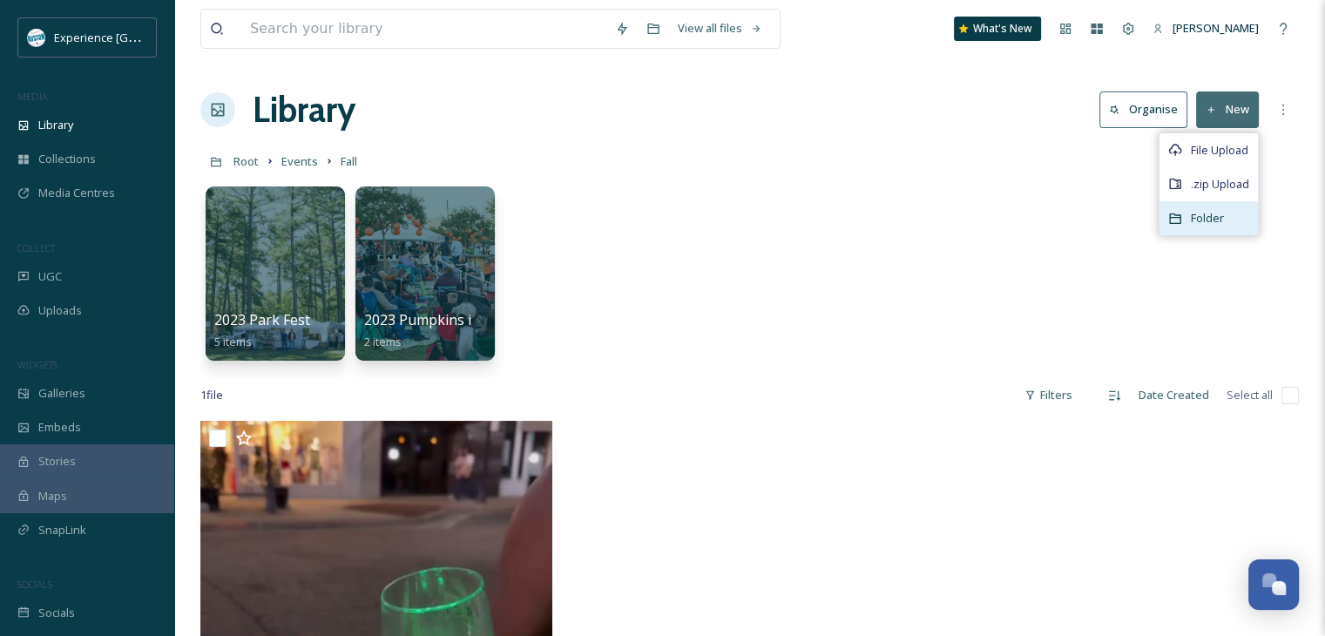
click at [1224, 209] on div "Folder" at bounding box center [1209, 218] width 98 height 34
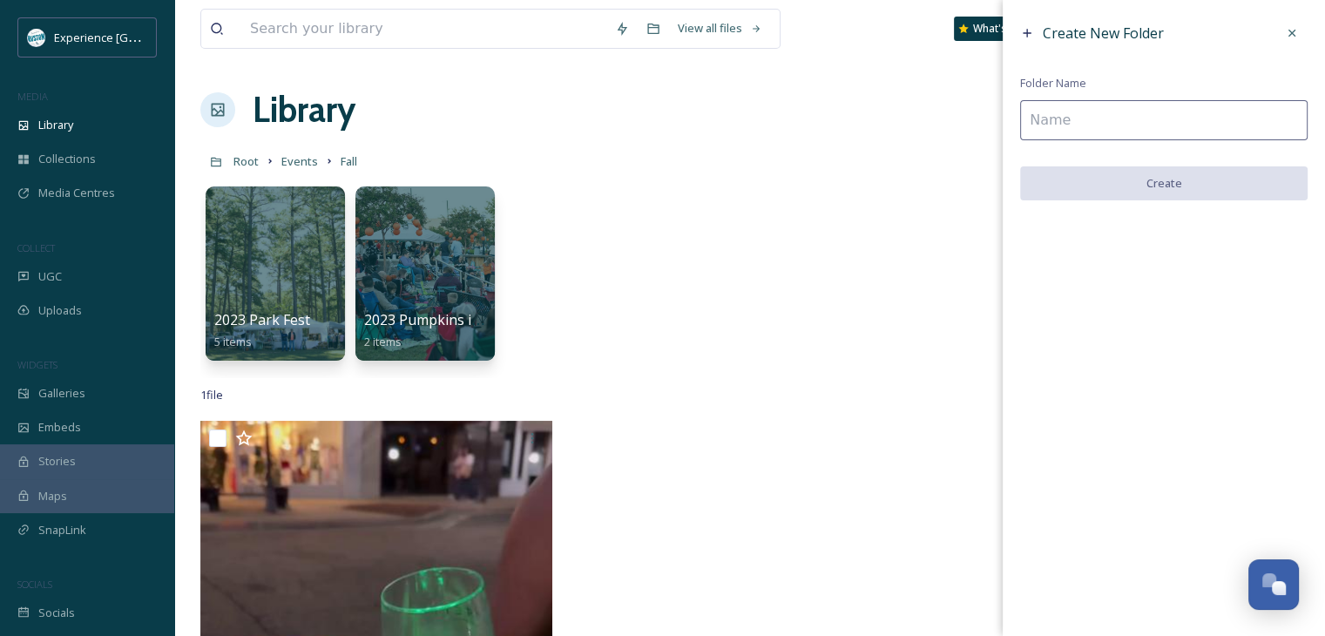
click at [1093, 121] on input at bounding box center [1164, 120] width 288 height 40
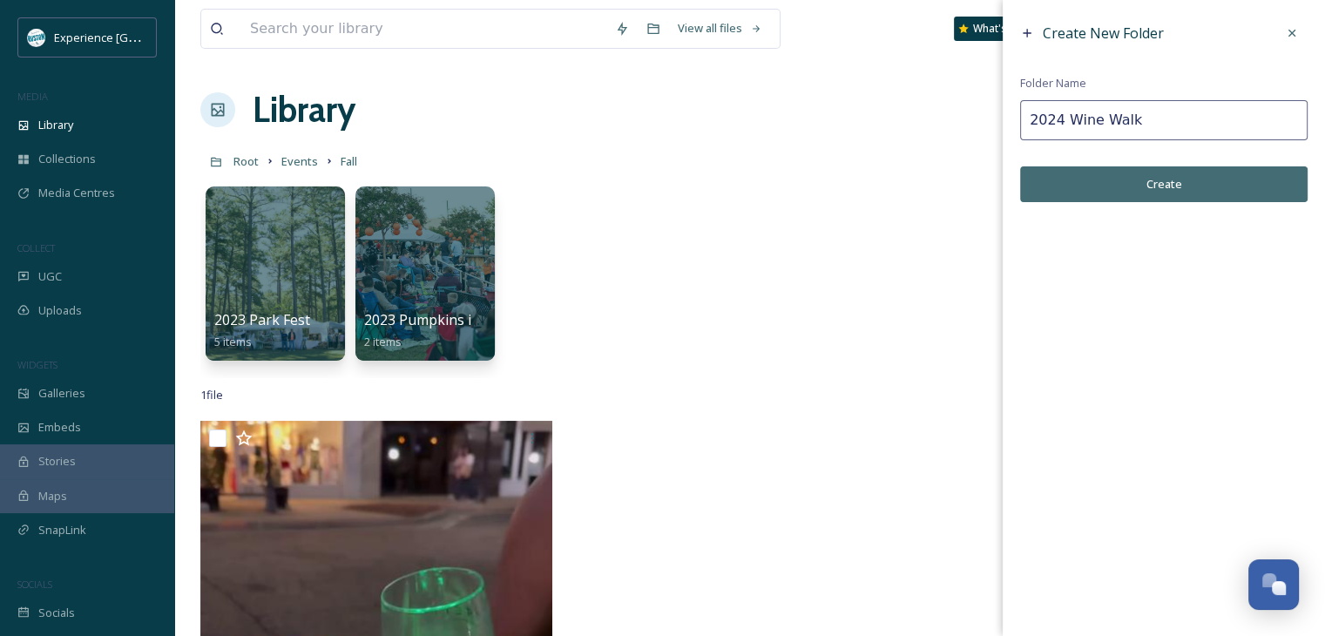
type input "2024 Wine Walk"
click at [1115, 179] on button "Create" at bounding box center [1164, 184] width 288 height 36
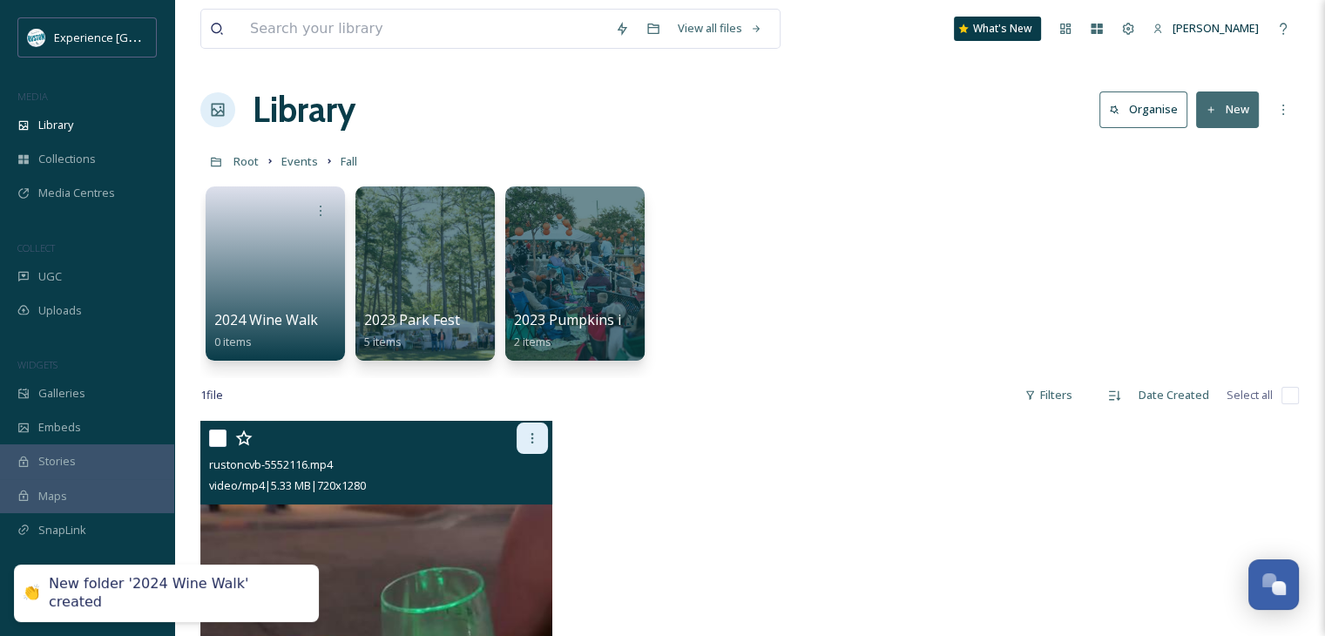
click at [527, 440] on icon at bounding box center [532, 438] width 14 height 14
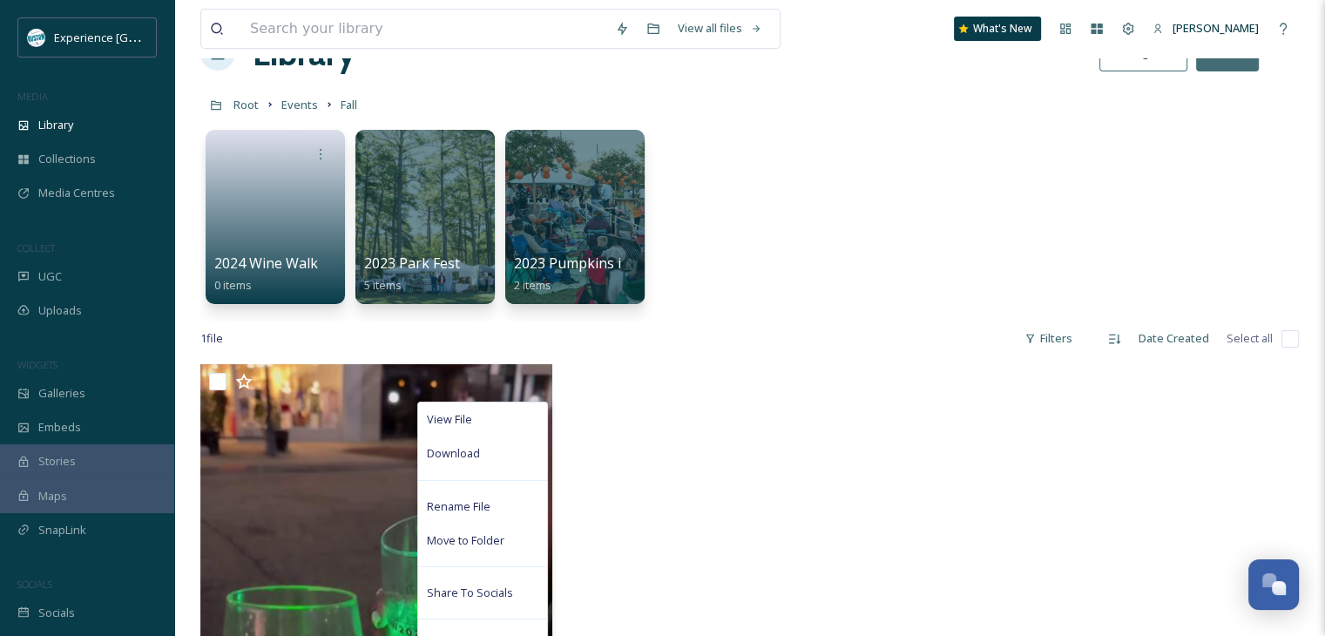
scroll to position [87, 0]
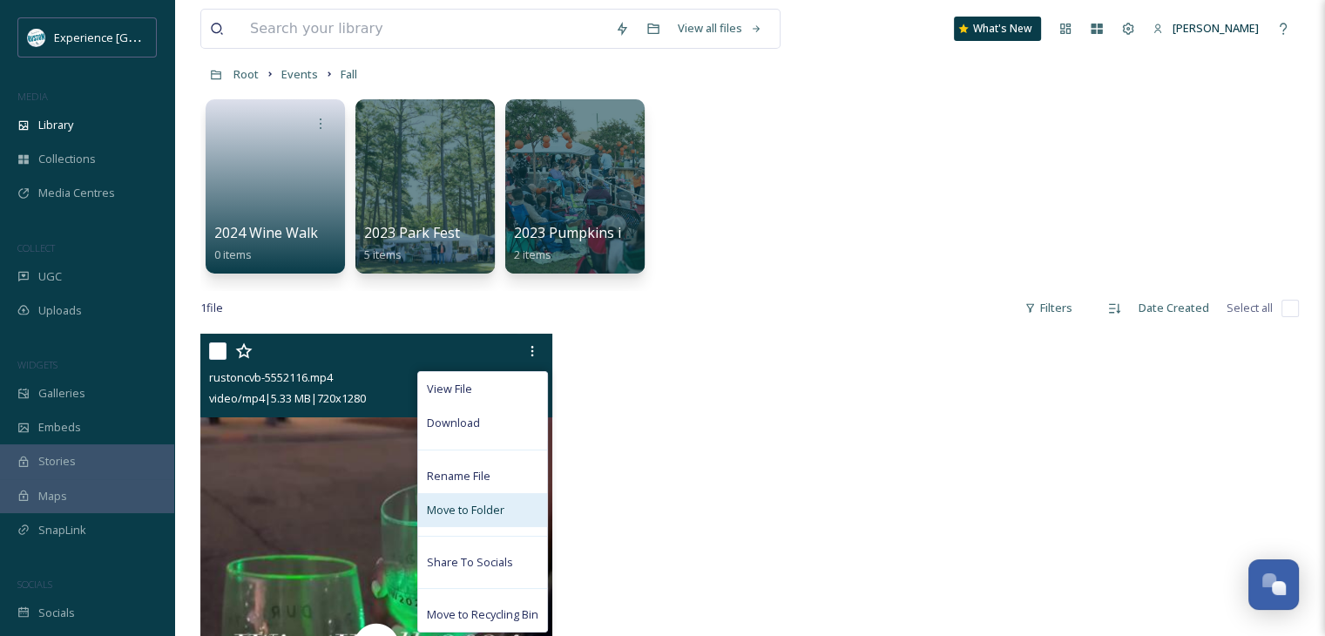
click at [495, 507] on span "Move to Folder" at bounding box center [466, 510] width 78 height 17
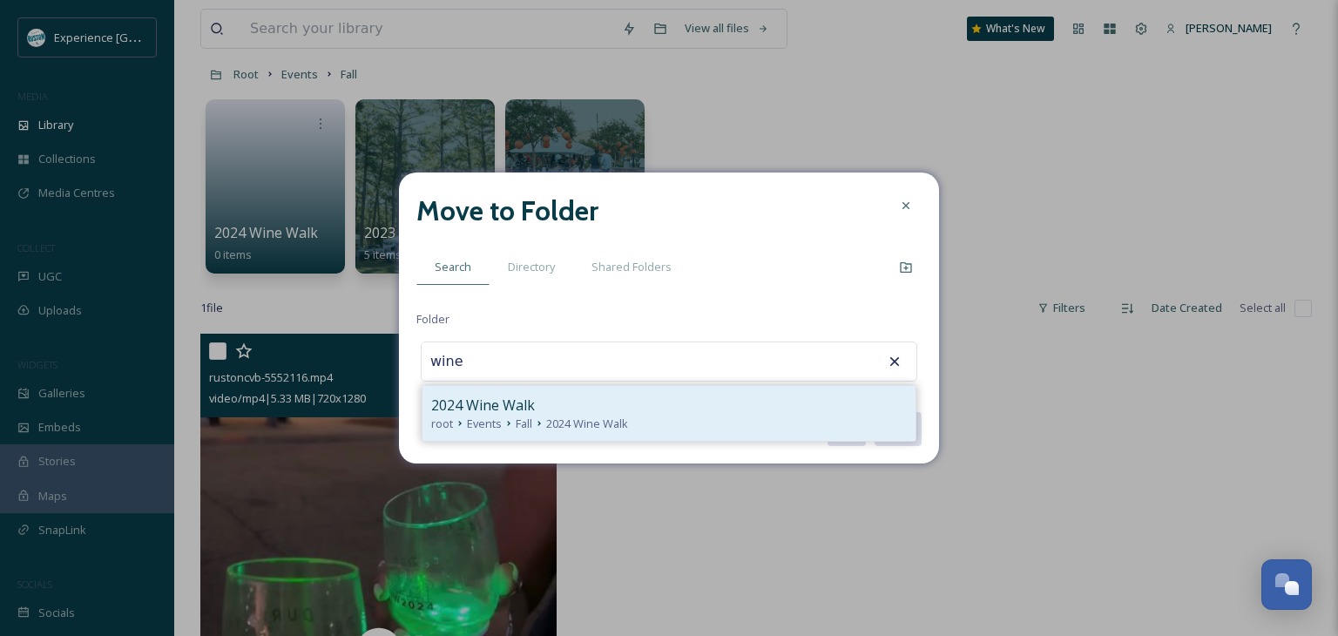
click at [601, 419] on span "2024 Wine Walk" at bounding box center [587, 424] width 82 height 17
type input "2024 Wine Walk"
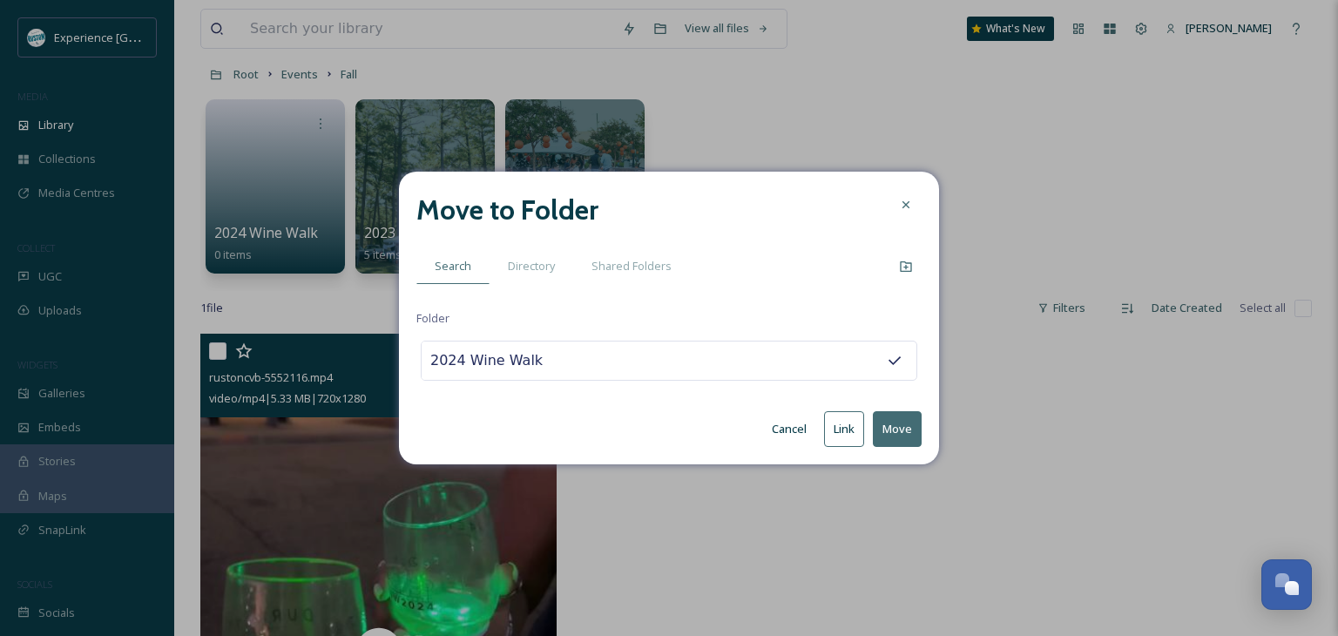
click at [898, 430] on button "Move" at bounding box center [897, 429] width 49 height 36
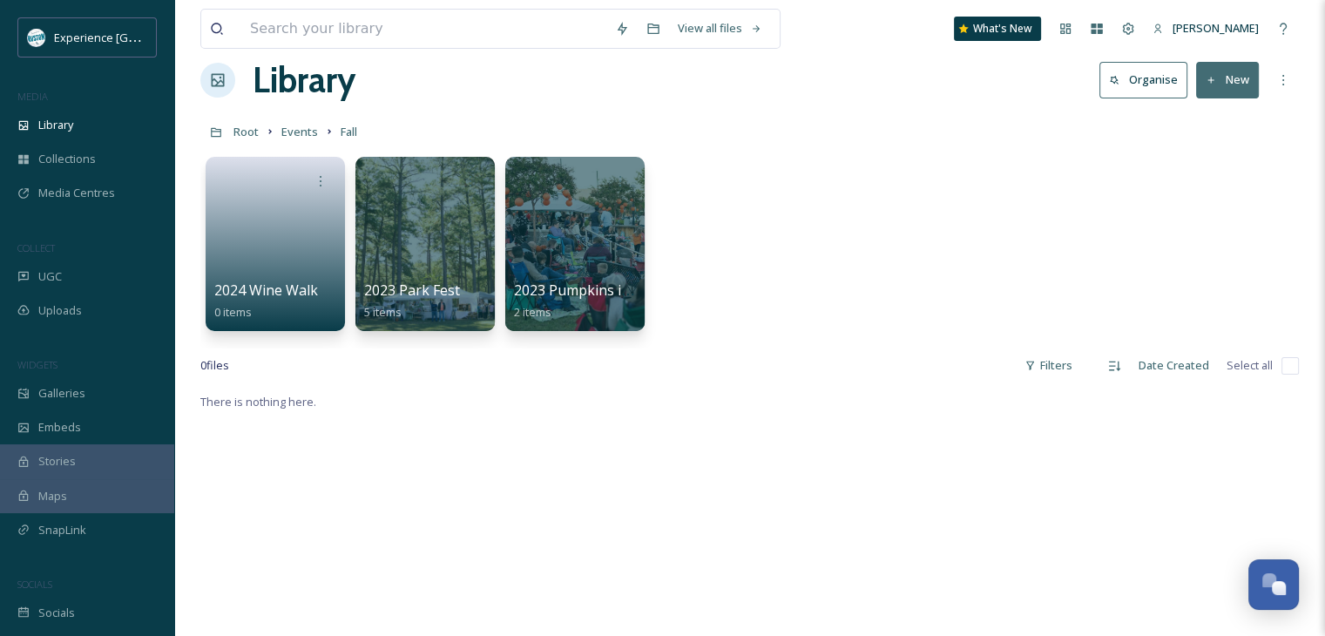
scroll to position [0, 0]
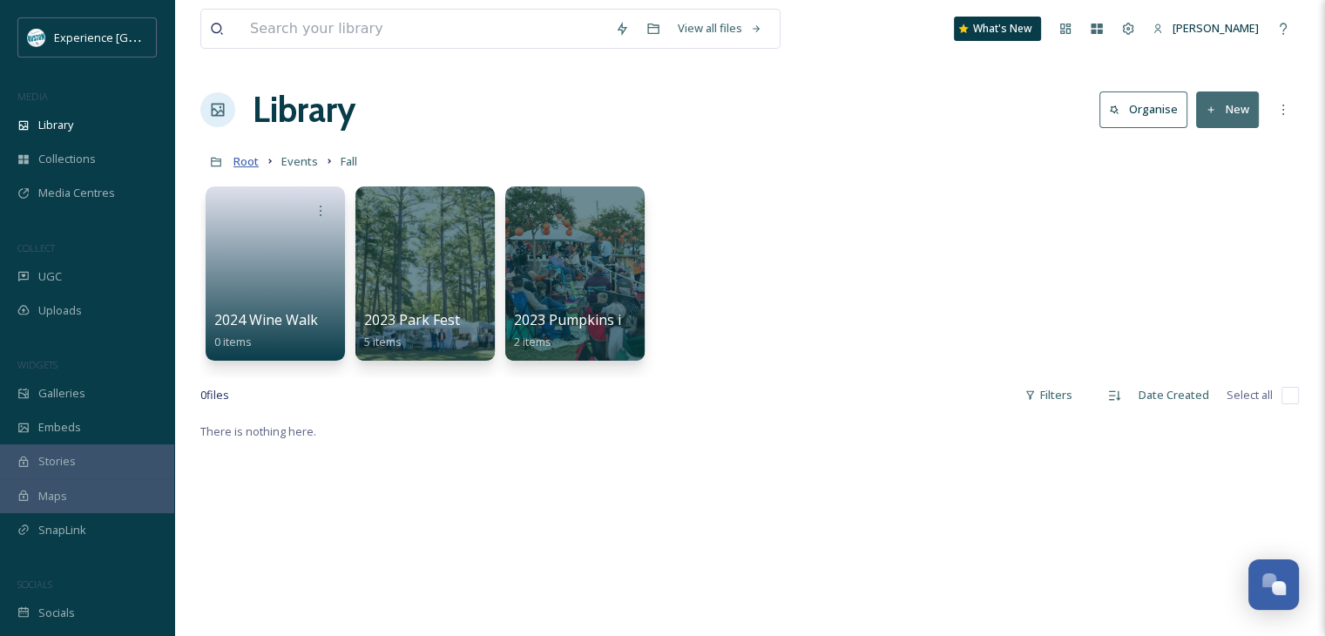
click at [249, 165] on span "Root" at bounding box center [246, 161] width 25 height 16
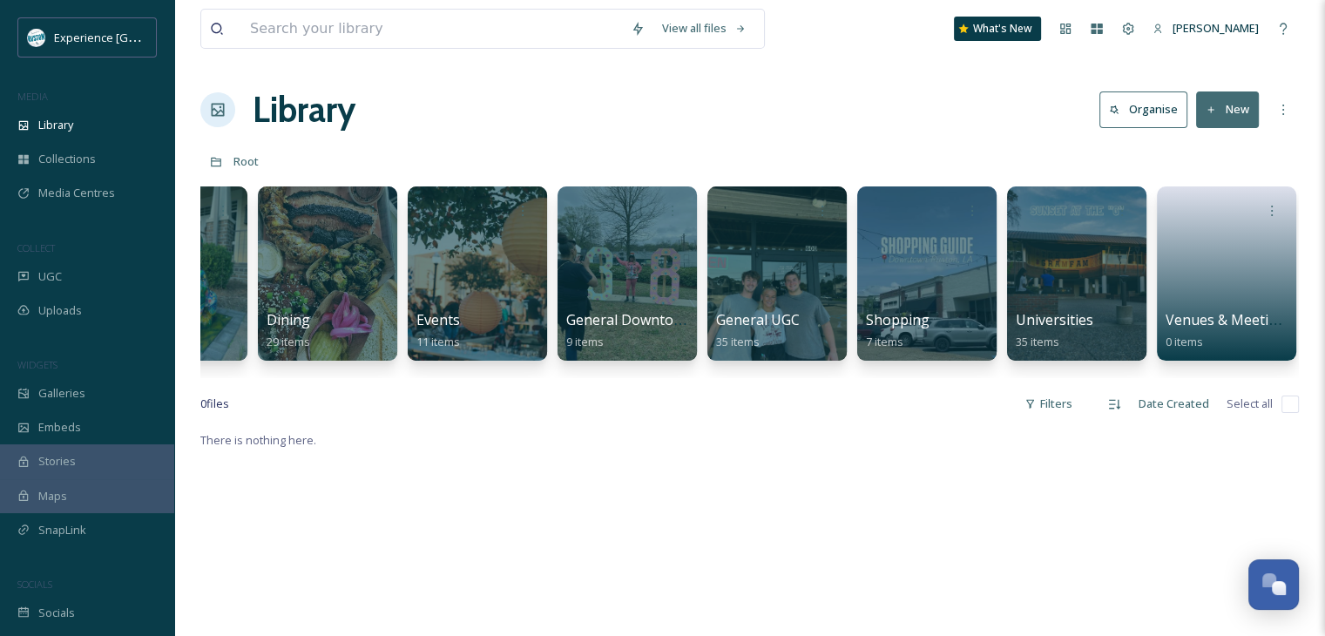
scroll to position [0, 400]
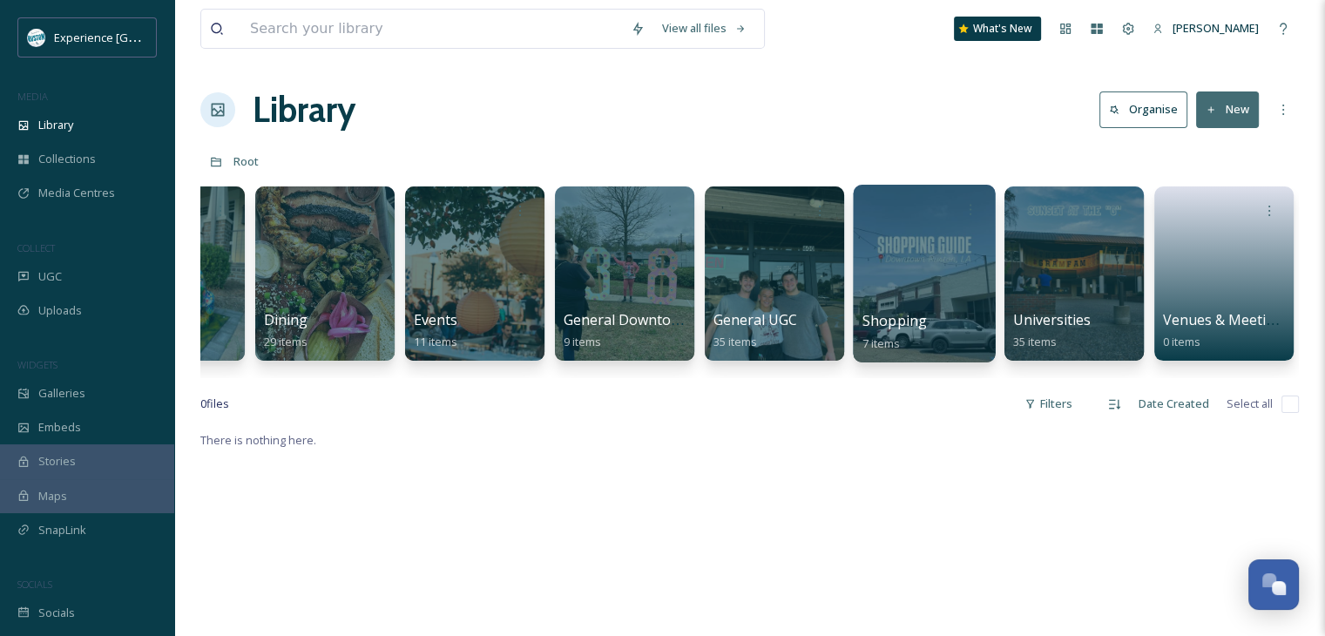
click at [921, 224] on div at bounding box center [925, 209] width 125 height 32
click at [913, 276] on div at bounding box center [924, 274] width 142 height 178
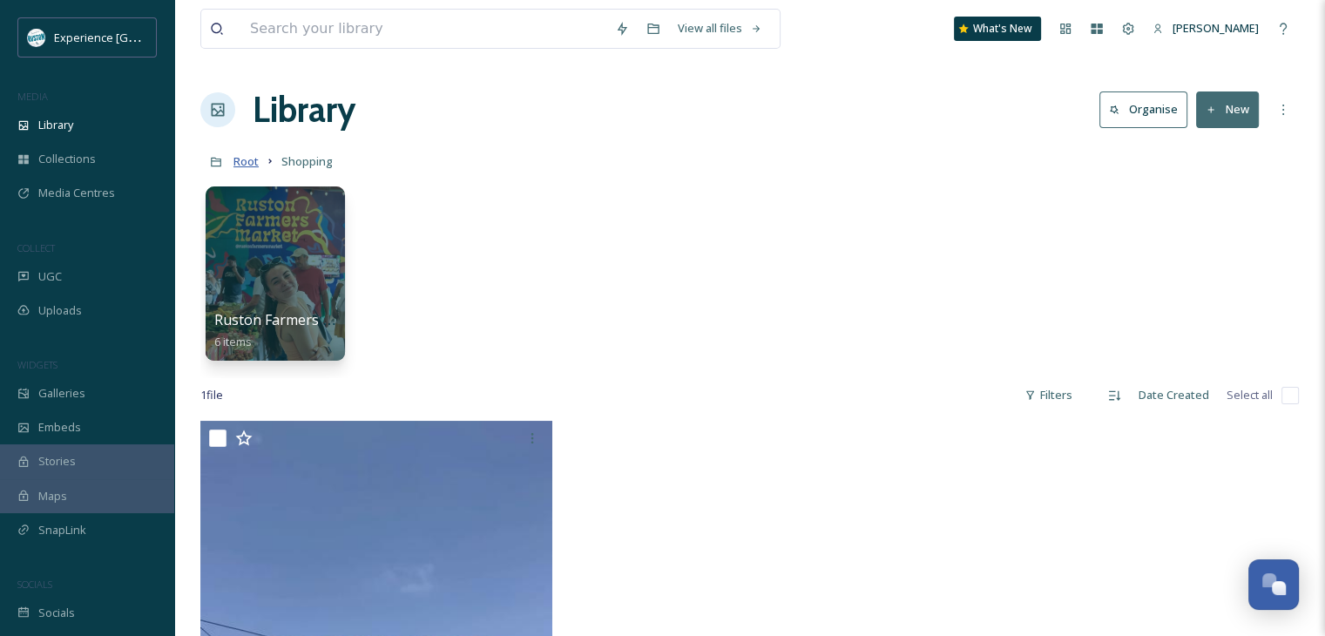
click at [250, 165] on span "Root" at bounding box center [246, 161] width 25 height 16
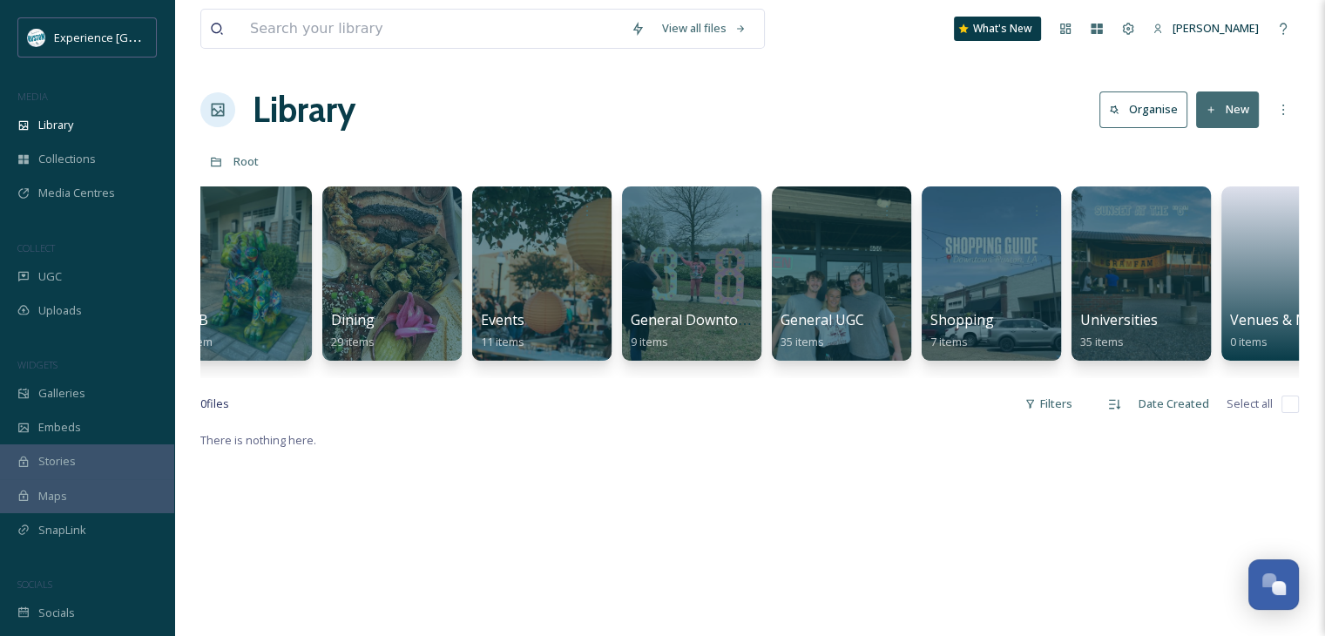
scroll to position [0, 400]
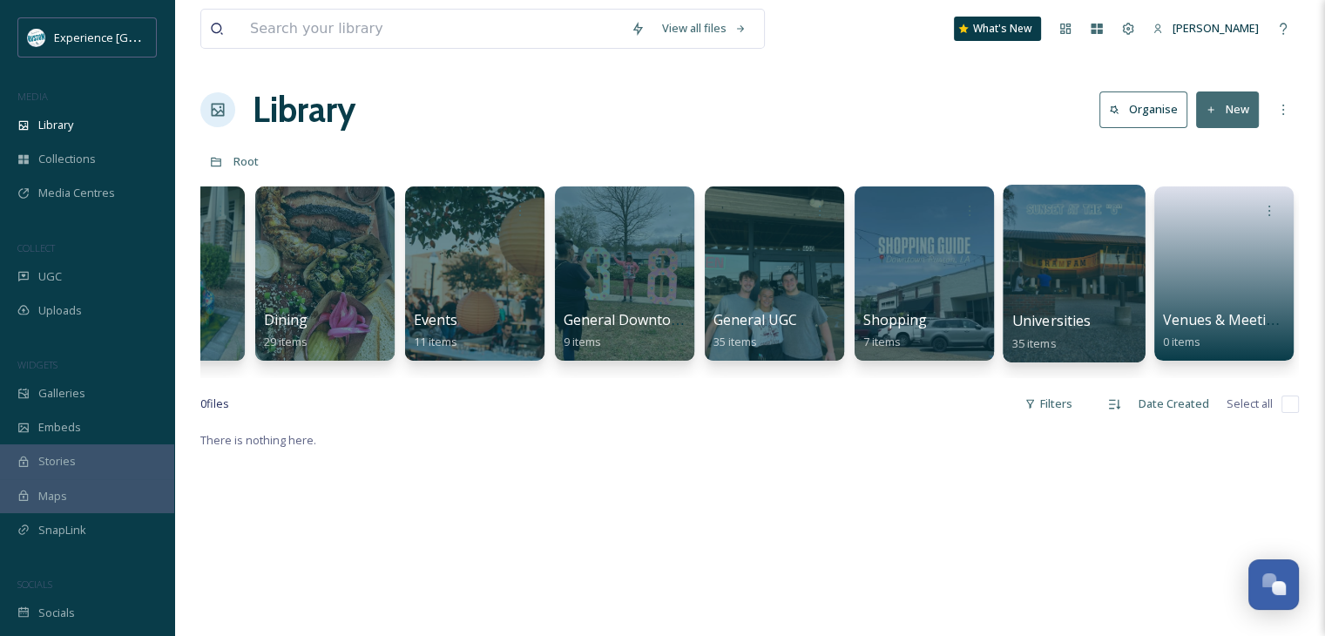
click at [1070, 281] on div at bounding box center [1074, 274] width 142 height 178
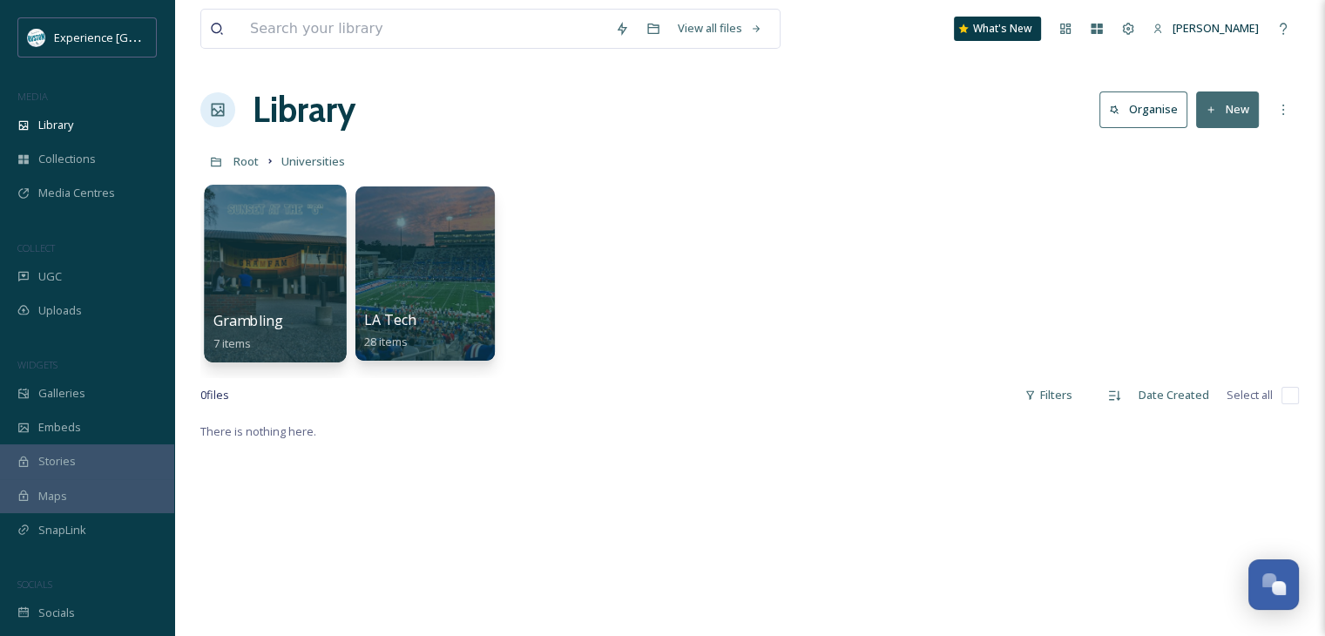
click at [287, 269] on div at bounding box center [275, 274] width 142 height 178
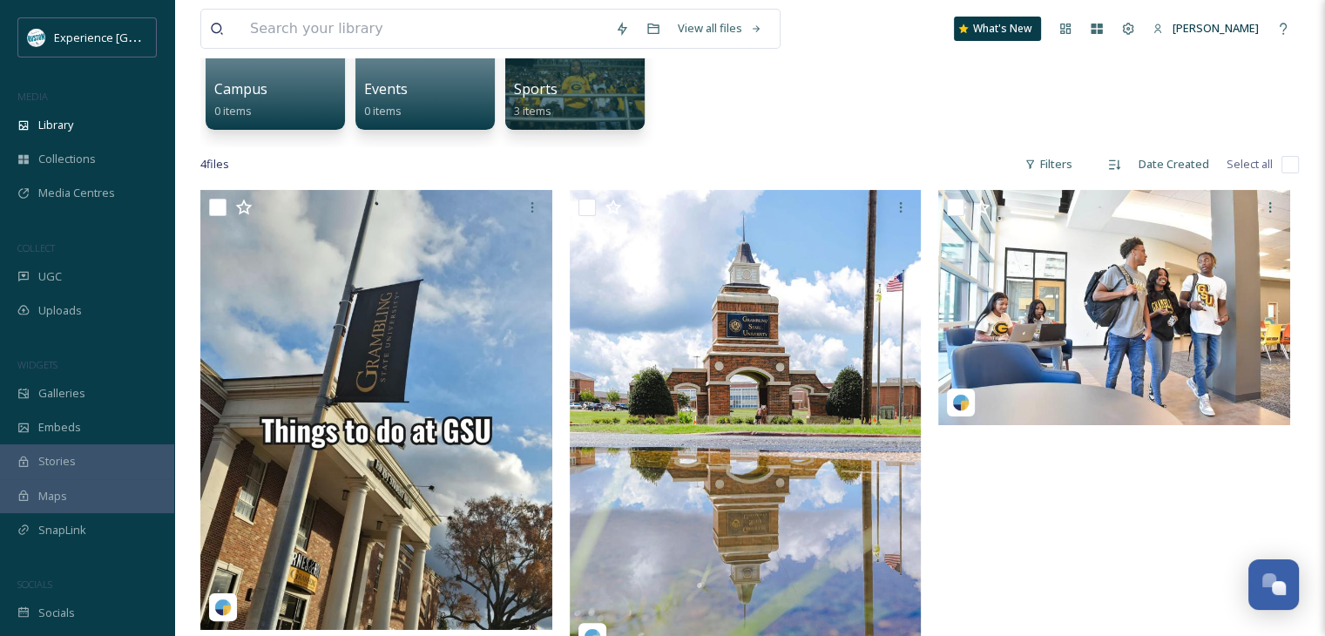
scroll to position [261, 0]
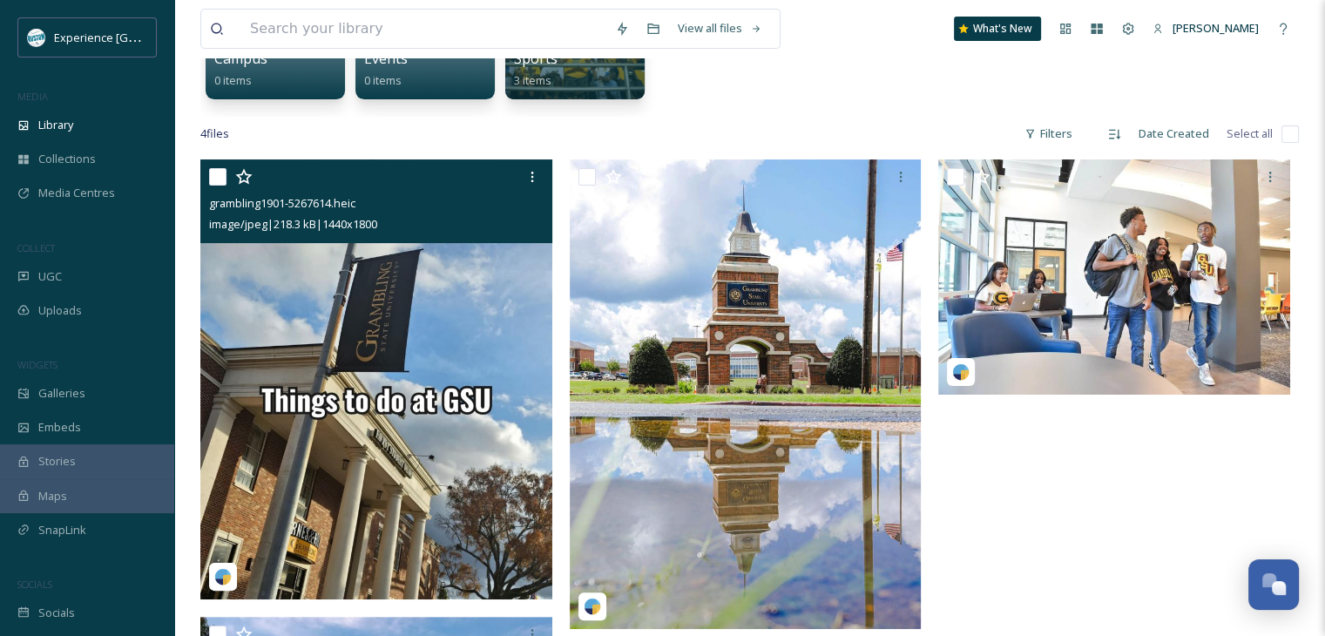
click at [220, 177] on input "checkbox" at bounding box center [217, 176] width 17 height 17
checkbox input "true"
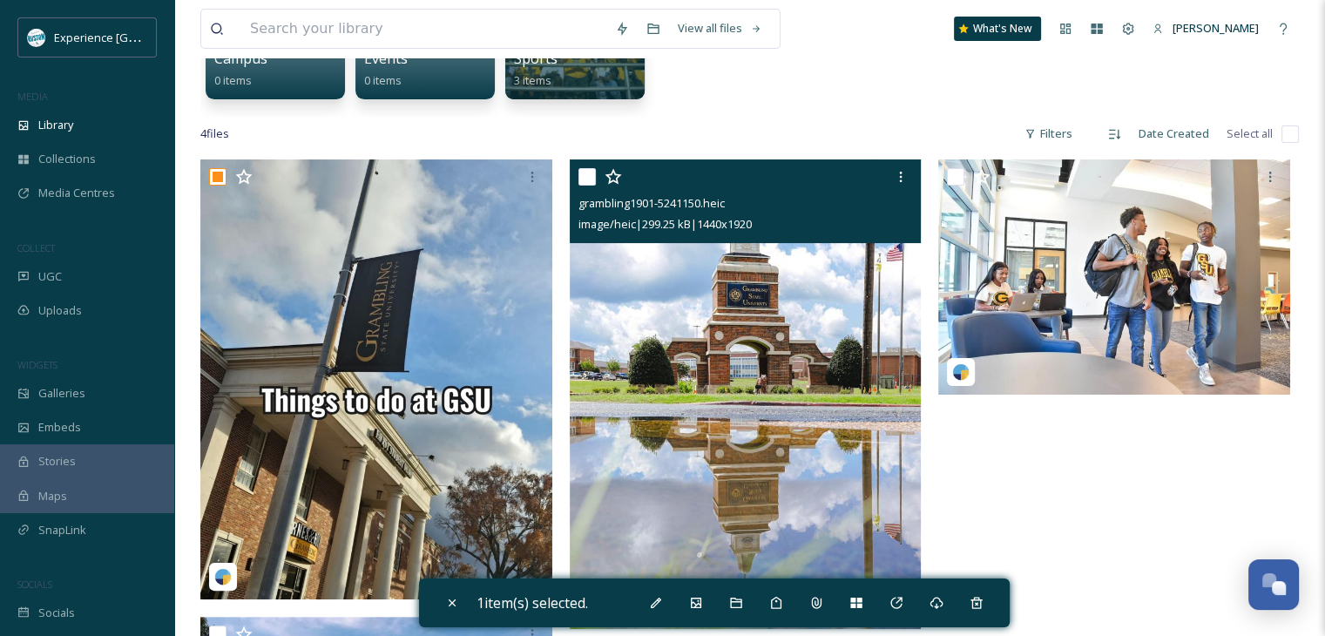
click at [585, 181] on input "checkbox" at bounding box center [587, 176] width 17 height 17
checkbox input "true"
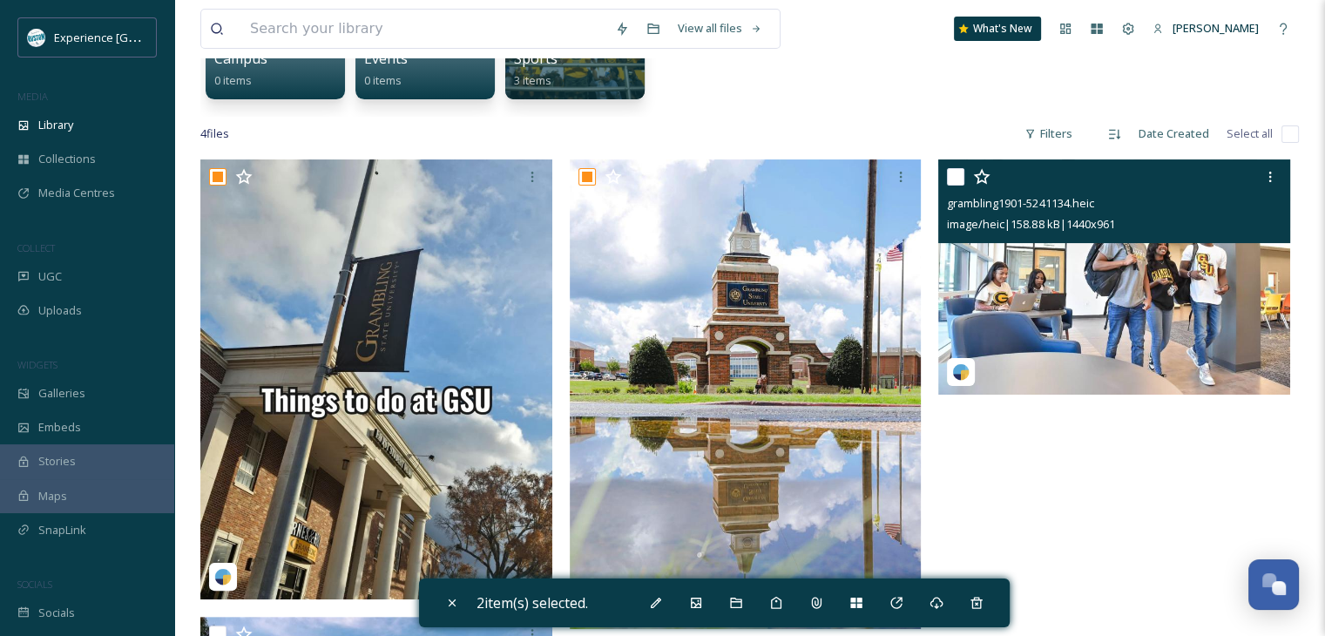
click at [951, 169] on input "checkbox" at bounding box center [955, 176] width 17 height 17
checkbox input "true"
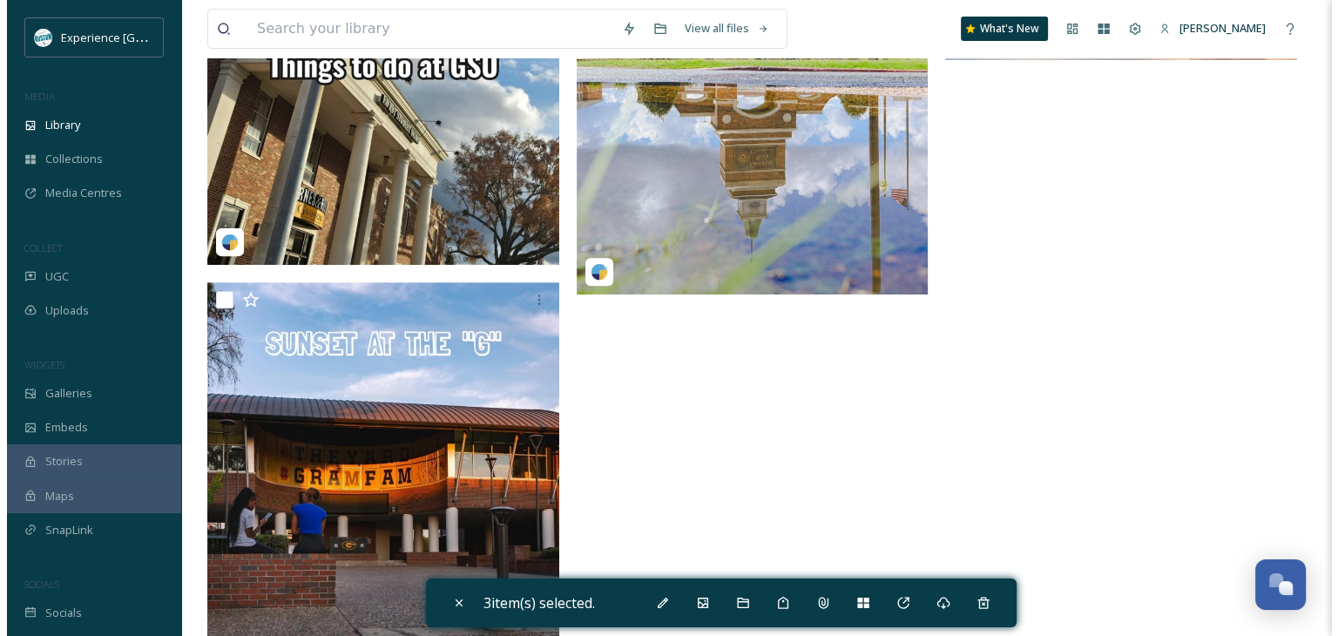
scroll to position [697, 0]
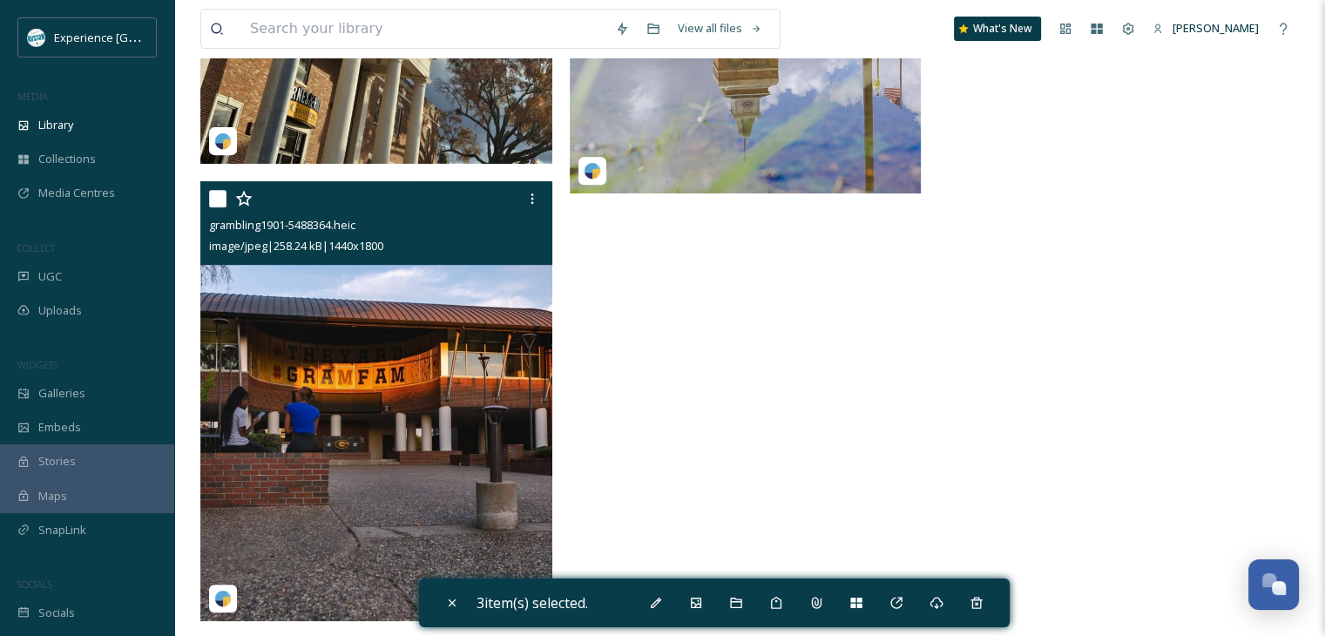
click at [219, 193] on input "checkbox" at bounding box center [217, 198] width 17 height 17
checkbox input "true"
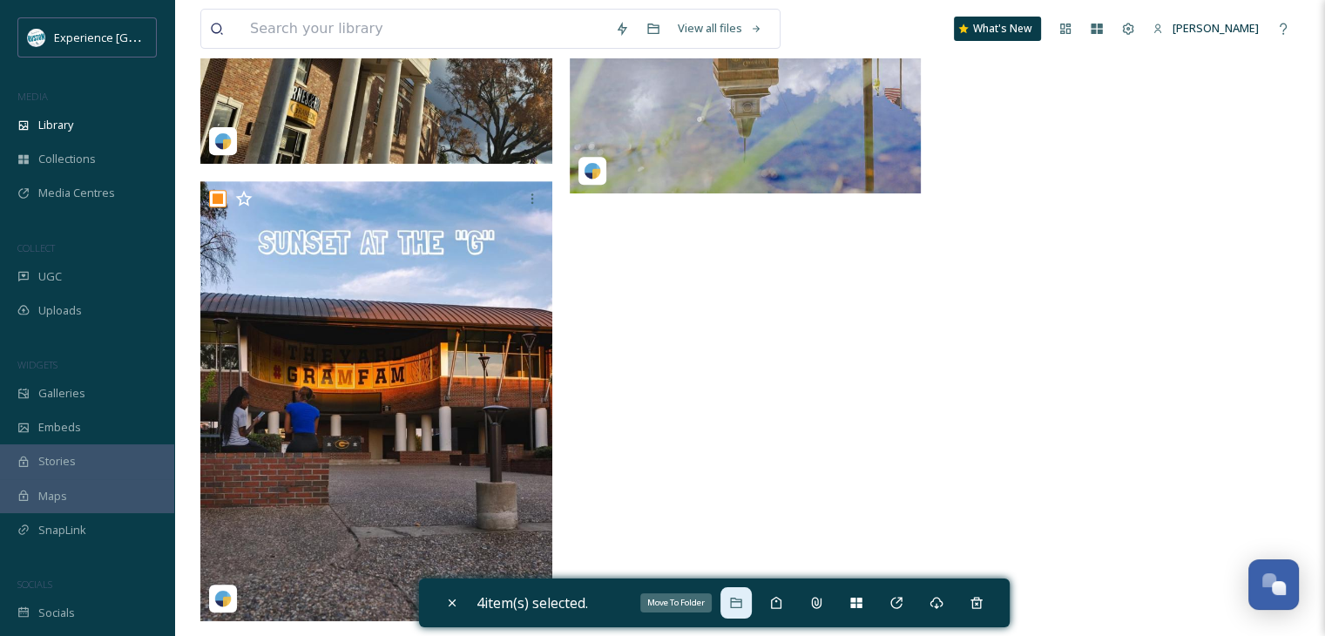
click at [739, 600] on icon at bounding box center [736, 603] width 14 height 14
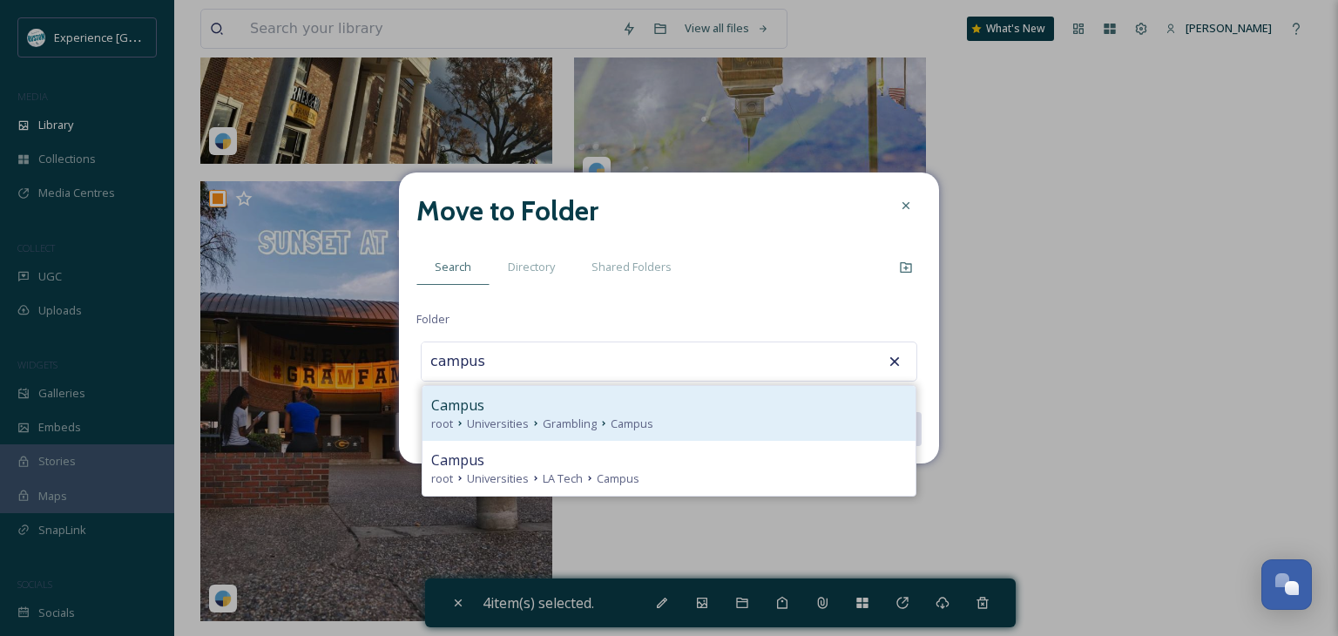
click at [579, 416] on span "Grambling" at bounding box center [570, 424] width 54 height 17
type input "Campus"
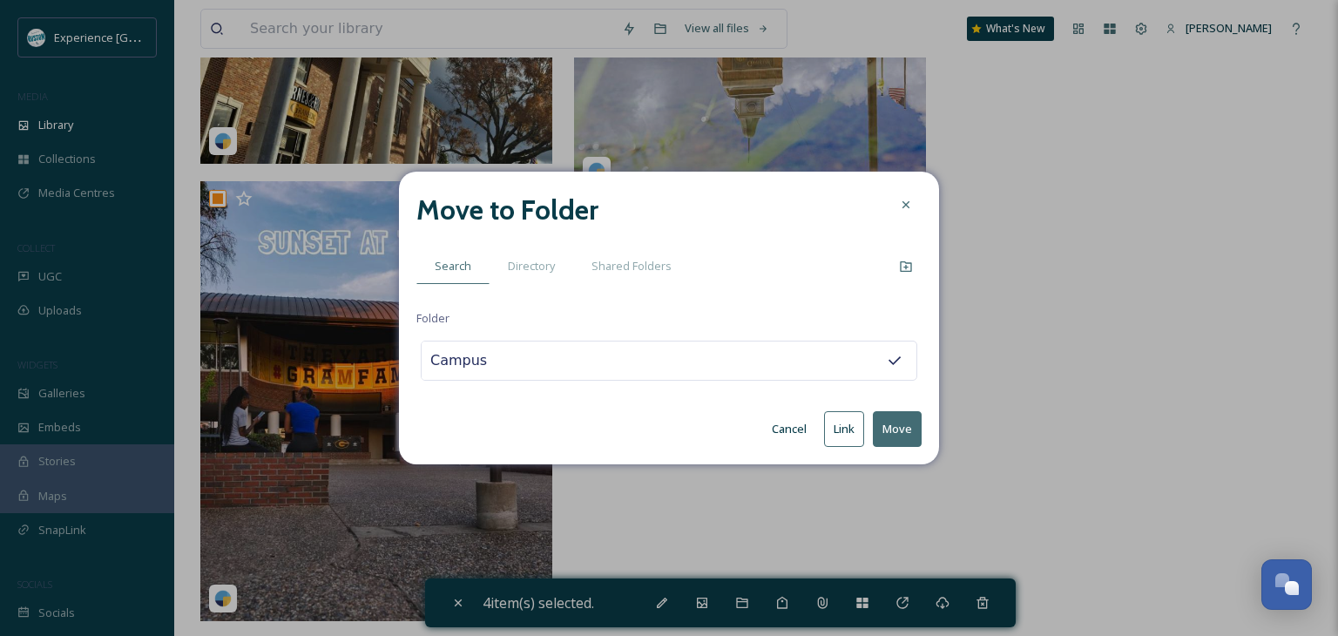
click at [908, 422] on button "Move" at bounding box center [897, 429] width 49 height 36
checkbox input "false"
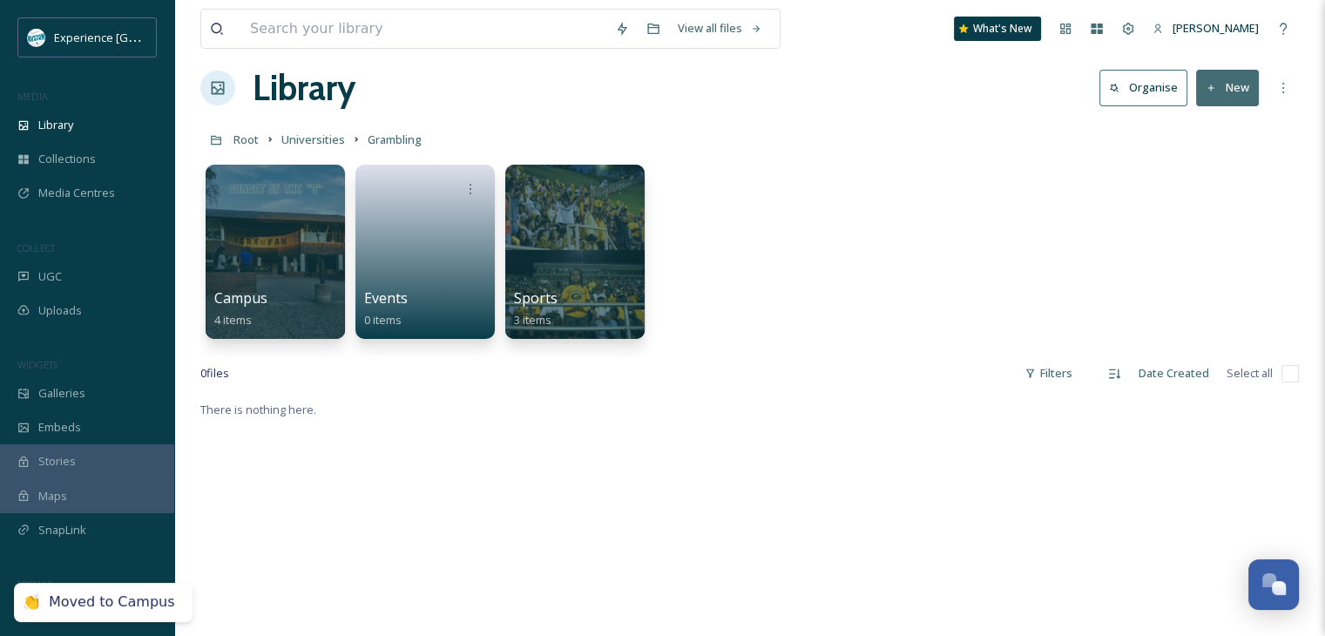
scroll to position [0, 0]
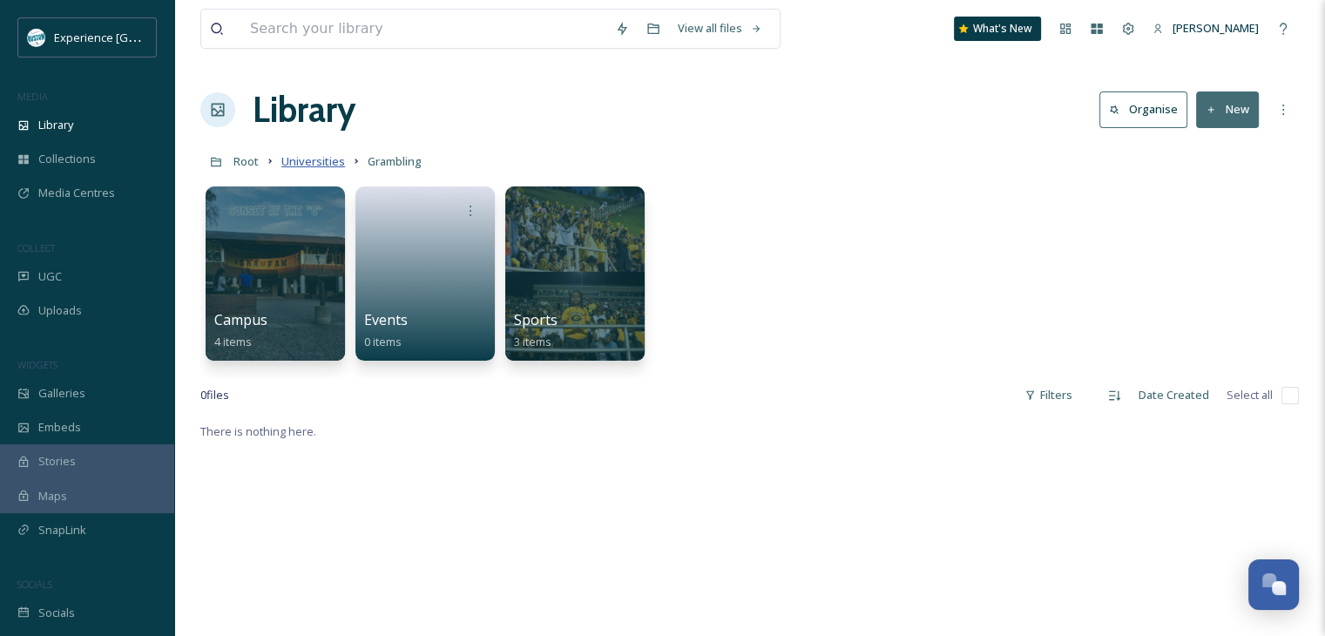
click at [313, 161] on span "Universities" at bounding box center [313, 161] width 64 height 16
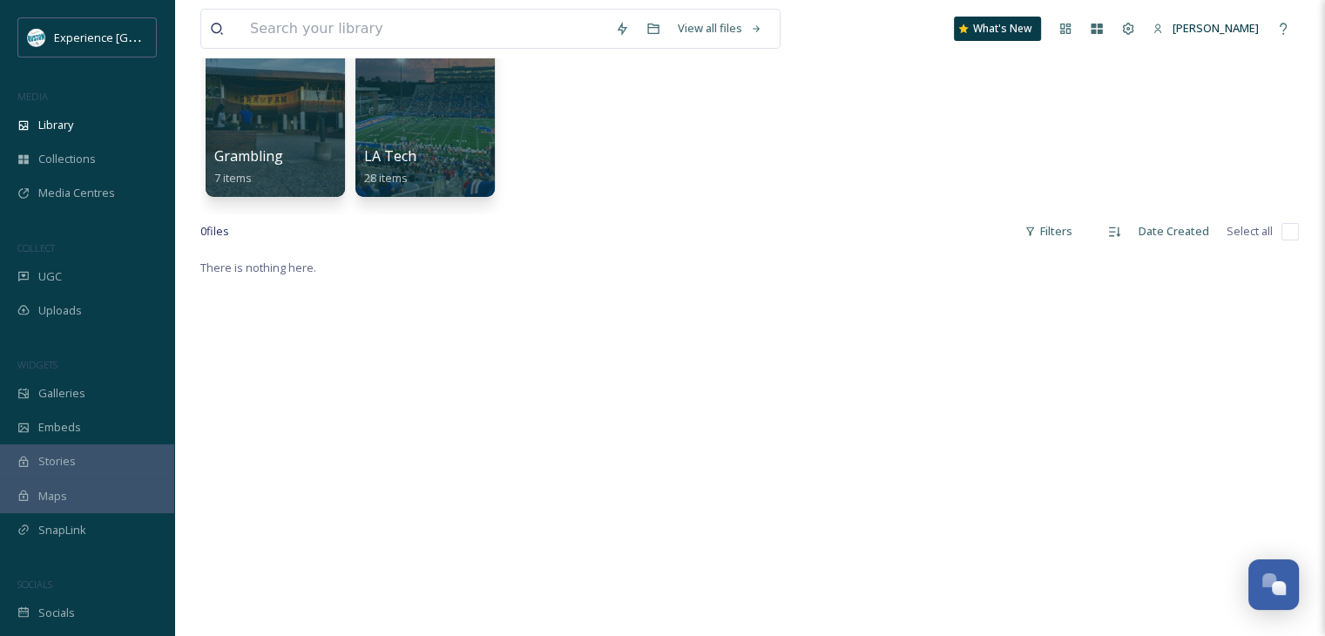
scroll to position [174, 0]
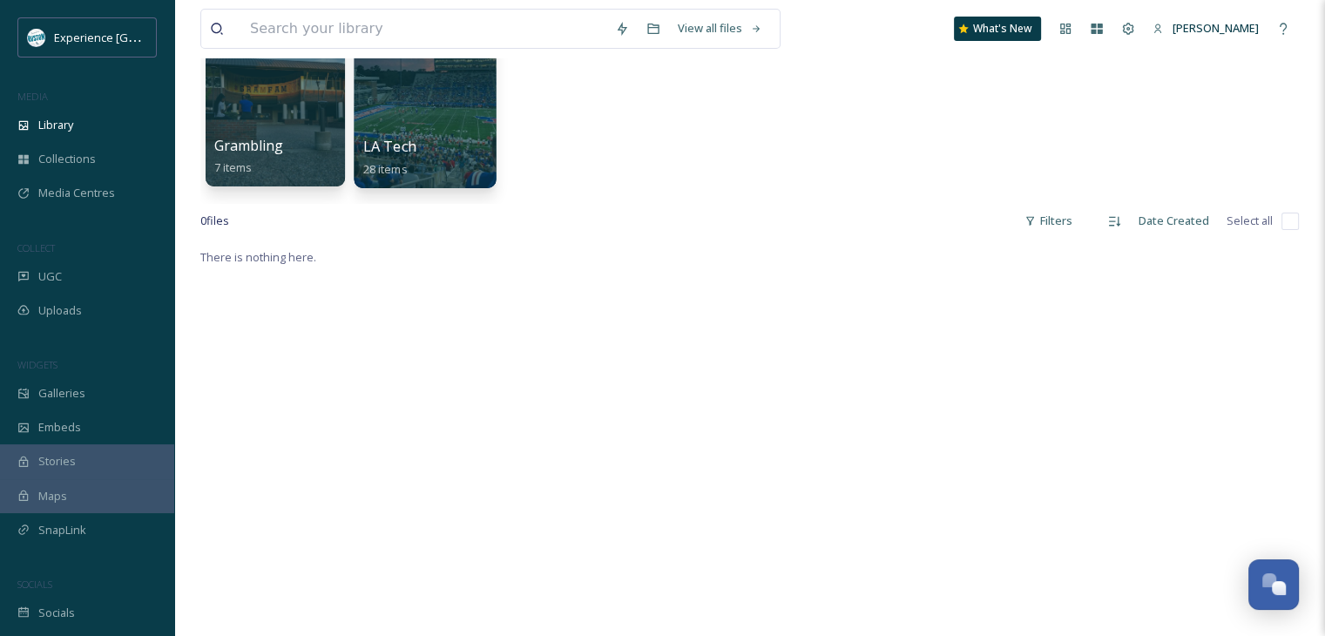
click at [448, 123] on div at bounding box center [425, 99] width 142 height 178
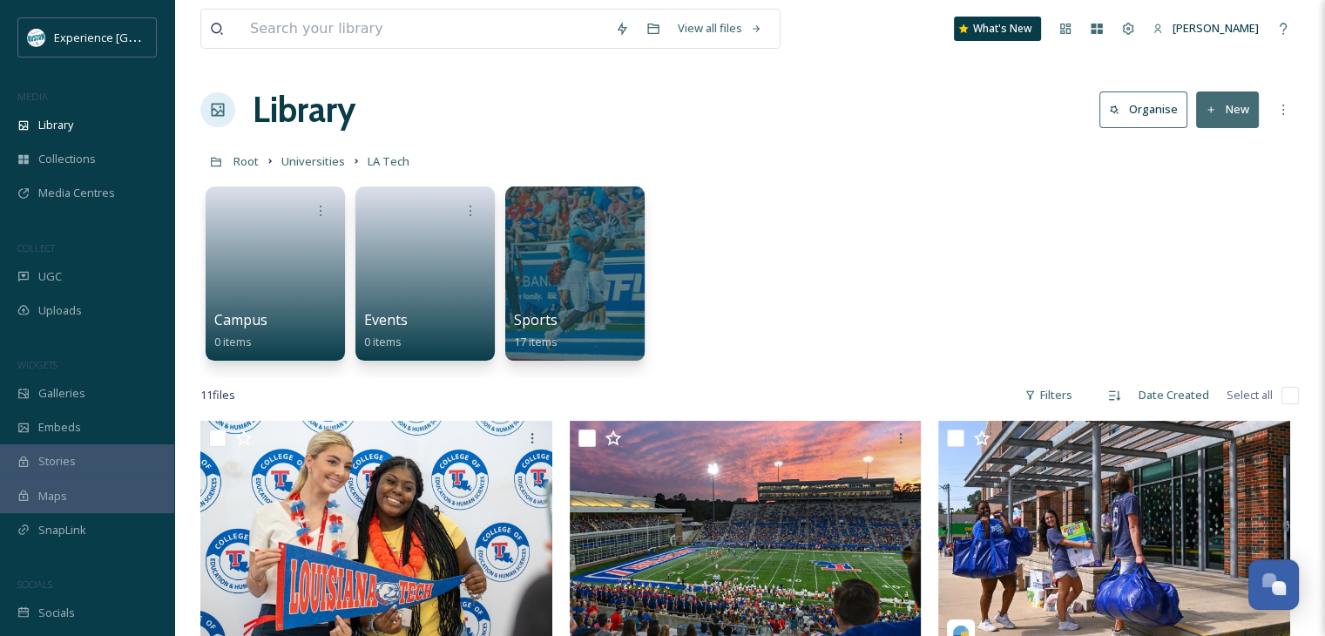
scroll to position [174, 0]
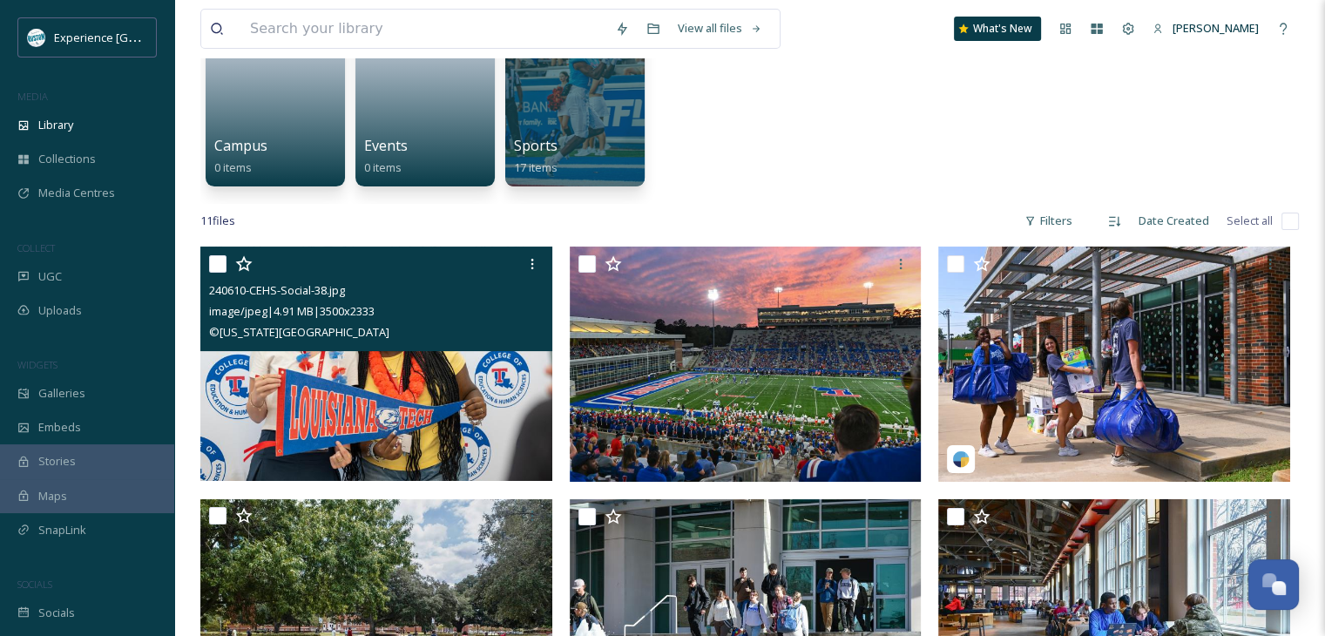
click at [213, 267] on input "checkbox" at bounding box center [217, 263] width 17 height 17
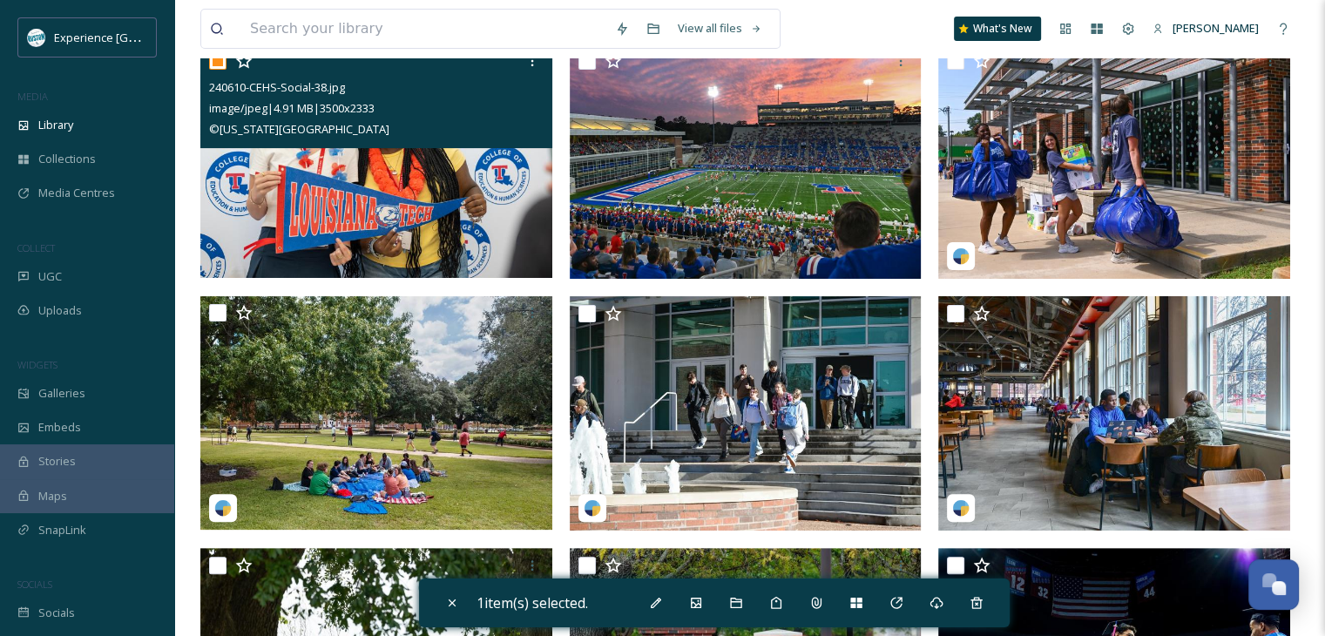
scroll to position [349, 0]
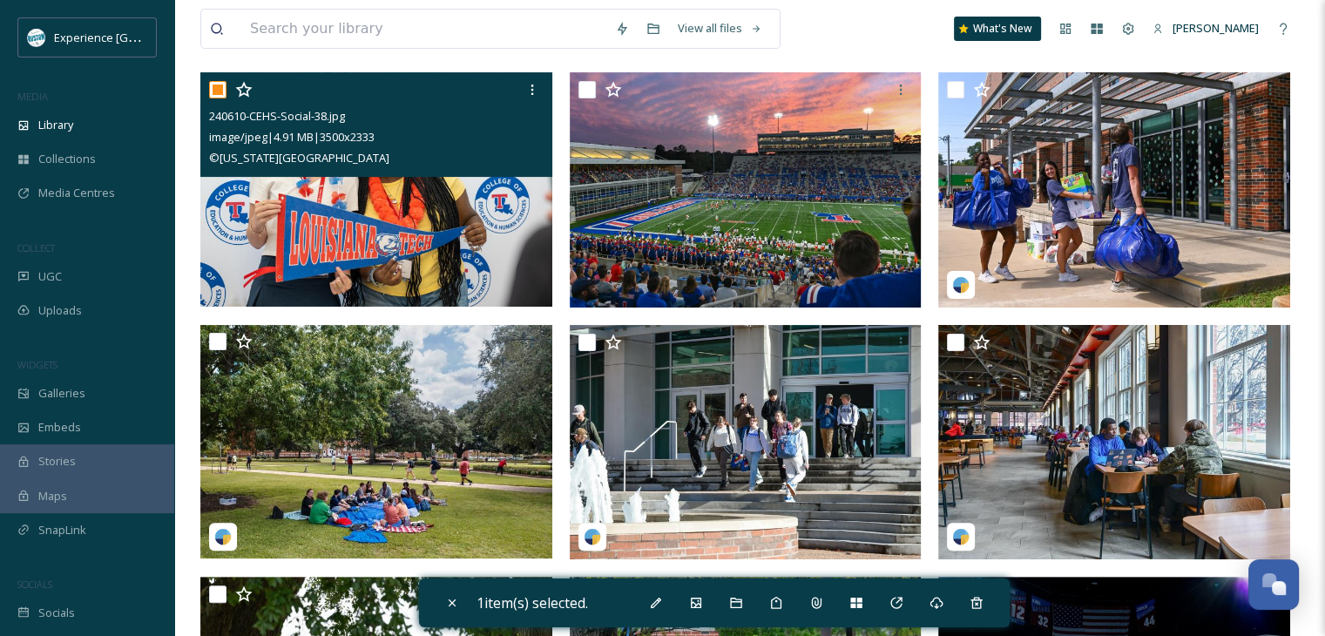
click at [216, 91] on input "checkbox" at bounding box center [217, 89] width 17 height 17
checkbox input "false"
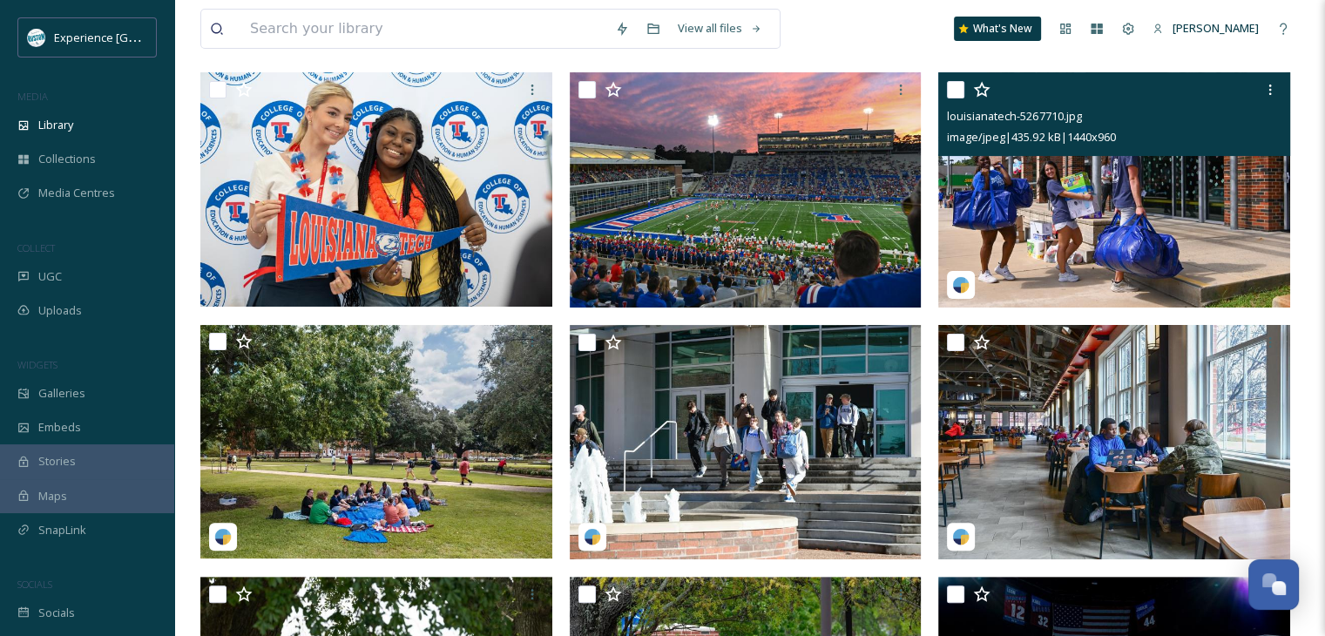
click at [948, 82] on input "checkbox" at bounding box center [955, 89] width 17 height 17
checkbox input "true"
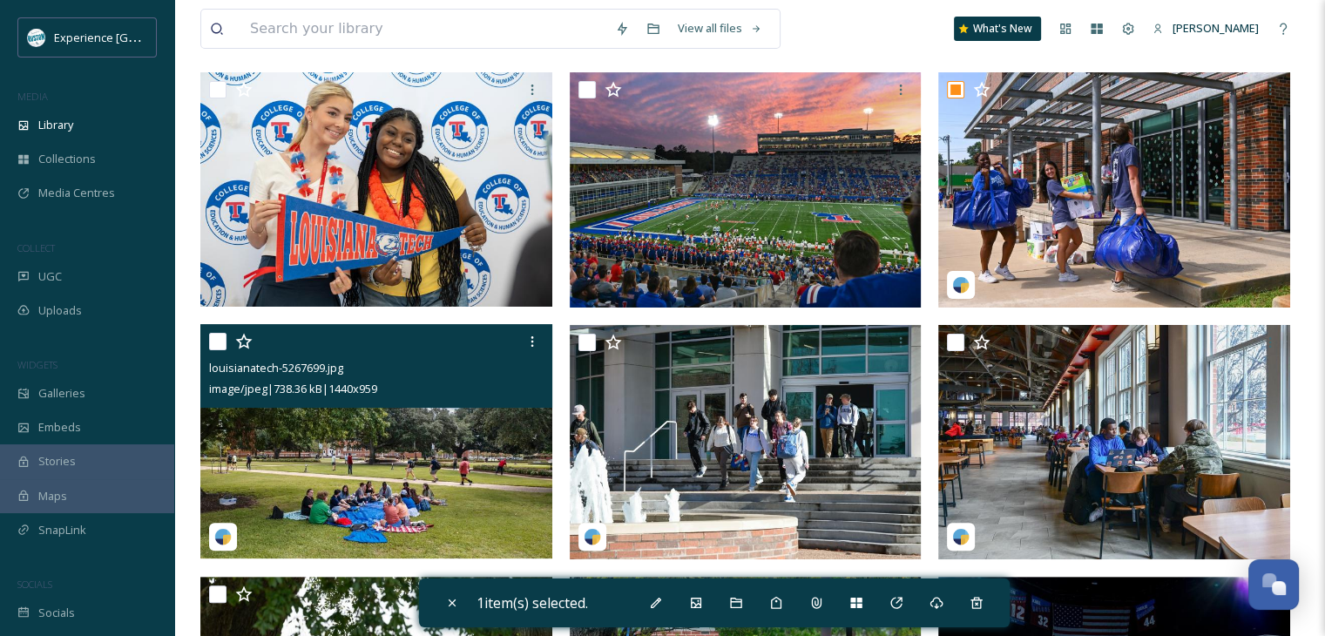
click at [216, 339] on input "checkbox" at bounding box center [217, 341] width 17 height 17
checkbox input "true"
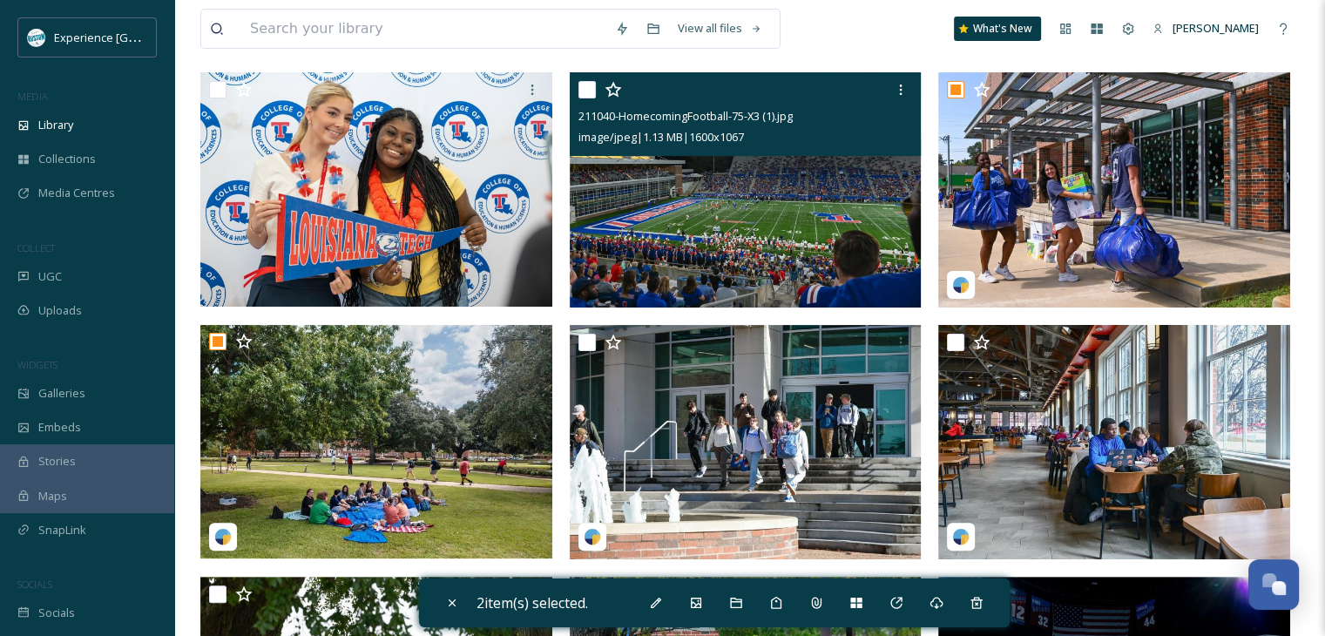
scroll to position [436, 0]
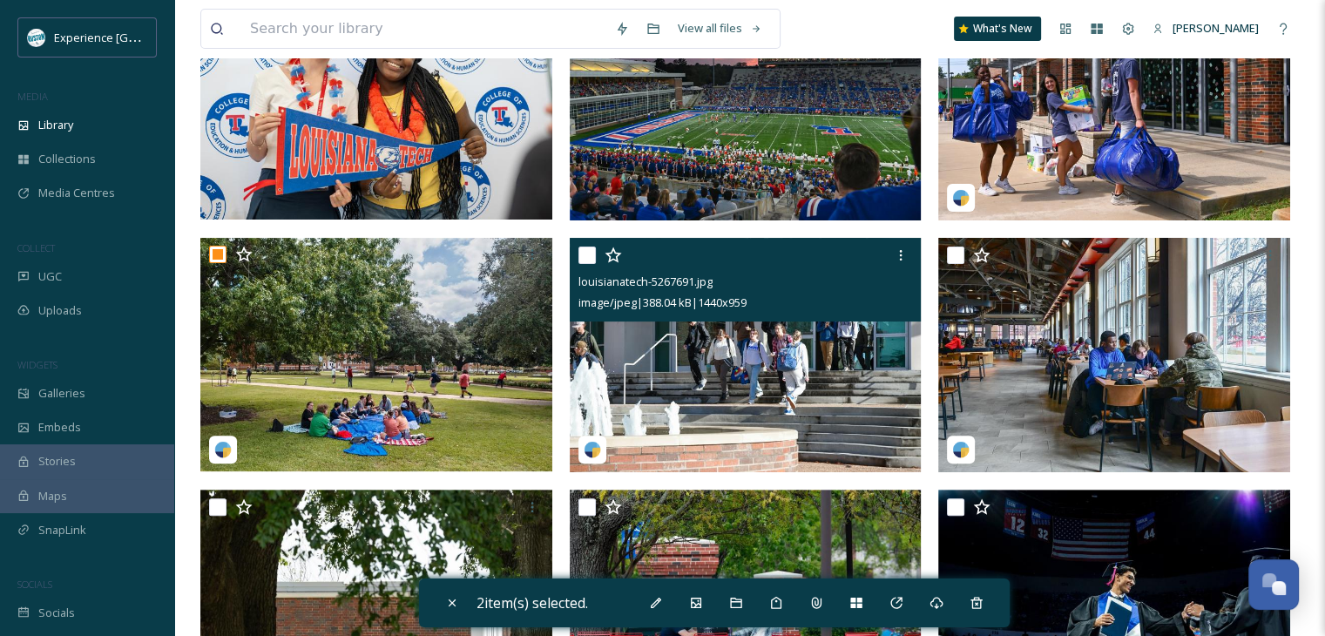
click at [582, 254] on input "checkbox" at bounding box center [587, 255] width 17 height 17
checkbox input "true"
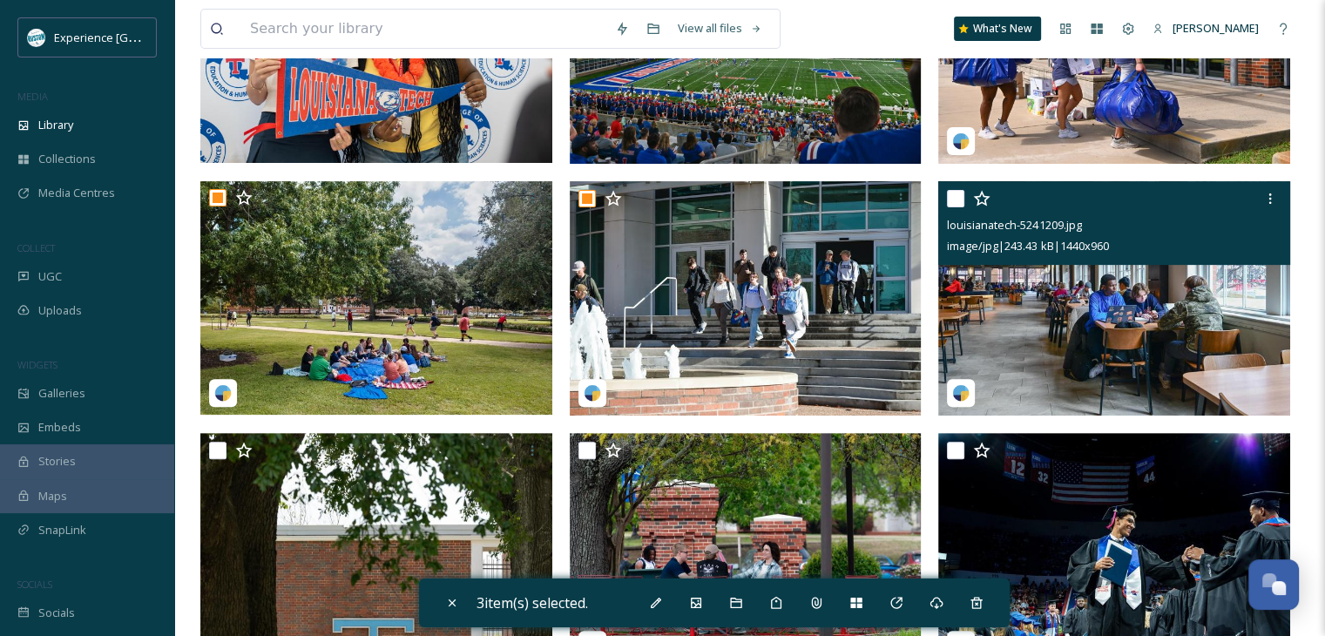
scroll to position [523, 0]
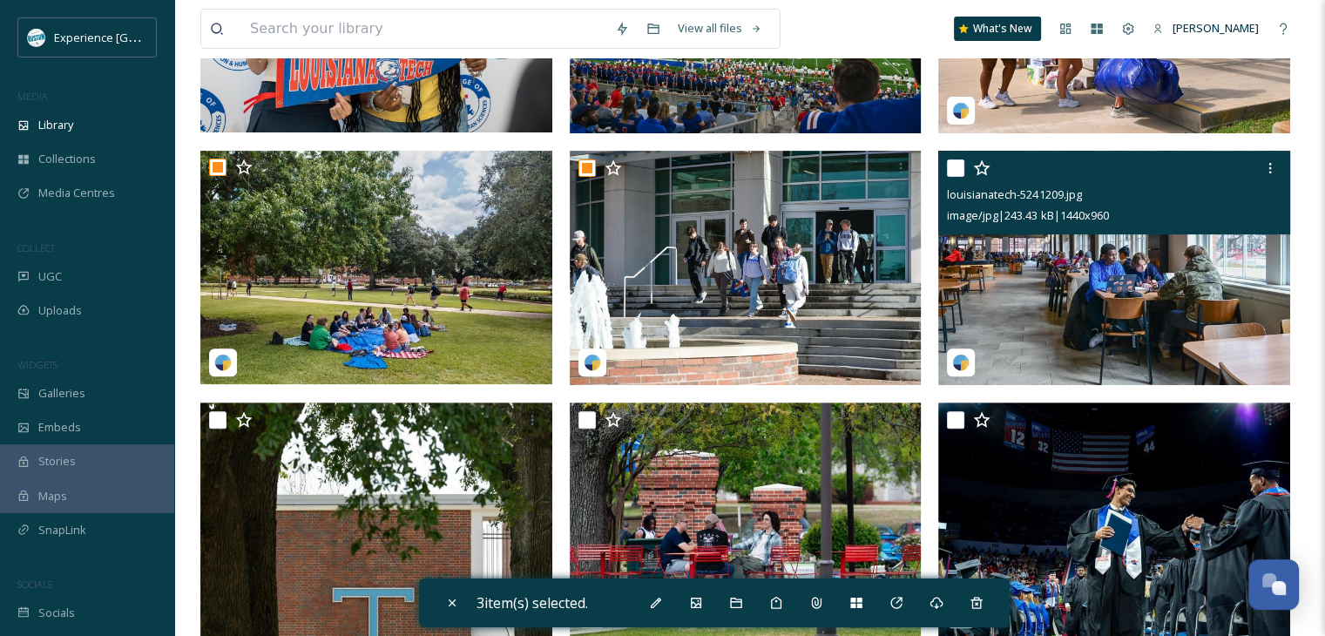
click at [958, 172] on input "checkbox" at bounding box center [955, 167] width 17 height 17
checkbox input "true"
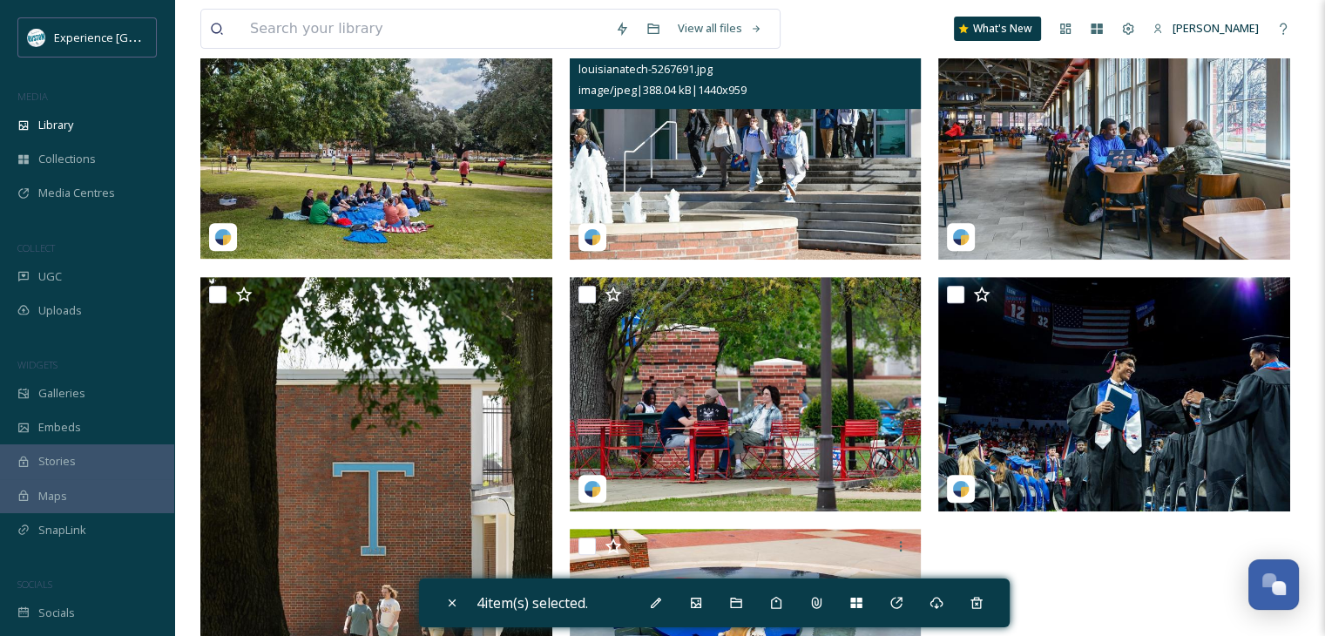
scroll to position [697, 0]
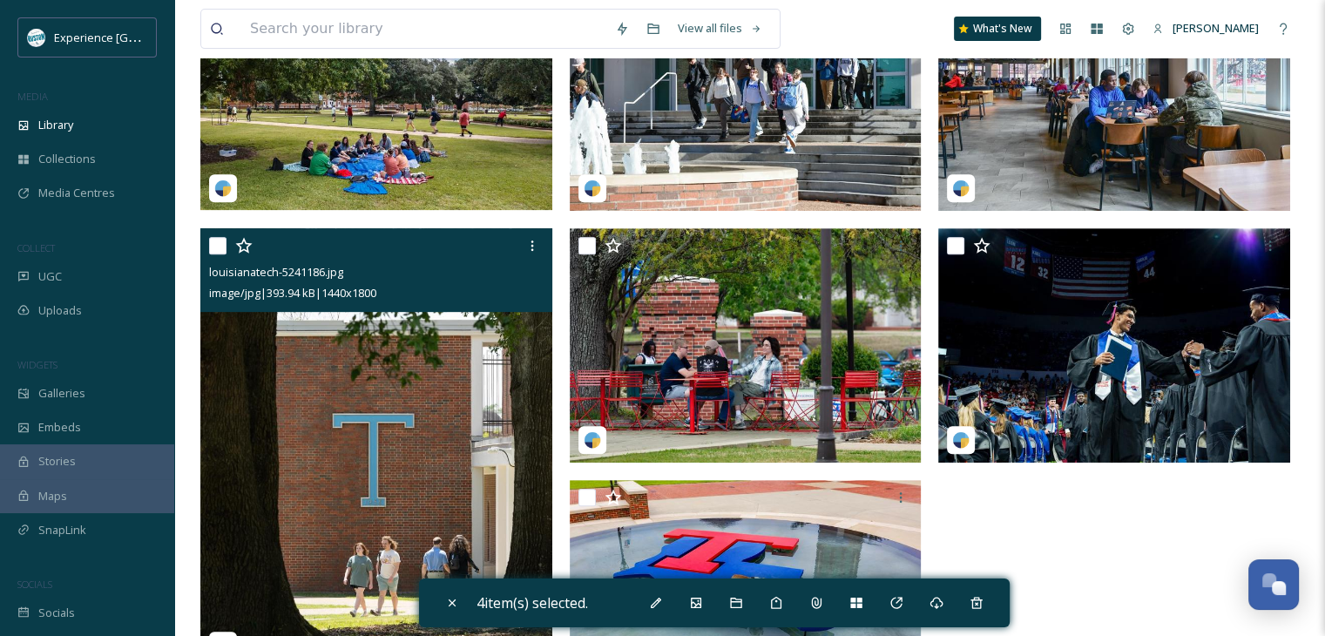
click at [220, 245] on input "checkbox" at bounding box center [217, 245] width 17 height 17
checkbox input "true"
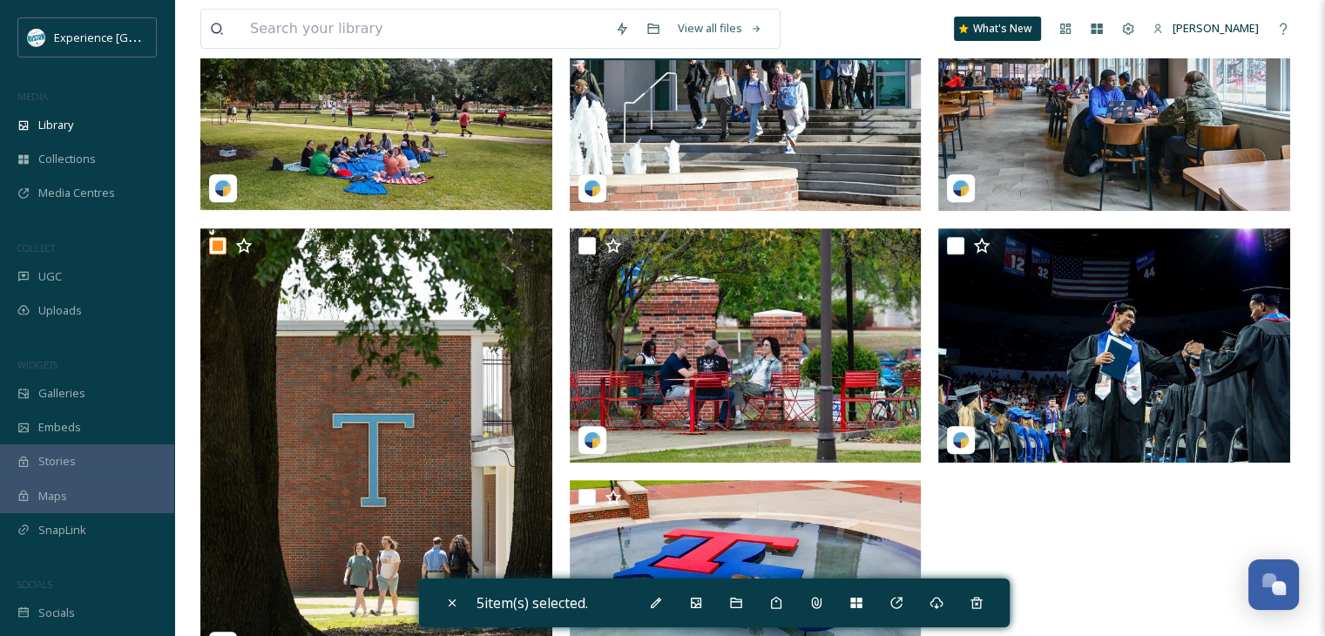
scroll to position [784, 0]
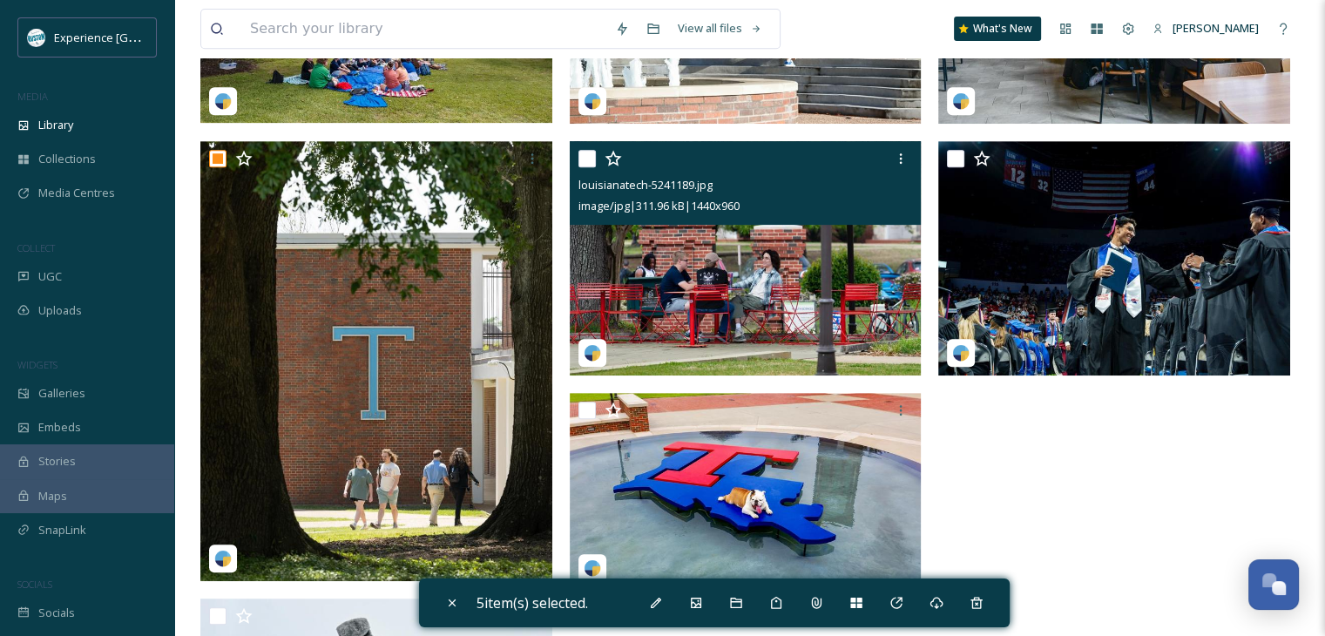
click at [592, 152] on input "checkbox" at bounding box center [587, 158] width 17 height 17
checkbox input "true"
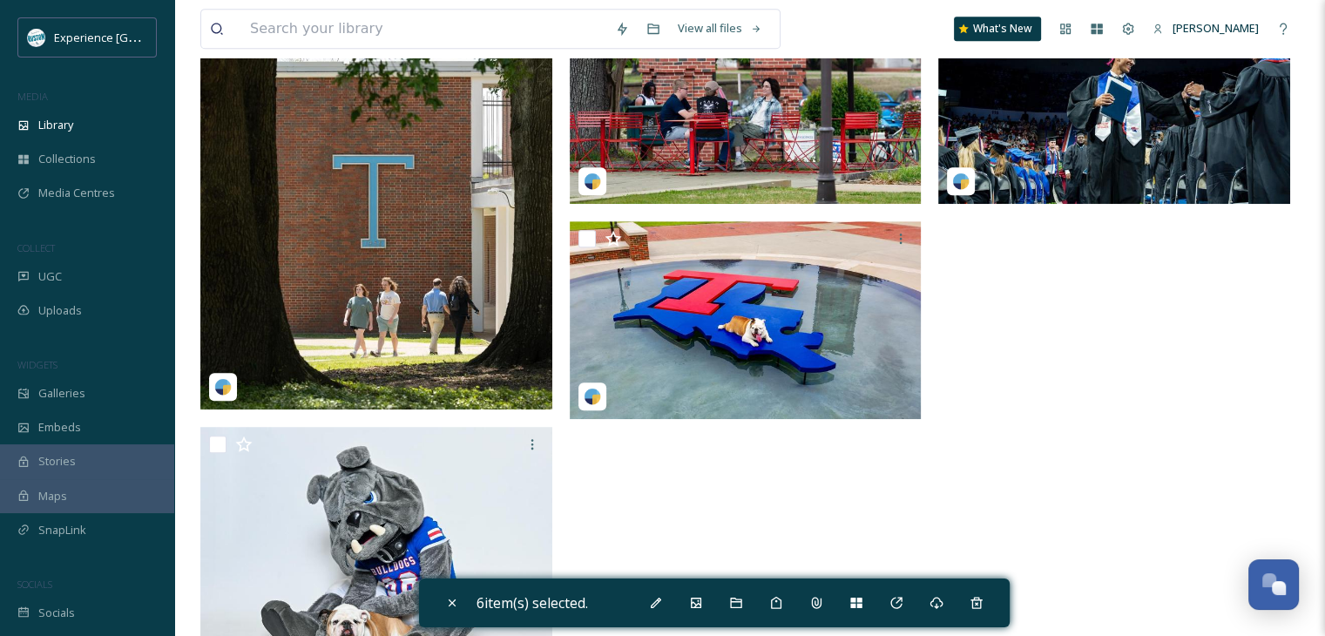
scroll to position [958, 0]
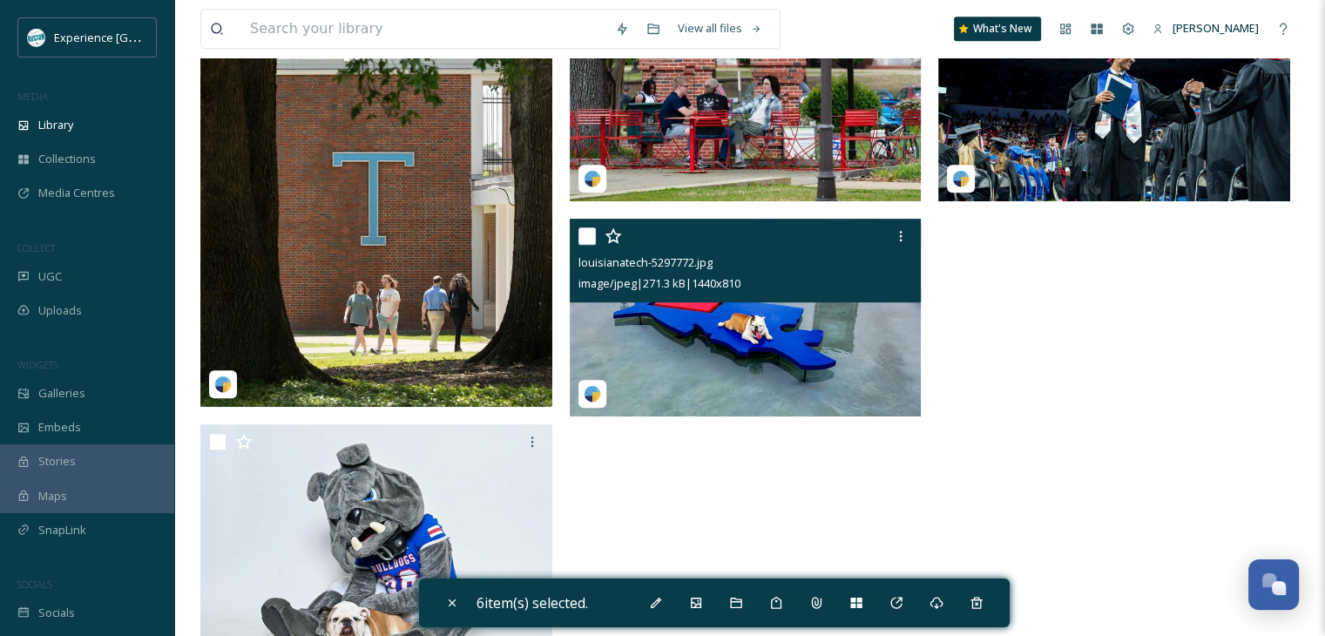
click at [586, 234] on input "checkbox" at bounding box center [587, 235] width 17 height 17
checkbox input "true"
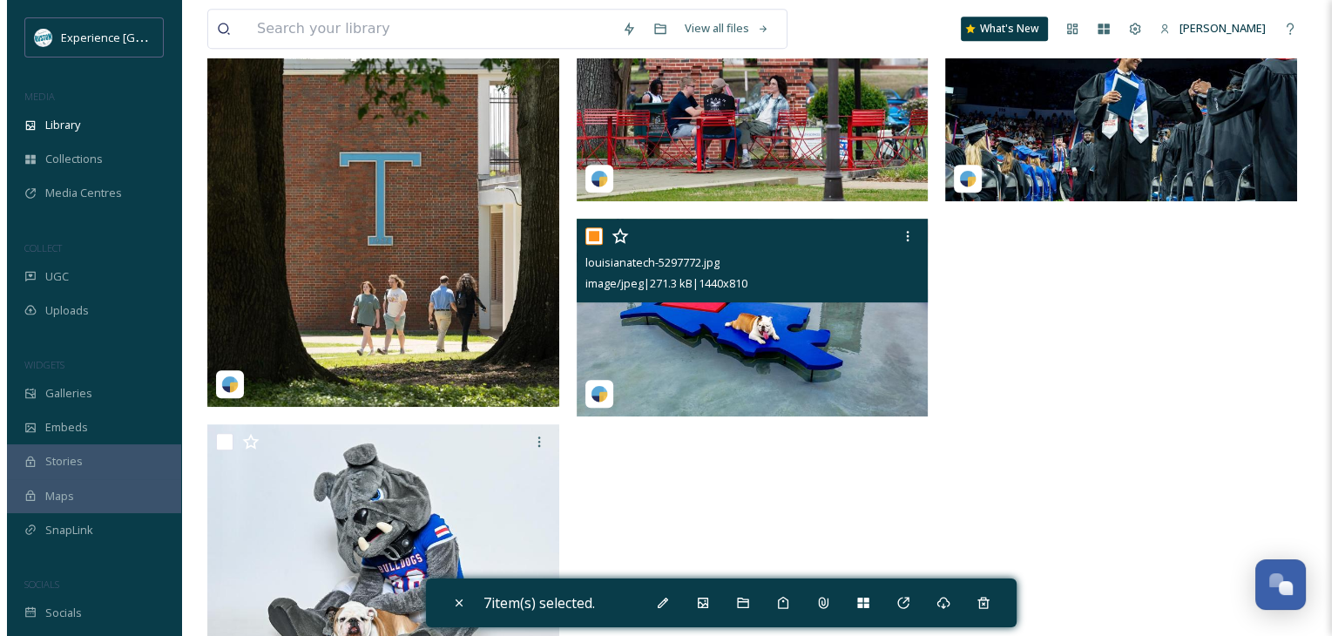
scroll to position [1049, 0]
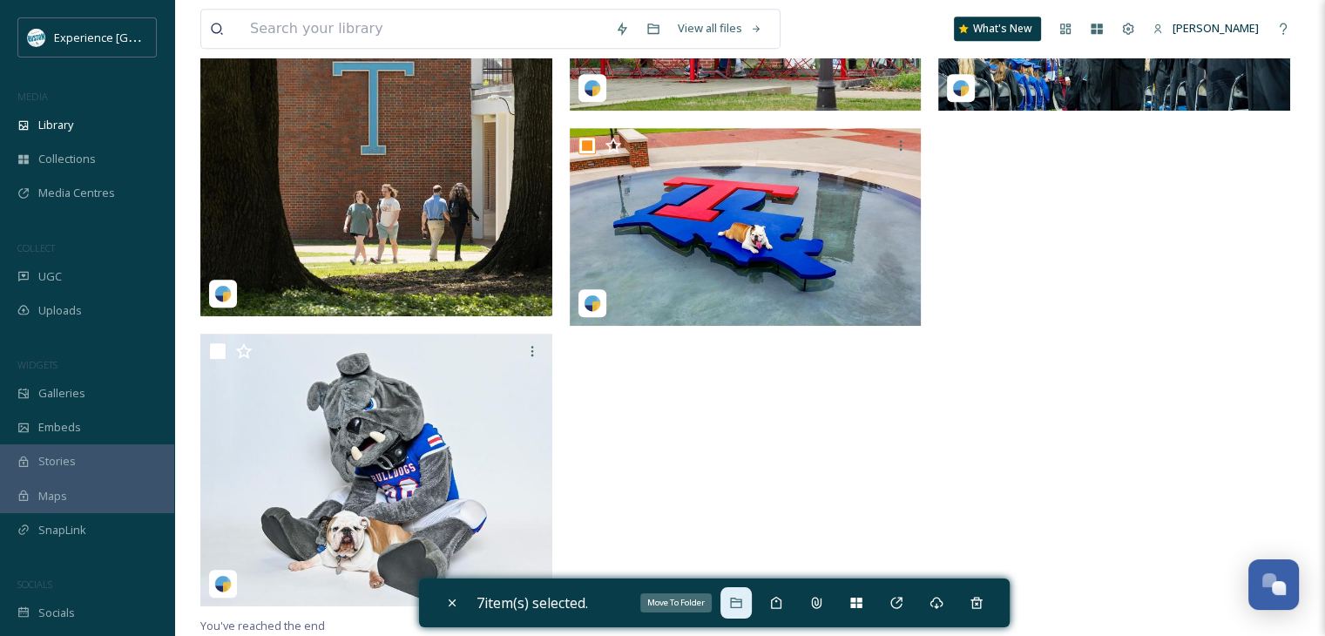
click at [741, 600] on icon at bounding box center [735, 603] width 11 height 10
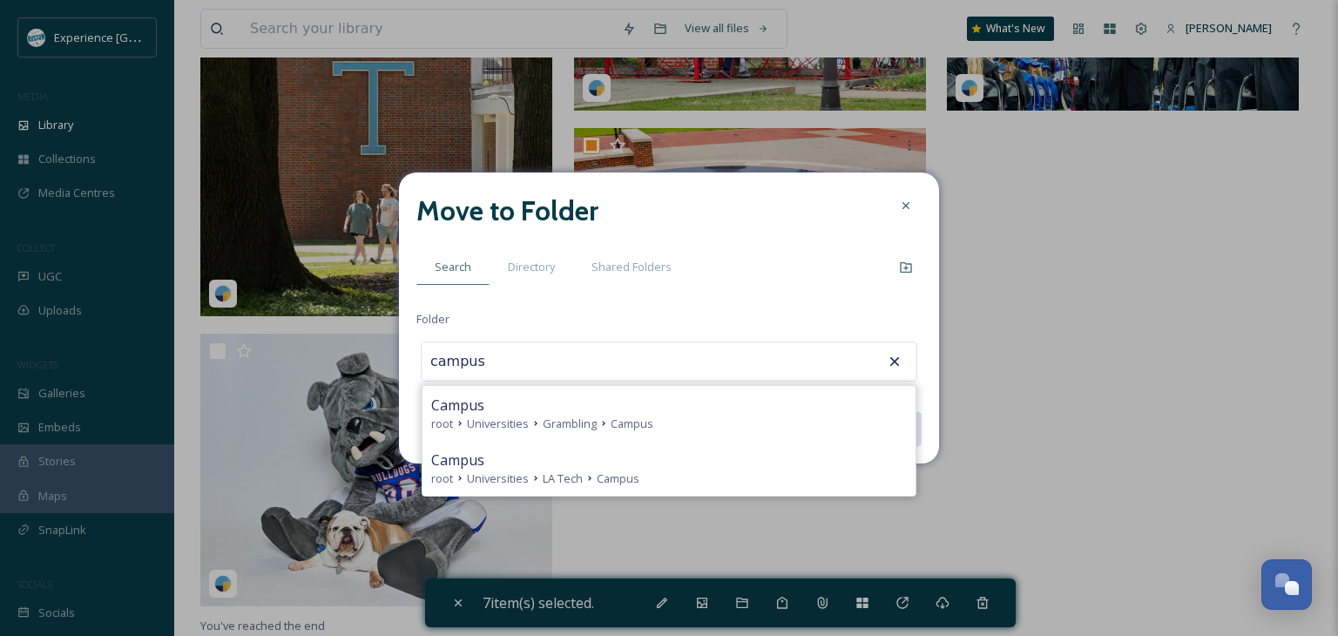
click at [613, 466] on div "Campus" at bounding box center [669, 460] width 476 height 21
type input "Campus"
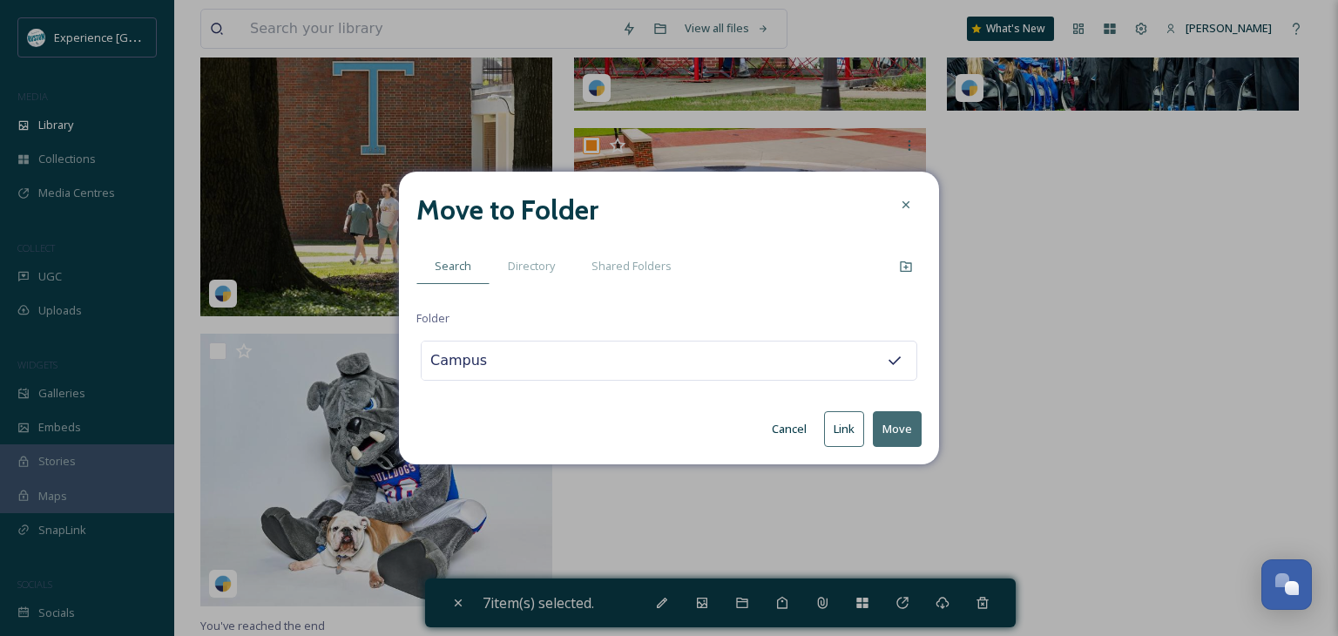
click at [904, 433] on button "Move" at bounding box center [897, 429] width 49 height 36
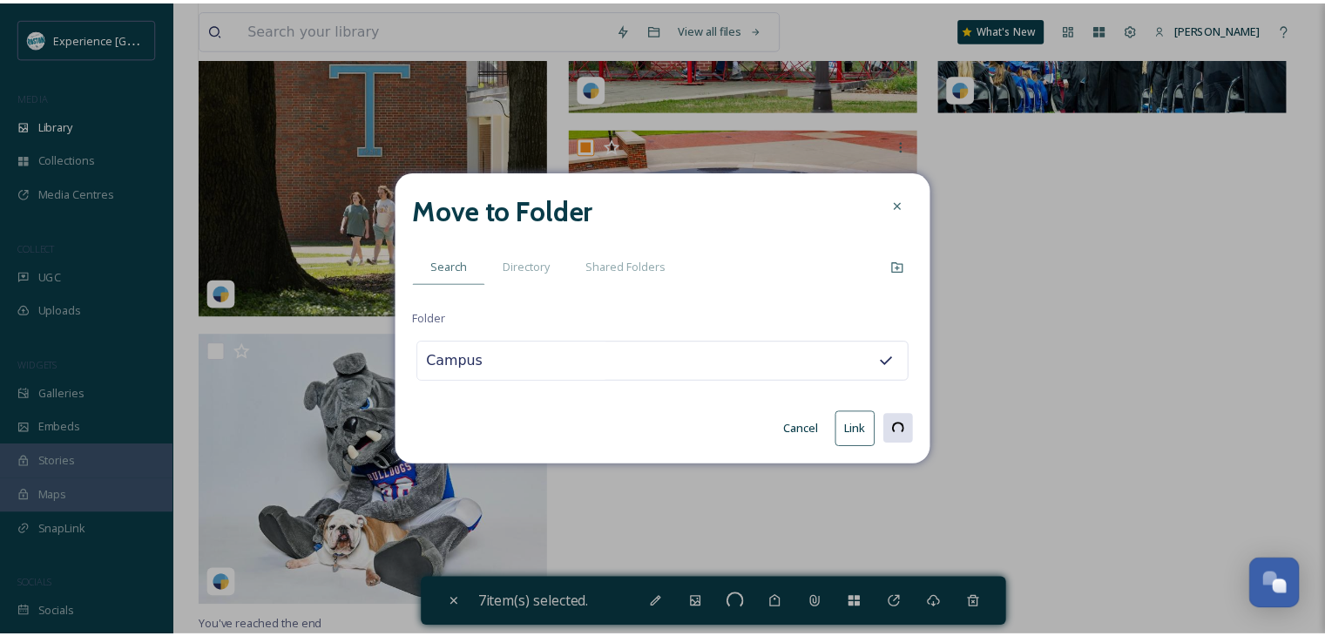
scroll to position [339, 0]
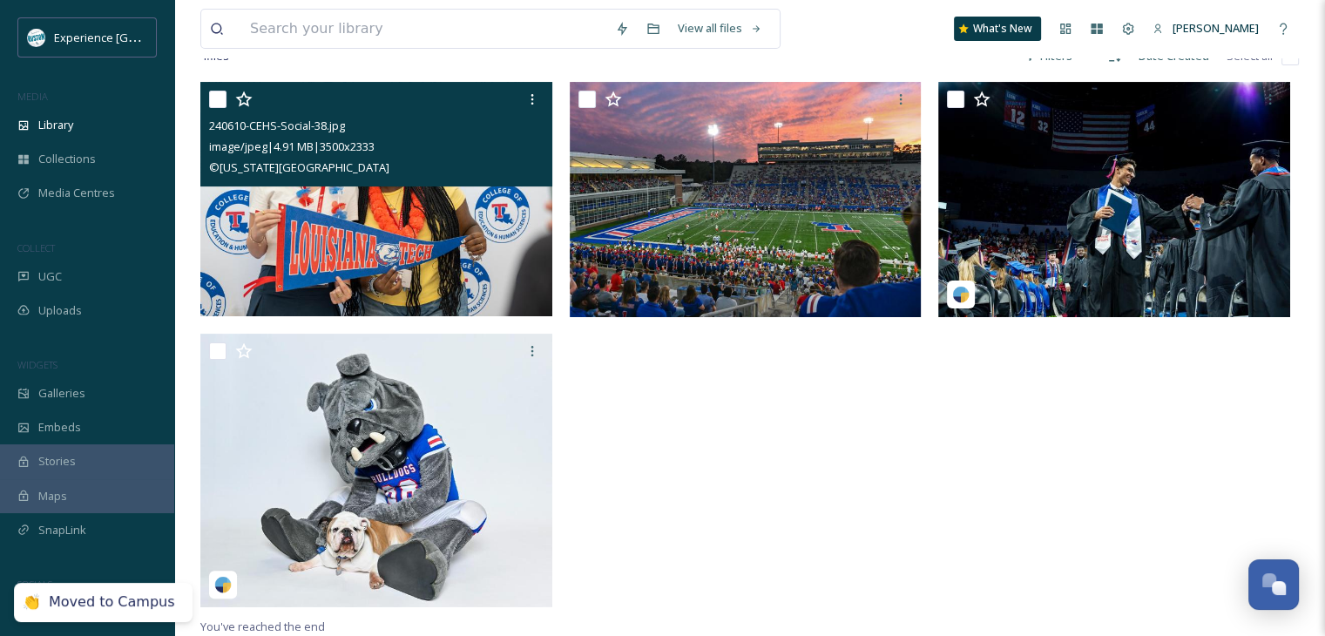
click at [216, 102] on input "checkbox" at bounding box center [217, 99] width 17 height 17
checkbox input "true"
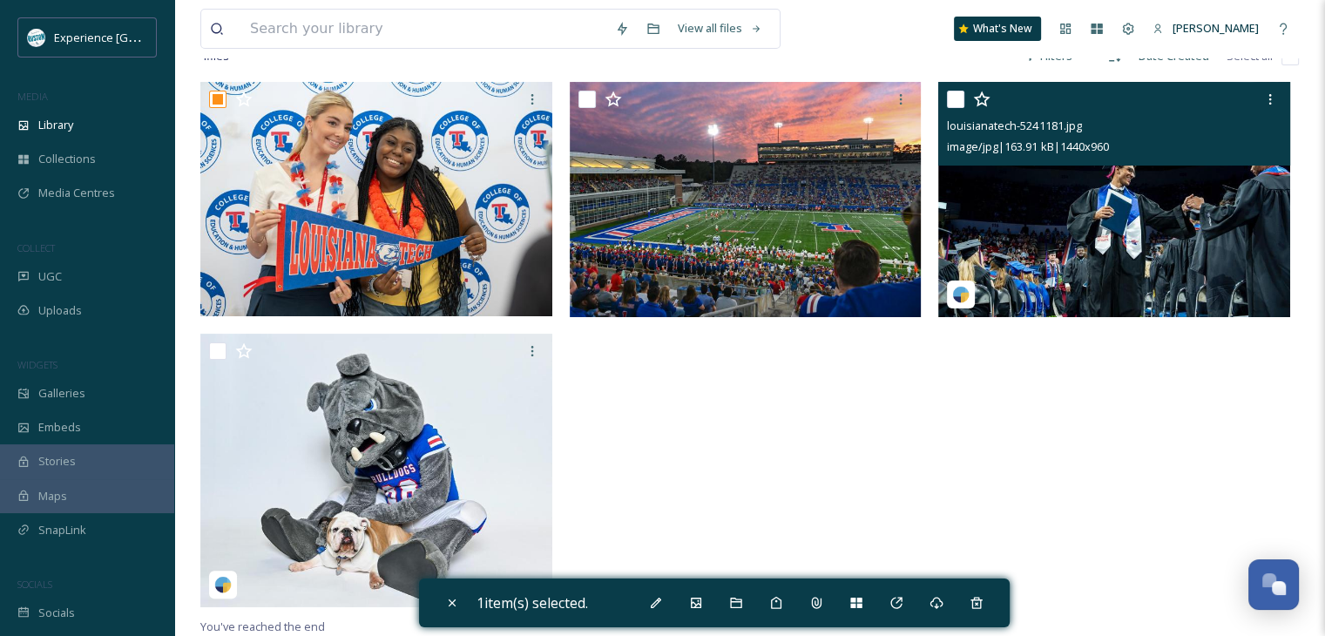
click at [955, 92] on input "checkbox" at bounding box center [955, 99] width 17 height 17
checkbox input "true"
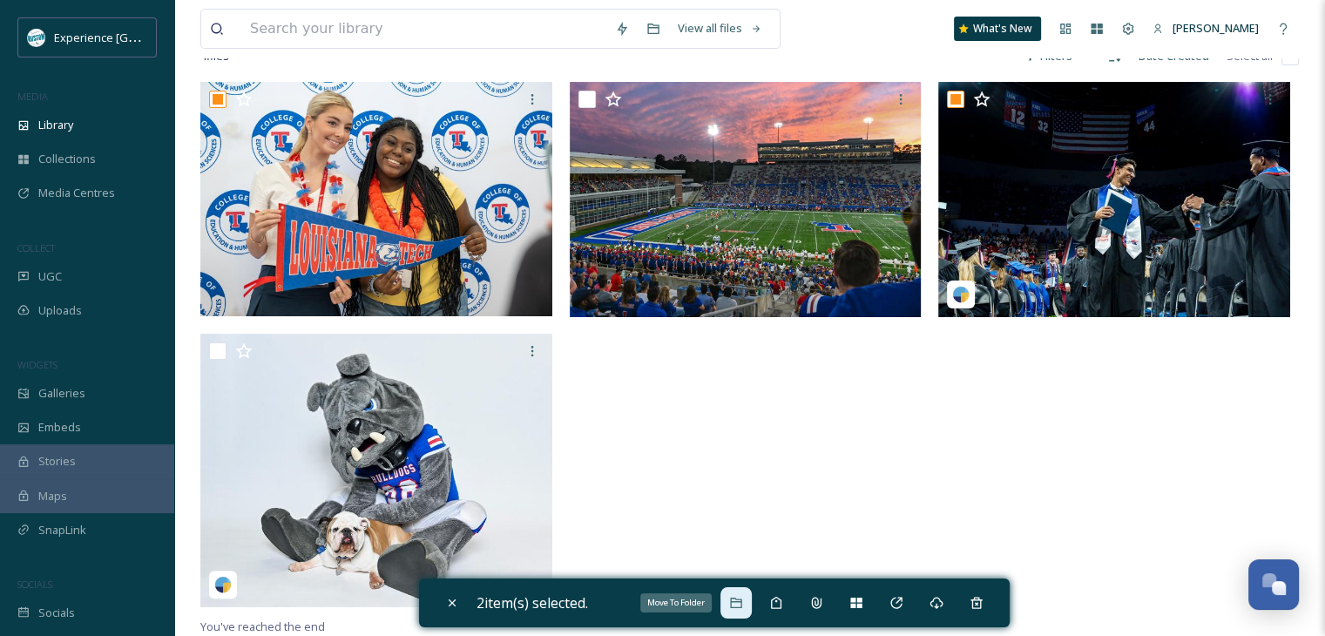
click at [727, 599] on div "Move To Folder" at bounding box center [736, 602] width 31 height 31
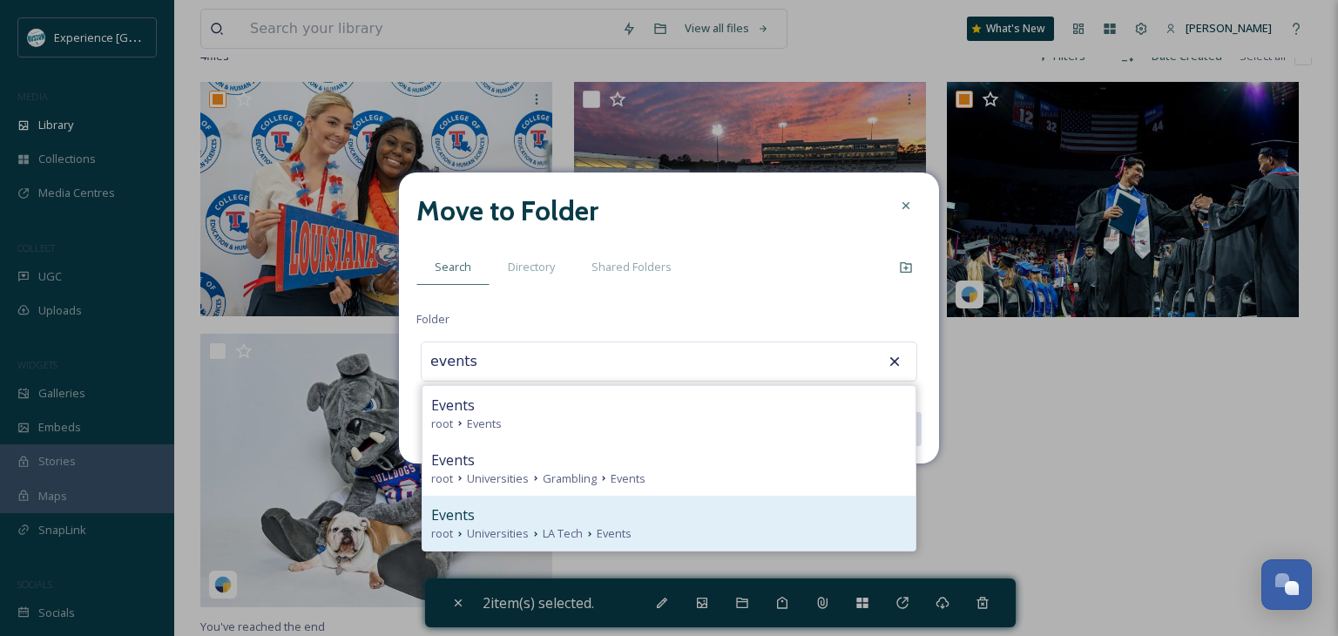
click at [636, 518] on div "Events" at bounding box center [669, 514] width 476 height 21
type input "Events"
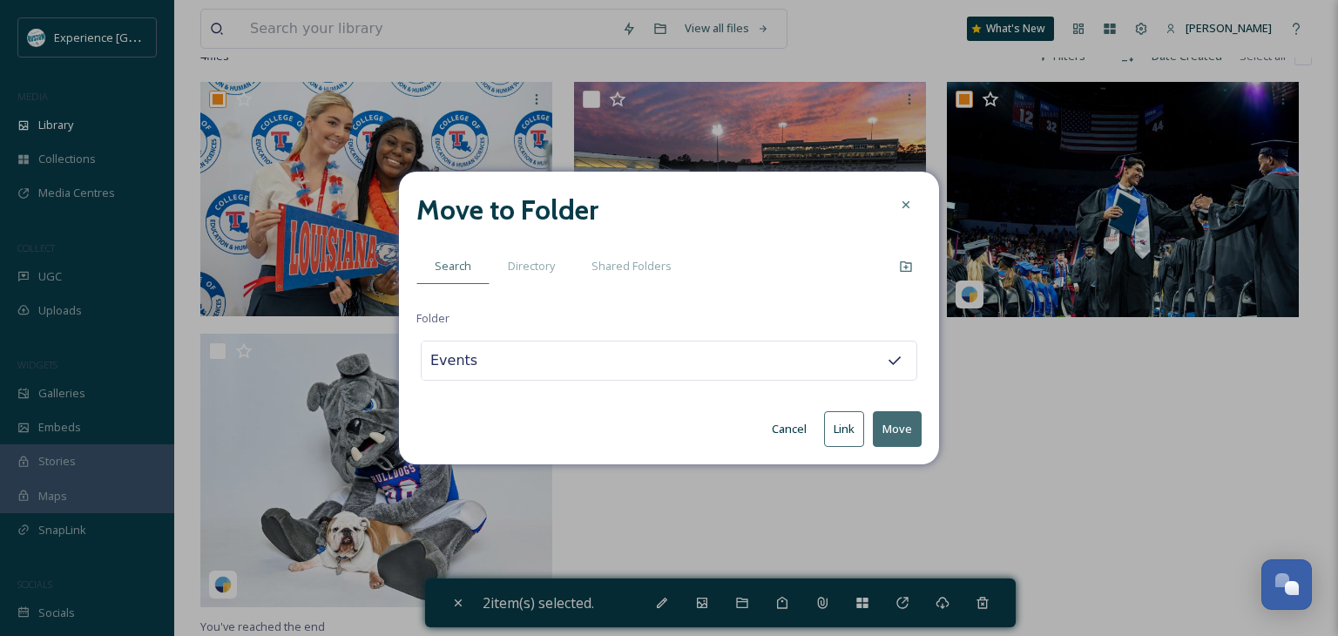
click at [879, 429] on button "Move" at bounding box center [897, 429] width 49 height 36
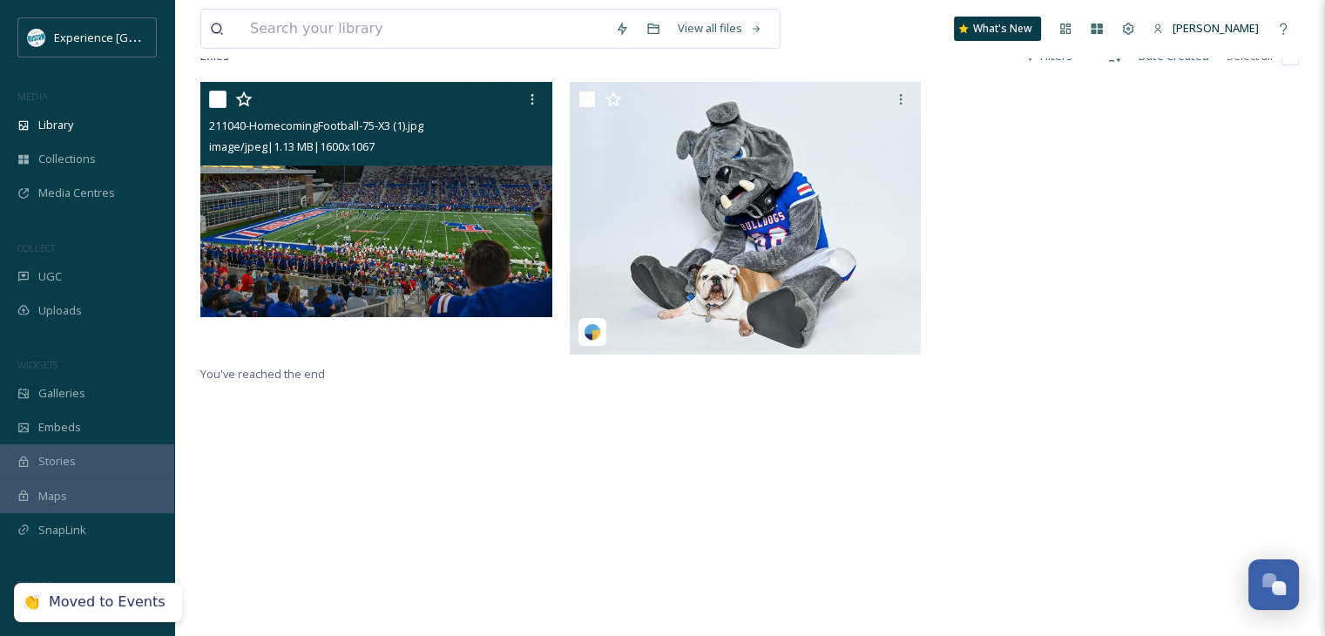
click at [208, 94] on div "211040-HomecomingFootball-75-X3 (1).jpg image/jpeg | 1.13 MB | 1600 x 1067" at bounding box center [376, 124] width 352 height 84
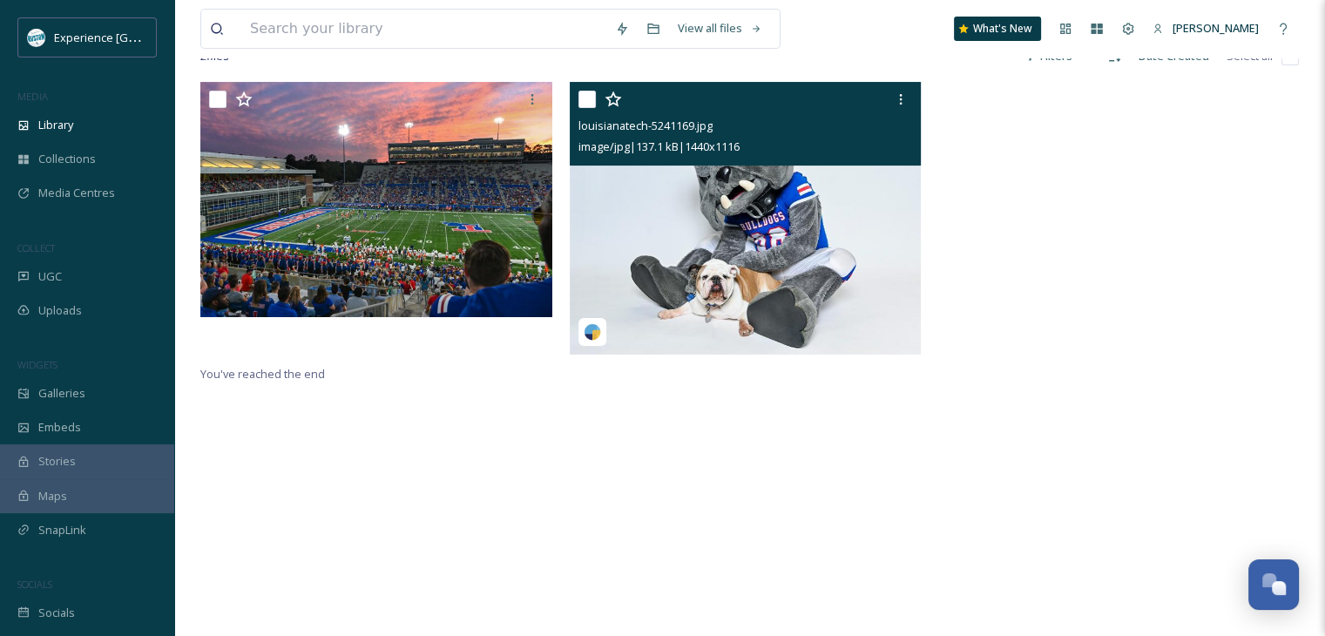
click at [585, 91] on input "checkbox" at bounding box center [587, 99] width 17 height 17
checkbox input "true"
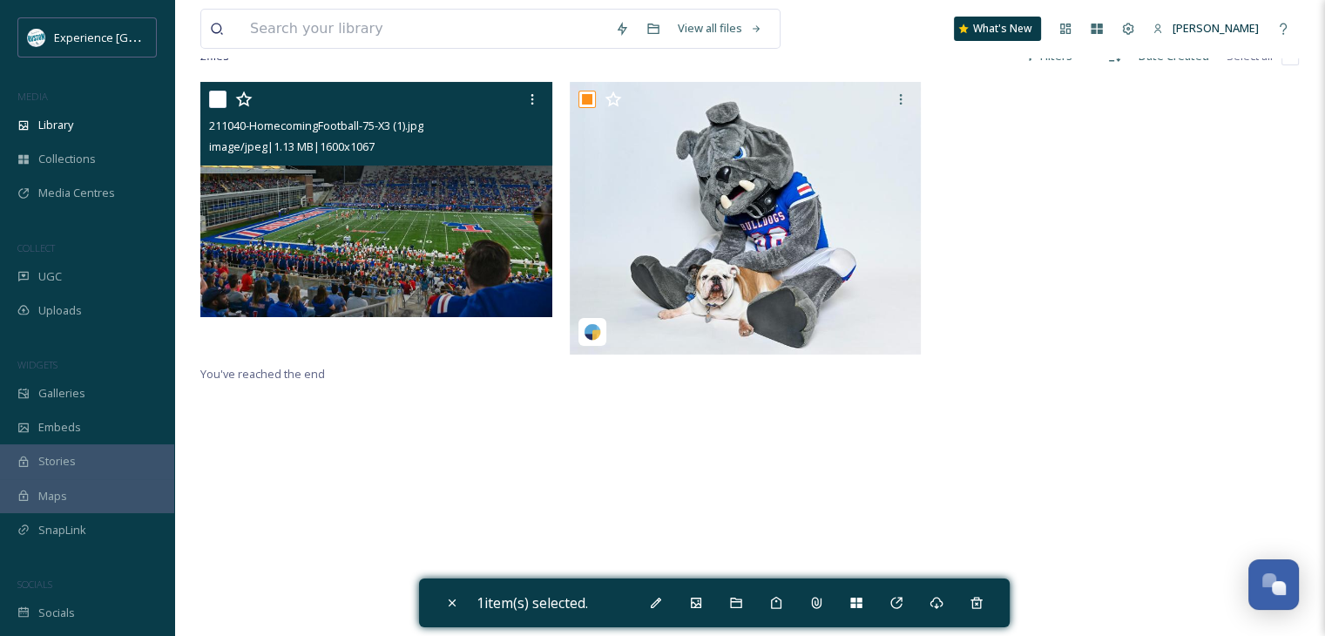
click at [222, 102] on input "checkbox" at bounding box center [217, 99] width 17 height 17
checkbox input "true"
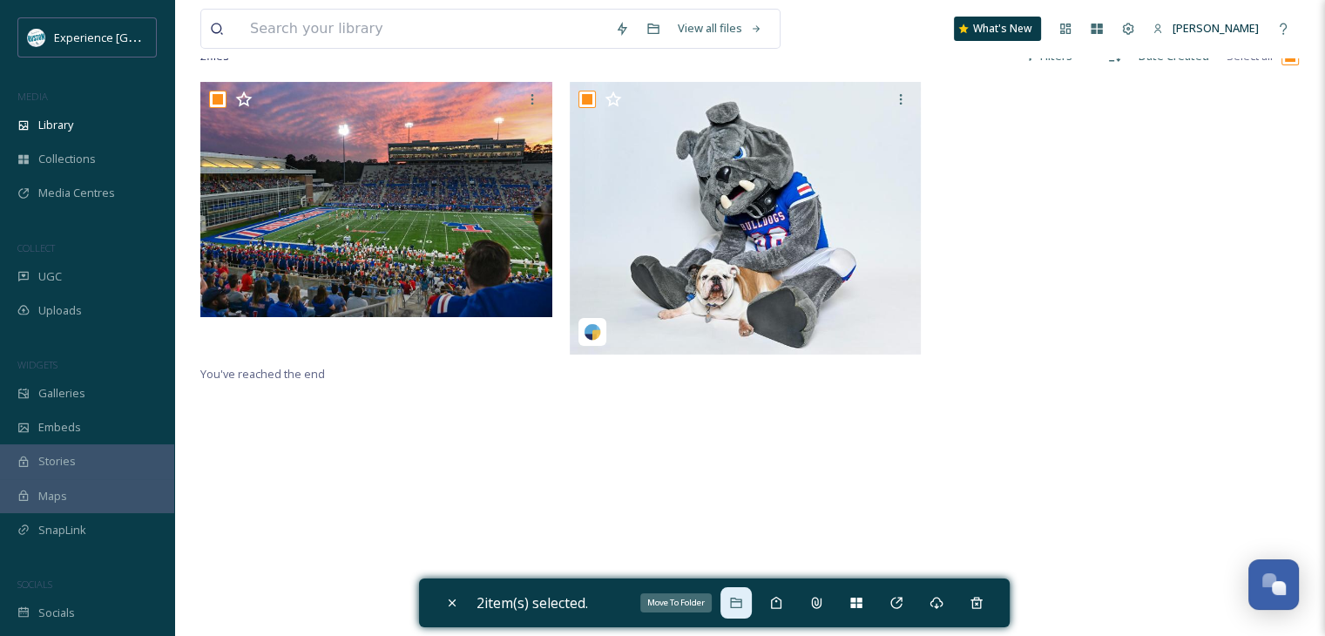
click at [734, 594] on div "Move To Folder" at bounding box center [736, 602] width 31 height 31
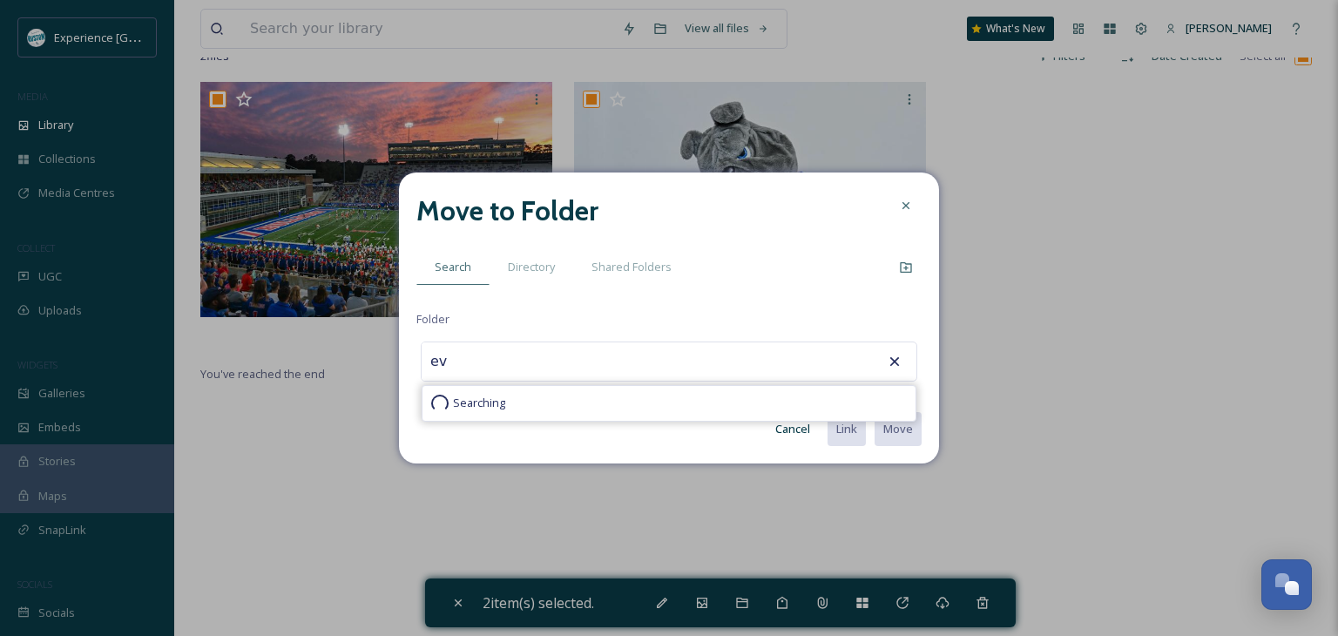
type input "e"
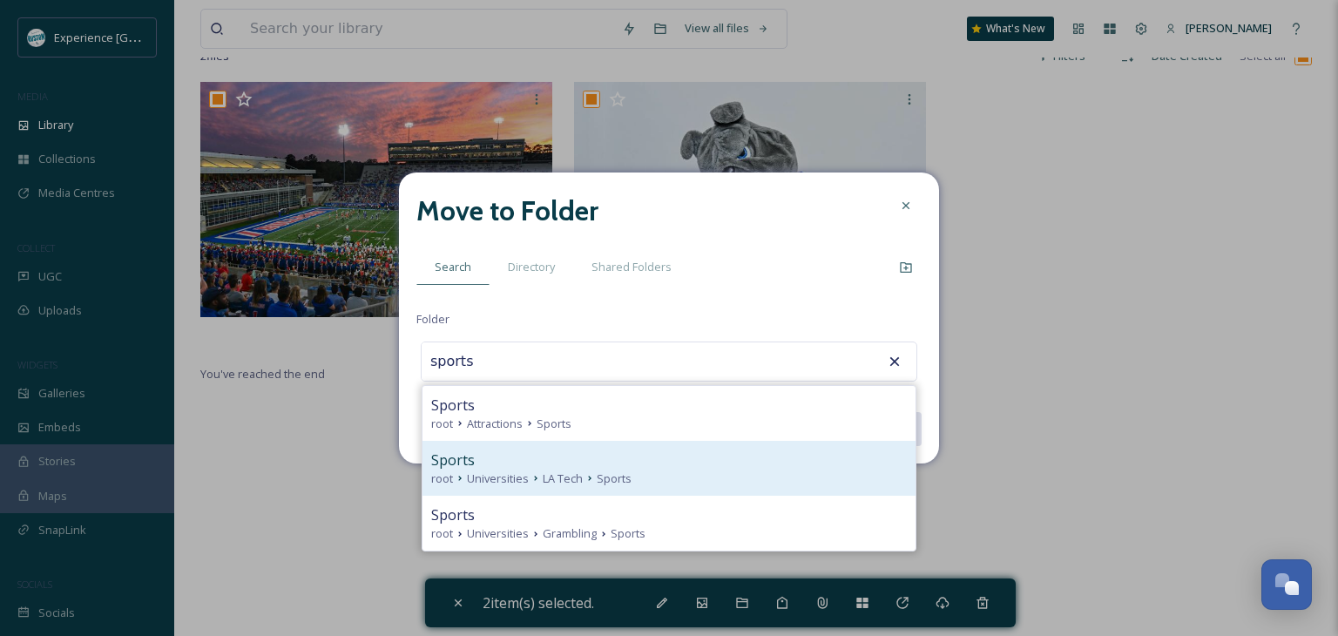
click at [621, 468] on div "Sports" at bounding box center [669, 460] width 476 height 21
type input "Sports"
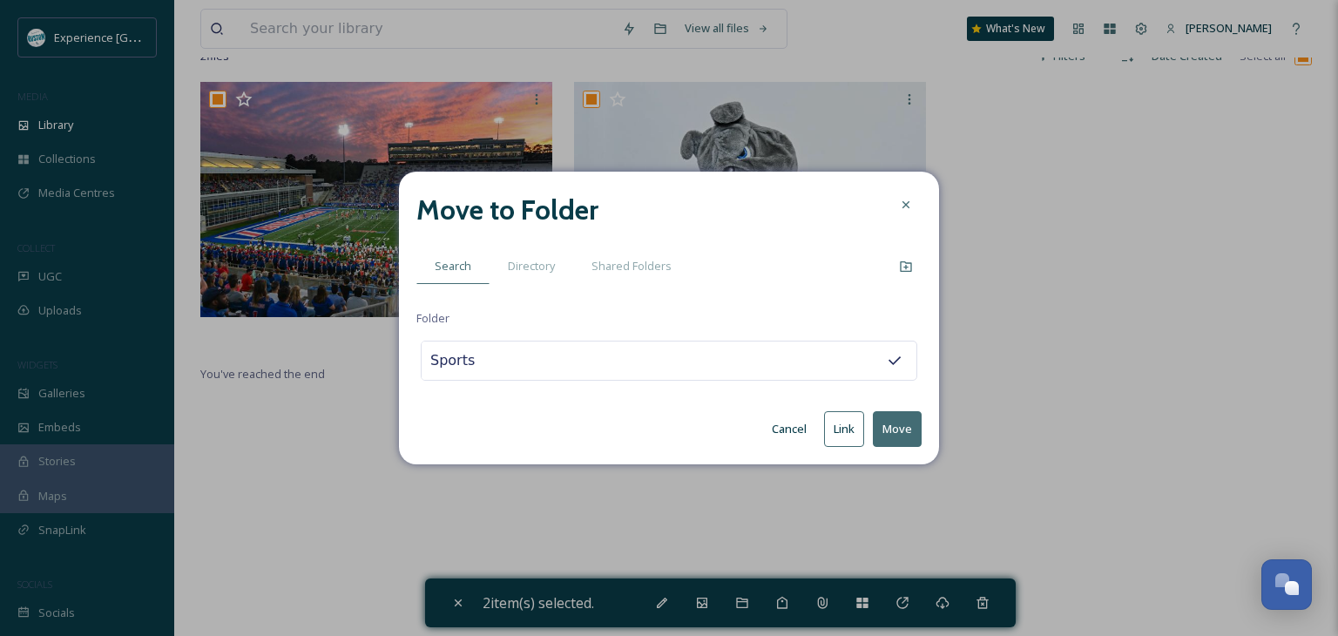
click at [884, 426] on button "Move" at bounding box center [897, 429] width 49 height 36
checkbox input "false"
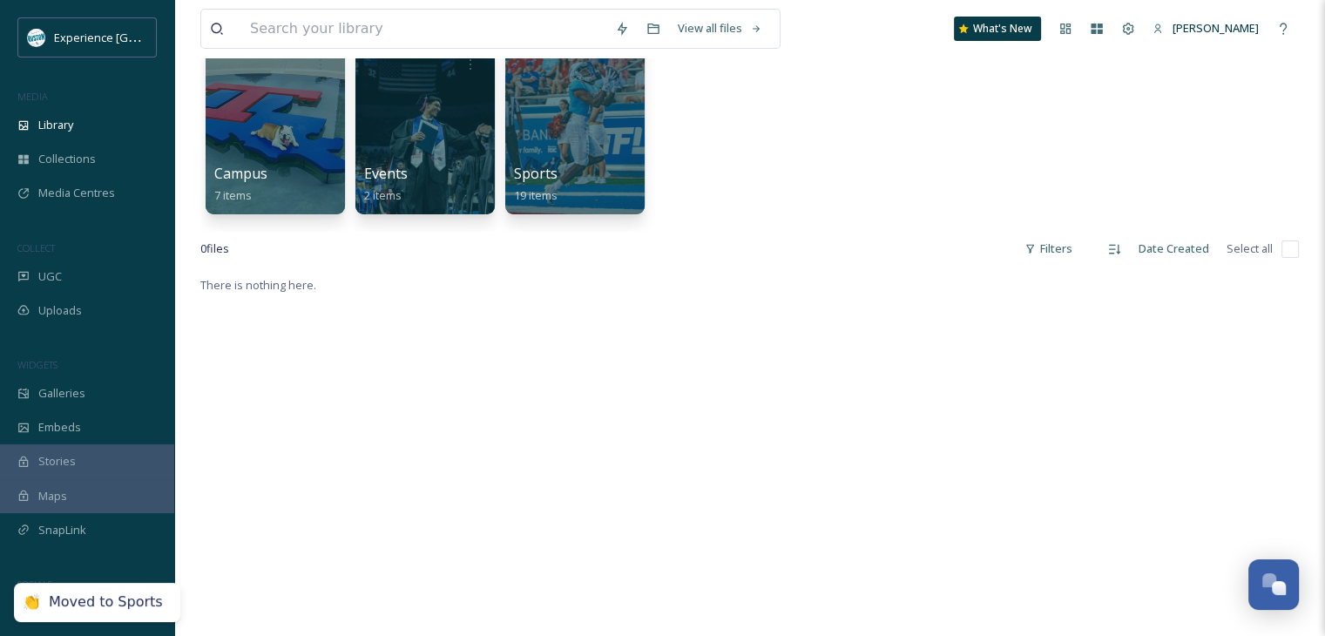
scroll to position [0, 0]
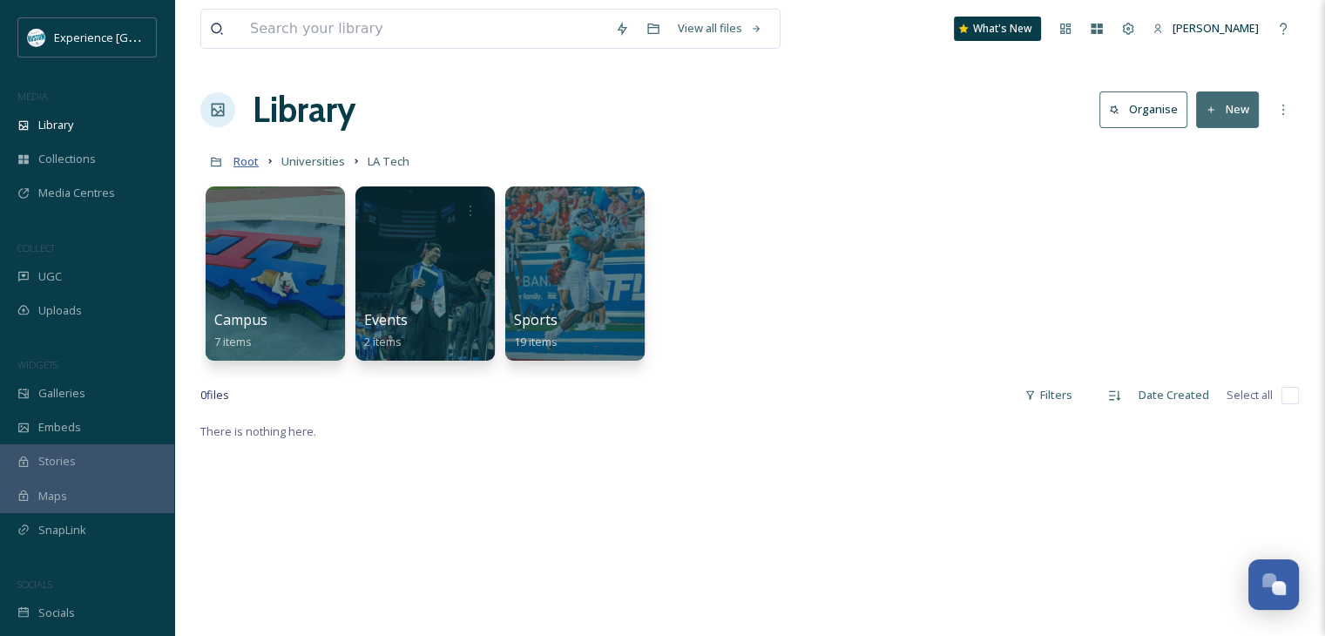
click at [247, 161] on span "Root" at bounding box center [246, 161] width 25 height 16
